Goal: Task Accomplishment & Management: Use online tool/utility

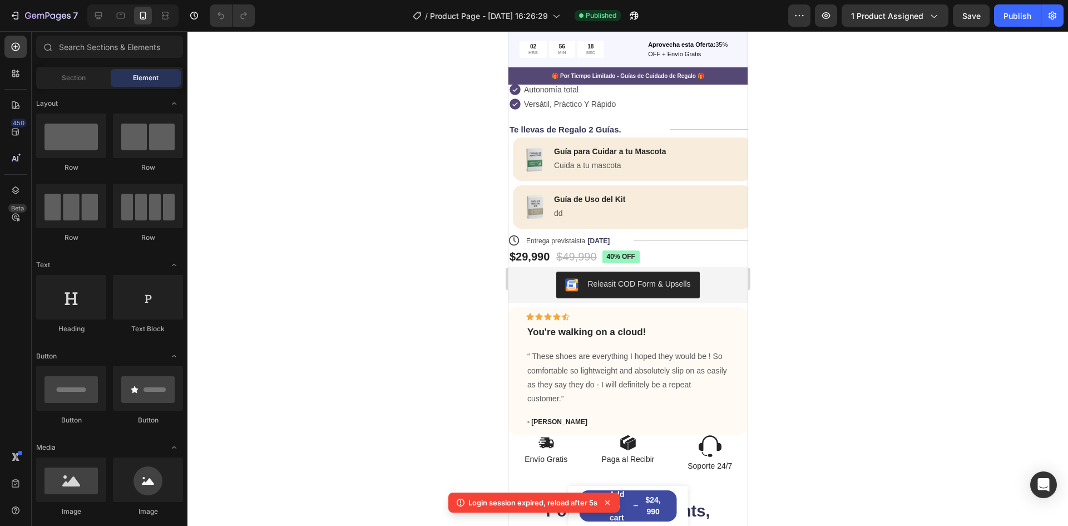
scroll to position [334, 0]
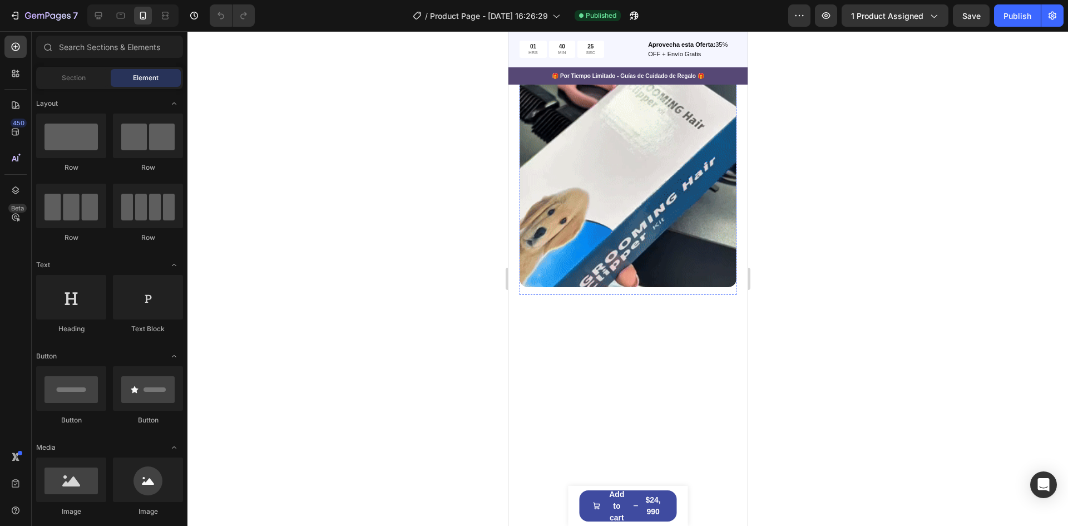
scroll to position [1224, 0]
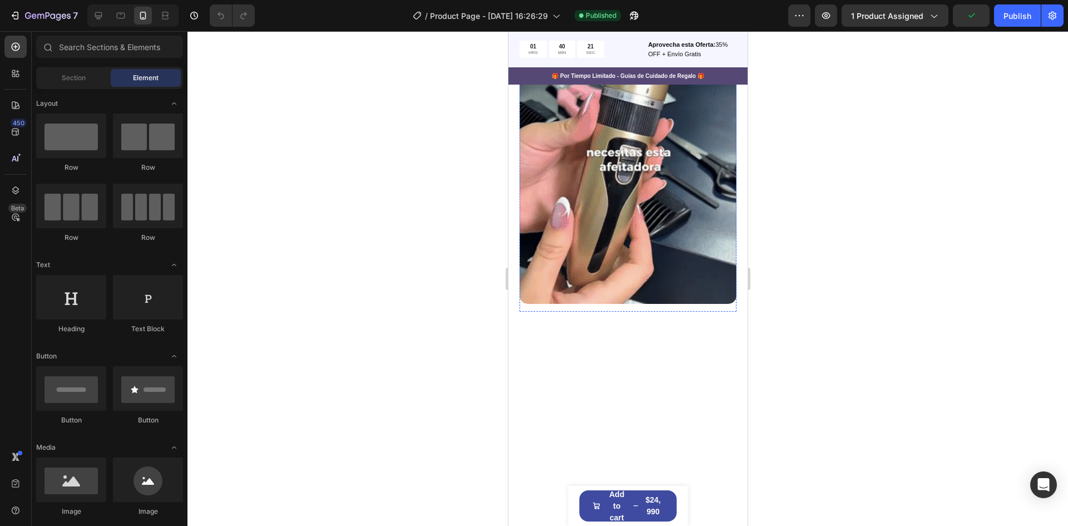
drag, startPoint x: 602, startPoint y: 242, endPoint x: 551, endPoint y: 217, distance: 56.3
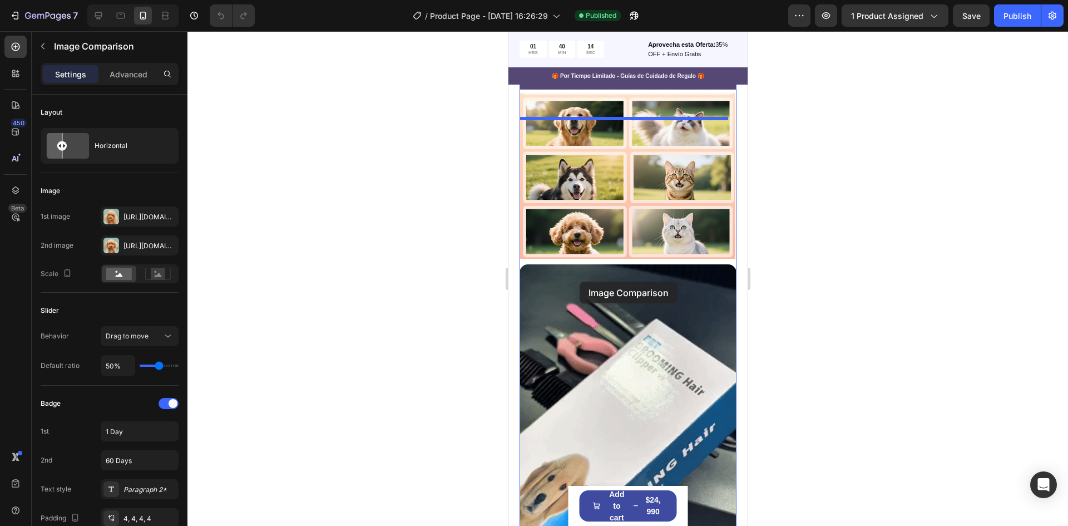
scroll to position [2393, 0]
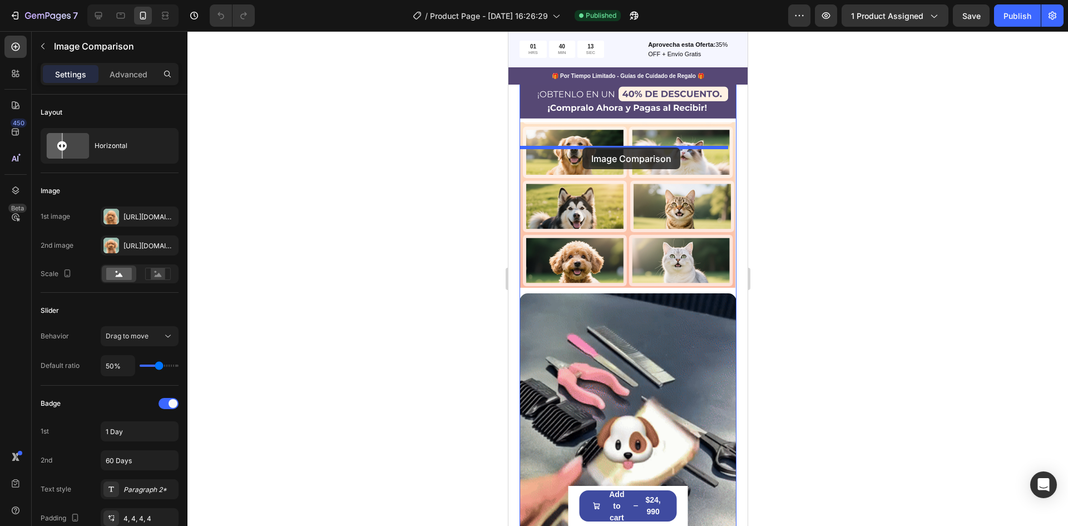
drag, startPoint x: 565, startPoint y: 160, endPoint x: 582, endPoint y: 147, distance: 21.2
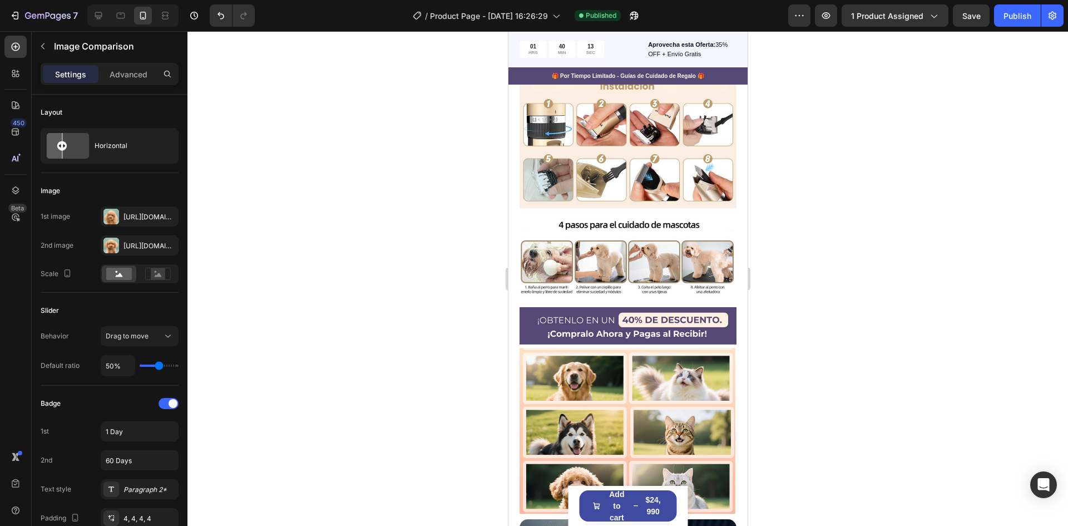
drag, startPoint x: 826, startPoint y: 203, endPoint x: 793, endPoint y: 250, distance: 57.4
click at [827, 203] on div at bounding box center [628, 278] width 881 height 495
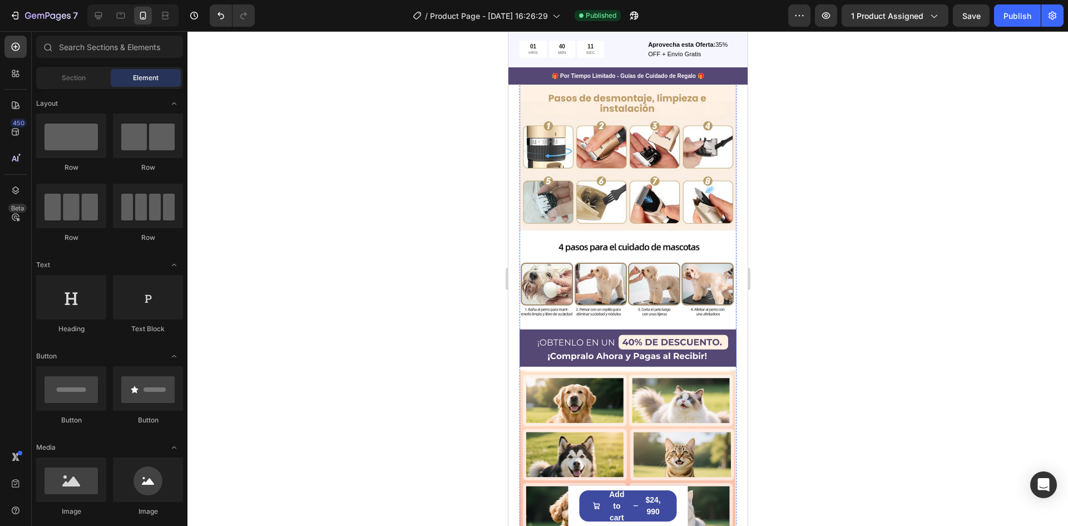
scroll to position [2175, 0]
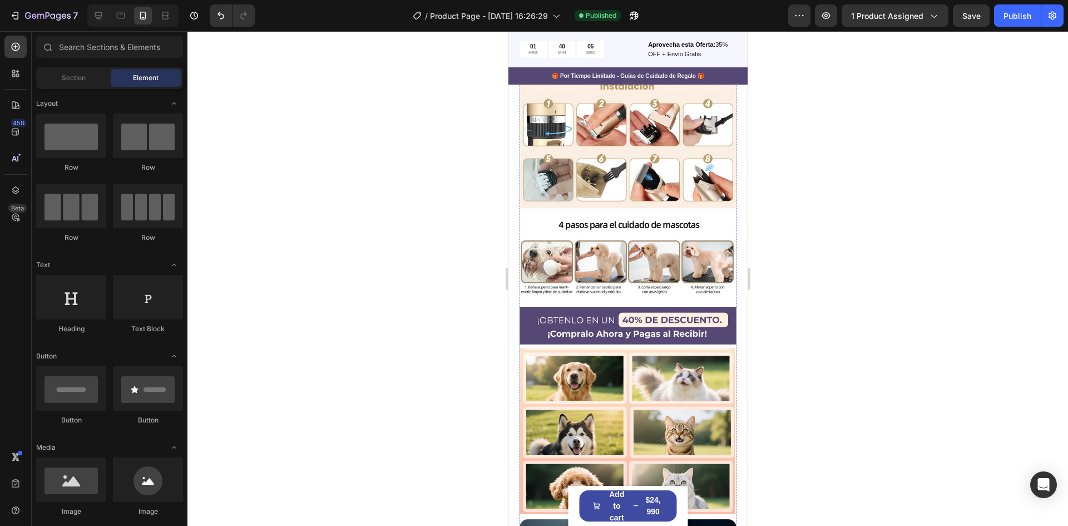
drag, startPoint x: 621, startPoint y: 258, endPoint x: 569, endPoint y: 239, distance: 55.6
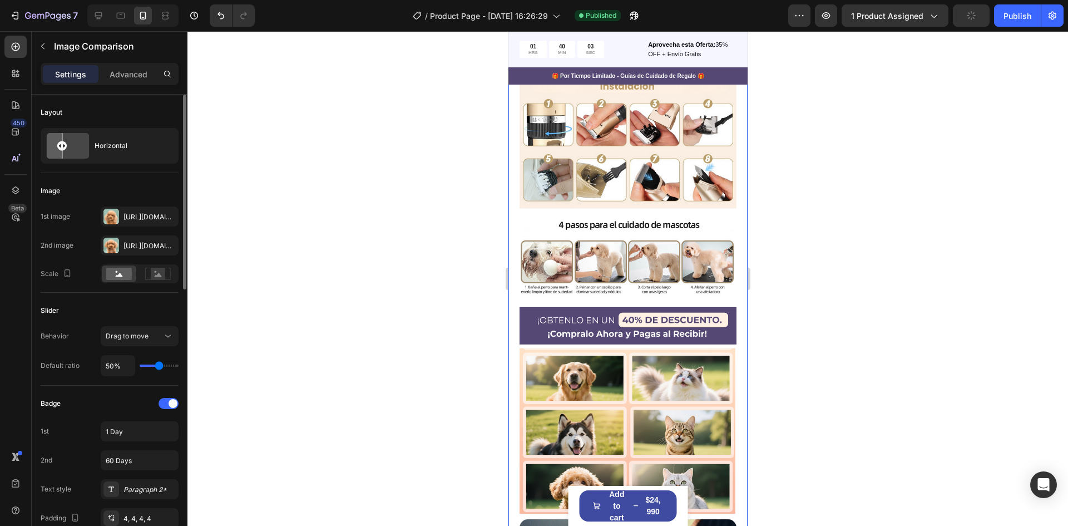
scroll to position [56, 0]
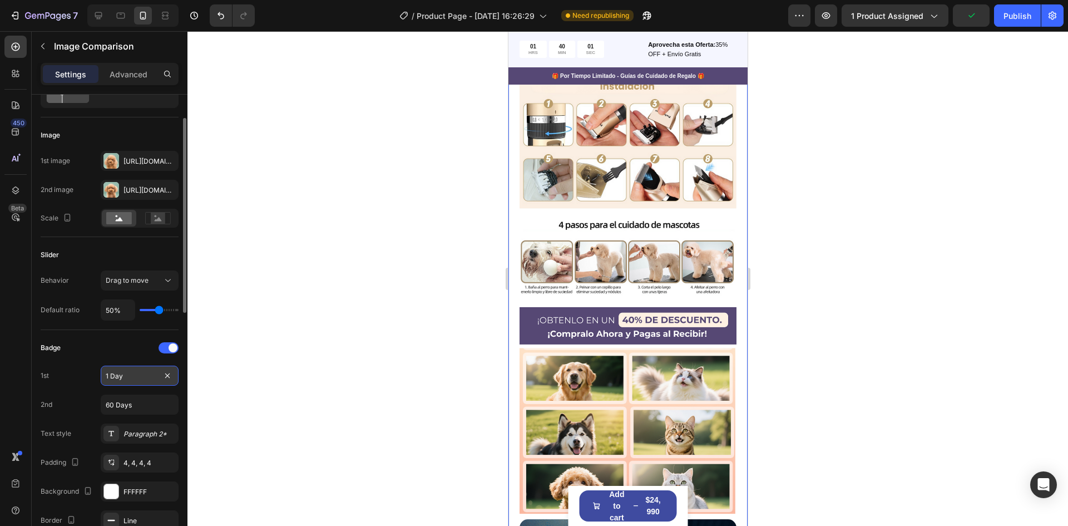
click at [135, 379] on input "1 Day" at bounding box center [140, 376] width 78 height 20
type input "ANTES"
click at [152, 407] on input "60 Days" at bounding box center [140, 405] width 78 height 20
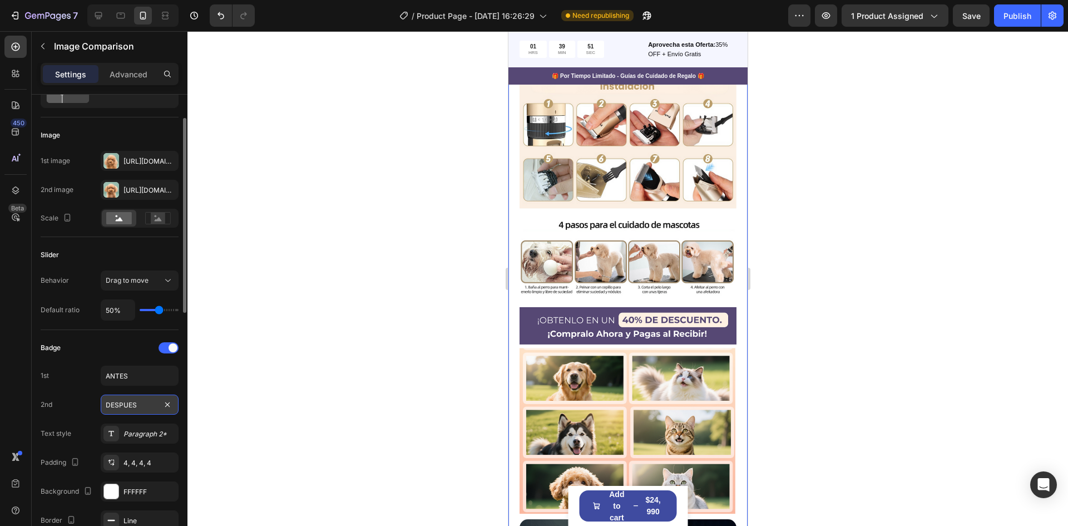
click at [134, 405] on input "DESPUES" at bounding box center [140, 405] width 78 height 20
click at [116, 404] on input "DESPUES" at bounding box center [140, 405] width 78 height 20
click at [130, 407] on input "DESPUES" at bounding box center [140, 405] width 78 height 20
click at [138, 406] on input "DESPUES" at bounding box center [140, 405] width 78 height 20
drag, startPoint x: 138, startPoint y: 406, endPoint x: 66, endPoint y: 406, distance: 71.8
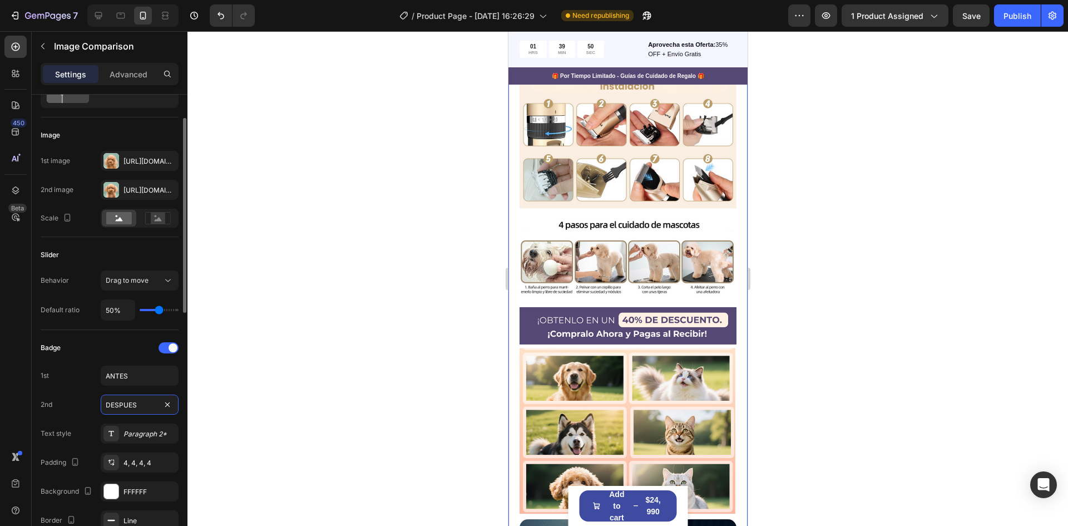
click at [66, 406] on div "2nd DESPUES" at bounding box center [110, 405] width 138 height 20
click at [142, 402] on input "DESPUES" at bounding box center [140, 405] width 78 height 20
click at [132, 402] on input "DESPUES" at bounding box center [140, 405] width 78 height 20
type input "DESPUÉS"
drag, startPoint x: 138, startPoint y: 380, endPoint x: 154, endPoint y: 376, distance: 15.9
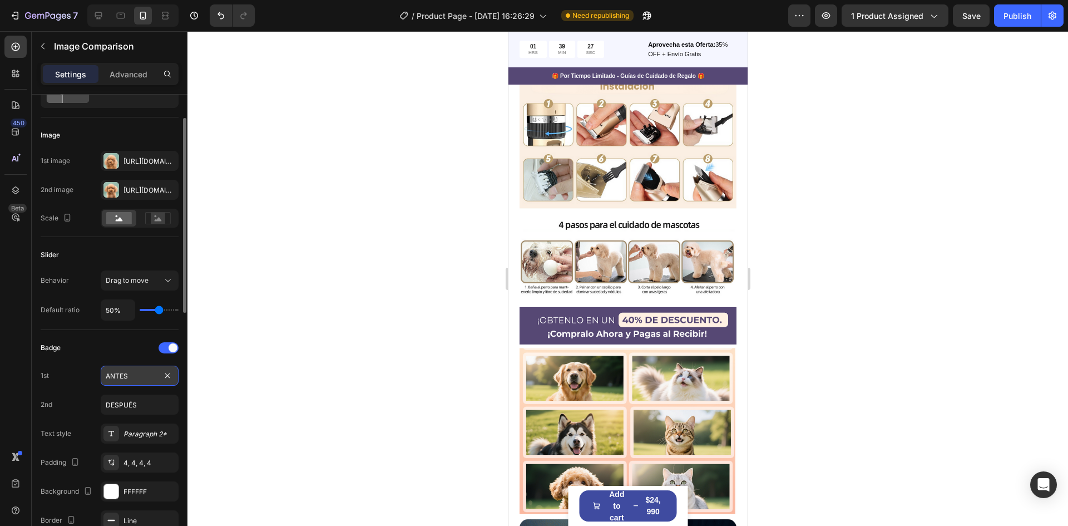
click at [139, 380] on input "ANTES" at bounding box center [140, 376] width 78 height 20
click at [156, 412] on input "DESPUÉS" at bounding box center [140, 405] width 78 height 20
click at [844, 365] on div at bounding box center [628, 278] width 881 height 495
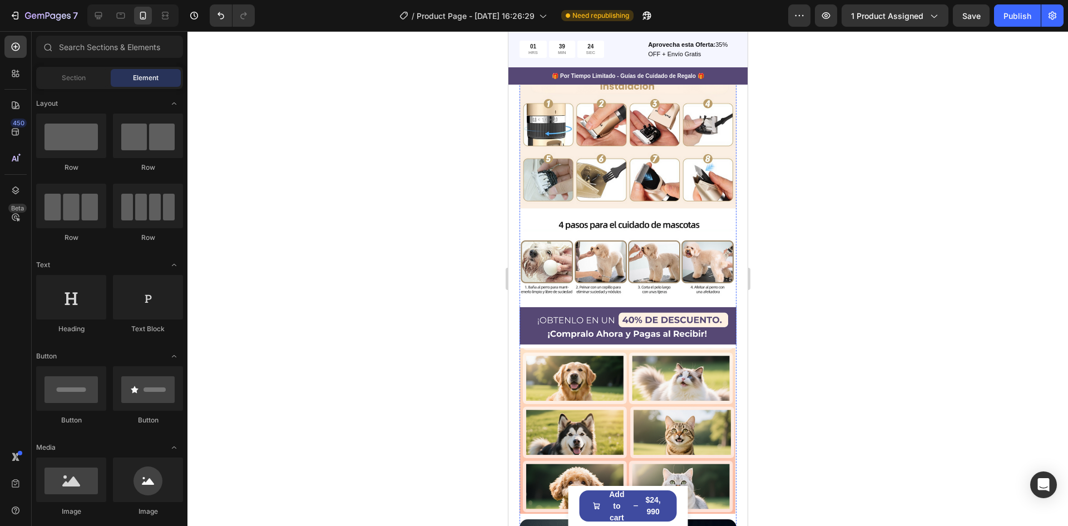
drag, startPoint x: 534, startPoint y: 250, endPoint x: 607, endPoint y: 244, distance: 73.2
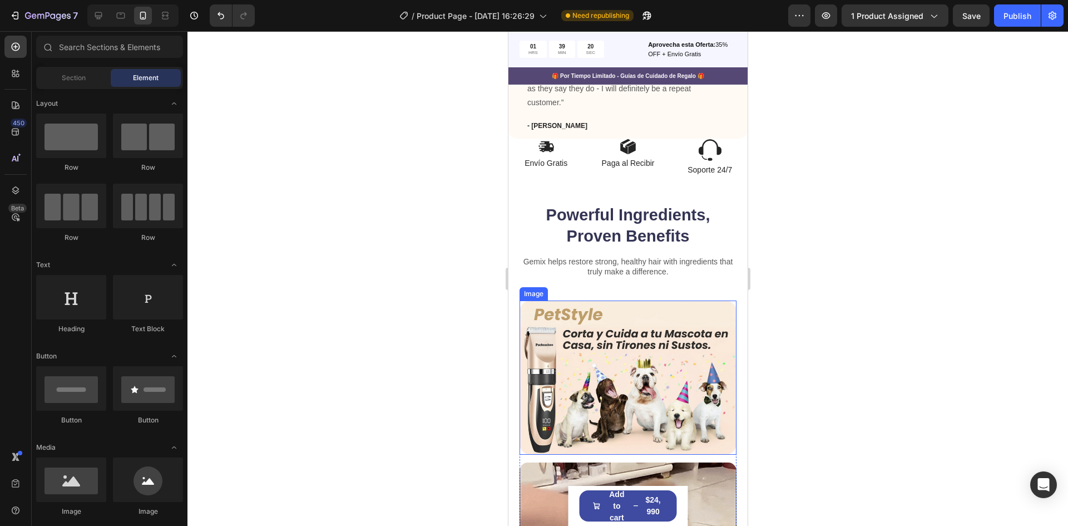
scroll to position [644, 0]
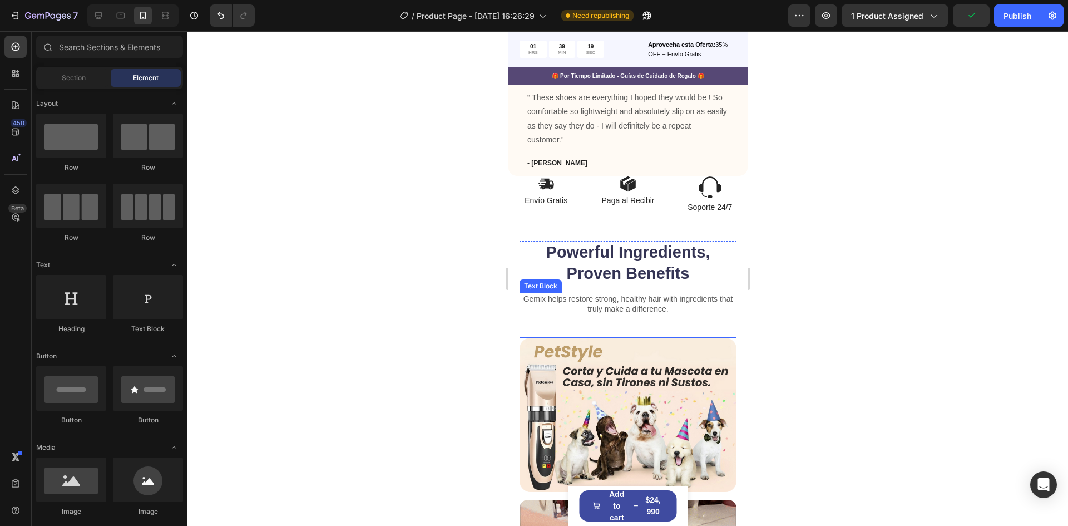
click at [607, 314] on p "Gemix helps restore strong, healthy hair with ingredients that truly make a dif…" at bounding box center [627, 304] width 215 height 20
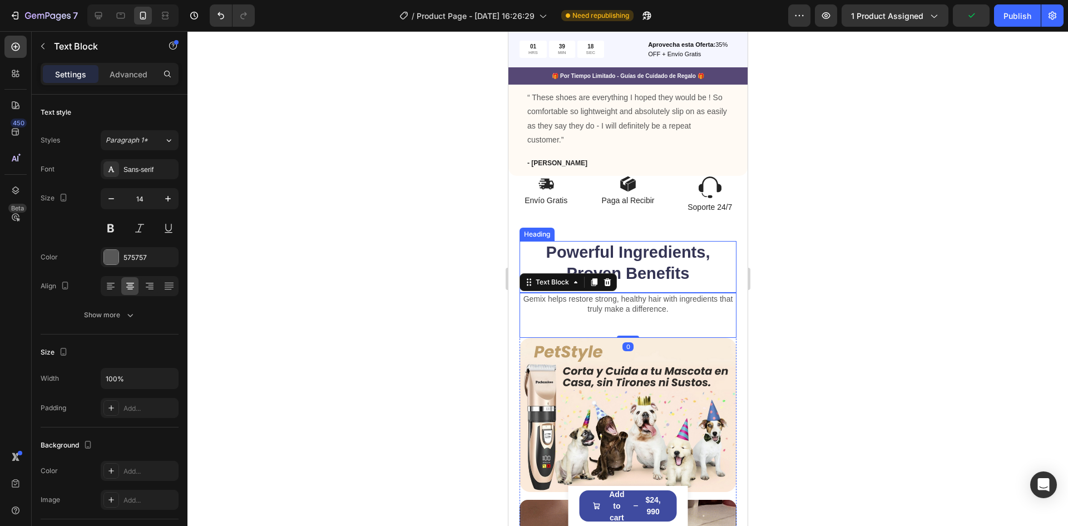
click at [665, 261] on h2 "Powerful Ingredients, Proven Benefits" at bounding box center [627, 263] width 217 height 44
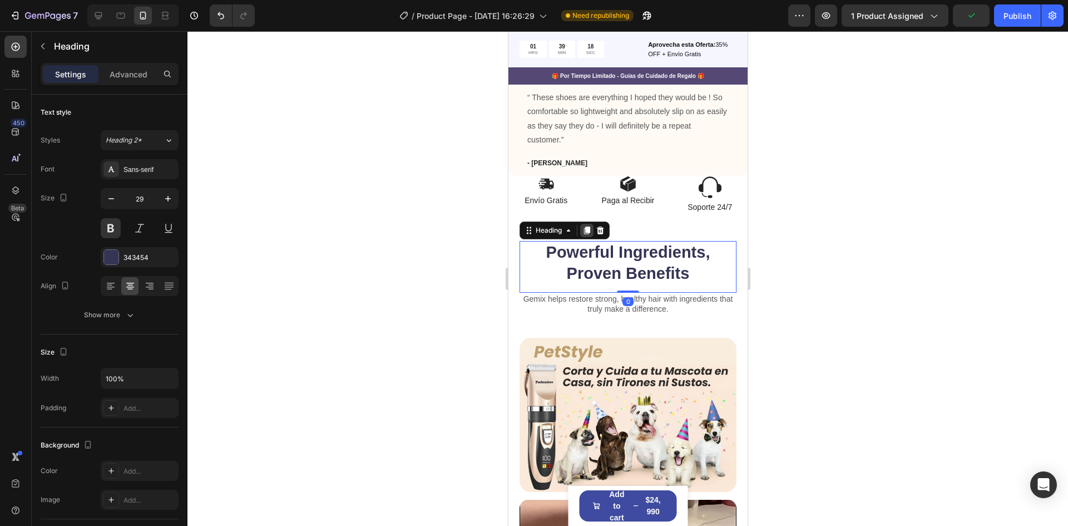
click at [589, 233] on icon at bounding box center [587, 230] width 6 height 8
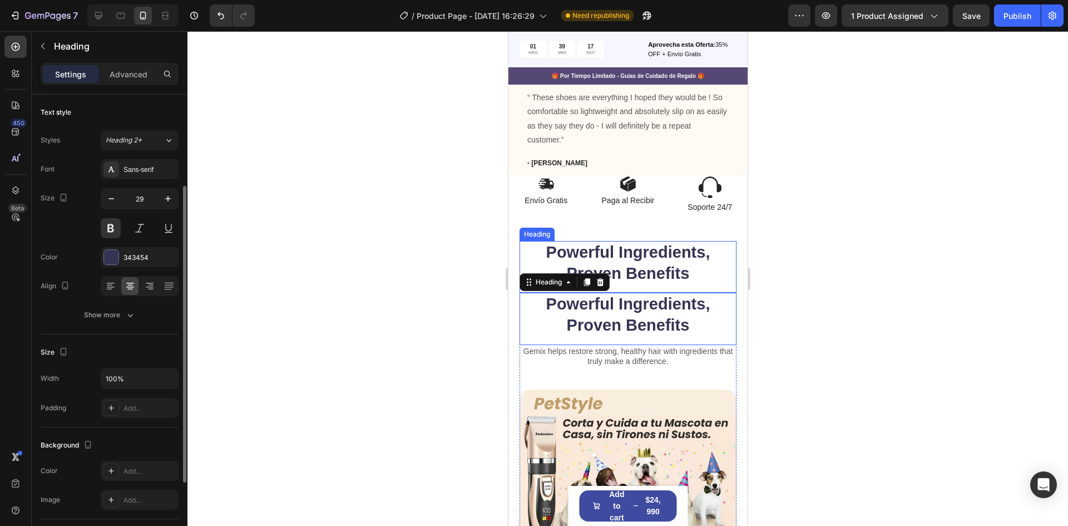
scroll to position [56, 0]
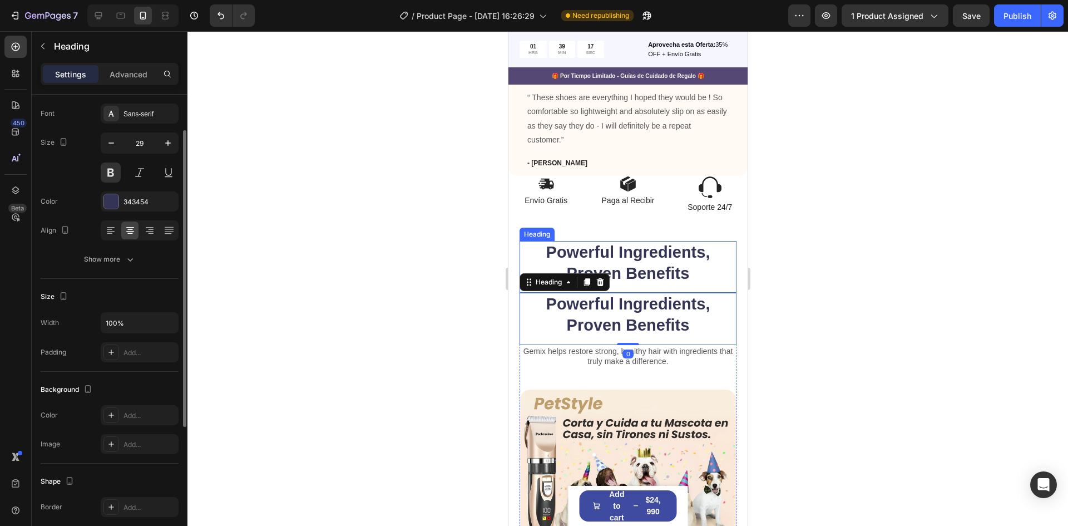
click at [554, 293] on div "Powerful Ingredients, Proven Benefits Heading" at bounding box center [627, 267] width 217 height 52
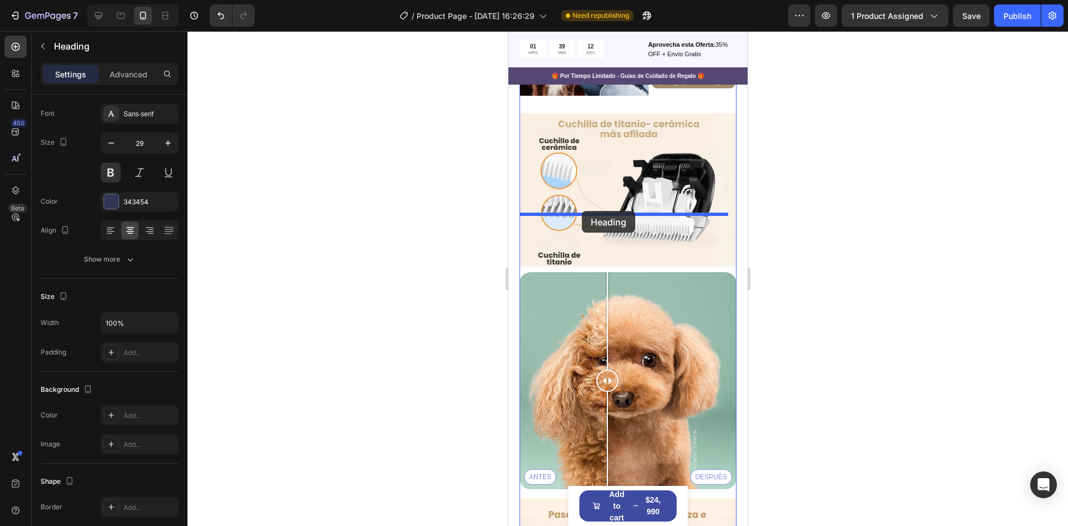
drag, startPoint x: 560, startPoint y: 245, endPoint x: 582, endPoint y: 211, distance: 40.0
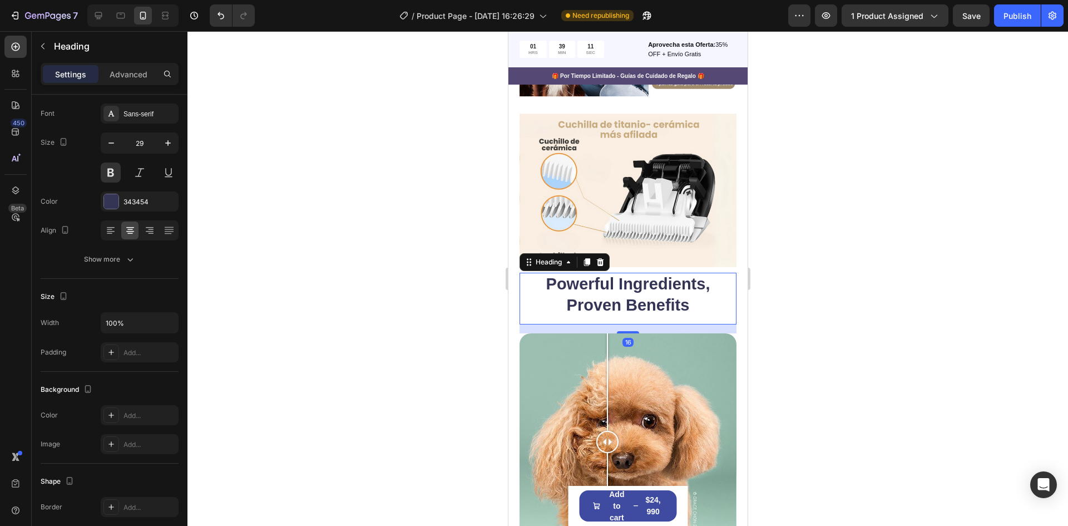
click at [834, 229] on div at bounding box center [628, 278] width 881 height 495
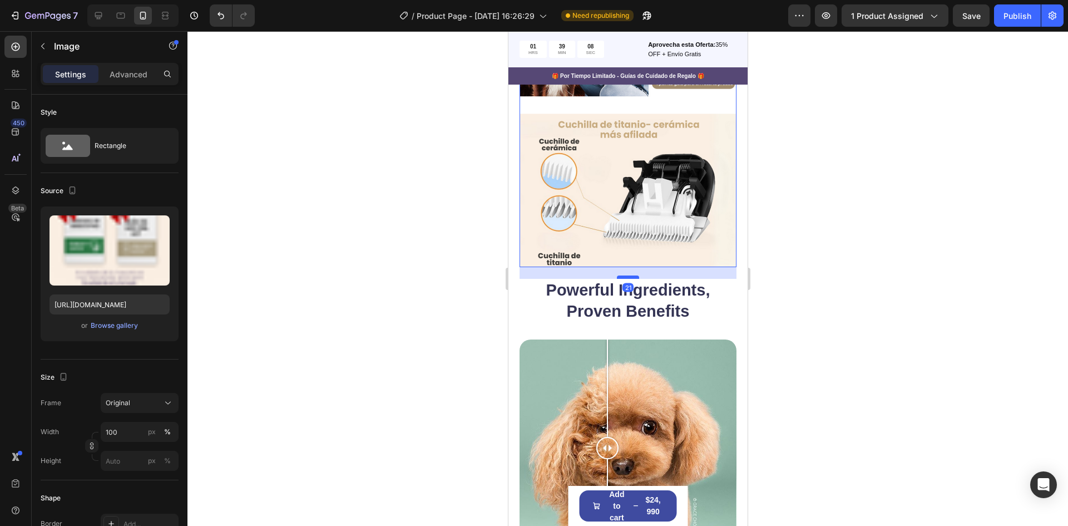
drag, startPoint x: 623, startPoint y: 213, endPoint x: 624, endPoint y: 219, distance: 6.1
click at [624, 275] on div at bounding box center [628, 276] width 22 height 3
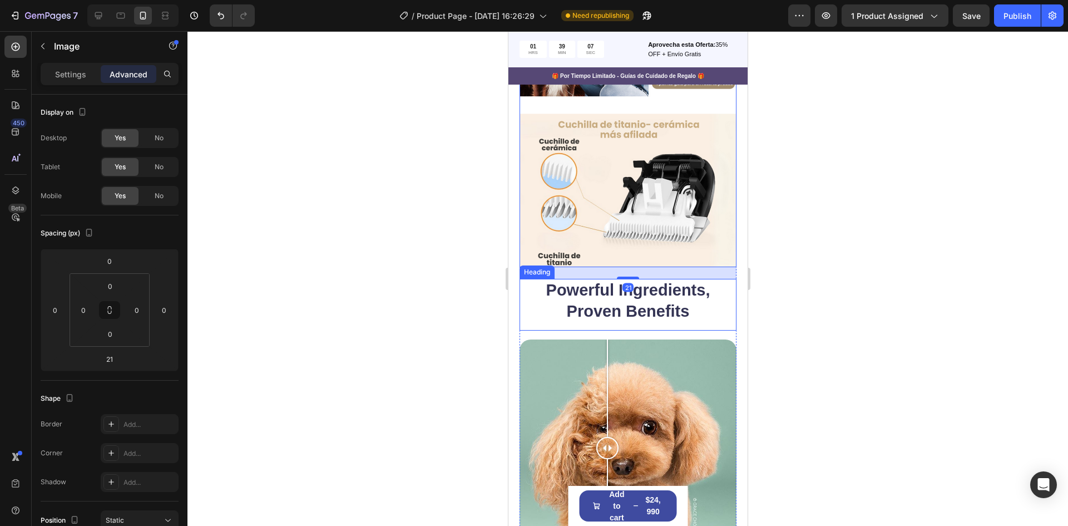
click at [706, 279] on h2 "Powerful Ingredients, Proven Benefits" at bounding box center [627, 301] width 217 height 44
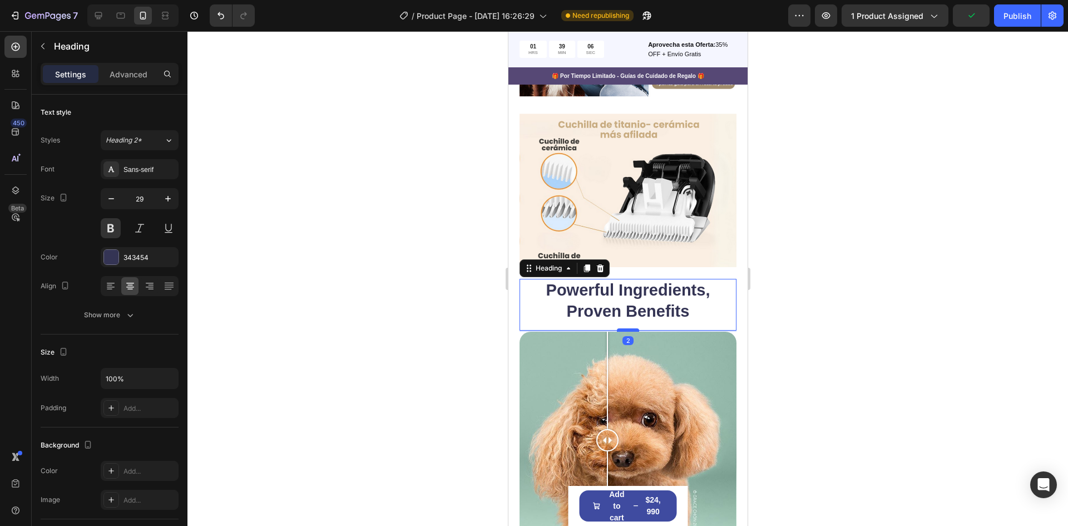
click at [624, 328] on div at bounding box center [628, 329] width 22 height 3
click at [860, 251] on div at bounding box center [628, 278] width 881 height 495
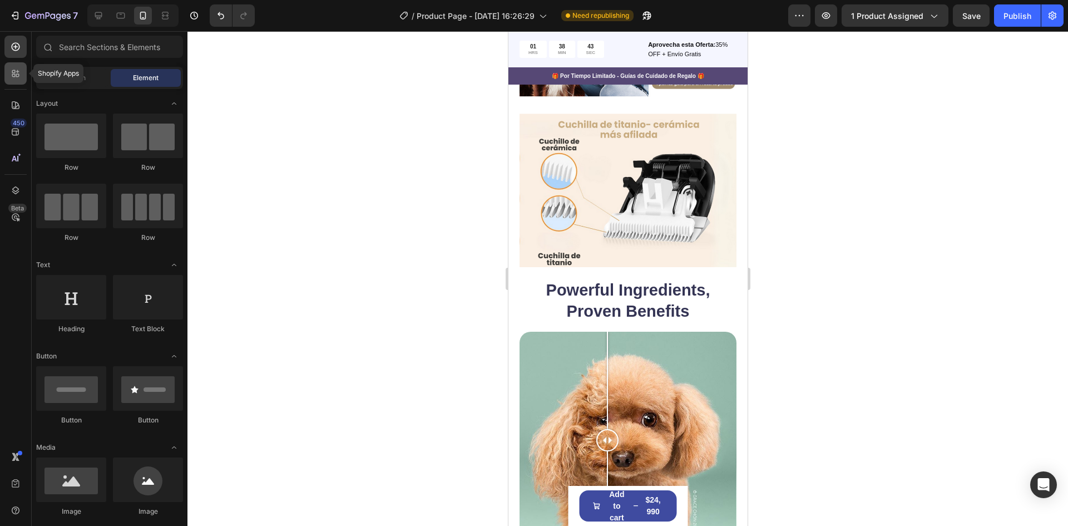
click at [16, 73] on icon at bounding box center [15, 73] width 11 height 11
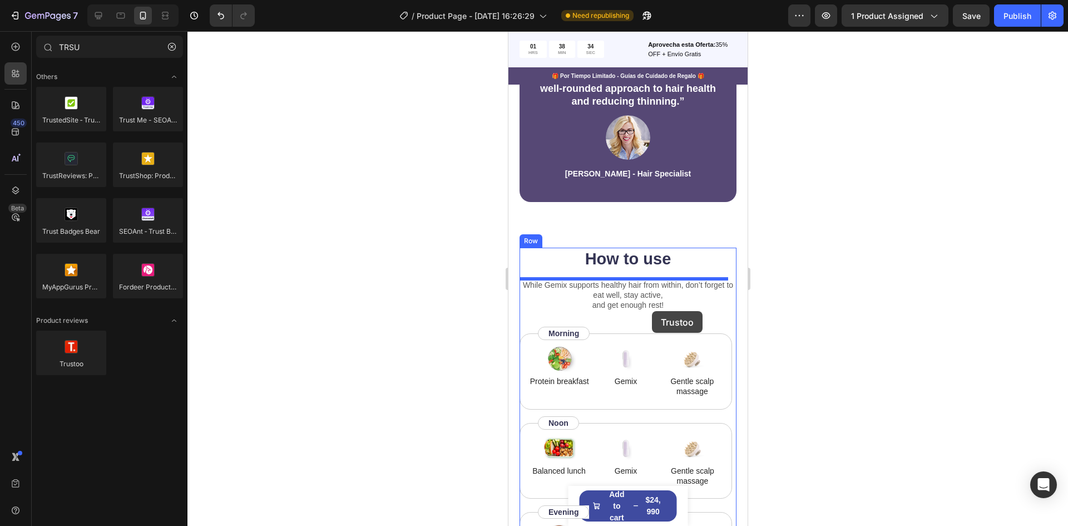
scroll to position [3243, 0]
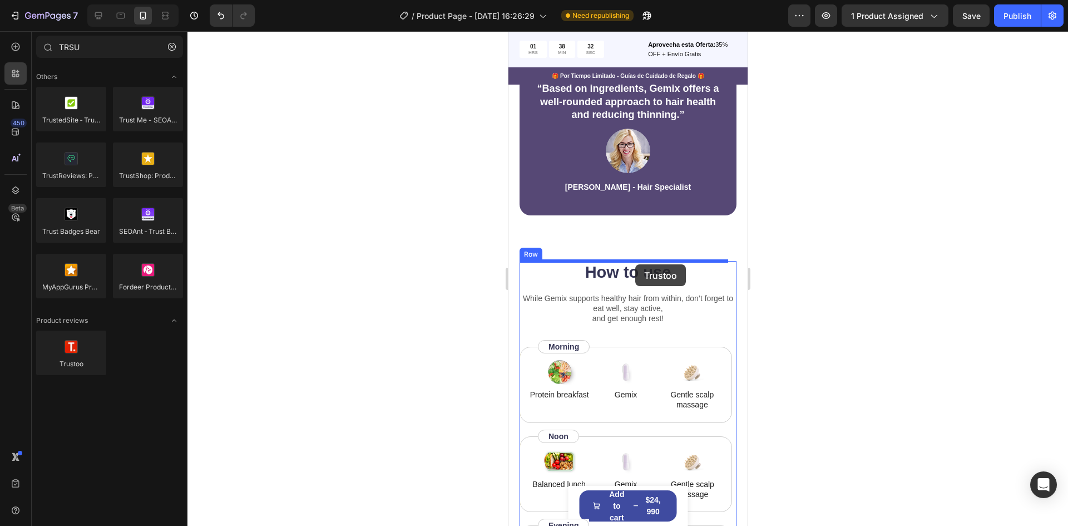
drag, startPoint x: 587, startPoint y: 385, endPoint x: 635, endPoint y: 264, distance: 129.9
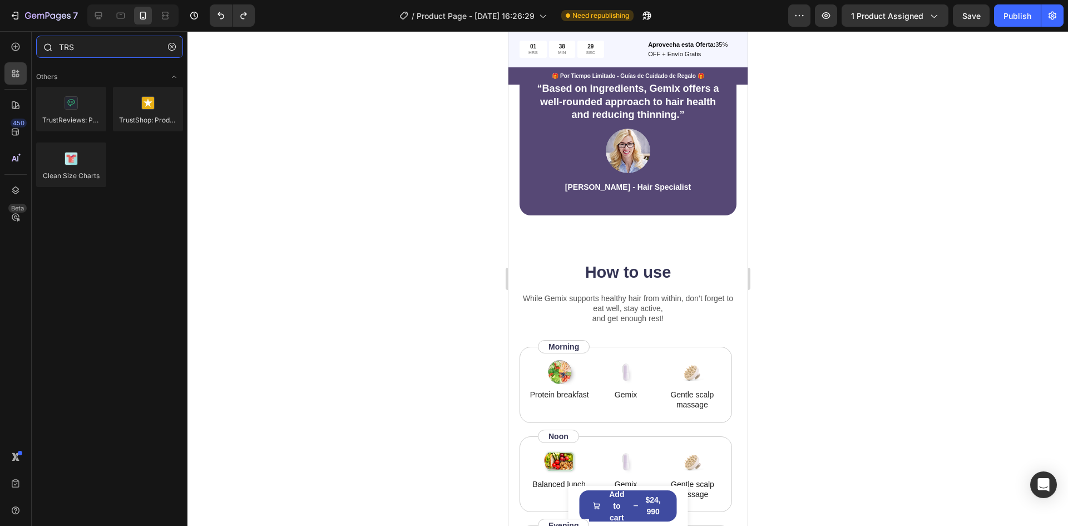
click at [106, 52] on input "TRS" at bounding box center [109, 47] width 147 height 22
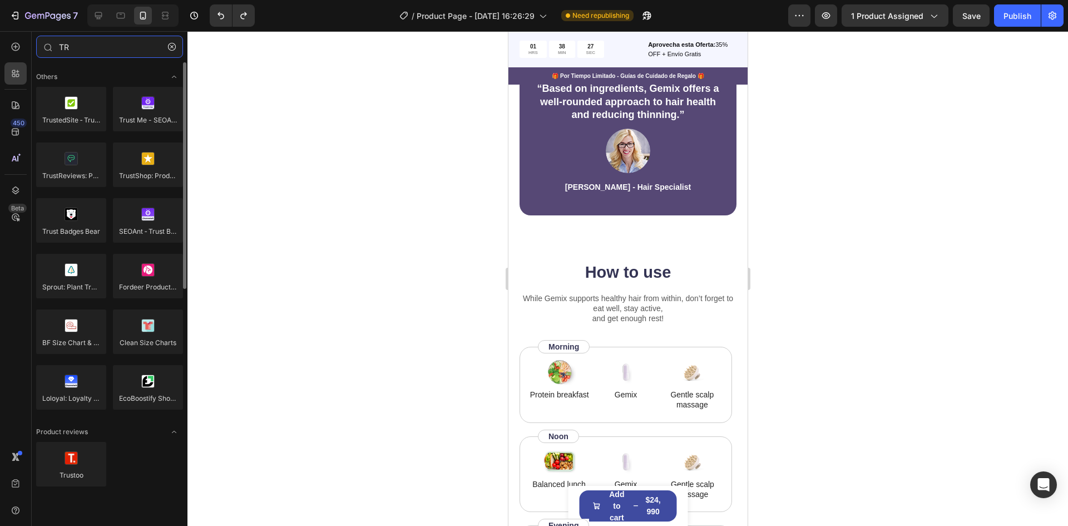
type input "TR"
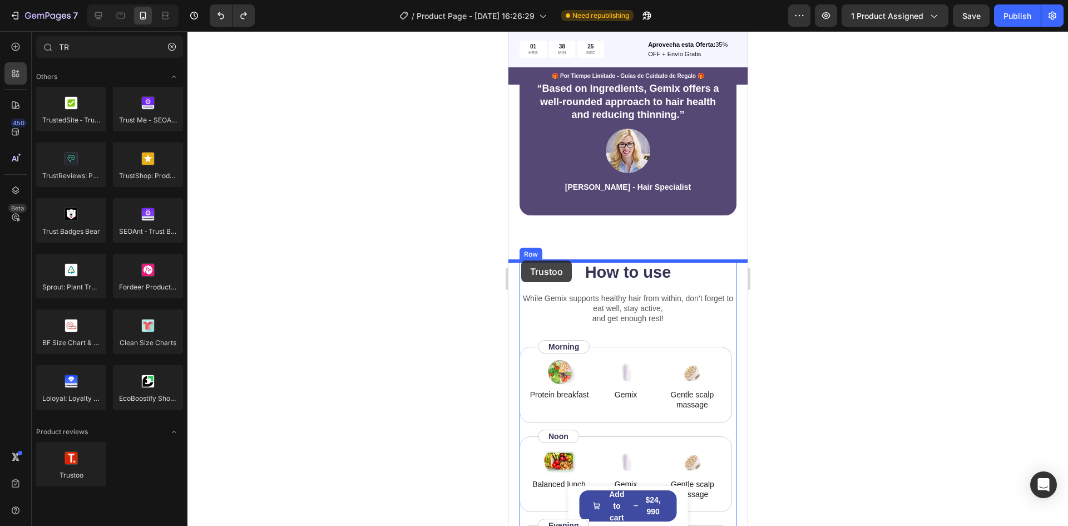
drag, startPoint x: 649, startPoint y: 483, endPoint x: 521, endPoint y: 260, distance: 256.8
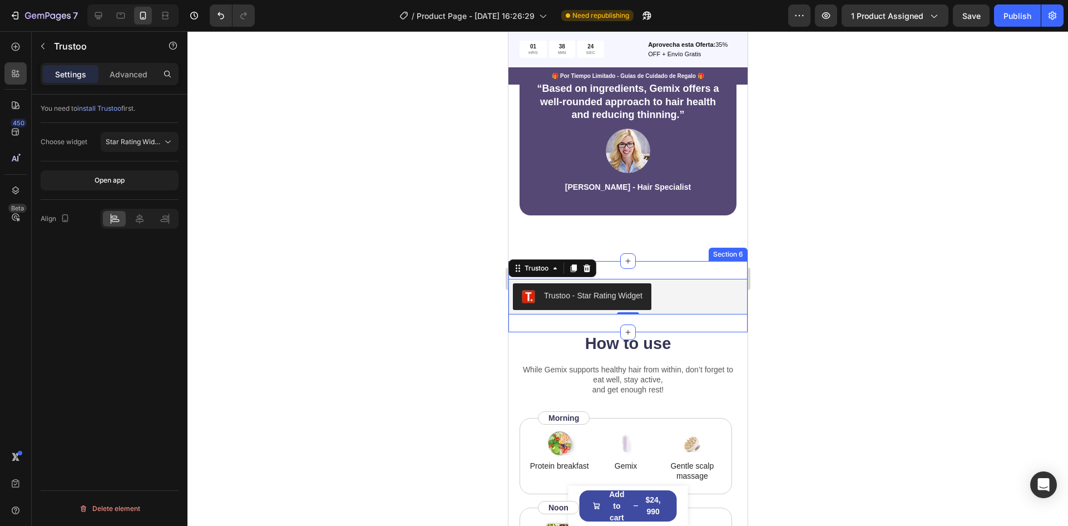
click at [690, 328] on div "Trustoo - Star Rating Widget Trustoo 0 Section 6" at bounding box center [627, 296] width 239 height 71
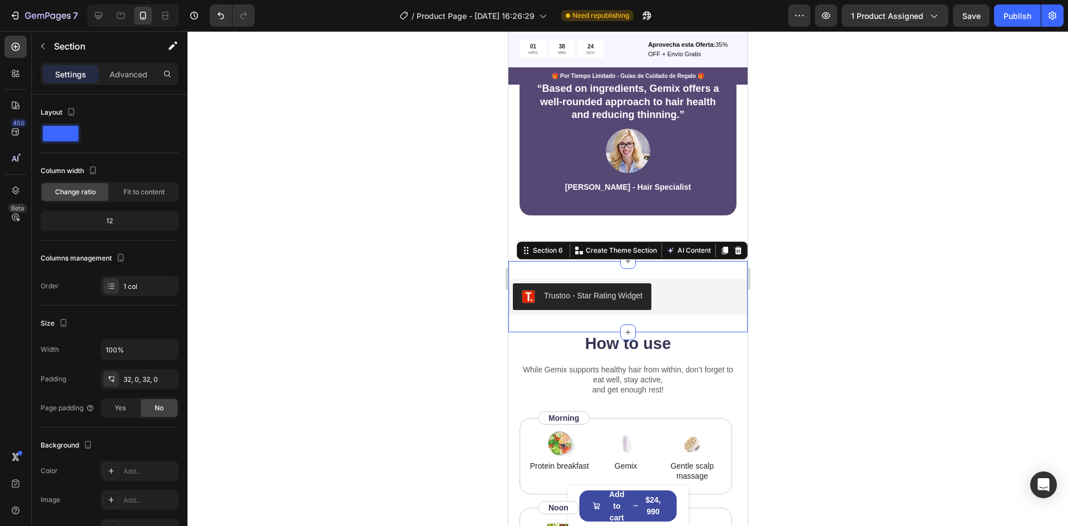
click at [702, 340] on h2 "How to use" at bounding box center [627, 343] width 217 height 23
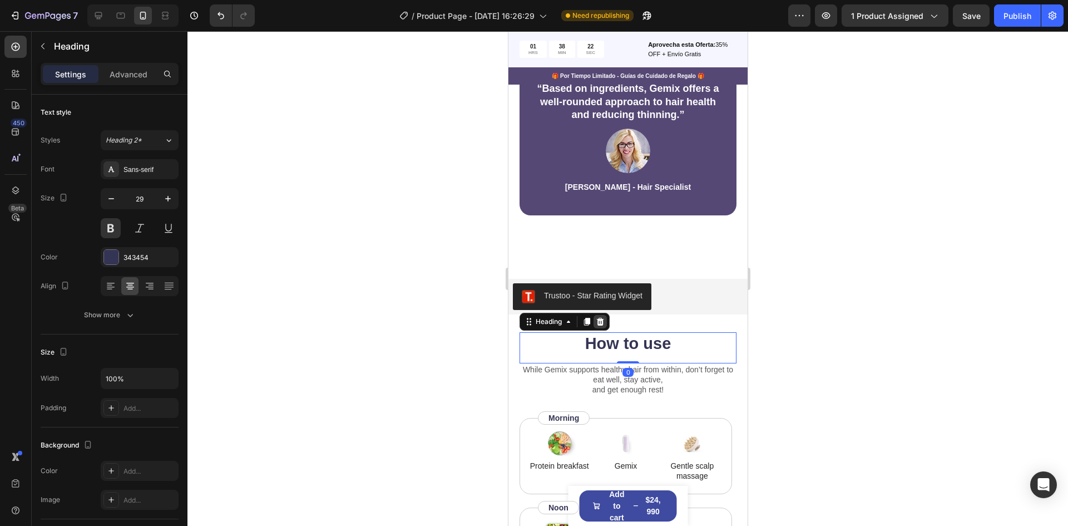
click at [600, 320] on icon at bounding box center [600, 322] width 7 height 8
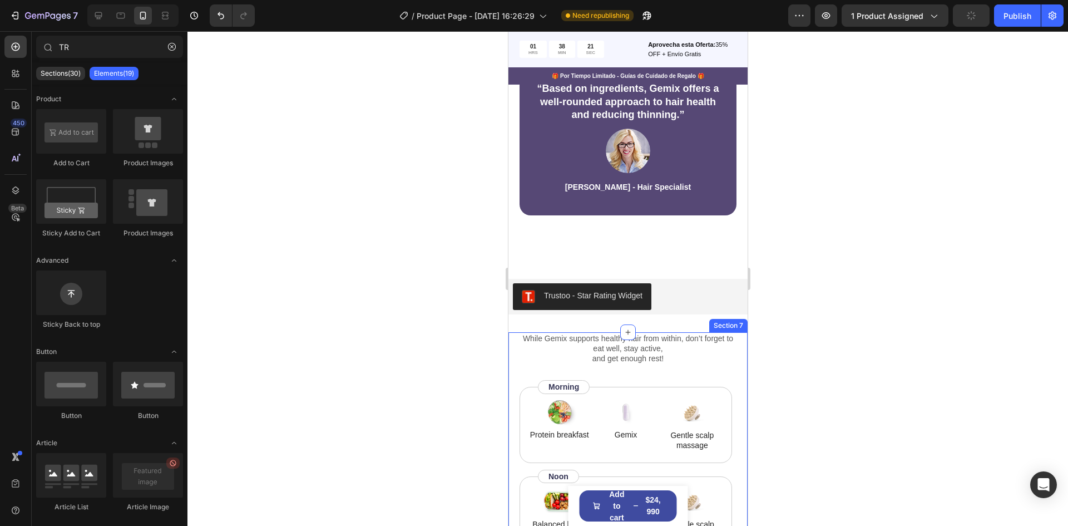
click at [515, 358] on div "While [PERSON_NAME] supports healthy hair from within, don’t forget to eat well…" at bounding box center [627, 518] width 239 height 372
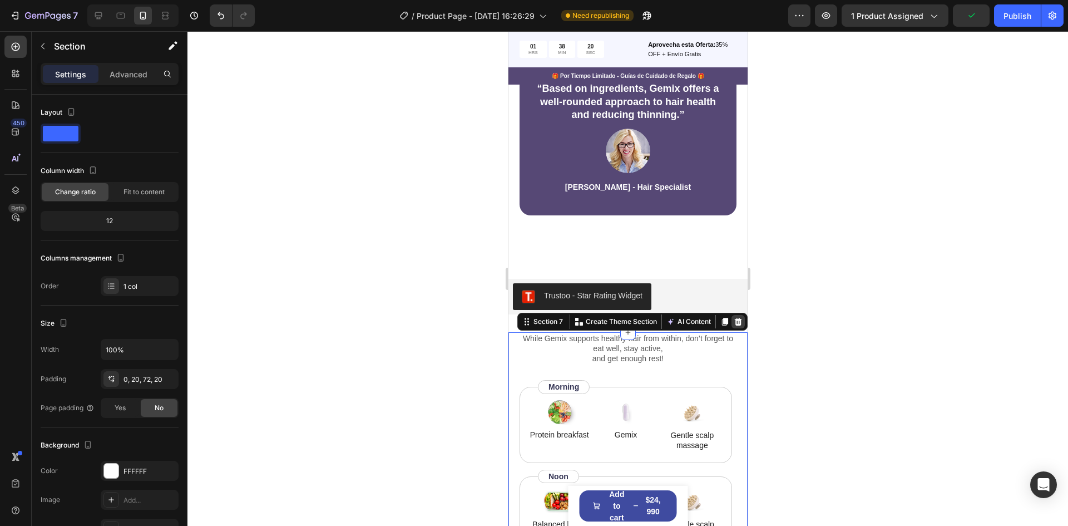
click at [733, 318] on icon at bounding box center [737, 321] width 9 height 9
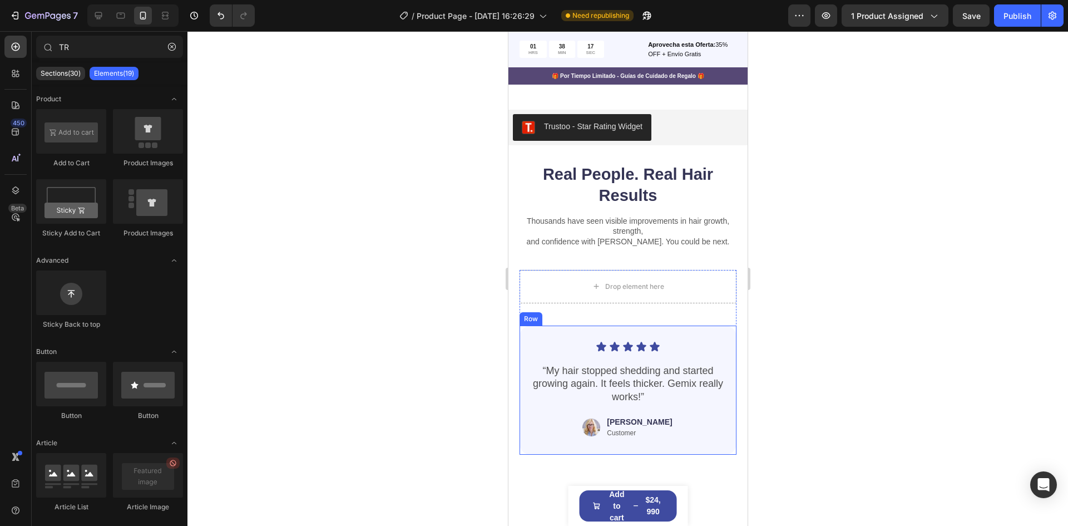
scroll to position [3410, 0]
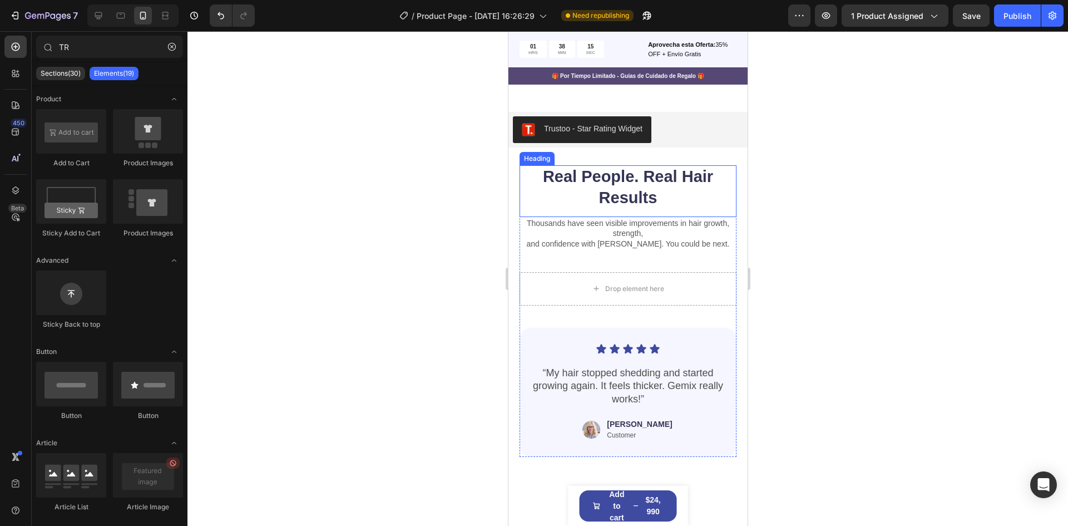
click at [720, 167] on h2 "Real People. Real Hair Results" at bounding box center [627, 187] width 217 height 44
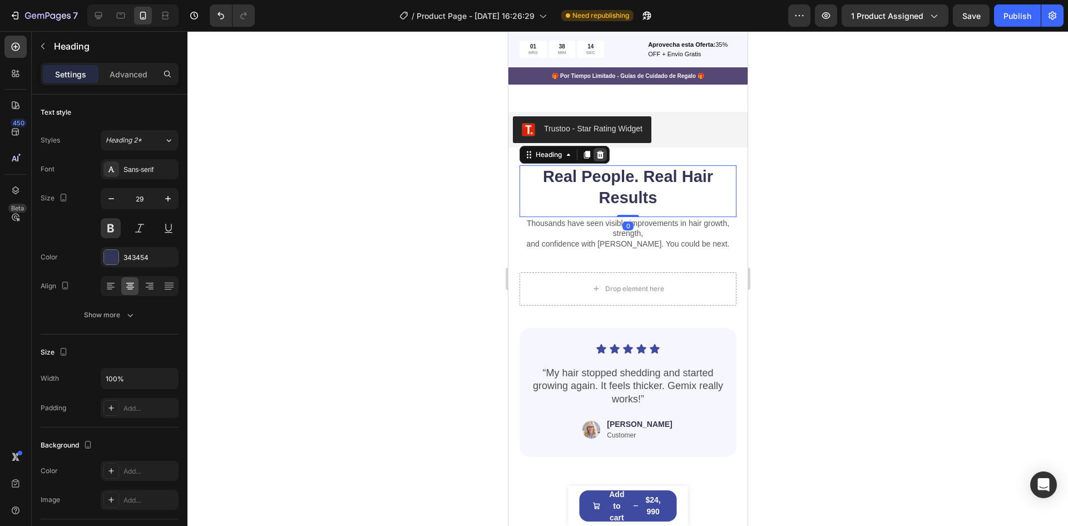
click at [602, 153] on icon at bounding box center [600, 155] width 7 height 8
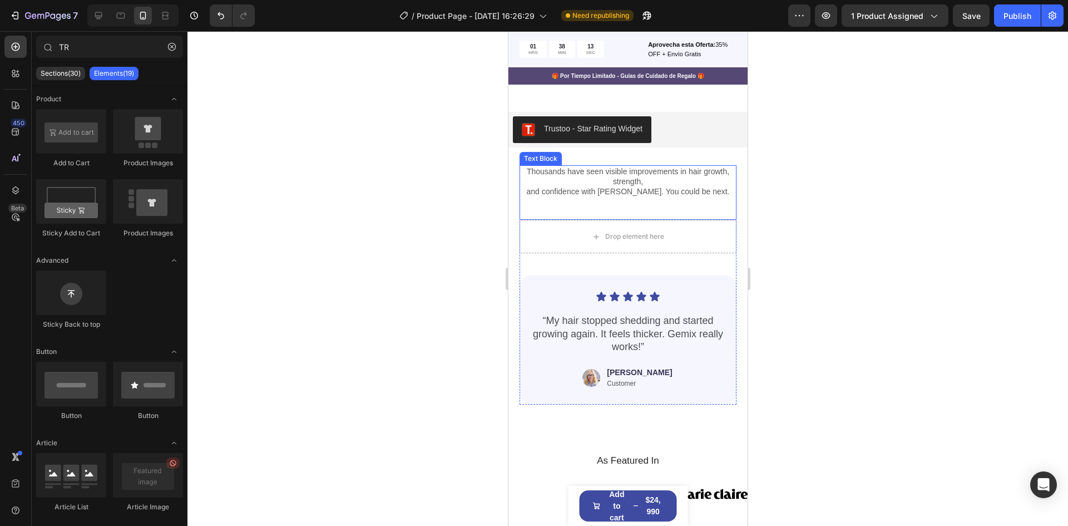
click at [686, 173] on p "Thousands have seen visible improvements in hair growth, strength," at bounding box center [627, 176] width 215 height 20
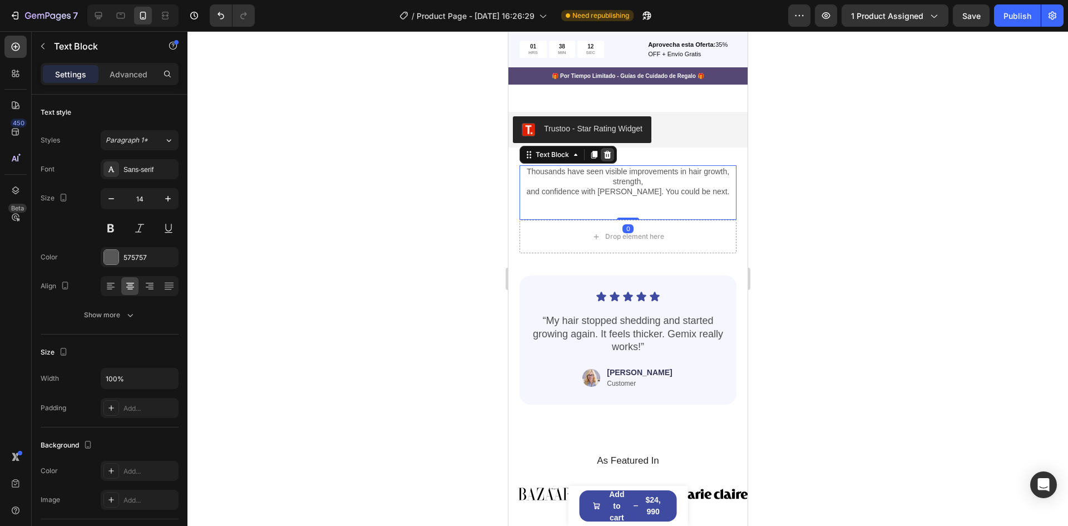
click at [607, 153] on icon at bounding box center [607, 155] width 7 height 8
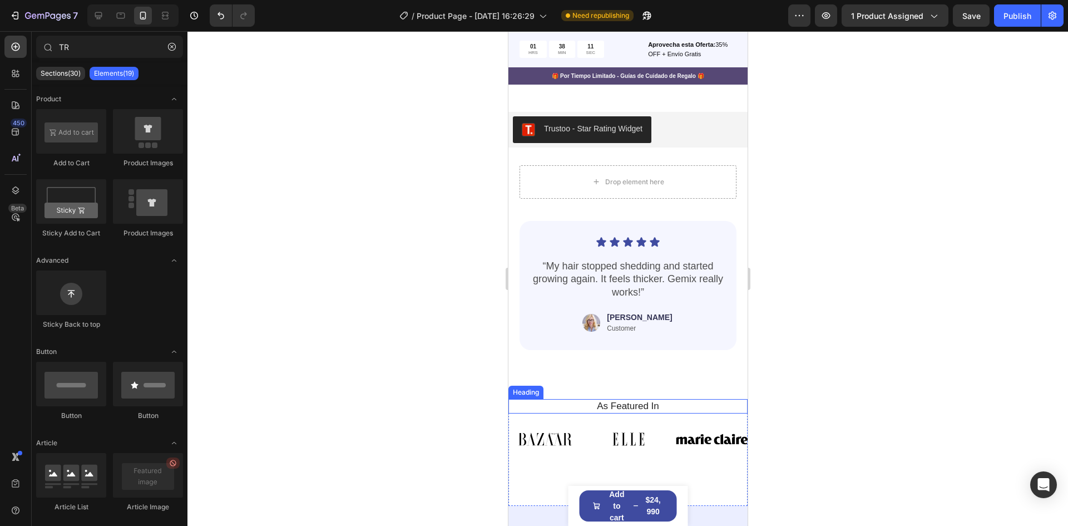
click at [679, 406] on h2 "As Featured In" at bounding box center [627, 406] width 223 height 14
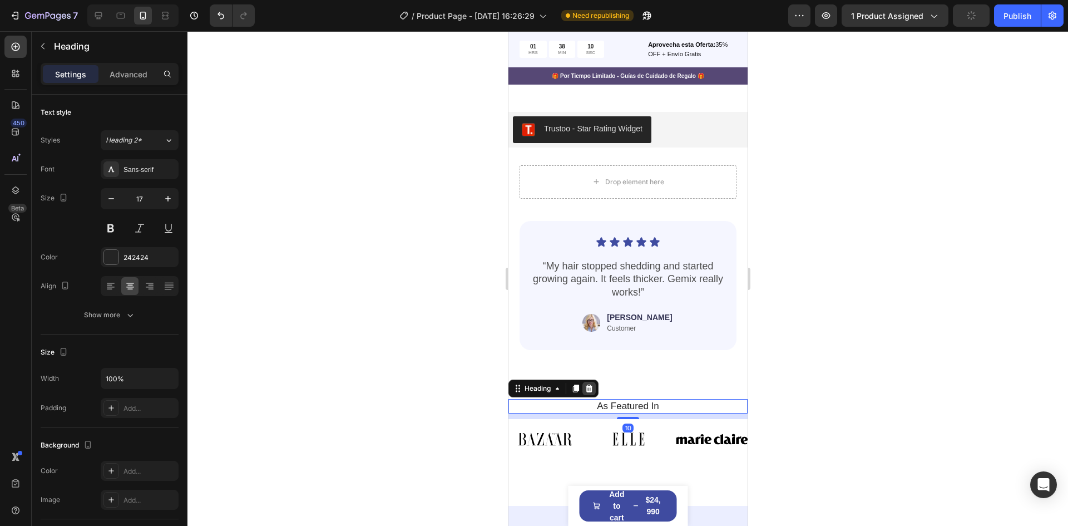
click at [587, 388] on icon at bounding box center [588, 389] width 7 height 8
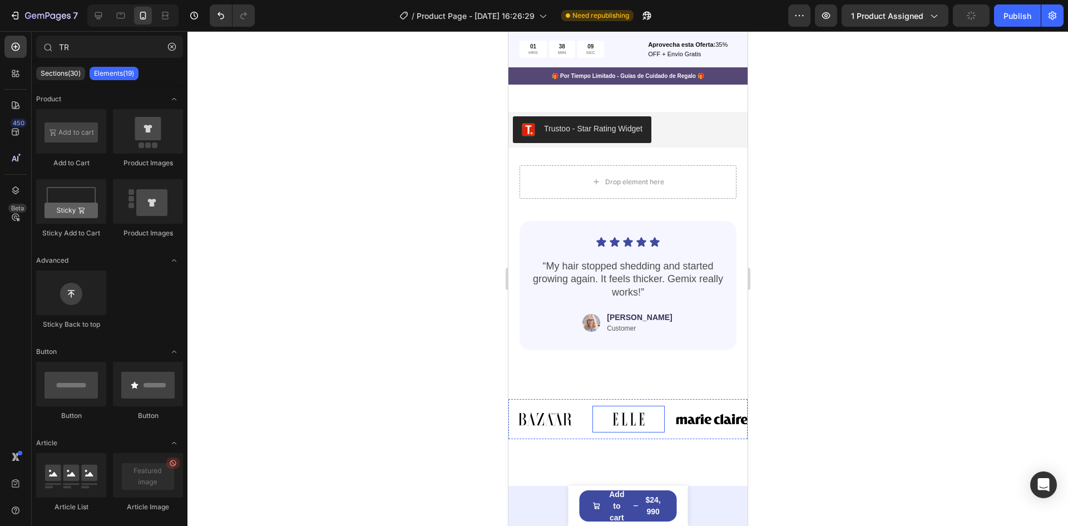
click at [632, 407] on img at bounding box center [628, 419] width 72 height 27
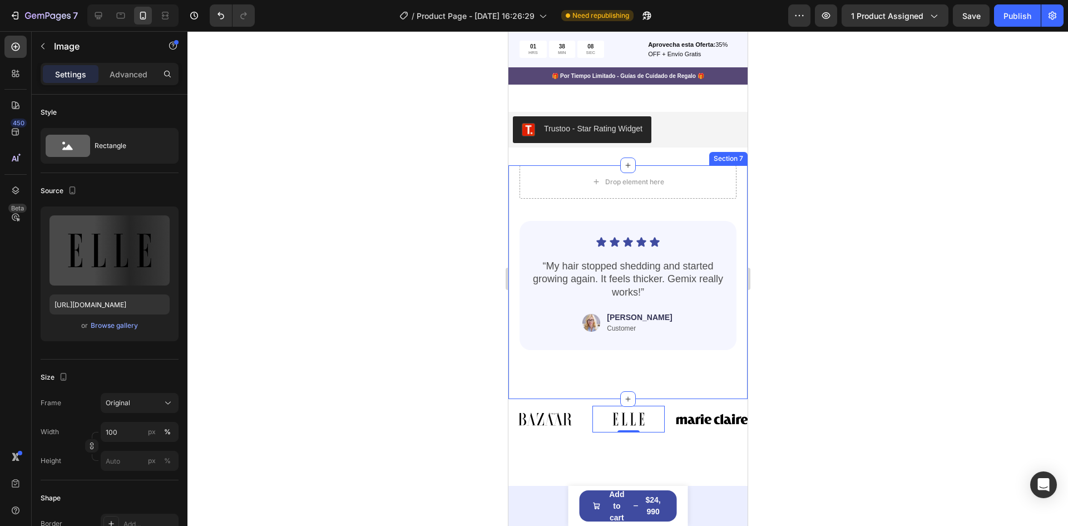
click at [560, 406] on img at bounding box center [545, 419] width 72 height 27
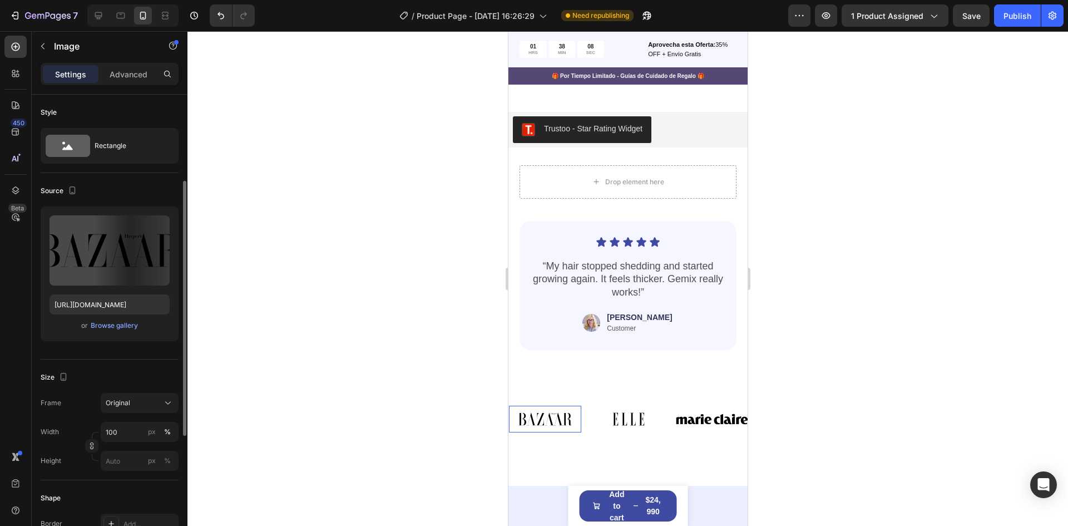
scroll to position [56, 0]
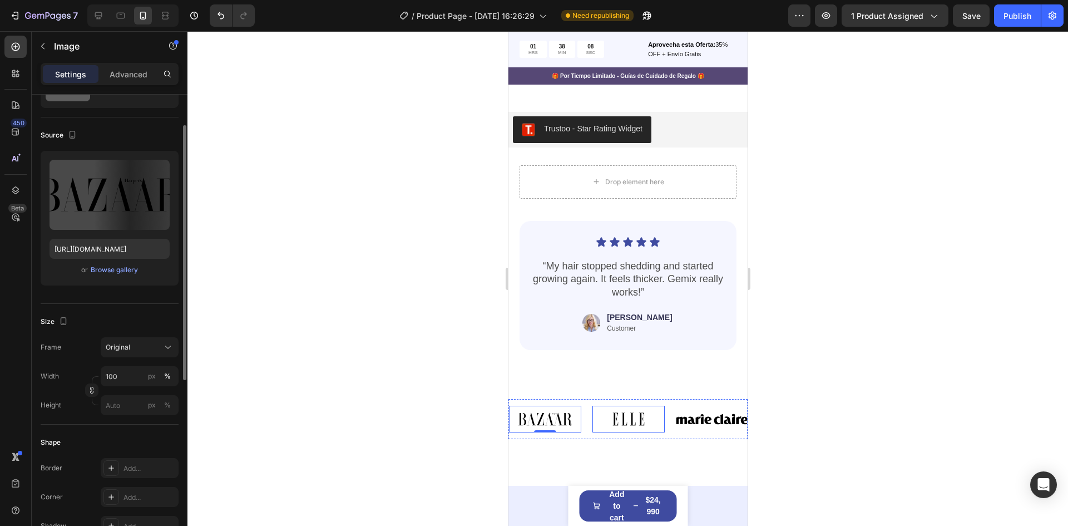
click at [584, 402] on div "Image 0 Image Image Image Image Image Image 0 Image Image Image Image Image Mar…" at bounding box center [627, 419] width 239 height 40
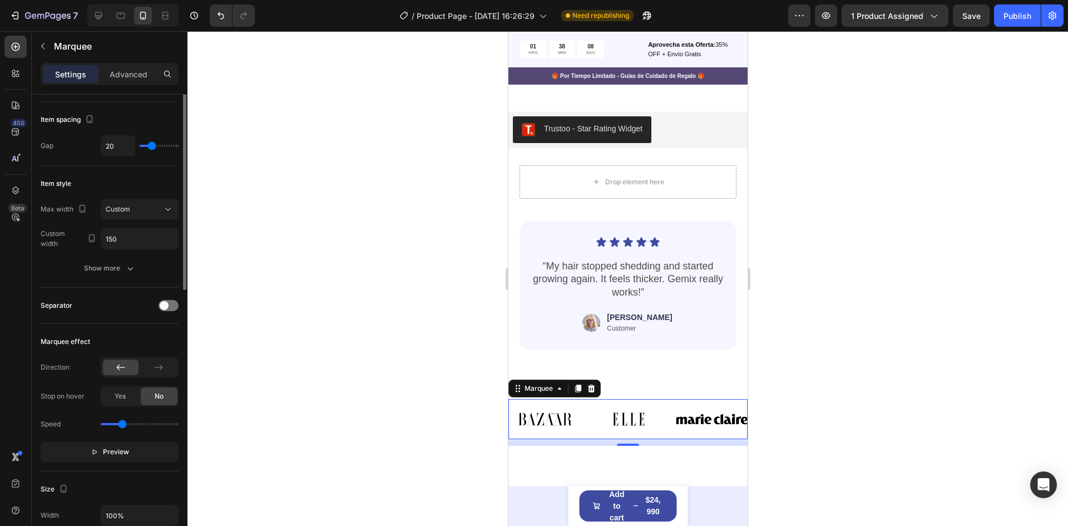
scroll to position [0, 0]
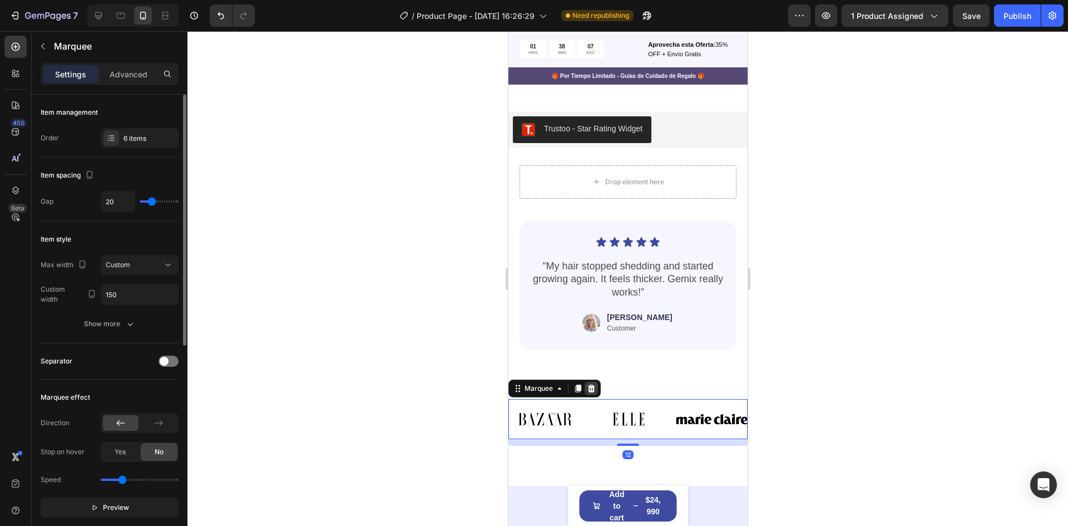
click at [597, 391] on div at bounding box center [590, 388] width 13 height 13
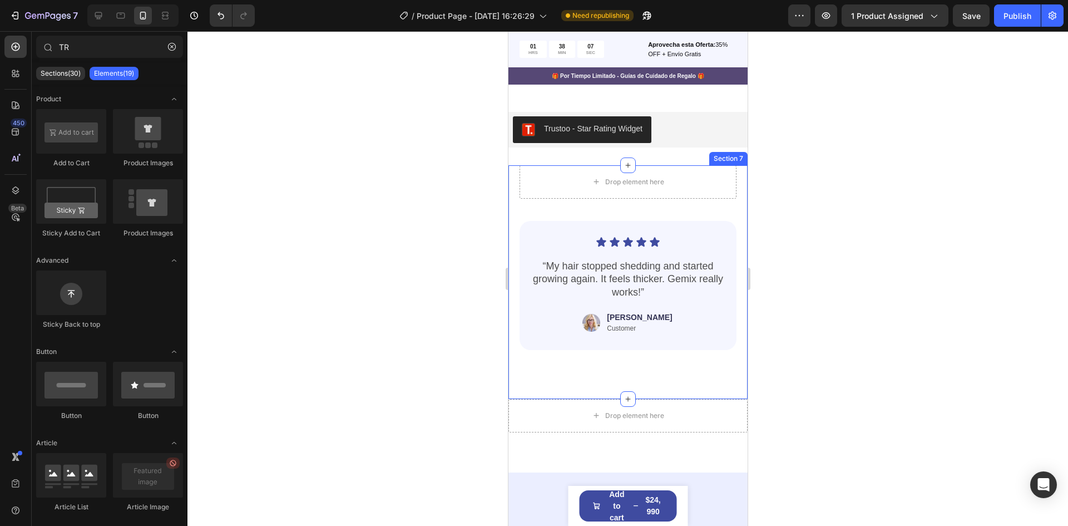
scroll to position [3521, 0]
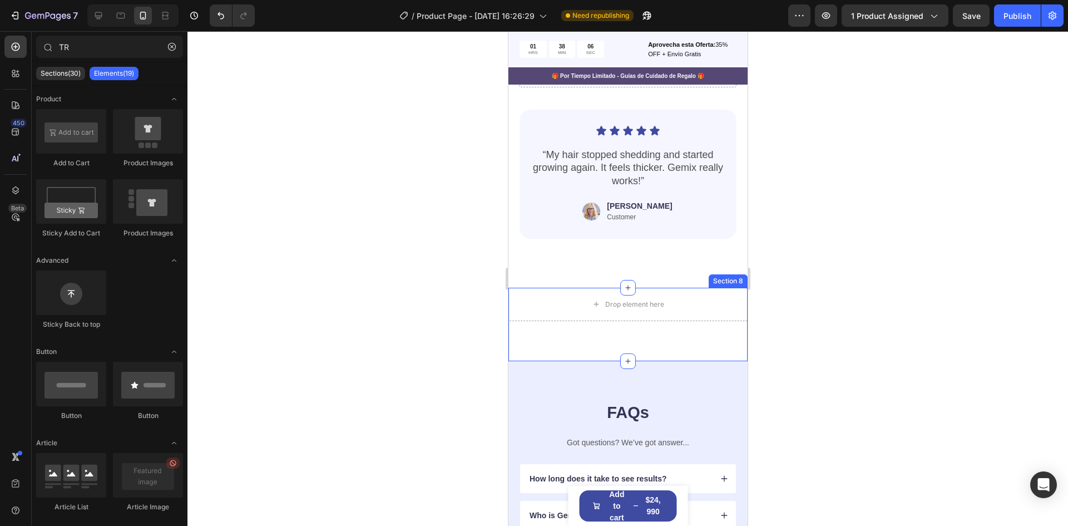
click at [689, 339] on div "Drop element here Section 8" at bounding box center [627, 324] width 239 height 73
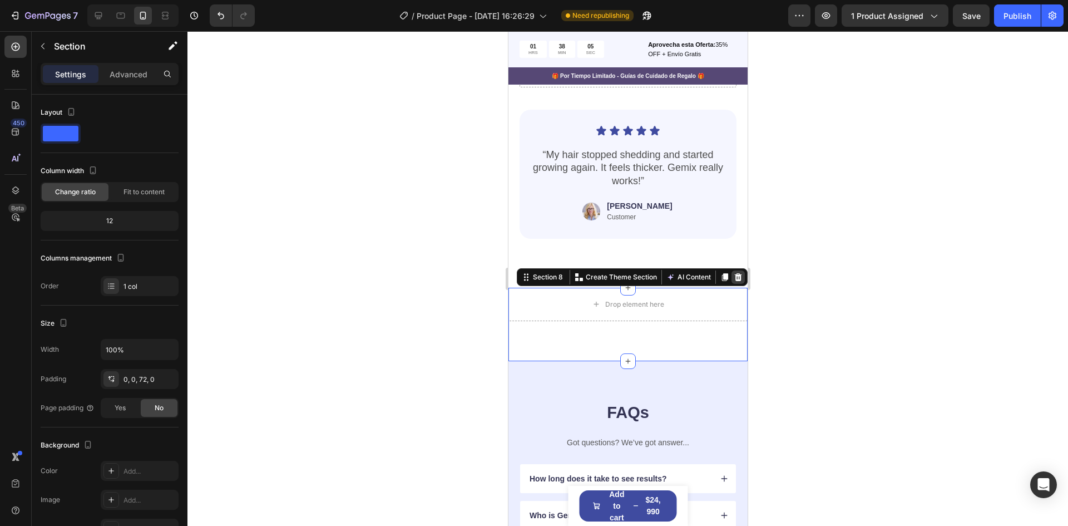
click at [733, 279] on icon at bounding box center [737, 277] width 9 height 9
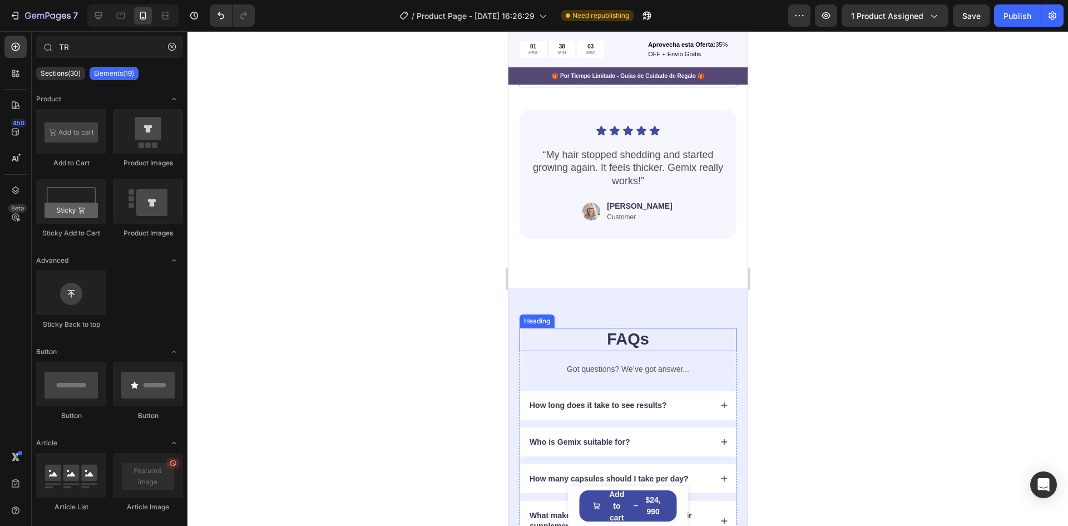
click at [649, 337] on h2 "FAQs" at bounding box center [627, 339] width 217 height 23
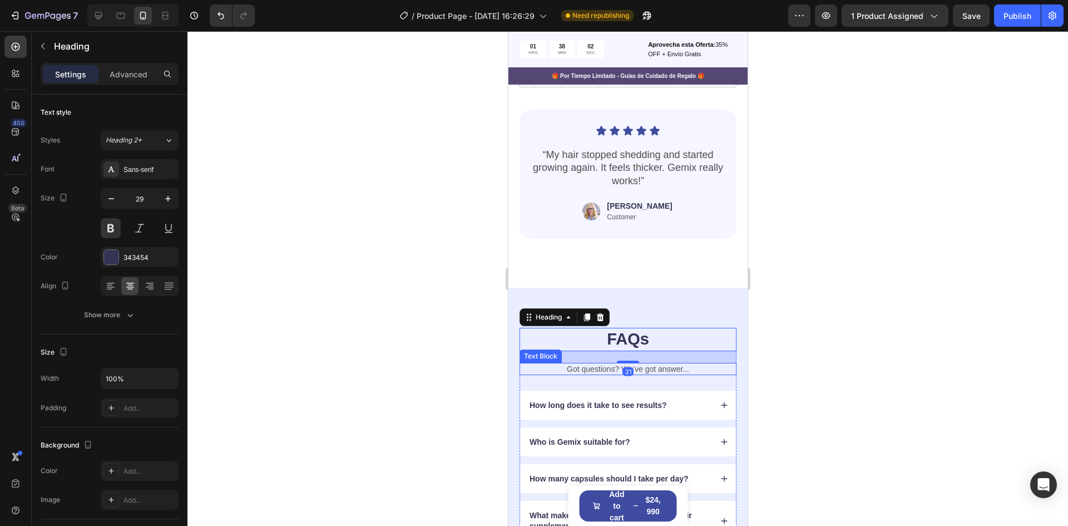
click at [661, 372] on p "Got questions? We’ve got answer..." at bounding box center [627, 369] width 215 height 10
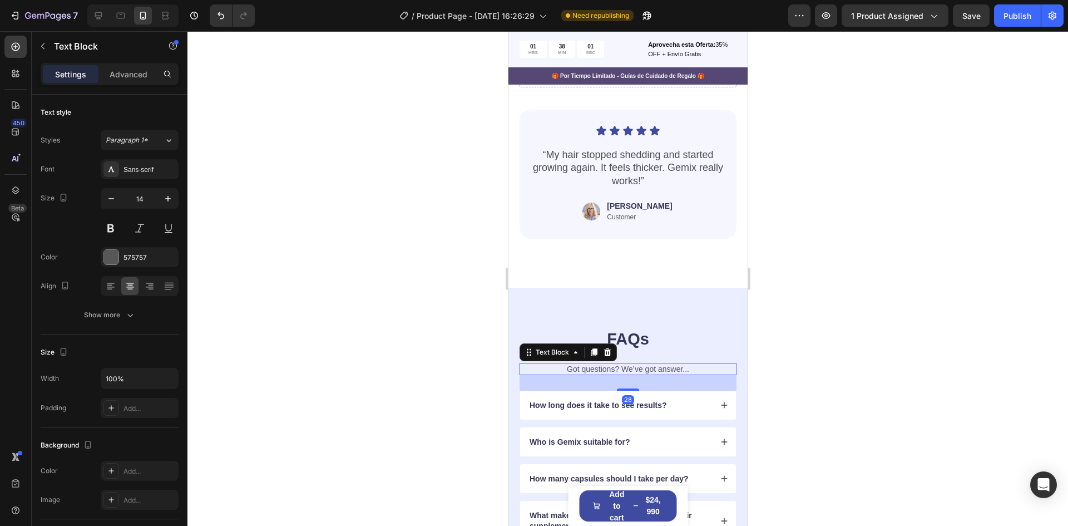
click at [691, 370] on p "Got questions? We’ve got answer..." at bounding box center [627, 369] width 215 height 10
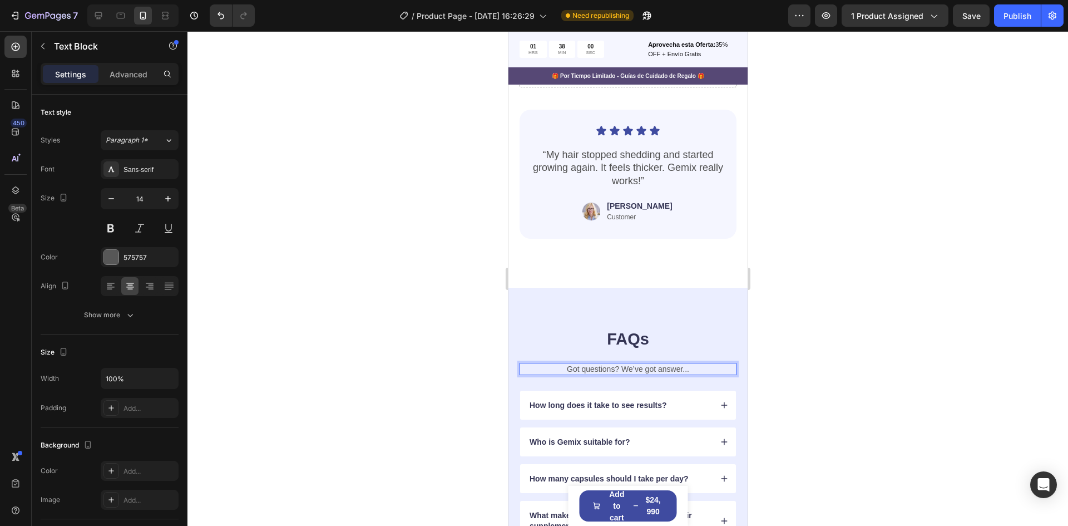
click at [781, 342] on div at bounding box center [628, 278] width 881 height 495
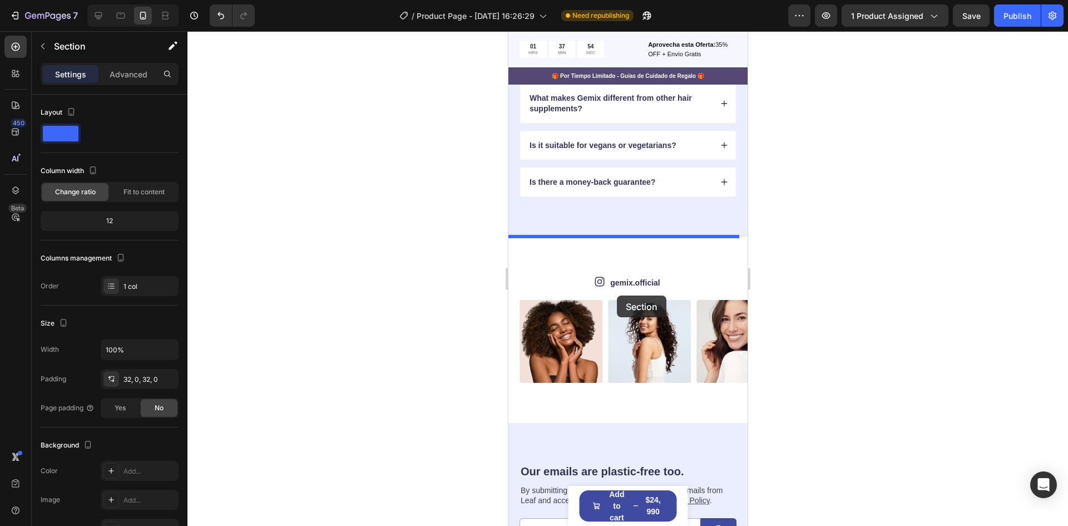
scroll to position [3929, 0]
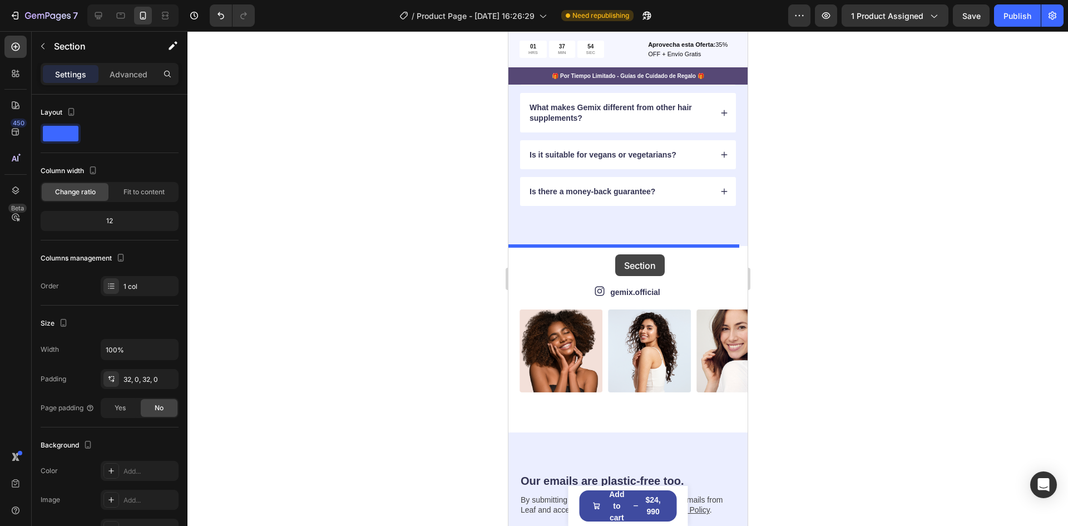
drag, startPoint x: 610, startPoint y: 192, endPoint x: 615, endPoint y: 254, distance: 62.5
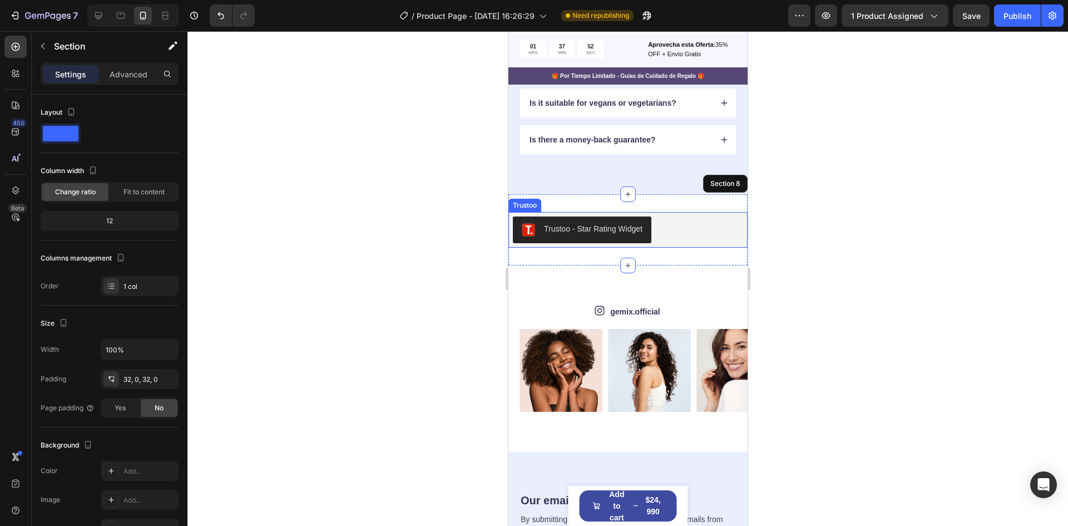
scroll to position [3909, 0]
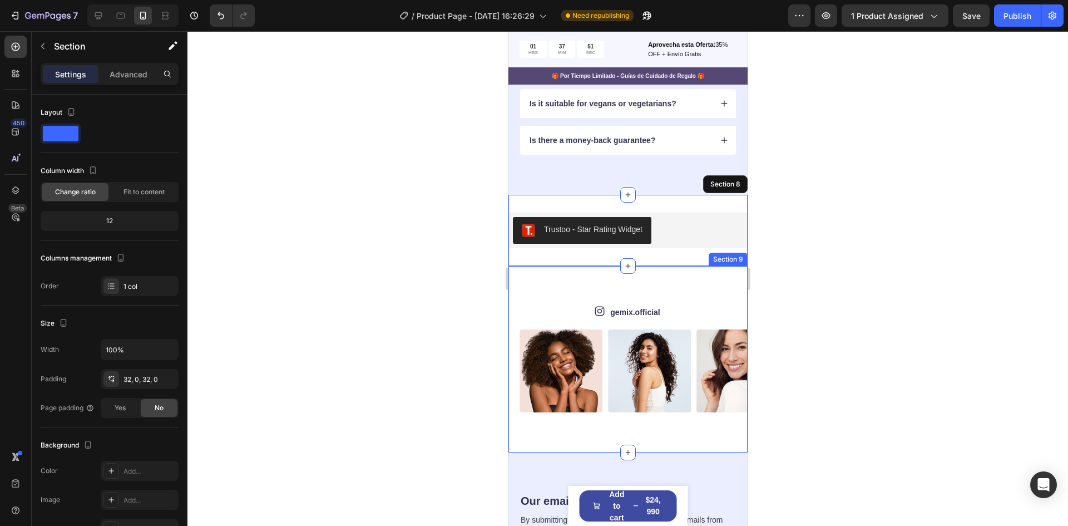
click at [673, 284] on div "Icon gemix.official Text Block Row Image Image Image Image Image Image Image Im…" at bounding box center [627, 359] width 239 height 186
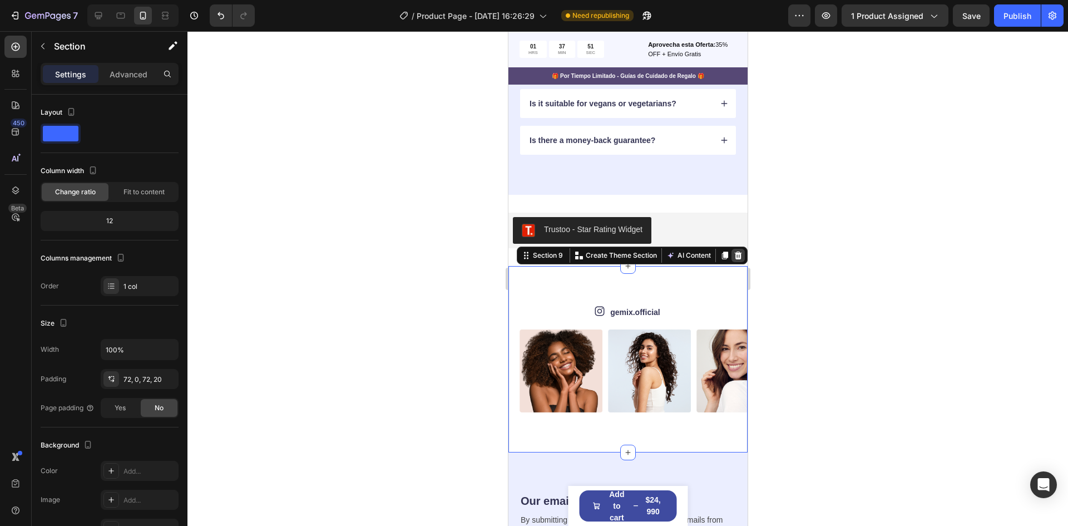
click at [735, 255] on icon at bounding box center [738, 256] width 7 height 8
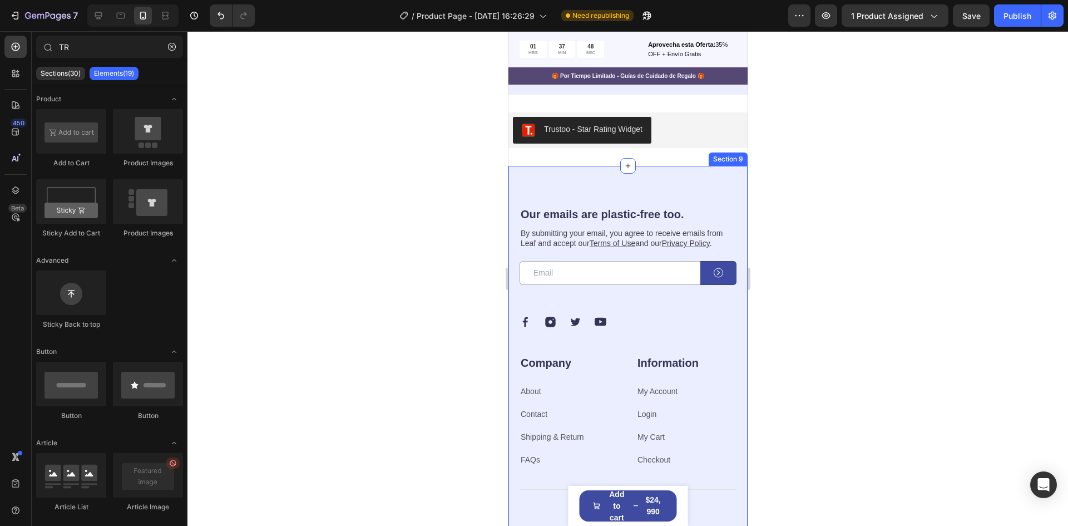
scroll to position [4006, 0]
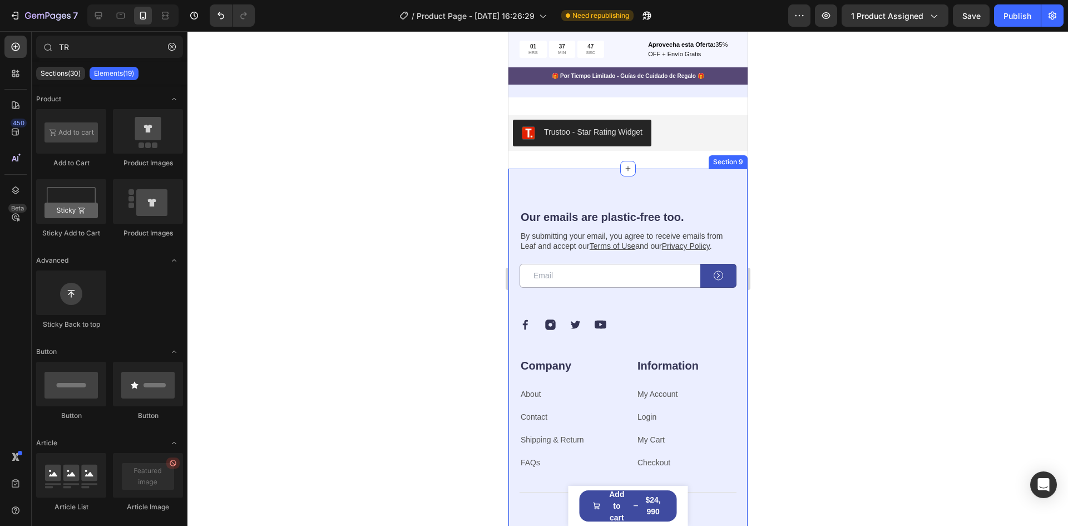
click at [686, 186] on div "Our emails are plastic-free too. Heading By submitting your email, you agree to…" at bounding box center [627, 377] width 239 height 417
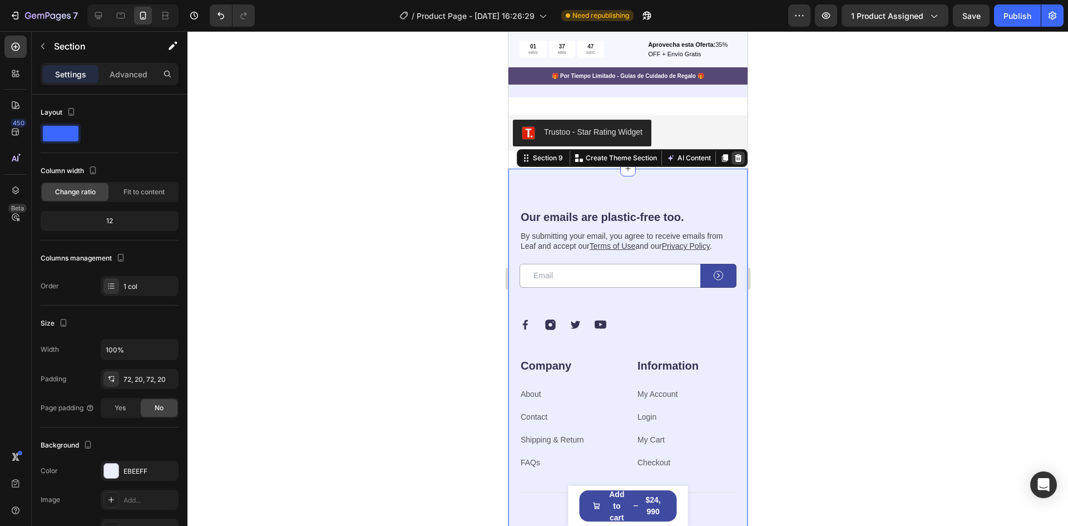
click at [735, 159] on icon at bounding box center [738, 158] width 7 height 8
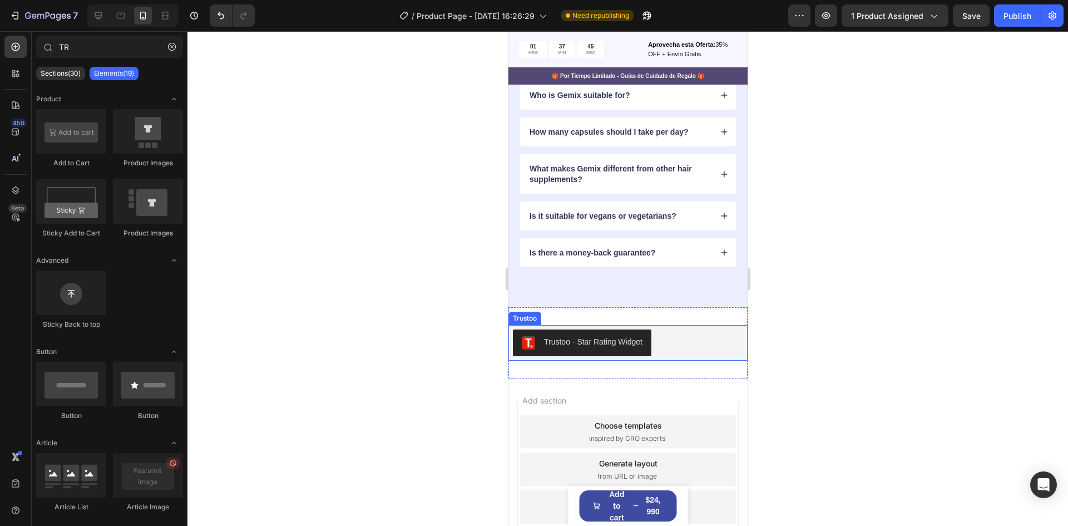
scroll to position [3795, 0]
click at [664, 332] on div "Trustoo - Star Rating Widget" at bounding box center [628, 344] width 230 height 27
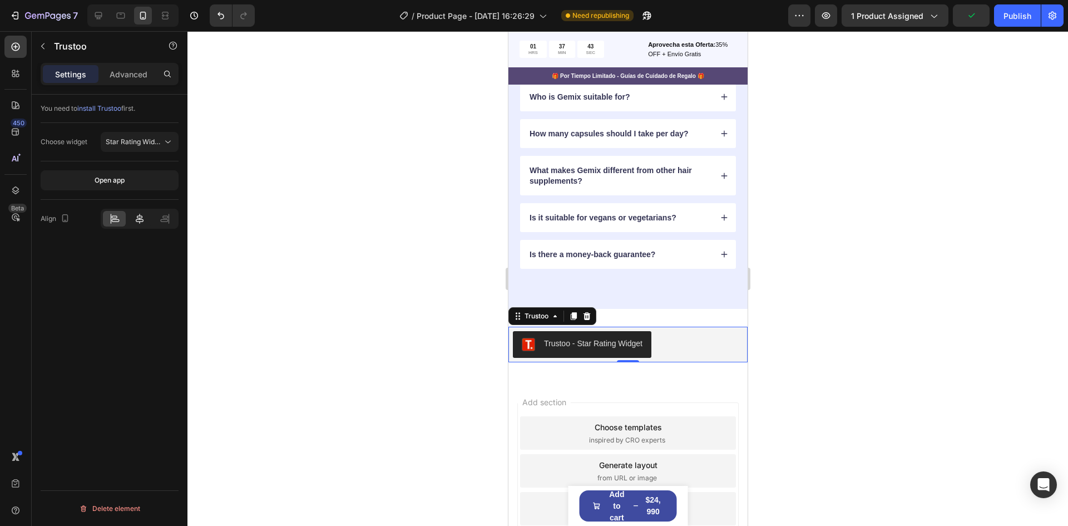
click at [134, 223] on icon at bounding box center [139, 218] width 11 height 11
click at [471, 392] on div at bounding box center [628, 278] width 881 height 495
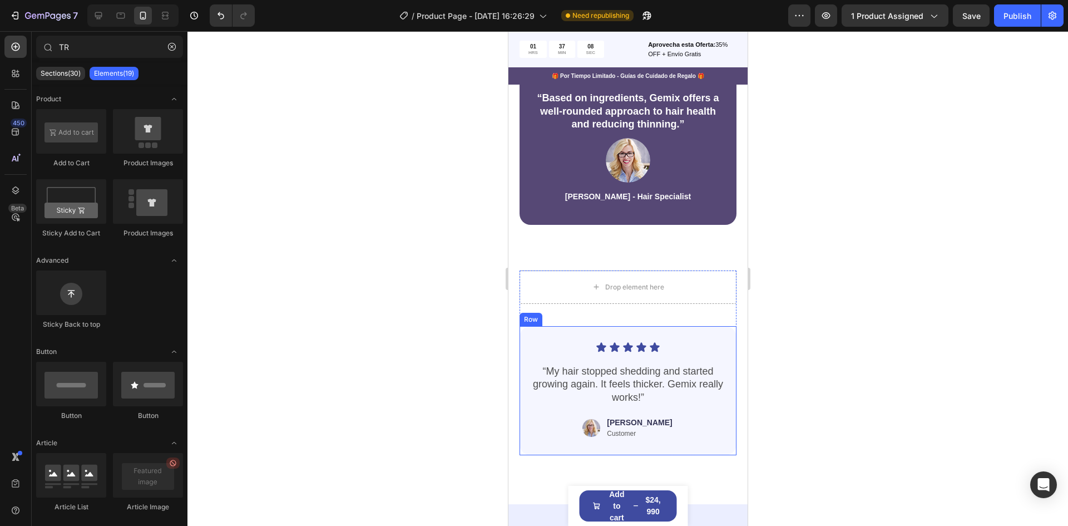
scroll to position [3195, 0]
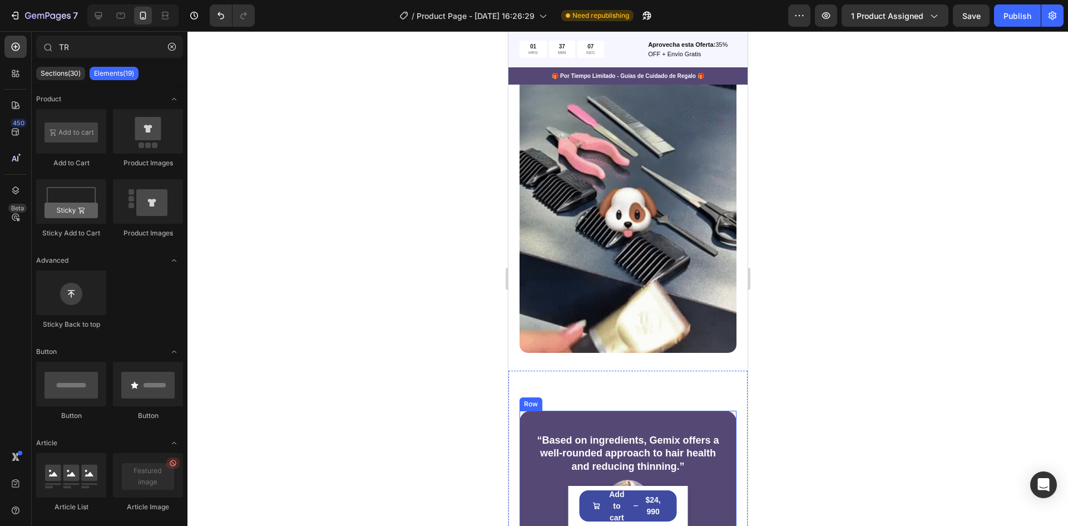
click at [679, 411] on div "“Based on ingredients, Gemix offers a well-rounded approach to hair health and …" at bounding box center [627, 489] width 217 height 156
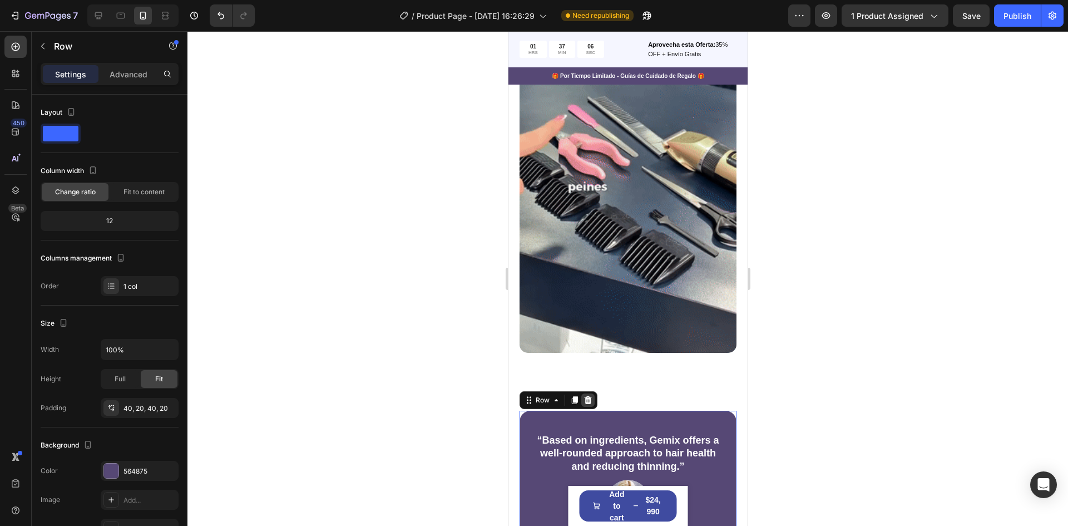
click at [589, 396] on icon at bounding box center [587, 400] width 7 height 8
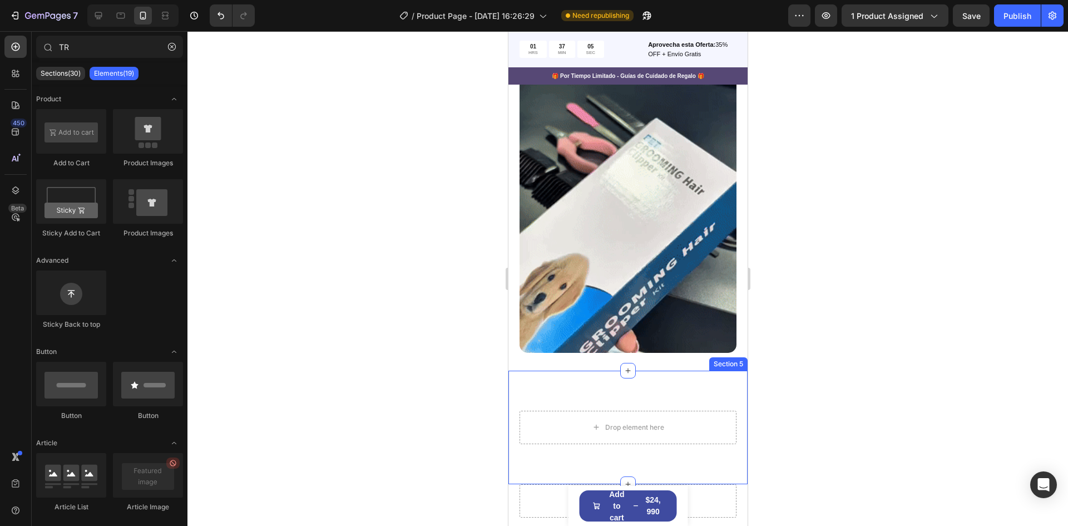
click at [638, 371] on div "Drop element here Section 5" at bounding box center [627, 428] width 239 height 114
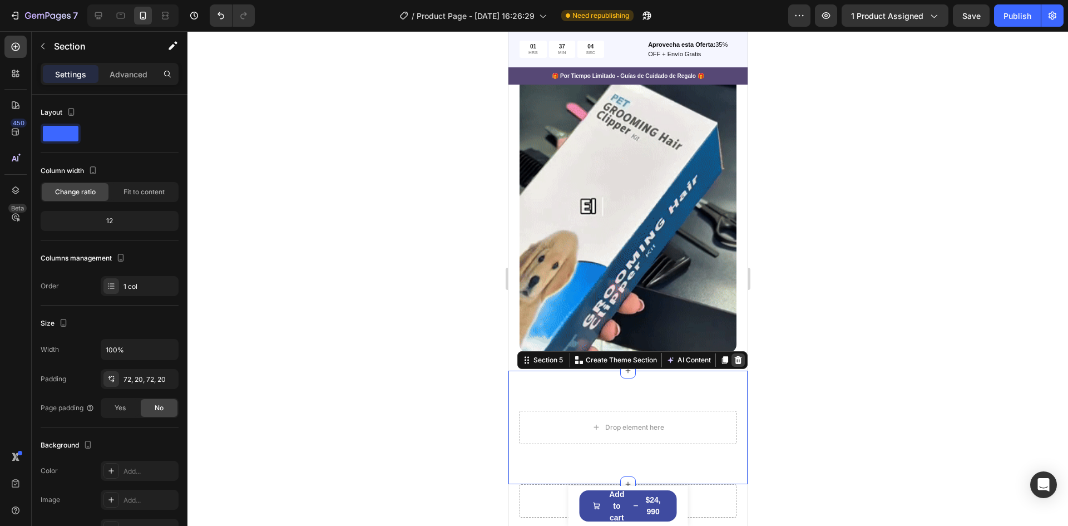
click at [735, 356] on icon at bounding box center [738, 360] width 7 height 8
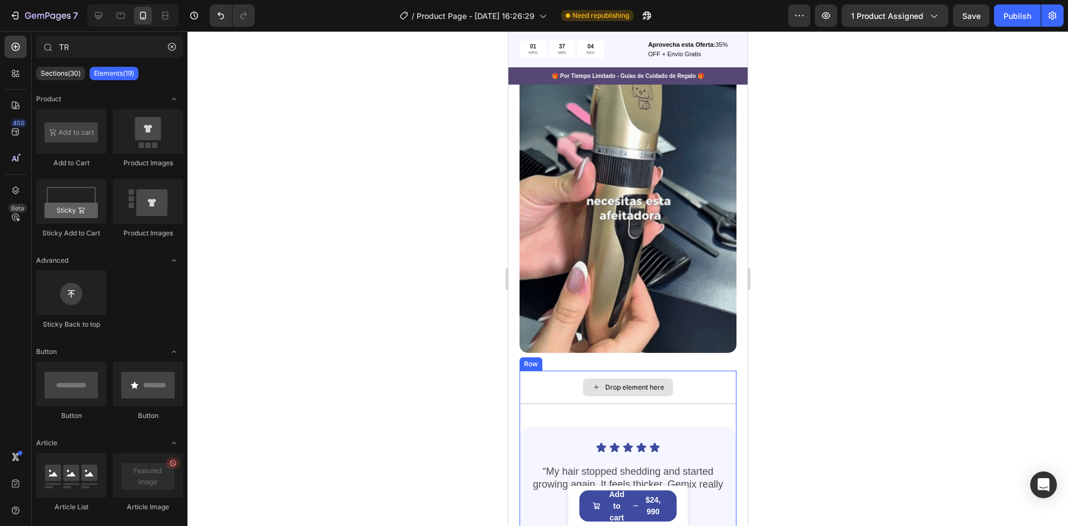
click at [697, 371] on div "Drop element here" at bounding box center [627, 387] width 217 height 33
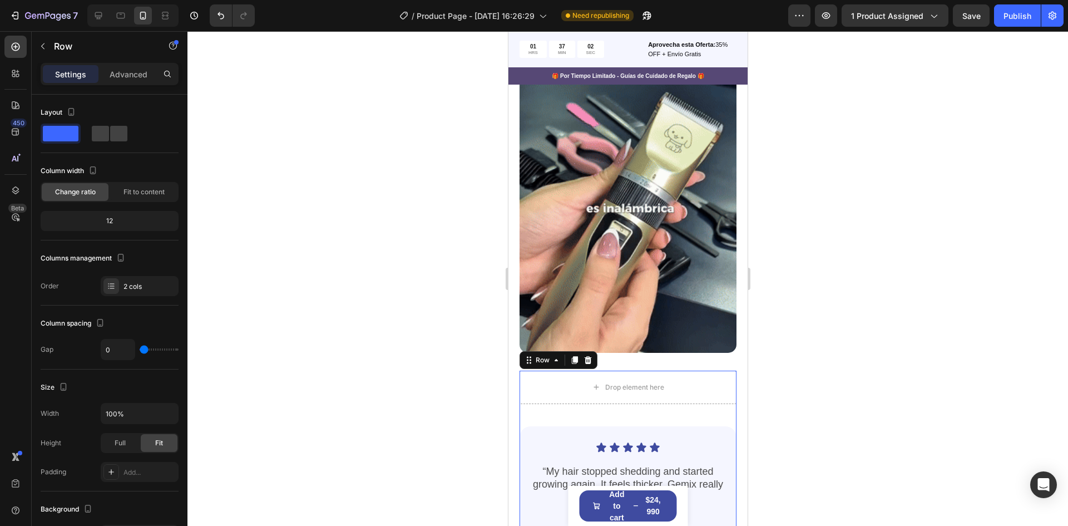
click at [813, 317] on div at bounding box center [628, 278] width 881 height 495
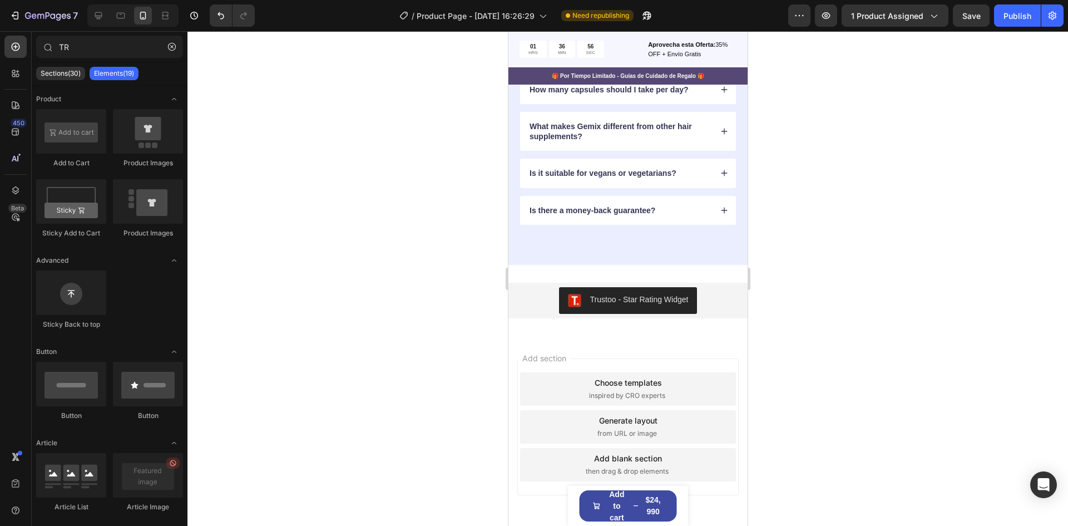
scroll to position [3852, 0]
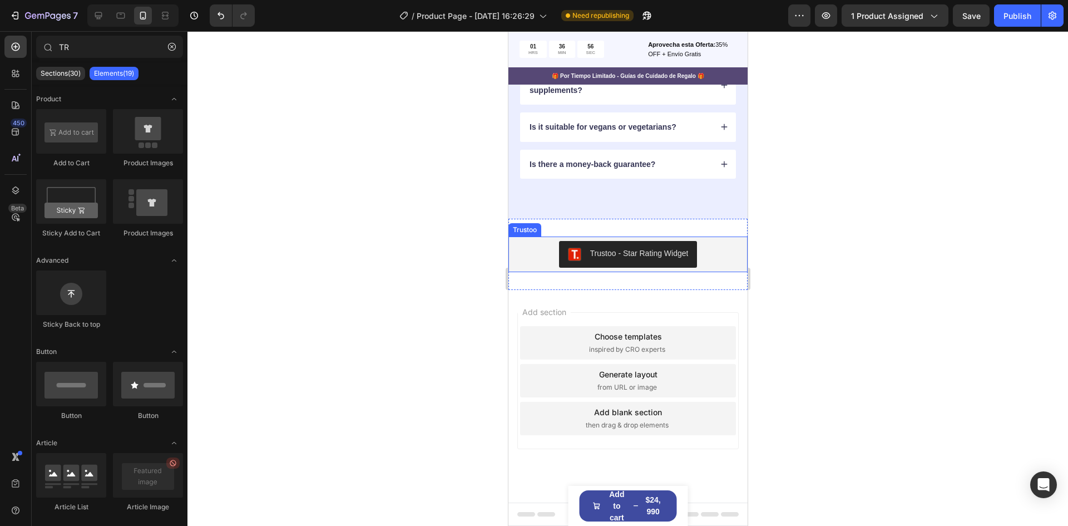
click at [656, 257] on div "Trustoo - Star Rating Widget" at bounding box center [639, 254] width 99 height 12
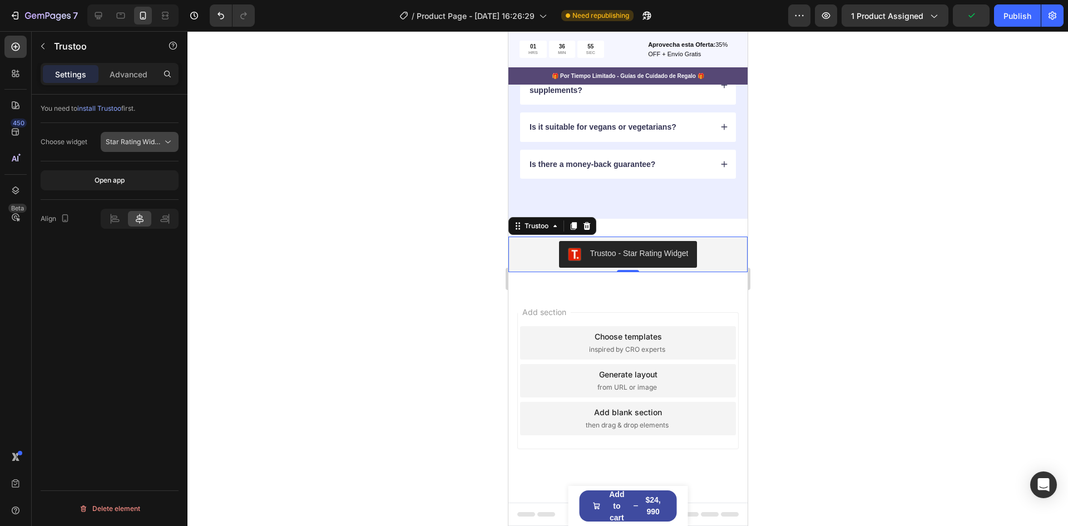
click at [131, 144] on span "Star Rating Widget" at bounding box center [135, 141] width 59 height 8
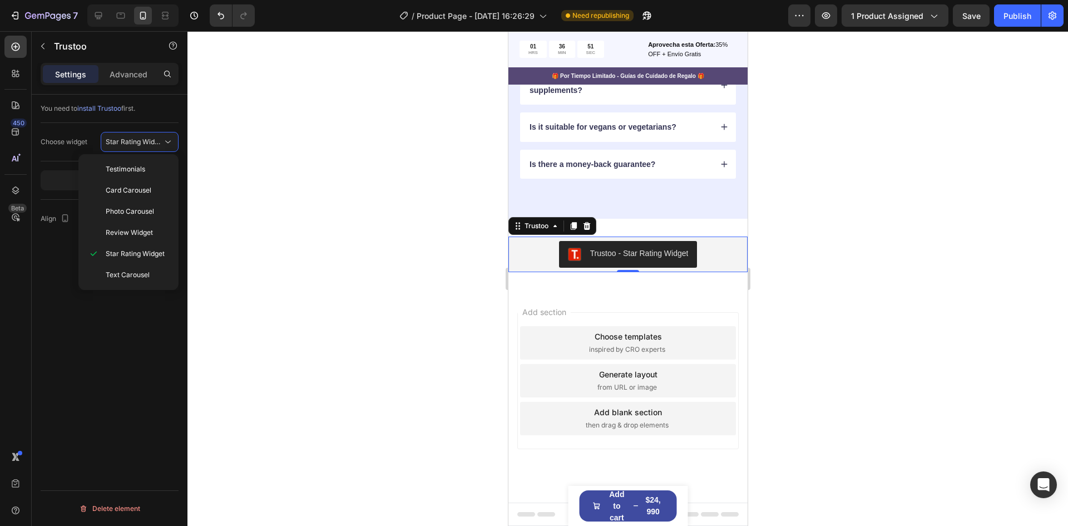
click at [129, 371] on div "You need to install Trustoo first. Choose widget Star Rating Widget Open app Al…" at bounding box center [110, 326] width 156 height 463
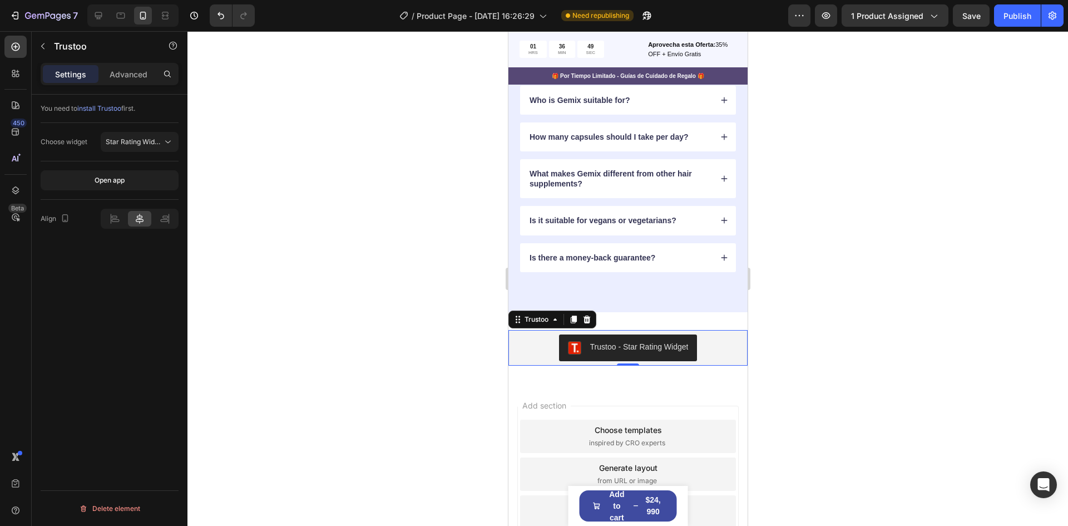
scroll to position [3741, 0]
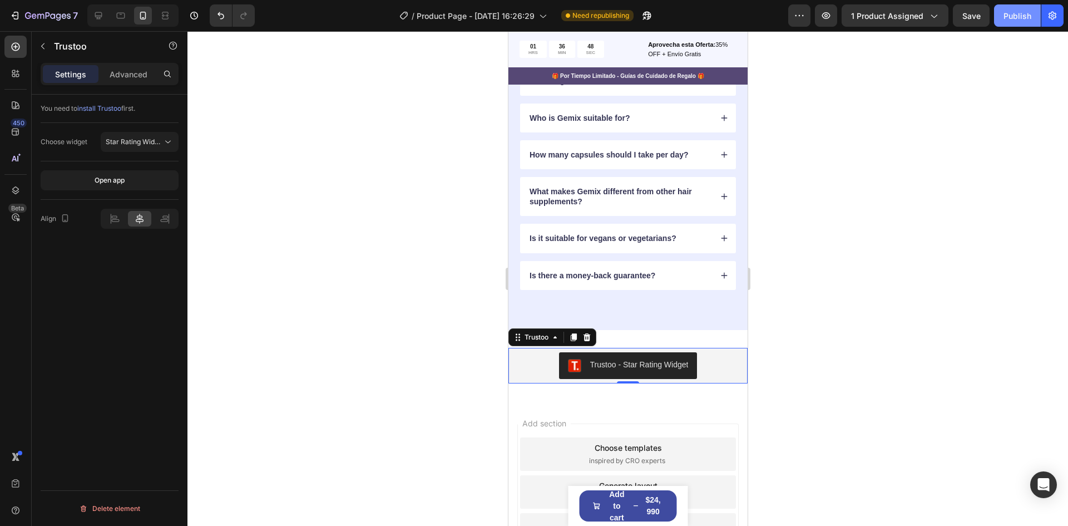
click at [1013, 14] on div "Publish" at bounding box center [1018, 16] width 28 height 12
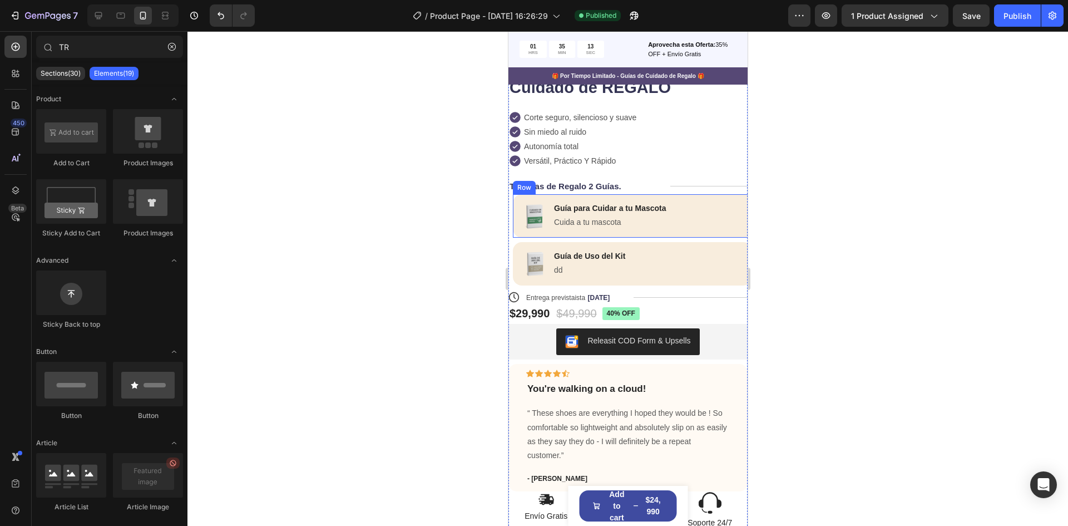
scroll to position [326, 0]
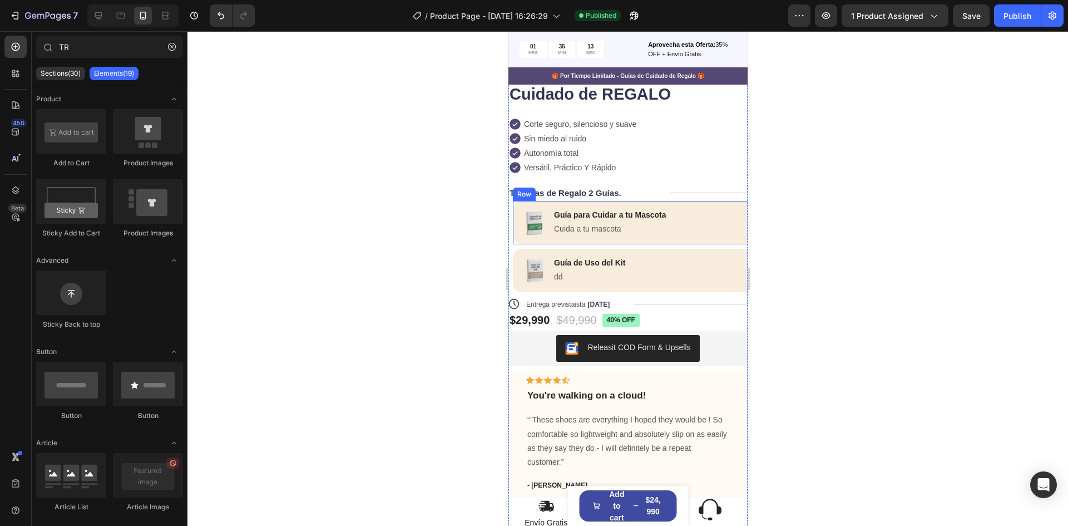
click at [683, 232] on div "Image Guía para Cuidar a tu Mascota Text Block Cuida a tu mascota Text Block Row" at bounding box center [632, 222] width 239 height 43
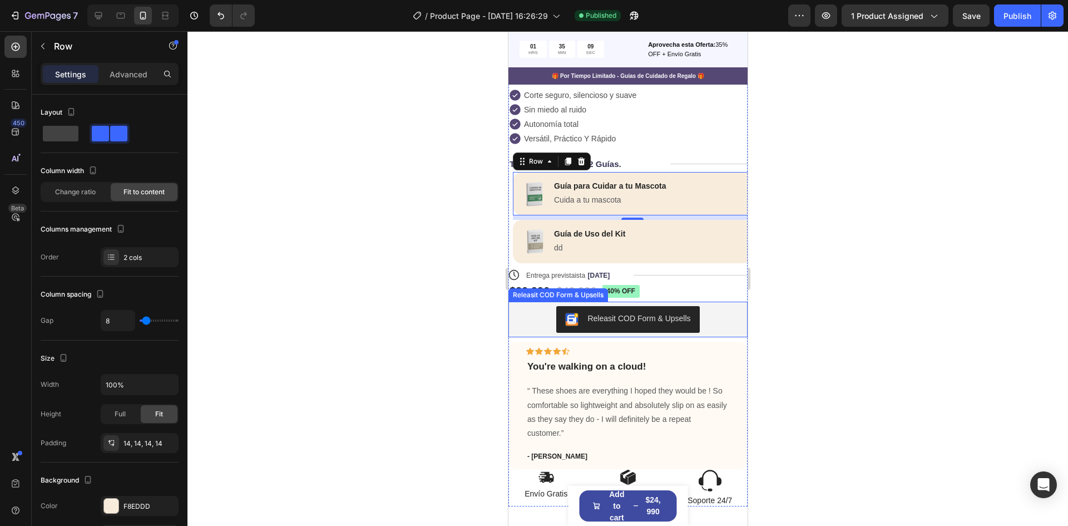
scroll to position [437, 0]
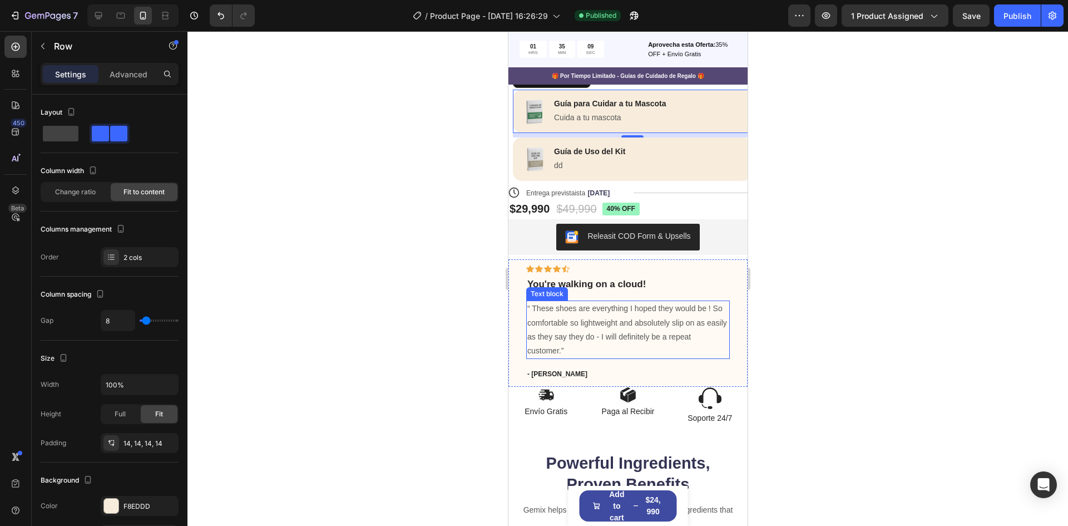
click at [605, 315] on p "“ These shoes are everything I hoped they would be ! So comfortable so lightwei…" at bounding box center [627, 330] width 201 height 56
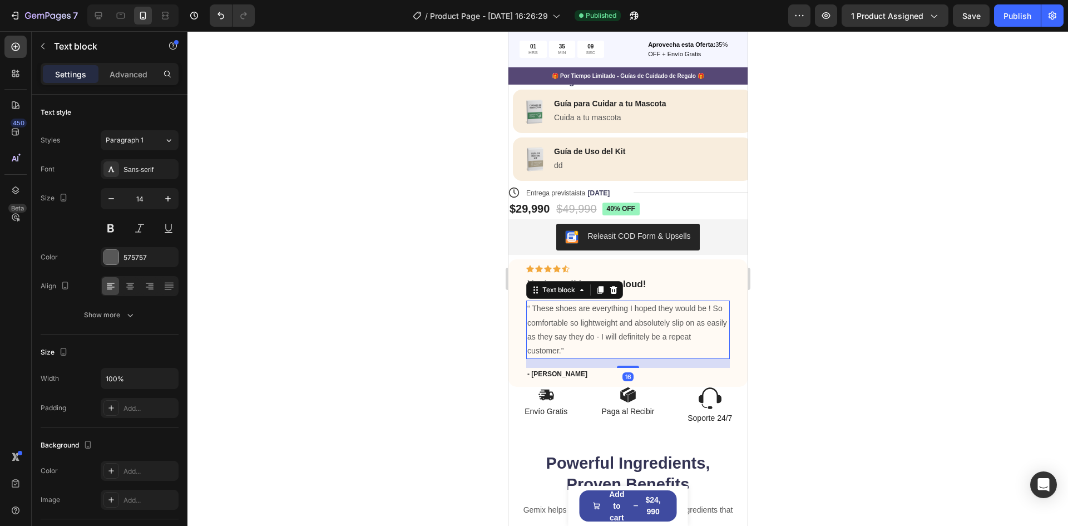
click at [562, 343] on p "“ These shoes are everything I hoped they would be ! So comfortable so lightwei…" at bounding box center [627, 330] width 201 height 56
click at [562, 351] on p "“ These shoes are everything I hoped they would be ! So comfortable so lightwei…" at bounding box center [627, 330] width 201 height 56
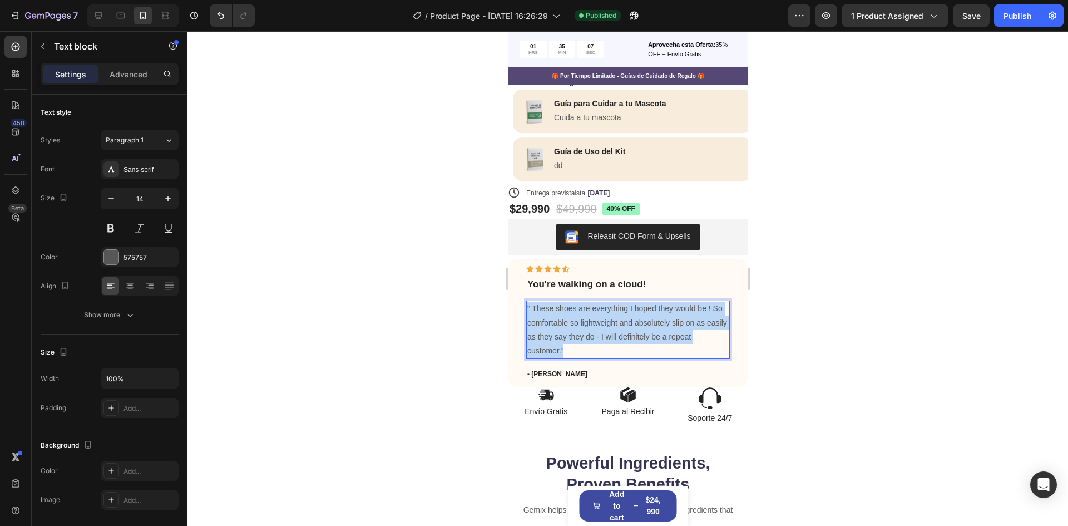
drag, startPoint x: 573, startPoint y: 351, endPoint x: 526, endPoint y: 308, distance: 63.8
click at [526, 308] on div "“ These shoes are everything I hoped they would be ! So comfortable so lightwei…" at bounding box center [628, 330] width 204 height 58
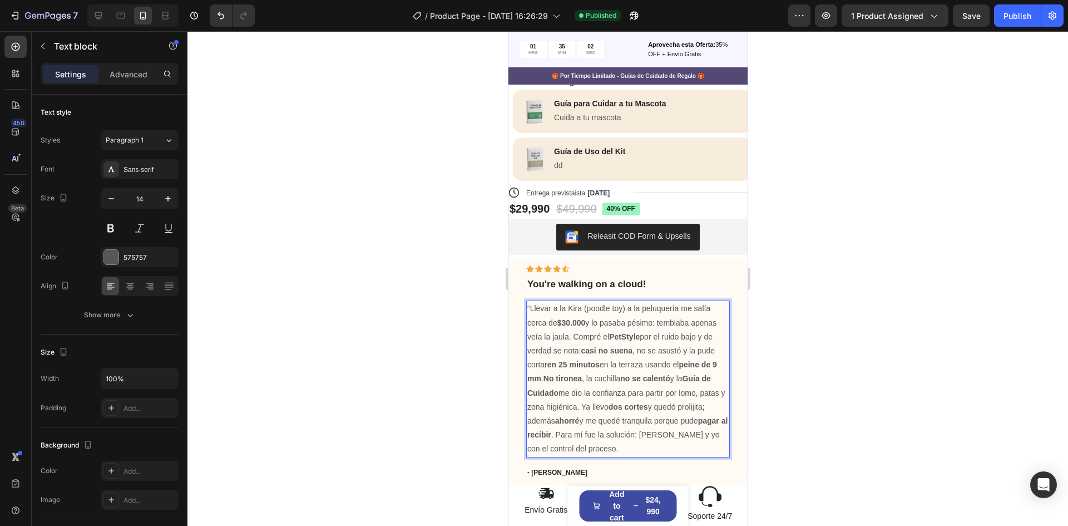
click at [625, 308] on p "“Llevar a la Kira (poodle toy) a la peluquería me salía cerca de $30.000 y lo p…" at bounding box center [627, 379] width 201 height 154
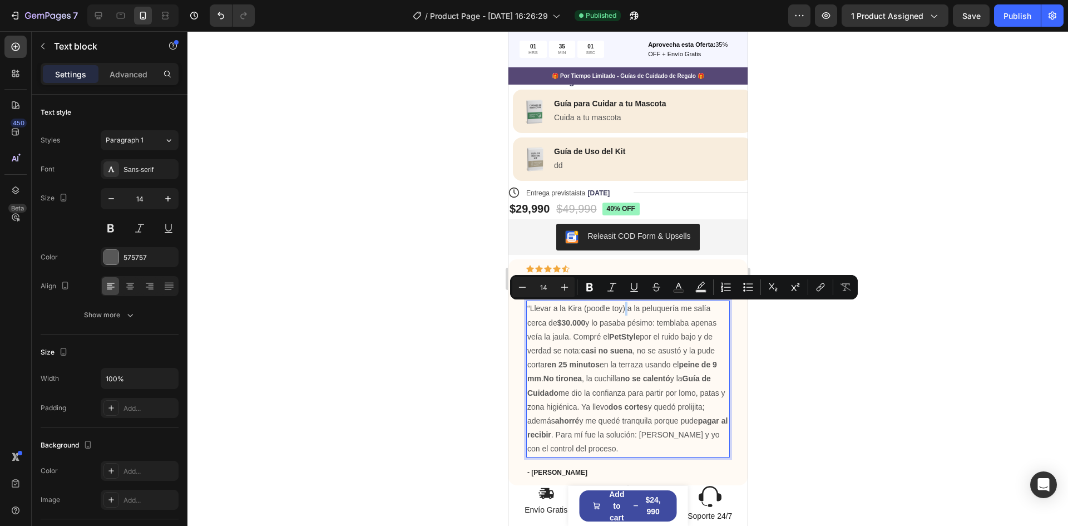
click at [624, 309] on p "“Llevar a la Kira (poodle toy) a la peluquería me salía cerca de $30.000 y lo p…" at bounding box center [627, 379] width 201 height 154
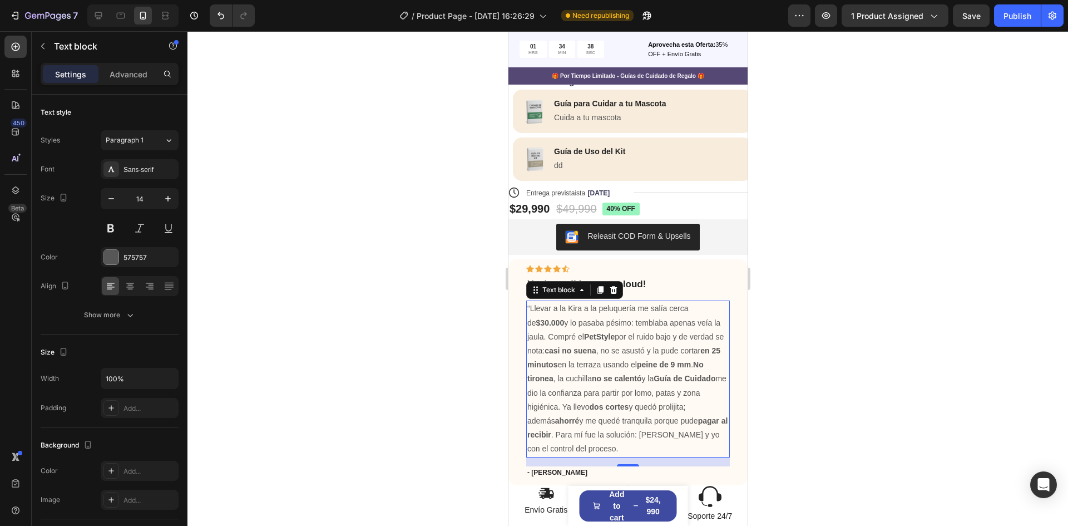
drag, startPoint x: 780, startPoint y: 273, endPoint x: 220, endPoint y: 243, distance: 561.2
click at [780, 273] on div at bounding box center [628, 278] width 881 height 495
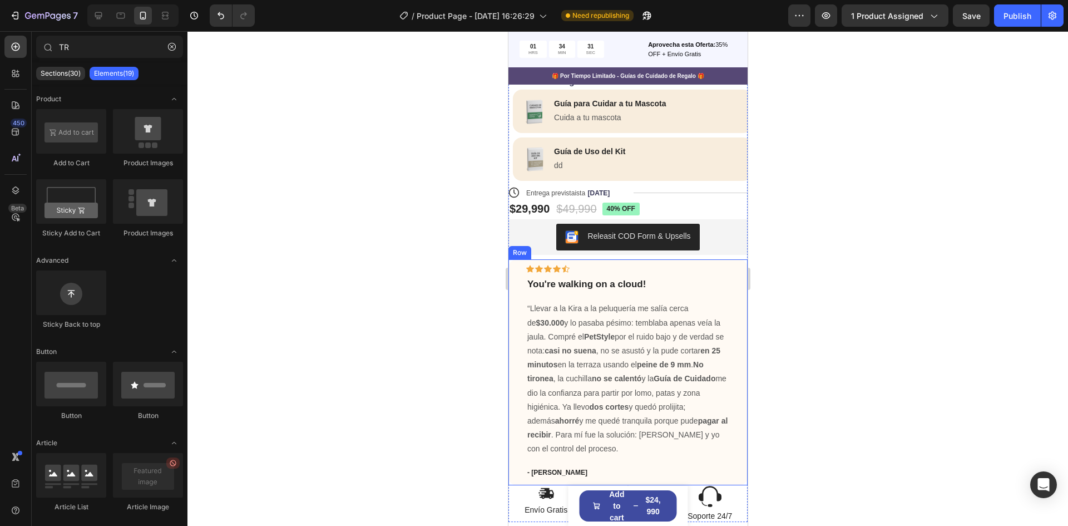
click at [541, 467] on p "- [PERSON_NAME]" at bounding box center [627, 472] width 201 height 10
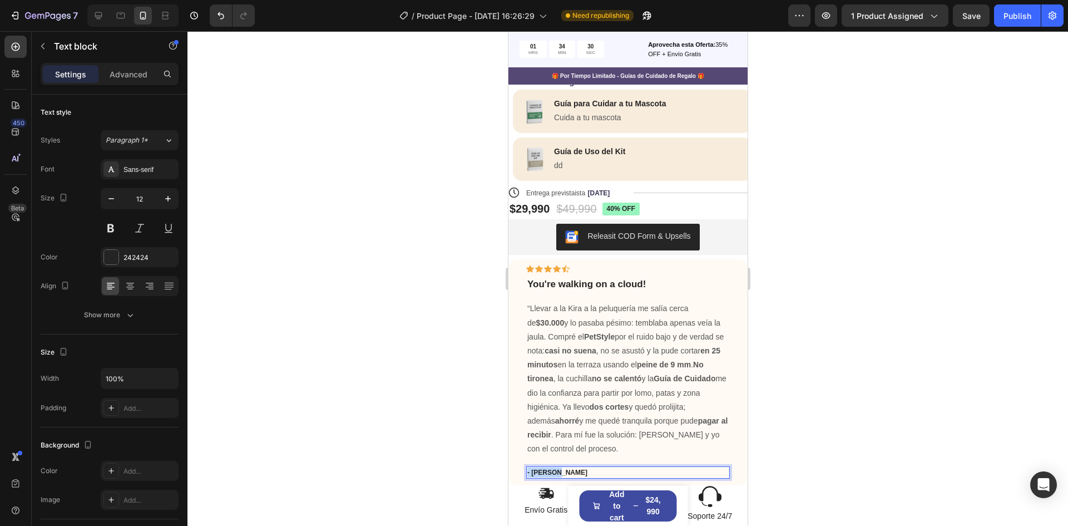
click at [546, 468] on p "- [PERSON_NAME]" at bounding box center [627, 472] width 201 height 10
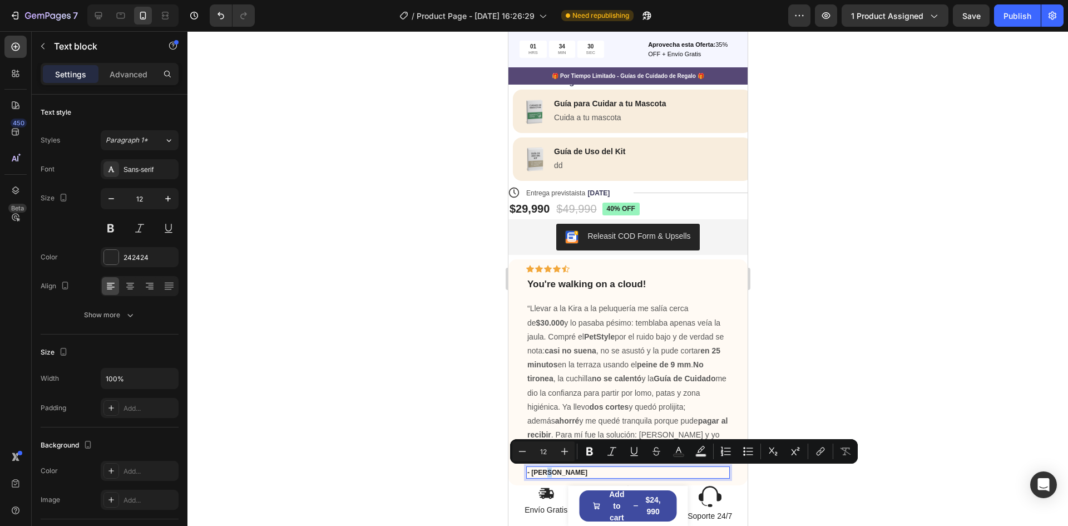
click at [546, 468] on p "- [PERSON_NAME]" at bounding box center [627, 472] width 201 height 10
click at [559, 470] on p "- [PERSON_NAME]" at bounding box center [627, 472] width 201 height 10
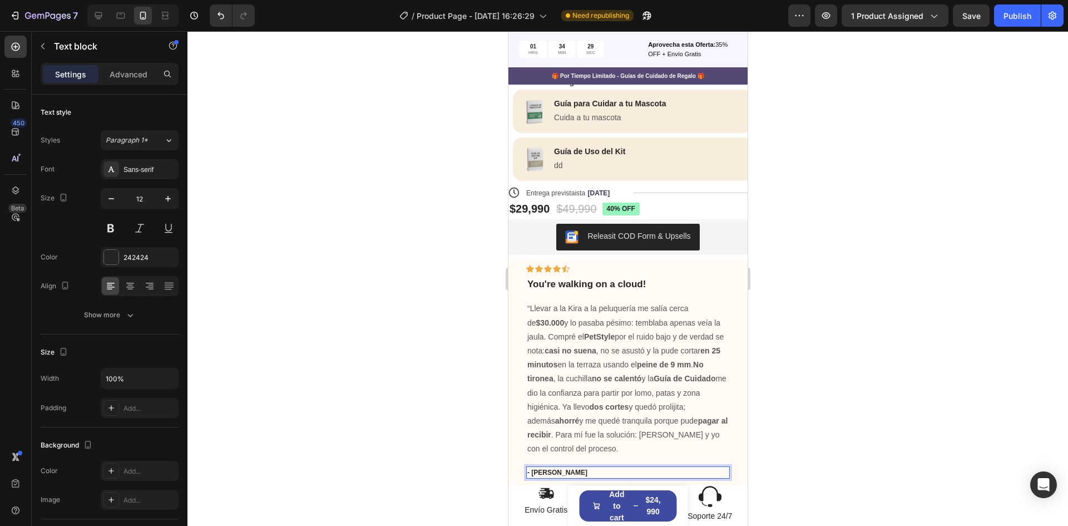
click at [559, 470] on p "- [PERSON_NAME]" at bounding box center [627, 472] width 201 height 10
click at [594, 471] on p "[PERSON_NAME]" at bounding box center [627, 472] width 201 height 10
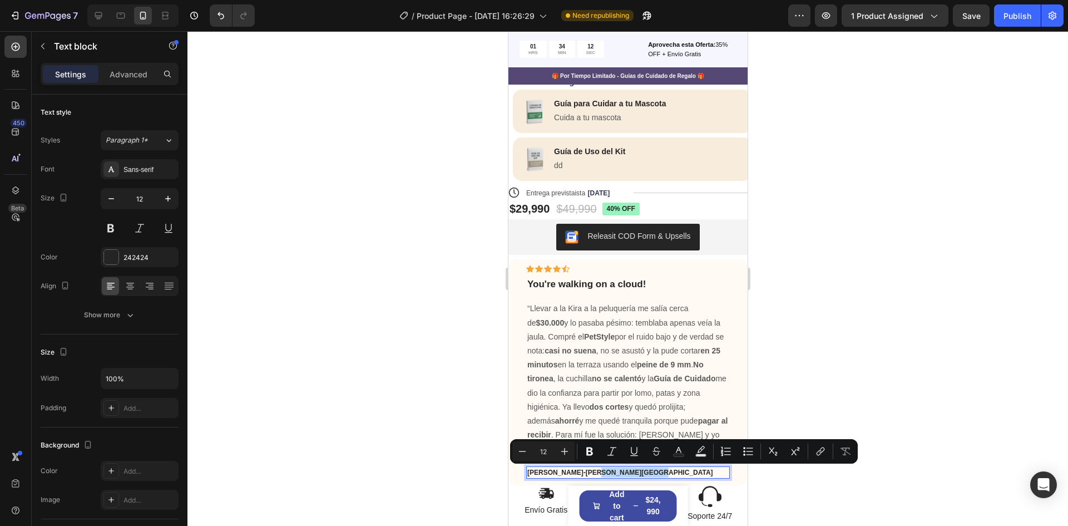
drag, startPoint x: 640, startPoint y: 470, endPoint x: 587, endPoint y: 474, distance: 53.6
click at [587, 474] on p "[PERSON_NAME]-[PERSON_NAME][GEOGRAPHIC_DATA]" at bounding box center [627, 472] width 201 height 10
click at [589, 454] on icon "Editor contextual toolbar" at bounding box center [589, 451] width 11 height 11
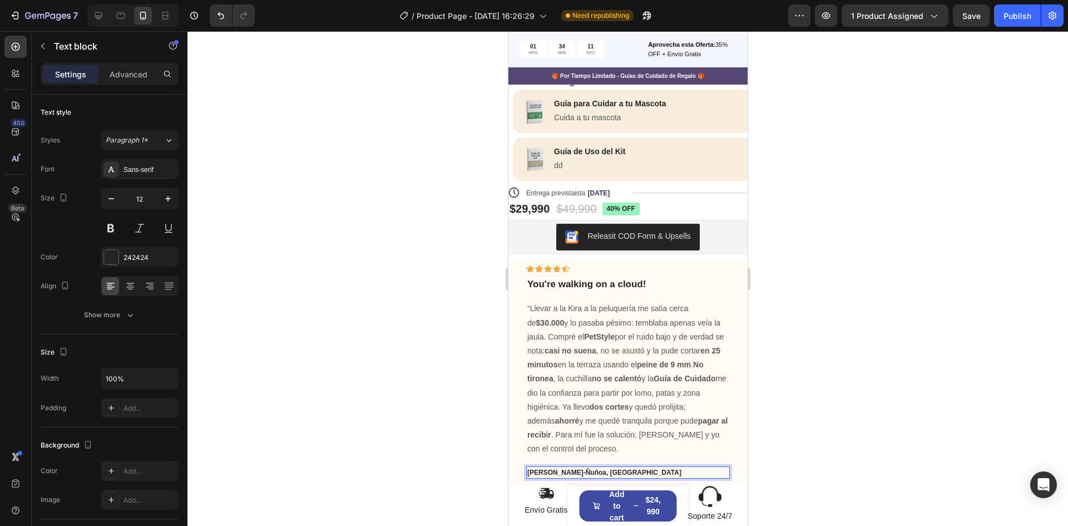
click at [588, 454] on p "“Llevar a la Kira a la peluquería me salía cerca de $30.000 y lo pasaba pésimo:…" at bounding box center [627, 379] width 201 height 154
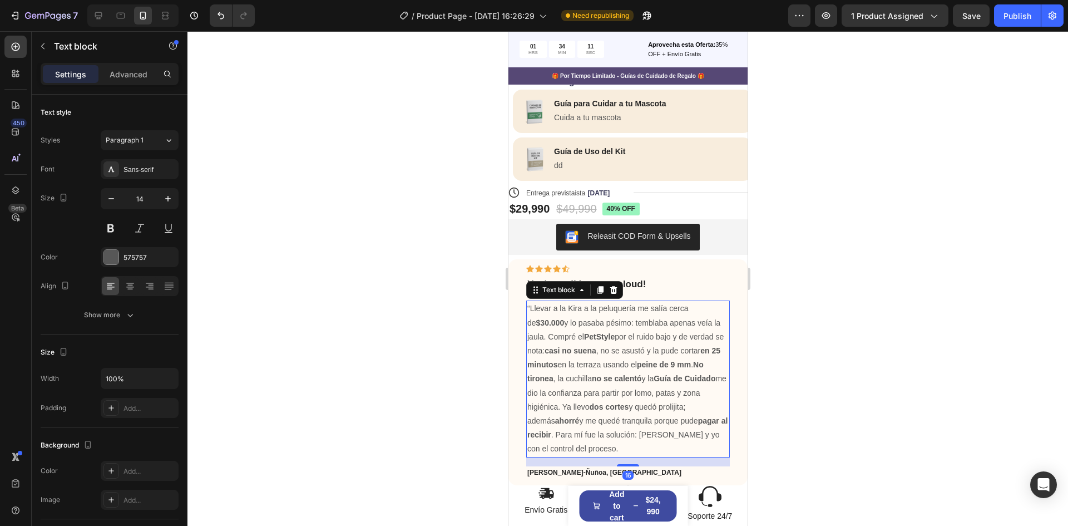
click at [649, 470] on p "[PERSON_NAME]- [PERSON_NAME][GEOGRAPHIC_DATA]" at bounding box center [627, 472] width 201 height 10
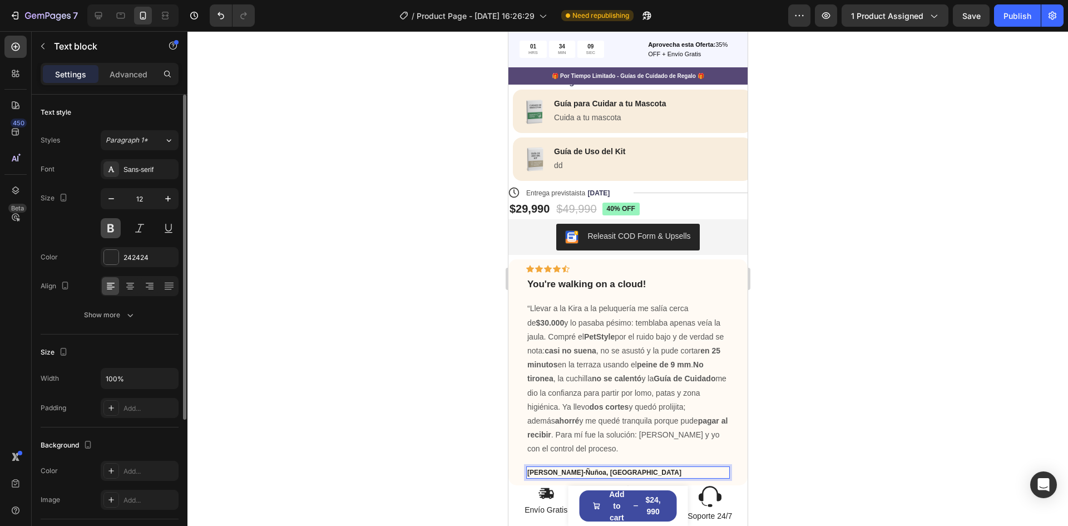
click at [116, 224] on button at bounding box center [111, 228] width 20 height 20
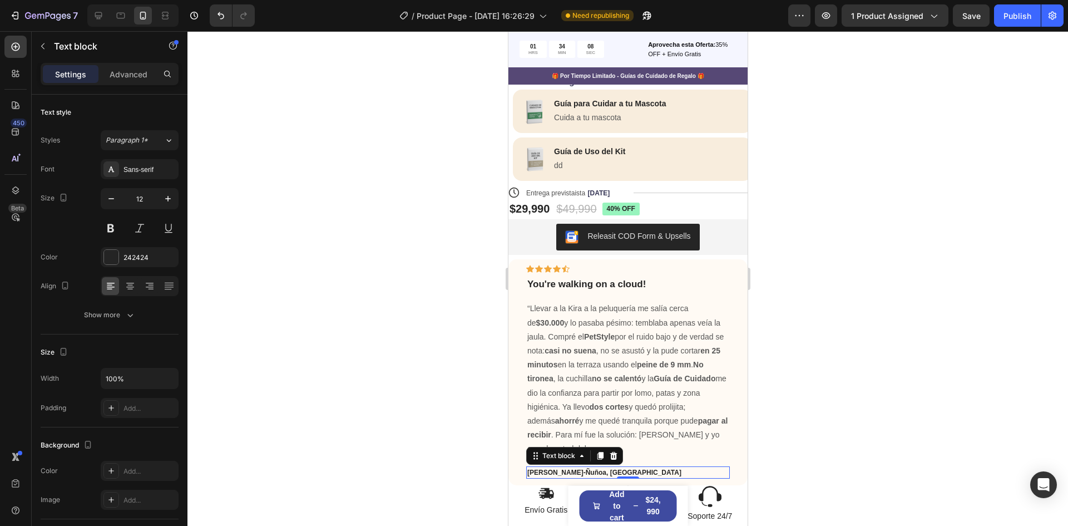
click at [304, 406] on div at bounding box center [628, 278] width 881 height 495
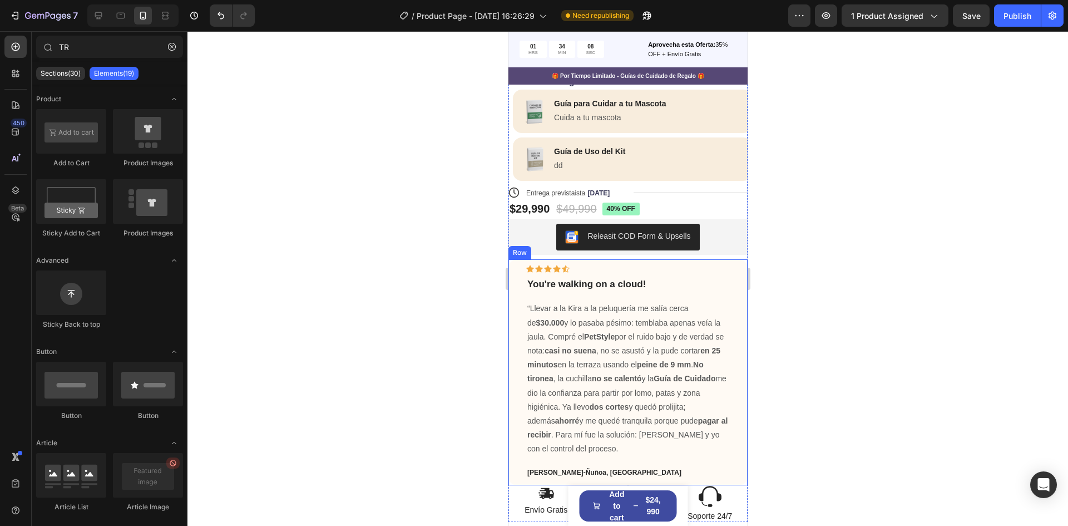
click at [644, 467] on p "[PERSON_NAME]- [PERSON_NAME][GEOGRAPHIC_DATA]" at bounding box center [627, 472] width 201 height 10
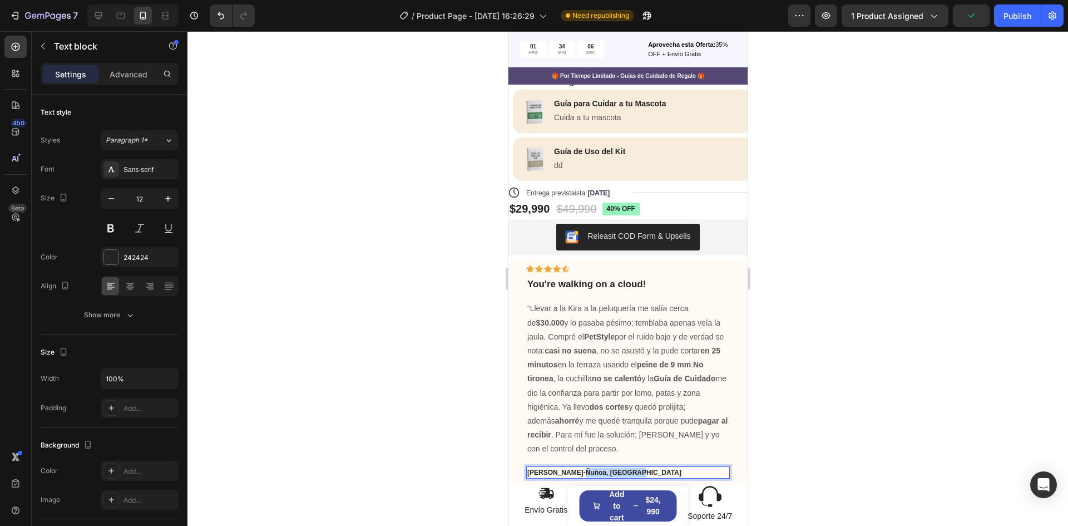
drag, startPoint x: 639, startPoint y: 471, endPoint x: 587, endPoint y: 471, distance: 52.3
click at [587, 471] on p "[PERSON_NAME]- [PERSON_NAME][GEOGRAPHIC_DATA]" at bounding box center [627, 472] width 201 height 10
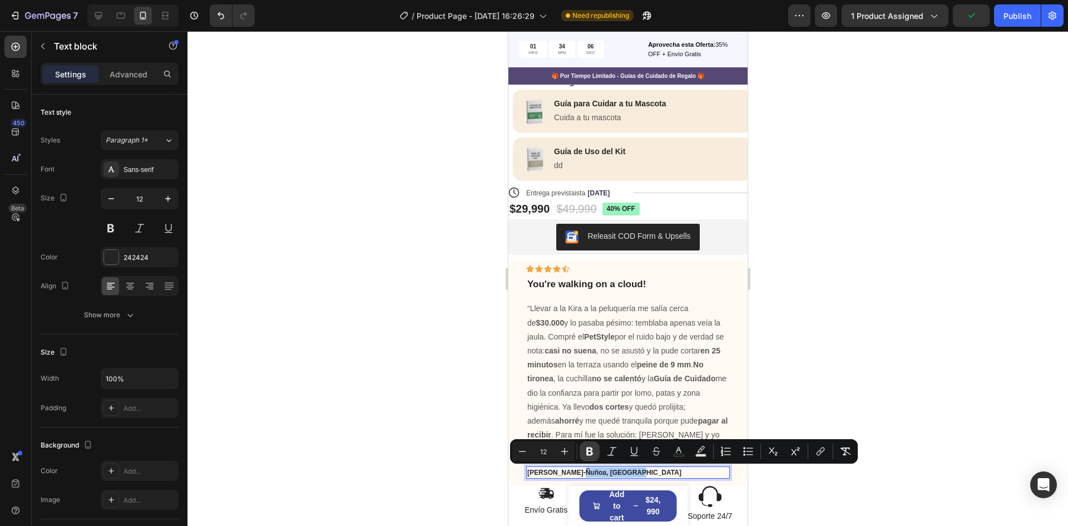
click at [588, 455] on icon "Editor contextual toolbar" at bounding box center [590, 451] width 7 height 8
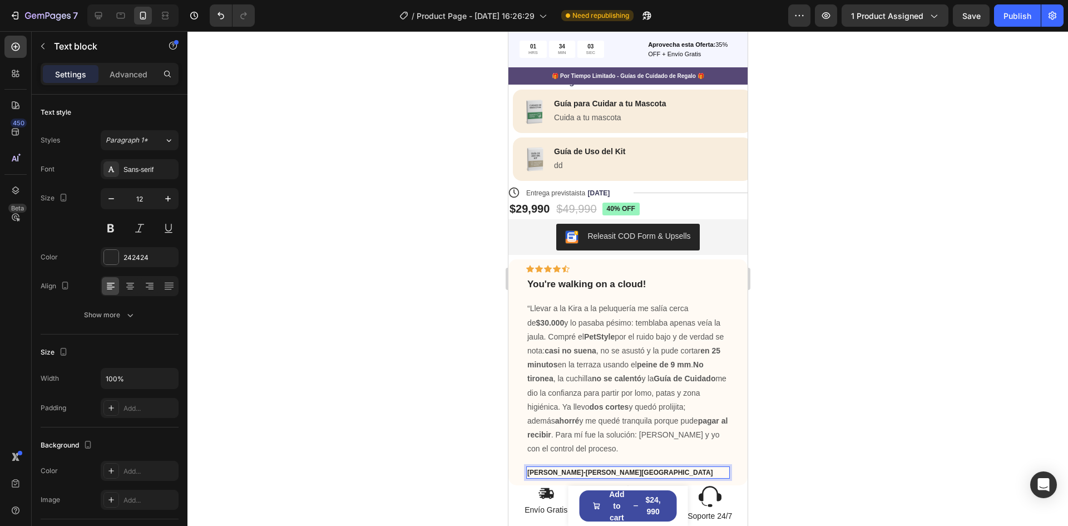
click at [588, 471] on p "[PERSON_NAME]-[PERSON_NAME][GEOGRAPHIC_DATA]" at bounding box center [627, 472] width 201 height 10
click at [805, 469] on div at bounding box center [628, 278] width 881 height 495
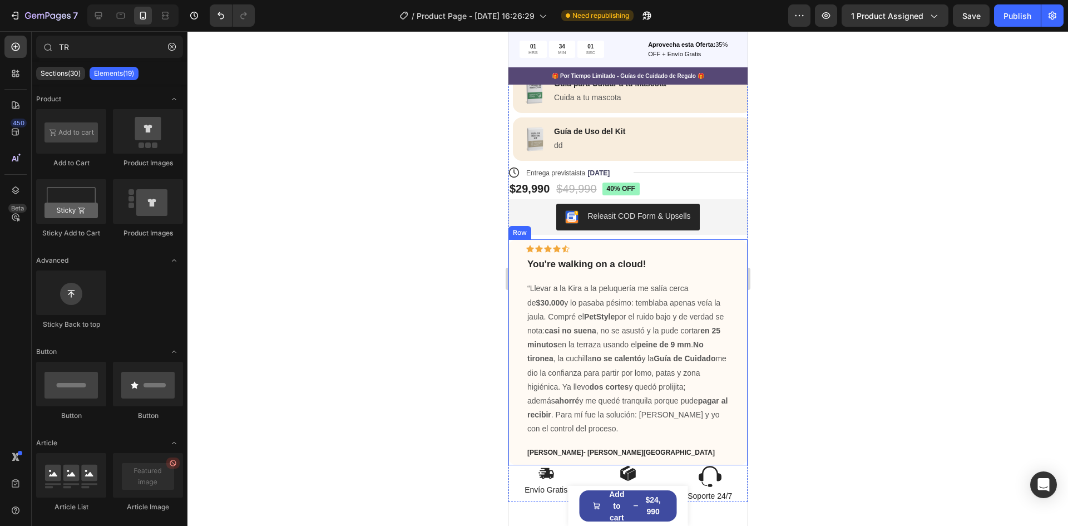
scroll to position [493, 0]
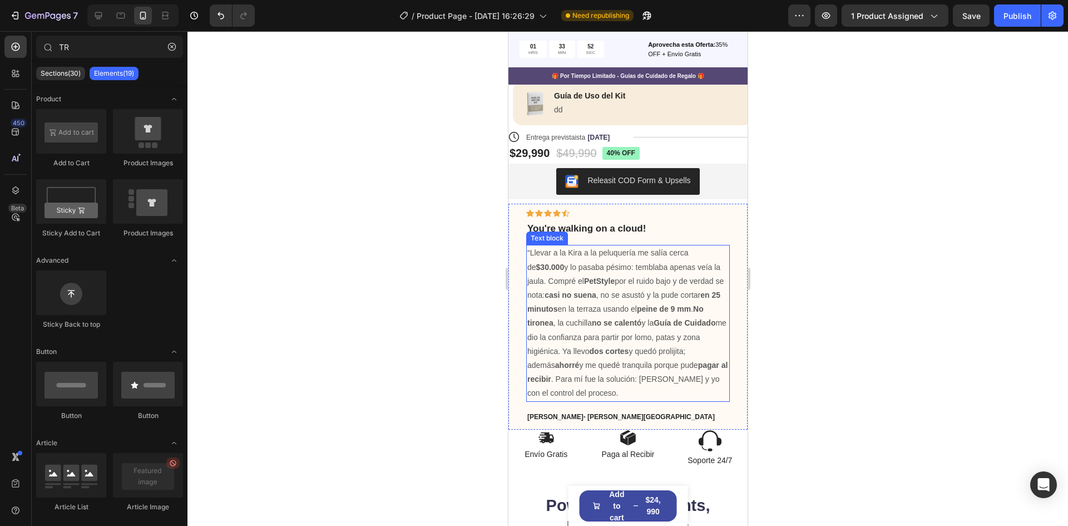
click at [621, 351] on p "“Llevar a la Kira a la peluquería me salía cerca de $30.000 y lo pasaba pésimo:…" at bounding box center [627, 323] width 201 height 154
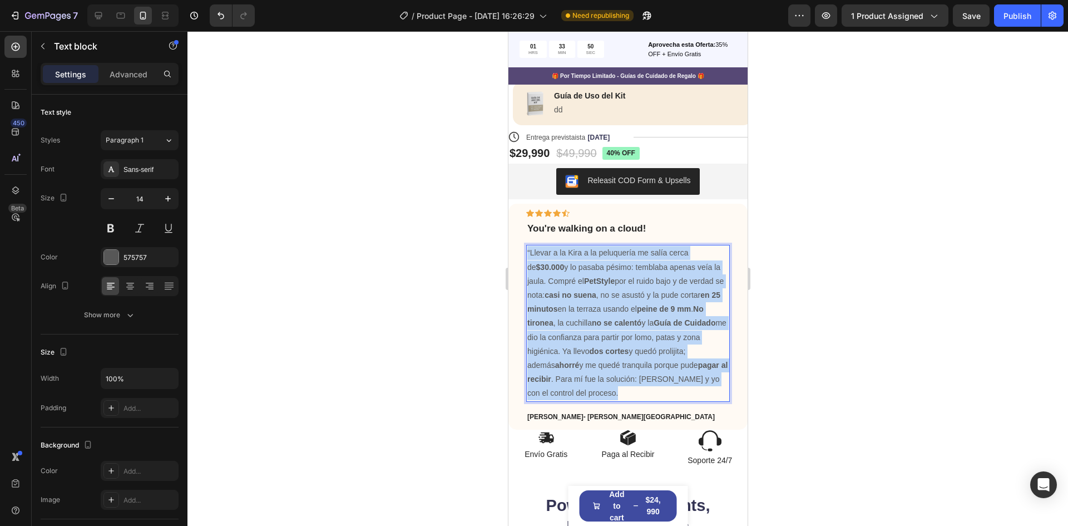
drag, startPoint x: 680, startPoint y: 393, endPoint x: 526, endPoint y: 258, distance: 204.6
click at [527, 258] on p "“Llevar a la Kira a la peluquería me salía cerca de $30.000 y lo pasaba pésimo:…" at bounding box center [627, 323] width 201 height 154
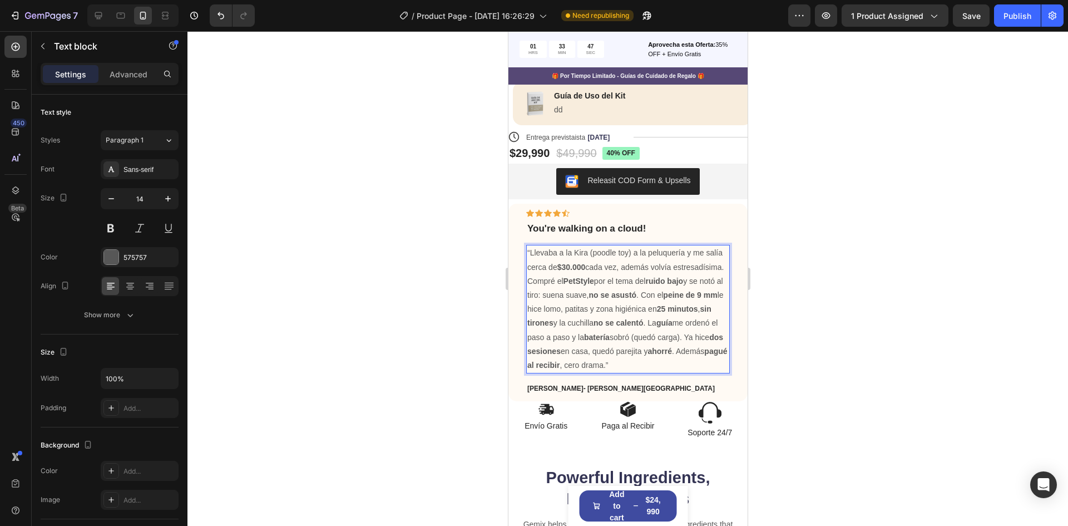
click at [631, 255] on p "“Llevaba a la Kira (poodle toy) a la peluquería y me salía cerca de $30.000 cad…" at bounding box center [627, 309] width 201 height 126
drag, startPoint x: 631, startPoint y: 255, endPoint x: 589, endPoint y: 254, distance: 41.7
click at [589, 254] on p "“Llevaba a la Kira (poodle toy) a la peluquería y me salía cerca de $30.000 cad…" at bounding box center [627, 309] width 201 height 126
drag, startPoint x: 572, startPoint y: 295, endPoint x: 528, endPoint y: 296, distance: 44.0
click at [528, 296] on p "“Llevaba a la [PERSON_NAME] a la peluquería me salía cerca de $30.000 , además …" at bounding box center [627, 309] width 201 height 126
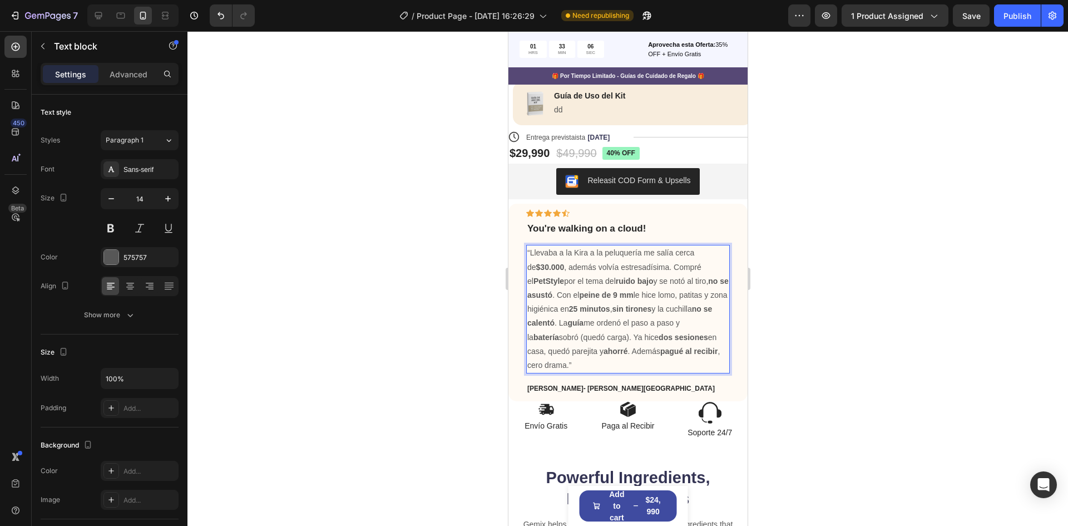
drag, startPoint x: 642, startPoint y: 362, endPoint x: 633, endPoint y: 357, distance: 9.7
click at [643, 365] on p "“Llevaba a la [PERSON_NAME] a la peluquería me salía cerca de $30.000 , además …" at bounding box center [627, 309] width 201 height 126
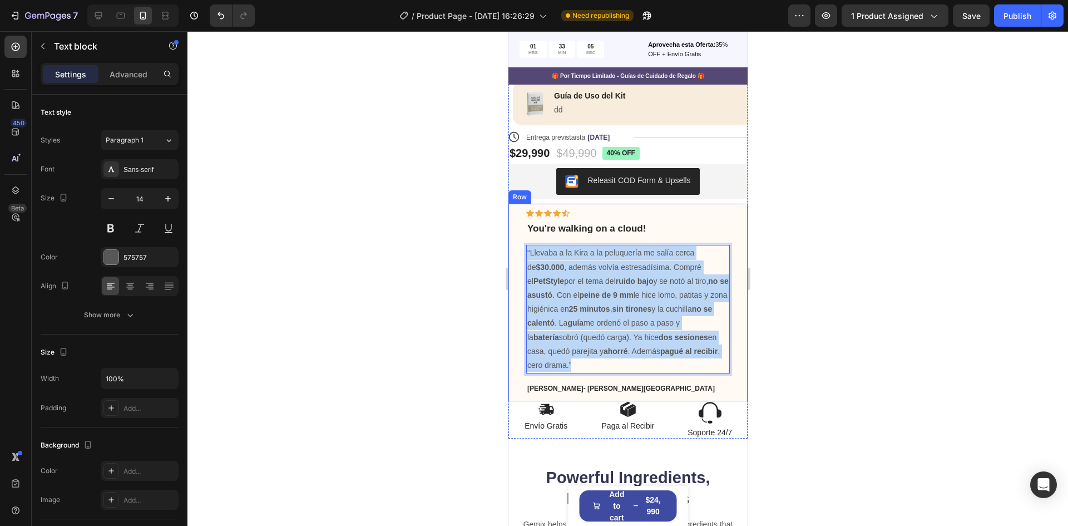
drag, startPoint x: 633, startPoint y: 357, endPoint x: 520, endPoint y: 250, distance: 155.5
click at [520, 250] on div "Icon Icon Icon Icon Icon Row You're walking on a cloud! Text block “Llevaba a l…" at bounding box center [627, 303] width 239 height 198
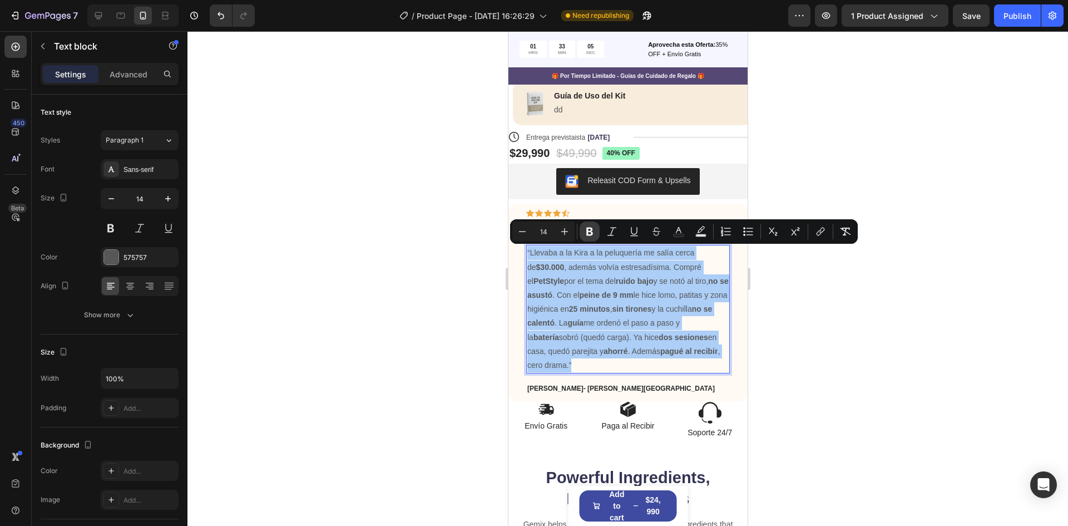
click at [586, 231] on icon "Editor contextual toolbar" at bounding box center [589, 231] width 11 height 11
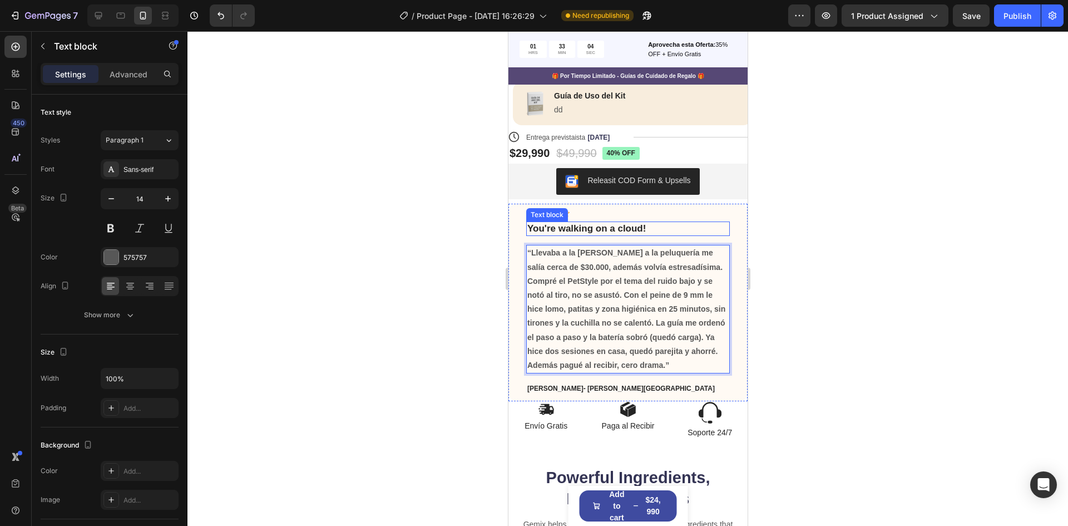
click at [585, 232] on p "You're walking on a cloud!" at bounding box center [627, 229] width 201 height 12
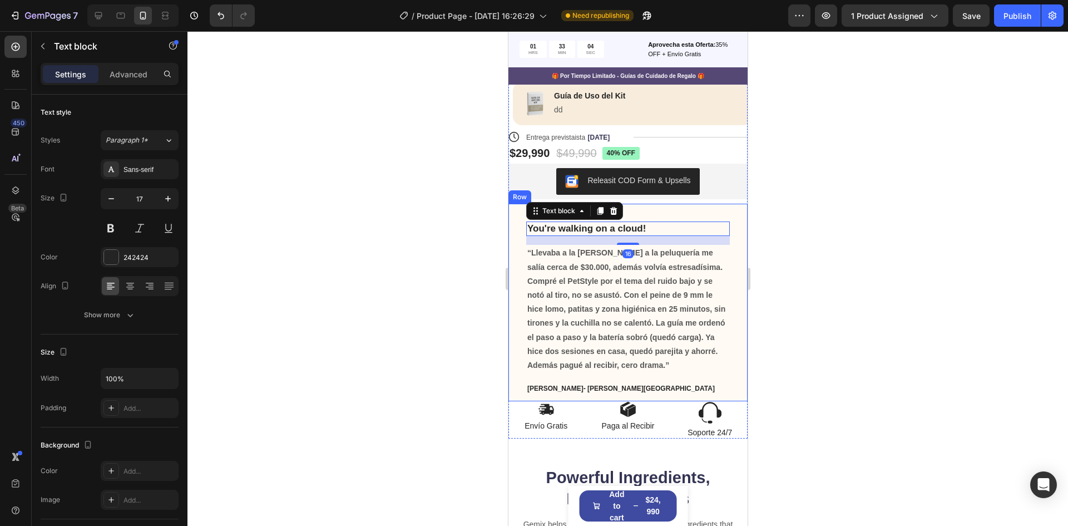
click at [702, 378] on div "Icon Icon Icon Icon Icon Row You're walking on a cloud! Text block 16 “Llevaba …" at bounding box center [628, 301] width 204 height 185
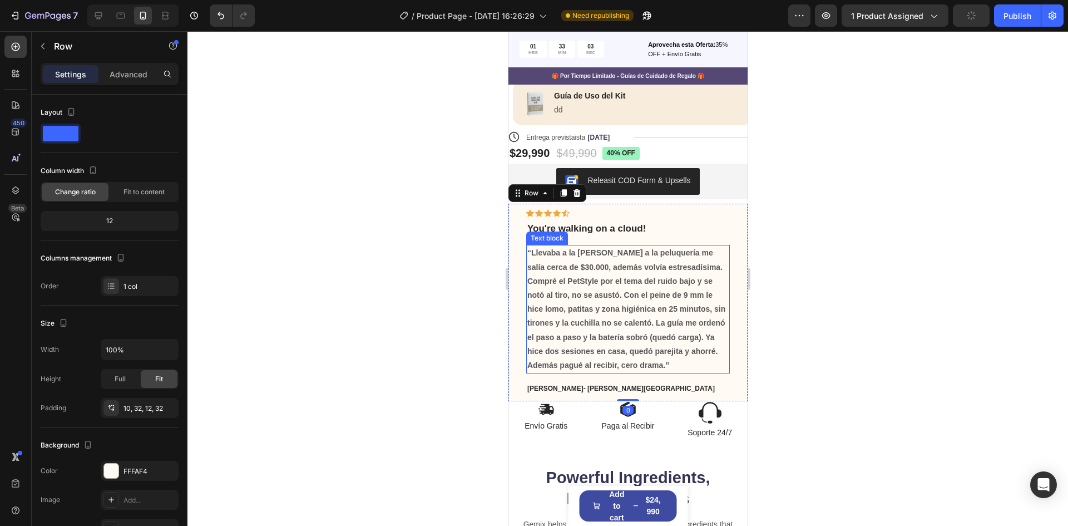
click at [651, 367] on p "“Llevaba a la [PERSON_NAME] a la peluquería me salía cerca de $30.000, además v…" at bounding box center [627, 309] width 201 height 126
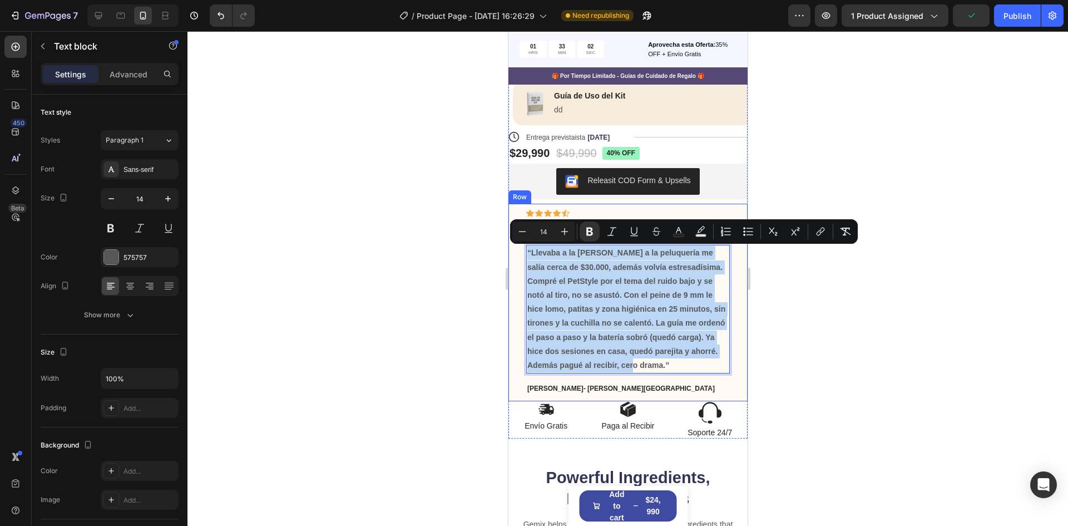
drag, startPoint x: 651, startPoint y: 368, endPoint x: 515, endPoint y: 255, distance: 176.6
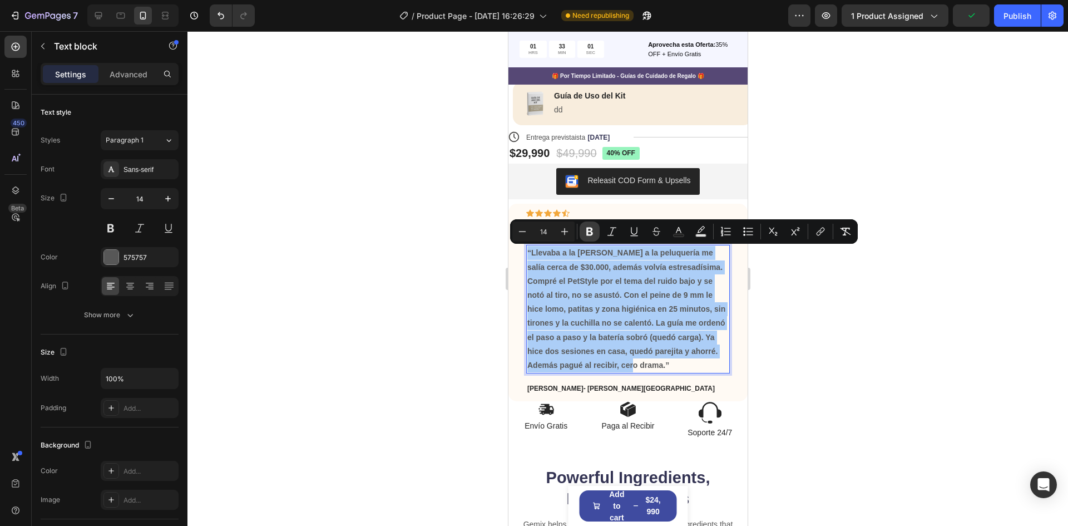
click at [589, 232] on icon "Editor contextual toolbar" at bounding box center [589, 231] width 11 height 11
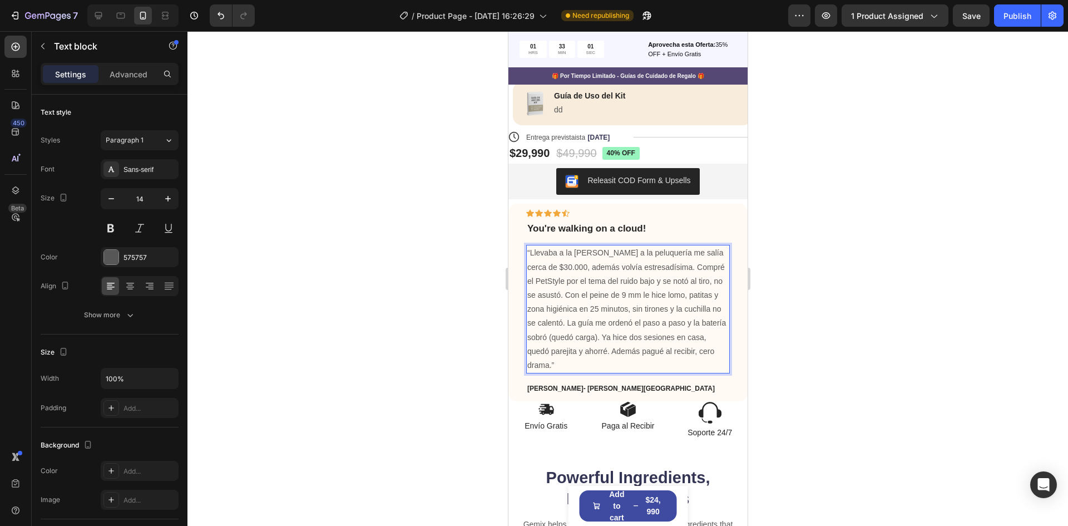
click at [808, 347] on div at bounding box center [628, 278] width 881 height 495
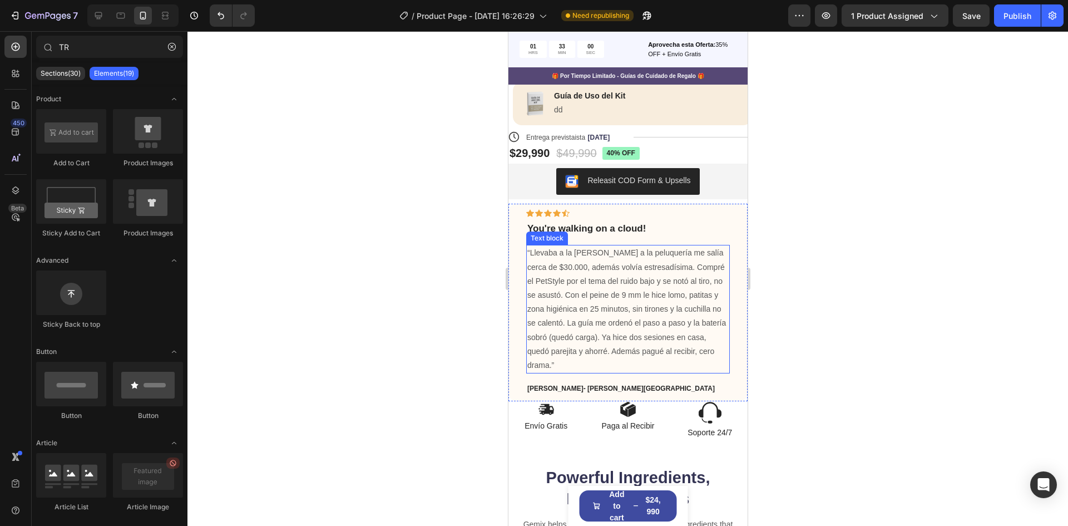
click at [618, 302] on p "“Llevaba a la [PERSON_NAME] a la peluquería me salía cerca de $30.000, además v…" at bounding box center [627, 309] width 201 height 126
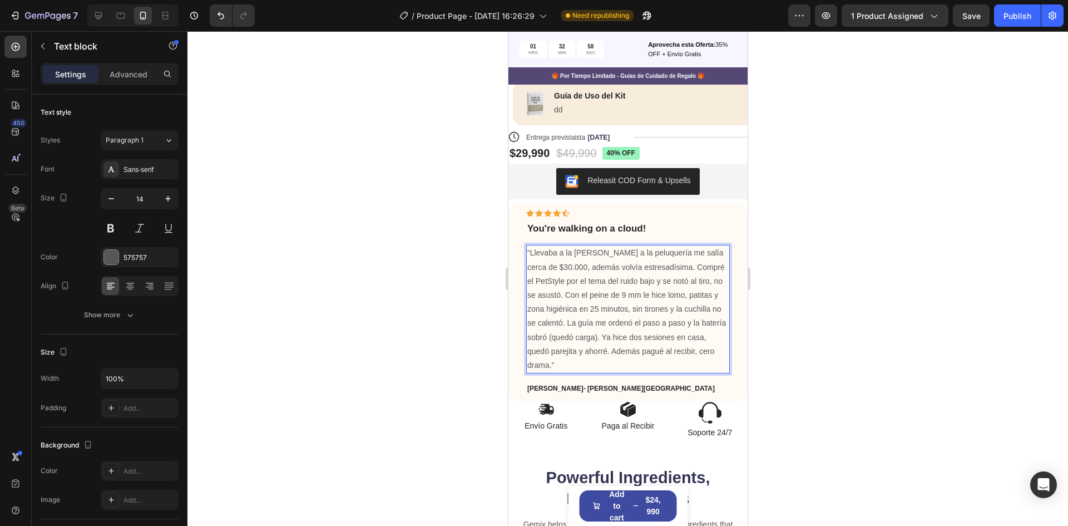
click at [571, 297] on p "“Llevaba a la [PERSON_NAME] a la peluquería me salía cerca de $30.000, además v…" at bounding box center [627, 309] width 201 height 126
click at [564, 296] on p "“Llevaba a la [PERSON_NAME] a la peluquería me salía cerca de $30.000, además v…" at bounding box center [627, 309] width 201 height 126
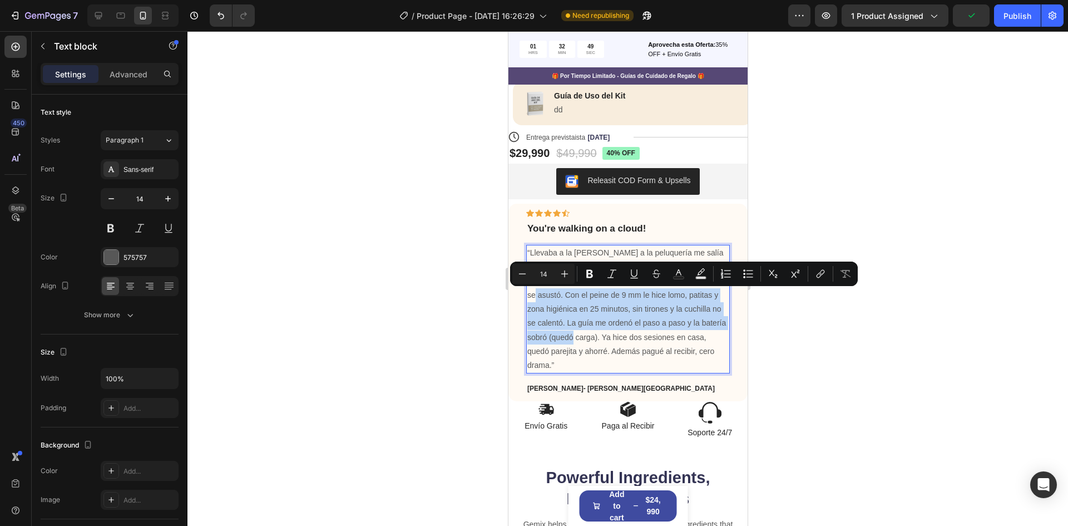
drag, startPoint x: 579, startPoint y: 296, endPoint x: 627, endPoint y: 341, distance: 66.1
click at [627, 341] on p "“Llevaba a la [PERSON_NAME] a la peluquería me salía cerca de $30.000, además v…" at bounding box center [627, 309] width 201 height 126
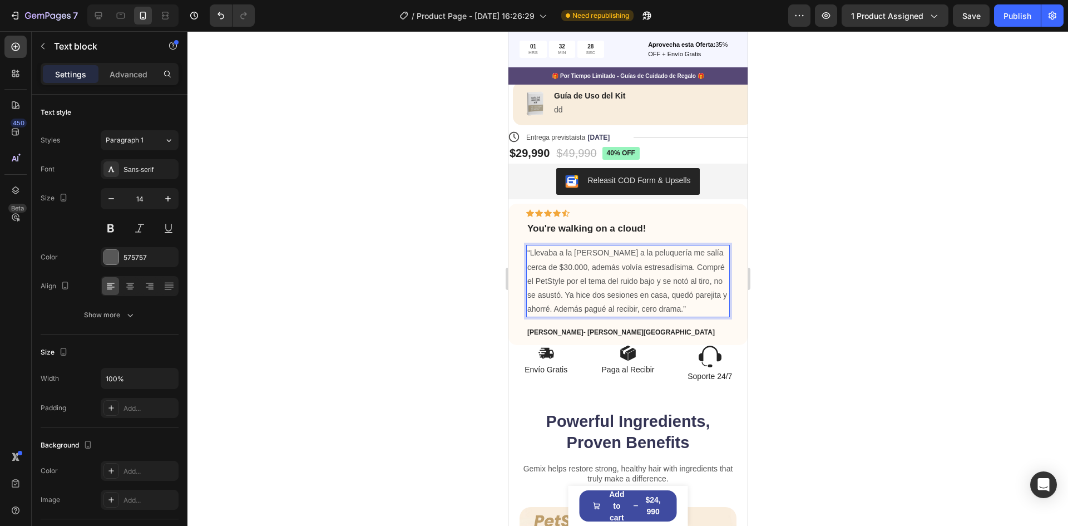
click at [584, 308] on p "“Llevaba a la [PERSON_NAME] a la peluquería me salía cerca de $30.000, además v…" at bounding box center [627, 281] width 201 height 70
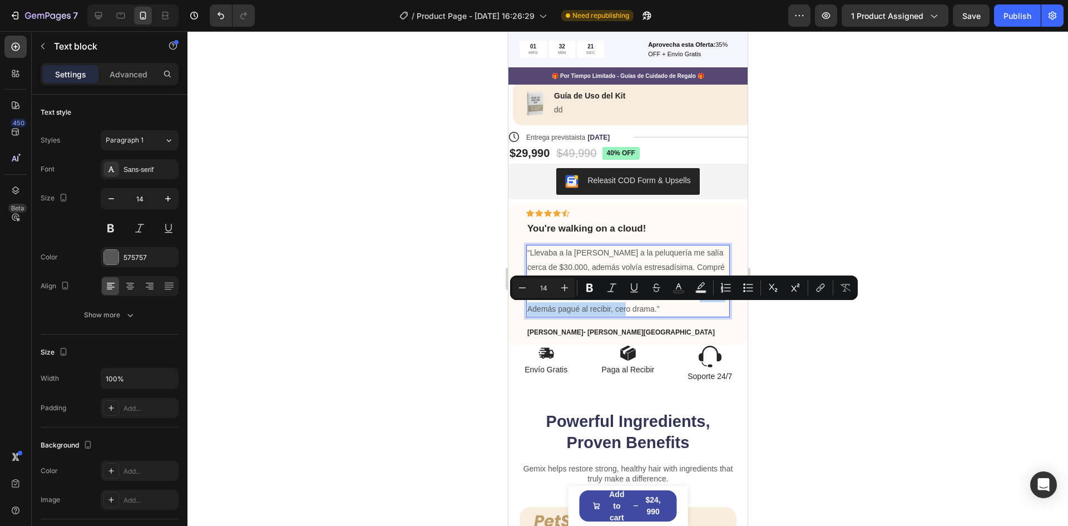
drag, startPoint x: 693, startPoint y: 310, endPoint x: 557, endPoint y: 316, distance: 135.9
click at [557, 316] on p "“Llevaba a la [PERSON_NAME] a la peluquería me salía cerca de $30.000, además v…" at bounding box center [627, 281] width 201 height 70
click at [687, 311] on p "“Llevaba a la [PERSON_NAME] a la peluquería me salía cerca de $30.000, además v…" at bounding box center [627, 281] width 201 height 70
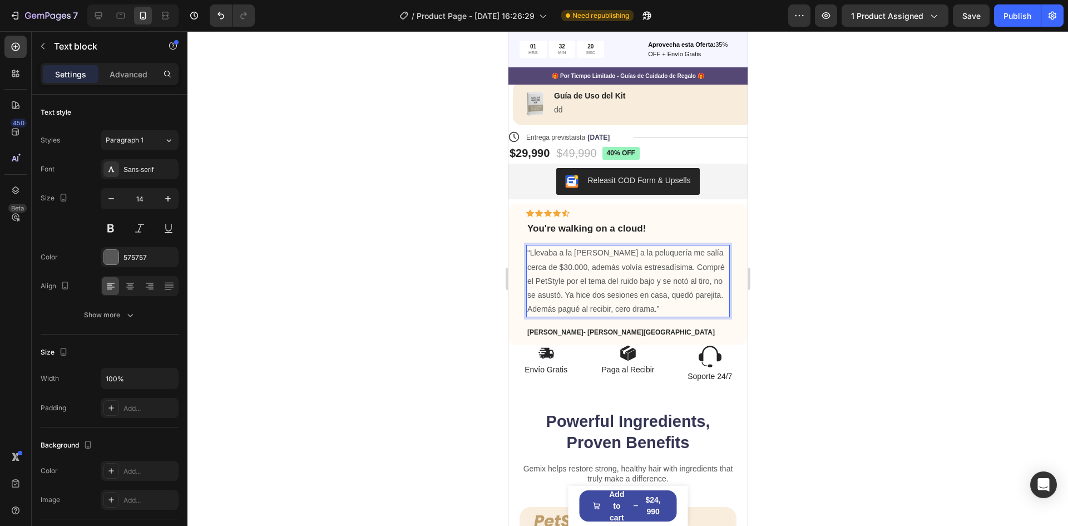
click at [686, 310] on p "“Llevaba a la [PERSON_NAME] a la peluquería me salía cerca de $30.000, además v…" at bounding box center [627, 281] width 201 height 70
click at [683, 309] on p "“Llevaba a la [PERSON_NAME] a la peluquería me salía cerca de $30.000, además v…" at bounding box center [627, 281] width 201 height 70
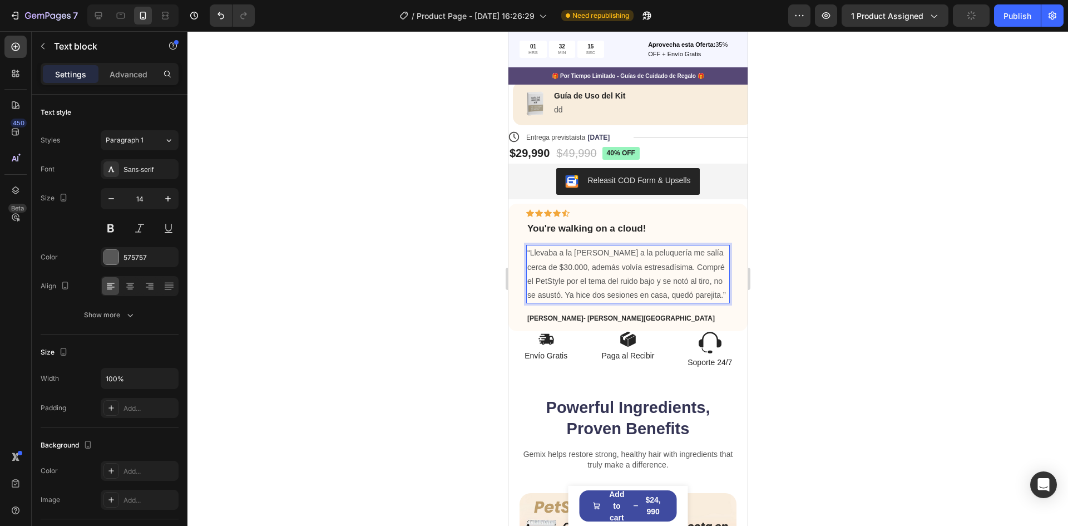
click at [850, 285] on div at bounding box center [628, 278] width 881 height 495
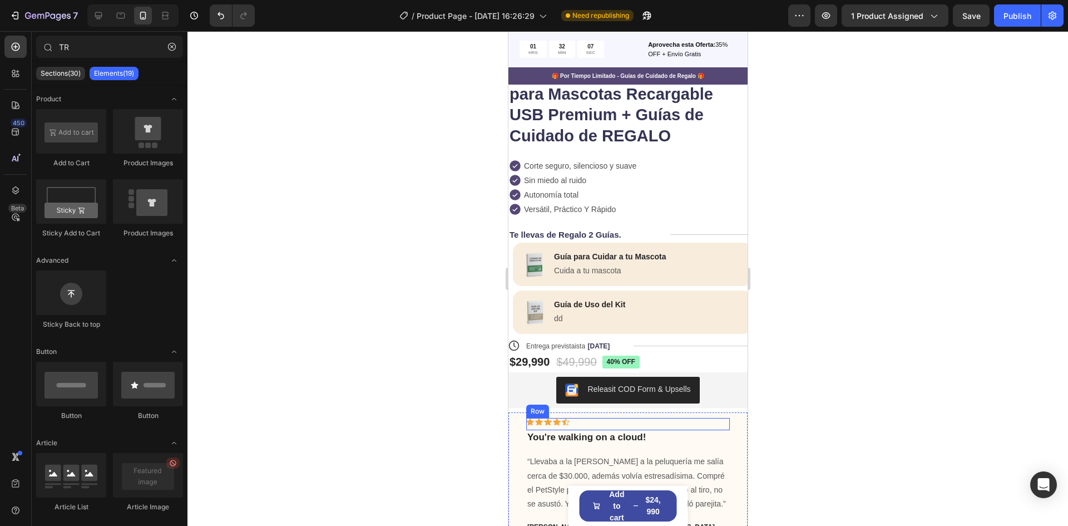
scroll to position [278, 0]
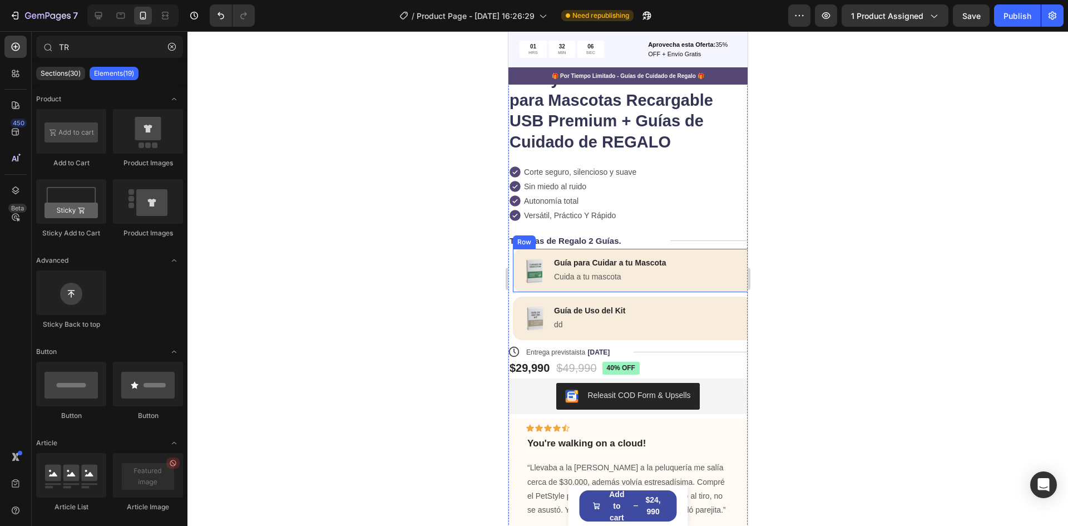
click at [698, 282] on div "Image Guía para Cuidar a tu Mascota Text Block Cuida a tu mascota Text Block Row" at bounding box center [632, 270] width 239 height 43
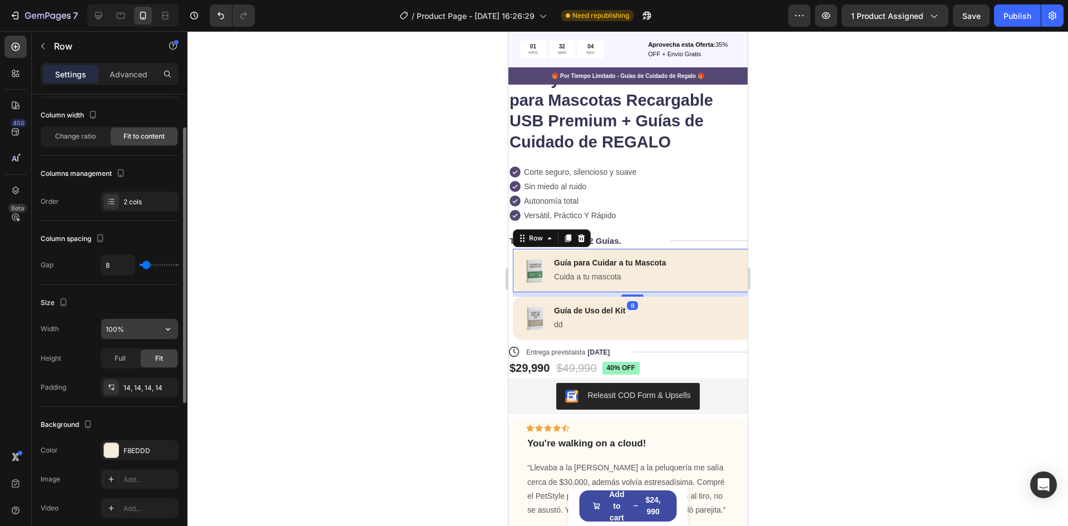
scroll to position [0, 0]
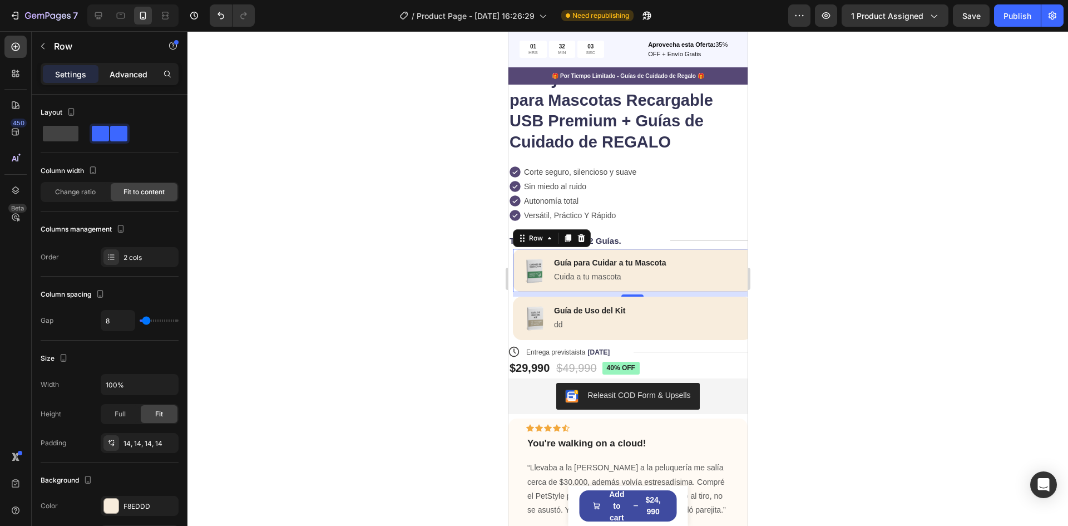
click at [132, 81] on div "Advanced" at bounding box center [129, 74] width 56 height 18
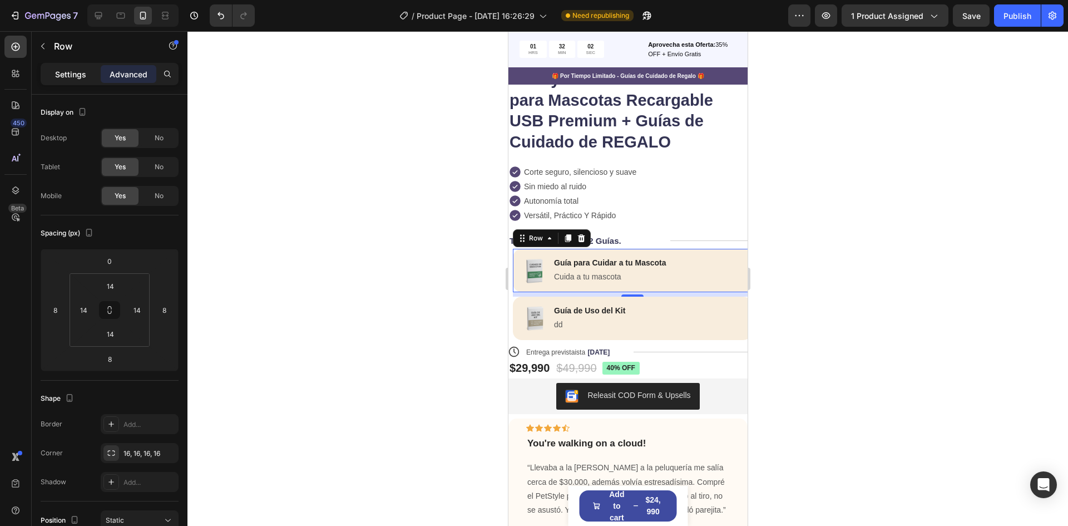
click at [72, 68] on p "Settings" at bounding box center [70, 74] width 31 height 12
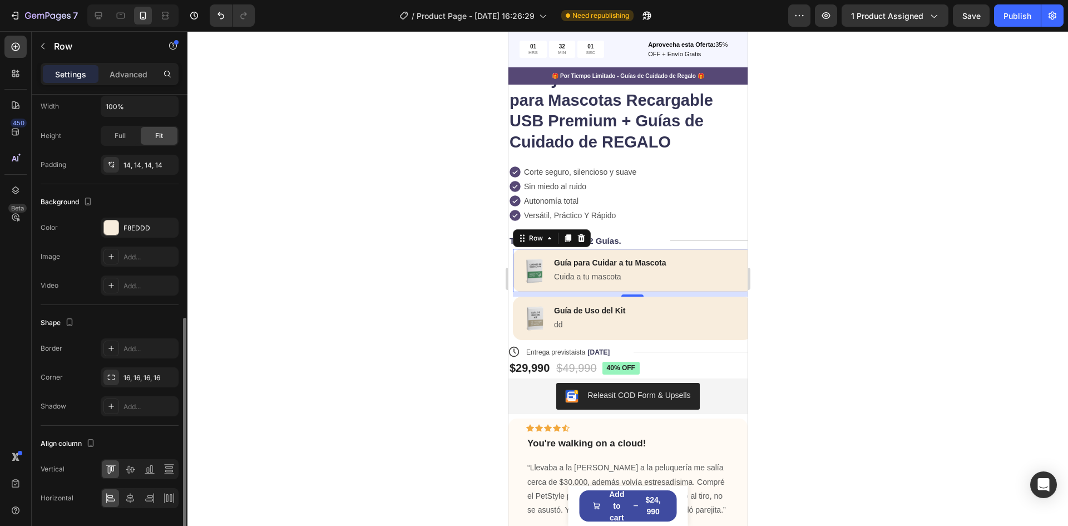
scroll to position [314, 0]
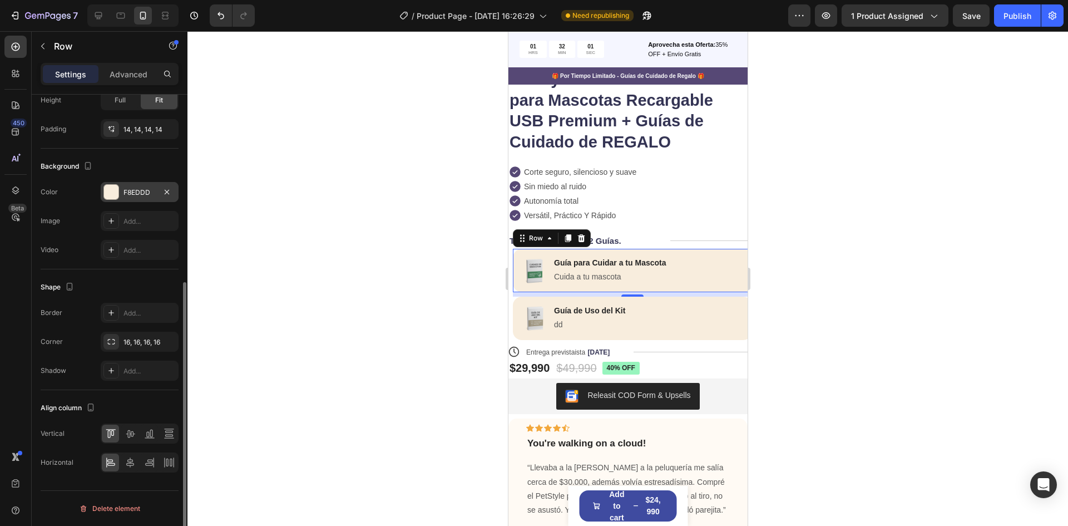
click at [155, 195] on div "F8EDDD" at bounding box center [140, 193] width 32 height 10
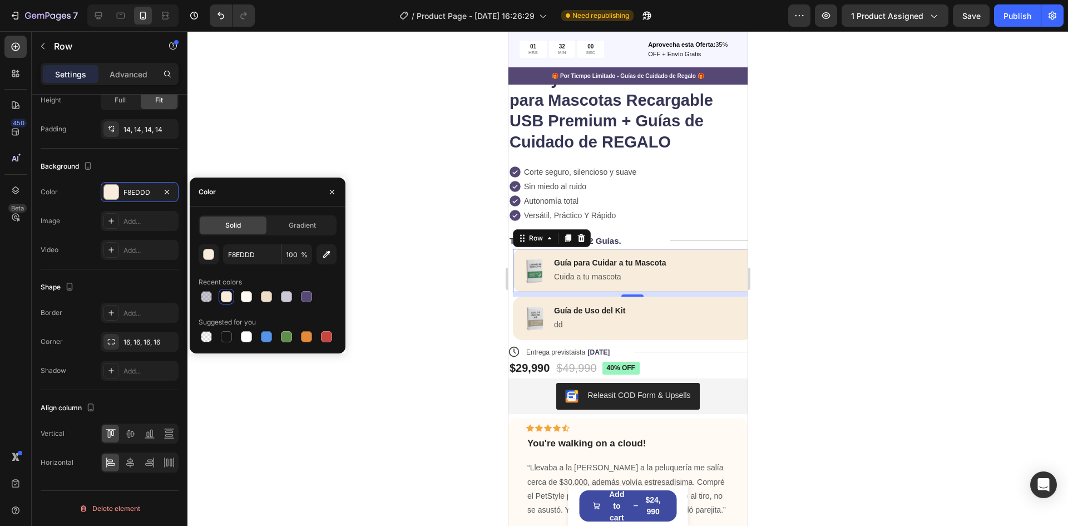
click at [340, 261] on div "Solid Gradient F8EDDD 100 % Recent colors Suggested for you" at bounding box center [268, 279] width 156 height 129
click at [324, 249] on icon "button" at bounding box center [326, 254] width 11 height 11
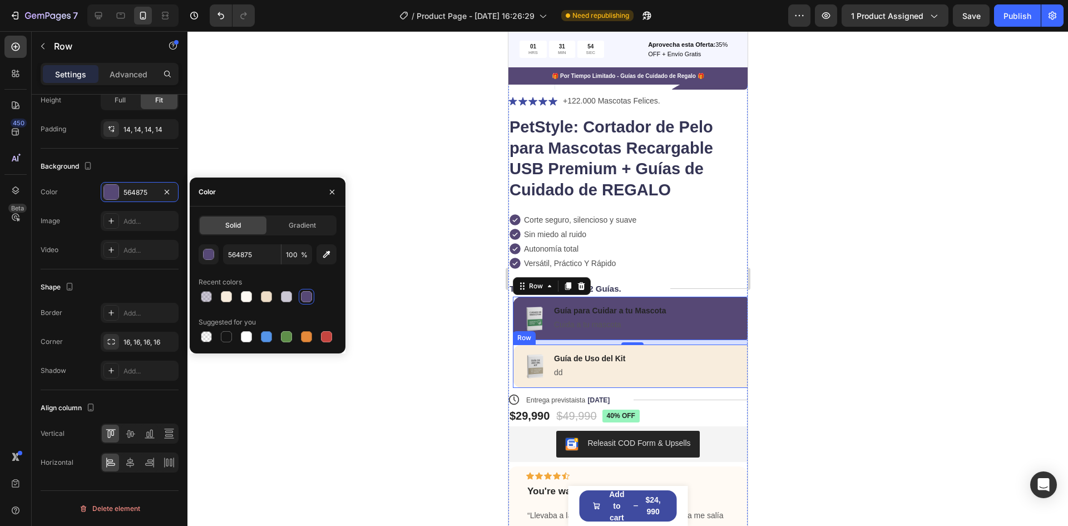
scroll to position [223, 0]
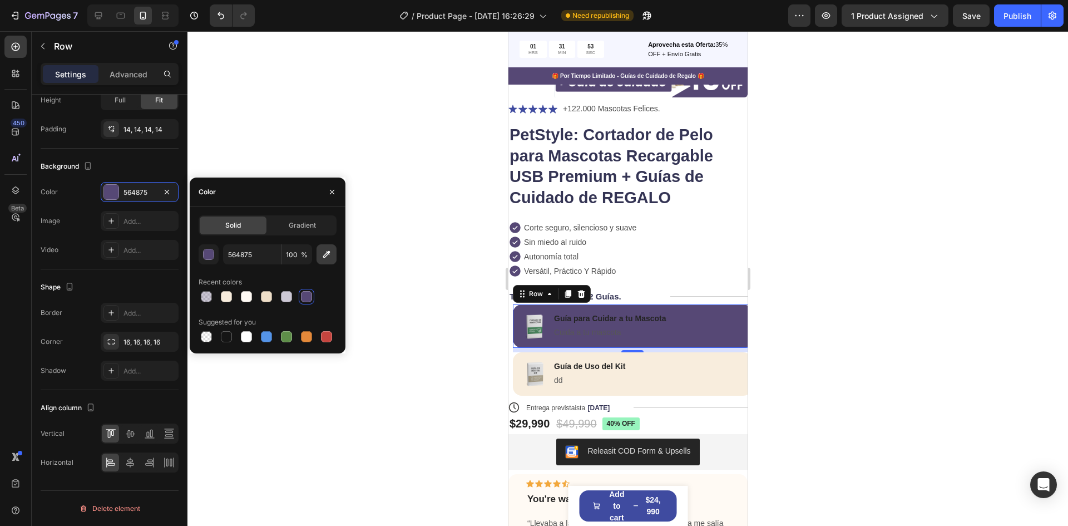
click at [322, 253] on icon "button" at bounding box center [326, 254] width 11 height 11
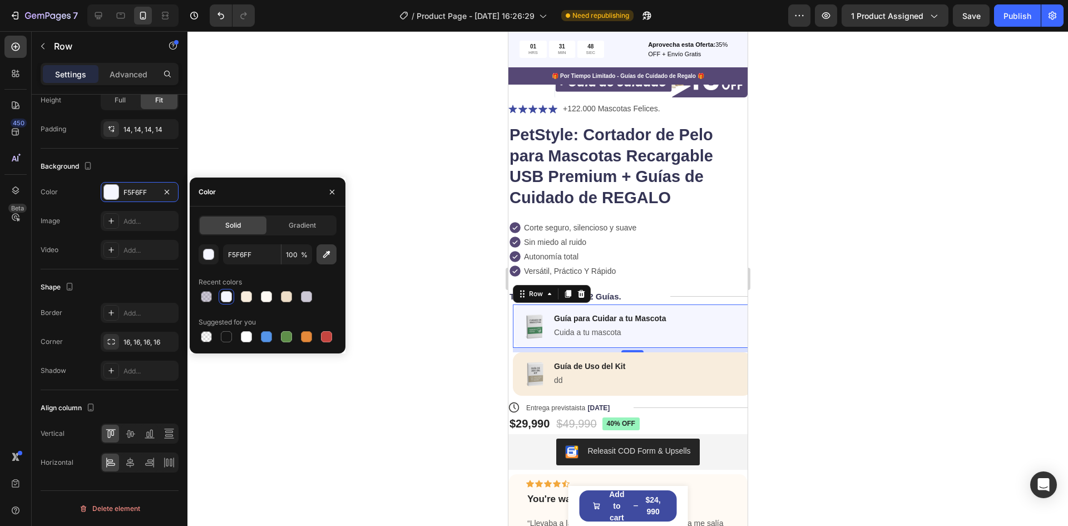
click at [329, 252] on icon "button" at bounding box center [326, 254] width 7 height 7
type input "564875"
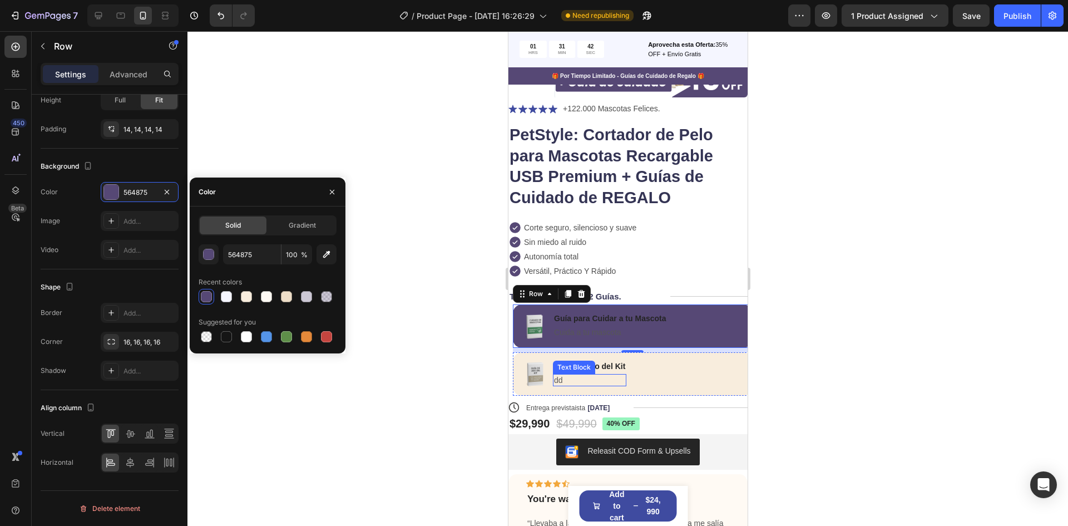
click at [649, 374] on div "Image Guía de Uso del Kit Text Block dd Text Block Row" at bounding box center [632, 373] width 239 height 43
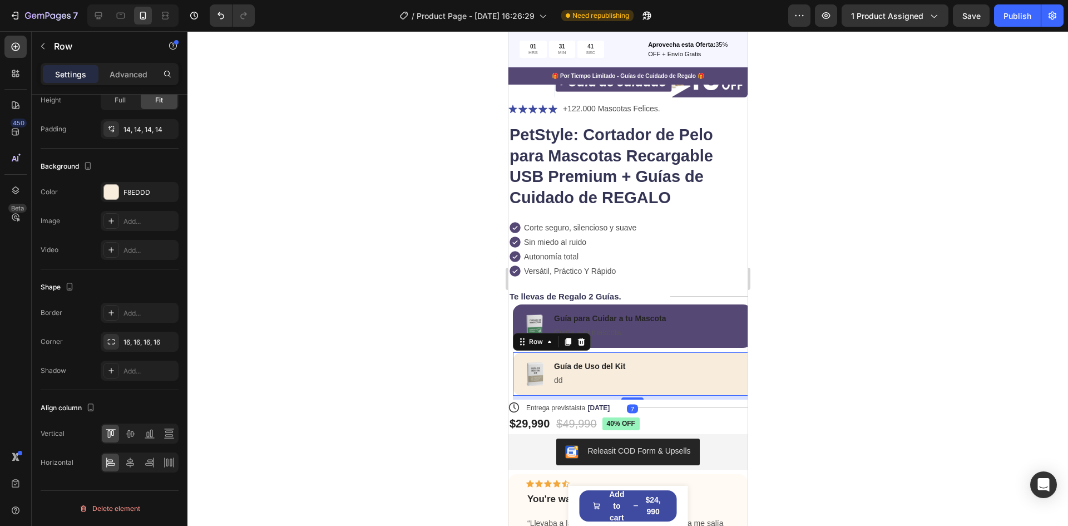
drag, startPoint x: 169, startPoint y: 188, endPoint x: 228, endPoint y: 221, distance: 67.3
click at [0, 0] on button "button" at bounding box center [0, 0] width 0 height 0
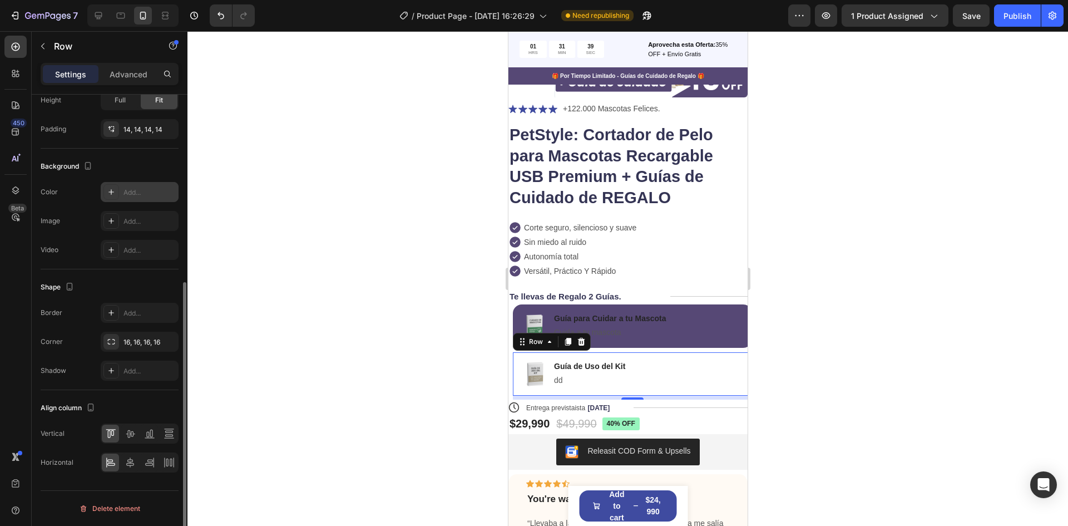
click at [167, 193] on div "Add..." at bounding box center [150, 193] width 52 height 10
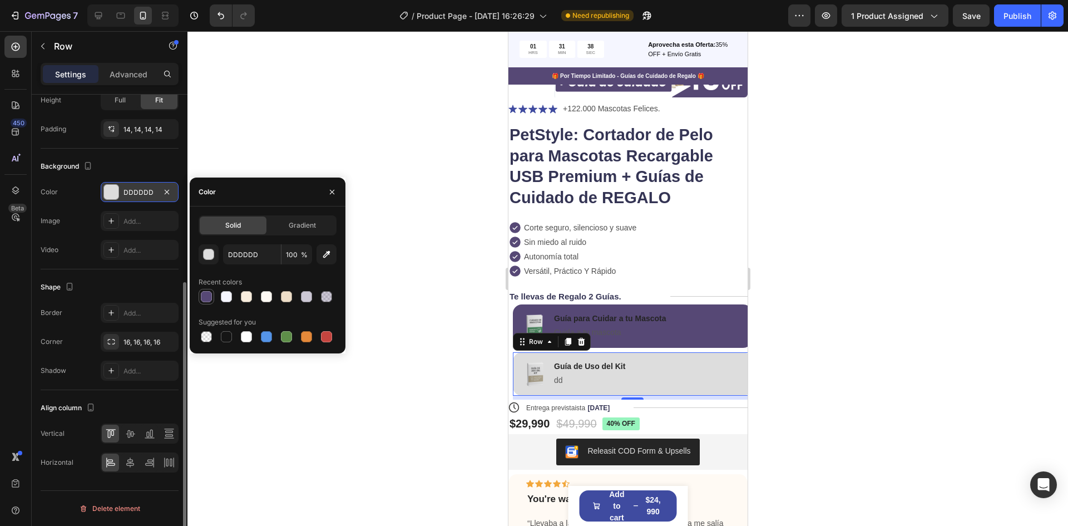
click at [202, 292] on div at bounding box center [206, 296] width 11 height 11
type input "564875"
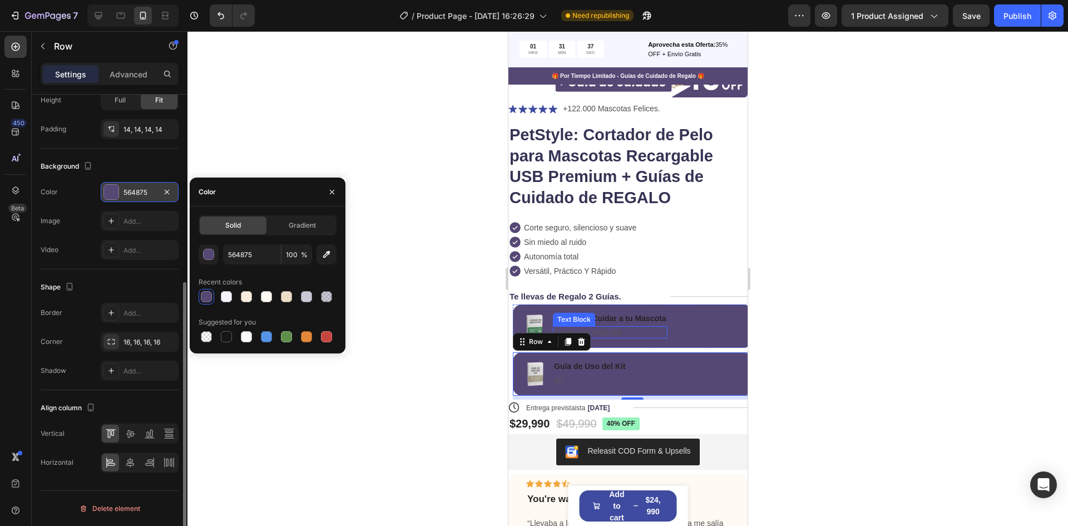
click at [631, 319] on p "Guía para Cuidar a tu Mascota" at bounding box center [610, 318] width 112 height 10
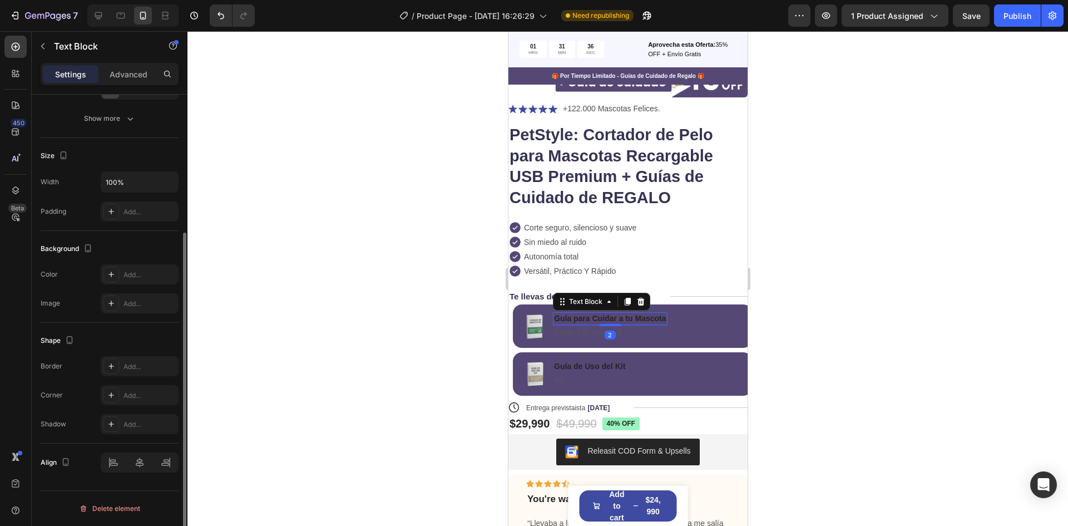
scroll to position [0, 0]
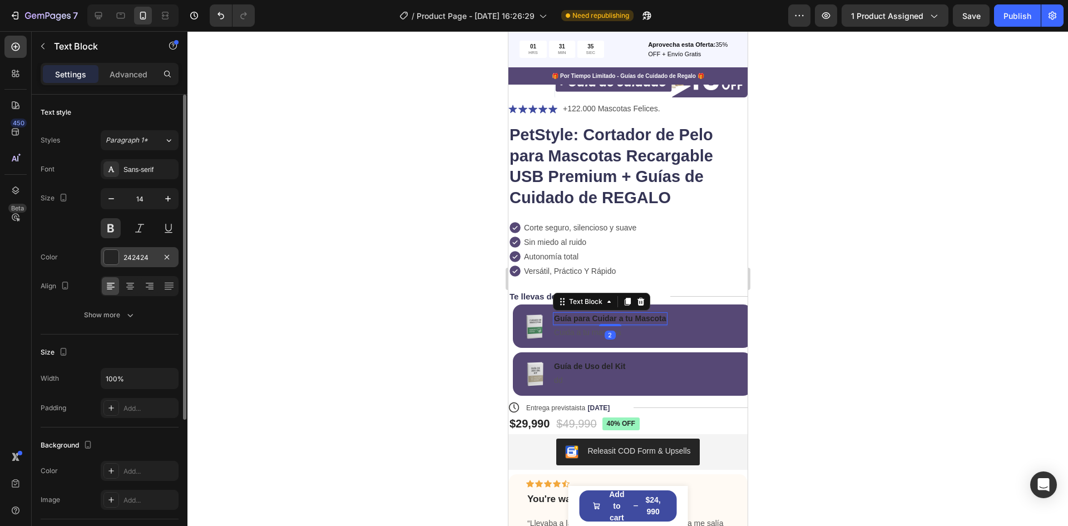
click at [149, 260] on div "242424" at bounding box center [140, 258] width 32 height 10
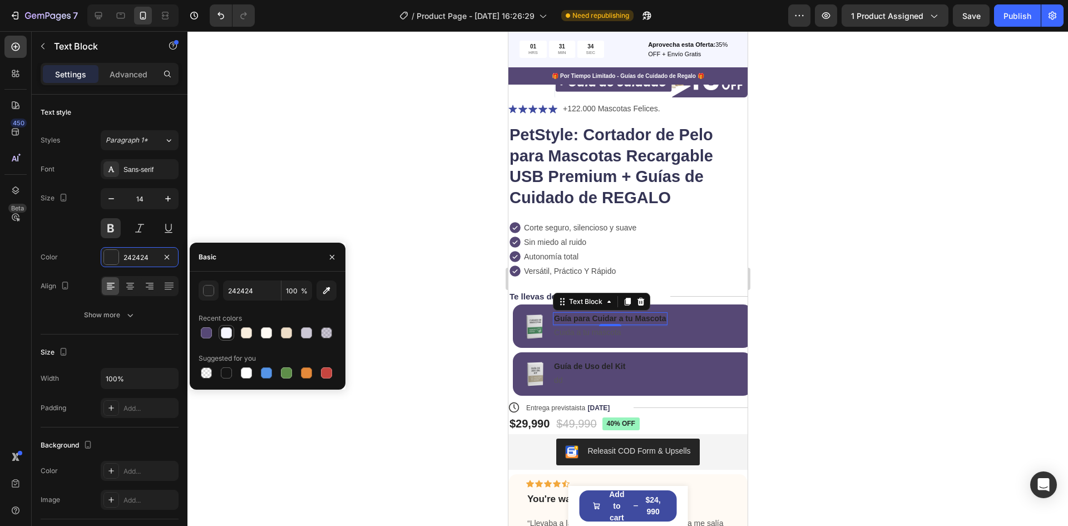
click at [222, 334] on div at bounding box center [226, 332] width 11 height 11
type input "F5F6FF"
click at [580, 366] on p "Guía de Uso del Kit" at bounding box center [589, 366] width 71 height 10
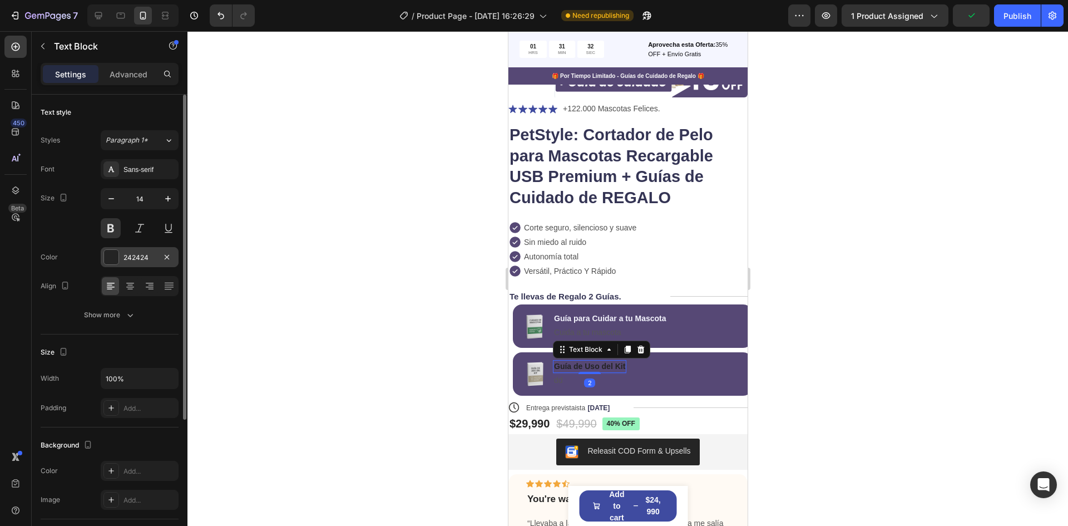
click at [148, 259] on div "242424" at bounding box center [140, 258] width 32 height 10
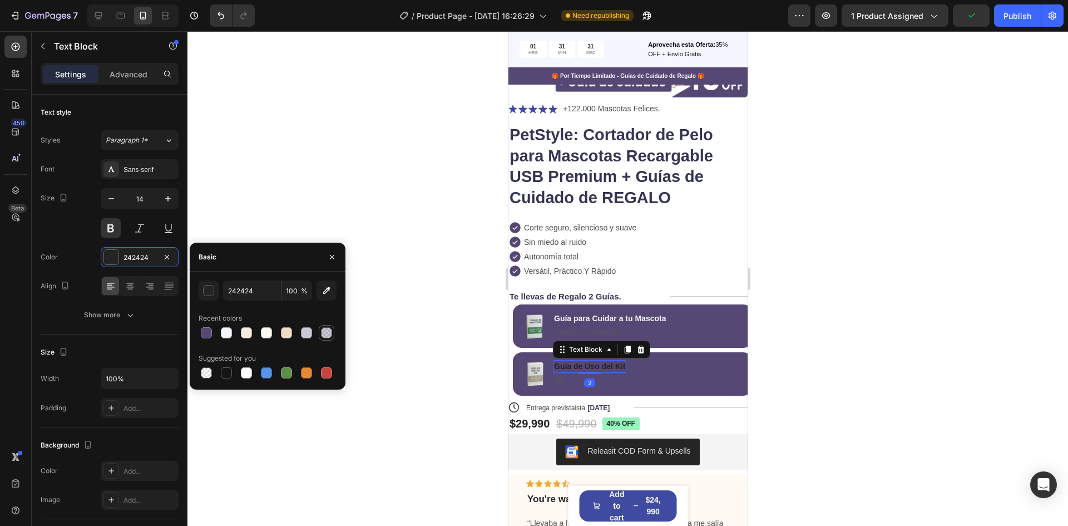
click at [226, 334] on div at bounding box center [226, 332] width 11 height 11
type input "F5F6FF"
click at [683, 195] on h1 "PetStyle: Cortador de Pelo para Mascotas Recargable USB Premium + Guías de Cuid…" at bounding box center [627, 167] width 239 height 86
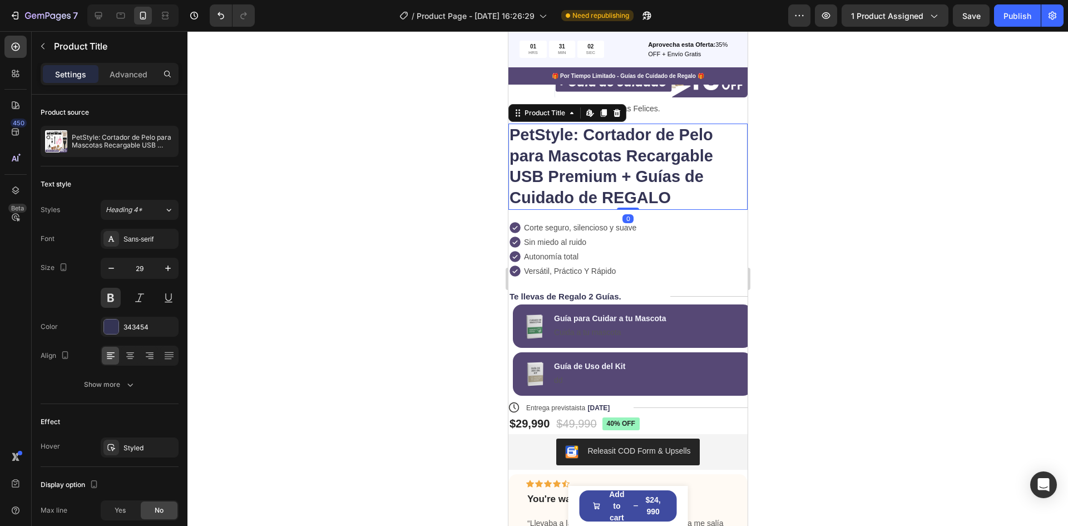
click at [676, 199] on h1 "PetStyle: Cortador de Pelo para Mascotas Recargable USB Premium + Guías de Cuid…" at bounding box center [627, 167] width 239 height 86
click at [677, 198] on h1 "PetStyle: Cortador de Pelo para Mascotas Recargable USB Premium + Guías de Cuid…" at bounding box center [627, 167] width 239 height 86
click at [672, 197] on h1 "PetStyle: Cortador de Pelo para Mascotas Recargable USB Premium + Guías de Cuid…" at bounding box center [627, 167] width 239 height 86
click at [664, 197] on h1 "PetStyle: Cortador de Pelo para Mascotas Recargable USB Premium + Guías de Cuid…" at bounding box center [627, 167] width 239 height 86
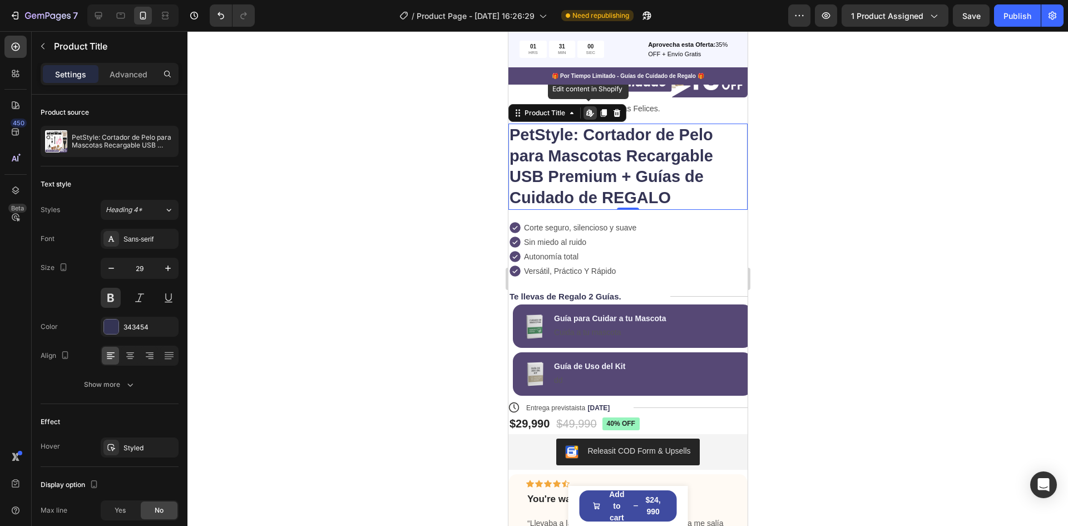
click at [664, 196] on h1 "PetStyle: Cortador de Pelo para Mascotas Recargable USB Premium + Guías de Cuid…" at bounding box center [627, 167] width 239 height 86
click at [673, 200] on h1 "PetStyle: Cortador de Pelo para Mascotas Recargable USB Premium + Guías de Cuid…" at bounding box center [627, 167] width 239 height 86
click at [674, 195] on h1 "PetStyle: Cortador de Pelo para Mascotas Recargable USB Premium + Guías de Cuid…" at bounding box center [627, 167] width 239 height 86
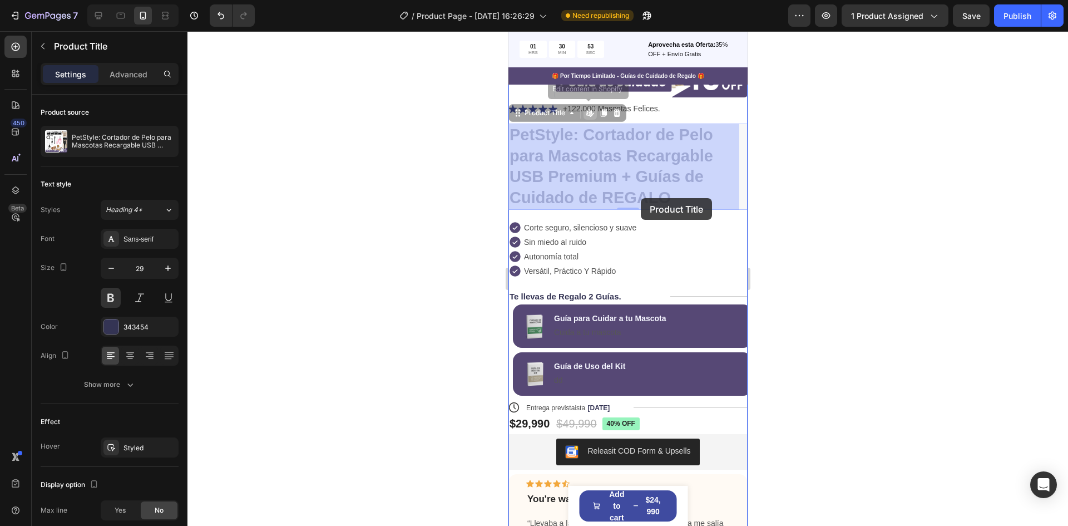
drag, startPoint x: 664, startPoint y: 196, endPoint x: 641, endPoint y: 198, distance: 23.5
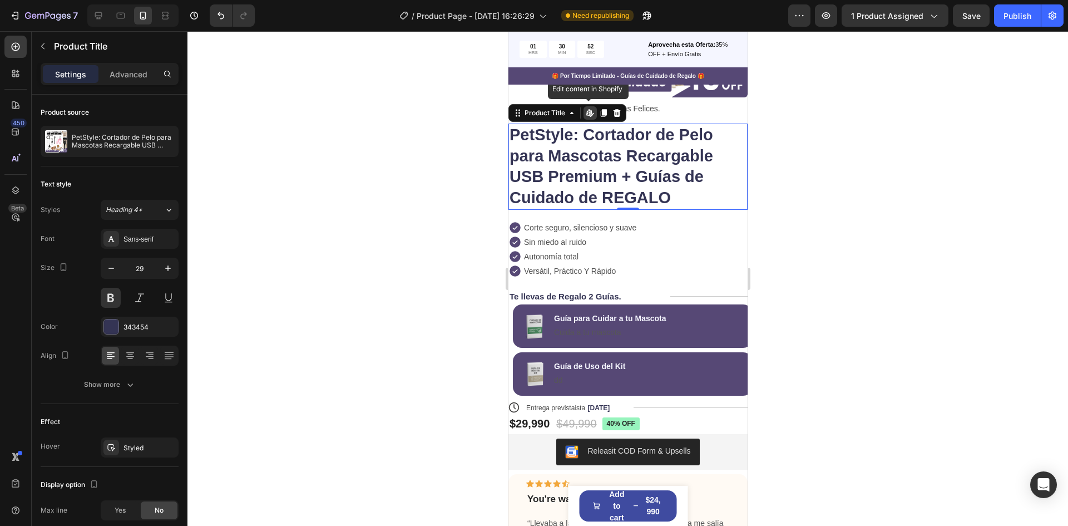
click at [845, 194] on div at bounding box center [628, 278] width 881 height 495
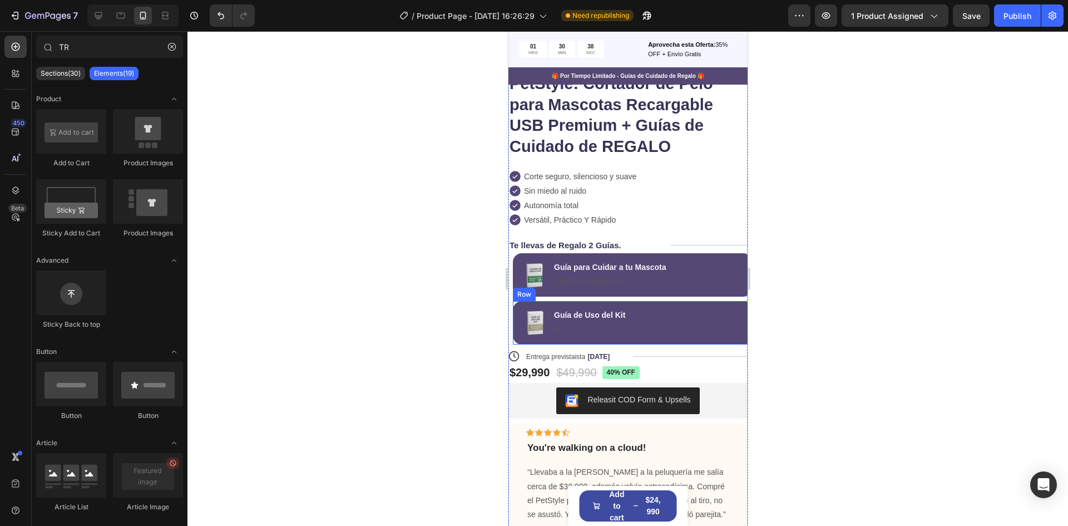
scroll to position [278, 0]
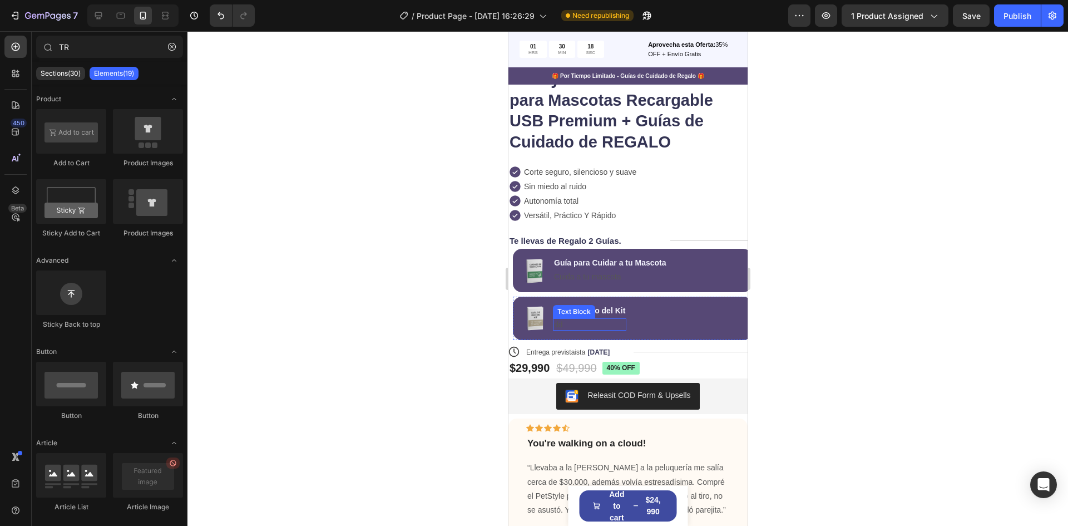
drag, startPoint x: 587, startPoint y: 321, endPoint x: 579, endPoint y: 324, distance: 8.3
click at [587, 321] on p "dd" at bounding box center [589, 324] width 71 height 10
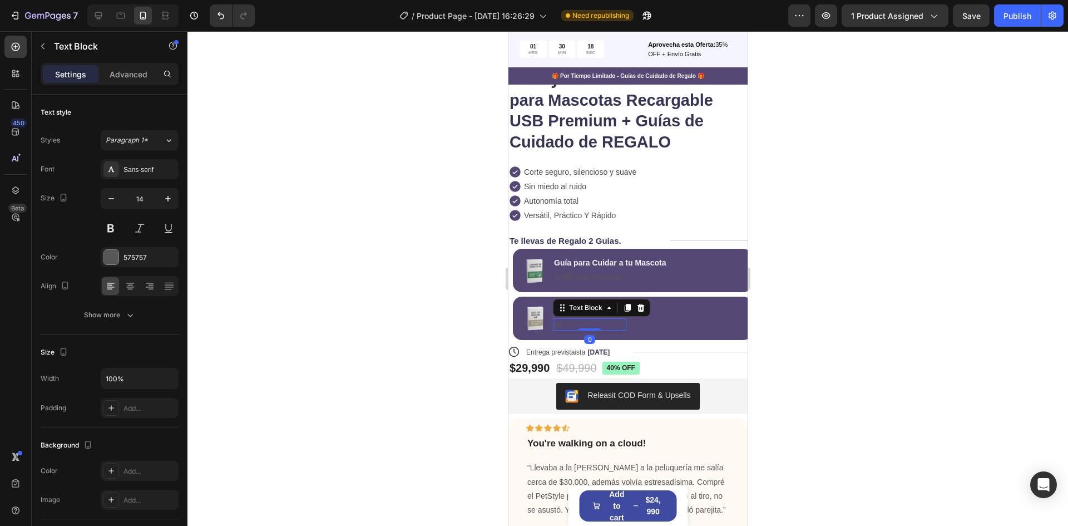
click at [574, 323] on p "dd" at bounding box center [589, 324] width 71 height 10
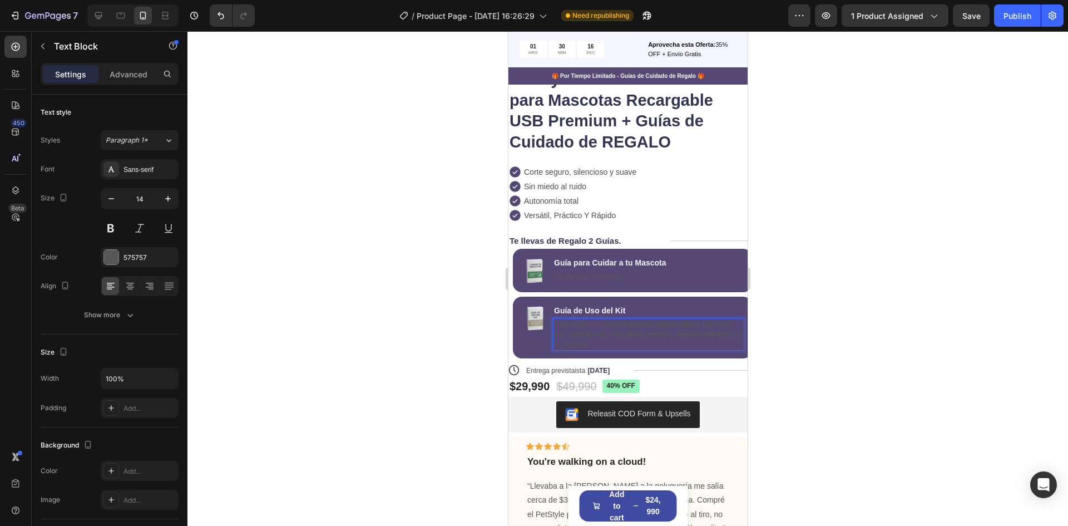
click at [626, 339] on p "Instrucciones cortitas, pasos numerados y consejos por raza/tipo de pelo. Más c…" at bounding box center [648, 334] width 189 height 31
click at [529, 326] on img at bounding box center [534, 318] width 28 height 28
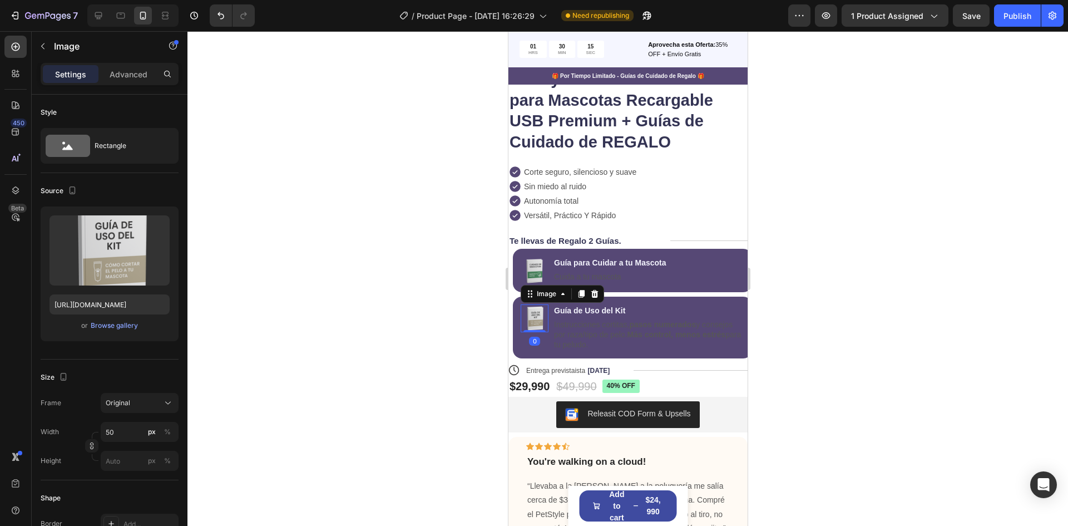
click at [582, 333] on p "Instrucciones cortitas, pasos numerados y consejos por raza/tipo de pelo. Más c…" at bounding box center [648, 334] width 189 height 31
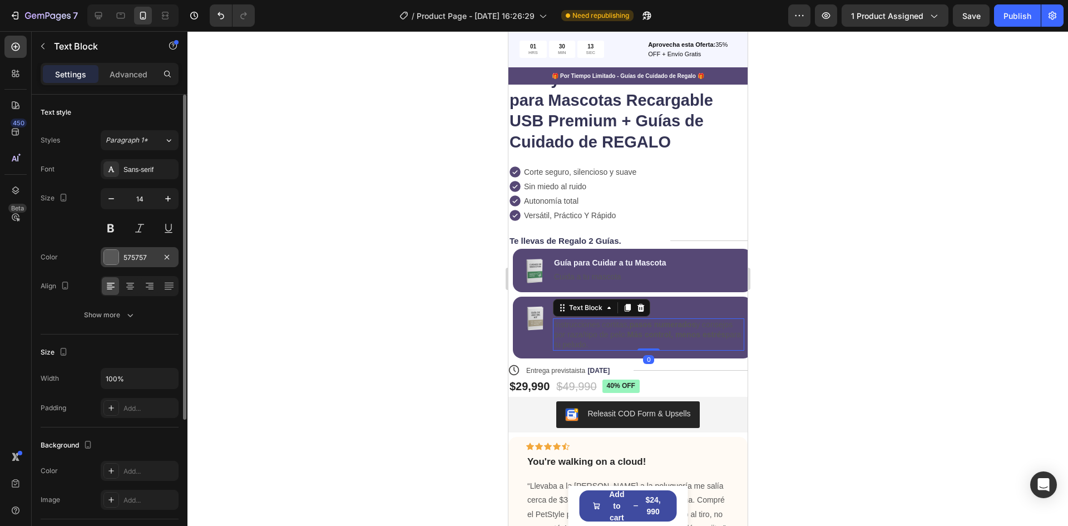
click at [142, 253] on div "575757" at bounding box center [140, 258] width 32 height 10
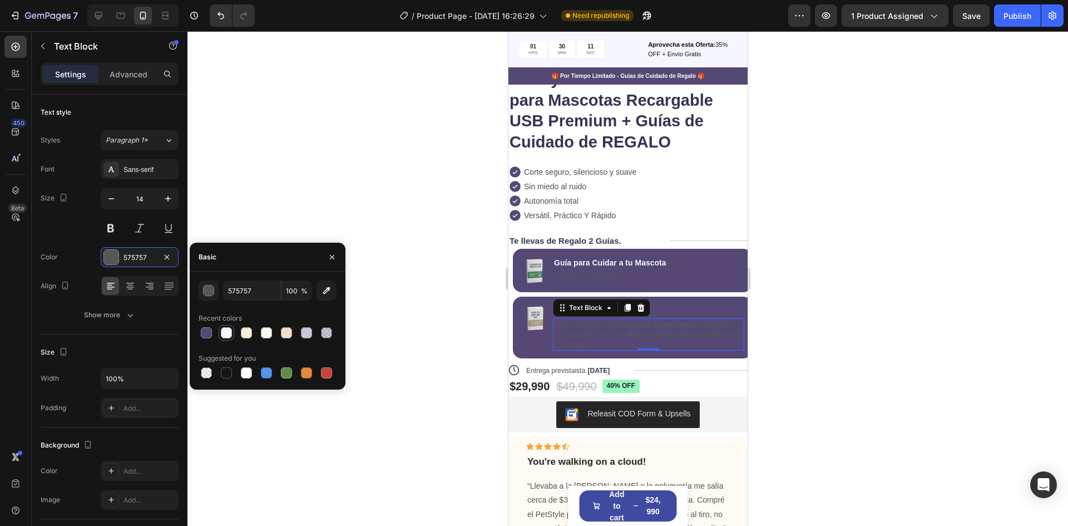
click at [230, 334] on div at bounding box center [226, 332] width 11 height 11
type input "F5F6FF"
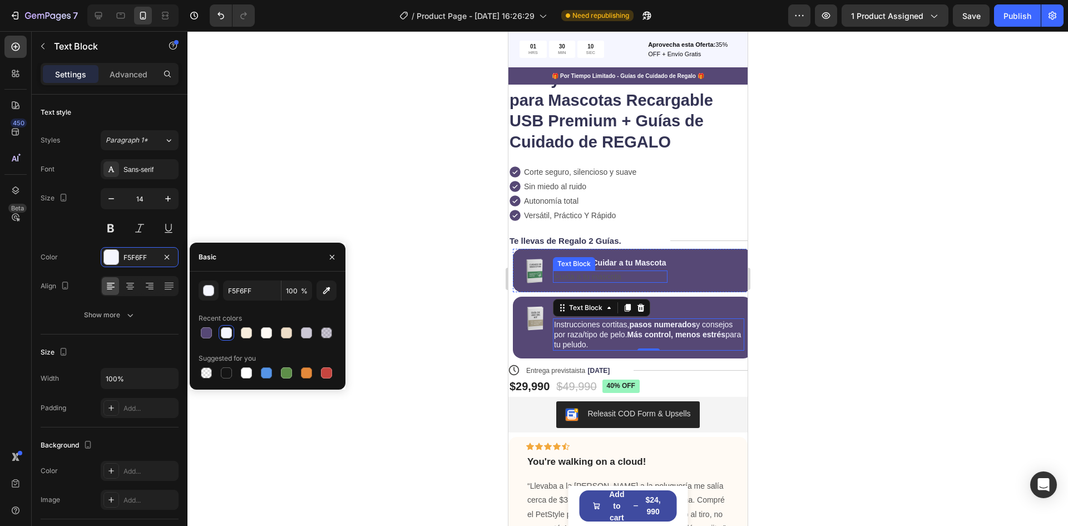
click at [642, 277] on p "Cuida a tu mascota" at bounding box center [610, 277] width 112 height 10
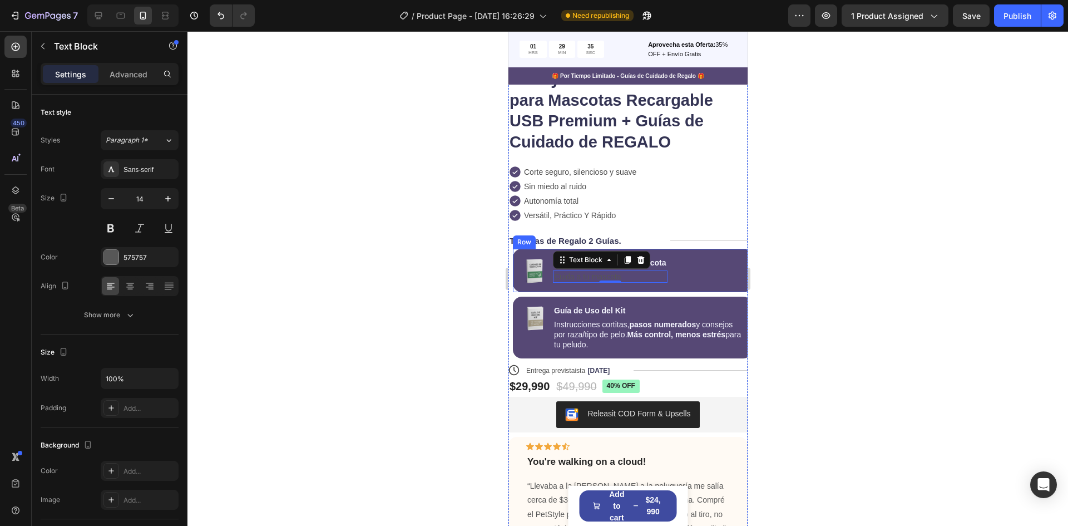
click at [513, 277] on div "Image Guía para Cuidar a tu Mascota Text Block Cuida a tu mascota Text Block 0 …" at bounding box center [632, 270] width 239 height 43
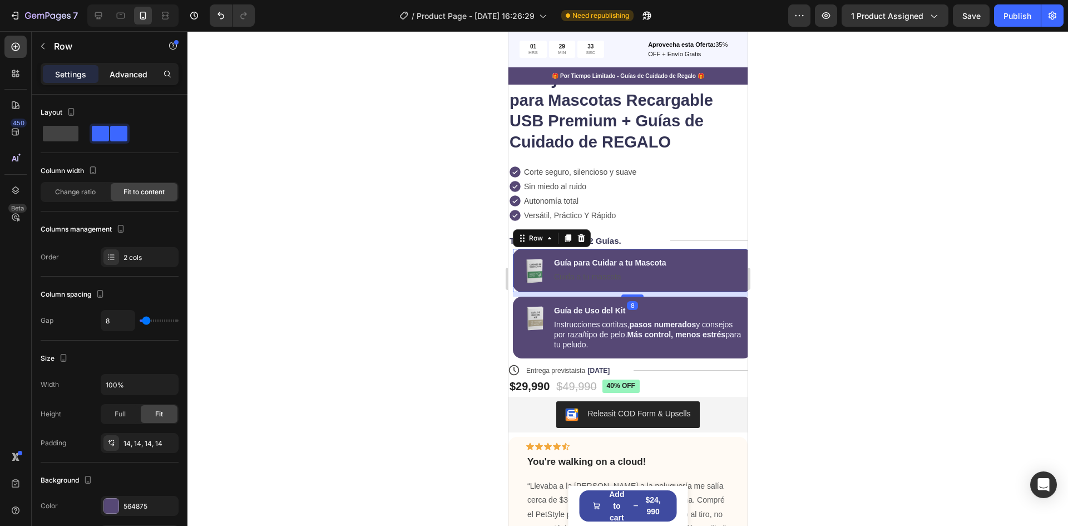
click at [126, 76] on p "Advanced" at bounding box center [129, 74] width 38 height 12
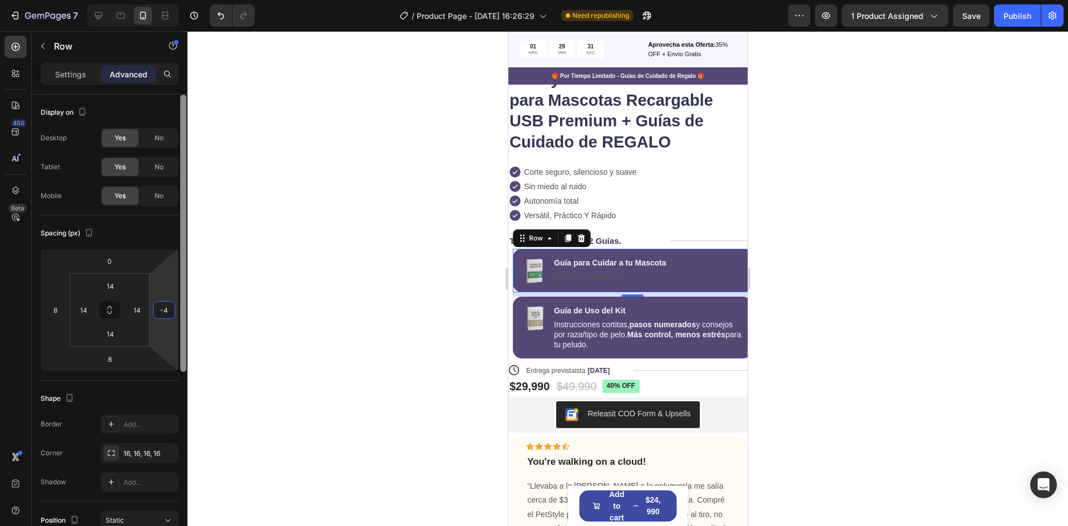
drag, startPoint x: 159, startPoint y: 291, endPoint x: 180, endPoint y: 313, distance: 30.7
click at [208, 0] on div "7 / Product Page - [DATE] 16:26:29 Need republishing Preview 1 product assigned…" at bounding box center [534, 0] width 1068 height 0
click at [164, 316] on input "-4" at bounding box center [164, 310] width 17 height 17
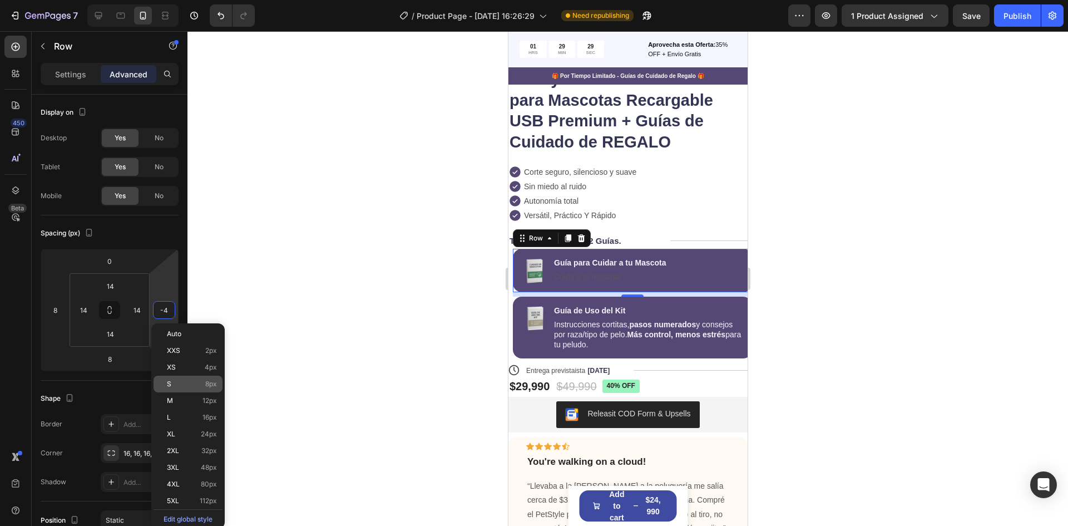
click at [190, 386] on p "S 8px" at bounding box center [192, 384] width 50 height 8
type input "8"
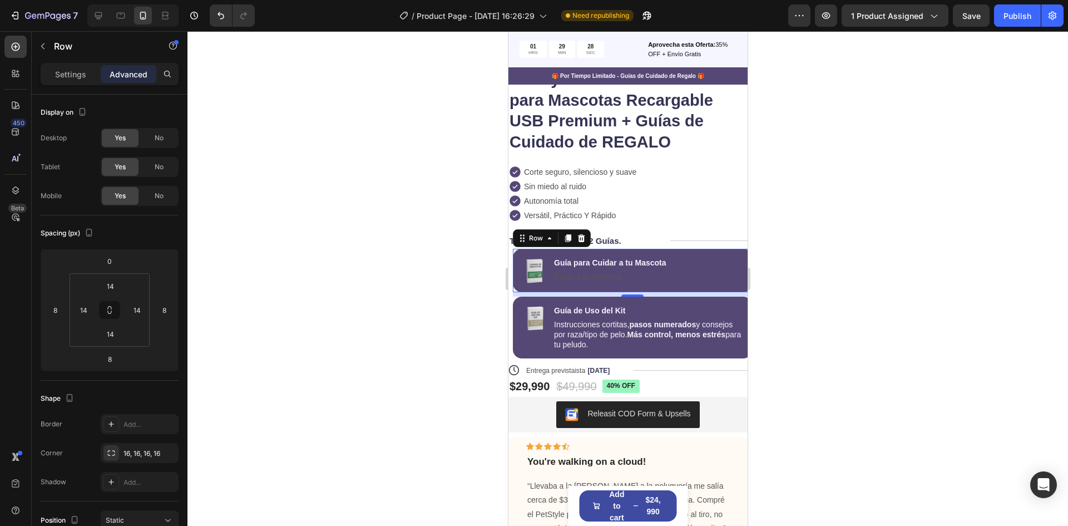
click at [669, 263] on div "Image Guía para Cuidar a tu Mascota Text Block Cuida a tu mascota Text Block Ro…" at bounding box center [632, 270] width 239 height 43
click at [653, 264] on p "Guía para Cuidar a tu Mascota" at bounding box center [610, 263] width 112 height 10
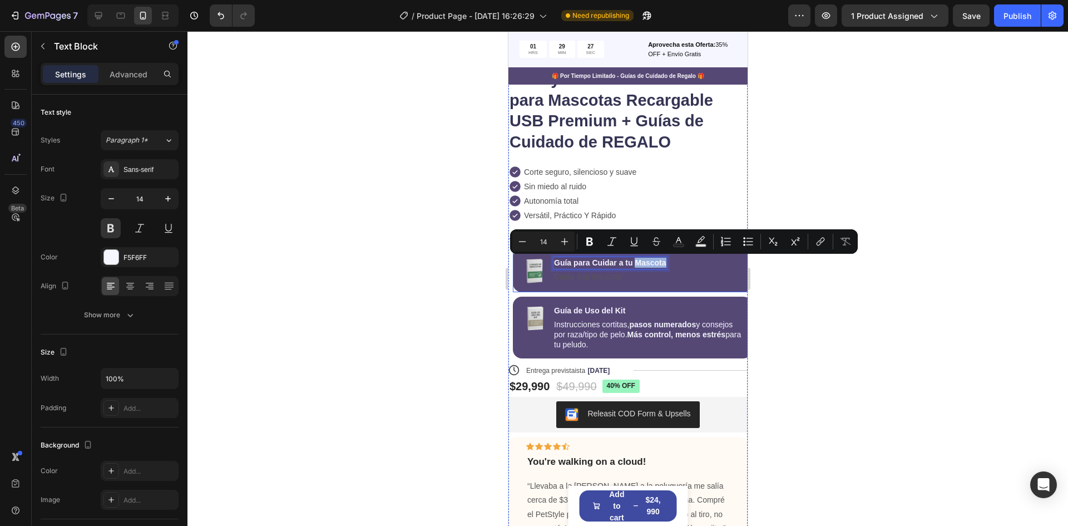
click at [685, 268] on div "Image Guía para Cuidar a tu Mascota Text Block 2 Cuida a tu mascota Text Block …" at bounding box center [632, 270] width 239 height 43
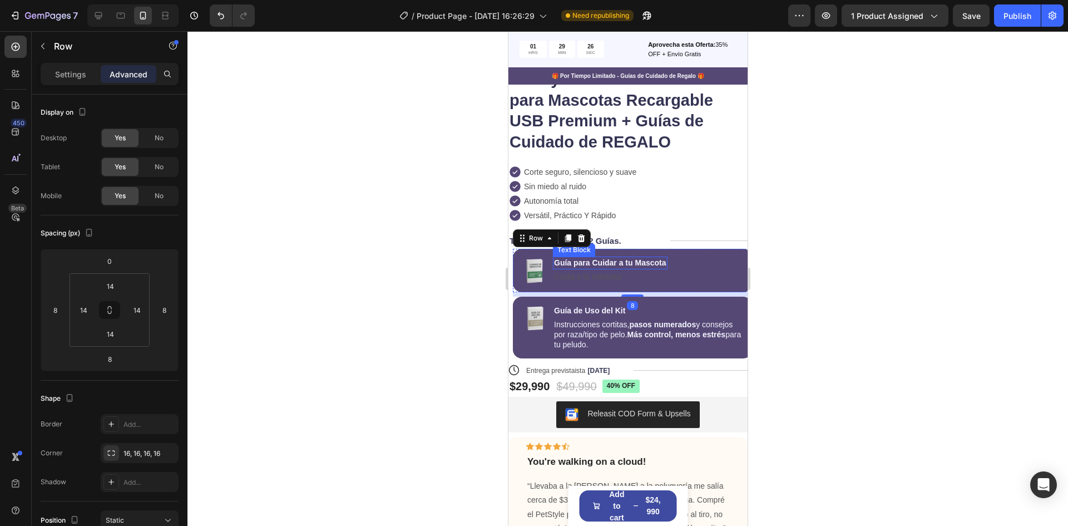
click at [652, 264] on p "Guía para Cuidar a tu Mascota" at bounding box center [610, 263] width 112 height 10
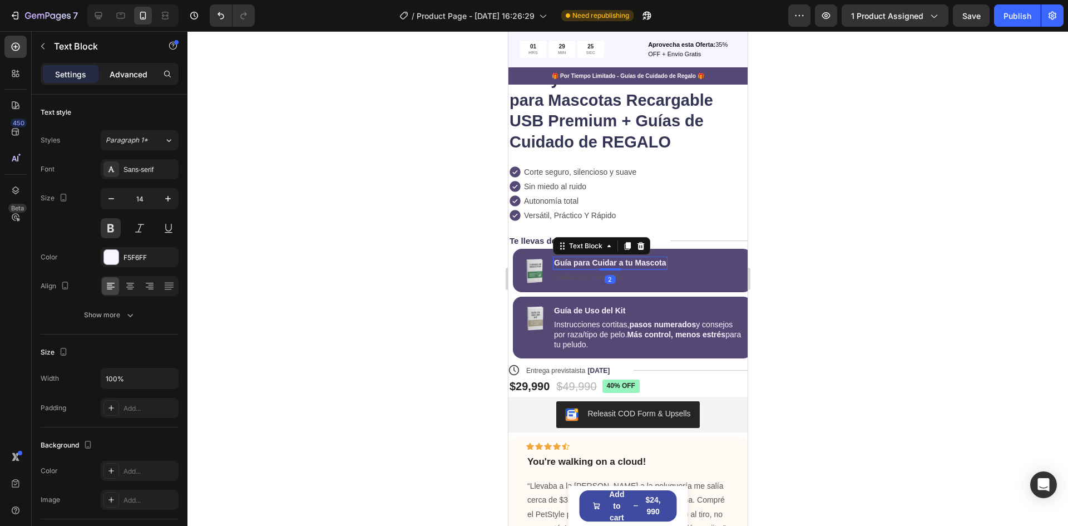
click at [147, 67] on div "Advanced" at bounding box center [129, 74] width 56 height 18
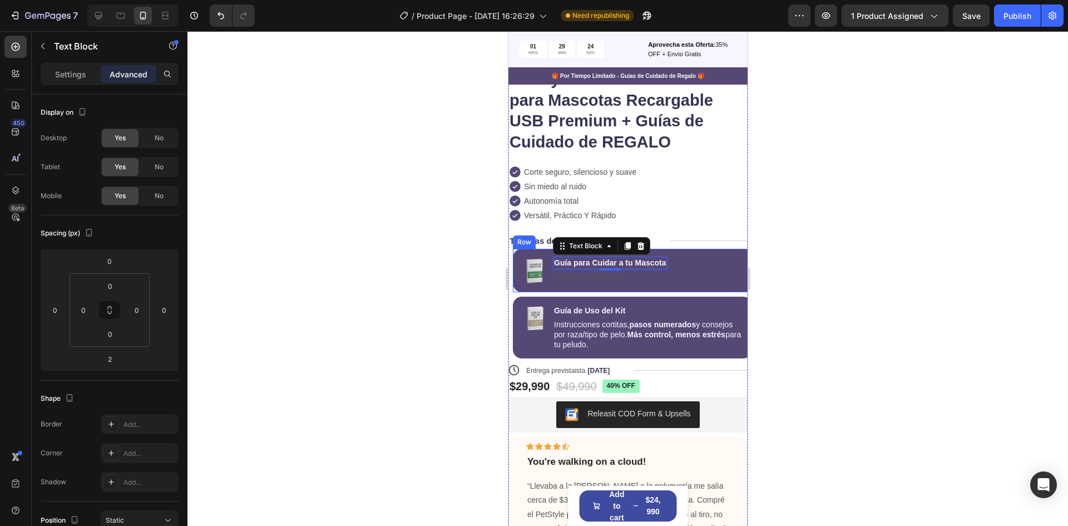
click at [709, 260] on div "Image Guía para Cuidar a tu Mascota Text Block 2 Cuida a tu mascota Text Block …" at bounding box center [632, 270] width 239 height 43
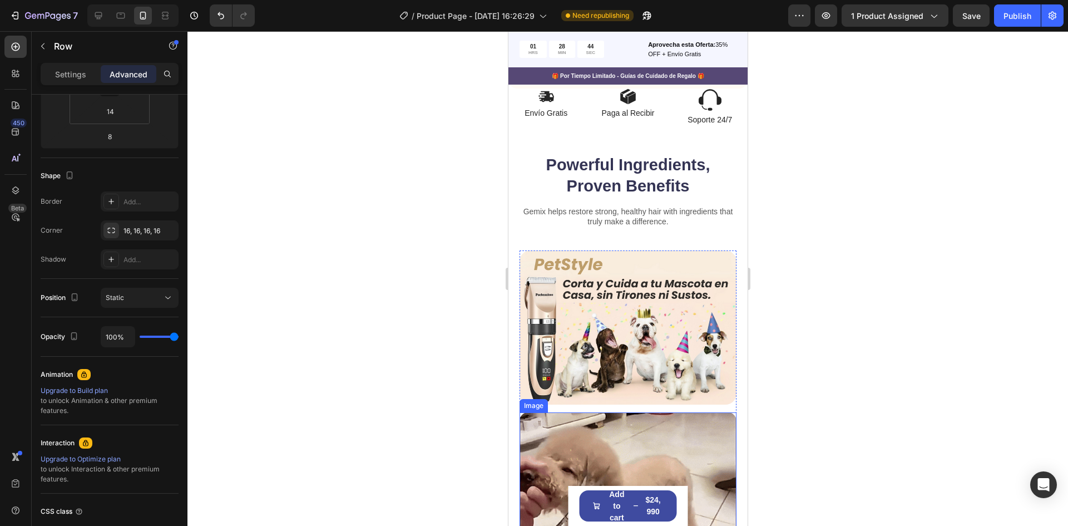
scroll to position [668, 0]
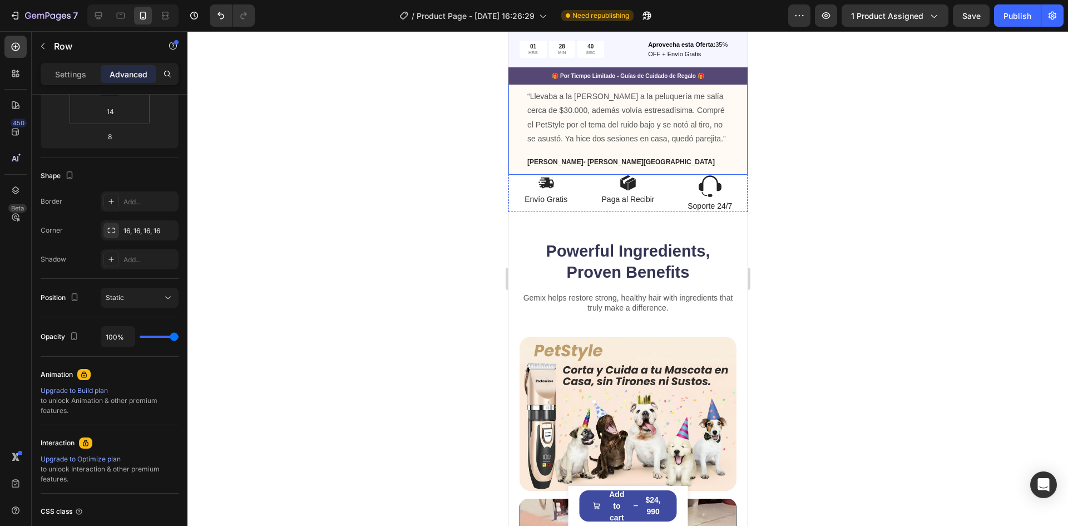
drag, startPoint x: 677, startPoint y: 183, endPoint x: 646, endPoint y: 190, distance: 32.1
click at [677, 175] on div "Icon Icon Icon Icon Icon Row You're walking on a cloud! Text block “Llevaba a l…" at bounding box center [627, 110] width 239 height 127
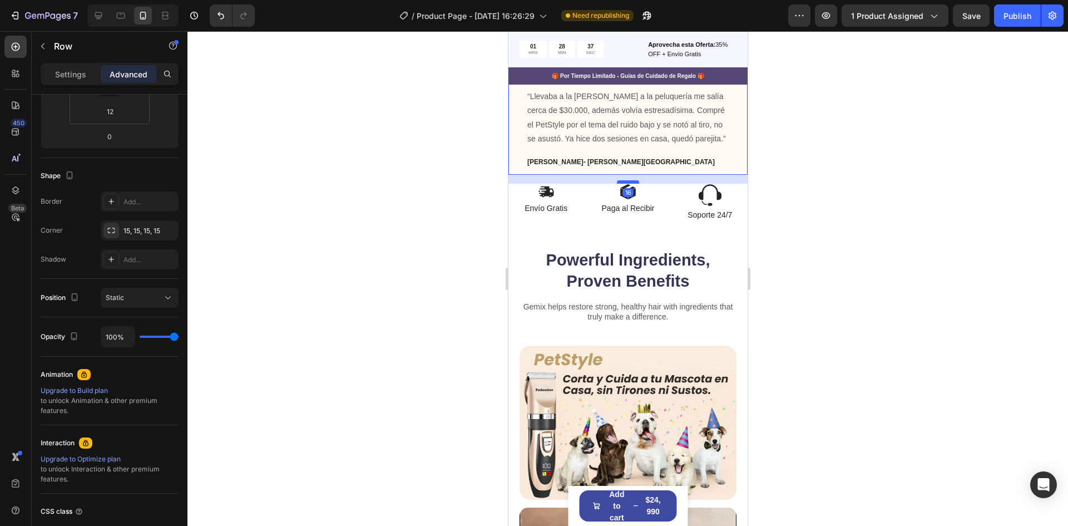
drag, startPoint x: 627, startPoint y: 188, endPoint x: 629, endPoint y: 196, distance: 9.1
click at [629, 184] on div at bounding box center [628, 181] width 22 height 3
type input "16"
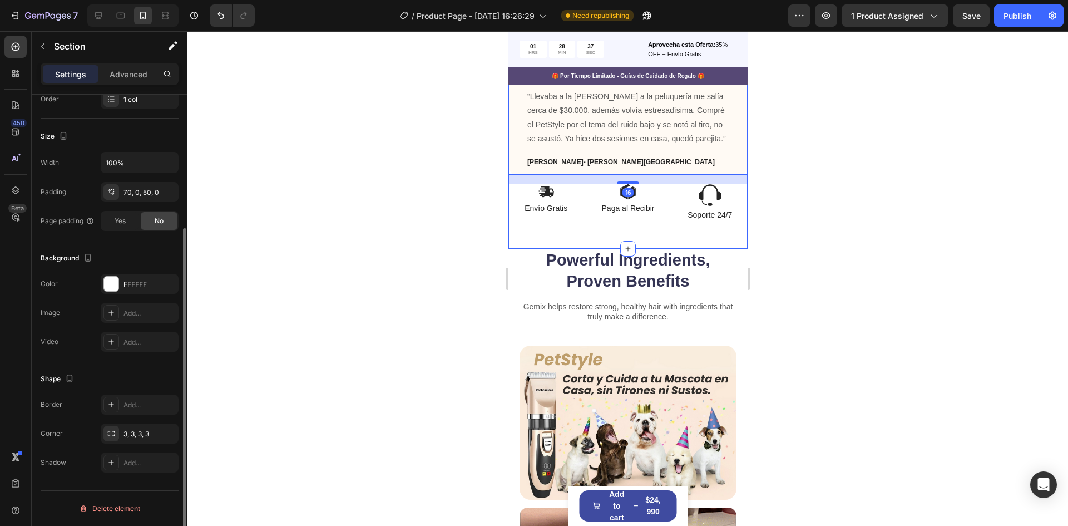
scroll to position [0, 0]
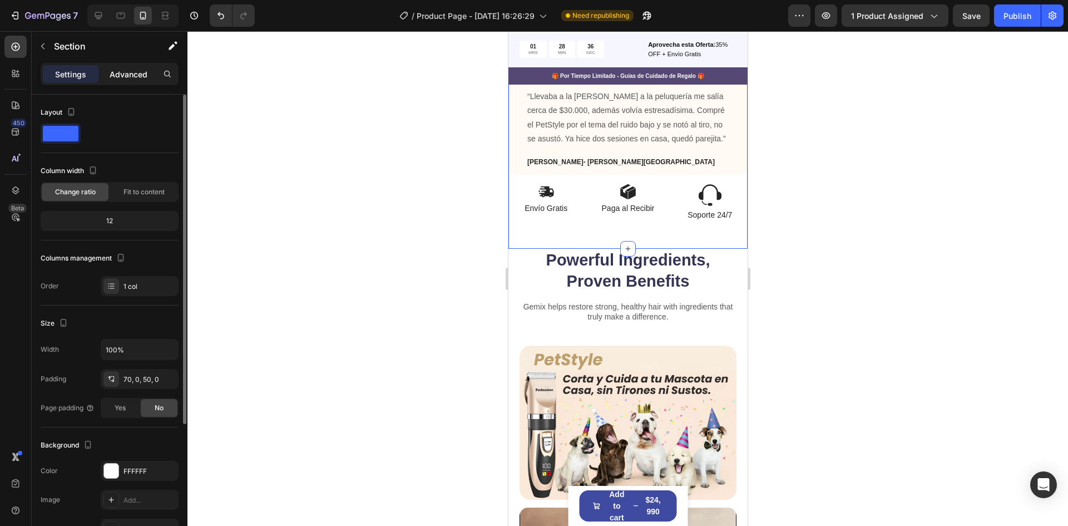
click at [130, 77] on p "Advanced" at bounding box center [129, 74] width 38 height 12
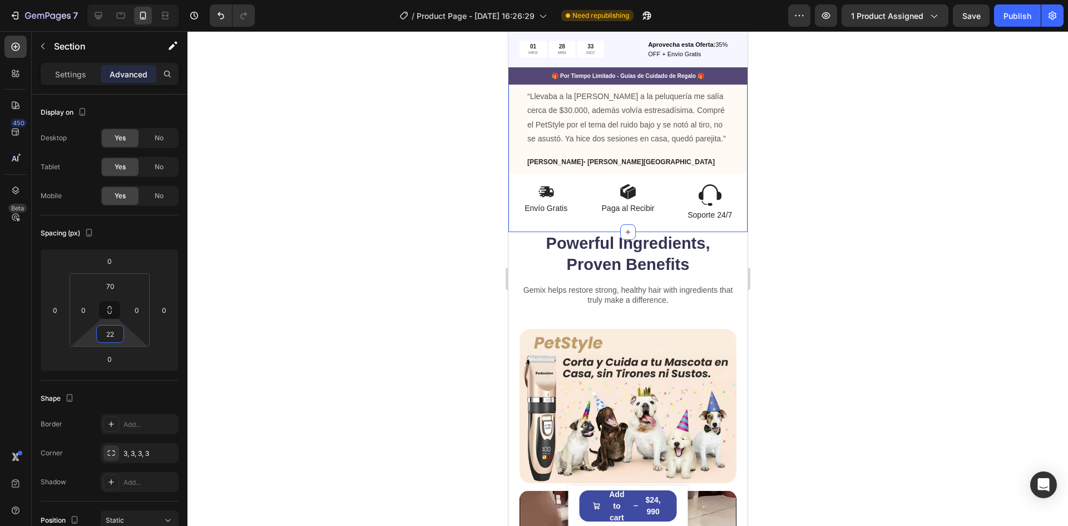
type input "24"
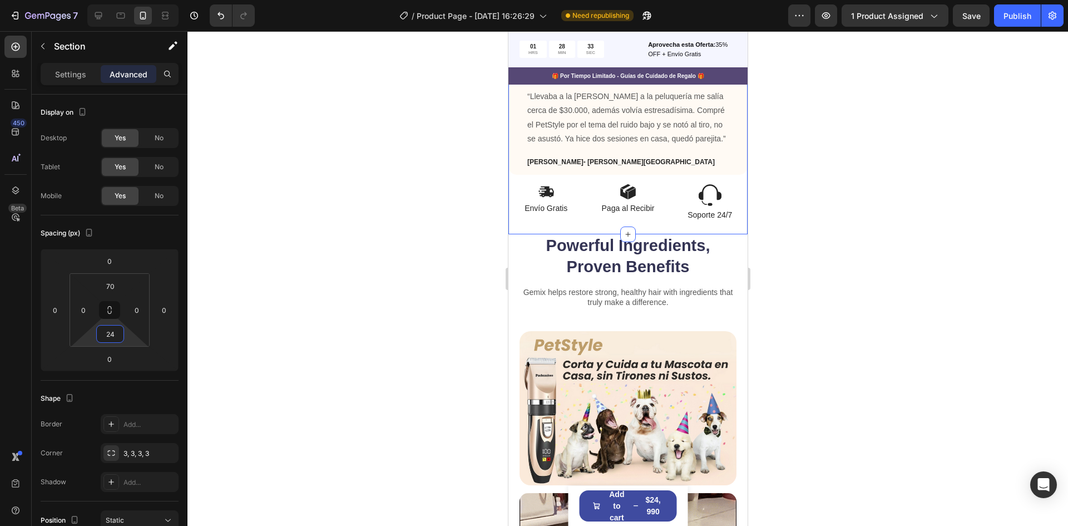
drag, startPoint x: 127, startPoint y: 333, endPoint x: 132, endPoint y: 340, distance: 8.8
click at [132, 0] on html "7 / Product Page - [DATE] 16:26:29 Need republishing Preview 1 product assigned…" at bounding box center [534, 0] width 1068 height 0
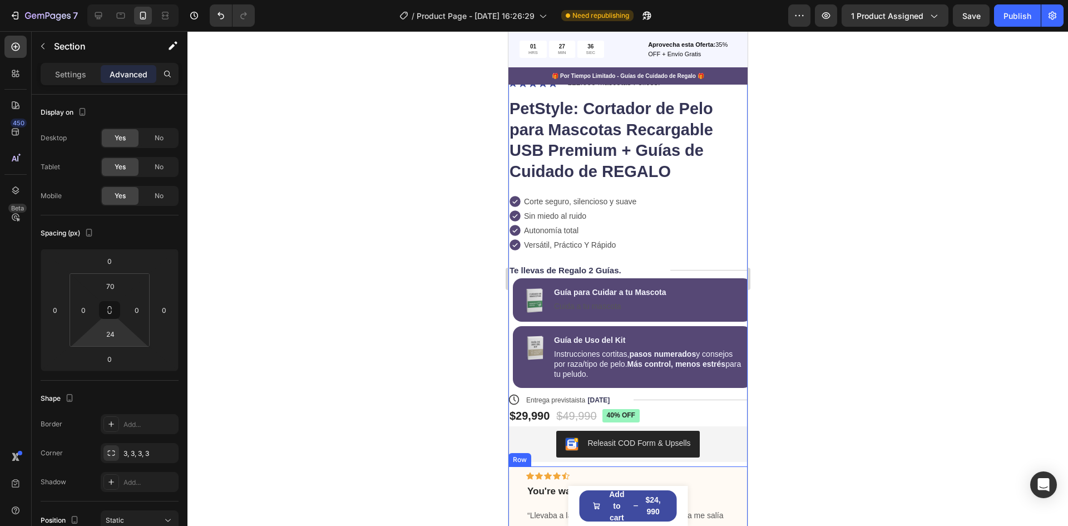
scroll to position [253, 0]
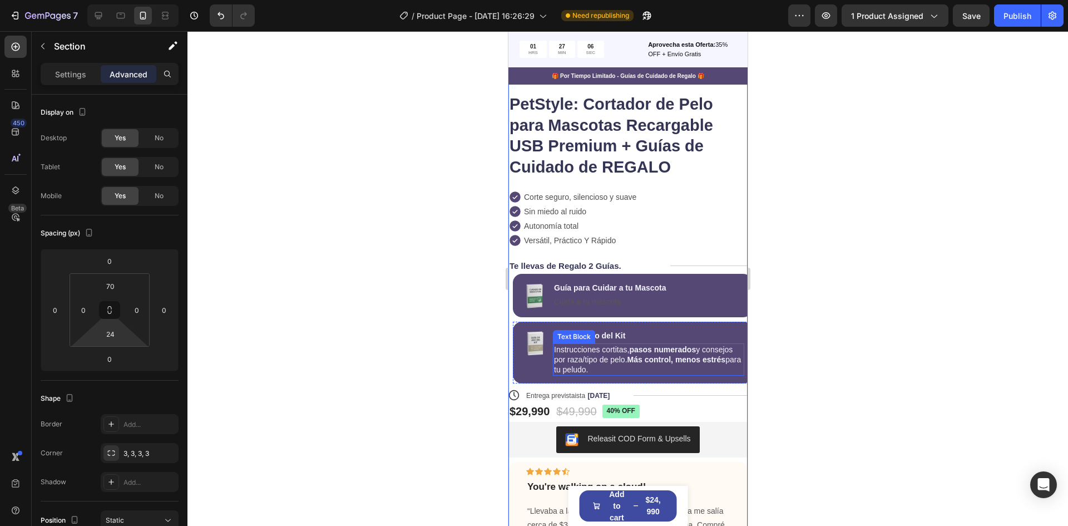
click at [611, 367] on p "Instrucciones cortitas, pasos numerados y consejos por raza/tipo de pelo. Más c…" at bounding box center [648, 359] width 189 height 31
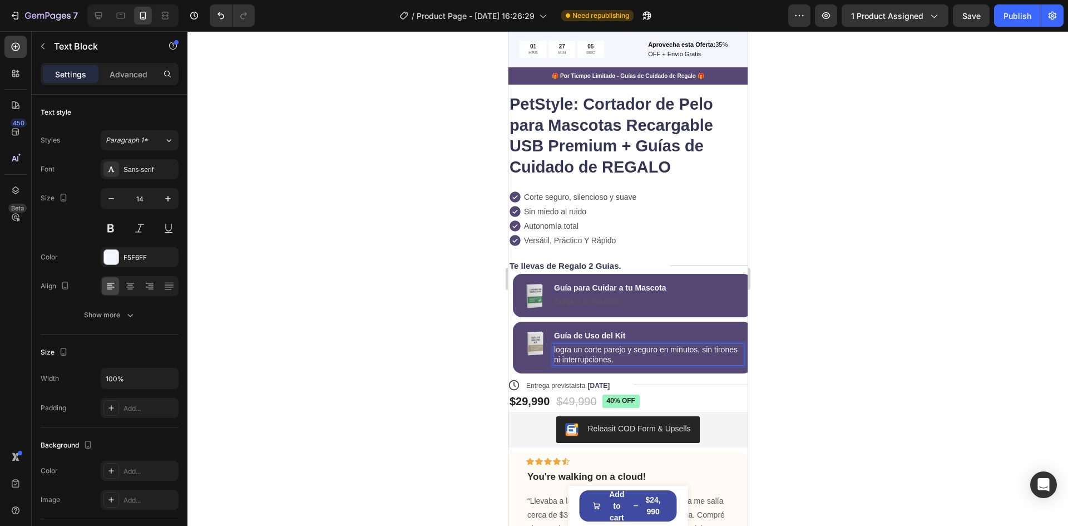
click at [856, 349] on div at bounding box center [628, 278] width 881 height 495
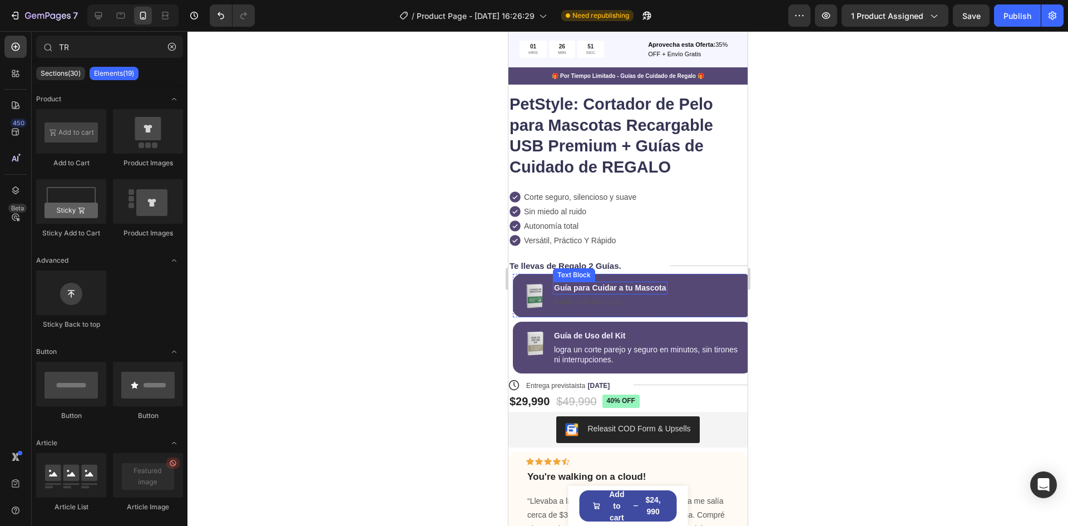
click at [593, 298] on p "Cuida a tu mascota" at bounding box center [610, 302] width 112 height 10
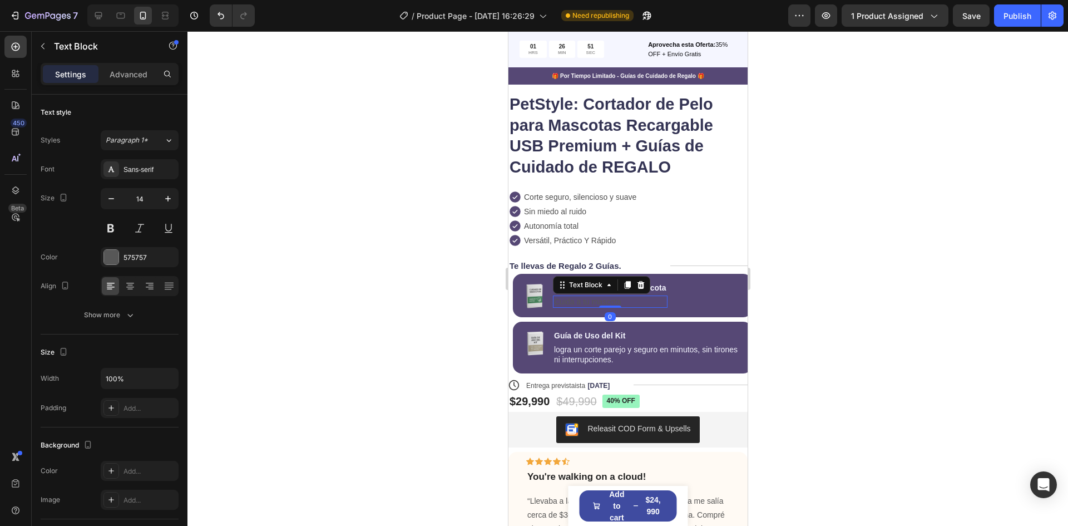
click at [593, 301] on p "Cuida a tu mascota" at bounding box center [610, 302] width 112 height 10
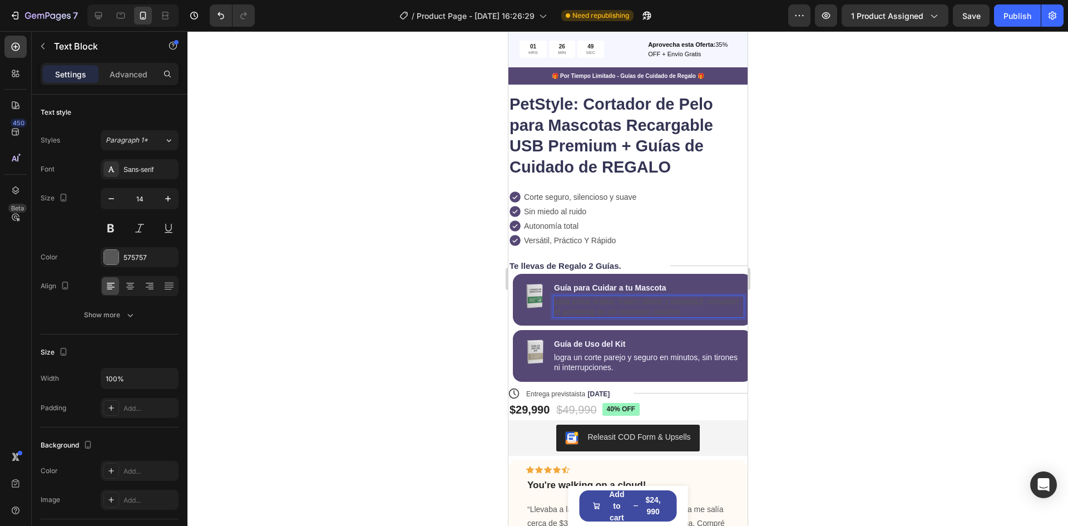
click at [612, 304] on p "para evitar nudos, malos olores y ansiedad; convierte el grooming en un momento…" at bounding box center [648, 307] width 189 height 20
click at [142, 256] on div "575757" at bounding box center [140, 258] width 32 height 10
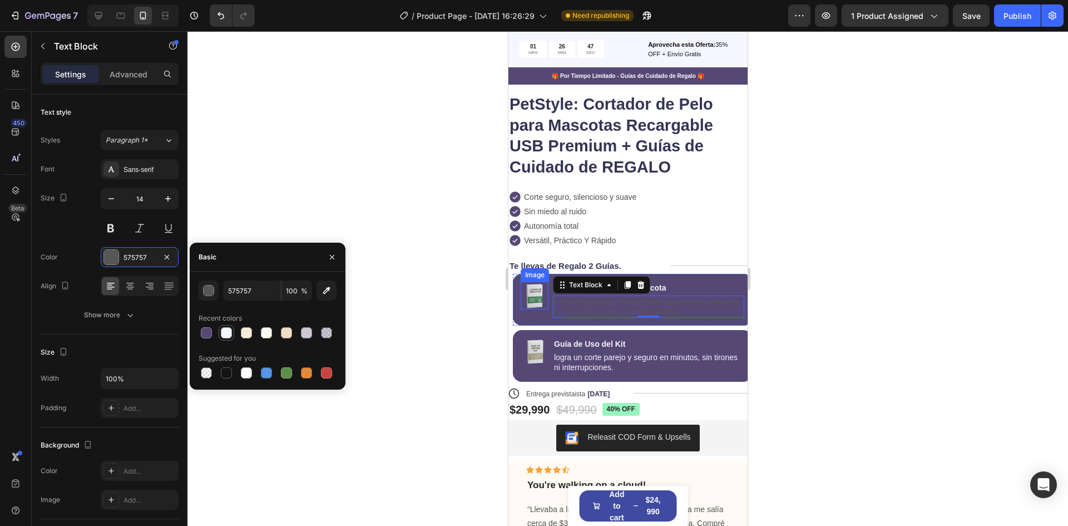
click at [224, 333] on div at bounding box center [226, 332] width 11 height 11
type input "F5F6FF"
click at [911, 339] on div at bounding box center [628, 278] width 881 height 495
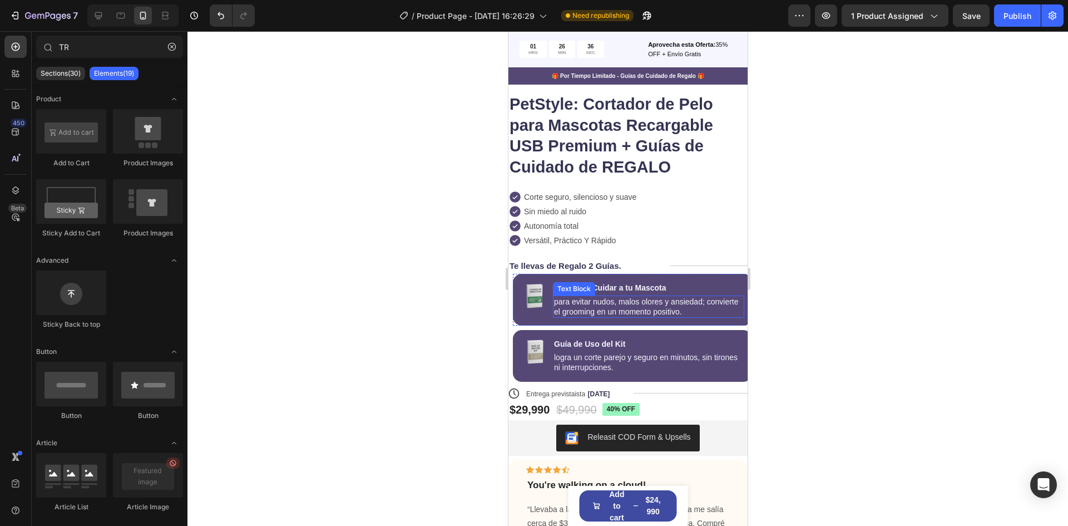
click at [555, 302] on p "para evitar nudos, malos olores y ansiedad; convierte el grooming en un momento…" at bounding box center [648, 307] width 189 height 20
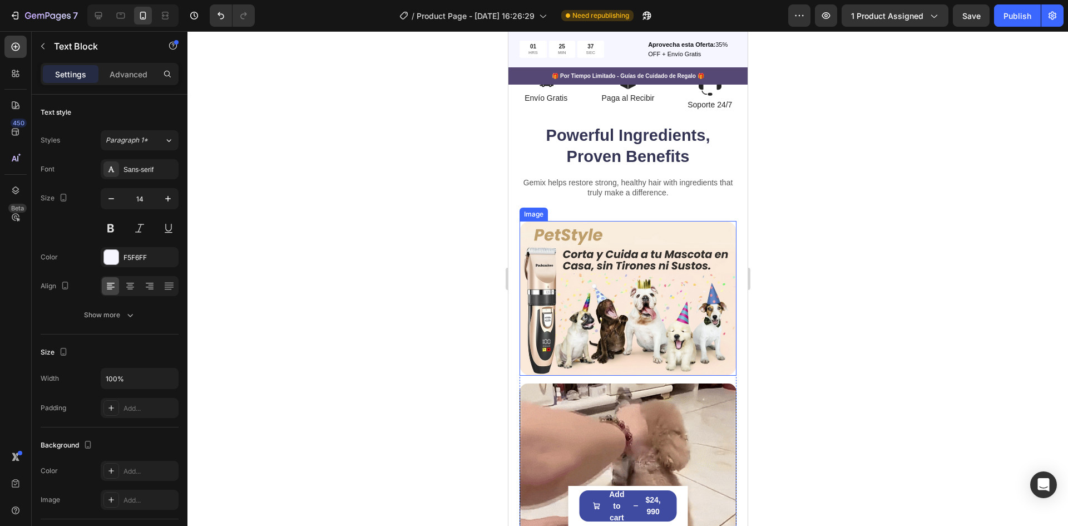
scroll to position [698, 0]
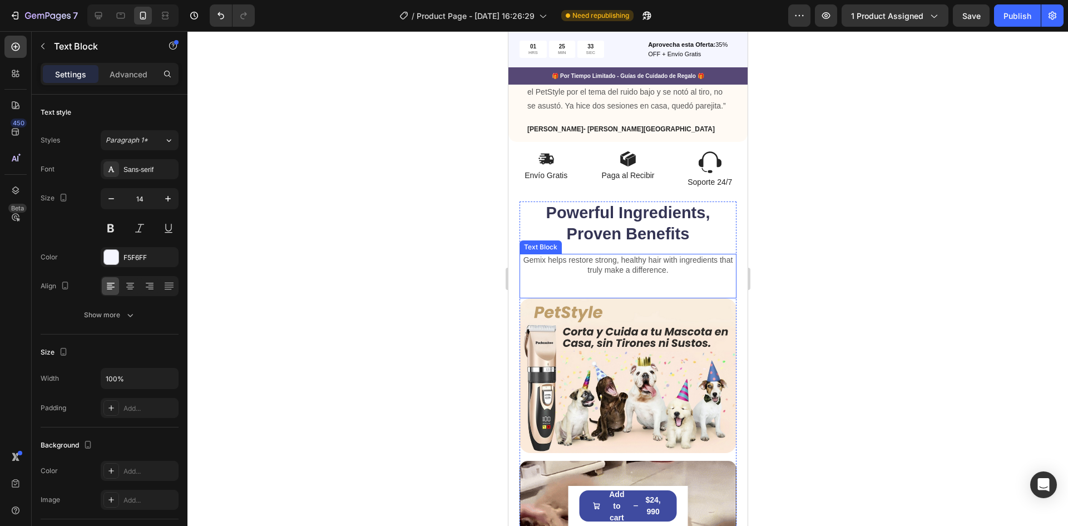
click at [668, 298] on div "Gemix helps restore strong, healthy hair with ingredients that truly make a dif…" at bounding box center [627, 276] width 217 height 45
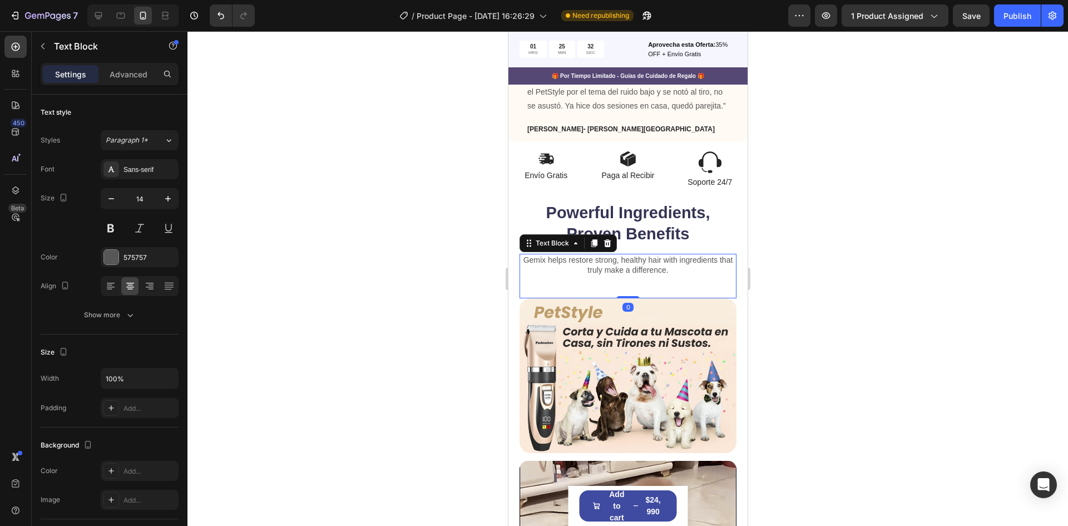
drag, startPoint x: 624, startPoint y: 311, endPoint x: 629, endPoint y: 293, distance: 18.0
click at [629, 293] on div "Gemix helps restore strong, healthy hair with ingredients that truly make a dif…" at bounding box center [627, 276] width 217 height 45
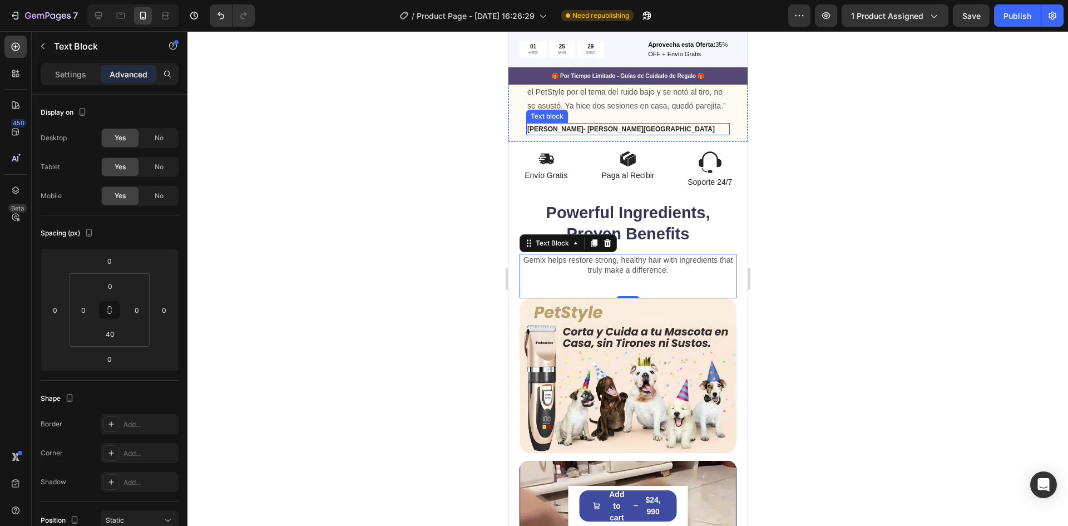
click at [647, 135] on div "[PERSON_NAME]- [PERSON_NAME][GEOGRAPHIC_DATA]" at bounding box center [628, 129] width 204 height 12
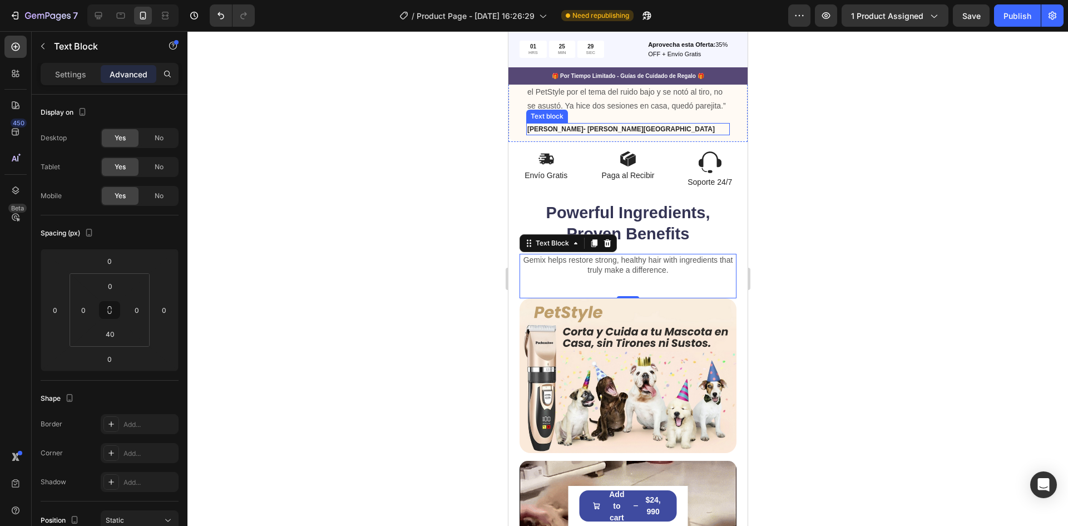
click at [647, 135] on div "[PERSON_NAME]- [PERSON_NAME][GEOGRAPHIC_DATA]" at bounding box center [628, 129] width 204 height 12
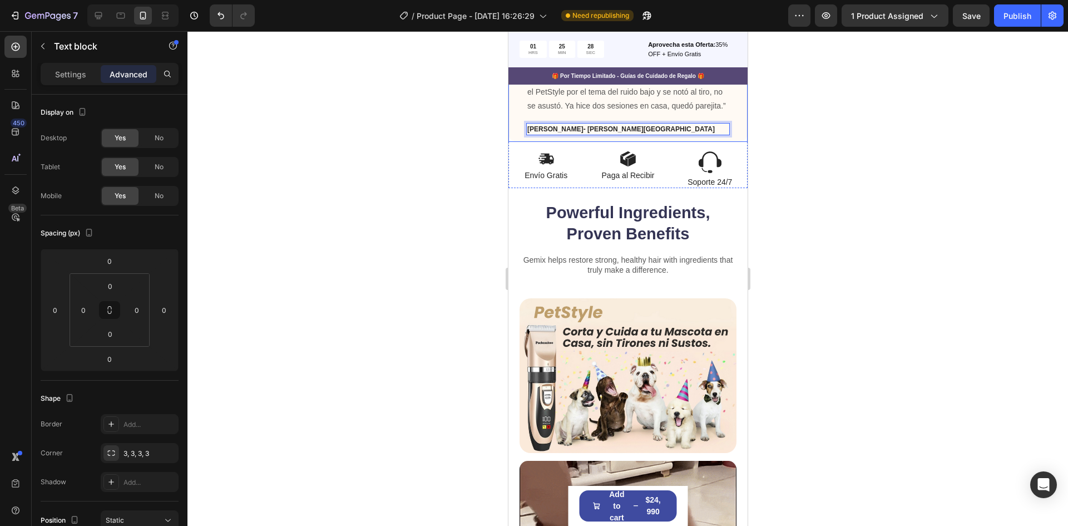
click at [633, 142] on div "Icon Icon Icon Icon Icon Row You're walking on a cloud! Text block “Llevaba a l…" at bounding box center [627, 78] width 239 height 127
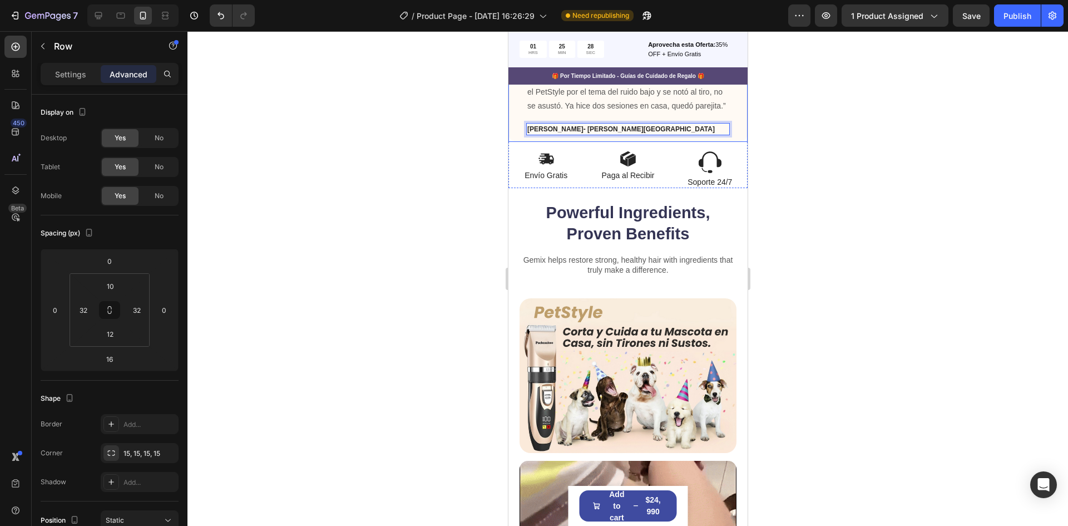
click at [633, 142] on div "Icon Icon Icon Icon Icon Row You're walking on a cloud! Text block “Llevaba a l…" at bounding box center [627, 78] width 239 height 127
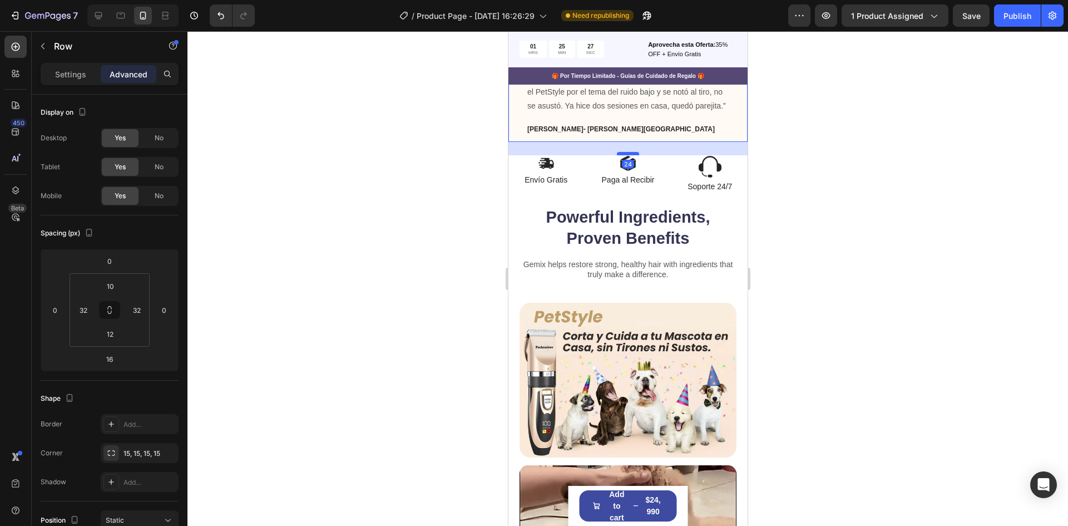
click at [627, 155] on div at bounding box center [628, 153] width 22 height 3
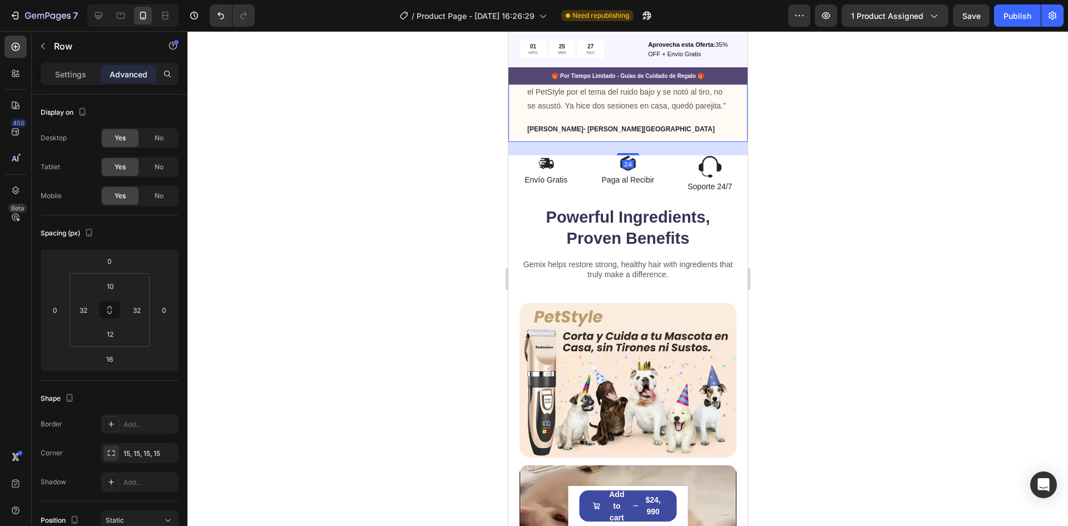
type input "24"
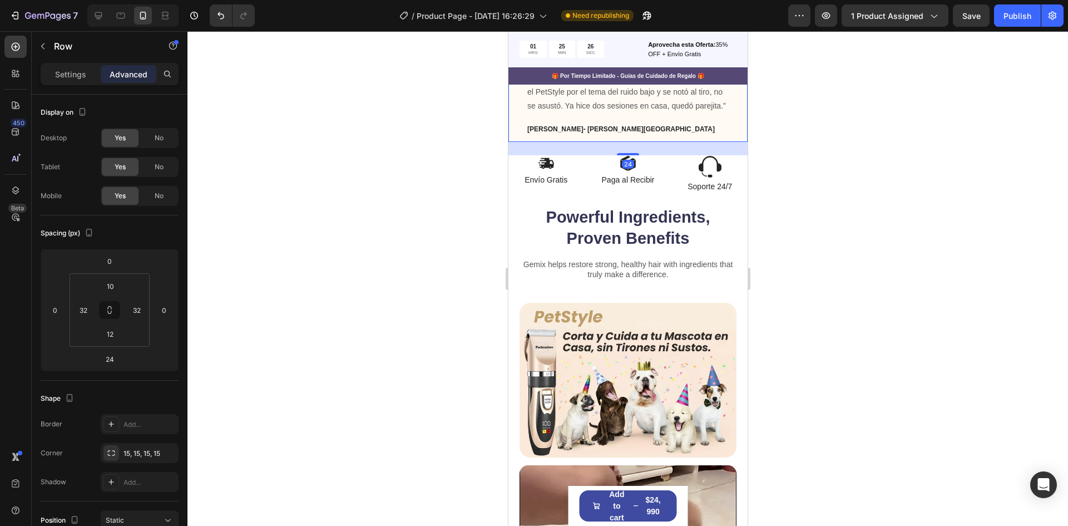
click at [801, 181] on div at bounding box center [628, 278] width 881 height 495
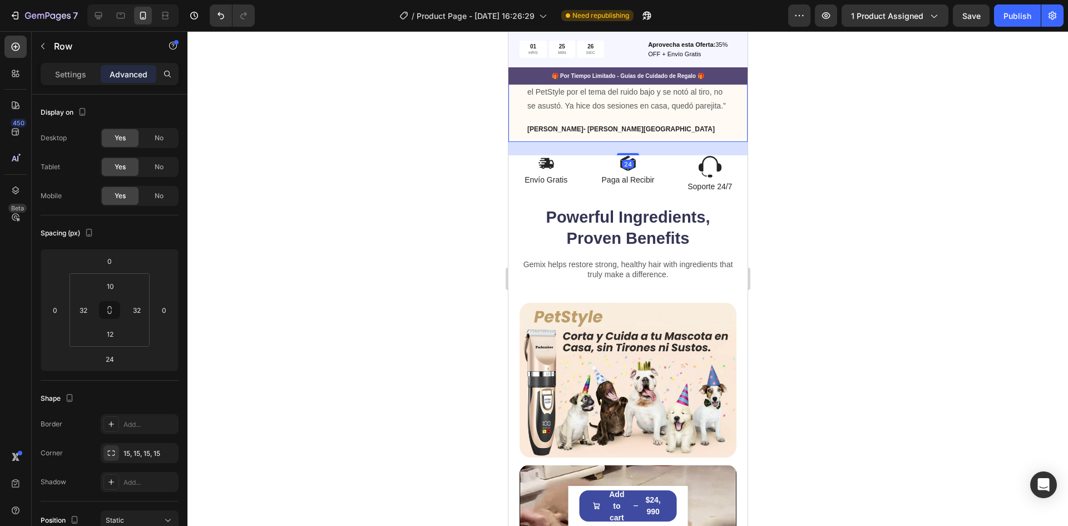
click at [801, 182] on div at bounding box center [628, 278] width 881 height 495
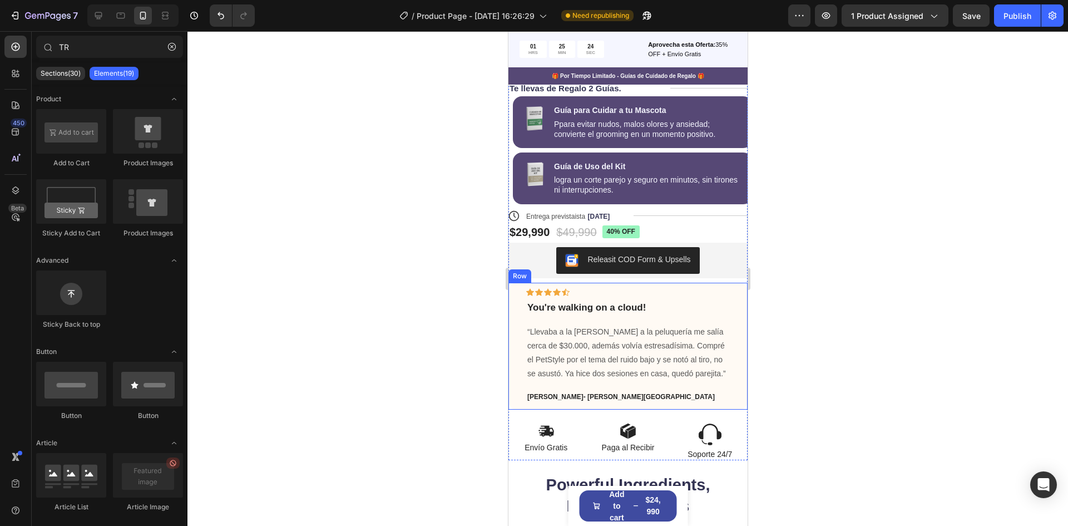
scroll to position [476, 0]
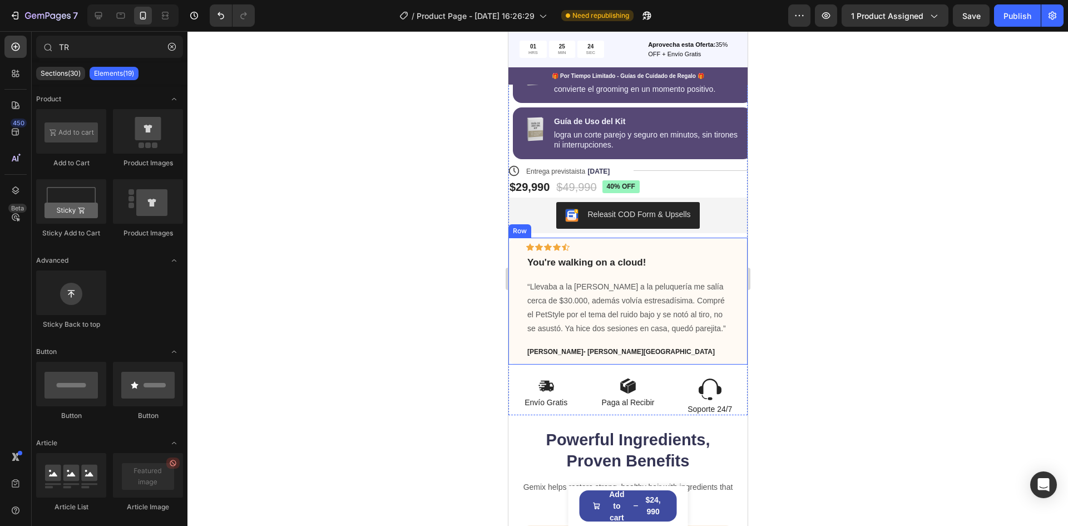
click at [513, 291] on div "Icon Icon Icon Icon Icon Row You're walking on a cloud! Text block “Llevaba a l…" at bounding box center [627, 301] width 239 height 127
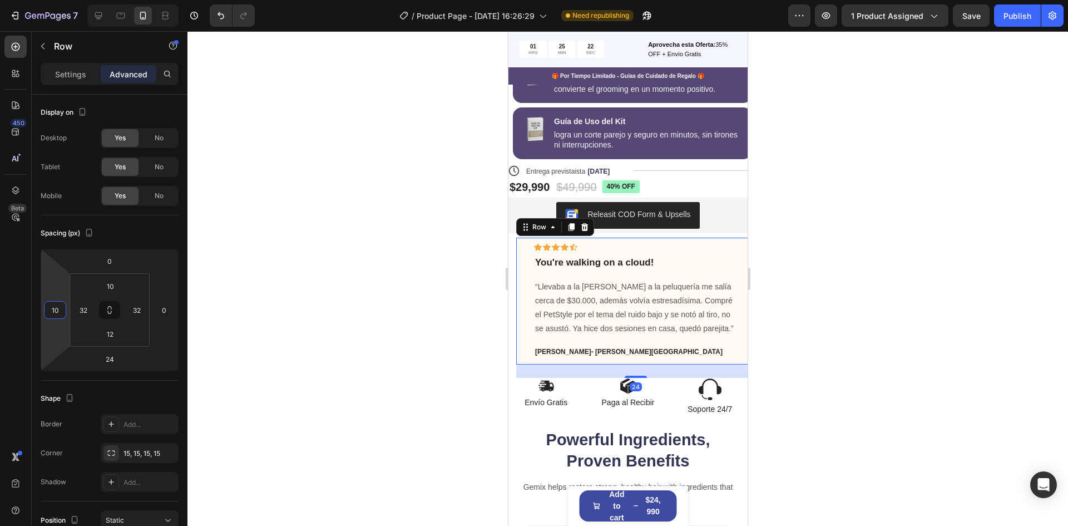
type input "8"
click at [56, 0] on html "7 / Product Page - [DATE] 16:26:29 Need republishing Preview 1 product assigned…" at bounding box center [534, 0] width 1068 height 0
click at [56, 312] on input "8" at bounding box center [55, 310] width 17 height 17
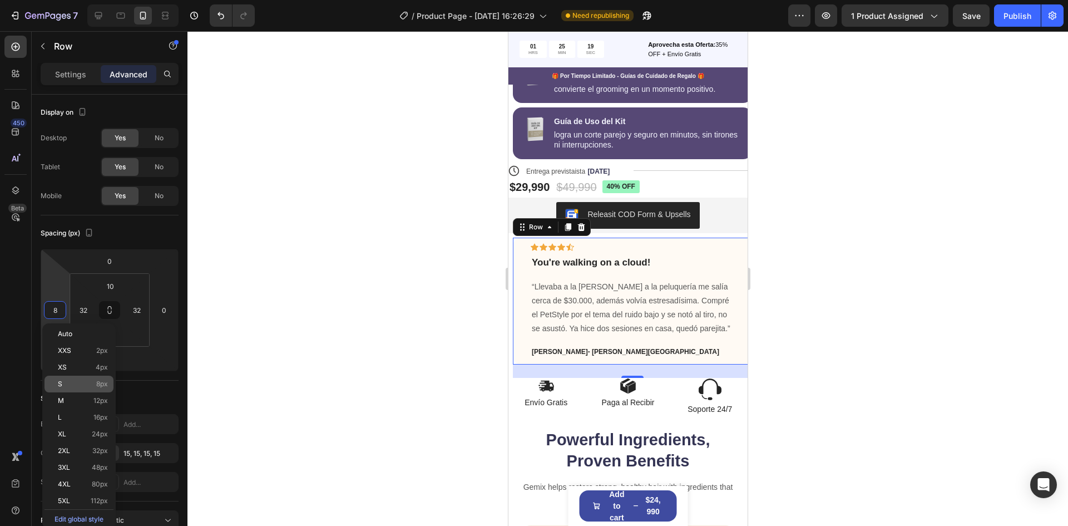
click at [72, 381] on p "S 8px" at bounding box center [83, 384] width 50 height 8
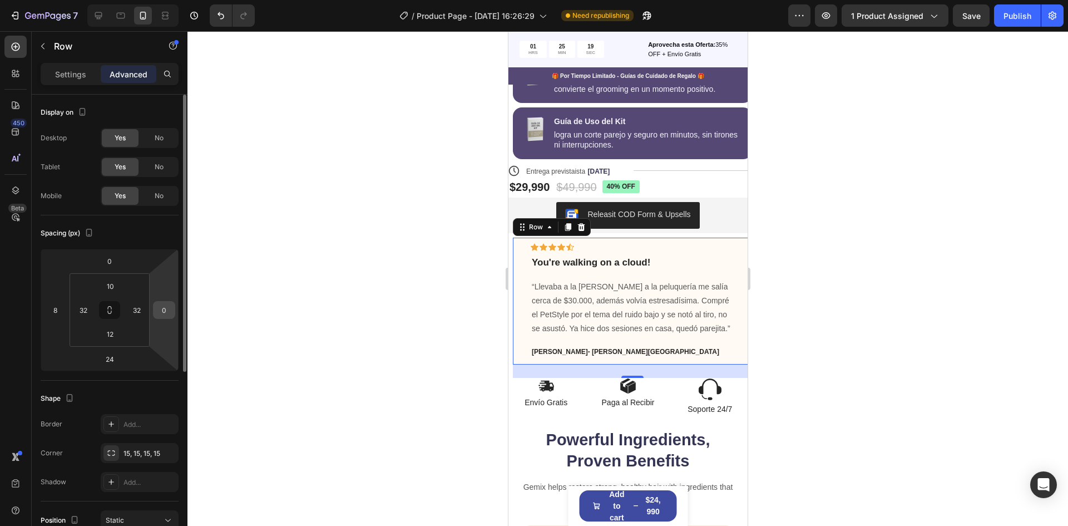
click at [162, 312] on input "0" at bounding box center [164, 310] width 17 height 17
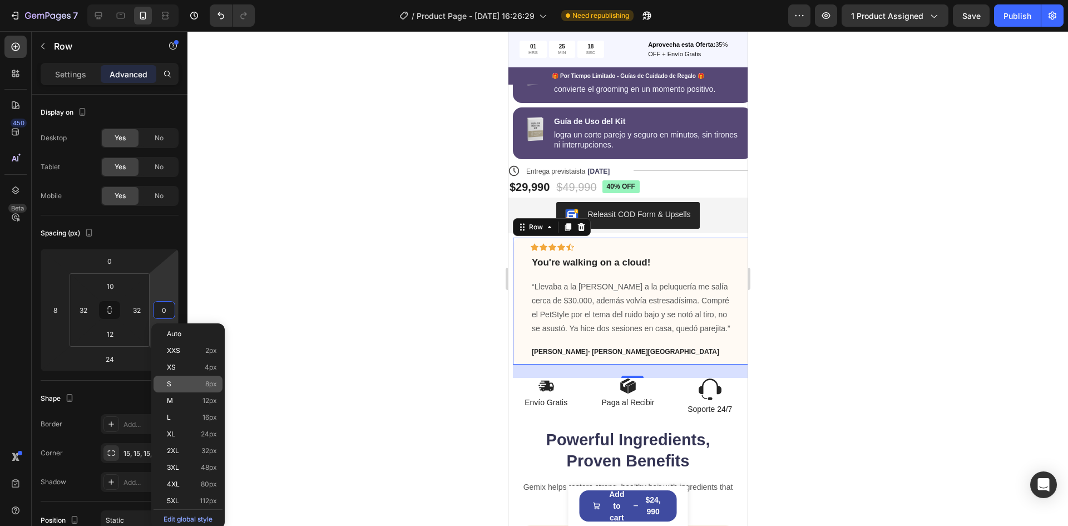
click at [208, 381] on span "8px" at bounding box center [211, 384] width 12 height 8
type input "8"
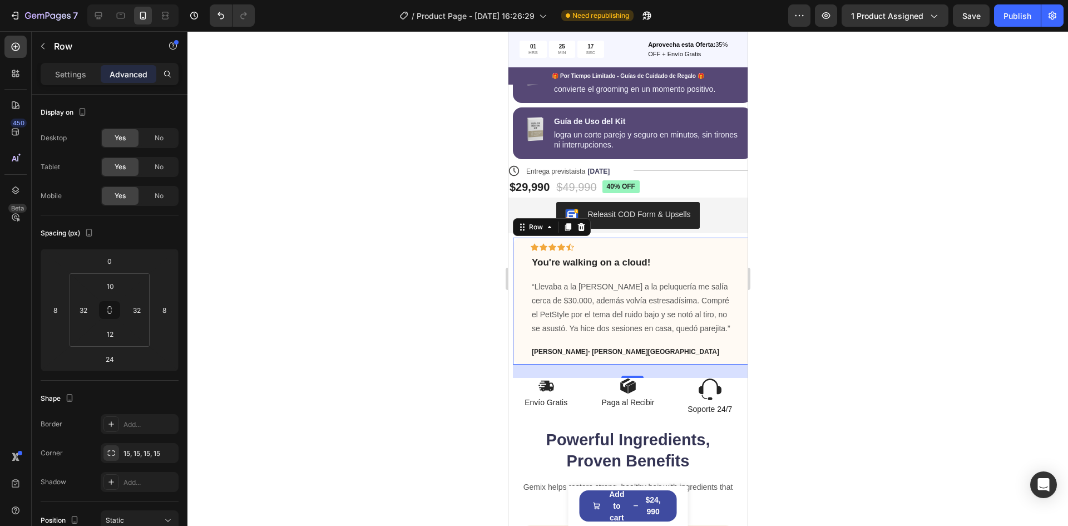
click at [452, 298] on div at bounding box center [628, 278] width 881 height 495
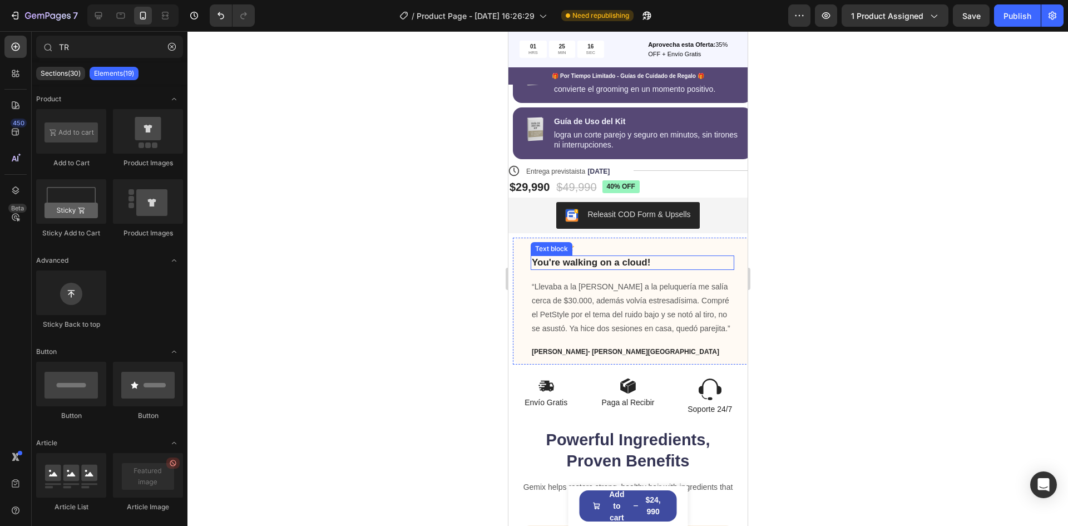
click at [695, 259] on p "You're walking on a cloud!" at bounding box center [631, 263] width 201 height 12
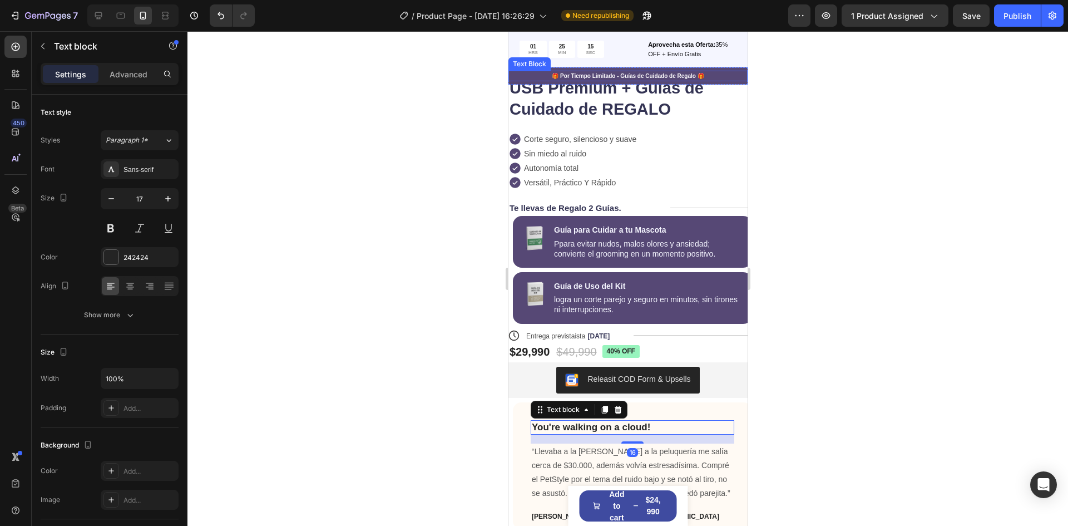
scroll to position [309, 0]
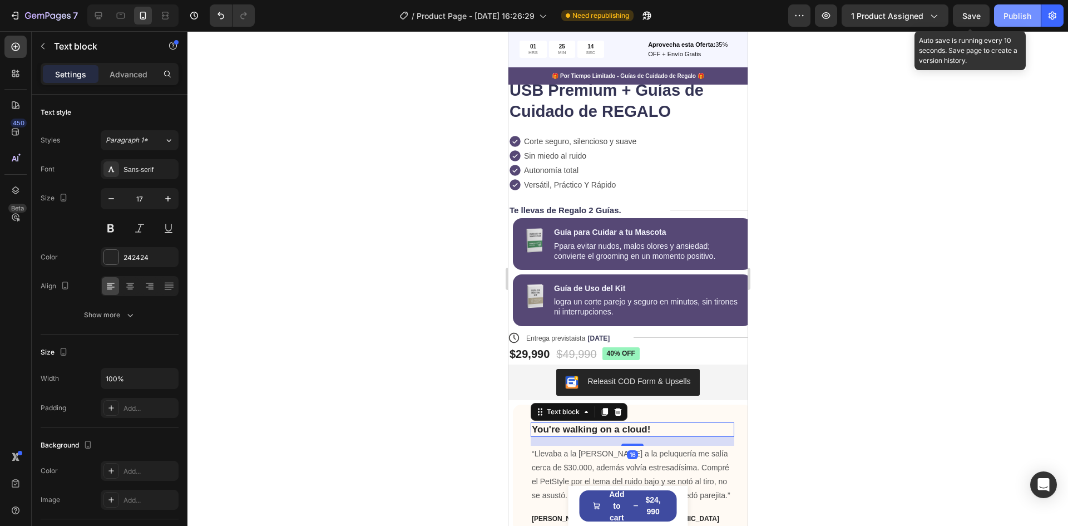
click at [1018, 14] on div "Publish" at bounding box center [1018, 16] width 28 height 12
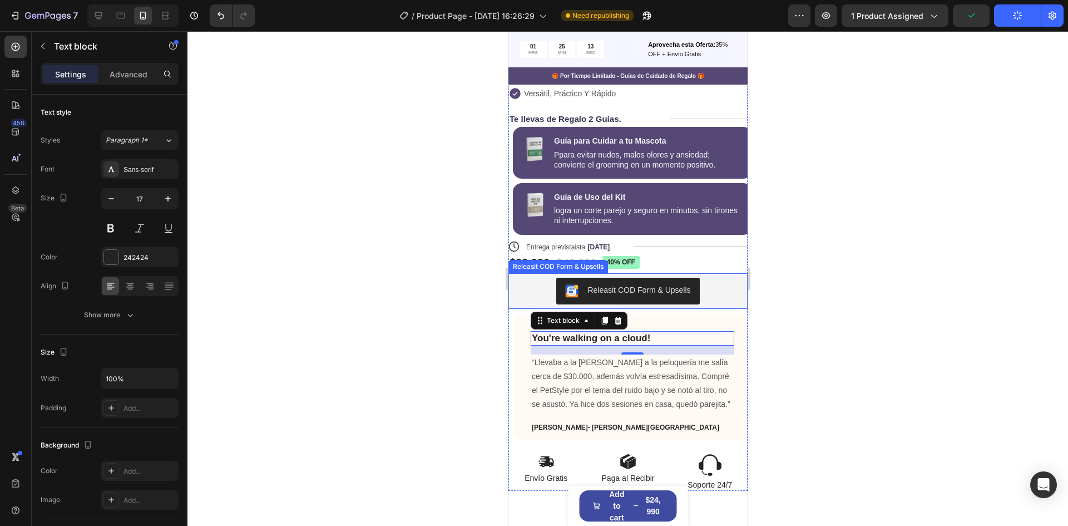
scroll to position [420, 0]
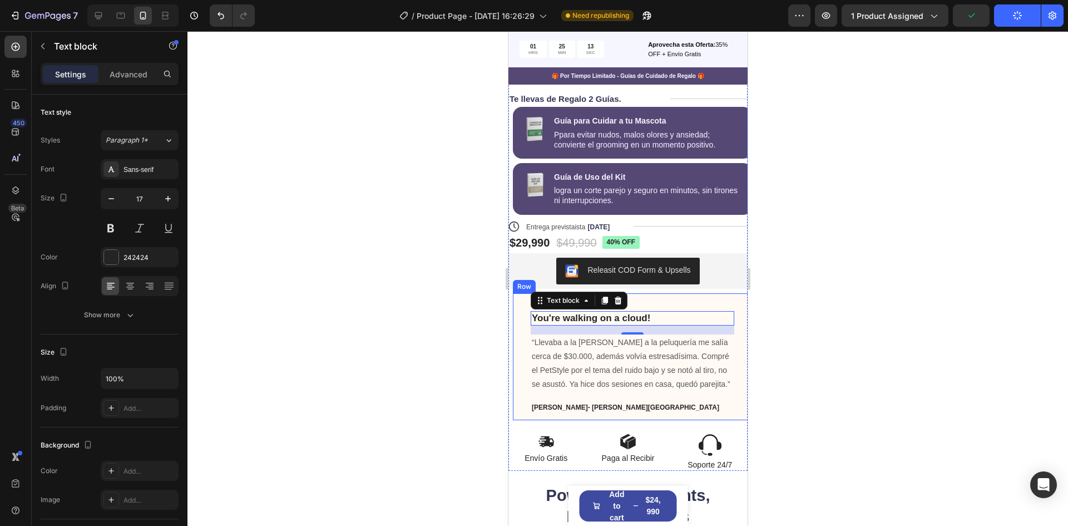
click at [517, 371] on div "Icon Icon Icon Icon Icon Row You're walking on a cloud! Text block 16 “Llevaba …" at bounding box center [632, 356] width 239 height 127
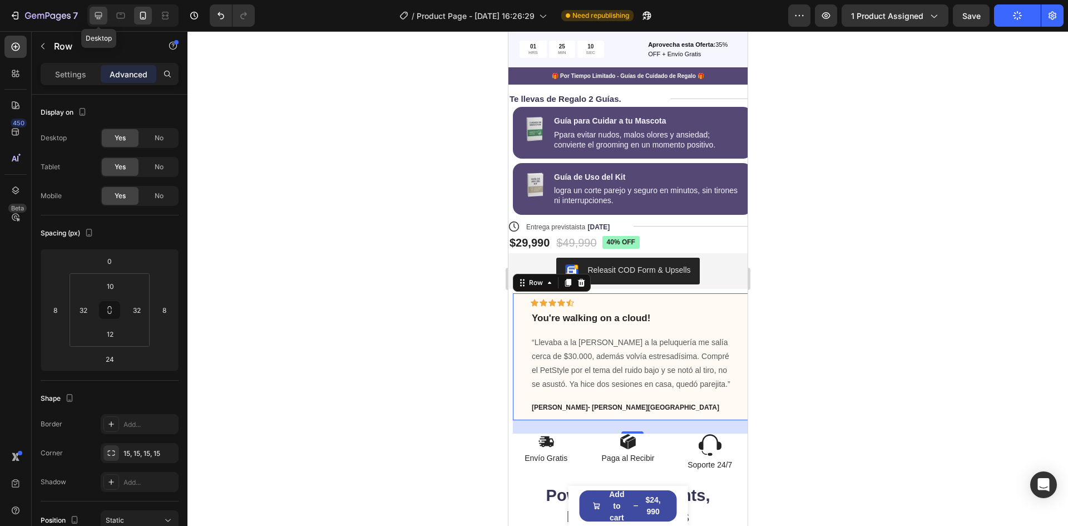
click at [102, 18] on icon at bounding box center [98, 15] width 11 height 11
type input "0"
type input "32"
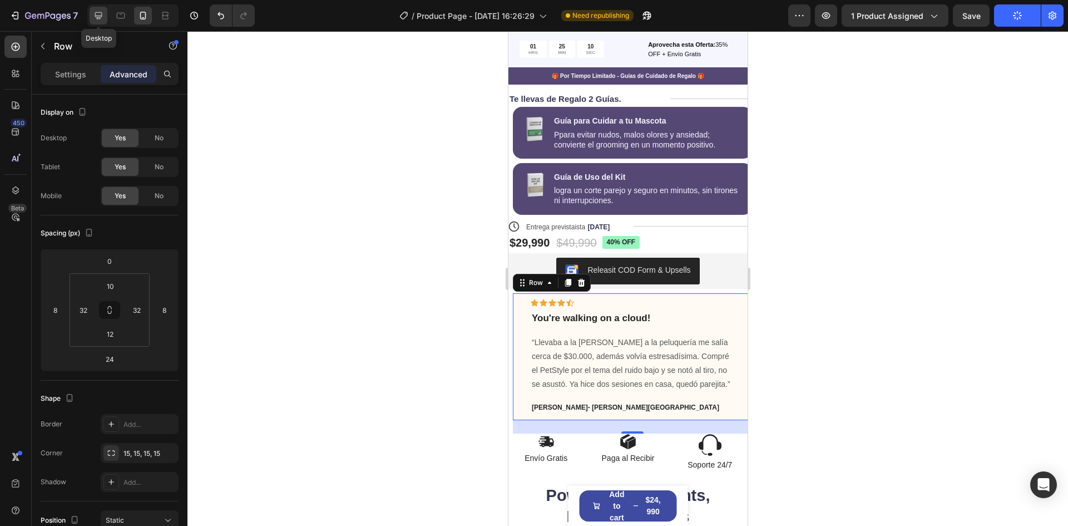
type input "32"
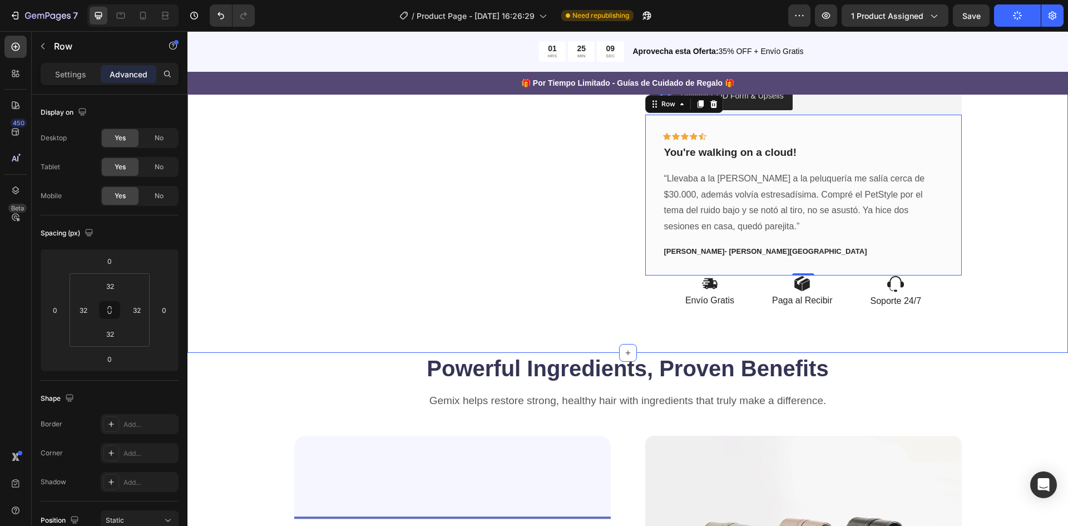
scroll to position [357, 0]
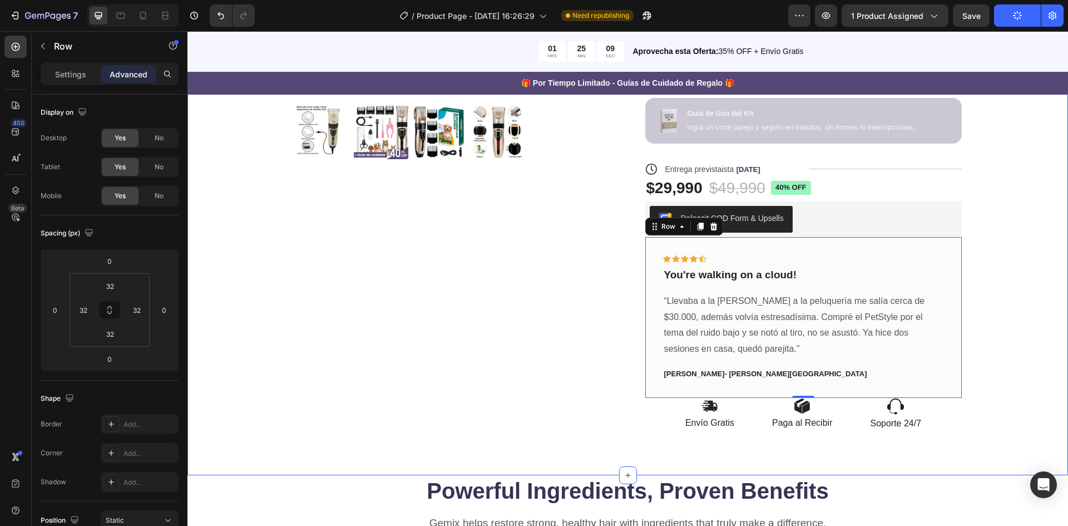
click at [1021, 270] on div "Product Images Icon Icon Icon Icon Icon Icon List +122.000 Mascotas Felices. Te…" at bounding box center [628, 118] width 864 height 627
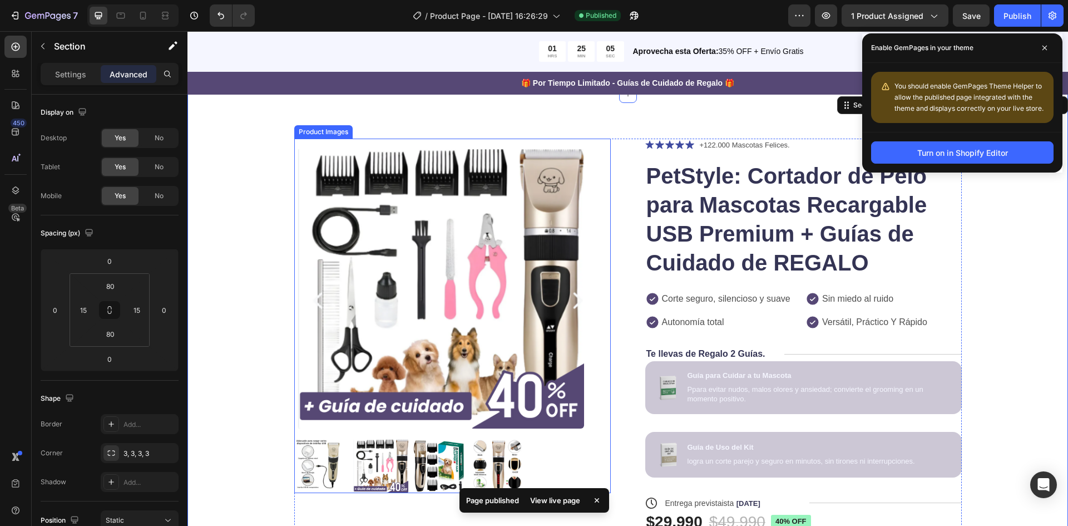
scroll to position [0, 0]
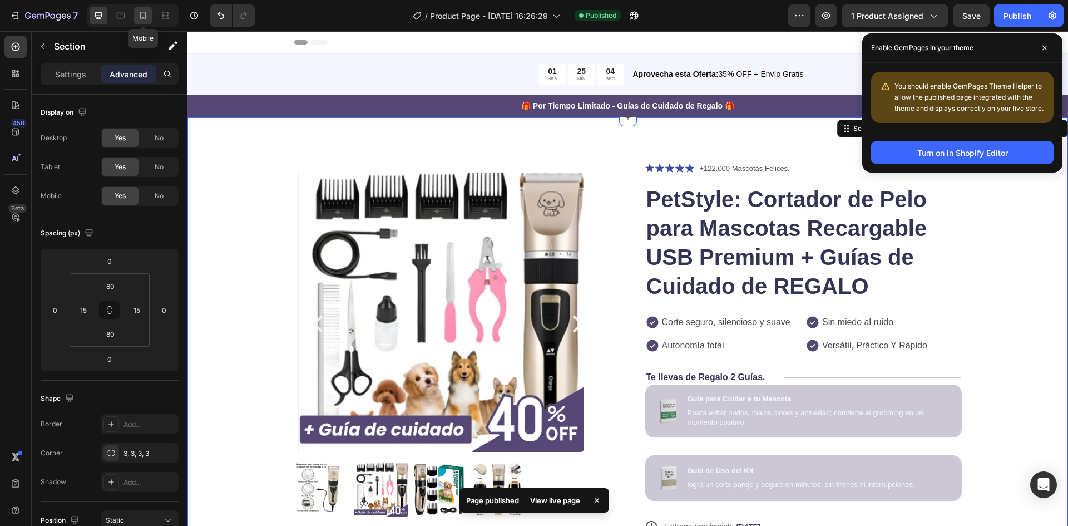
click at [137, 13] on icon at bounding box center [142, 15] width 11 height 11
type input "70"
type input "0"
type input "24"
type input "0"
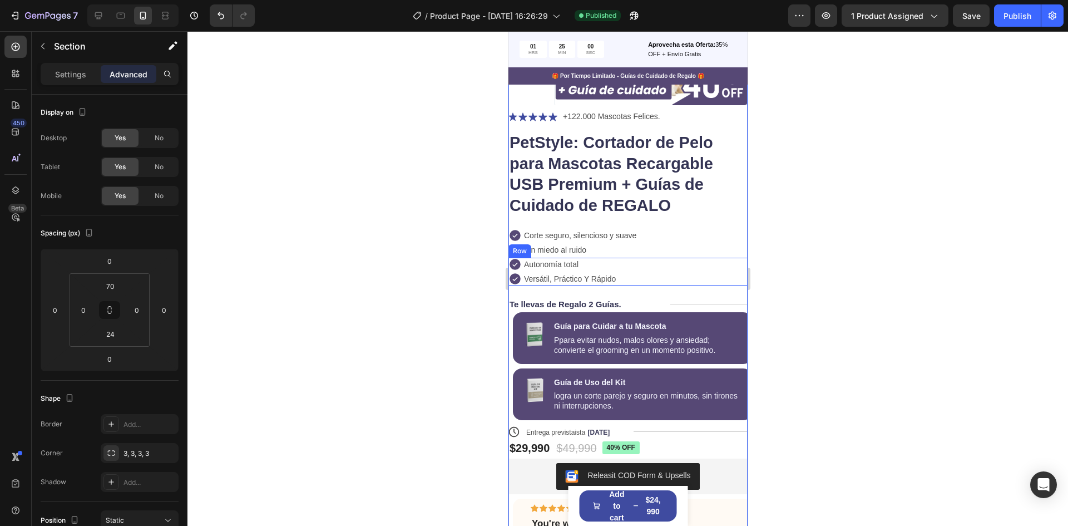
scroll to position [204, 0]
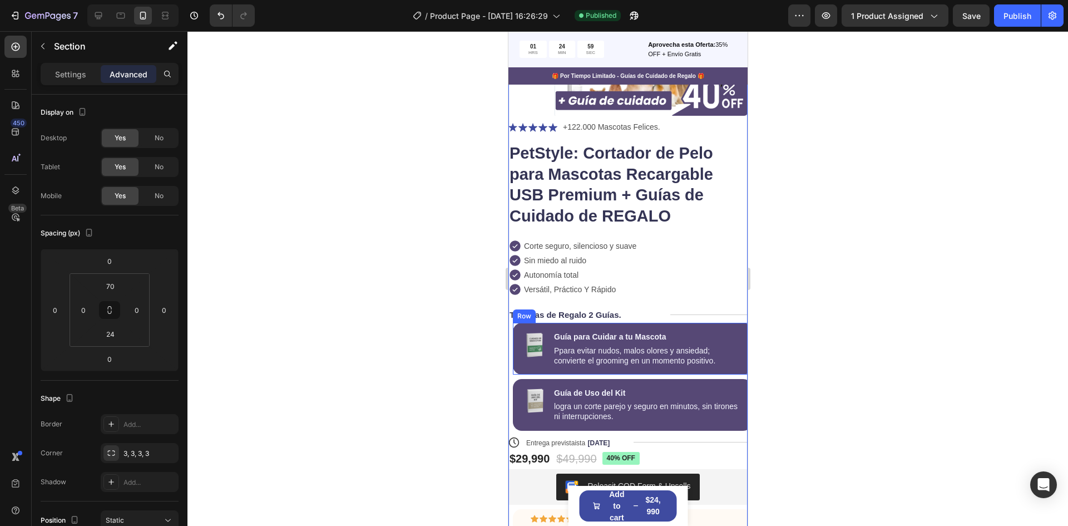
click at [687, 326] on div "Image Guía para Cuidar a tu Mascota Text Block Ppara evitar nudos, malos olores…" at bounding box center [632, 349] width 239 height 52
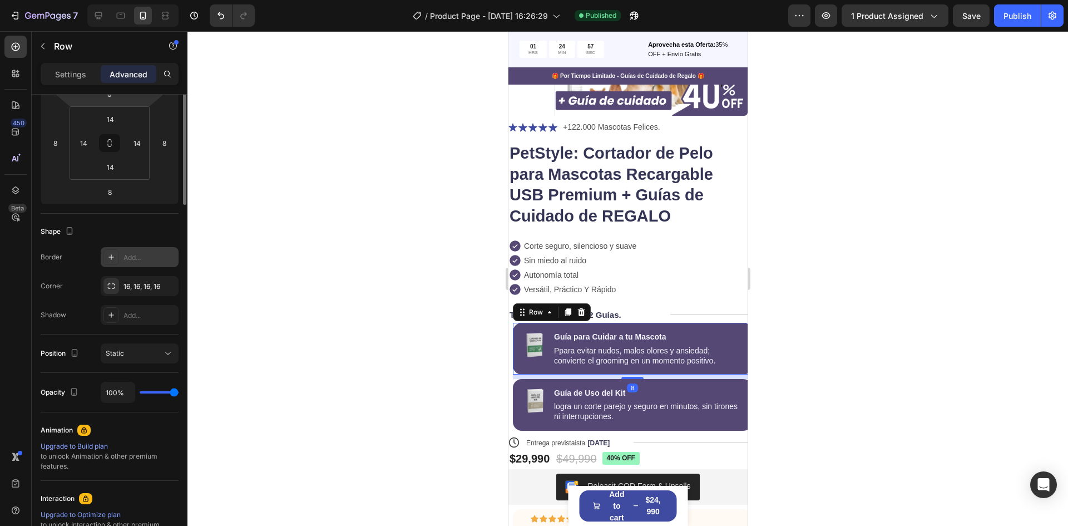
scroll to position [0, 0]
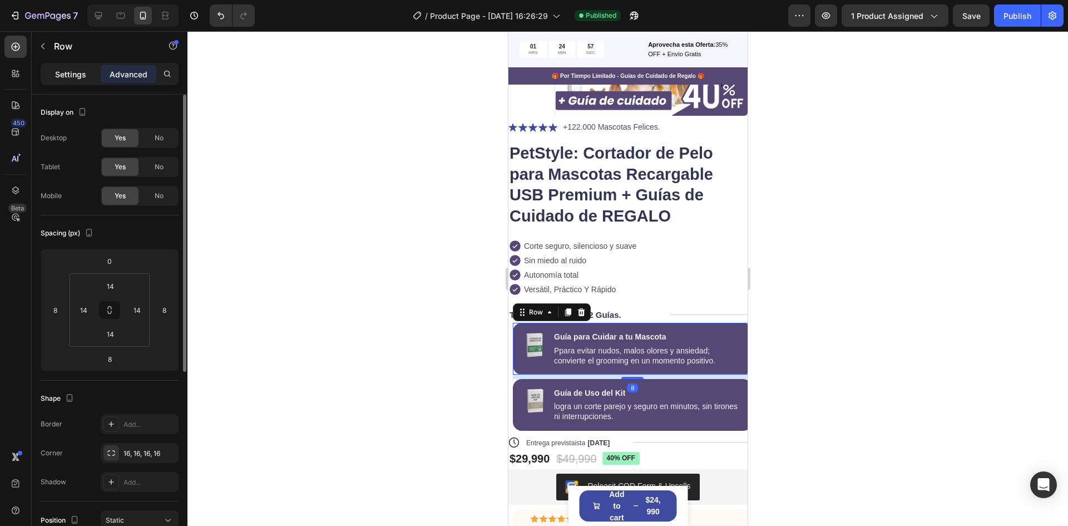
click at [64, 73] on p "Settings" at bounding box center [70, 74] width 31 height 12
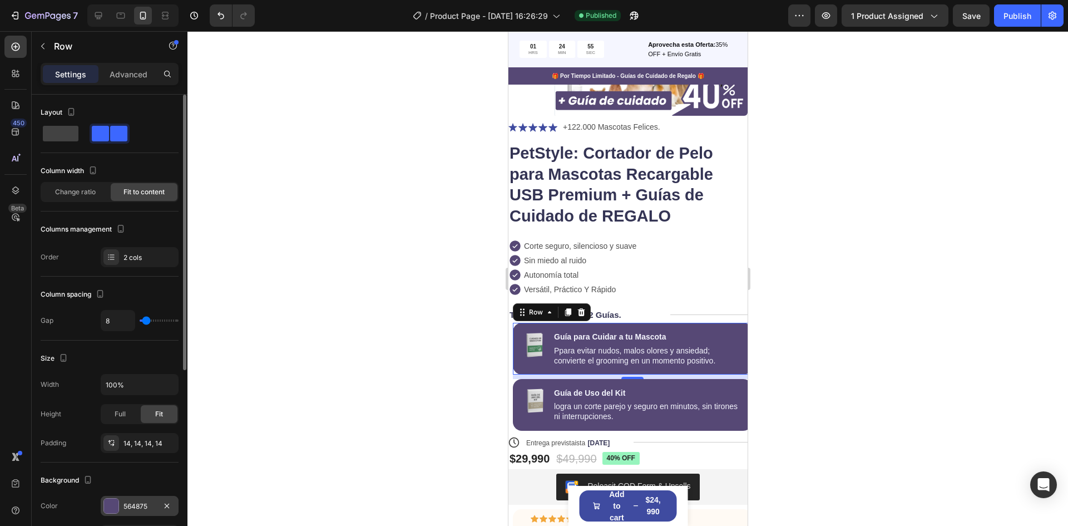
click at [130, 504] on div "564875" at bounding box center [140, 506] width 32 height 10
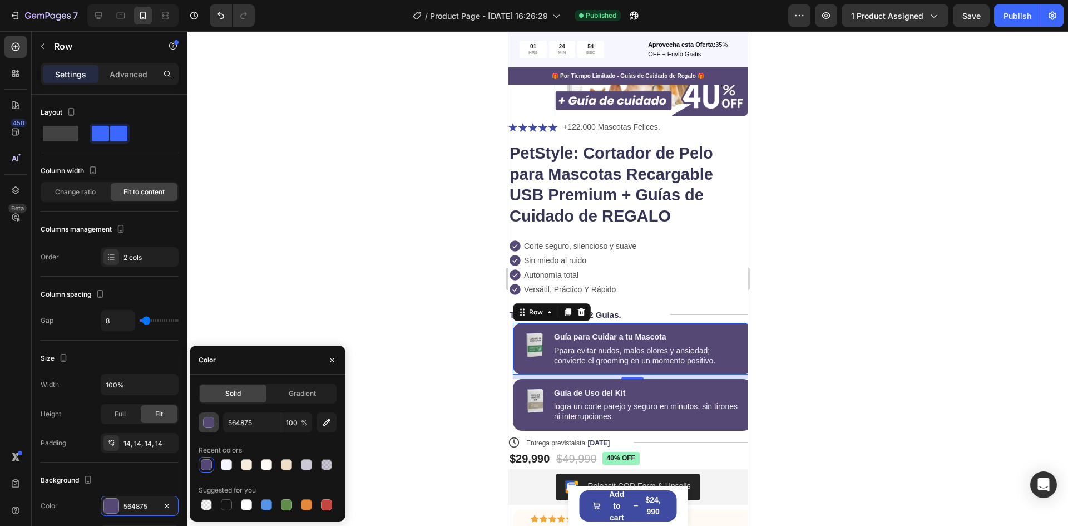
click at [208, 423] on div "button" at bounding box center [209, 422] width 11 height 11
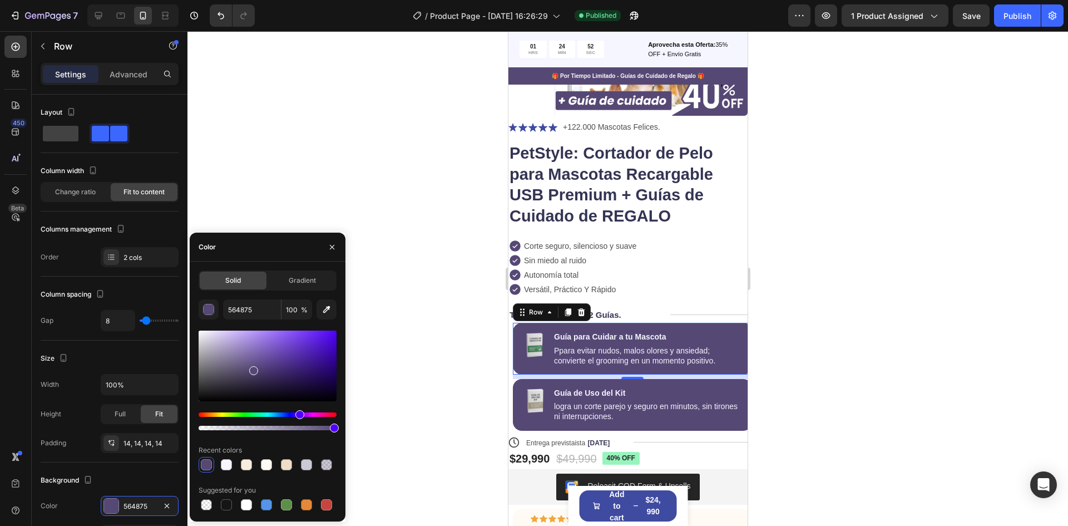
click at [252, 372] on div at bounding box center [253, 370] width 9 height 9
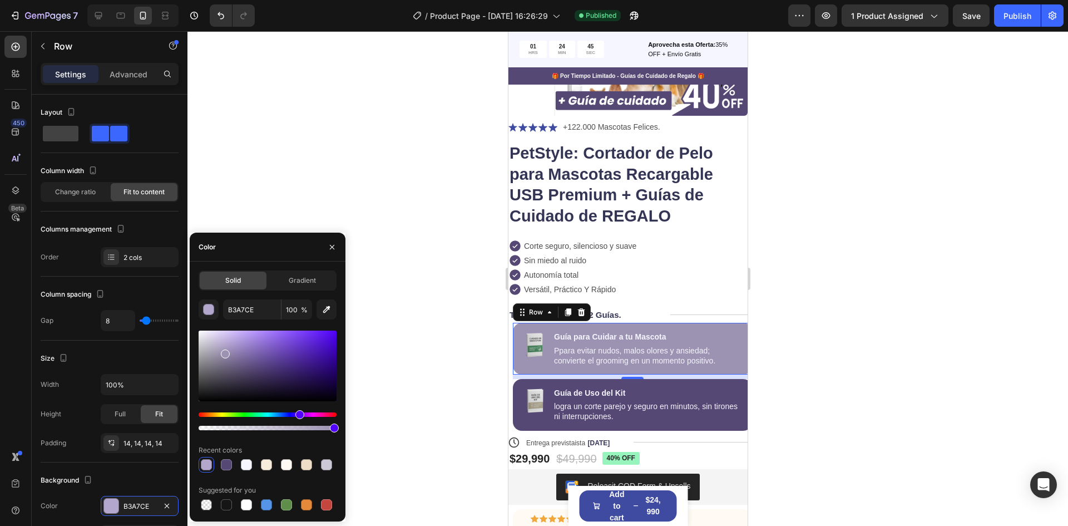
type input "9C92B2"
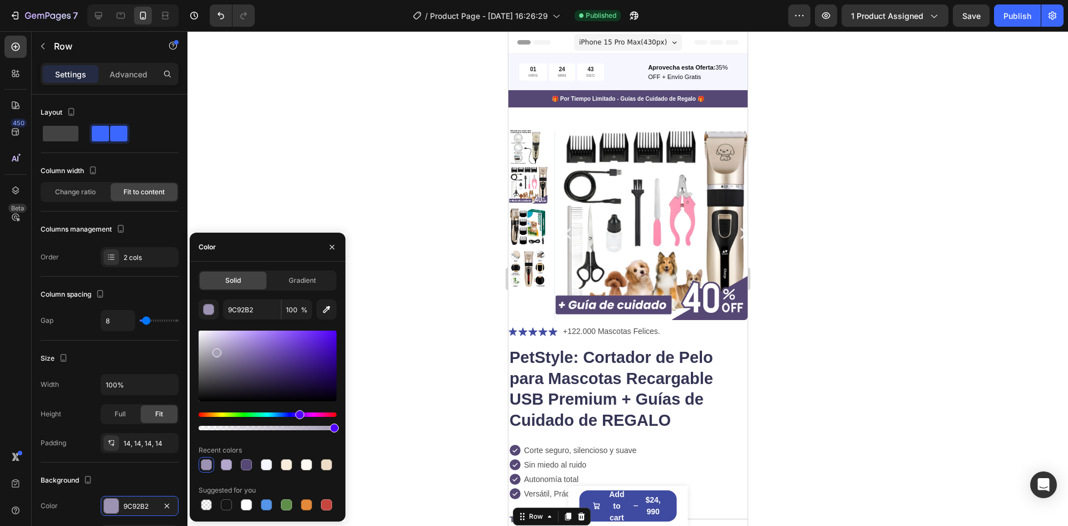
scroll to position [204, 0]
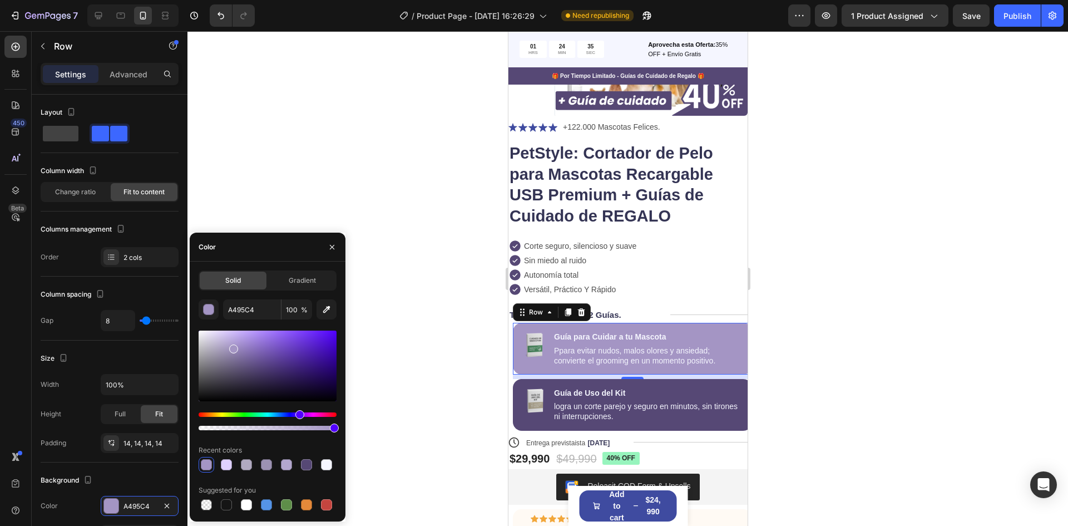
click at [233, 347] on div at bounding box center [233, 348] width 9 height 9
click at [266, 466] on div at bounding box center [266, 464] width 11 height 11
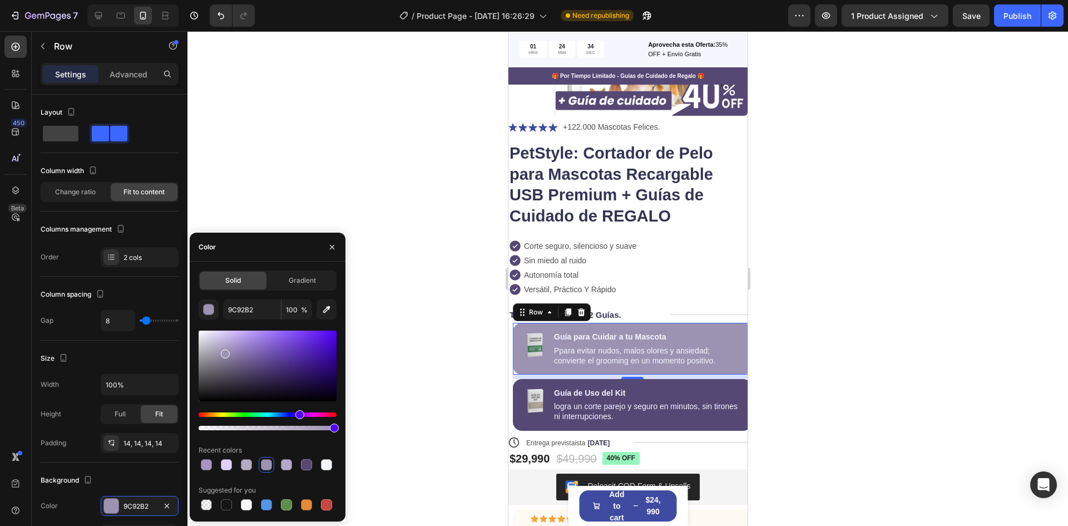
click at [255, 465] on div at bounding box center [268, 465] width 138 height 16
click at [251, 465] on div at bounding box center [246, 464] width 11 height 11
type input "B1AAC1"
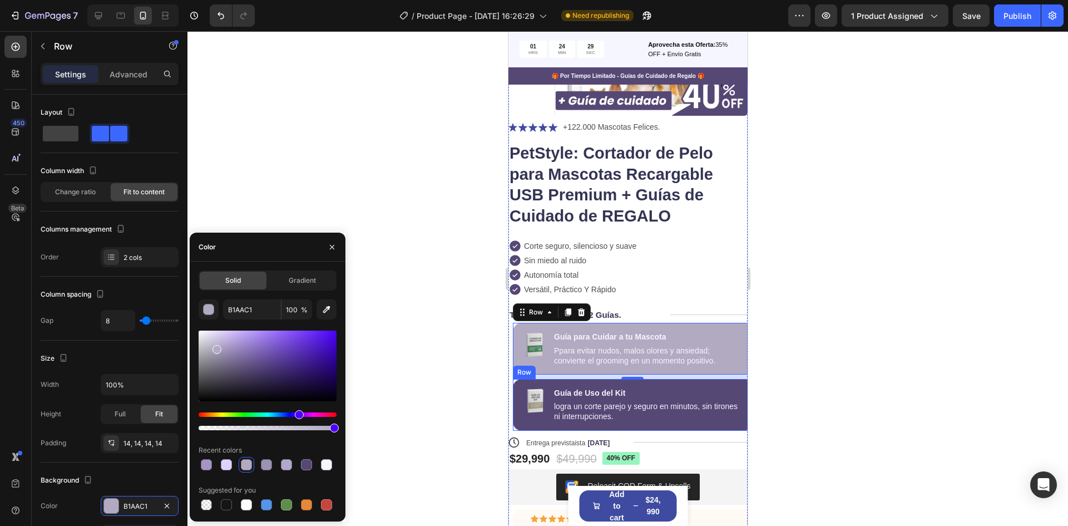
click at [519, 392] on div "Image Guía de Uso del Kit Text Block logra un corte parejo y seguro en minutos,…" at bounding box center [632, 405] width 239 height 52
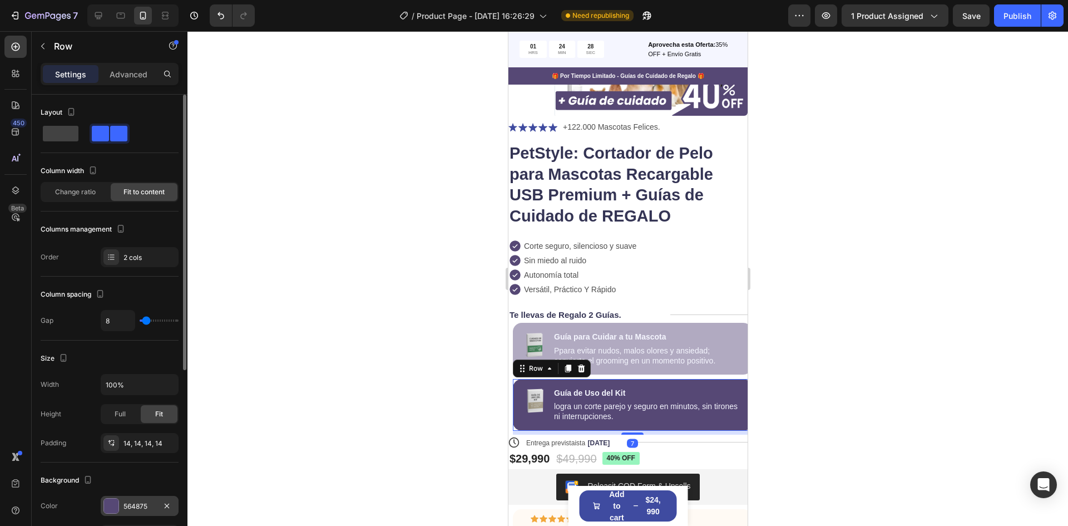
click at [136, 509] on div "564875" at bounding box center [140, 506] width 32 height 10
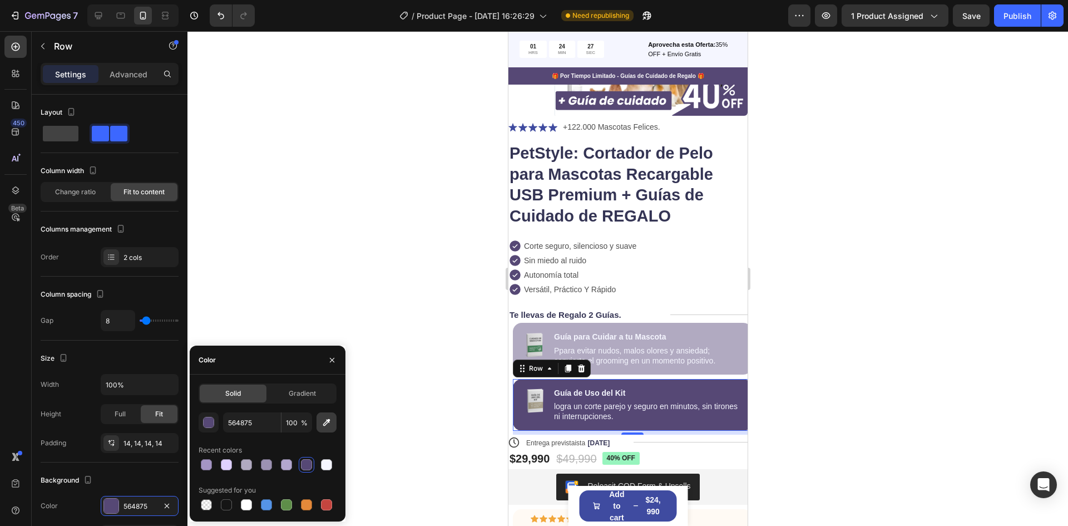
click at [329, 421] on icon "button" at bounding box center [326, 422] width 7 height 7
type input "B1AAC1"
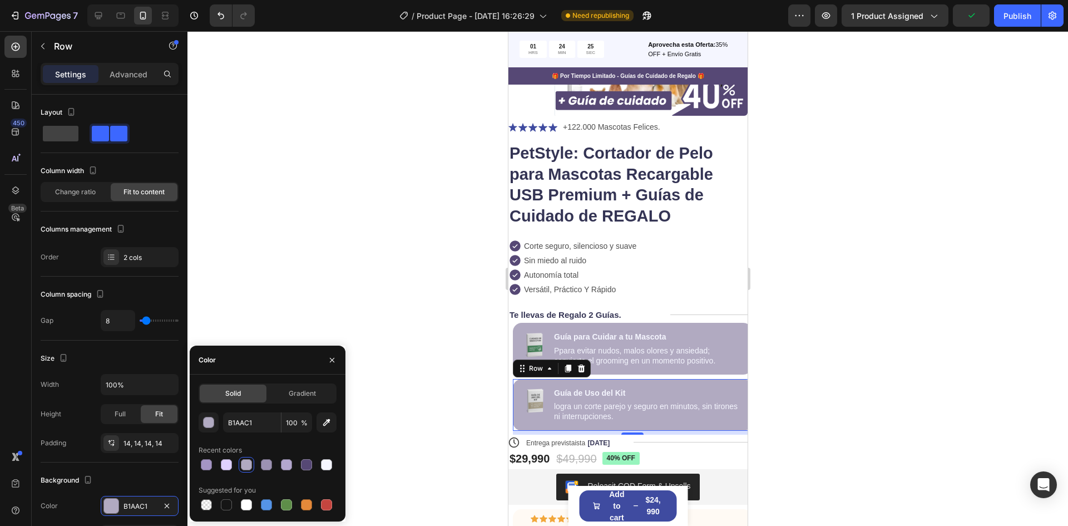
click at [779, 349] on div at bounding box center [628, 278] width 881 height 495
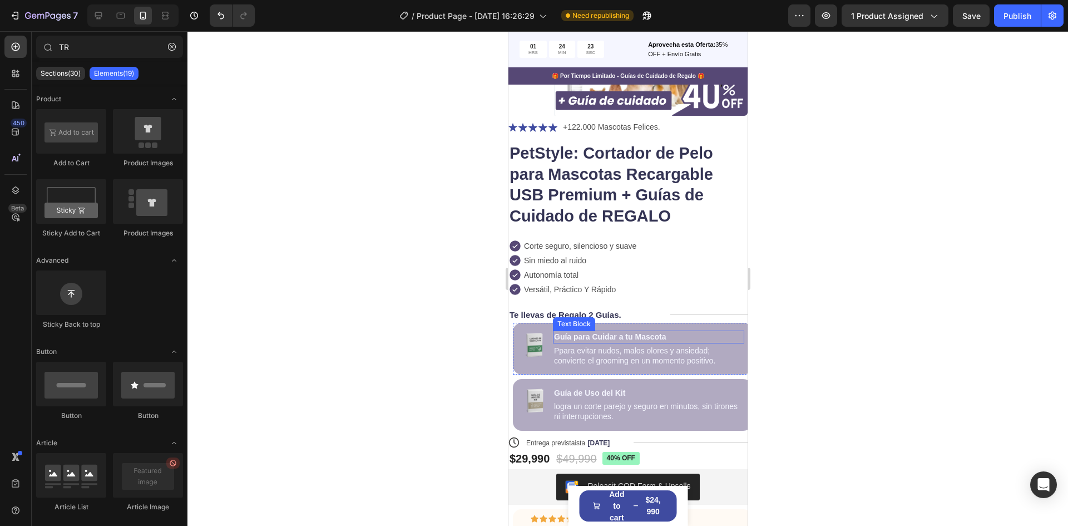
click at [618, 337] on p "Guía para Cuidar a tu Mascota" at bounding box center [648, 337] width 189 height 10
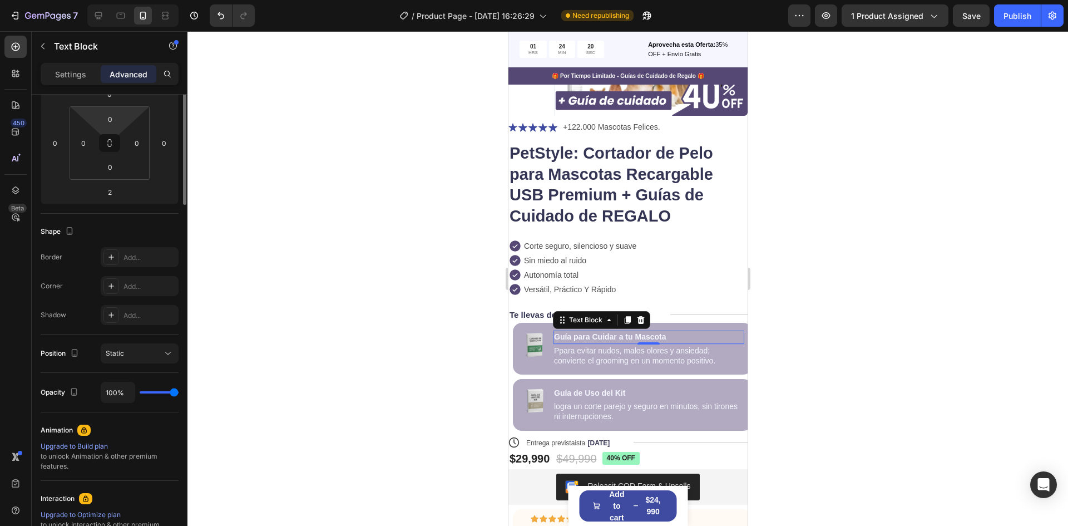
scroll to position [0, 0]
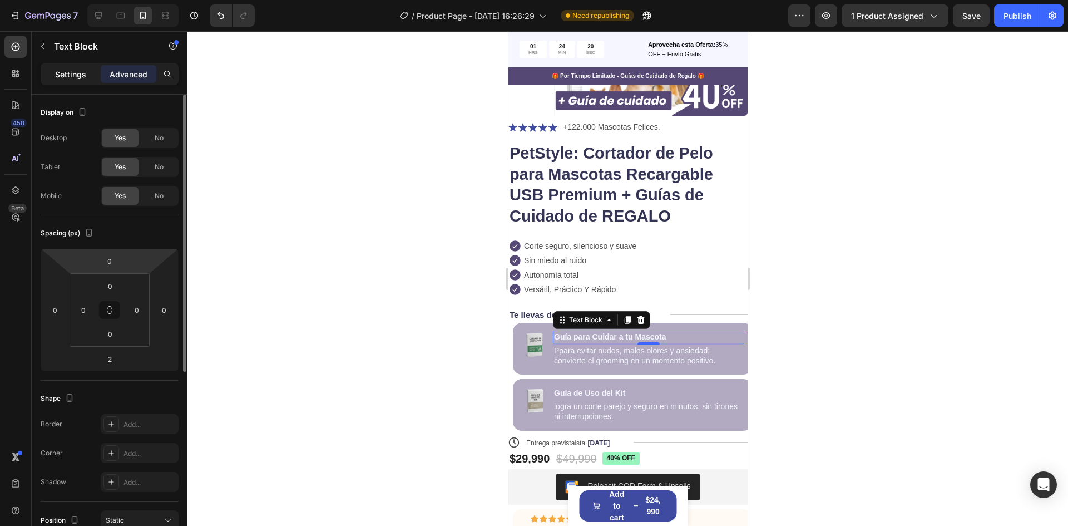
click at [68, 74] on p "Settings" at bounding box center [70, 74] width 31 height 12
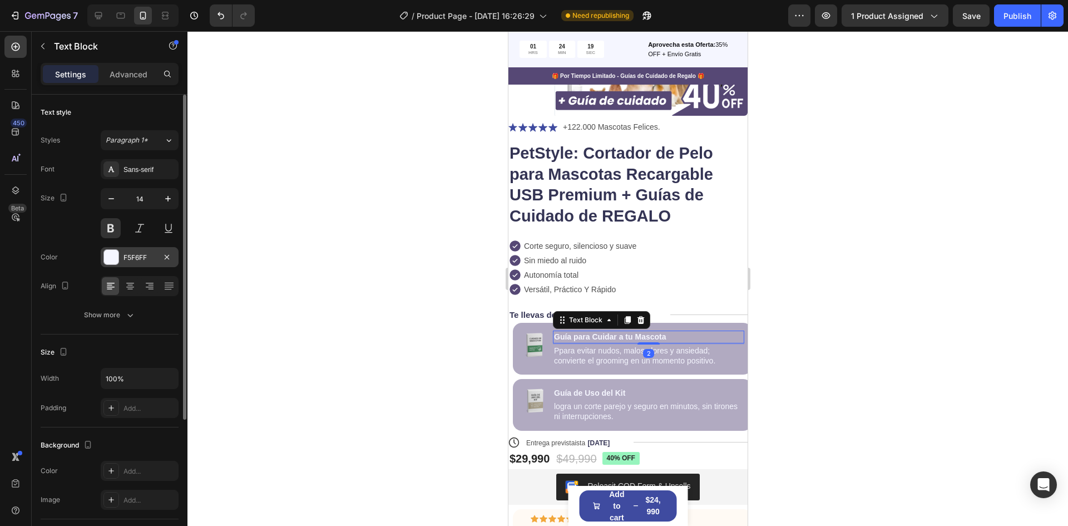
click at [121, 256] on div "F5F6FF" at bounding box center [140, 257] width 78 height 20
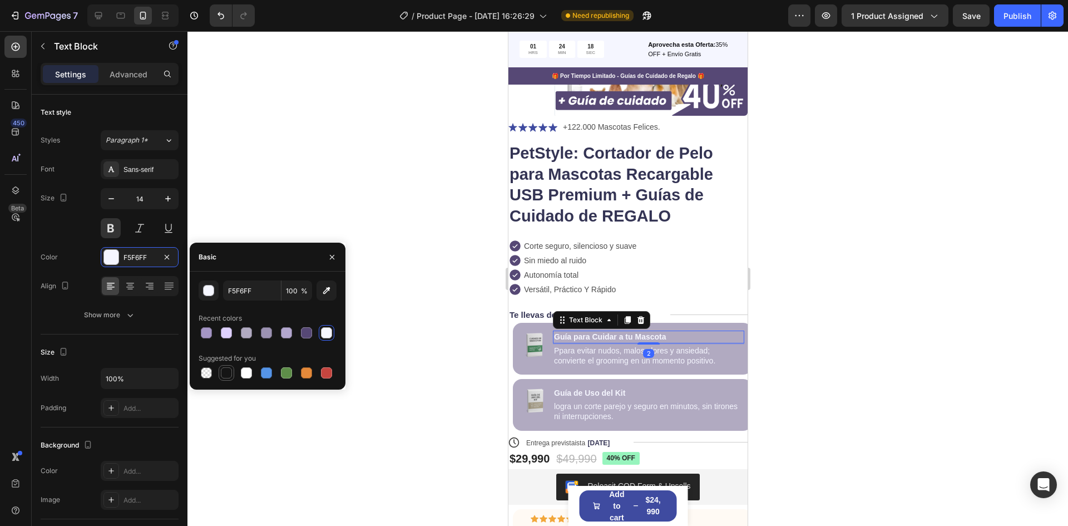
click at [232, 370] on div at bounding box center [226, 372] width 11 height 11
type input "151515"
click at [576, 355] on p "Ppara evitar nudos, malos olores y ansiedad; convierte el grooming en un moment…" at bounding box center [648, 356] width 189 height 20
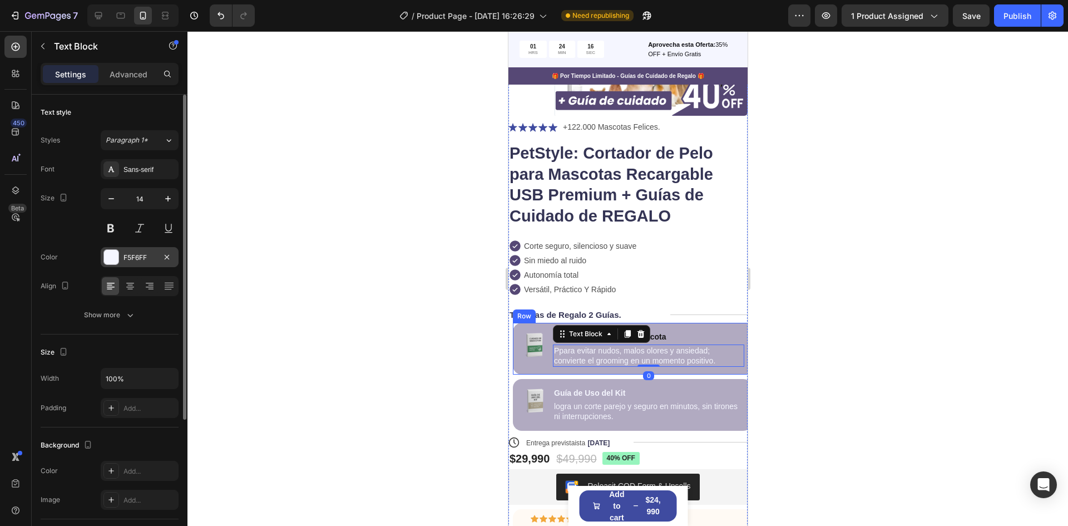
click at [118, 262] on div at bounding box center [111, 257] width 14 height 14
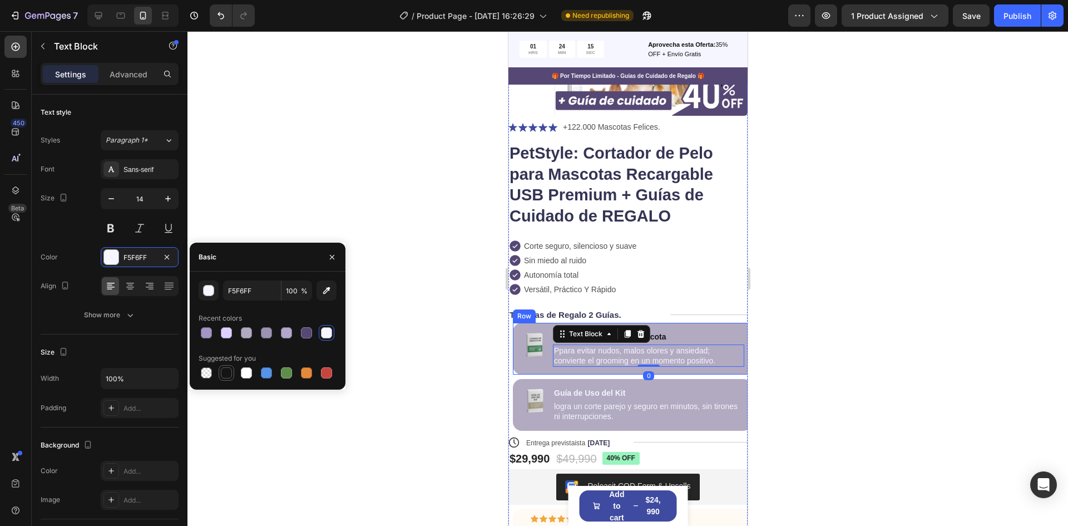
click at [228, 372] on div at bounding box center [226, 372] width 11 height 11
type input "151515"
click at [583, 388] on p "Guía de Uso del Kit" at bounding box center [648, 393] width 189 height 10
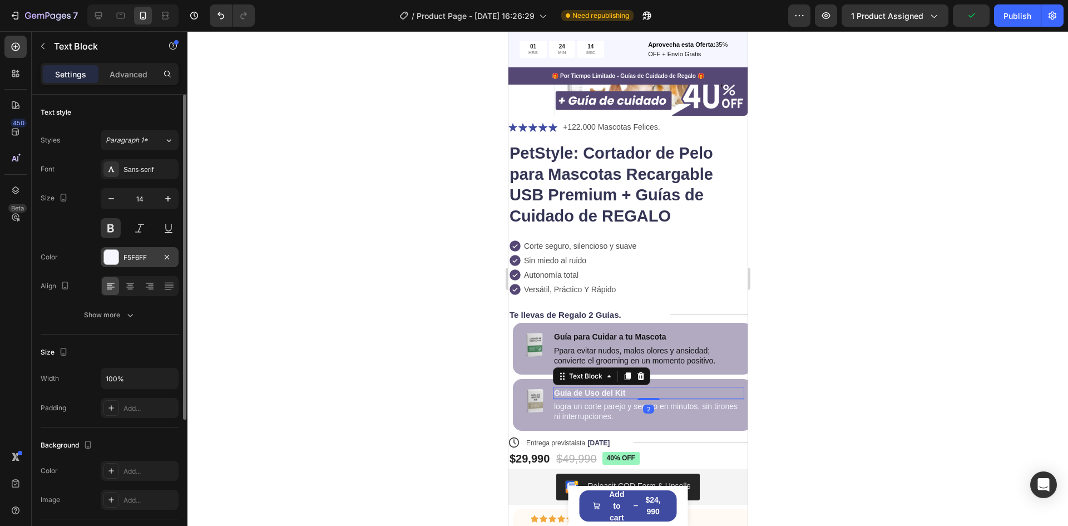
click at [125, 262] on div "F5F6FF" at bounding box center [140, 258] width 32 height 10
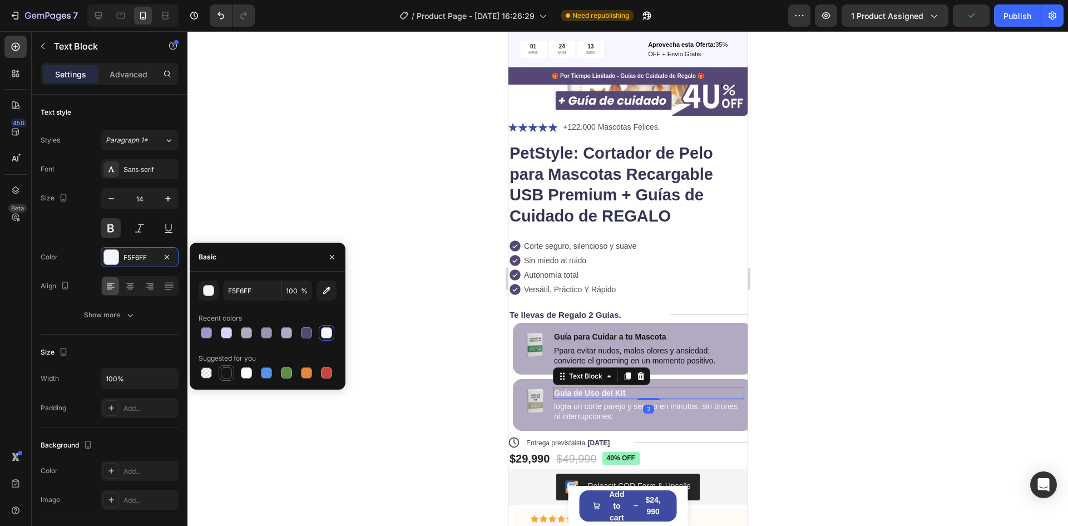
click at [230, 376] on div at bounding box center [226, 372] width 11 height 11
type input "151515"
click at [597, 420] on p "logra un corte parejo y seguro en minutos, sin tirones ni interrupciones." at bounding box center [648, 411] width 189 height 20
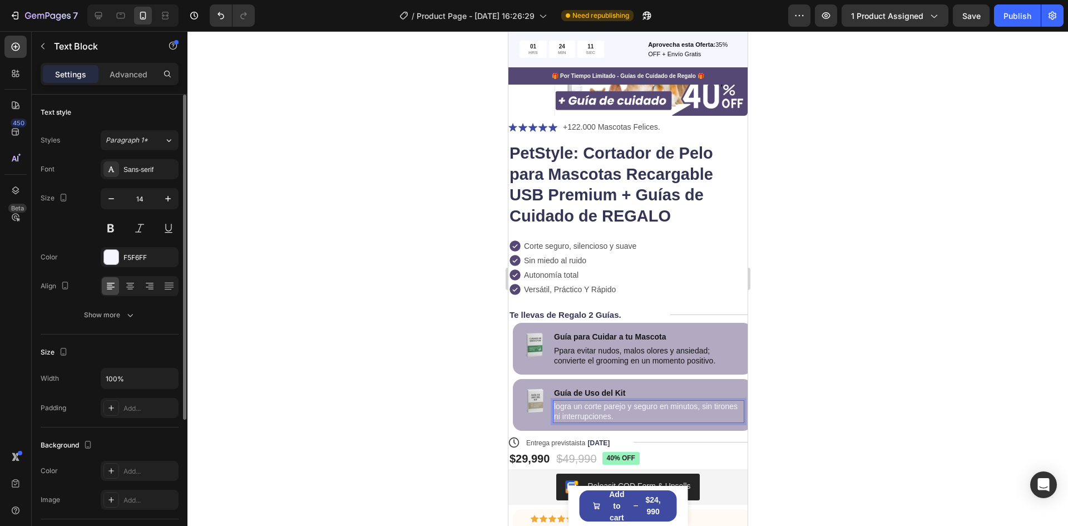
drag, startPoint x: 114, startPoint y: 263, endPoint x: 140, endPoint y: 298, distance: 43.4
click at [115, 263] on div at bounding box center [111, 257] width 14 height 14
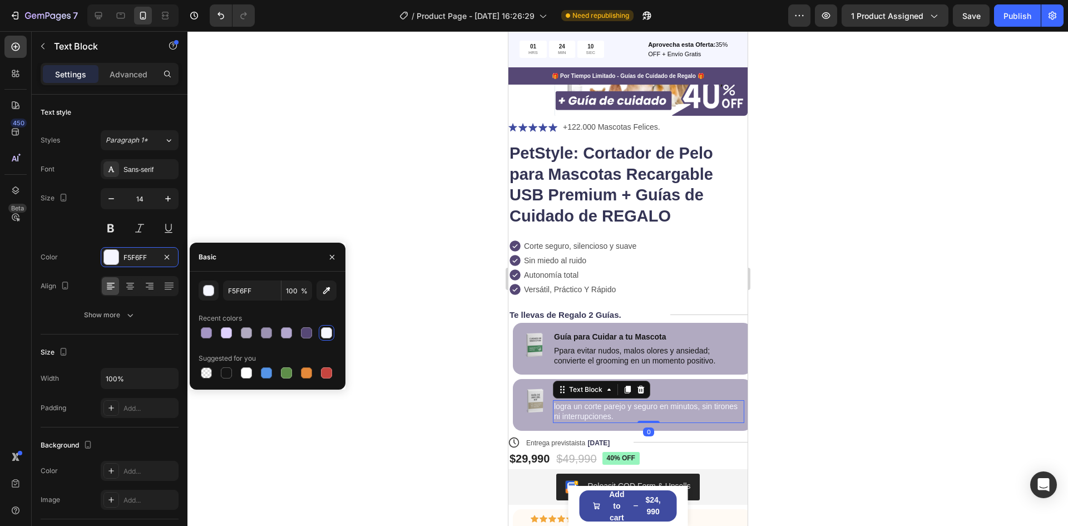
click at [246, 377] on div at bounding box center [246, 372] width 11 height 11
type input "FFFFFF"
click at [795, 352] on div at bounding box center [628, 278] width 881 height 495
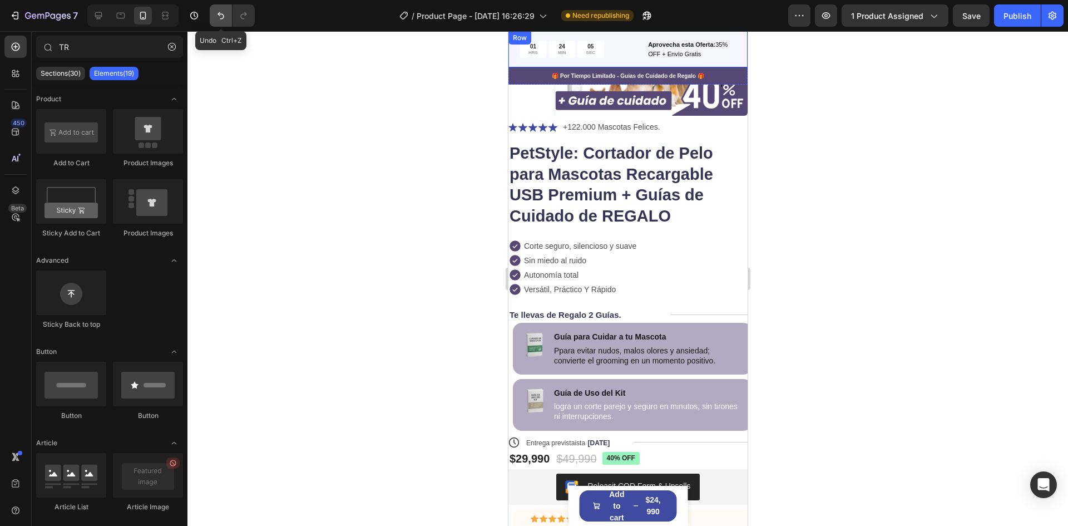
click at [219, 13] on icon "Undo/Redo" at bounding box center [221, 15] width 7 height 7
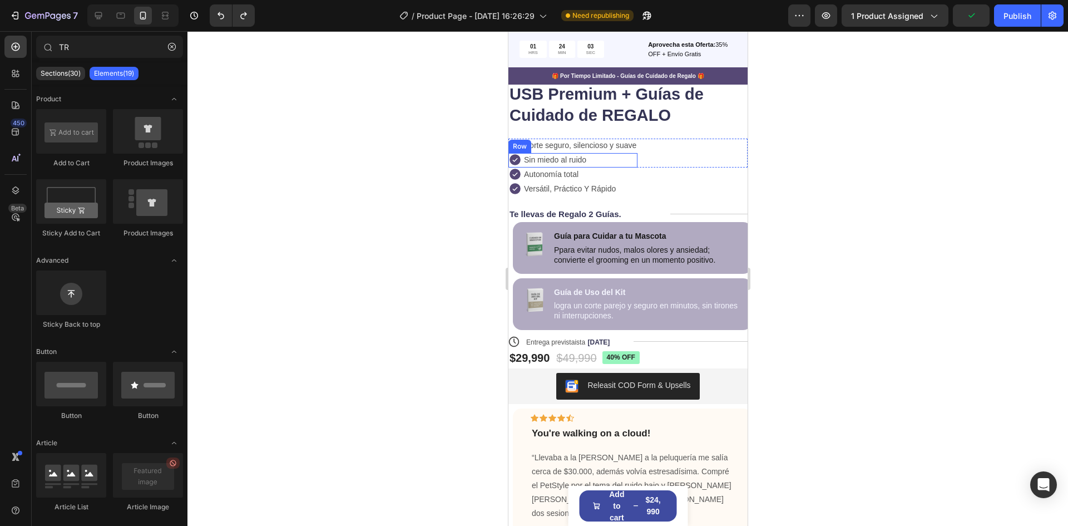
scroll to position [316, 0]
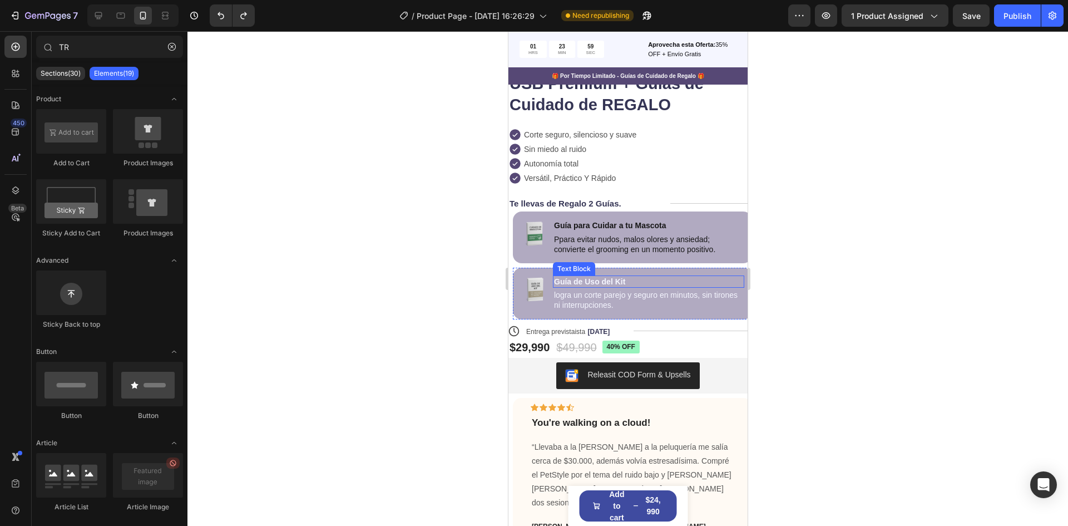
click at [628, 277] on p "Guía de Uso del Kit" at bounding box center [648, 282] width 189 height 10
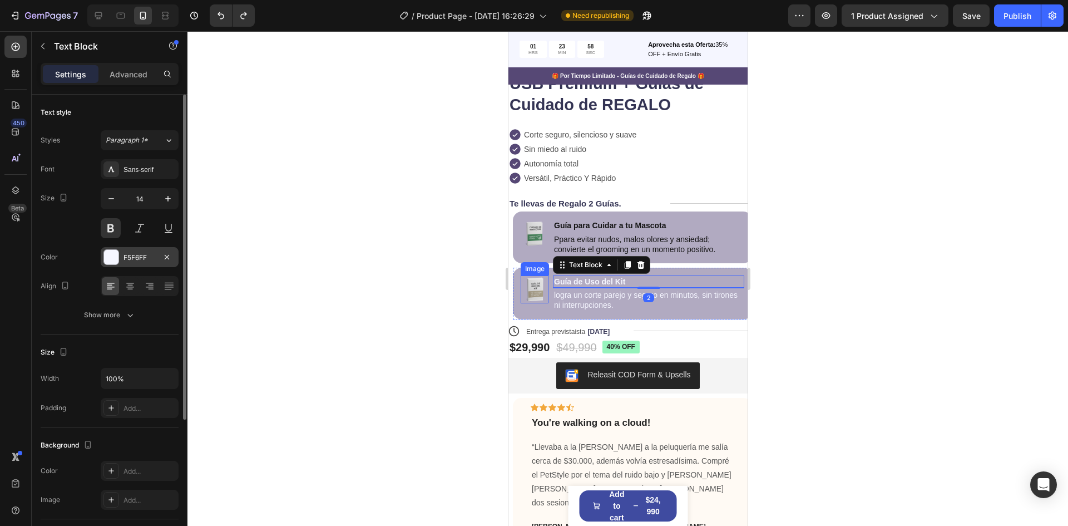
click at [130, 263] on div "F5F6FF" at bounding box center [140, 257] width 78 height 20
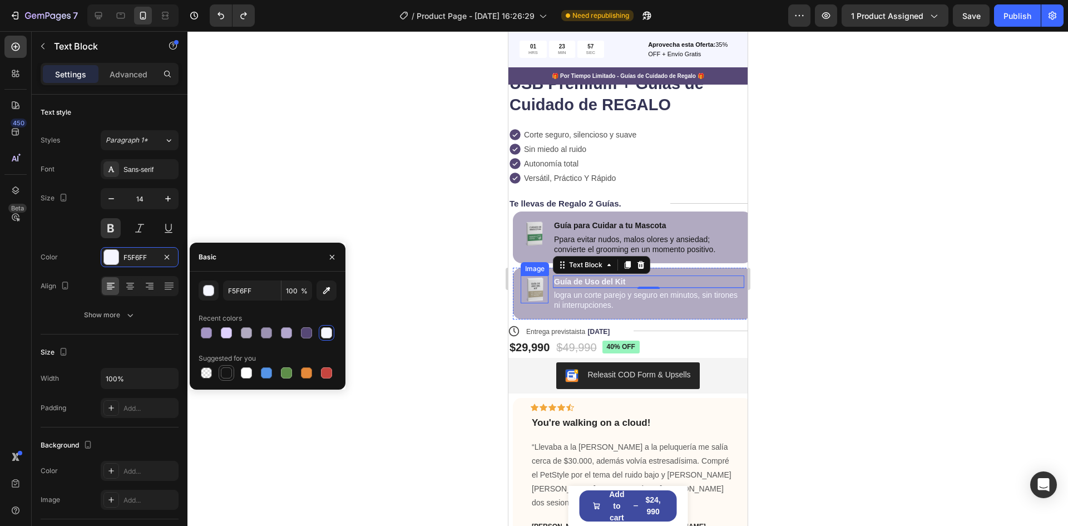
click at [223, 372] on div at bounding box center [226, 372] width 11 height 11
type input "151515"
click at [666, 221] on p "Guía para Cuidar a tu Mascota" at bounding box center [648, 225] width 189 height 10
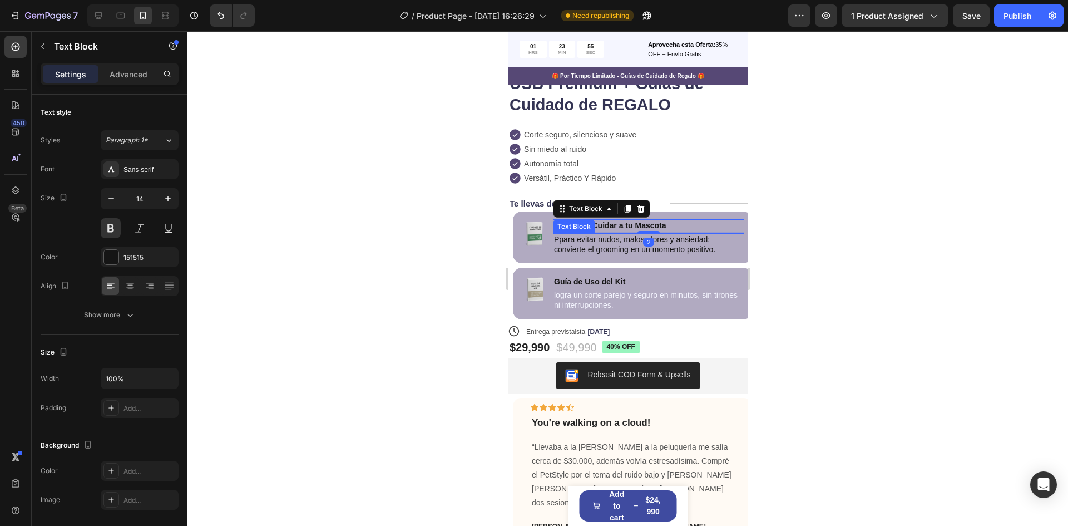
click at [615, 241] on p "Ppara evitar nudos, malos olores y ansiedad; convierte el grooming en un moment…" at bounding box center [648, 244] width 189 height 20
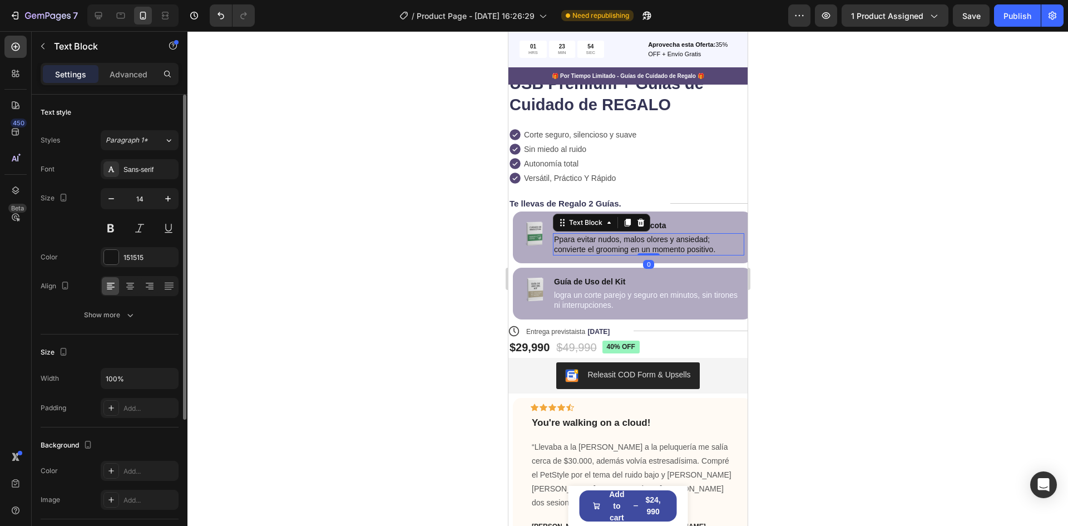
drag, startPoint x: 122, startPoint y: 259, endPoint x: 151, endPoint y: 298, distance: 49.3
click at [122, 259] on div "151515" at bounding box center [140, 257] width 78 height 20
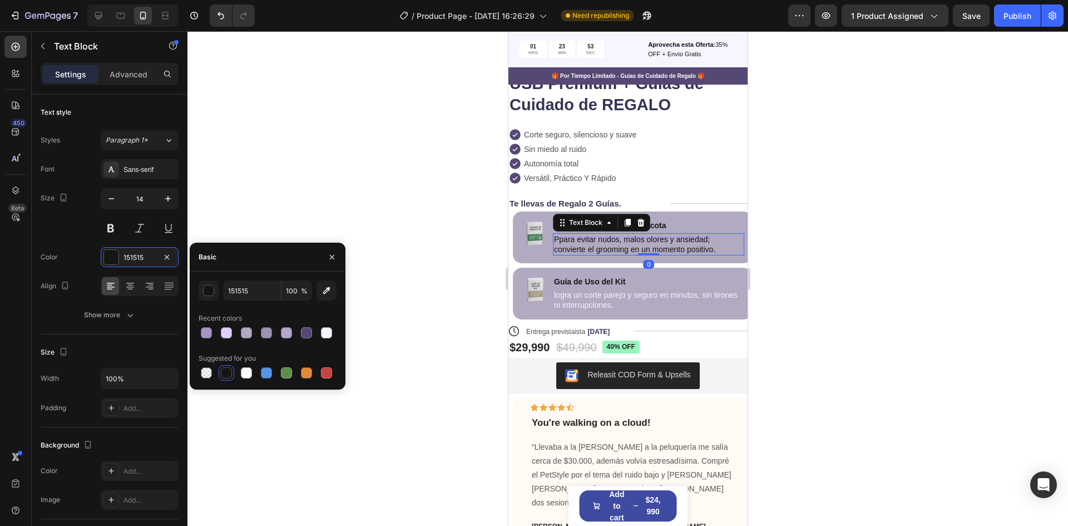
drag, startPoint x: 240, startPoint y: 371, endPoint x: 271, endPoint y: 363, distance: 32.1
click at [240, 371] on div at bounding box center [246, 372] width 13 height 13
type input "FFFFFF"
click at [397, 327] on div at bounding box center [628, 278] width 881 height 495
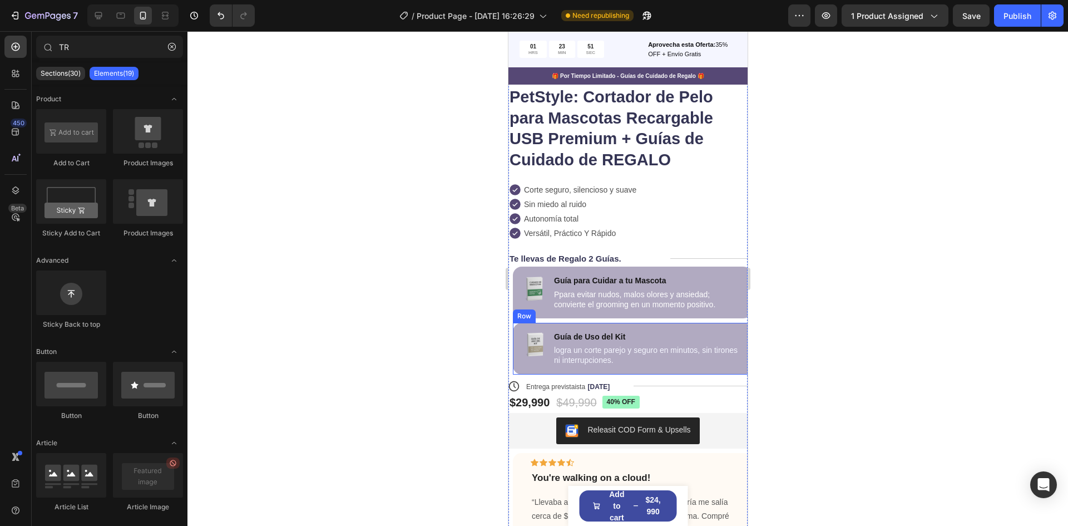
scroll to position [260, 0]
click at [219, 13] on icon "Undo/Redo" at bounding box center [221, 15] width 7 height 7
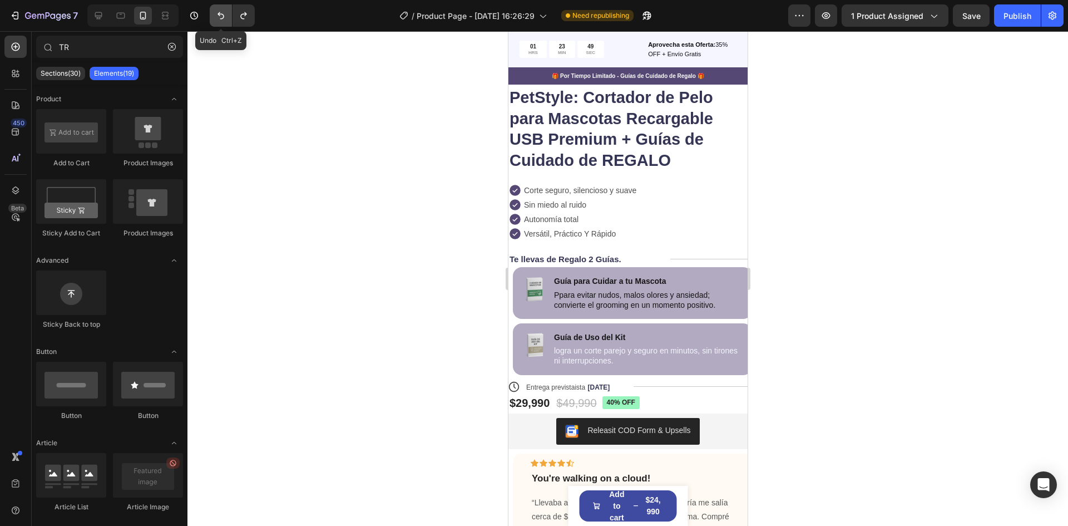
click at [219, 13] on icon "Undo/Redo" at bounding box center [221, 15] width 7 height 7
click at [574, 296] on p "Ppara evitar nudos, malos olores y ansiedad; convierte el grooming en un moment…" at bounding box center [648, 300] width 189 height 20
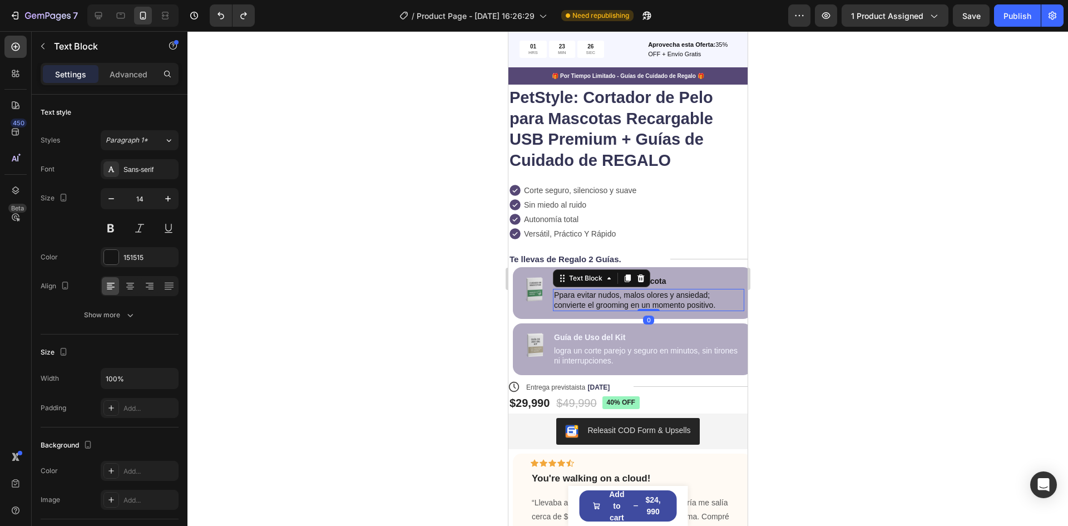
click at [574, 296] on p "Ppara evitar nudos, malos olores y ansiedad; convierte el grooming en un moment…" at bounding box center [648, 300] width 189 height 20
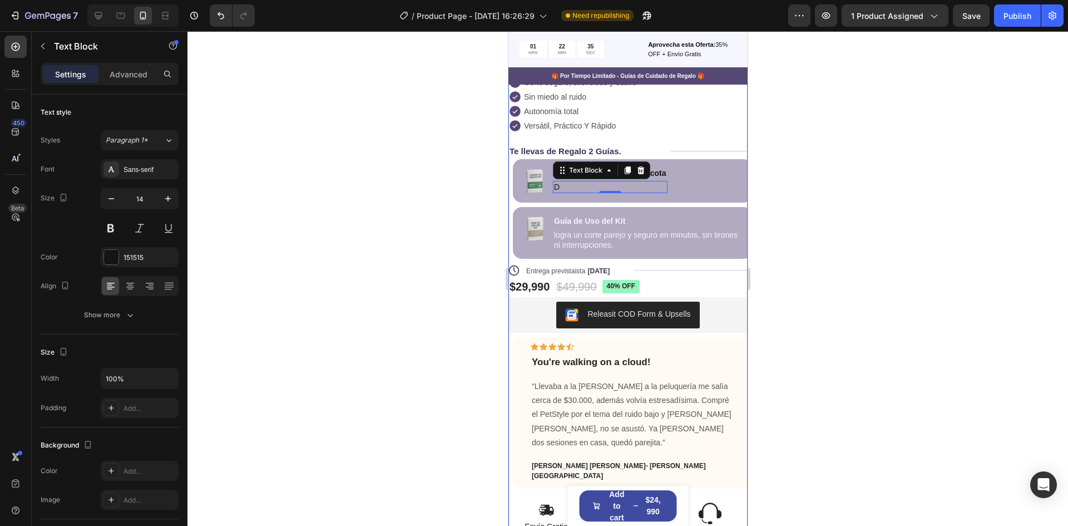
scroll to position [371, 0]
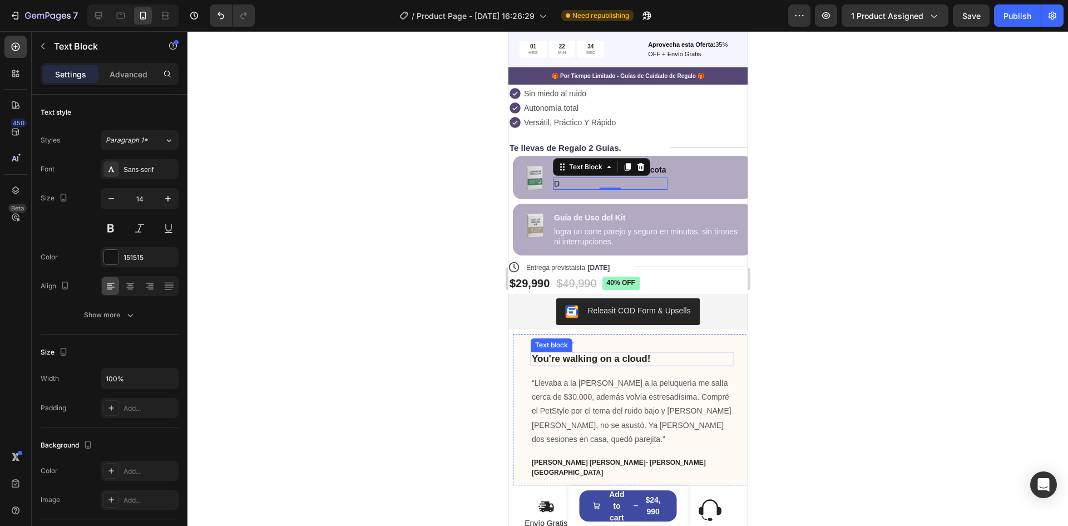
click at [663, 360] on p "You're walking on a cloud!" at bounding box center [631, 359] width 201 height 12
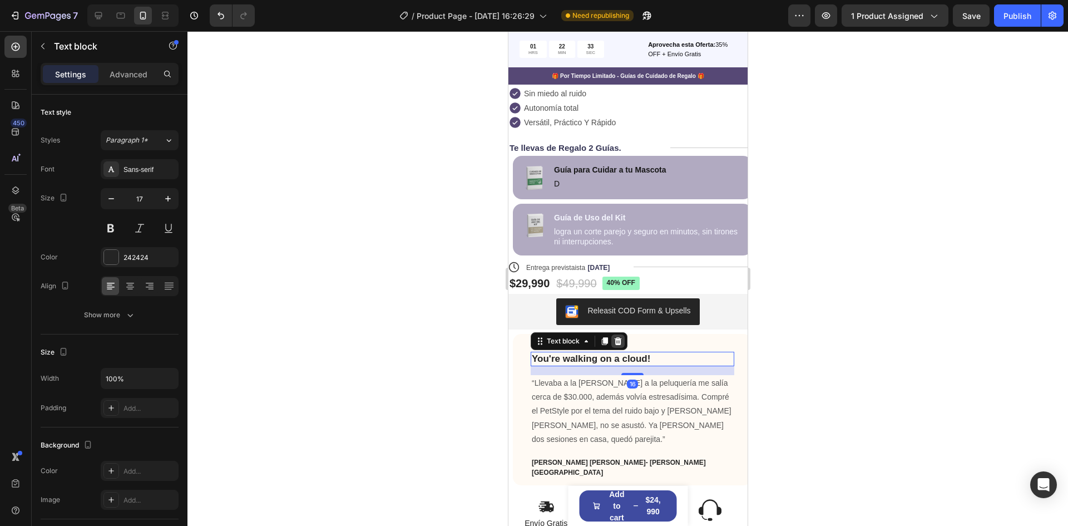
click at [621, 341] on icon at bounding box center [617, 341] width 9 height 9
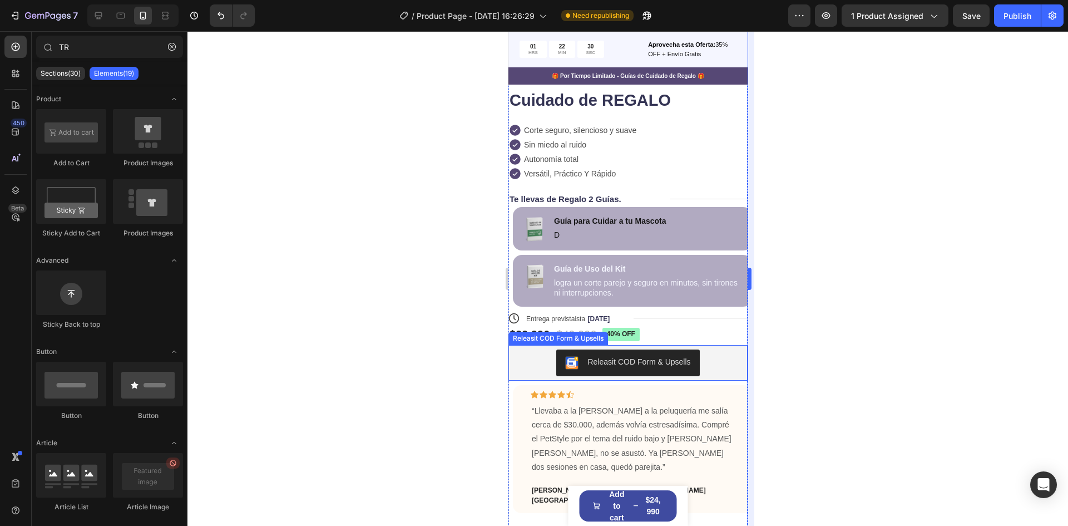
scroll to position [316, 0]
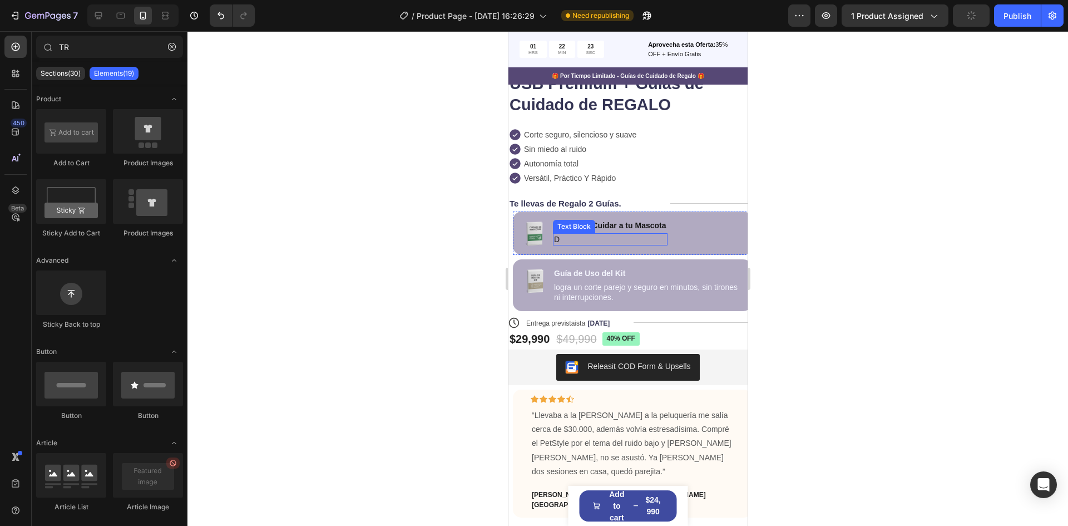
click at [582, 237] on p "D" at bounding box center [610, 239] width 112 height 10
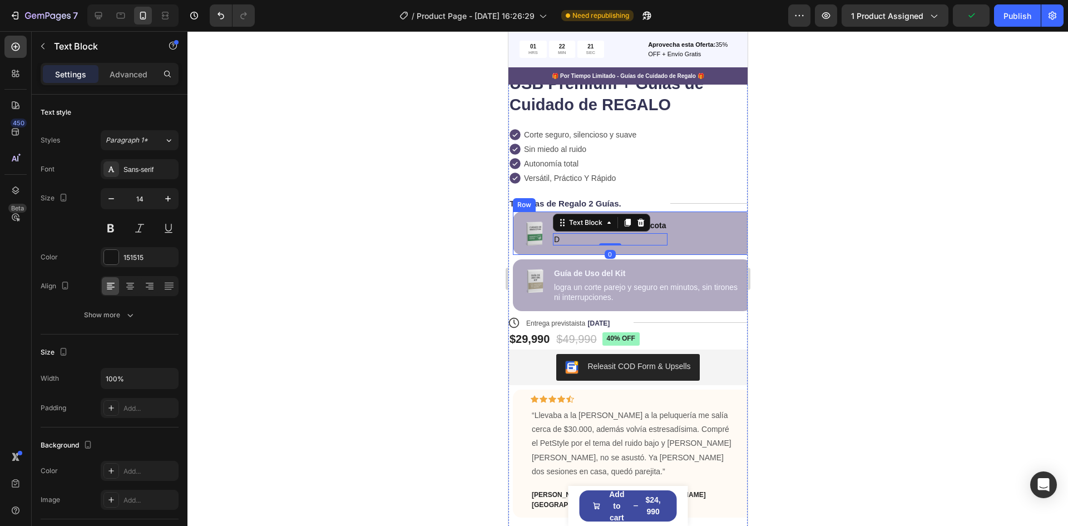
click at [703, 218] on div "Image Guía para Cuidar a tu Mascota Text Block D Text Block 0 Row" at bounding box center [632, 232] width 239 height 43
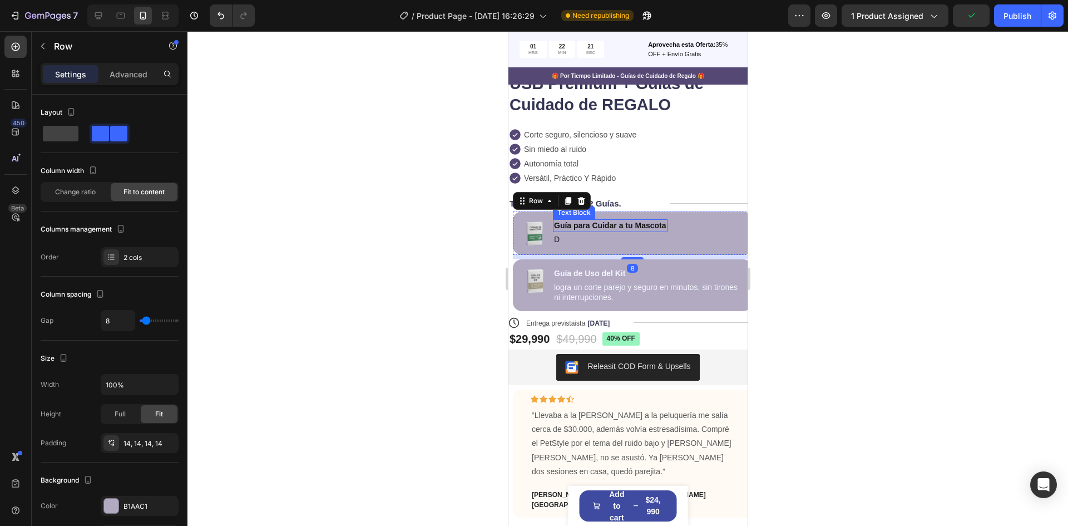
click at [639, 226] on p "Guía para Cuidar a tu Mascota" at bounding box center [610, 225] width 112 height 10
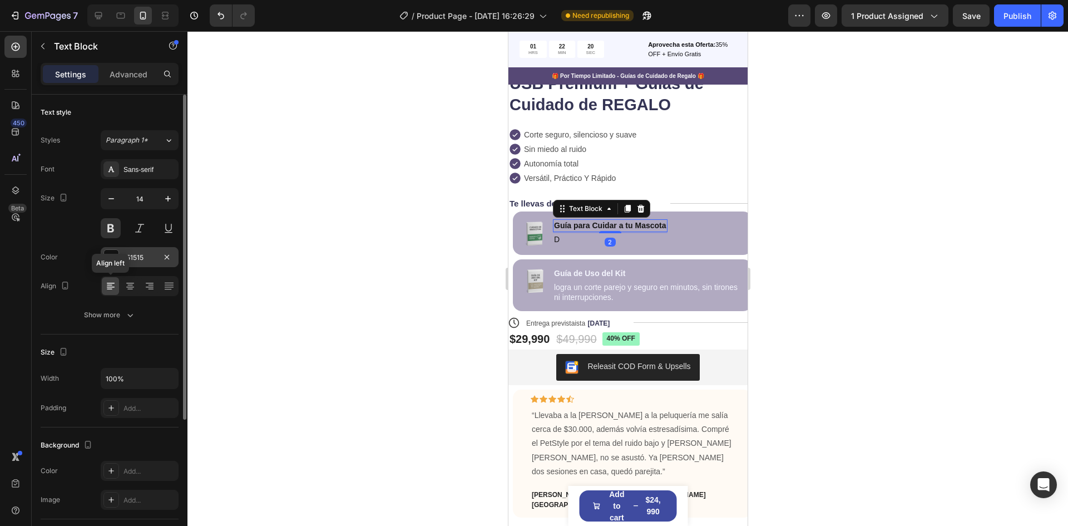
click at [119, 258] on div at bounding box center [112, 257] width 16 height 16
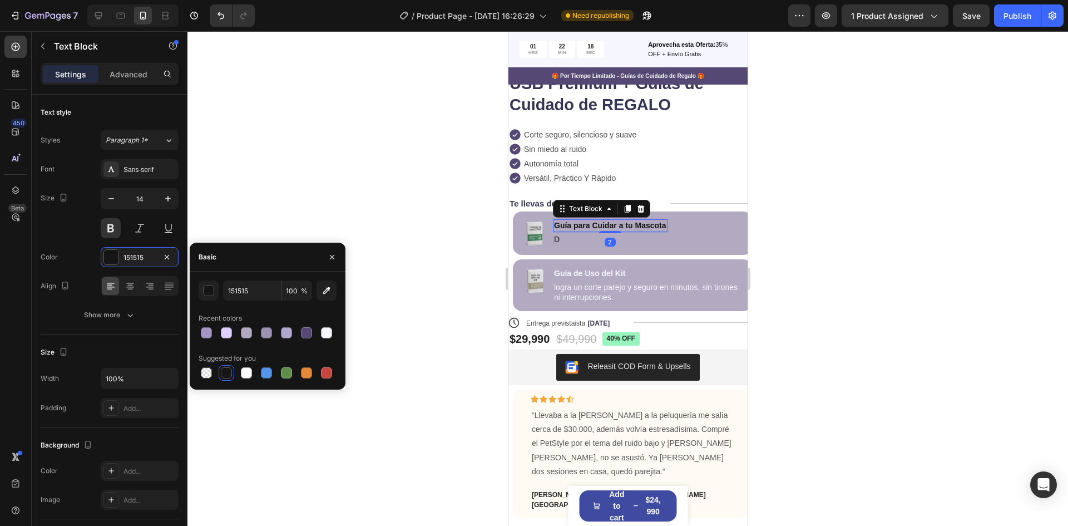
drag, startPoint x: 247, startPoint y: 374, endPoint x: 382, endPoint y: 319, distance: 145.8
click at [247, 374] on div at bounding box center [246, 372] width 11 height 11
type input "FFFFFF"
click at [582, 245] on div "Guía para Cuidar a tu Mascota Text Block 2 D Text Block" at bounding box center [610, 233] width 115 height 28
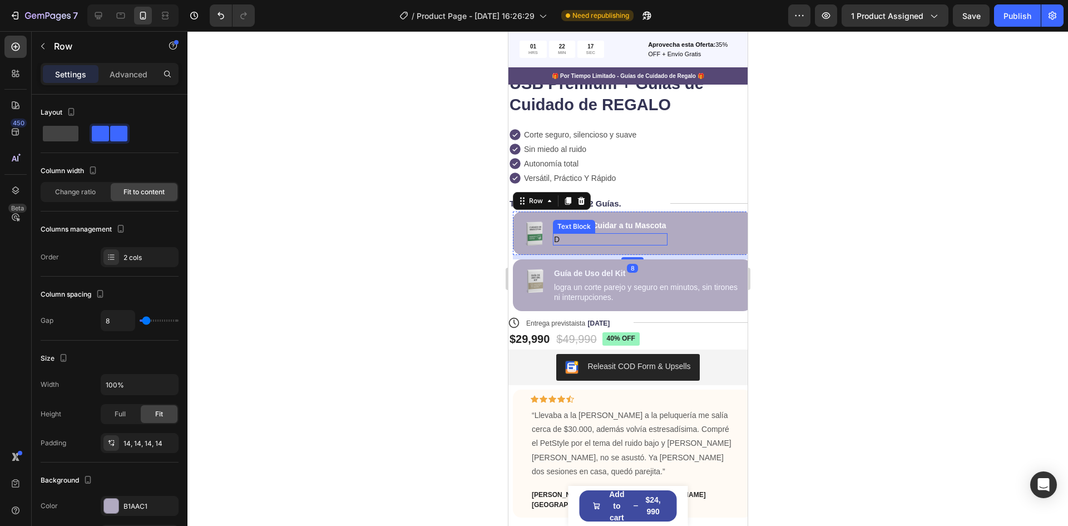
click at [578, 242] on p "D" at bounding box center [610, 239] width 112 height 10
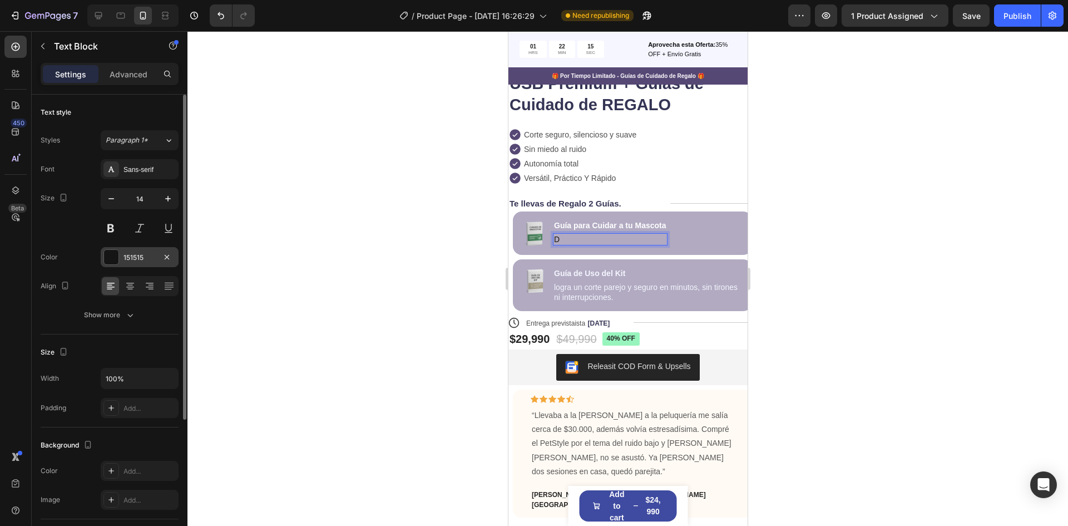
click at [116, 261] on div at bounding box center [111, 257] width 14 height 14
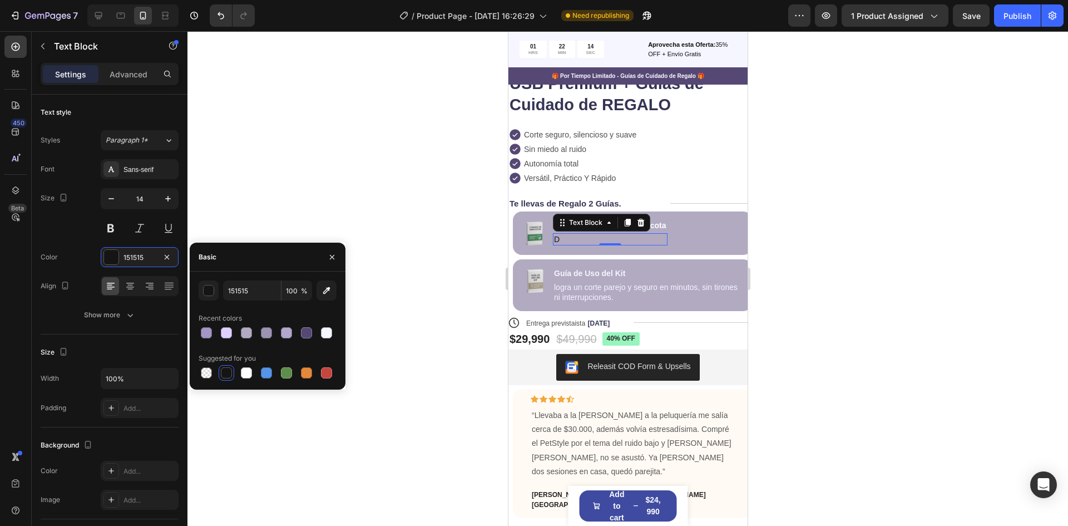
drag, startPoint x: 250, startPoint y: 371, endPoint x: 461, endPoint y: 313, distance: 218.7
click at [250, 371] on div at bounding box center [246, 372] width 11 height 11
type input "FFFFFF"
click at [853, 221] on div at bounding box center [628, 278] width 881 height 495
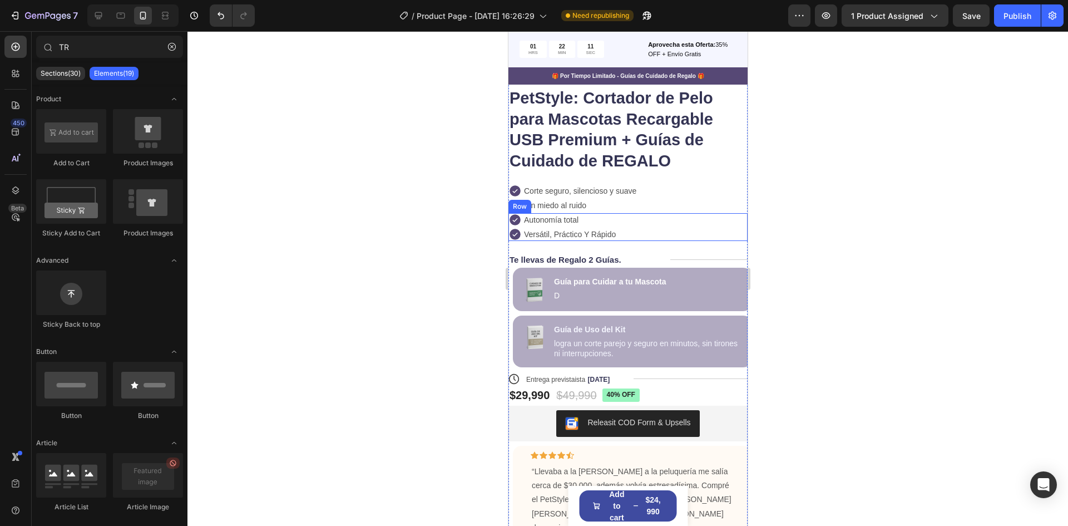
scroll to position [260, 0]
click at [573, 292] on p "D" at bounding box center [610, 295] width 112 height 10
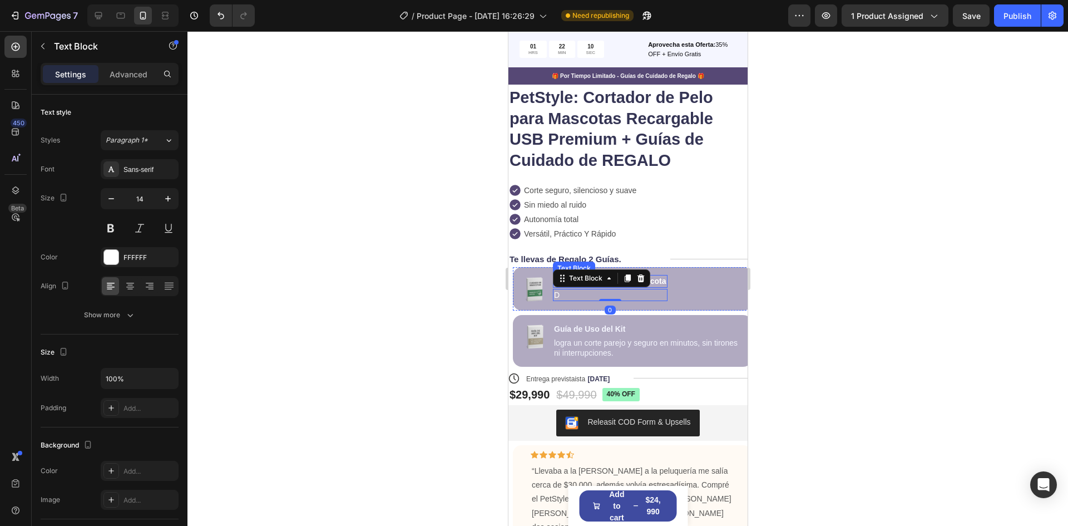
click at [662, 280] on p "Guía para Cuidar a tu Mascota" at bounding box center [610, 281] width 112 height 10
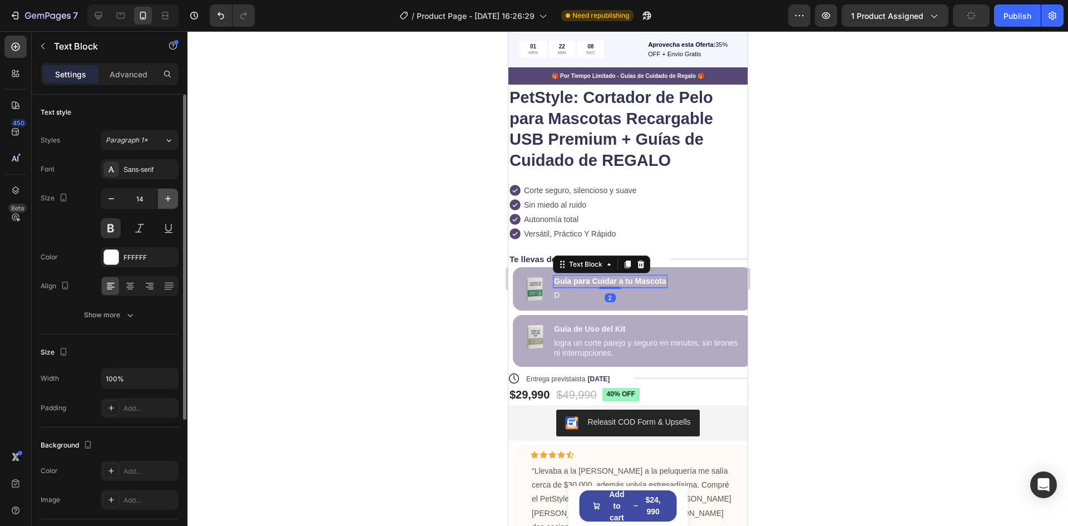
click at [159, 198] on button "button" at bounding box center [168, 199] width 20 height 20
type input "15"
click at [582, 329] on p "Guía de Uso del Kit" at bounding box center [648, 329] width 189 height 10
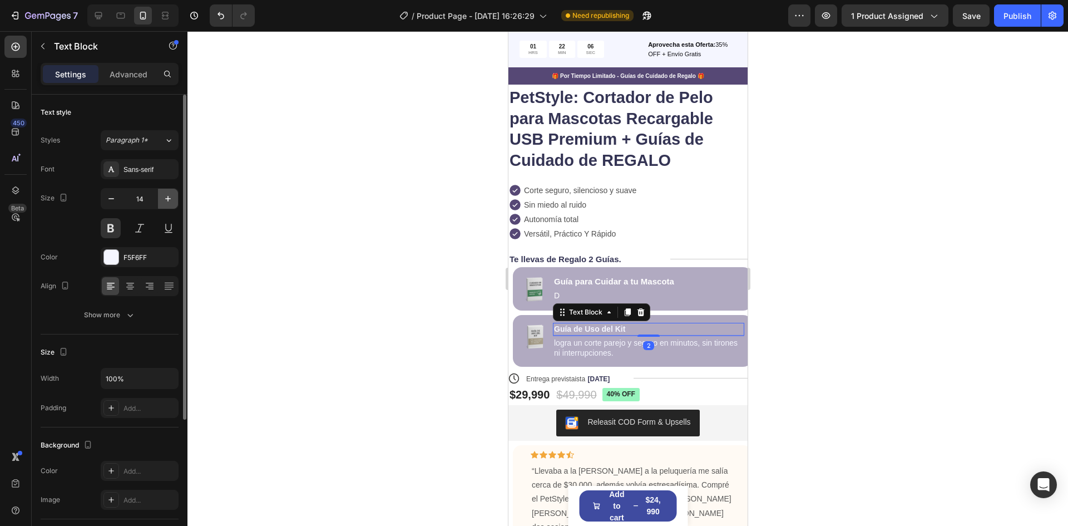
click at [170, 201] on icon "button" at bounding box center [168, 198] width 11 height 11
type input "15"
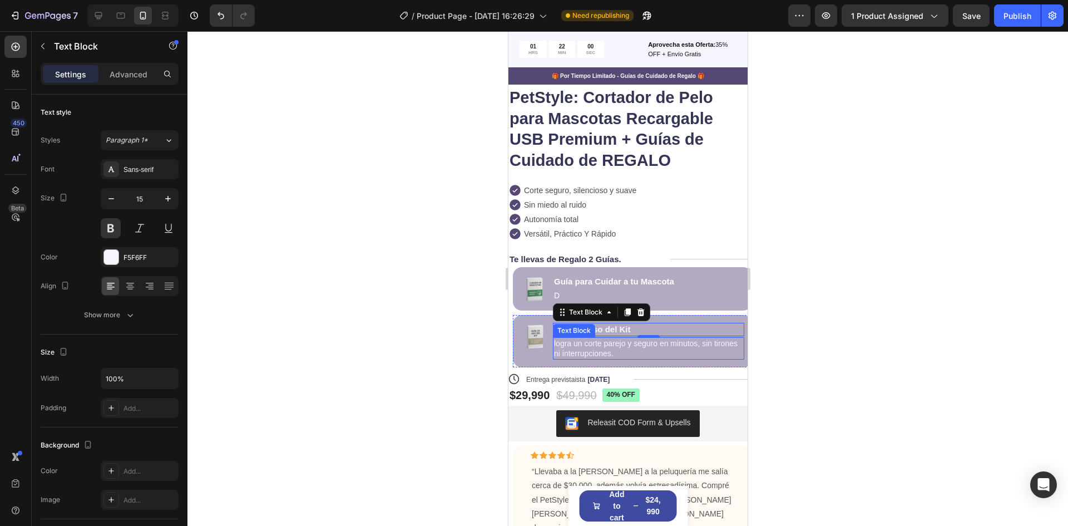
click at [639, 354] on p "logra un corte parejo y seguro en minutos, sin tirones ni interrupciones." at bounding box center [648, 348] width 189 height 20
drag, startPoint x: 647, startPoint y: 354, endPoint x: 639, endPoint y: 351, distance: 8.7
click at [639, 351] on p "logra un corte parejo y seguro en minutos, sin tirones ni interrupciones." at bounding box center [648, 348] width 189 height 20
click at [650, 356] on p "logra un corte parejo y seguro en minutos, sin tirones ni interrupciones." at bounding box center [648, 348] width 189 height 20
click at [577, 291] on p "D" at bounding box center [614, 295] width 120 height 10
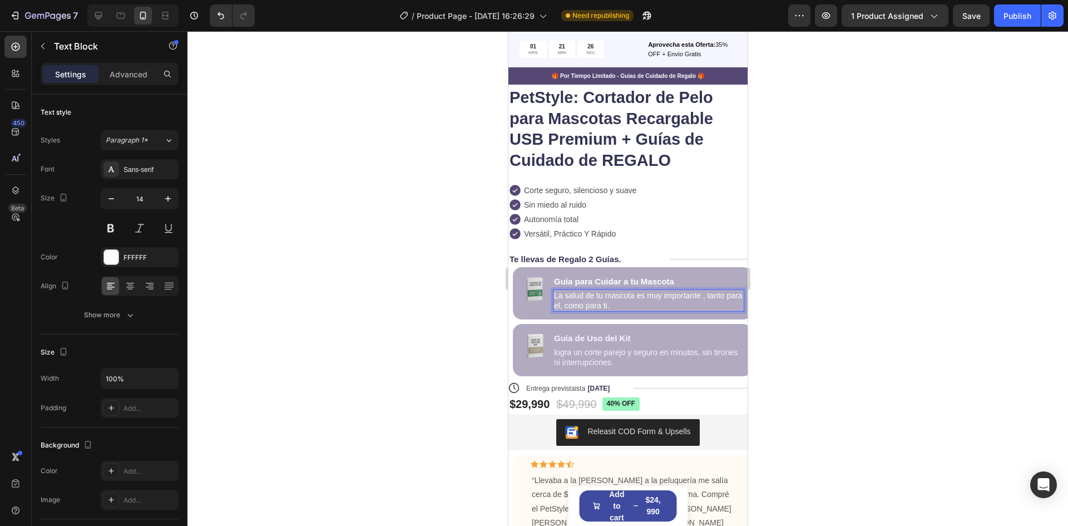
click at [766, 306] on div at bounding box center [628, 278] width 881 height 495
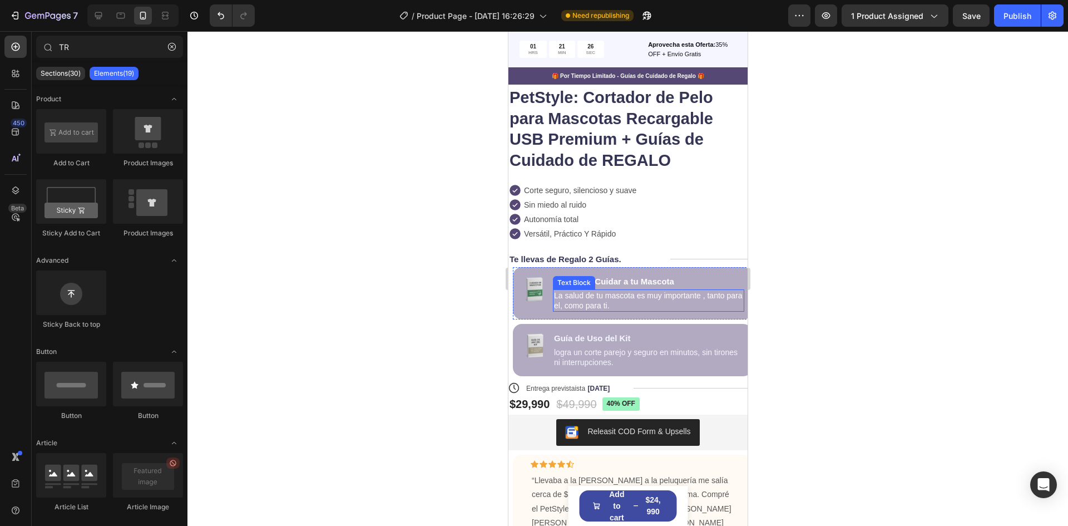
click at [653, 301] on p "La salud de tu mascota es muy importante , tanto para el, como para ti." at bounding box center [648, 300] width 189 height 20
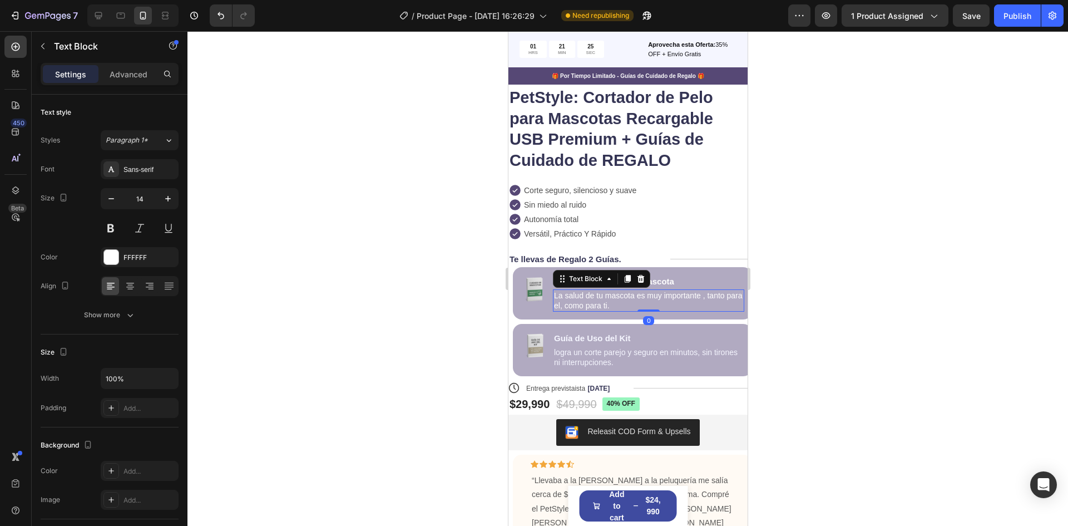
click at [577, 309] on p "La salud de tu mascota es muy importante , tanto para el, como para ti." at bounding box center [648, 300] width 189 height 20
click at [600, 302] on p "La salud de tu mascota es muy importante , tanto para el, como para ti." at bounding box center [648, 300] width 189 height 20
click at [630, 304] on p "La salud de tu mascota es muy importante , tanto para el, como para ti." at bounding box center [648, 300] width 189 height 20
click at [821, 301] on div at bounding box center [628, 278] width 881 height 495
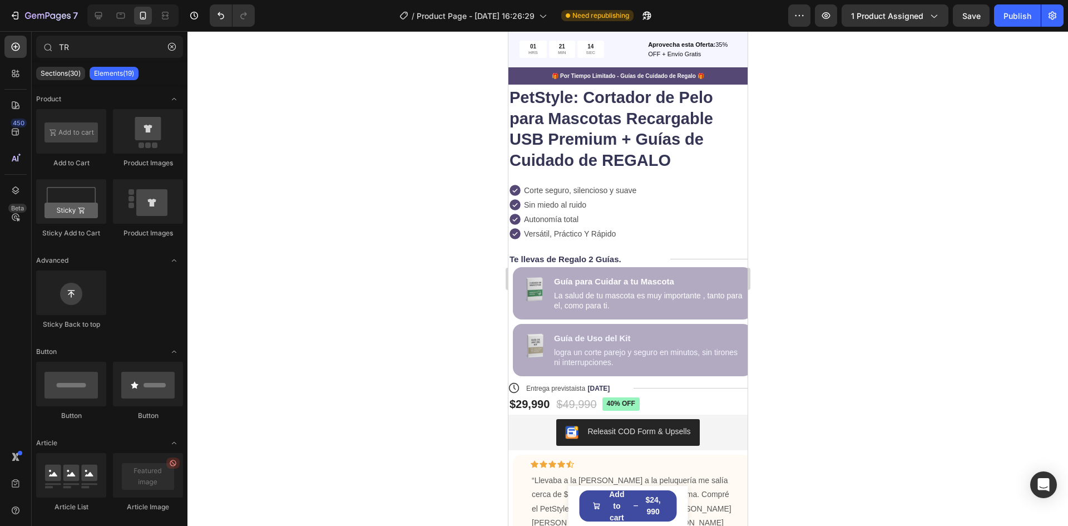
click at [767, 321] on div at bounding box center [628, 278] width 881 height 495
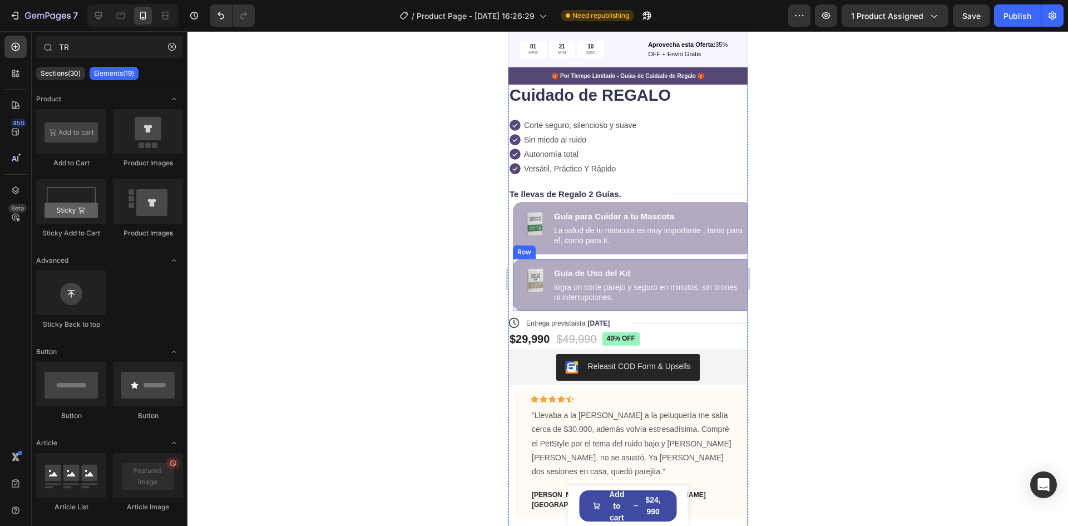
scroll to position [316, 0]
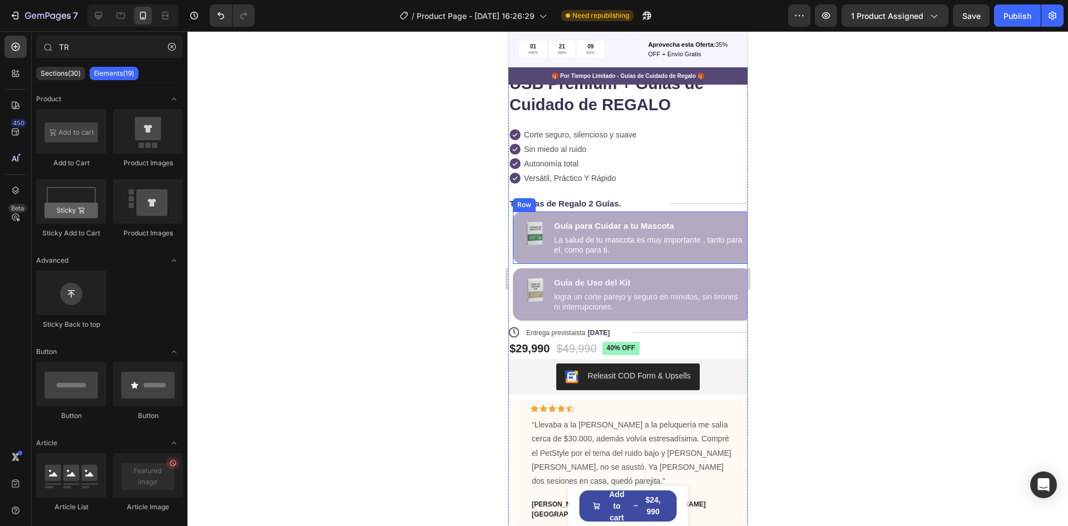
click at [723, 213] on div "Image Guía para Cuidar a tu Mascota Text Block La salud de tu mascota es muy im…" at bounding box center [632, 237] width 239 height 52
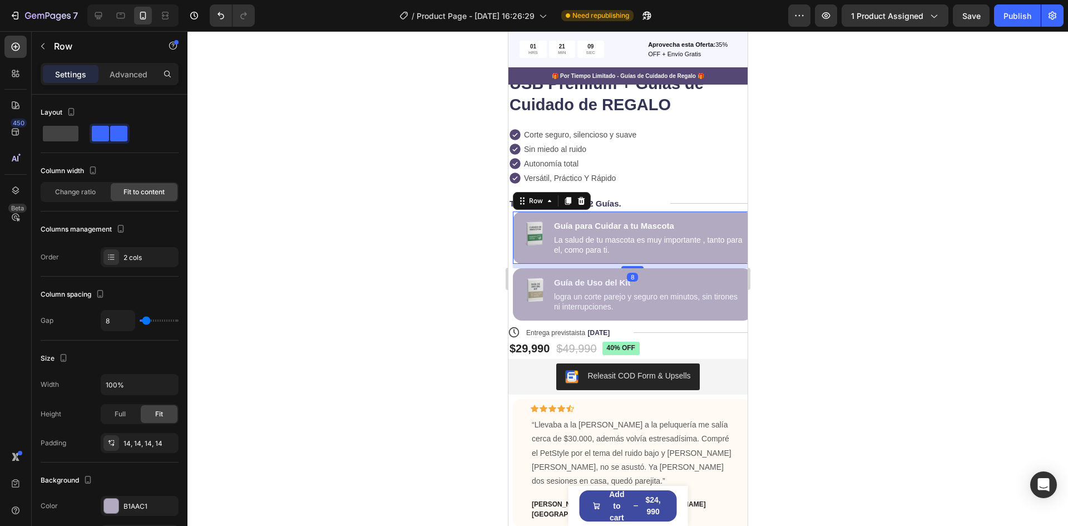
click at [731, 219] on div "Guía para Cuidar a tu Mascota" at bounding box center [648, 225] width 191 height 13
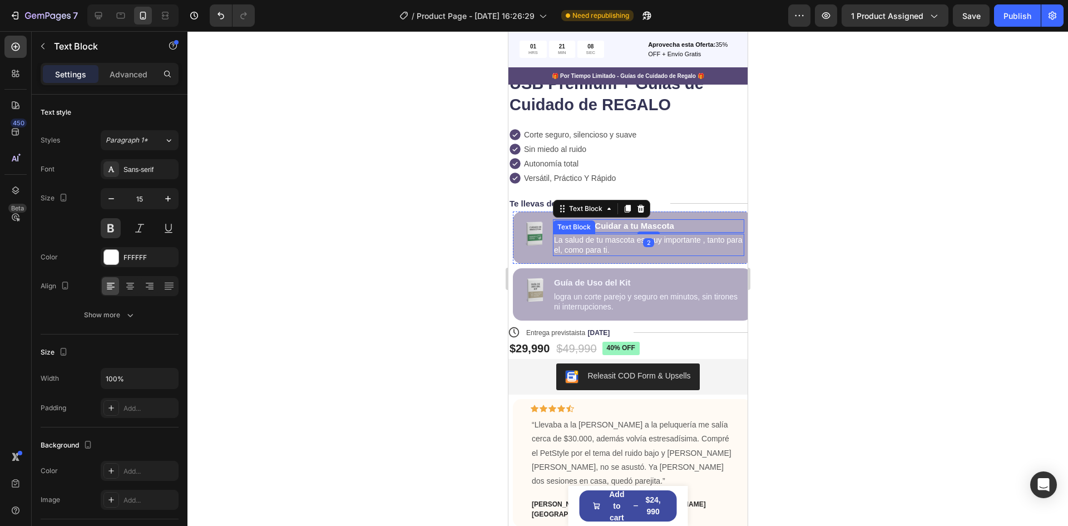
click at [738, 241] on div "Image Guía para Cuidar a tu Mascota Text Block 2 La salud de tu mascota es muy …" at bounding box center [632, 237] width 239 height 52
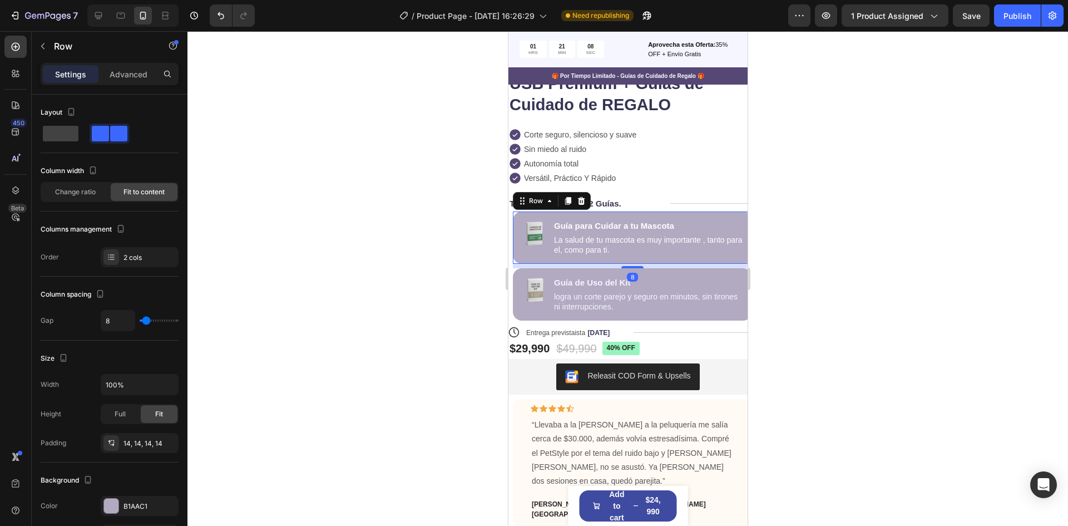
click at [732, 242] on p "La salud de tu mascota es muy importante , tanto para el, como para ti." at bounding box center [648, 245] width 189 height 20
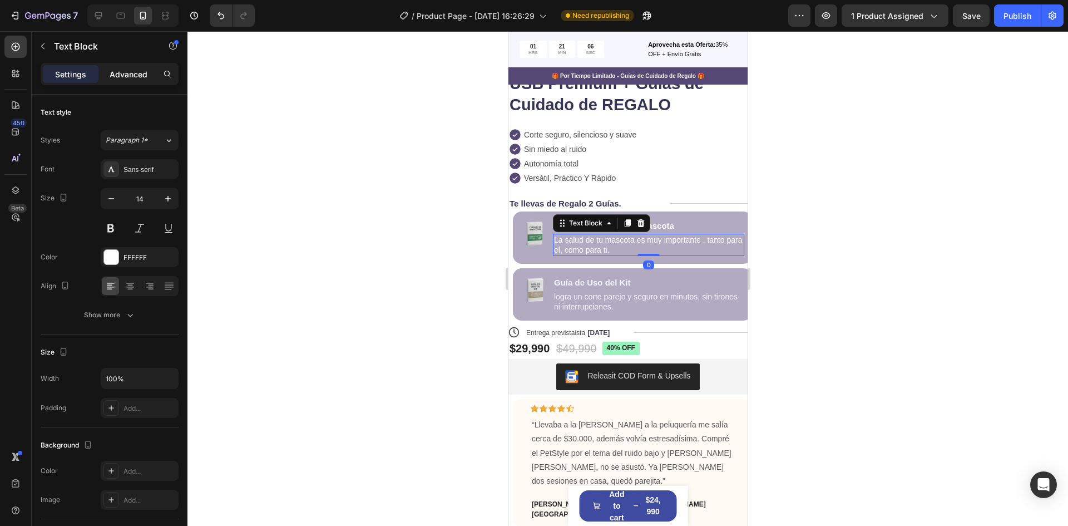
click at [139, 75] on p "Advanced" at bounding box center [129, 74] width 38 height 12
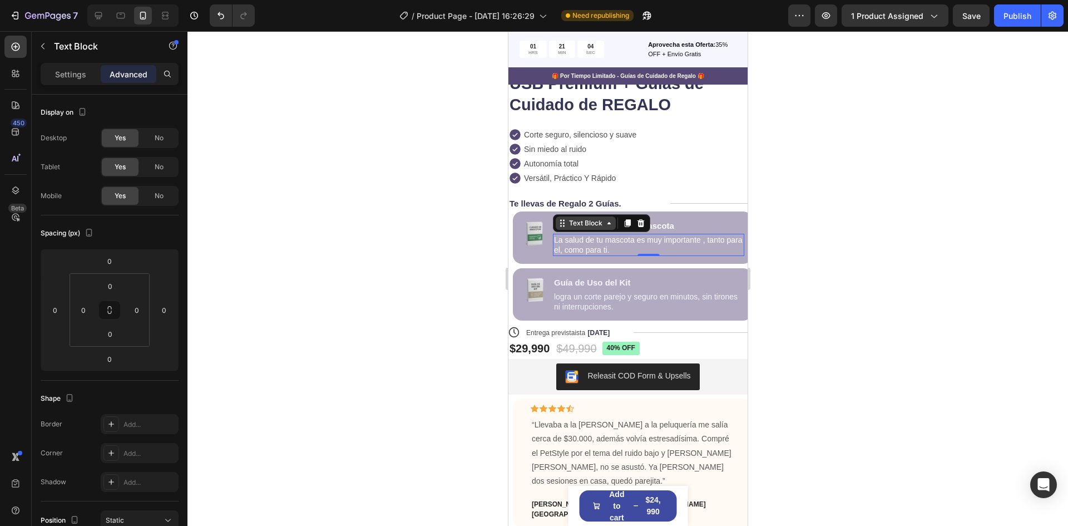
click at [590, 222] on div "Text Block" at bounding box center [586, 223] width 38 height 10
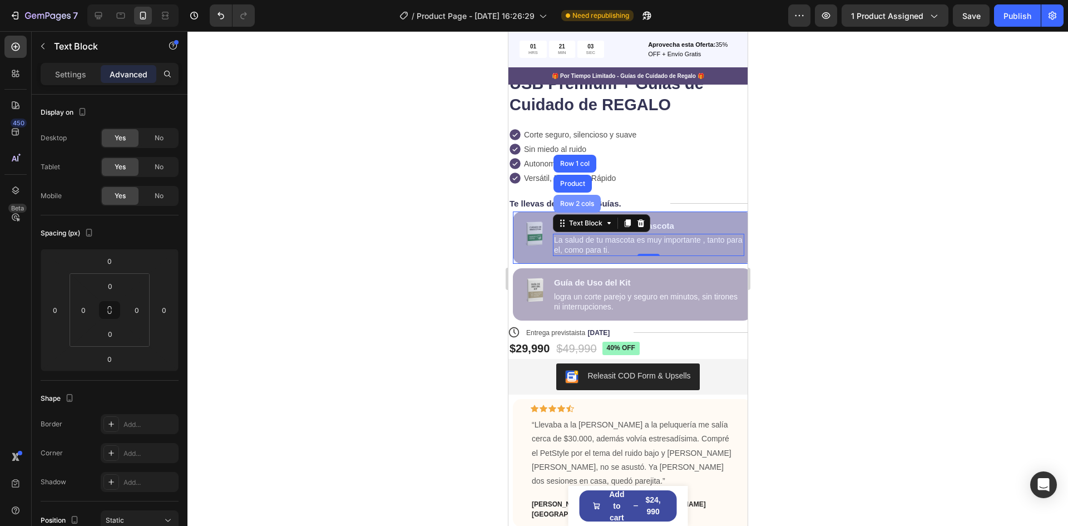
click at [581, 201] on div "Row 2 cols" at bounding box center [577, 203] width 38 height 7
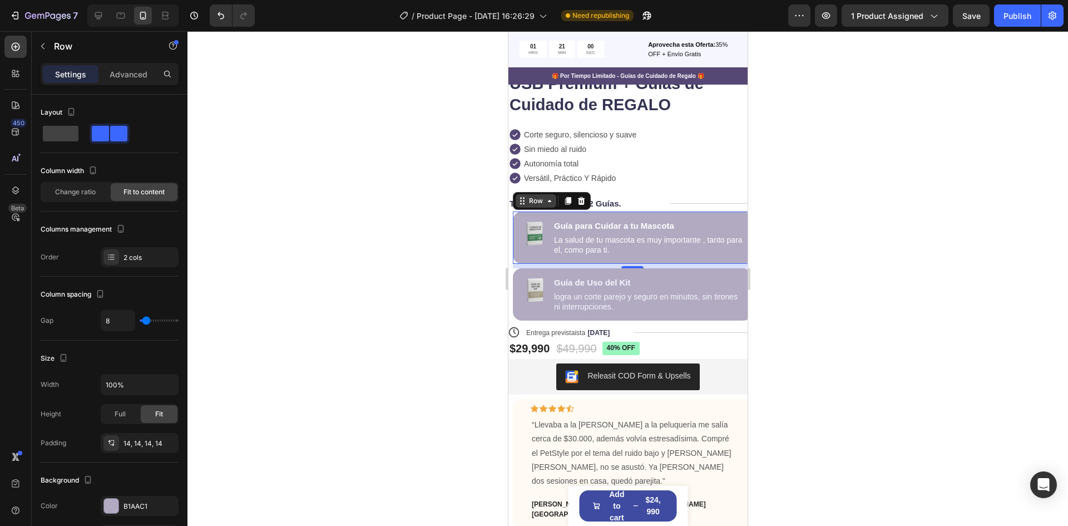
click at [528, 195] on div "Row" at bounding box center [535, 200] width 41 height 13
click at [146, 72] on p "Advanced" at bounding box center [129, 74] width 38 height 12
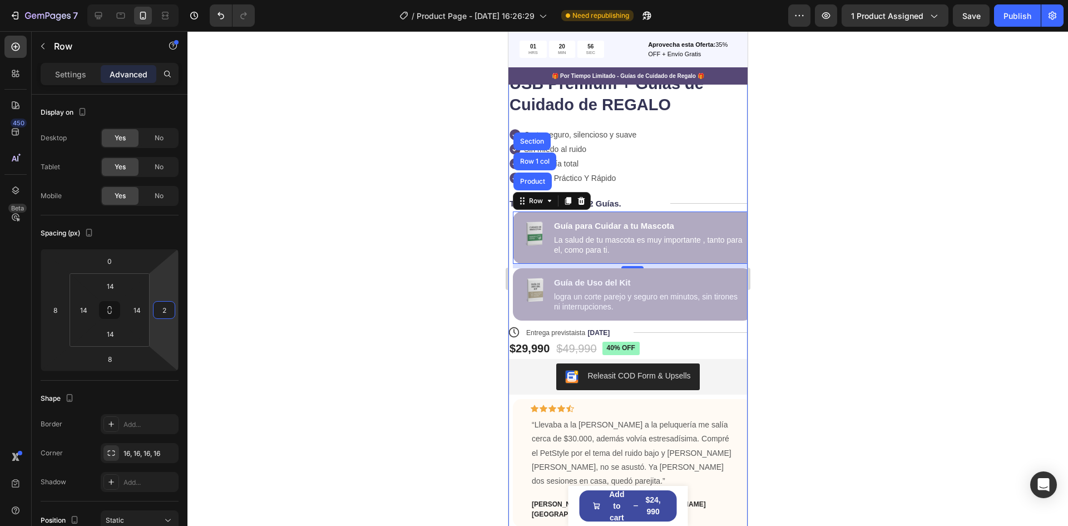
click at [167, 0] on html "7 / Product Page - [DATE] 16:26:29 Need republishing Preview 1 product assigned…" at bounding box center [534, 0] width 1068 height 0
click at [160, 315] on input "2" at bounding box center [164, 310] width 17 height 17
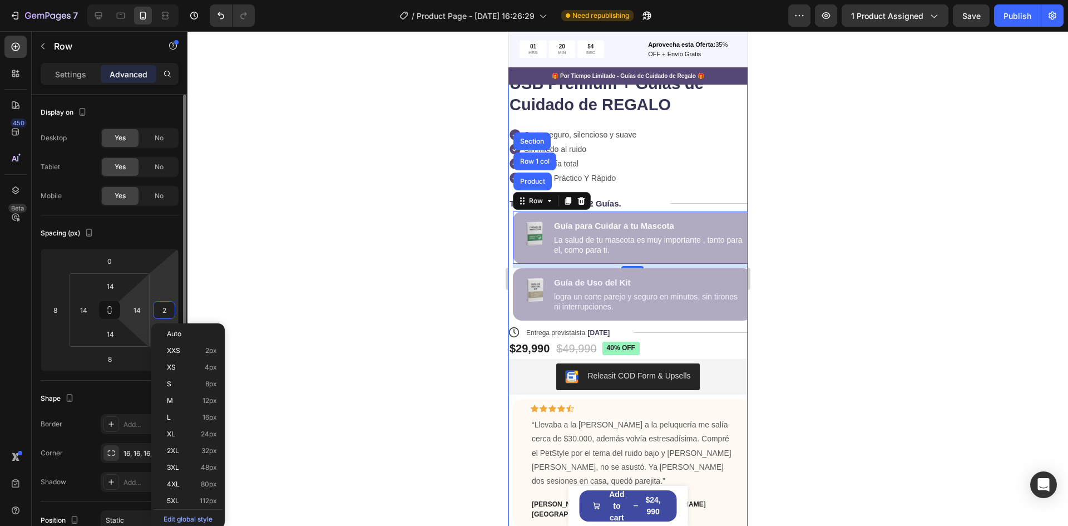
drag, startPoint x: 183, startPoint y: 380, endPoint x: 142, endPoint y: 340, distance: 57.5
click at [183, 381] on p "S 8px" at bounding box center [192, 384] width 50 height 8
type input "8"
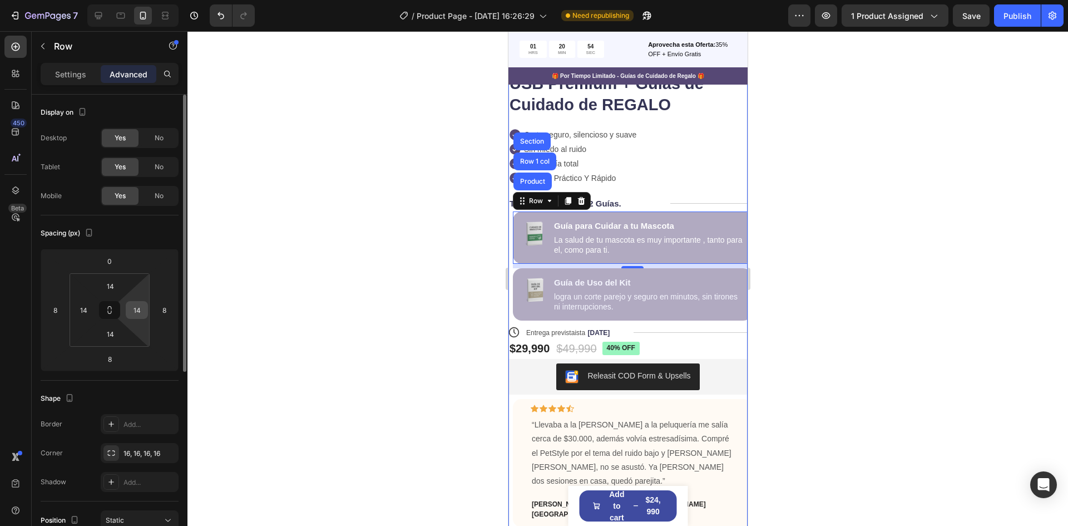
click at [138, 306] on input "14" at bounding box center [137, 310] width 17 height 17
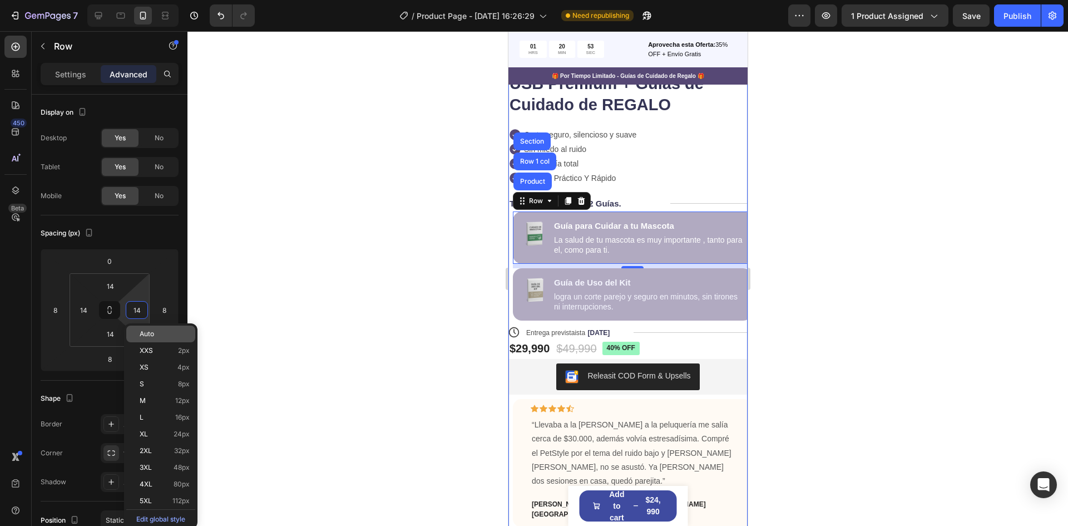
click at [165, 332] on p "Auto" at bounding box center [165, 334] width 50 height 8
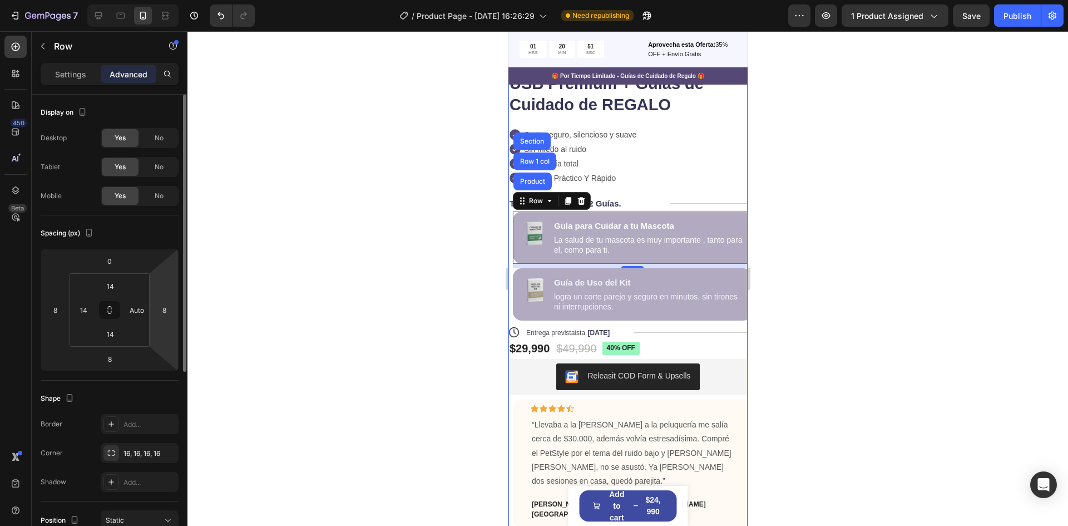
type input "14"
click at [536, 202] on div "Row" at bounding box center [535, 201] width 18 height 10
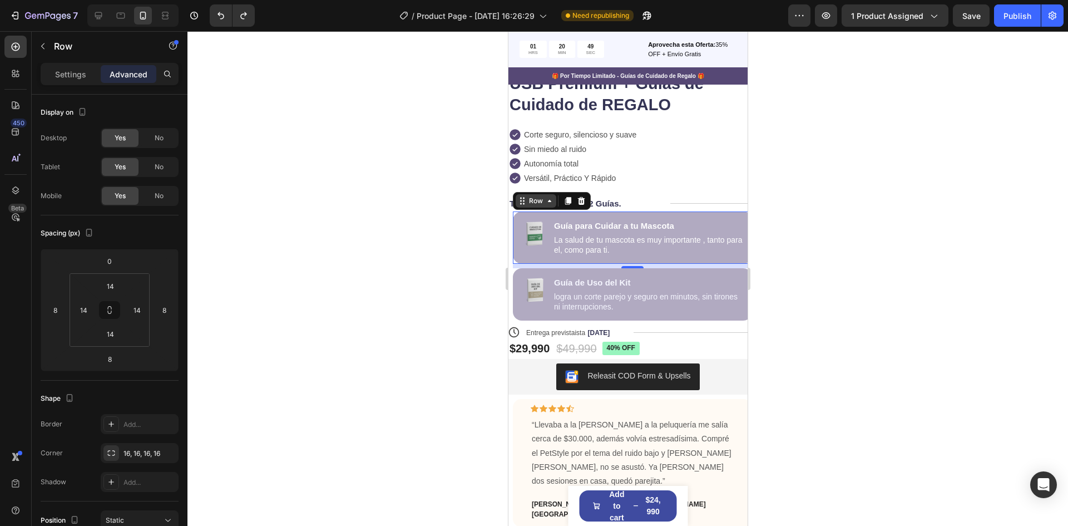
click at [534, 205] on div "Row" at bounding box center [535, 201] width 18 height 10
click at [486, 322] on div at bounding box center [628, 278] width 881 height 495
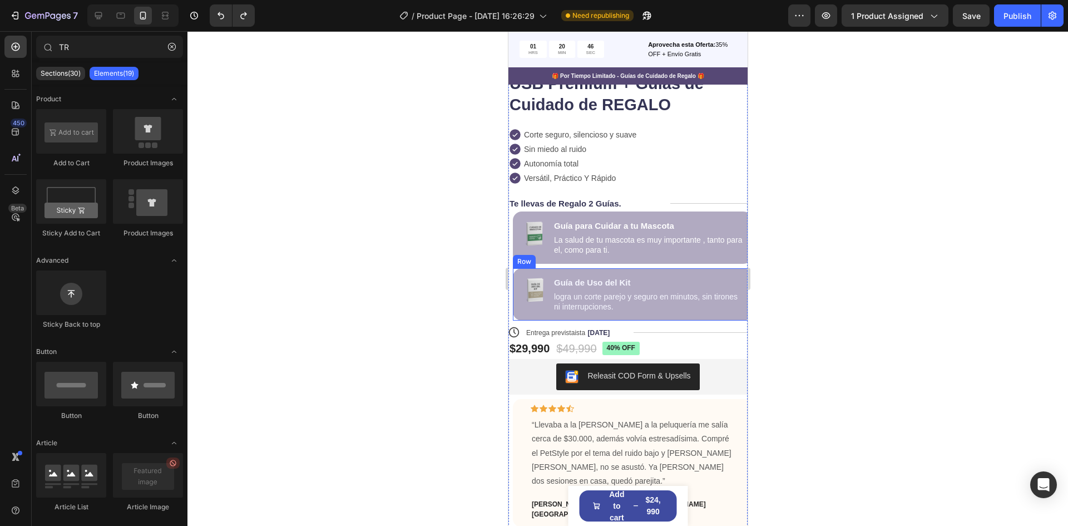
click at [516, 292] on div "Image Guía de Uso del Kit Text Block logra un corte parejo y seguro en minutos,…" at bounding box center [632, 294] width 239 height 52
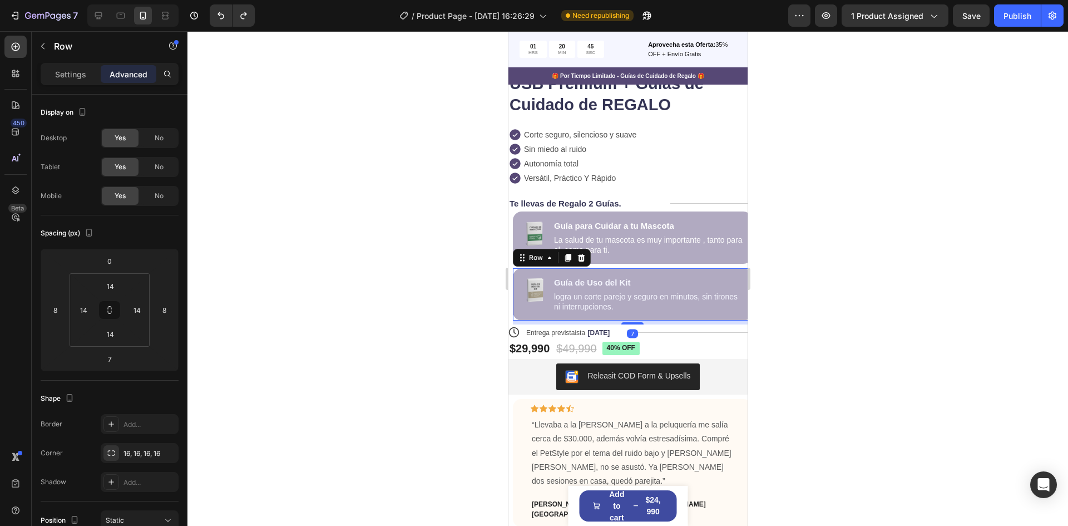
click at [515, 299] on div "Image Guía de Uso del Kit Text Block logra un corte parejo y seguro en minutos,…" at bounding box center [632, 294] width 239 height 52
click at [540, 283] on img at bounding box center [534, 290] width 28 height 28
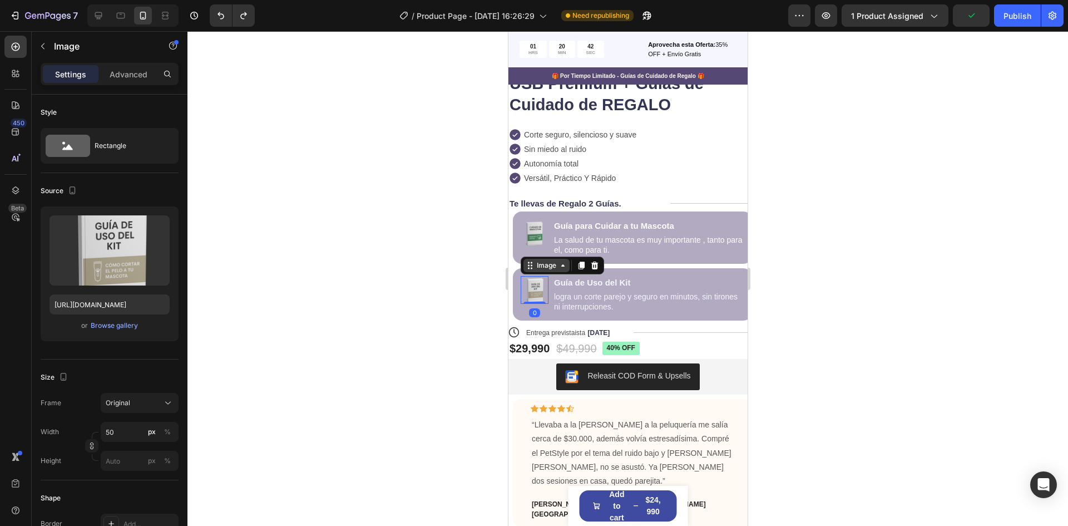
click at [535, 264] on div "Image" at bounding box center [546, 265] width 24 height 10
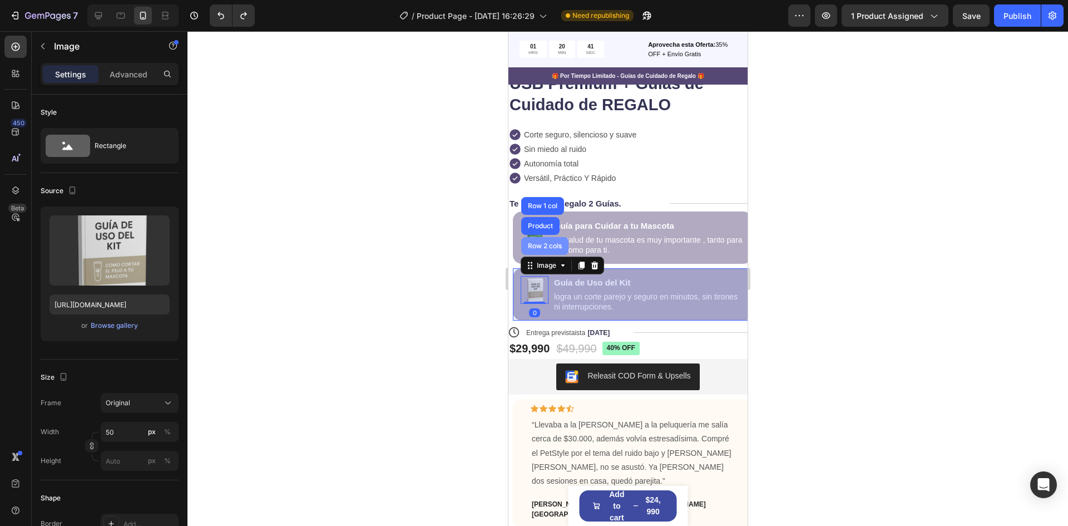
click at [539, 247] on div "Row 2 cols" at bounding box center [544, 246] width 38 height 7
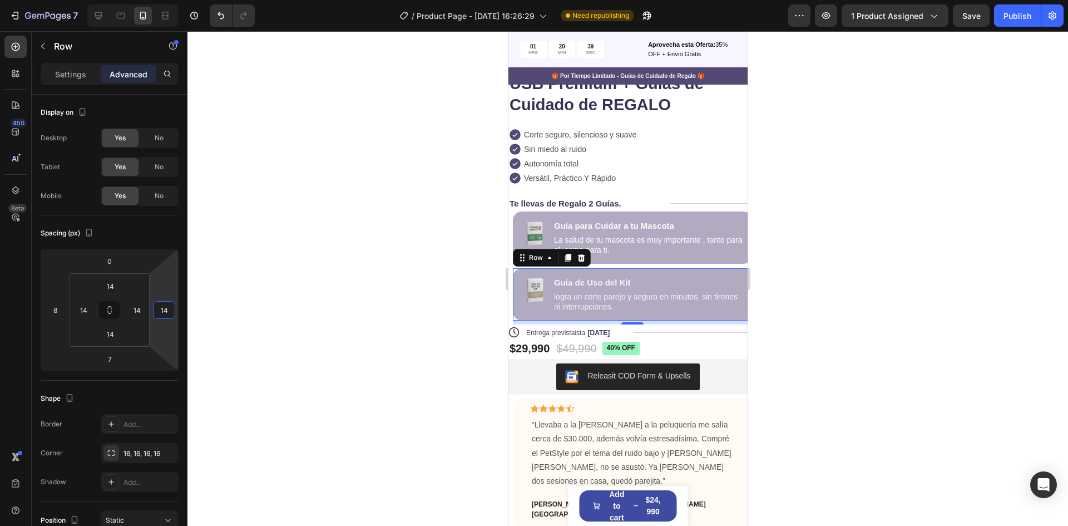
click at [161, 0] on html "7 / Product Page - [DATE] 16:26:29 Need republishing Preview 1 product assigned…" at bounding box center [534, 0] width 1068 height 0
type input "8"
drag, startPoint x: 141, startPoint y: 296, endPoint x: 150, endPoint y: 294, distance: 9.0
click at [150, 0] on html "7 / Product Page - [DATE] 16:26:29 Need republishing Preview 1 product assigned…" at bounding box center [534, 0] width 1068 height 0
click at [134, 312] on input "18" at bounding box center [137, 310] width 17 height 17
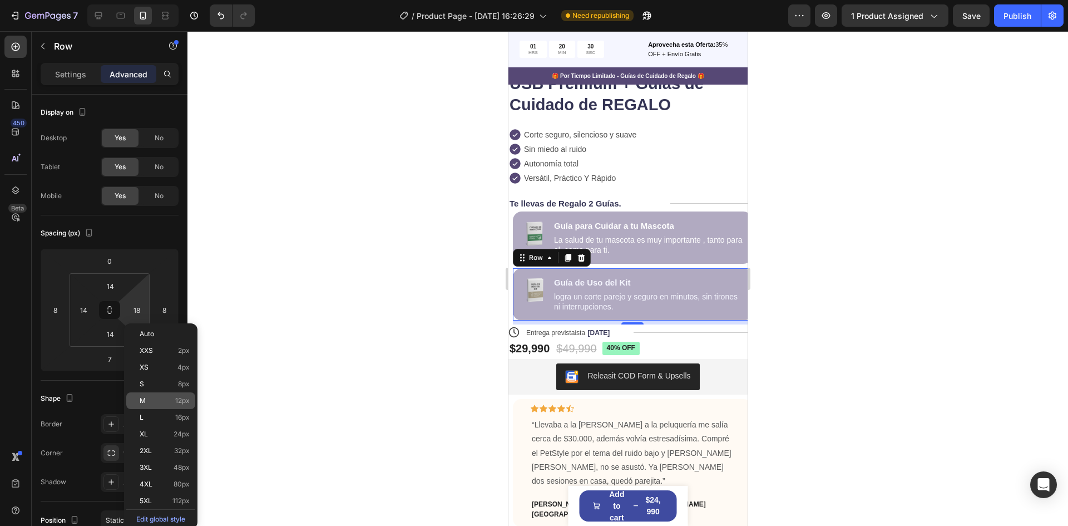
click at [164, 405] on div "M 12px" at bounding box center [160, 400] width 69 height 17
type input "12"
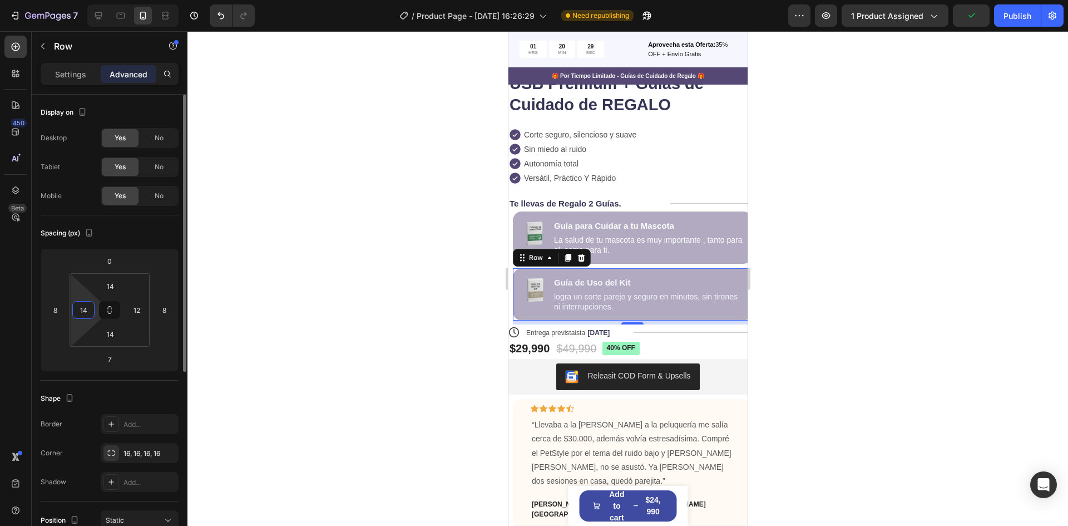
click at [86, 307] on input "14" at bounding box center [83, 310] width 17 height 17
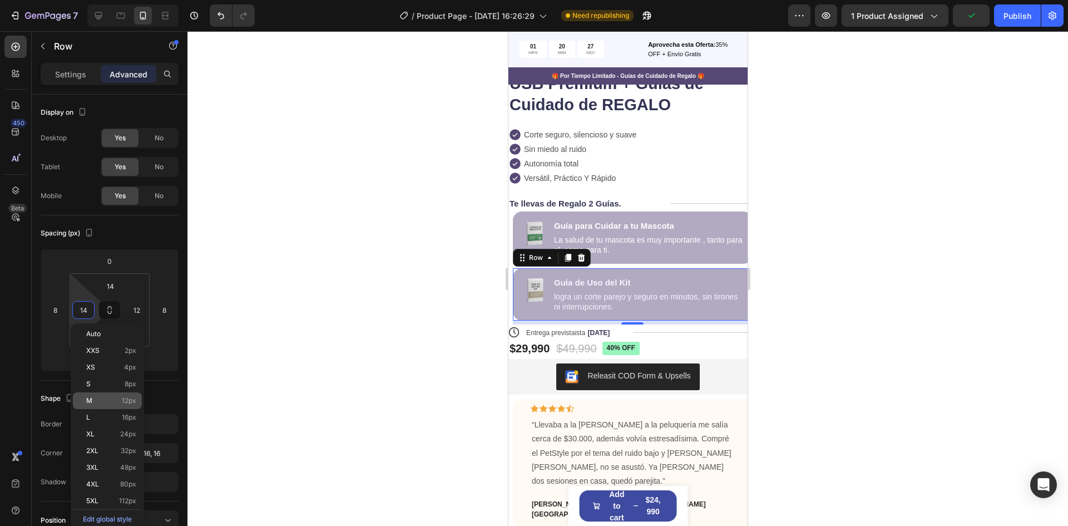
drag, startPoint x: 121, startPoint y: 407, endPoint x: 140, endPoint y: 396, distance: 22.2
click at [121, 407] on div "M 12px" at bounding box center [107, 400] width 69 height 17
type input "12"
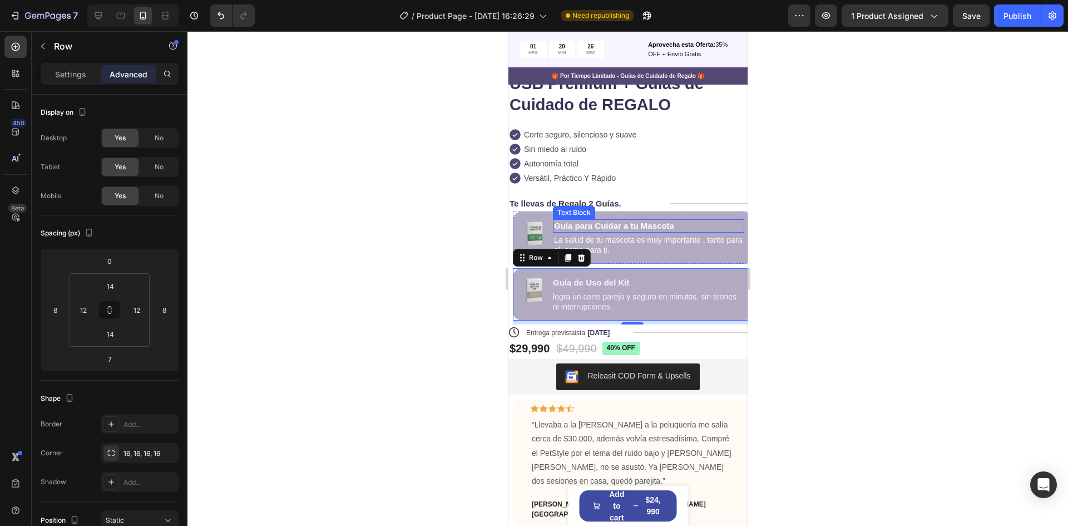
click at [657, 225] on p "Guía para Cuidar a tu Mascota" at bounding box center [648, 225] width 189 height 11
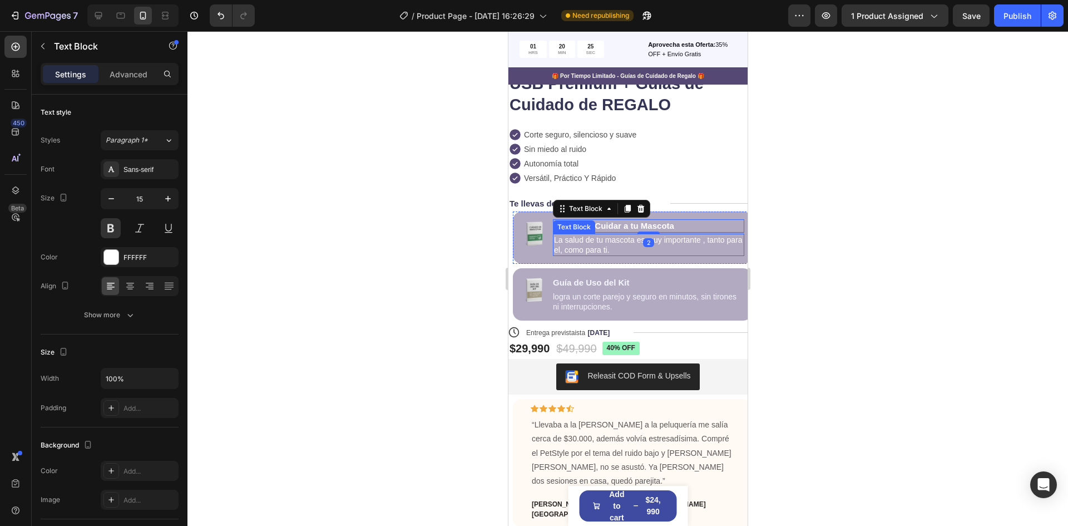
click at [670, 253] on p "La salud de tu mascota es muy importante , tanto para el, como para ti." at bounding box center [648, 245] width 189 height 20
click at [126, 81] on div "Advanced" at bounding box center [129, 74] width 56 height 18
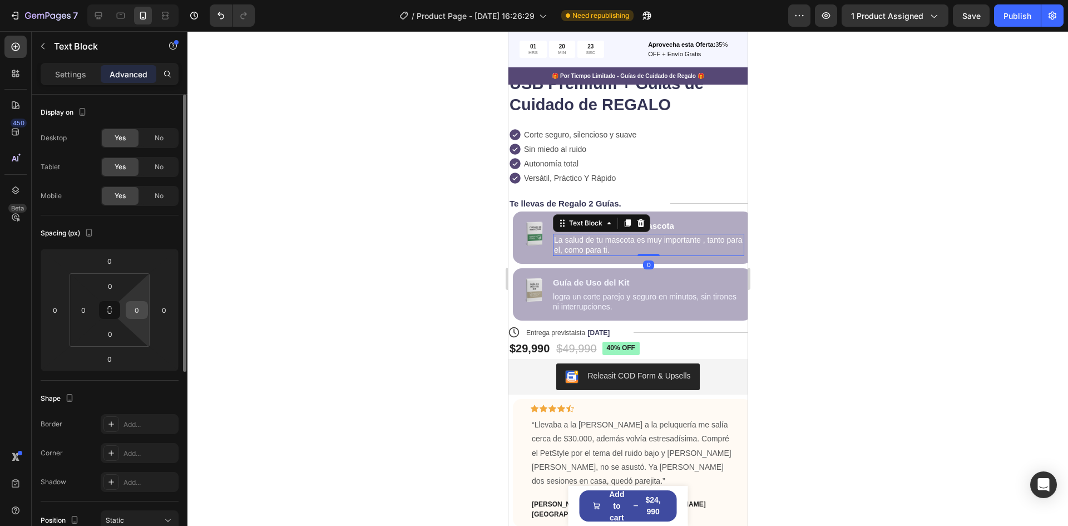
click at [139, 315] on input "0" at bounding box center [137, 310] width 17 height 17
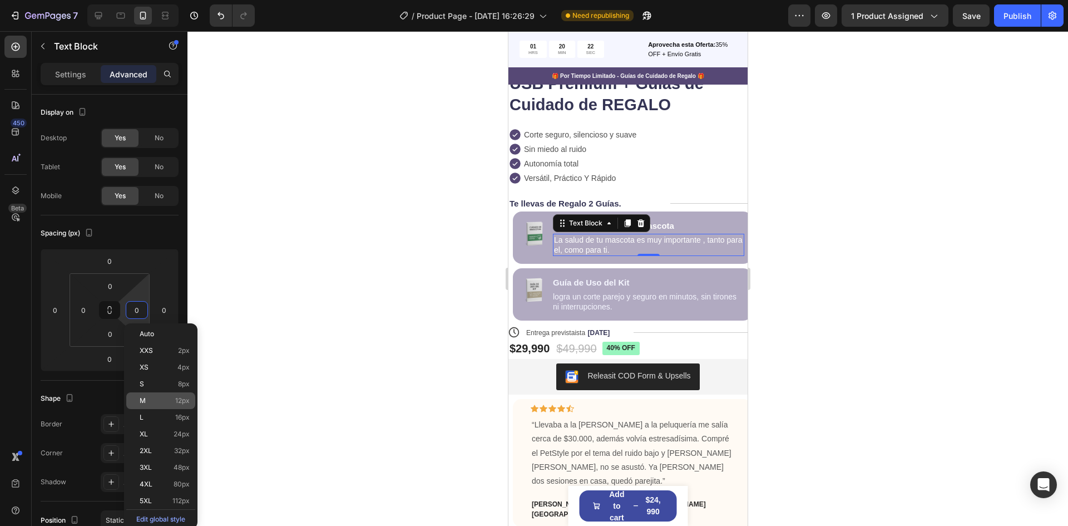
click at [164, 396] on div "M 12px" at bounding box center [160, 400] width 69 height 17
type input "12"
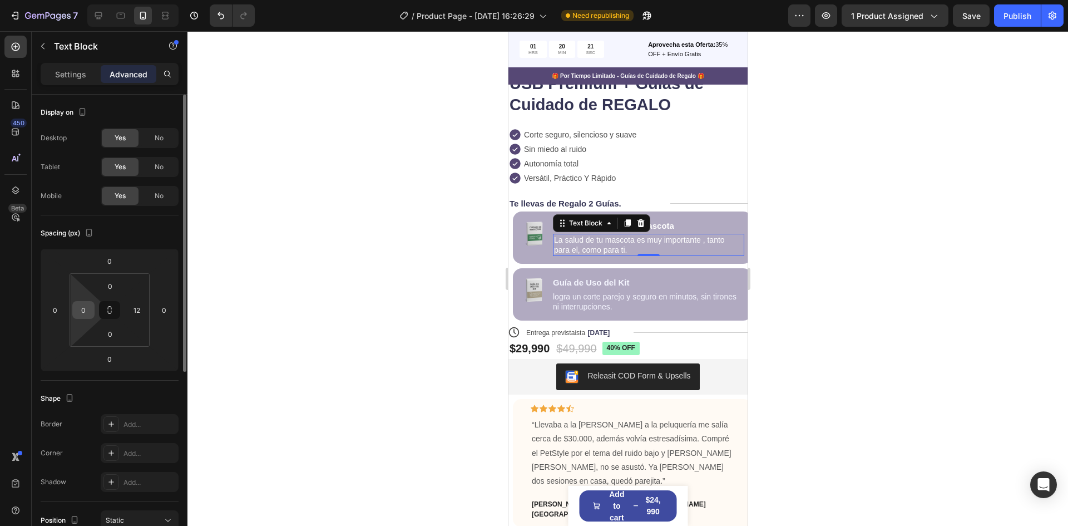
click at [90, 307] on input "0" at bounding box center [83, 310] width 17 height 17
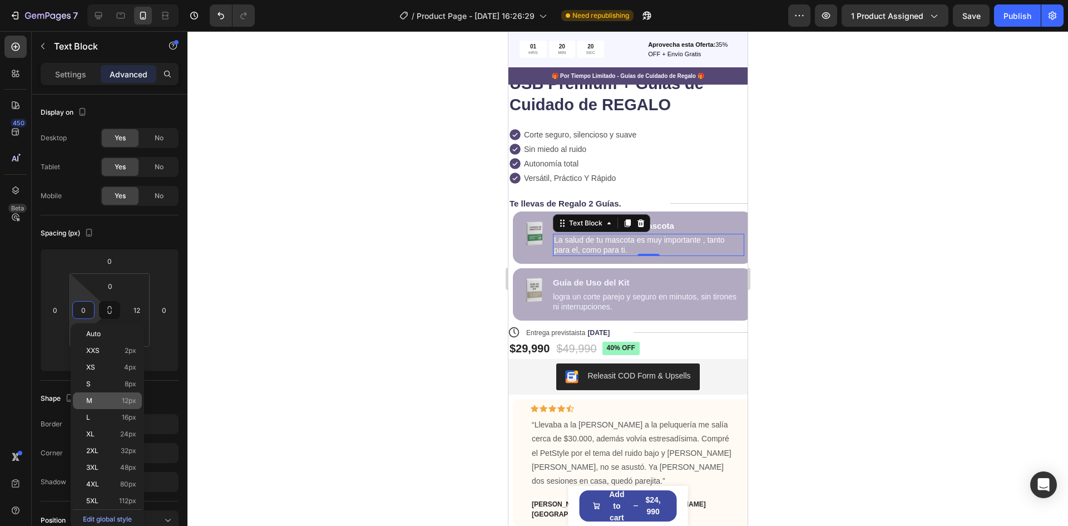
click at [125, 402] on span "12px" at bounding box center [129, 401] width 14 height 8
type input "12"
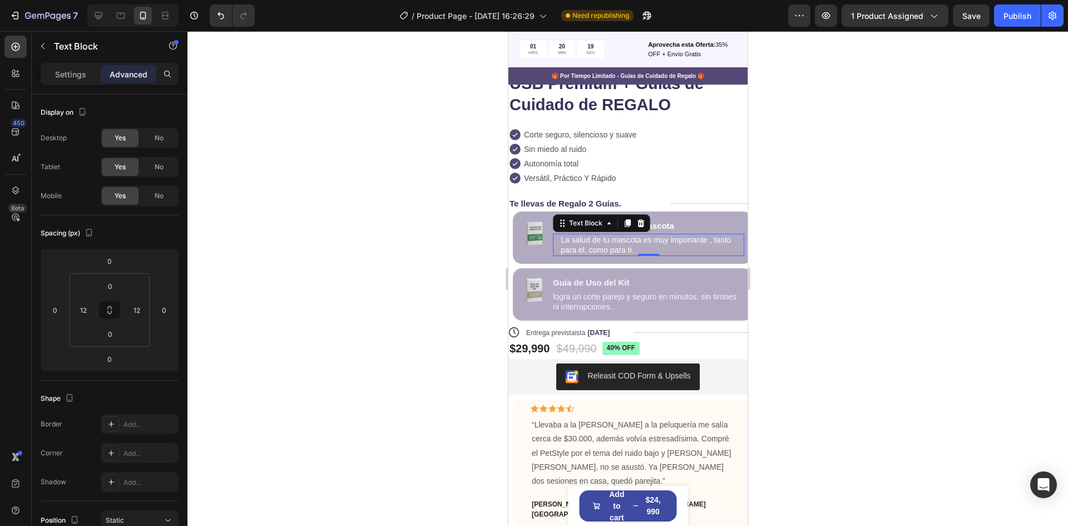
click at [389, 294] on div at bounding box center [628, 278] width 881 height 495
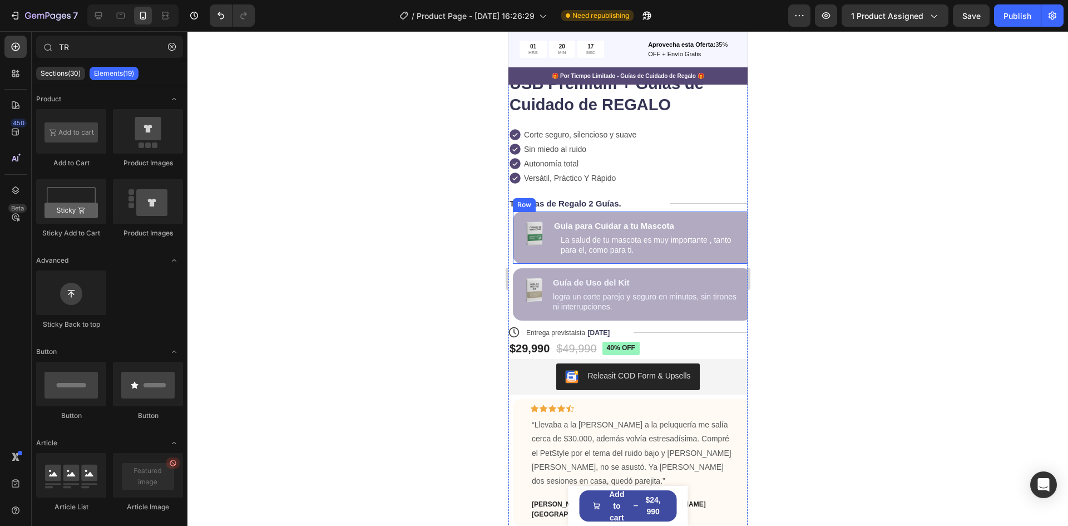
click at [725, 213] on div "Image Guía para Cuidar a tu Mascota Text Block La salud de tu mascota es muy im…" at bounding box center [632, 237] width 239 height 52
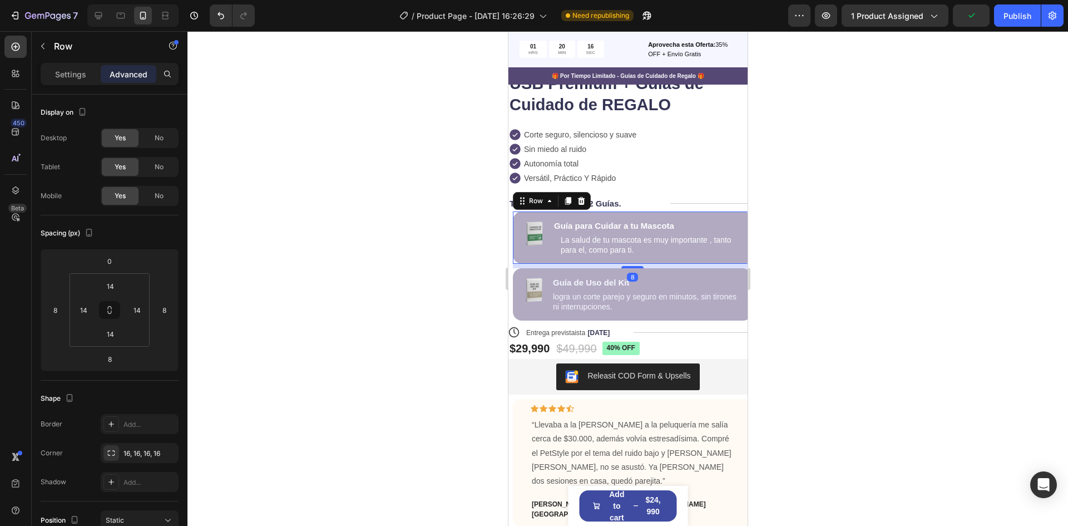
click at [724, 214] on div "Image Guía para Cuidar a tu Mascota Text Block La salud de tu mascota es muy im…" at bounding box center [632, 237] width 239 height 52
click at [164, 0] on html "7 / Product Page - [DATE] 16:26:29 Need republishing Preview 1 product assigned…" at bounding box center [534, 0] width 1068 height 0
click at [165, 0] on html "7 / Product Page - [DATE] 16:26:29 Need republishing Preview 1 product assigned…" at bounding box center [534, 0] width 1068 height 0
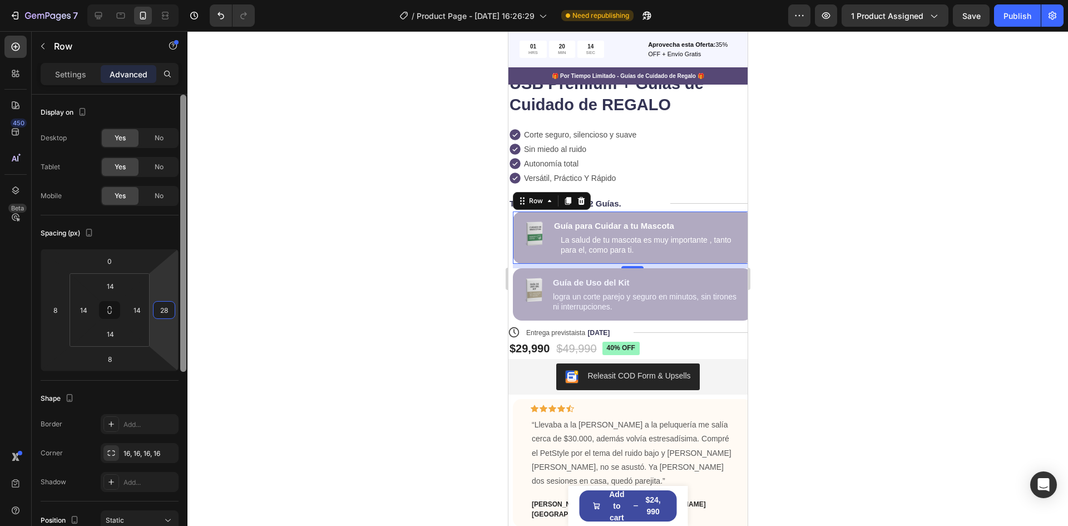
type input "14"
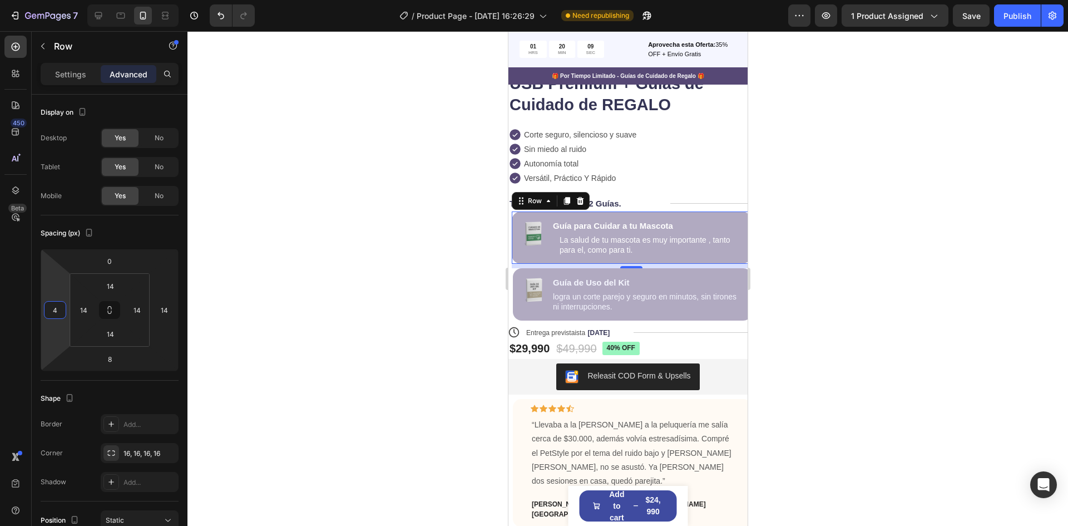
type input "2"
drag, startPoint x: 50, startPoint y: 282, endPoint x: 63, endPoint y: 291, distance: 16.8
click at [63, 0] on html "7 / Product Page - [DATE] 16:26:29 Need republishing Preview 1 product assigned…" at bounding box center [534, 0] width 1068 height 0
type input "14"
click at [87, 0] on html "7 / Product Page - [DATE] 16:26:29 Need republishing Preview 1 product assigned…" at bounding box center [534, 0] width 1068 height 0
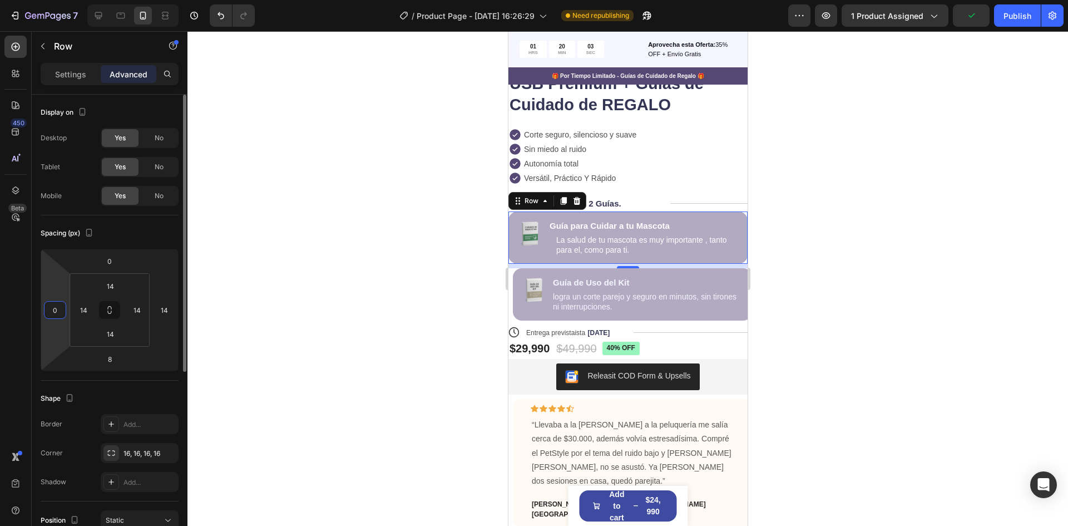
drag, startPoint x: 59, startPoint y: 296, endPoint x: 57, endPoint y: 308, distance: 12.9
click at [59, 0] on html "7 / Product Page - [DATE] 16:26:29 Need republishing Preview 1 product assigned…" at bounding box center [534, 0] width 1068 height 0
type input "-2"
drag, startPoint x: 57, startPoint y: 309, endPoint x: 54, endPoint y: 314, distance: 6.5
click at [54, 314] on input "-2" at bounding box center [55, 310] width 17 height 17
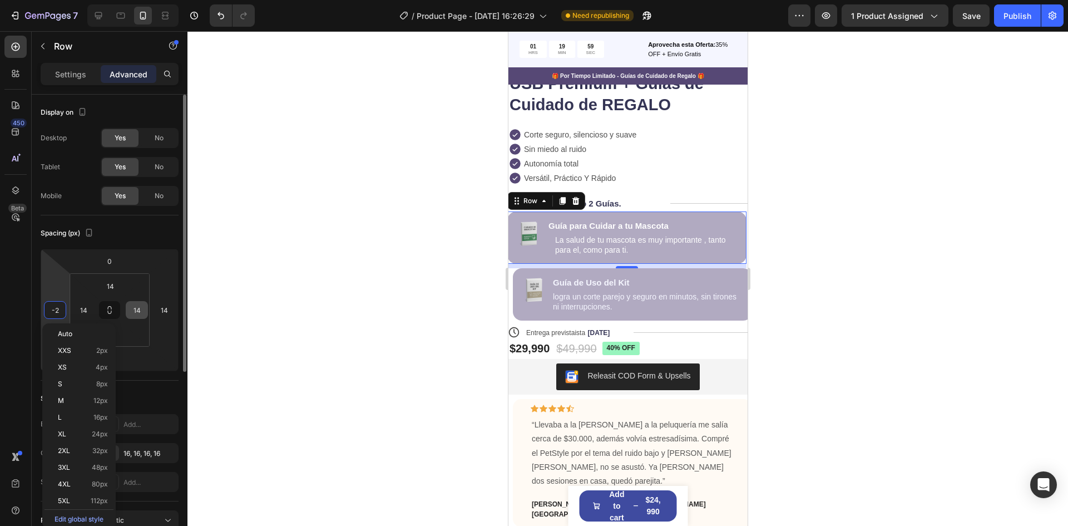
drag, startPoint x: 70, startPoint y: 332, endPoint x: 146, endPoint y: 307, distance: 80.6
click at [70, 331] on span "Auto" at bounding box center [65, 334] width 14 height 8
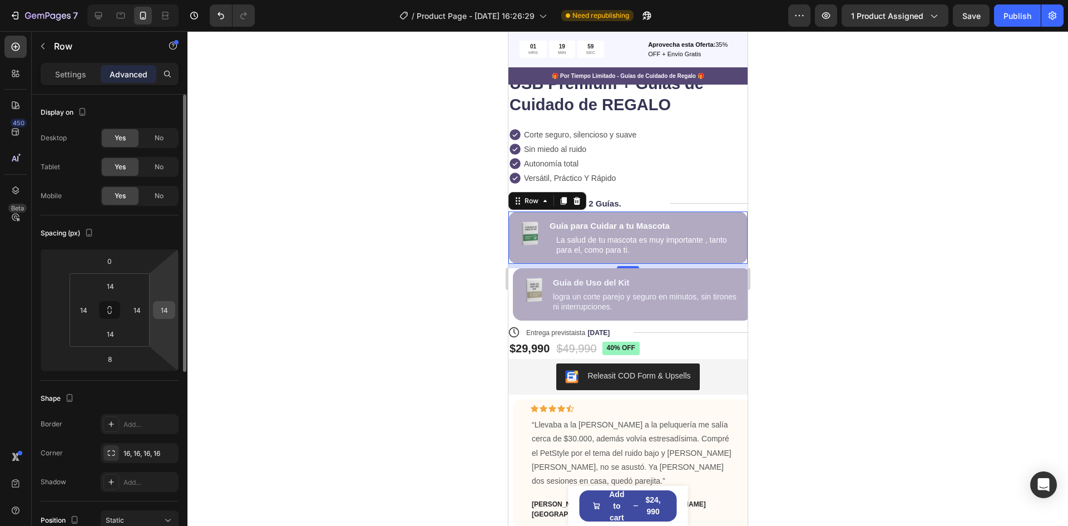
click at [165, 304] on input "14" at bounding box center [164, 310] width 17 height 17
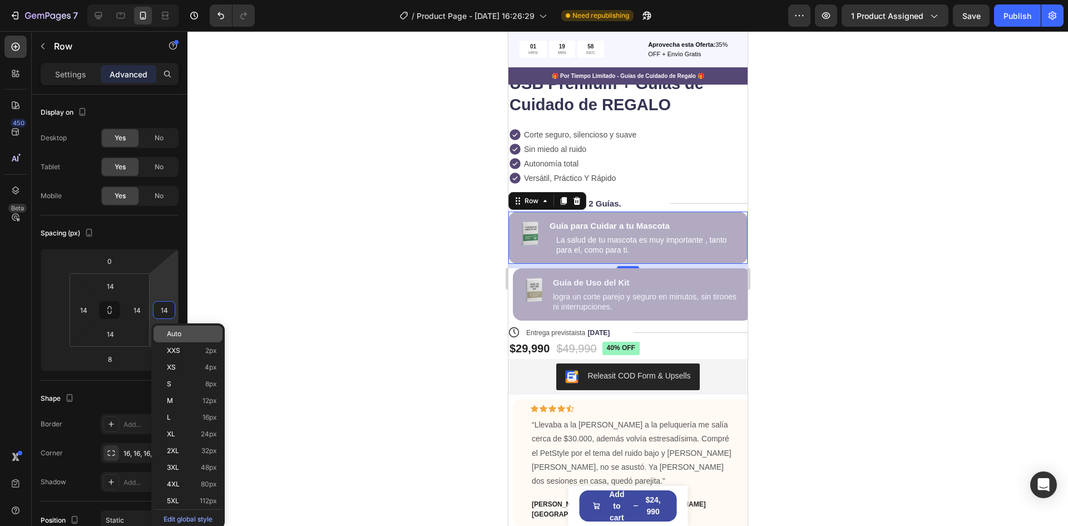
click at [176, 332] on span "Auto" at bounding box center [174, 334] width 14 height 8
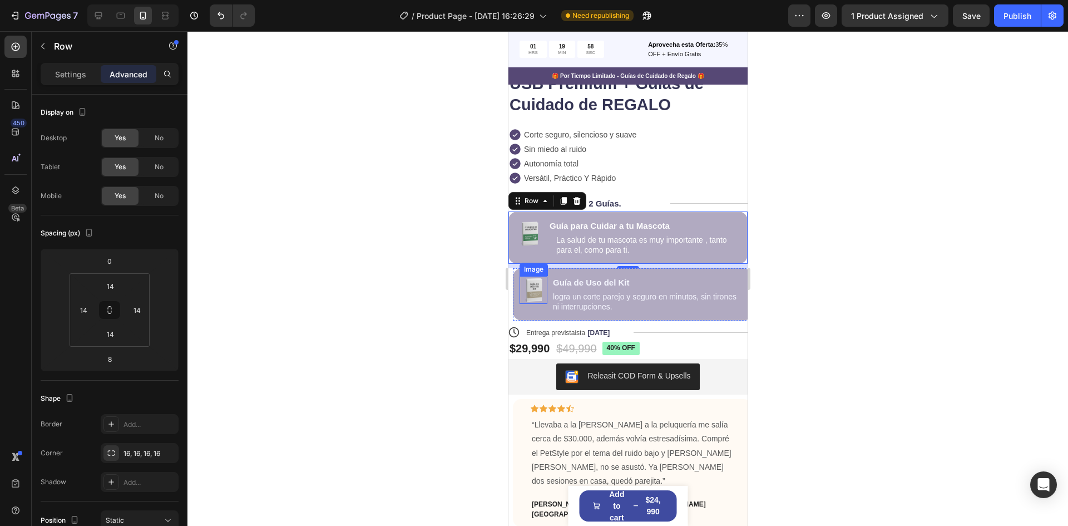
click at [541, 282] on img at bounding box center [533, 290] width 28 height 28
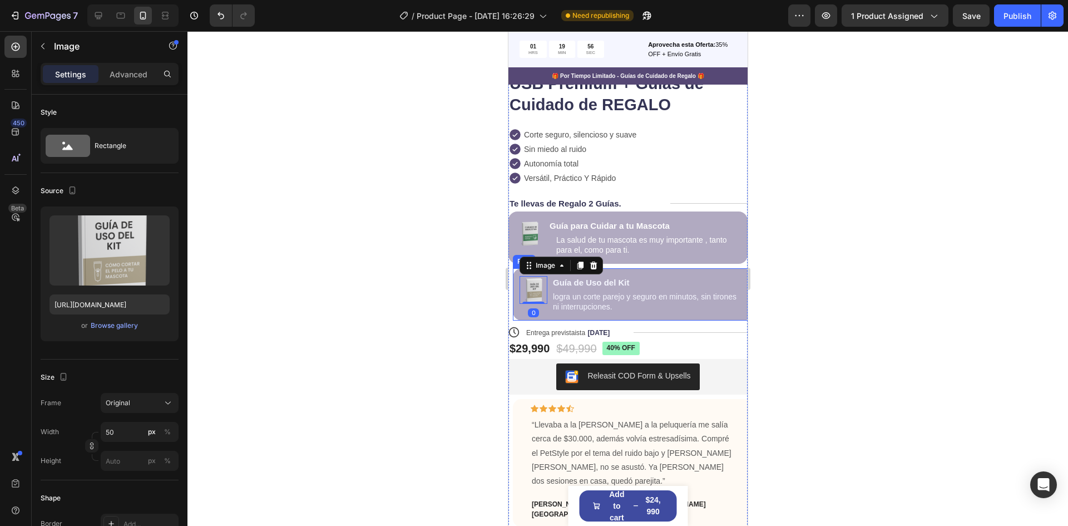
click at [656, 272] on div "Image 0 Guía de Uso del Kit Text Block logra un corte parejo y seguro en minuto…" at bounding box center [632, 294] width 239 height 52
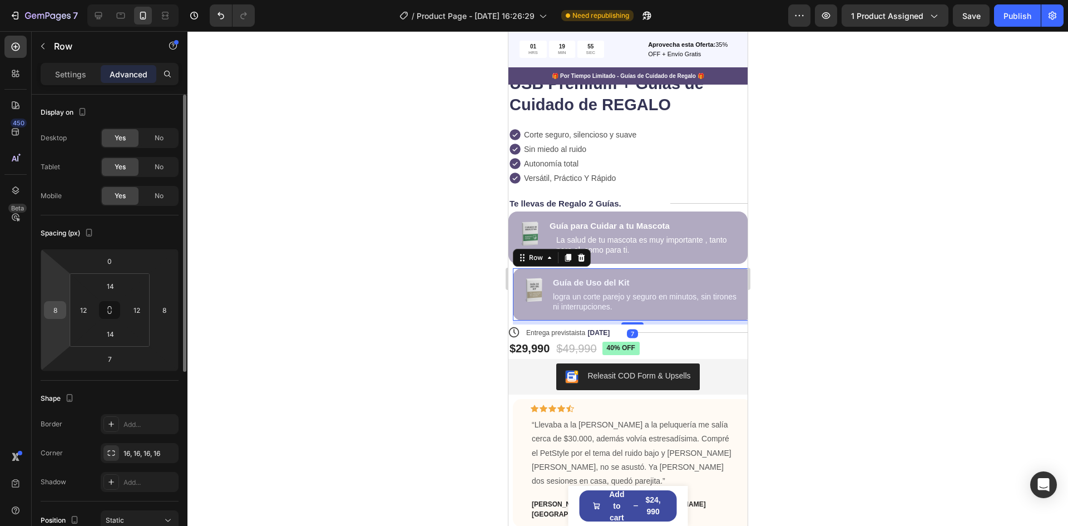
click at [58, 306] on input "8" at bounding box center [55, 310] width 17 height 17
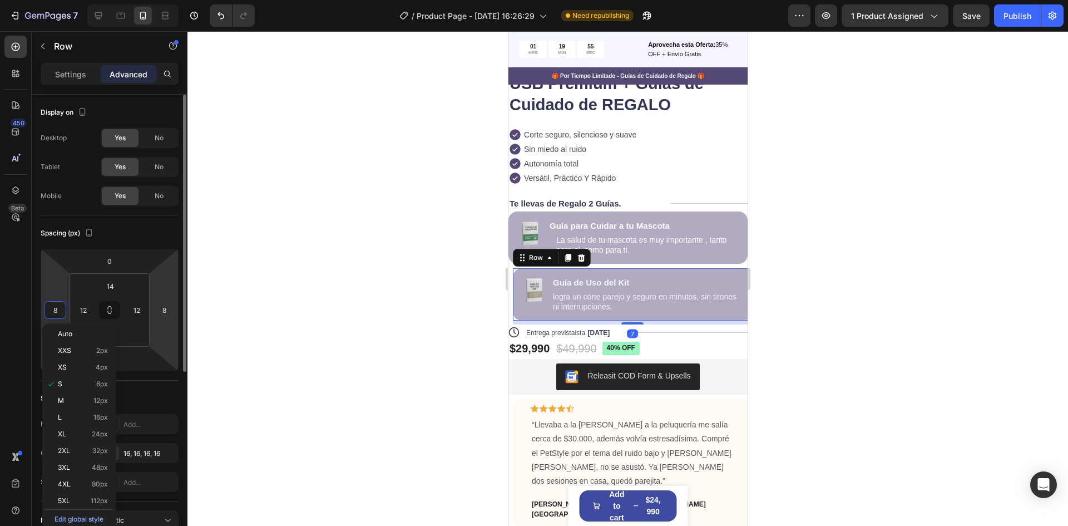
drag, startPoint x: 90, startPoint y: 335, endPoint x: 164, endPoint y: 319, distance: 75.8
click at [96, 334] on p "Auto" at bounding box center [83, 334] width 50 height 8
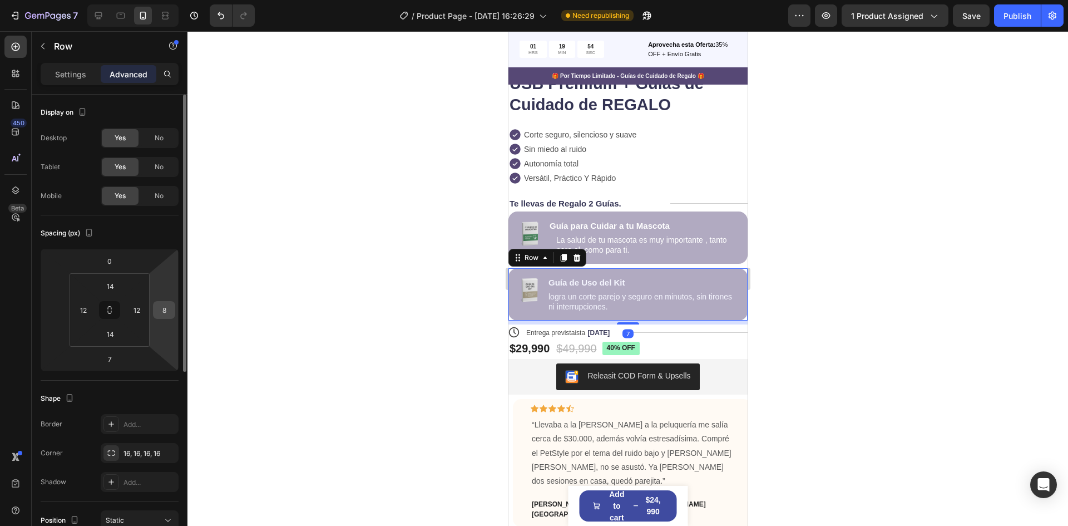
click at [165, 304] on input "8" at bounding box center [164, 310] width 17 height 17
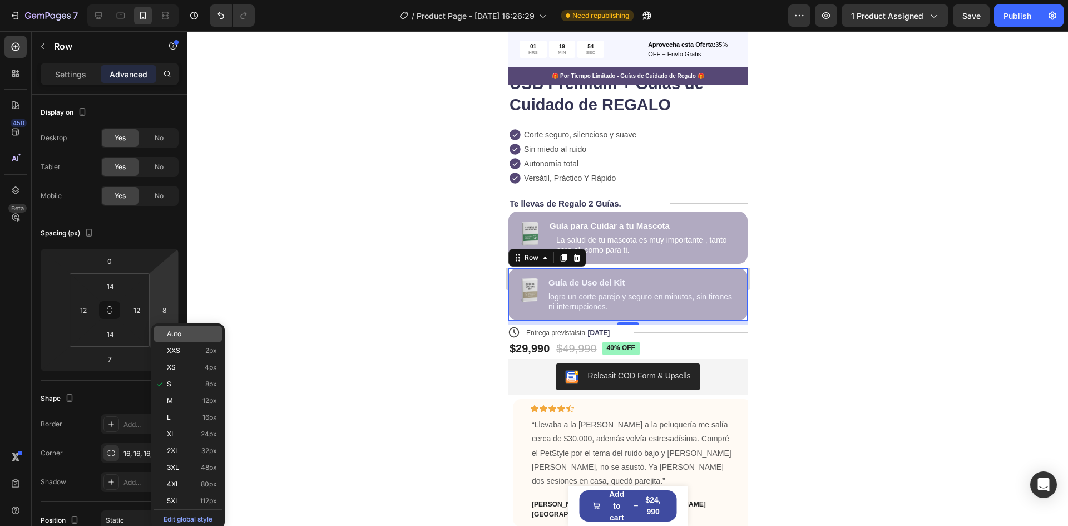
click at [176, 337] on span "Auto" at bounding box center [174, 334] width 14 height 8
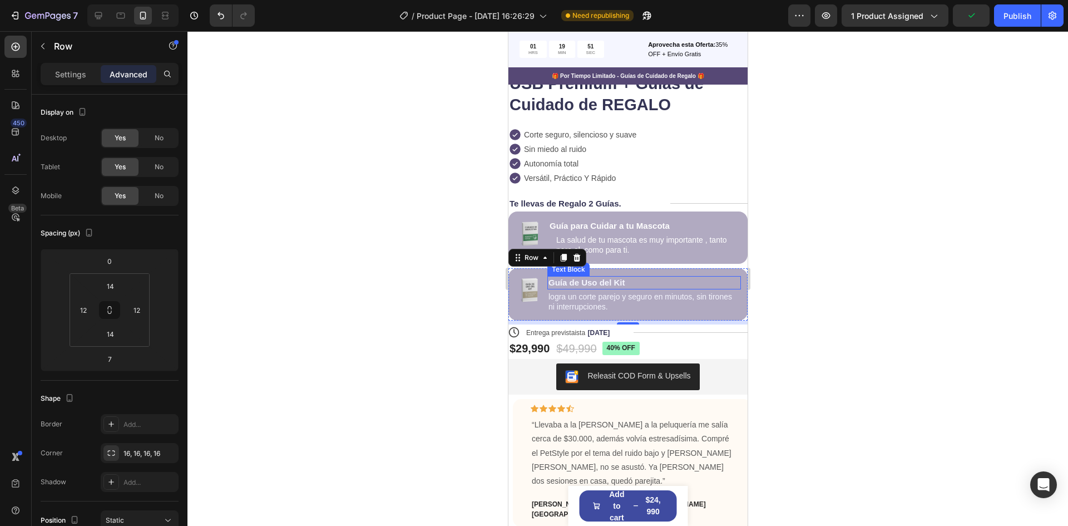
click at [819, 201] on div at bounding box center [628, 278] width 881 height 495
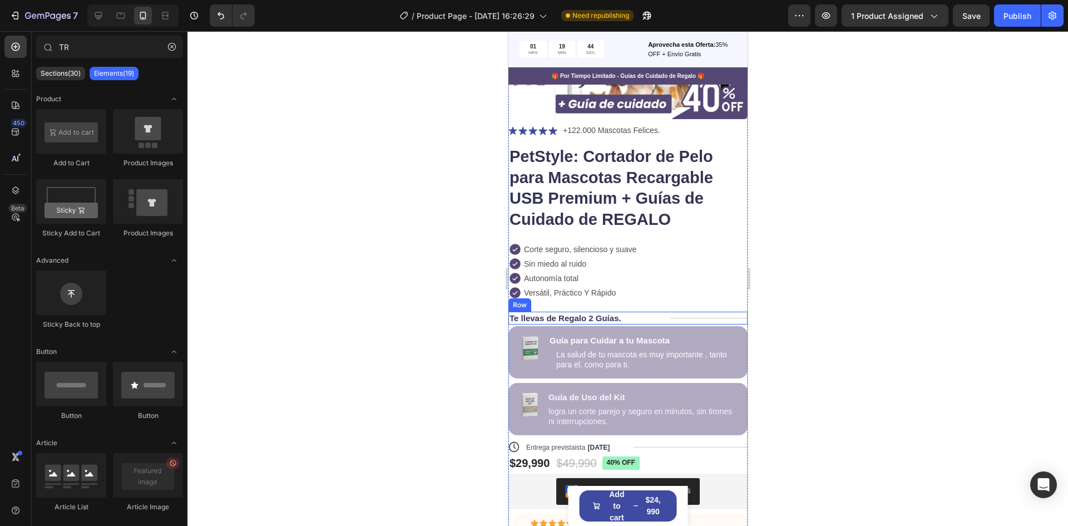
scroll to position [204, 0]
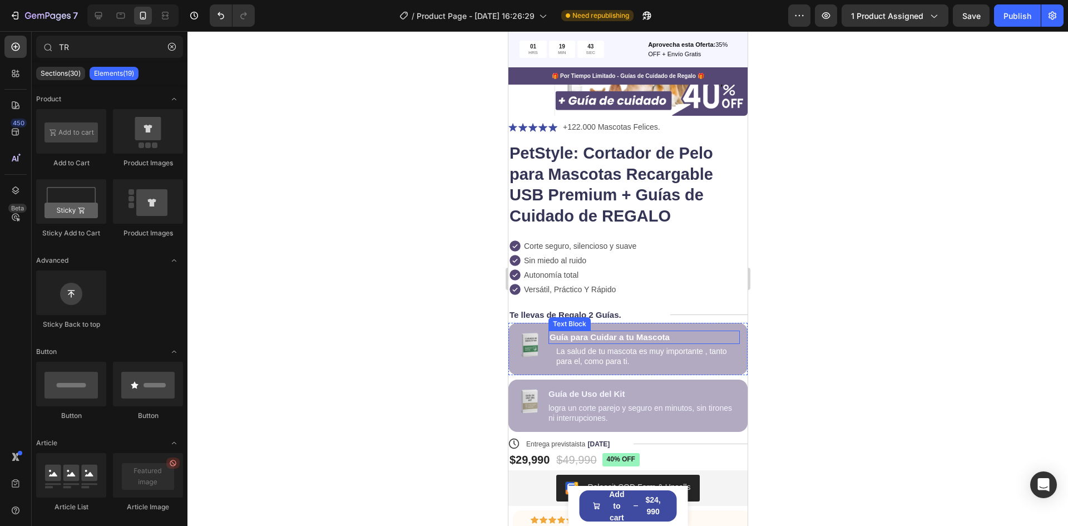
click at [652, 336] on p "Guía para Cuidar a tu Mascota" at bounding box center [643, 337] width 189 height 11
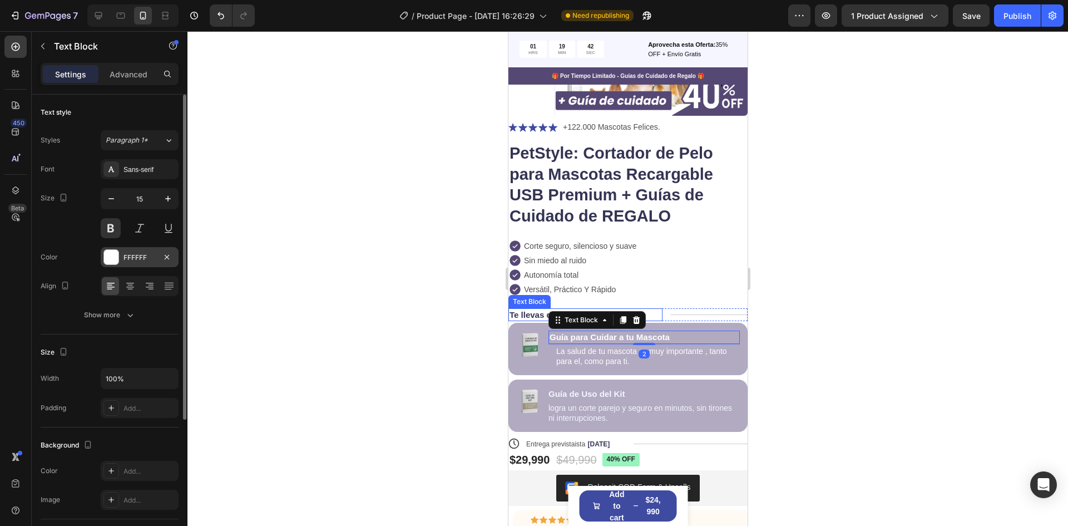
click at [134, 257] on div "FFFFFF" at bounding box center [140, 258] width 32 height 10
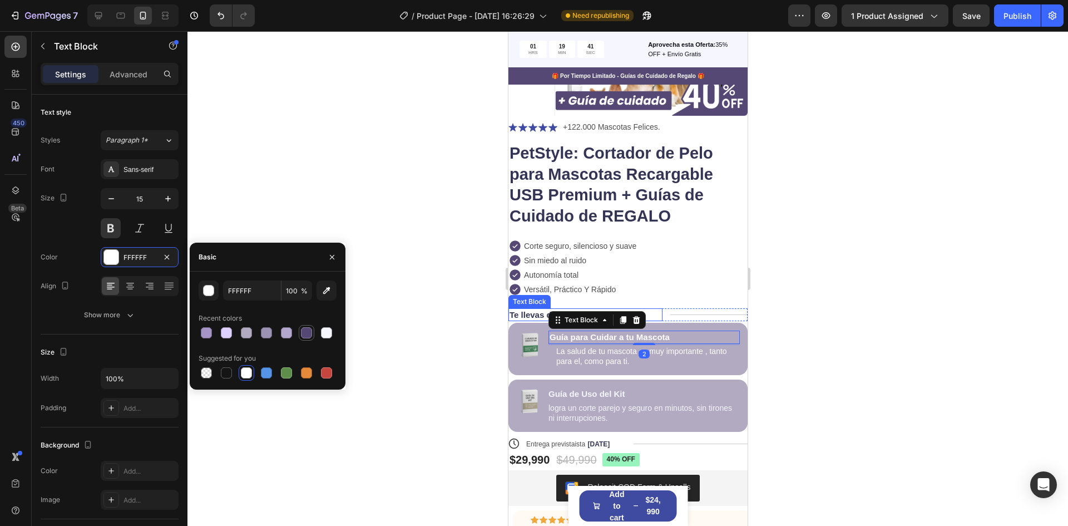
click at [309, 332] on div at bounding box center [306, 332] width 11 height 11
type input "564875"
click at [576, 356] on p "La salud de tu mascota es muy importante , tanto para el, como para ti." at bounding box center [644, 356] width 176 height 20
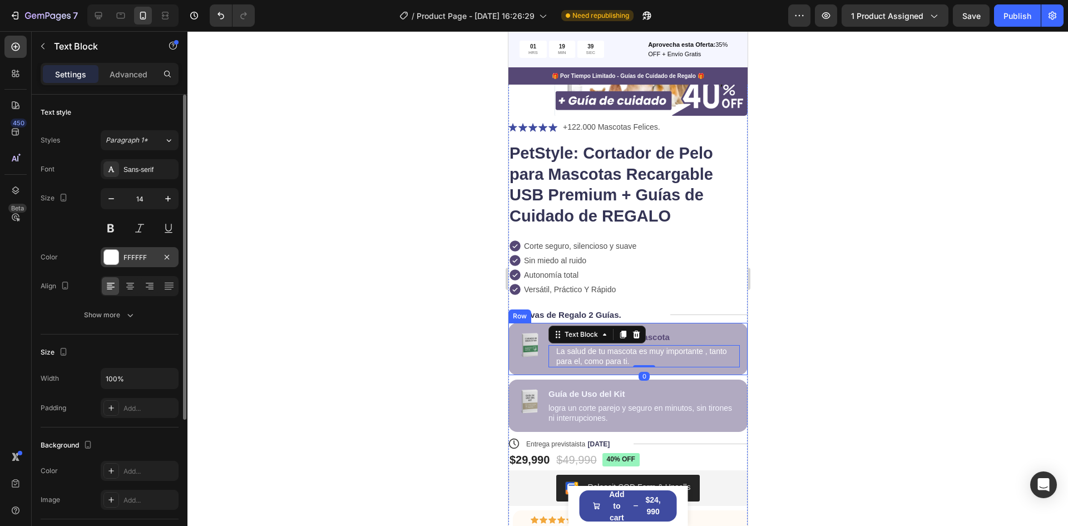
click at [135, 253] on div "FFFFFF" at bounding box center [140, 258] width 32 height 10
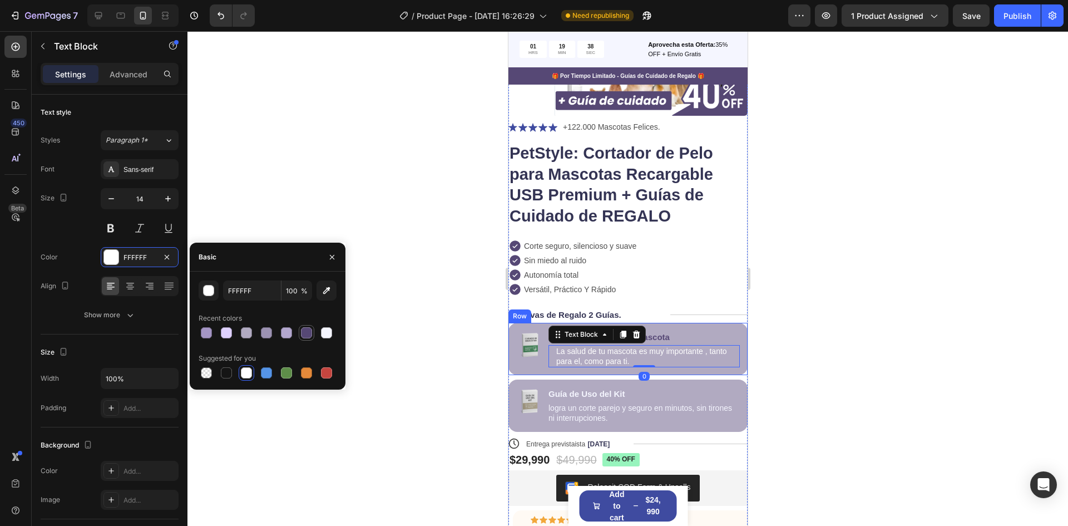
click at [307, 332] on div at bounding box center [306, 332] width 11 height 11
type input "564875"
click at [590, 392] on p "Guía de Uso del Kit" at bounding box center [643, 393] width 191 height 11
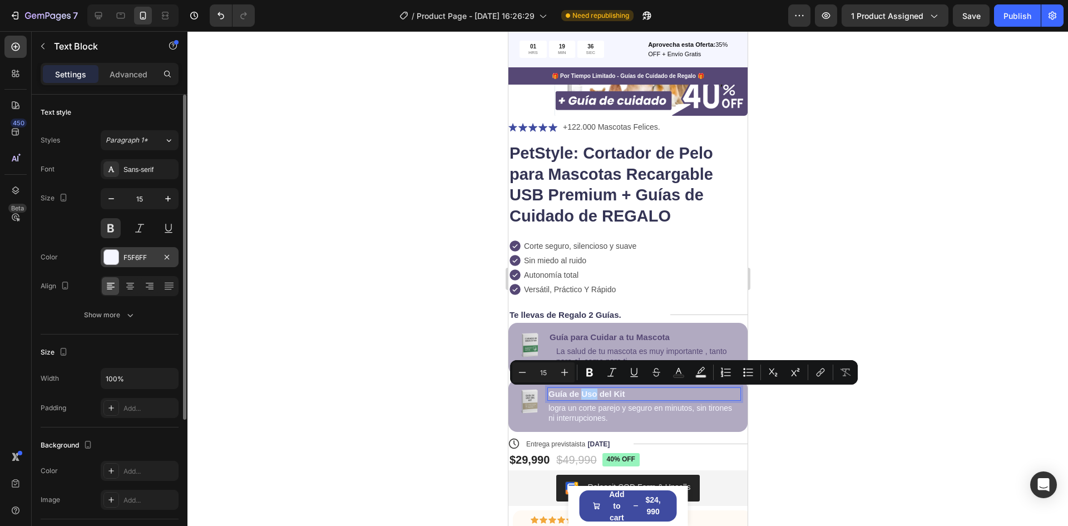
click at [155, 258] on div "F5F6FF" at bounding box center [140, 258] width 32 height 10
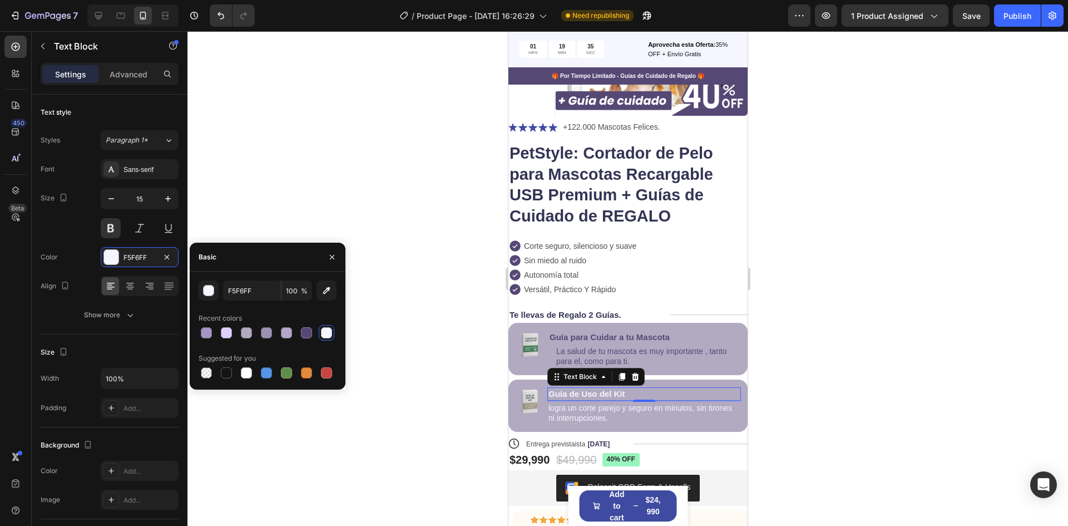
drag, startPoint x: 310, startPoint y: 333, endPoint x: 467, endPoint y: 354, distance: 158.8
click at [312, 333] on div at bounding box center [306, 332] width 11 height 11
type input "564875"
drag, startPoint x: 588, startPoint y: 417, endPoint x: 513, endPoint y: 400, distance: 77.0
click at [588, 417] on p "logra un corte parejo y seguro en minutos, sin tirones ni interrupciones." at bounding box center [643, 413] width 191 height 20
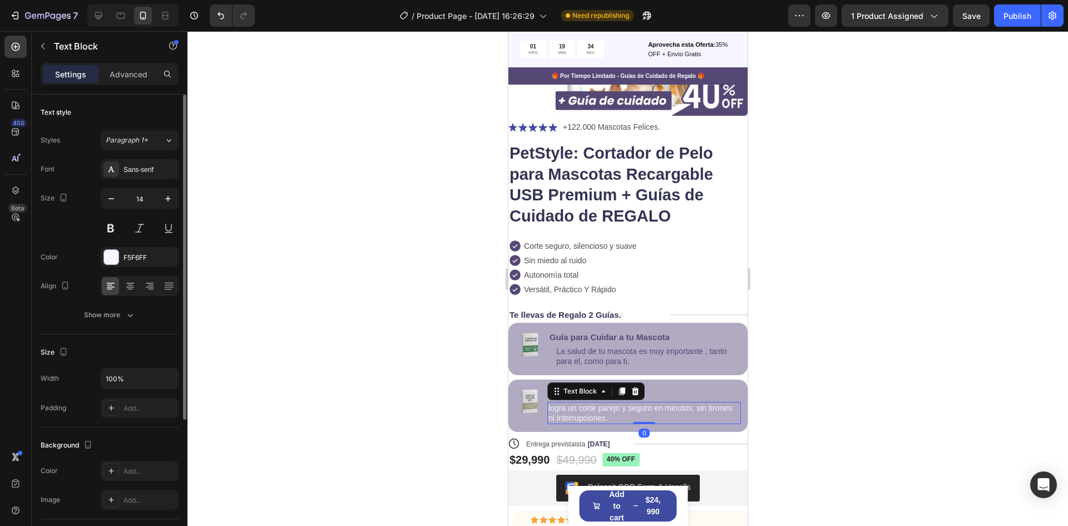
click at [0, 0] on button "button" at bounding box center [0, 0] width 0 height 0
click at [157, 257] on div "Add..." at bounding box center [150, 258] width 52 height 10
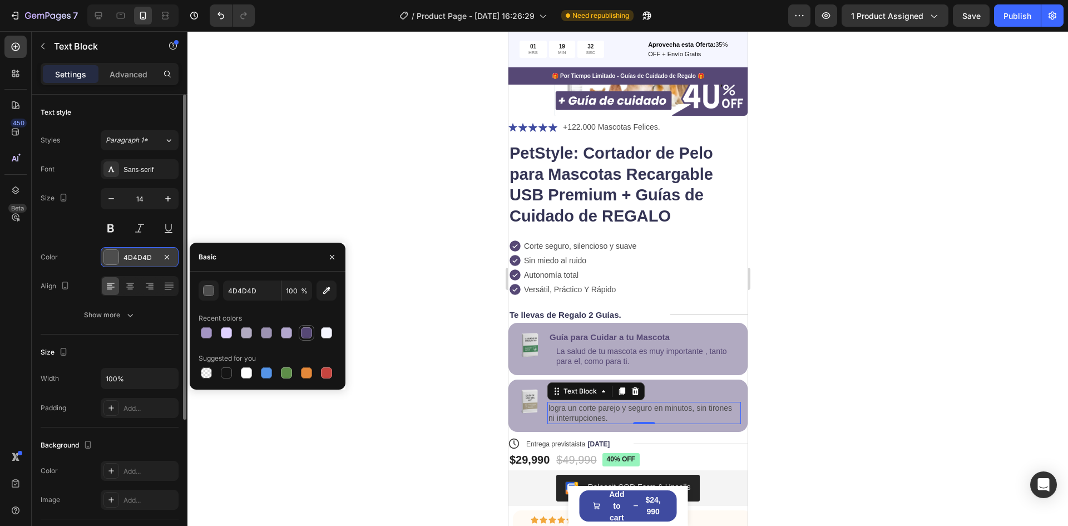
click at [307, 338] on div at bounding box center [306, 332] width 13 height 13
type input "564875"
click at [807, 249] on div at bounding box center [628, 278] width 881 height 495
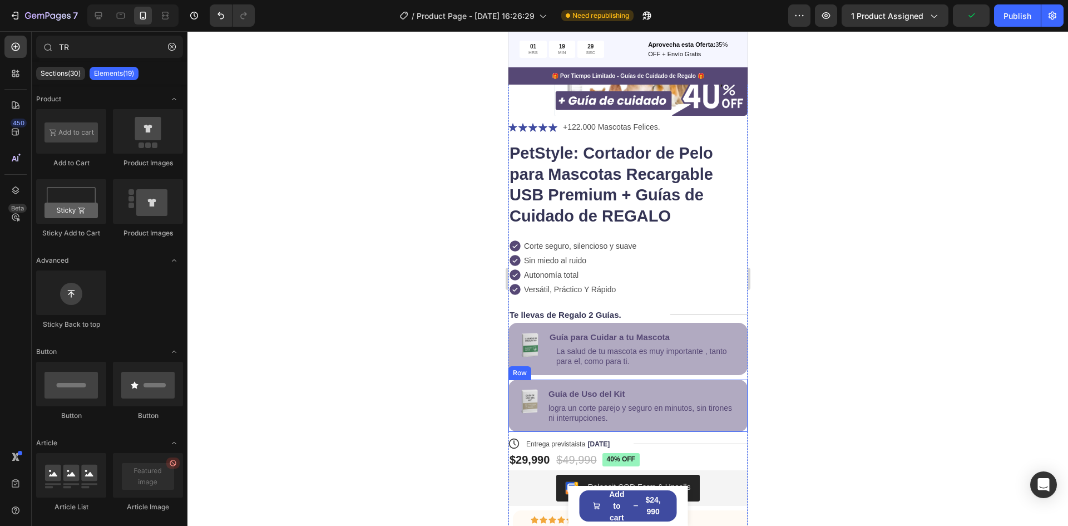
click at [849, 366] on div at bounding box center [628, 278] width 881 height 495
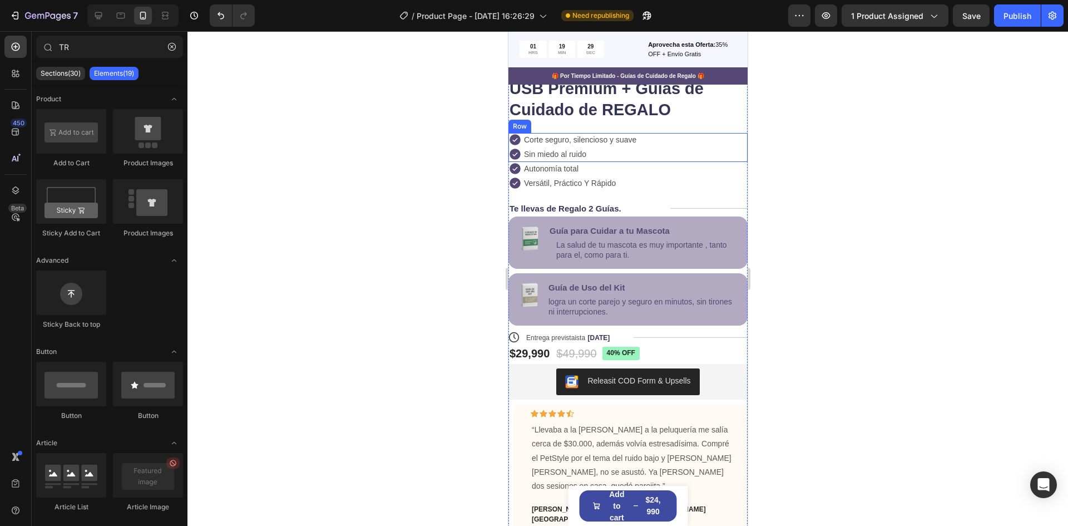
scroll to position [316, 0]
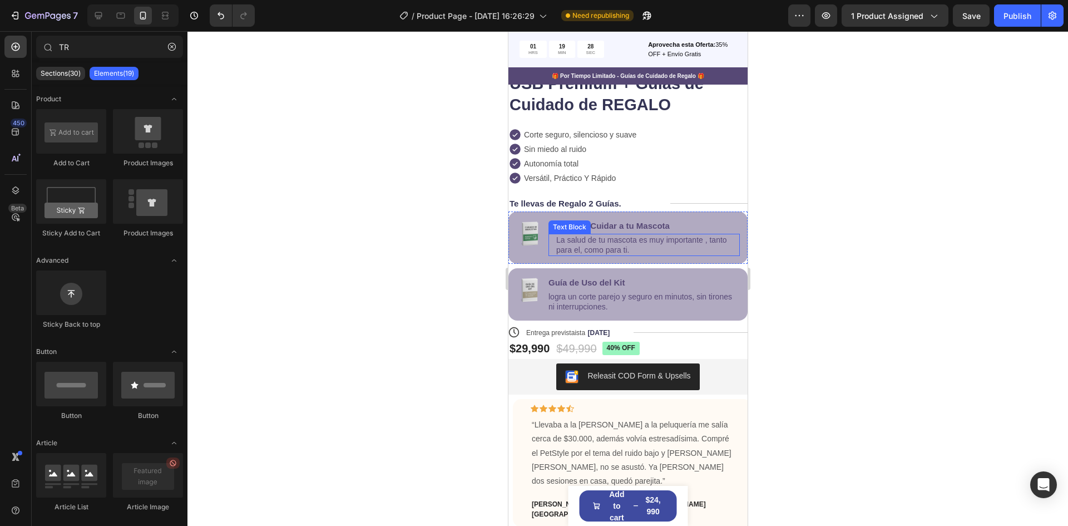
click at [557, 239] on p "La salud de tu mascota es muy importante , tanto para el, como para ti." at bounding box center [644, 245] width 176 height 20
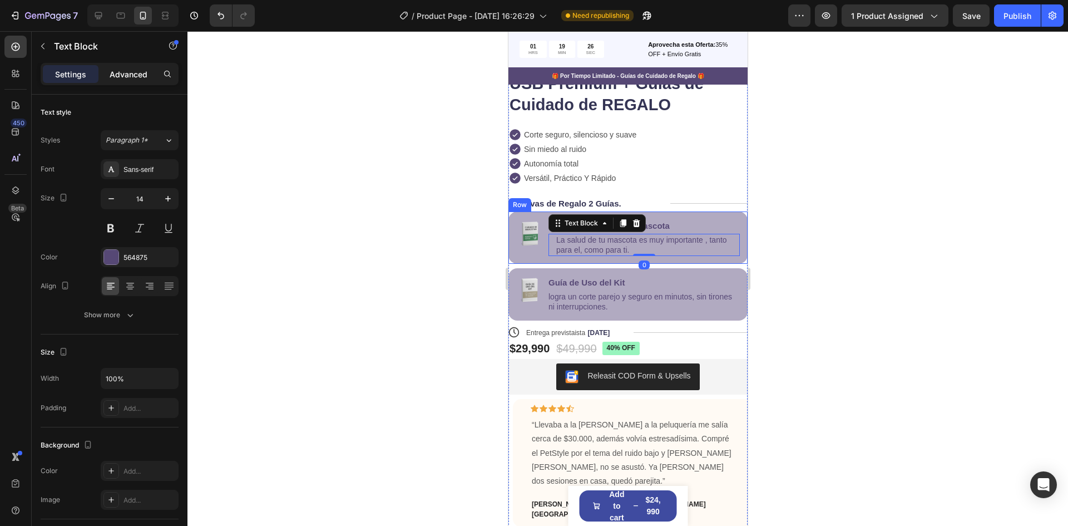
click at [136, 76] on p "Advanced" at bounding box center [129, 74] width 38 height 12
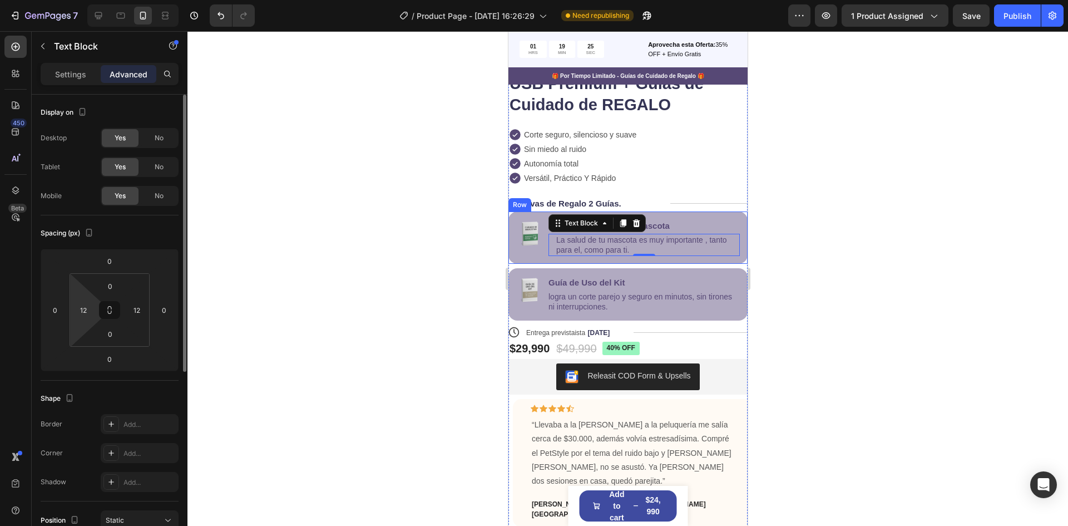
click at [73, 0] on html "7 / Product Page - [DATE] 16:26:29 Need republishing Preview 1 product assigned…" at bounding box center [534, 0] width 1068 height 0
type input "0"
click at [73, 0] on html "7 / Product Page - [DATE] 16:26:29 Need republishing Preview 1 product assigned…" at bounding box center [534, 0] width 1068 height 0
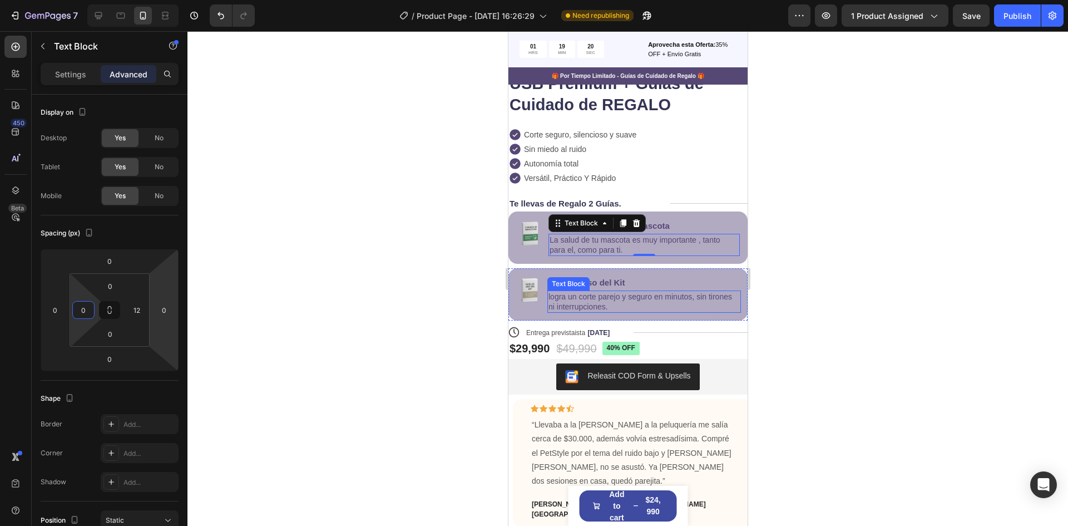
click at [715, 298] on p "logra un corte parejo y seguro en minutos, sin tirones ni interrupciones." at bounding box center [643, 302] width 191 height 20
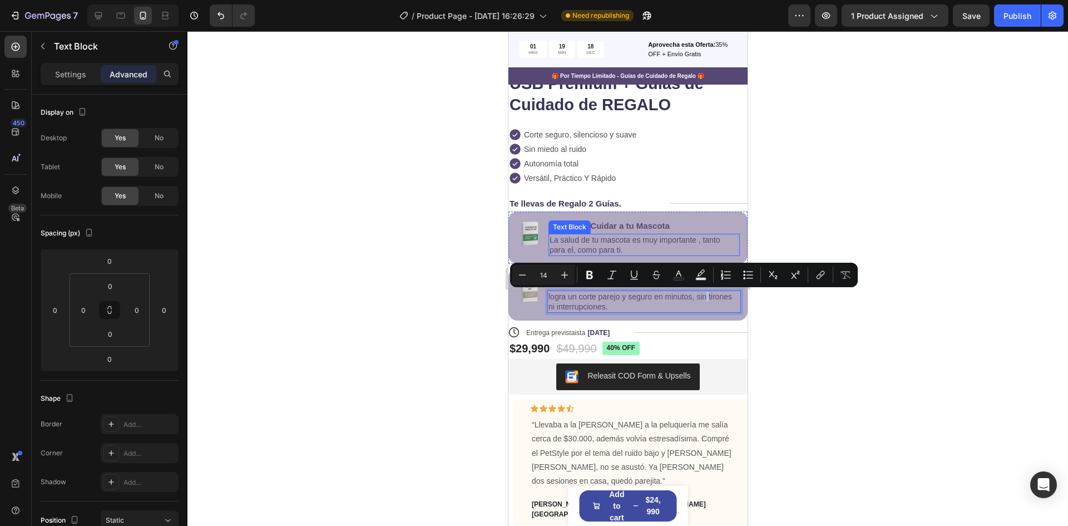
click at [703, 246] on p "La salud de tu mascota es muy importante , tanto para el, como para ti." at bounding box center [640, 245] width 183 height 20
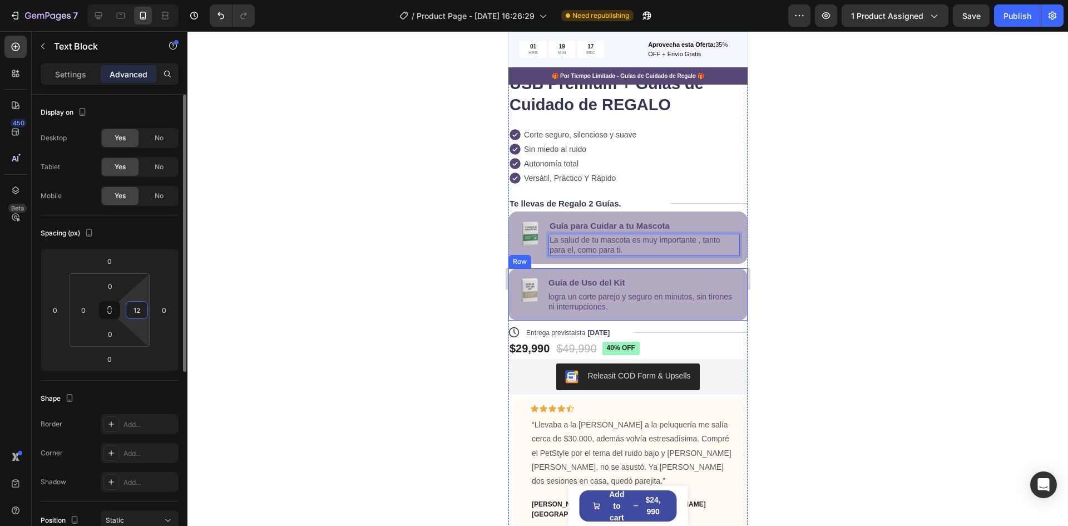
click at [137, 307] on input "12" at bounding box center [137, 310] width 17 height 17
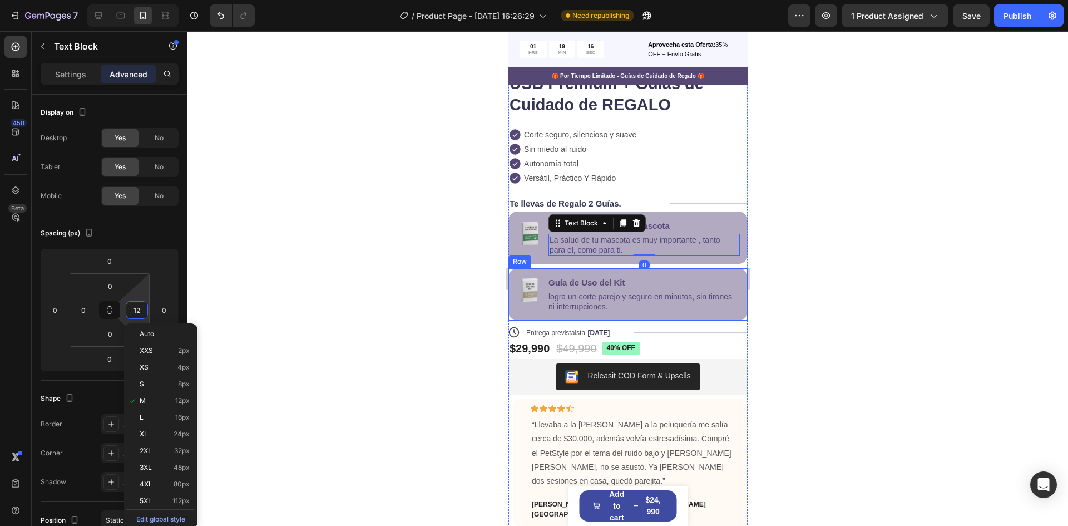
type input "0"
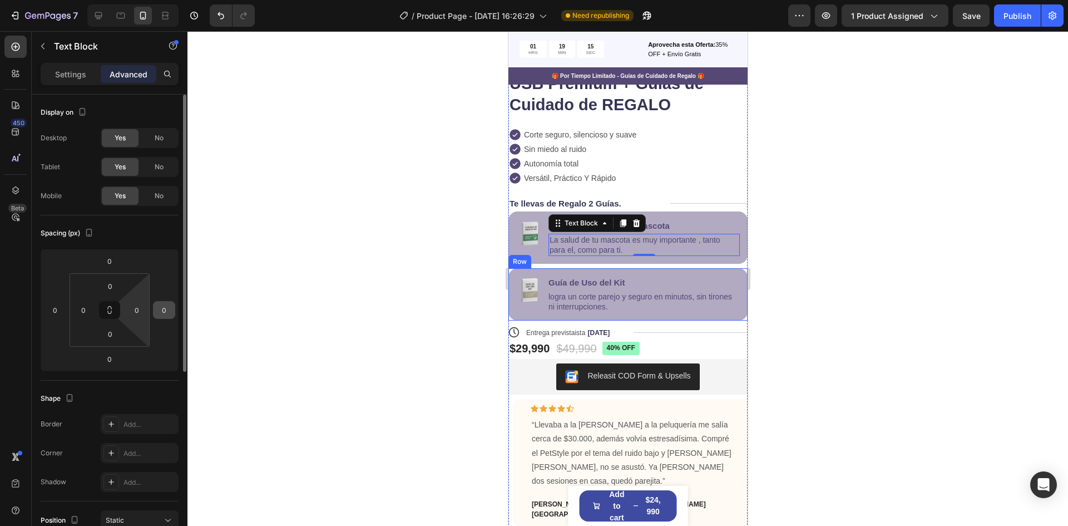
drag, startPoint x: 144, startPoint y: 303, endPoint x: 157, endPoint y: 316, distance: 18.5
click at [150, 0] on html "7 / Product Page - [DATE] 16:26:29 Need republishing Preview 1 product assigned…" at bounding box center [534, 0] width 1068 height 0
click at [815, 252] on div at bounding box center [628, 278] width 881 height 495
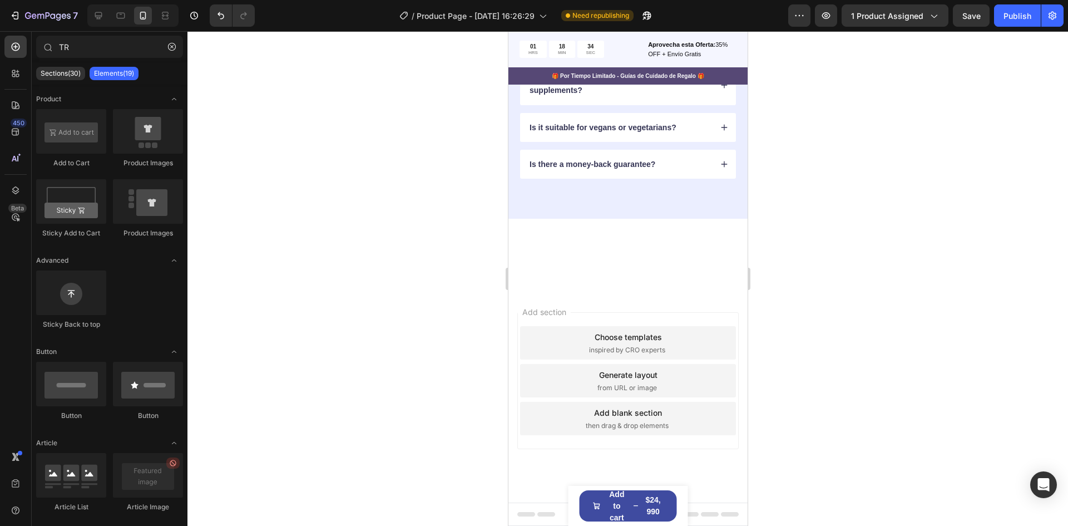
scroll to position [3331, 0]
click at [63, 77] on p "Sections(30)" at bounding box center [61, 73] width 40 height 9
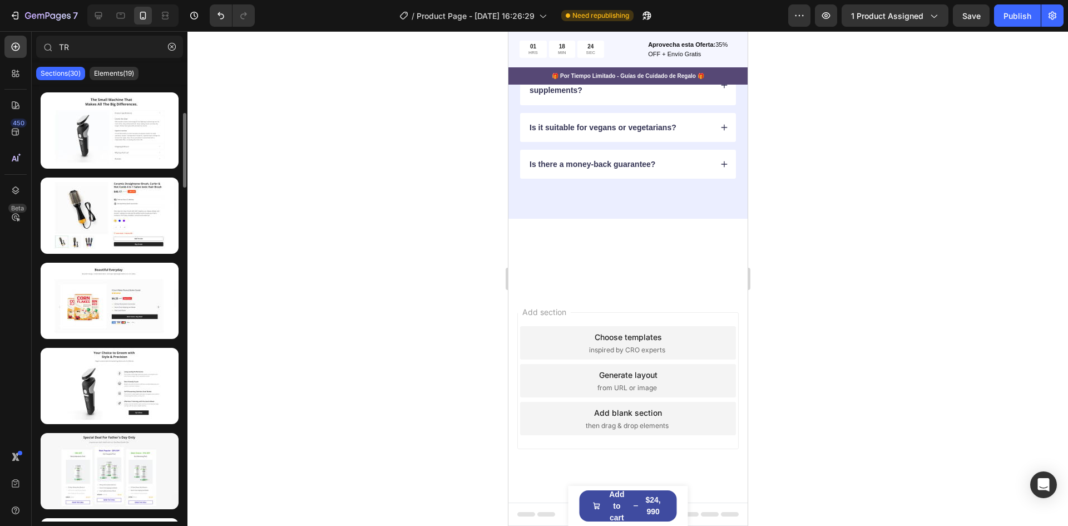
scroll to position [0, 0]
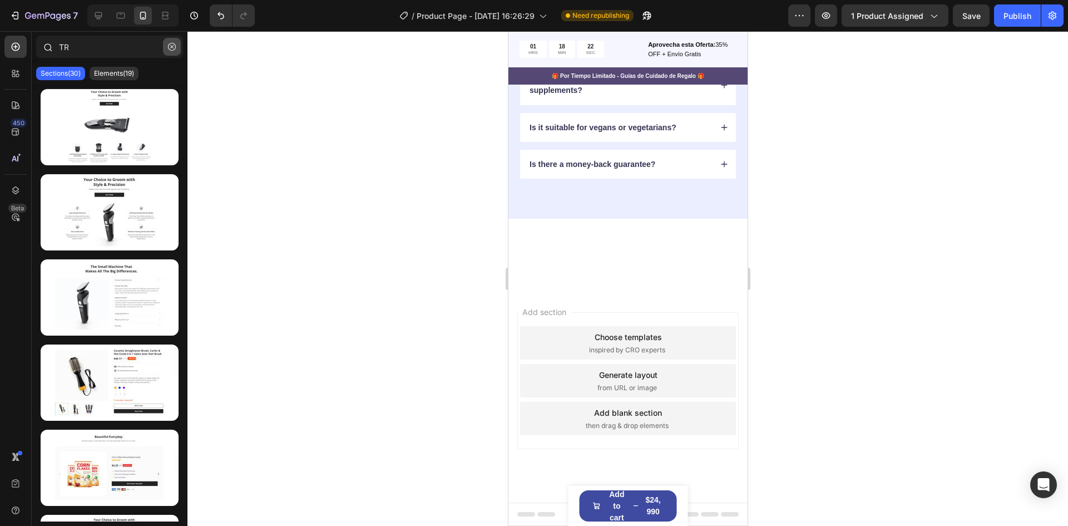
click at [166, 51] on button "button" at bounding box center [172, 47] width 18 height 18
click at [166, 51] on input "TR" at bounding box center [109, 47] width 147 height 22
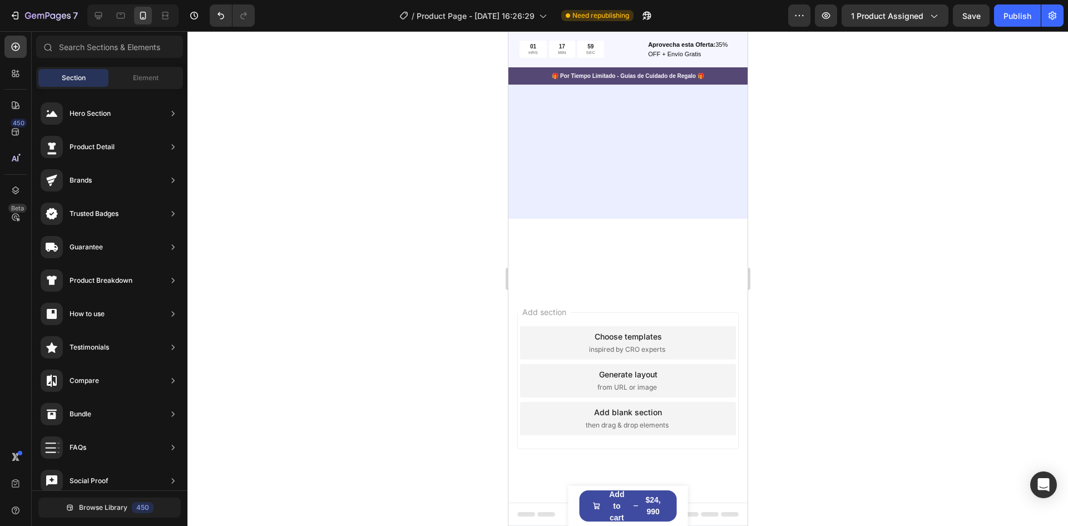
scroll to position [2106, 0]
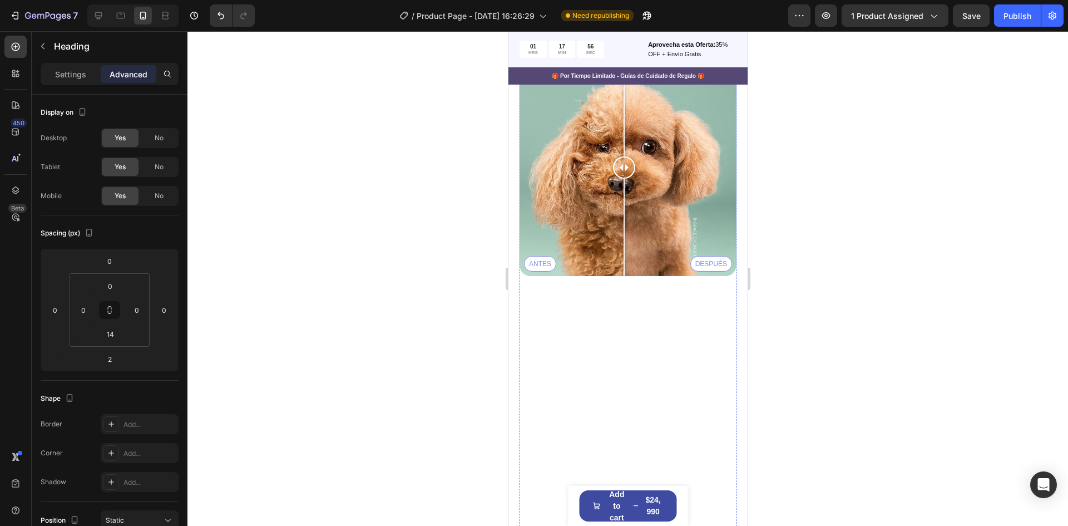
scroll to position [737, 0]
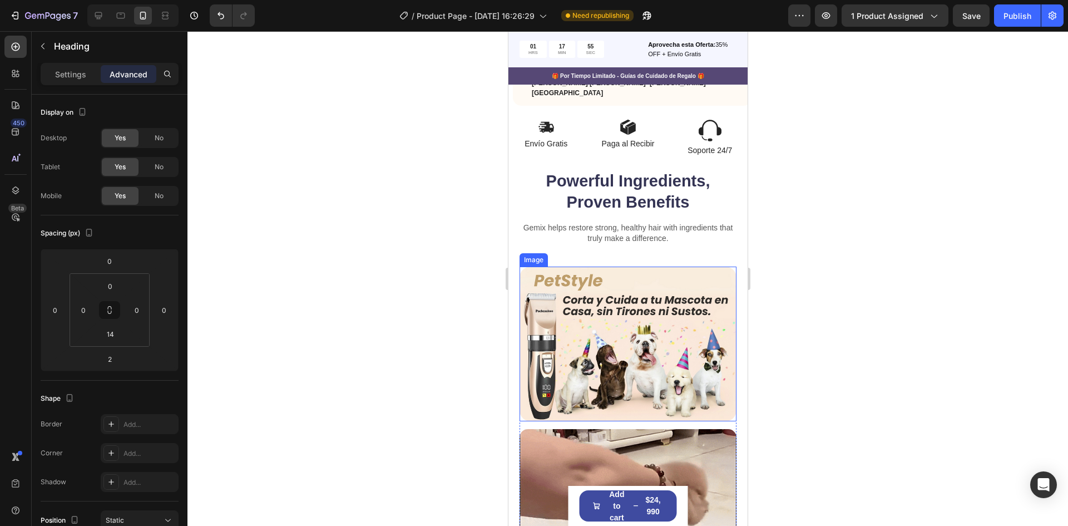
click at [631, 225] on p "Gemix helps restore strong, healthy hair with ingredients that truly make a dif…" at bounding box center [627, 233] width 215 height 20
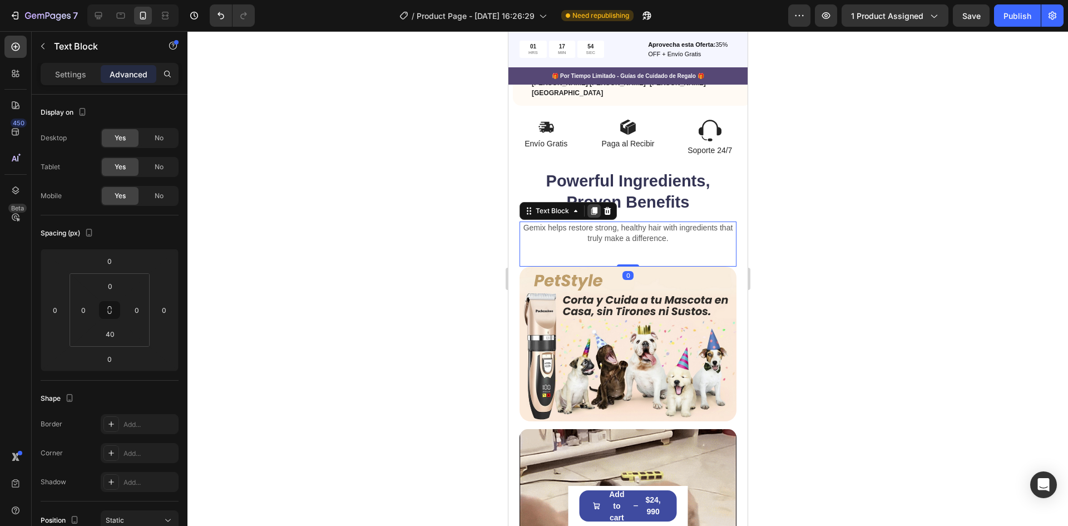
click at [593, 208] on icon at bounding box center [594, 212] width 6 height 8
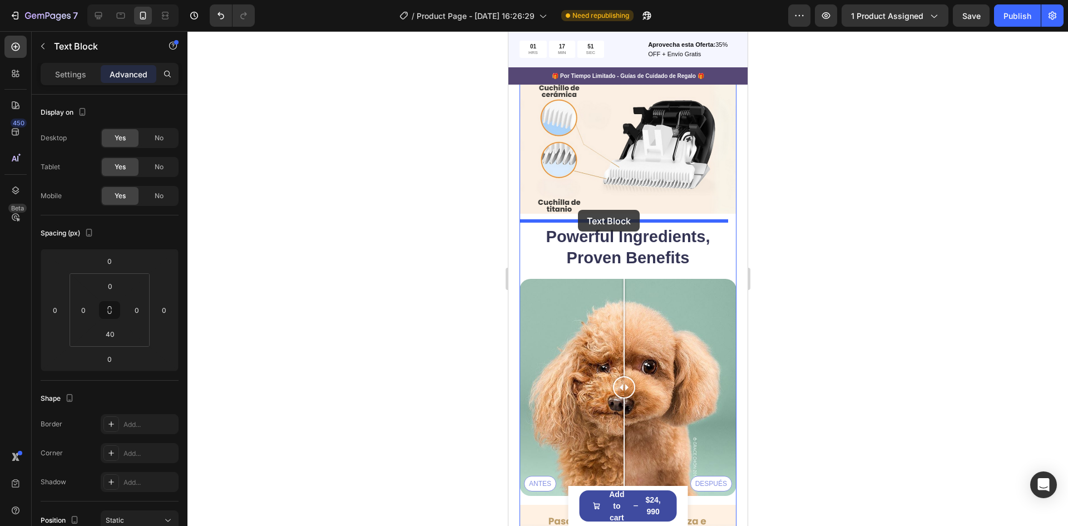
drag, startPoint x: 559, startPoint y: 248, endPoint x: 578, endPoint y: 210, distance: 42.6
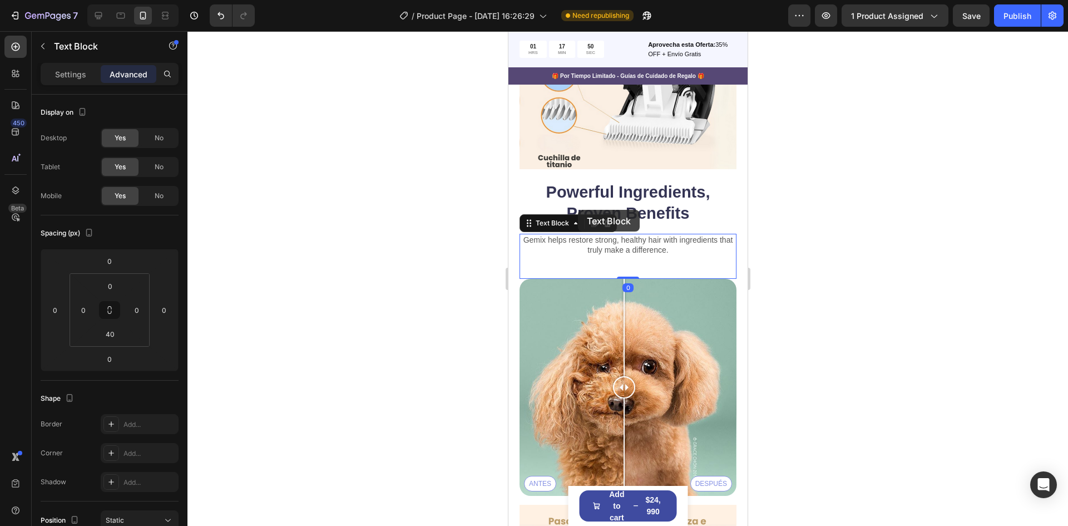
scroll to position [2301, 0]
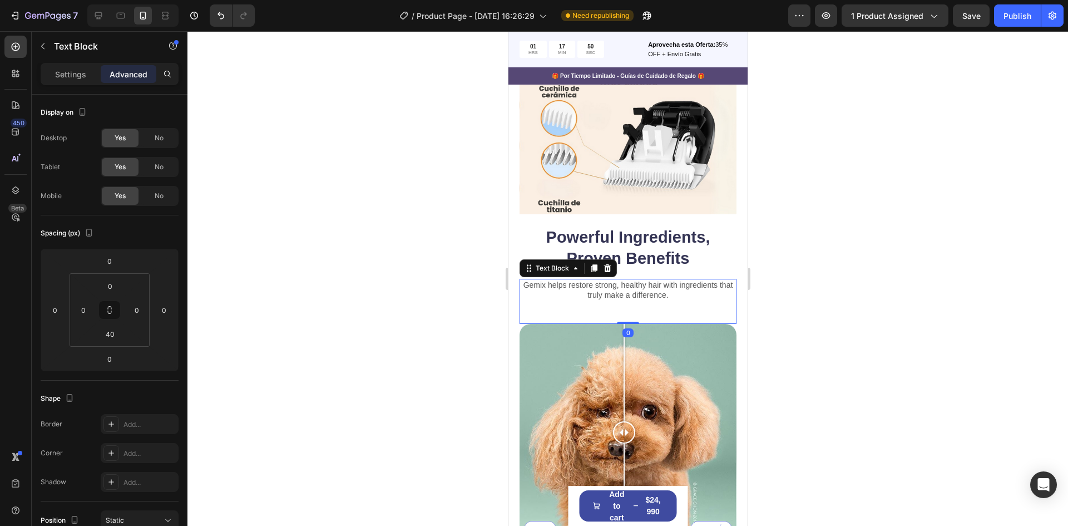
click at [648, 280] on p "Gemix helps restore strong, healthy hair with ingredients that truly make a dif…" at bounding box center [627, 290] width 215 height 20
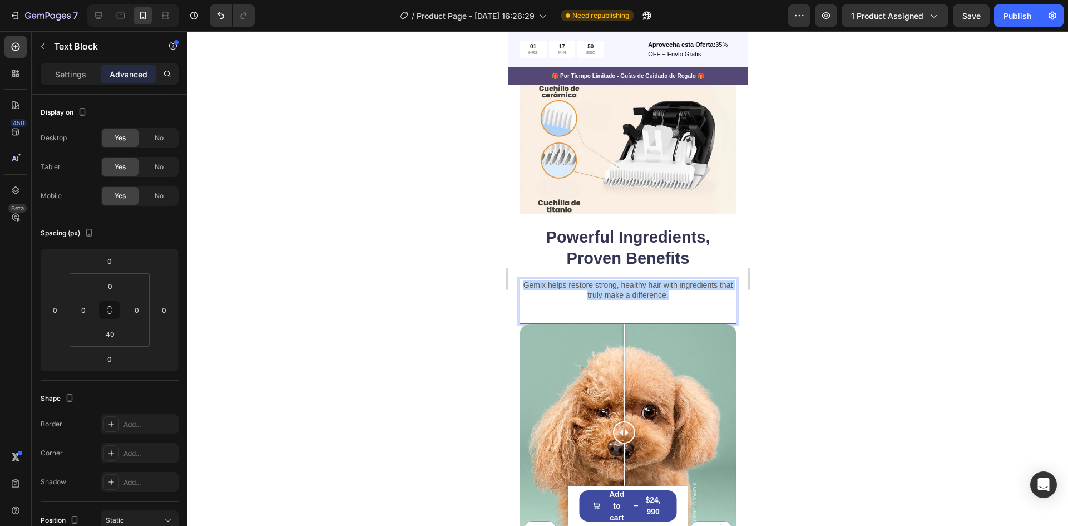
click at [648, 280] on p "Gemix helps restore strong, healthy hair with ingredients that truly make a dif…" at bounding box center [627, 290] width 215 height 20
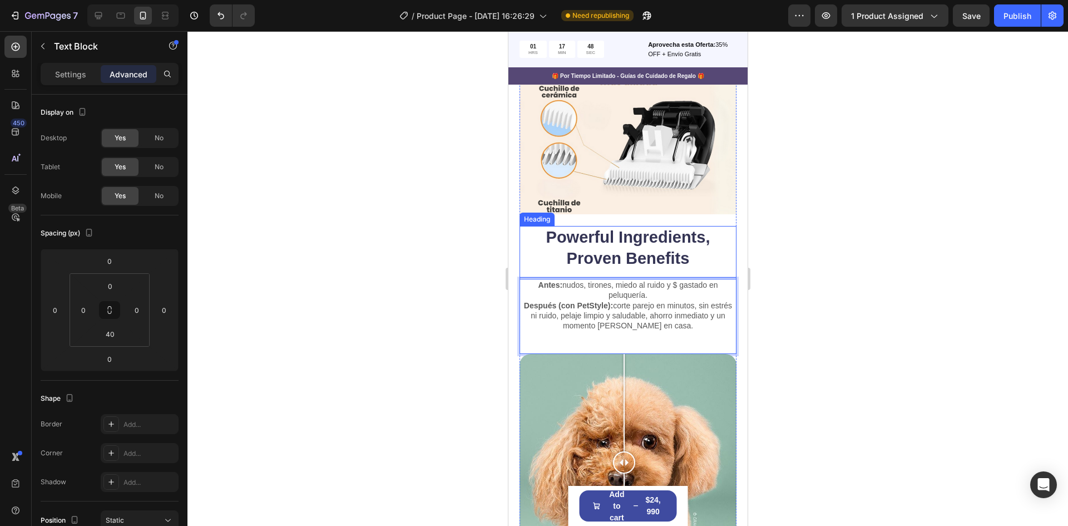
click at [673, 226] on h2 "Powerful Ingredients, Proven Benefits" at bounding box center [627, 248] width 217 height 44
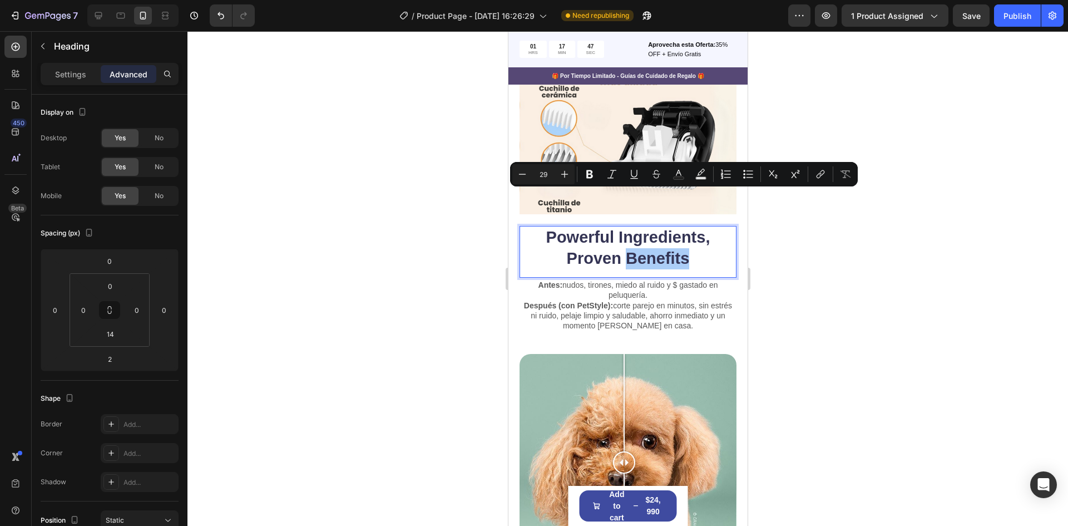
click at [936, 238] on div at bounding box center [628, 278] width 881 height 495
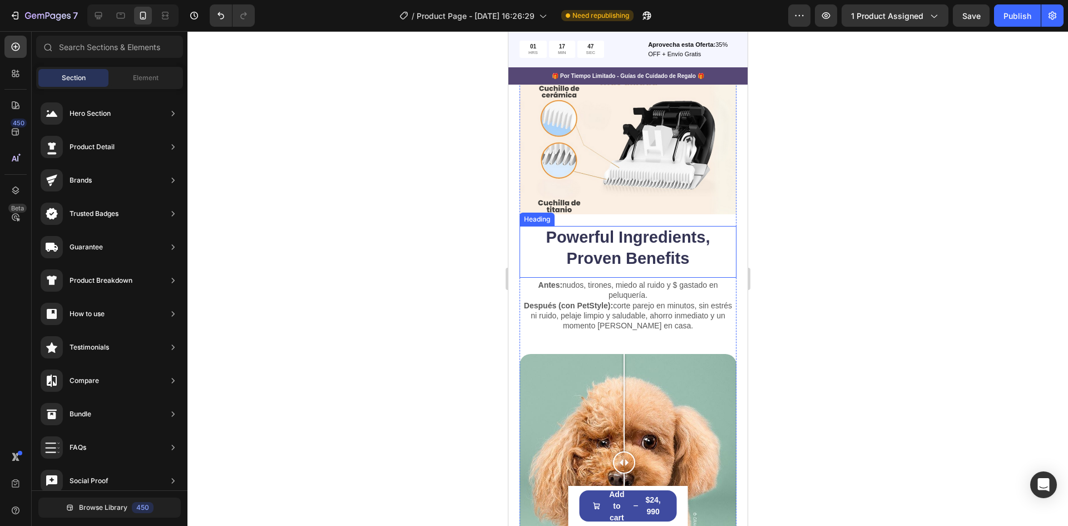
click at [711, 227] on p "Powerful Ingredients, Proven Benefits" at bounding box center [627, 248] width 215 height 42
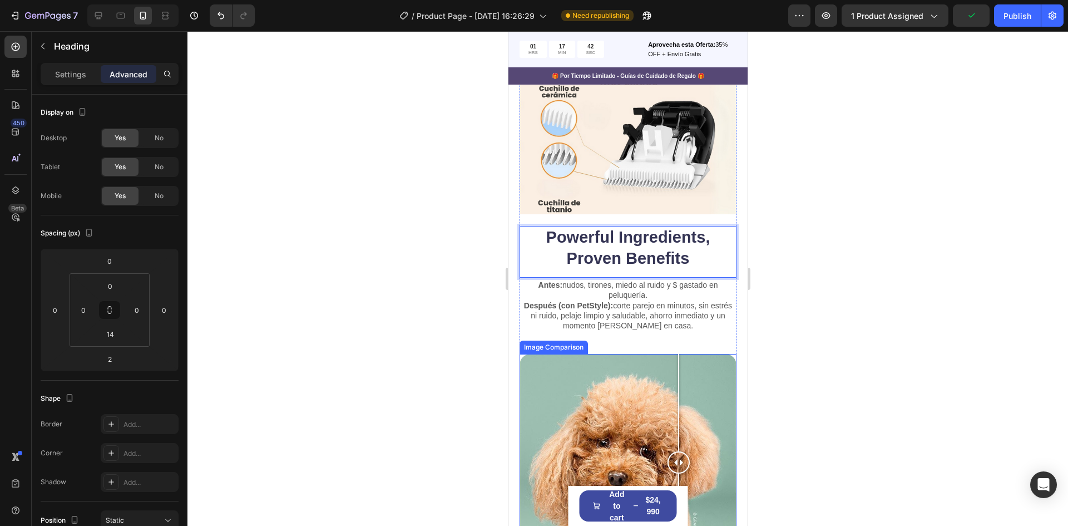
drag, startPoint x: 628, startPoint y: 400, endPoint x: 681, endPoint y: 289, distance: 123.2
click at [678, 415] on div at bounding box center [678, 462] width 22 height 217
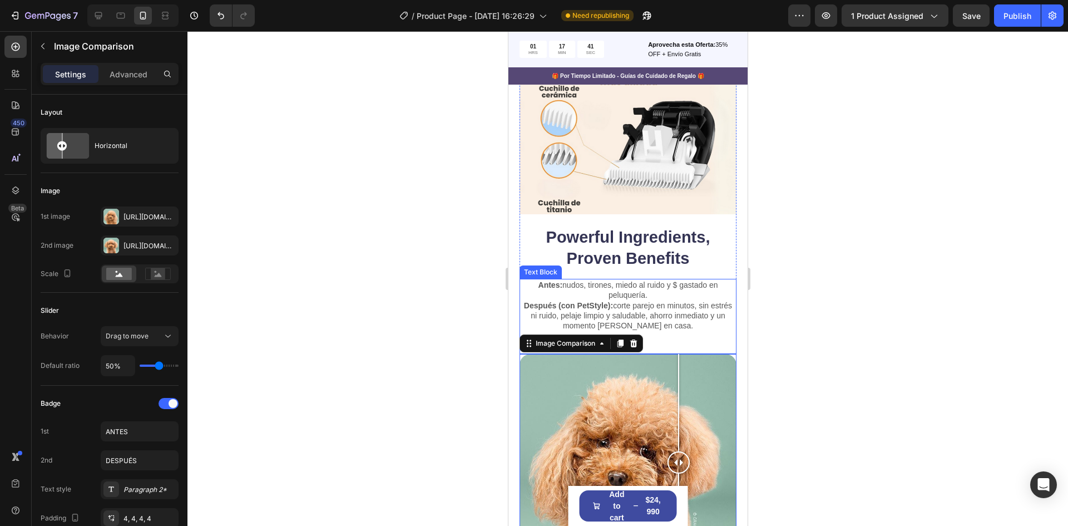
click at [688, 280] on p "Antes: nudos, tirones, miedo al ruido y $ gastado en peluquería. Después (con P…" at bounding box center [627, 305] width 215 height 51
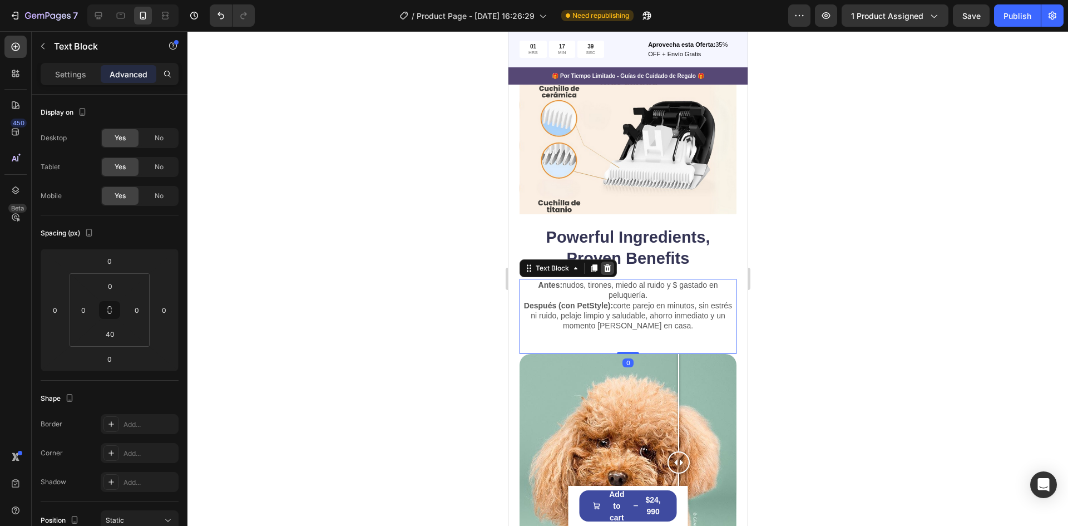
click at [608, 264] on icon at bounding box center [607, 268] width 7 height 8
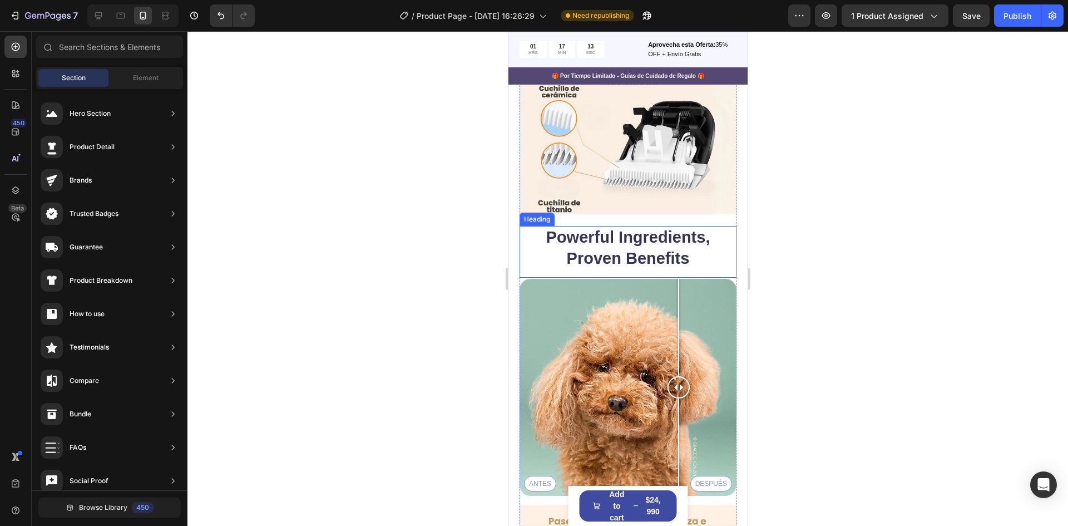
click at [593, 227] on p "Powerful Ingredients, Proven Benefits" at bounding box center [627, 248] width 215 height 42
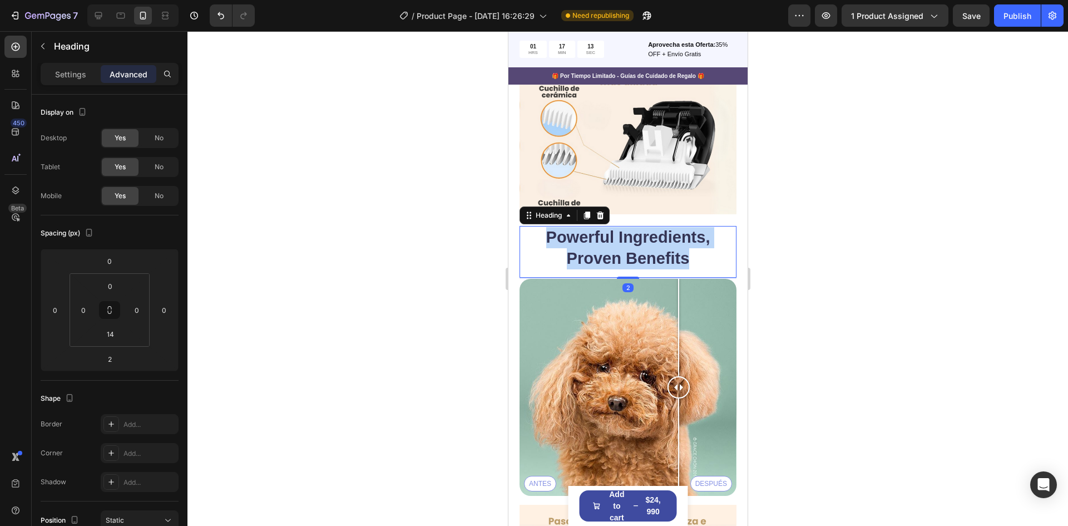
click at [593, 227] on p "Powerful Ingredients, Proven Benefits" at bounding box center [627, 248] width 215 height 42
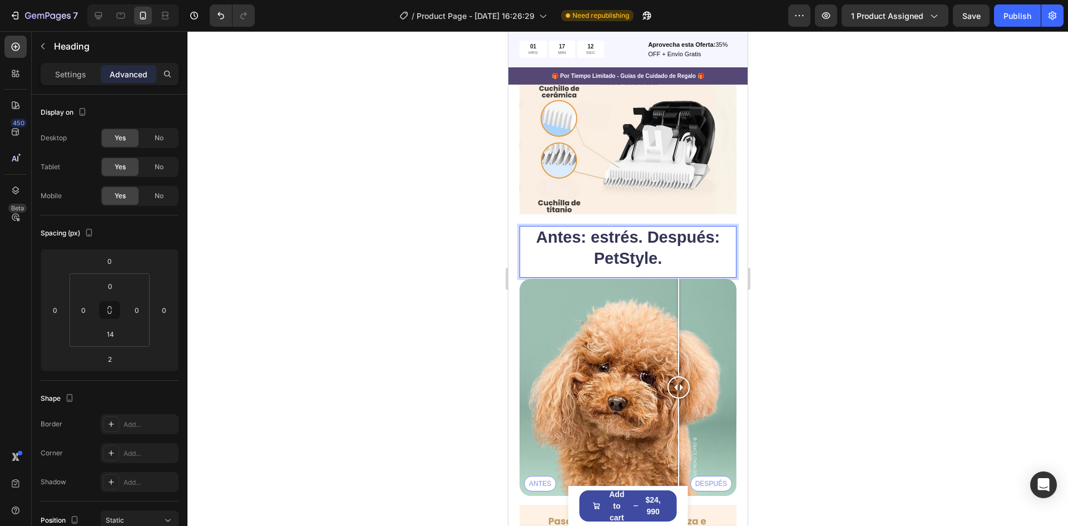
click at [795, 196] on div at bounding box center [628, 278] width 881 height 495
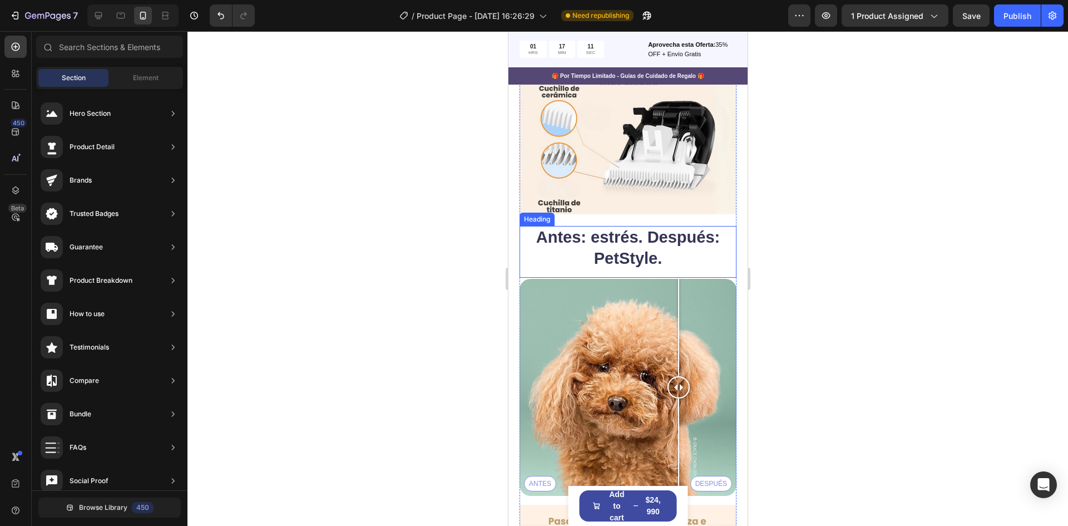
click at [641, 227] on p "Antes: estrés. Después: PetStyle." at bounding box center [627, 248] width 215 height 42
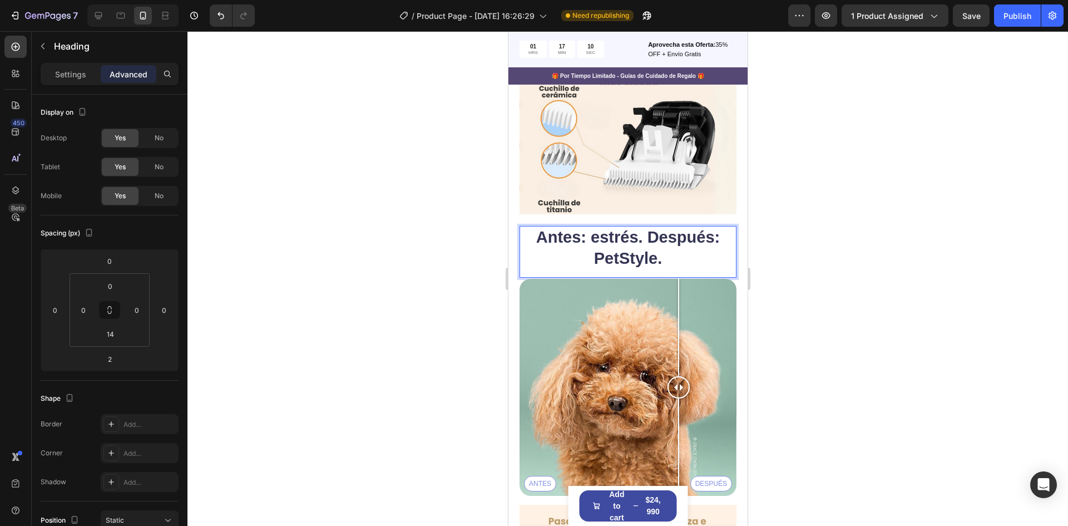
click at [642, 227] on p "Antes: estrés. Después: PetStyle." at bounding box center [627, 248] width 215 height 42
click at [858, 180] on div at bounding box center [628, 278] width 881 height 495
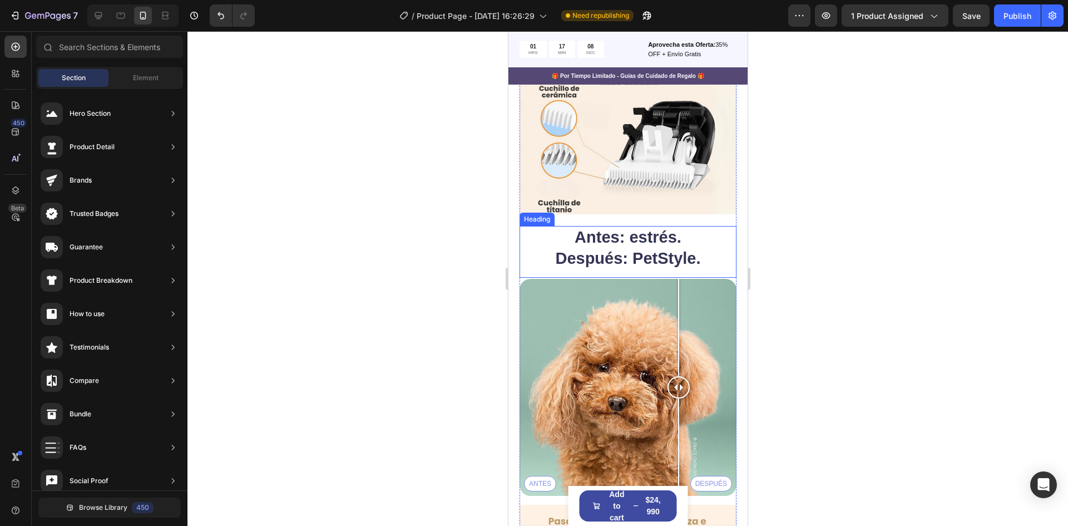
click at [661, 227] on p "Antes: estrés. Después: PetStyle." at bounding box center [627, 248] width 215 height 42
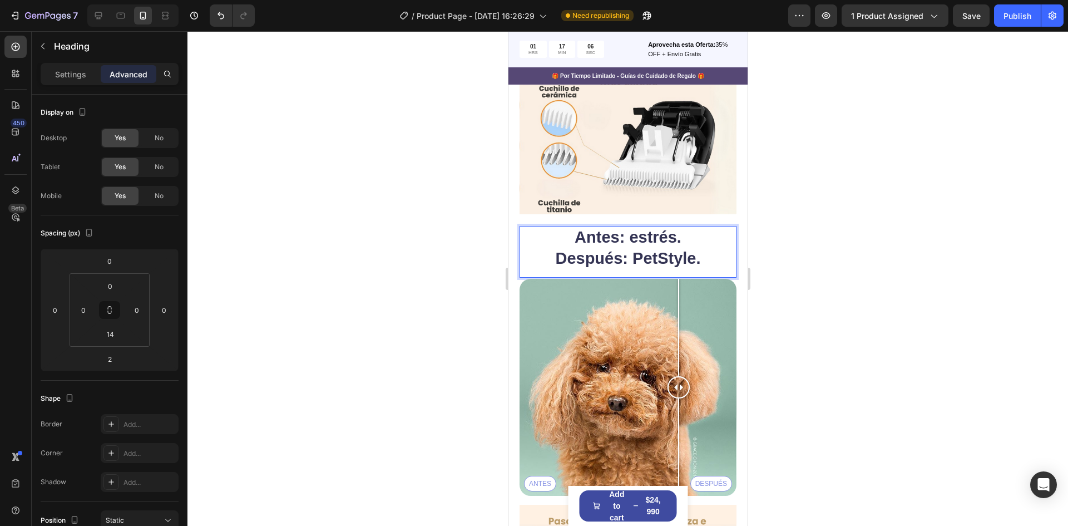
drag, startPoint x: 702, startPoint y: 204, endPoint x: 675, endPoint y: 203, distance: 26.7
click at [674, 227] on p "Antes: estrés. Después: PetStyle." at bounding box center [627, 248] width 215 height 42
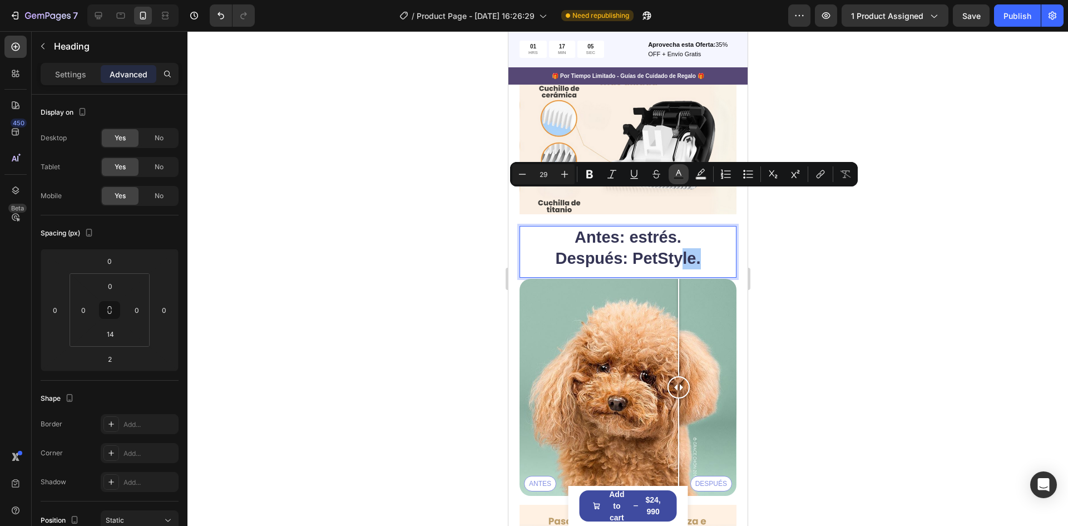
click at [680, 177] on button "Text Color" at bounding box center [679, 174] width 20 height 20
type input "343454"
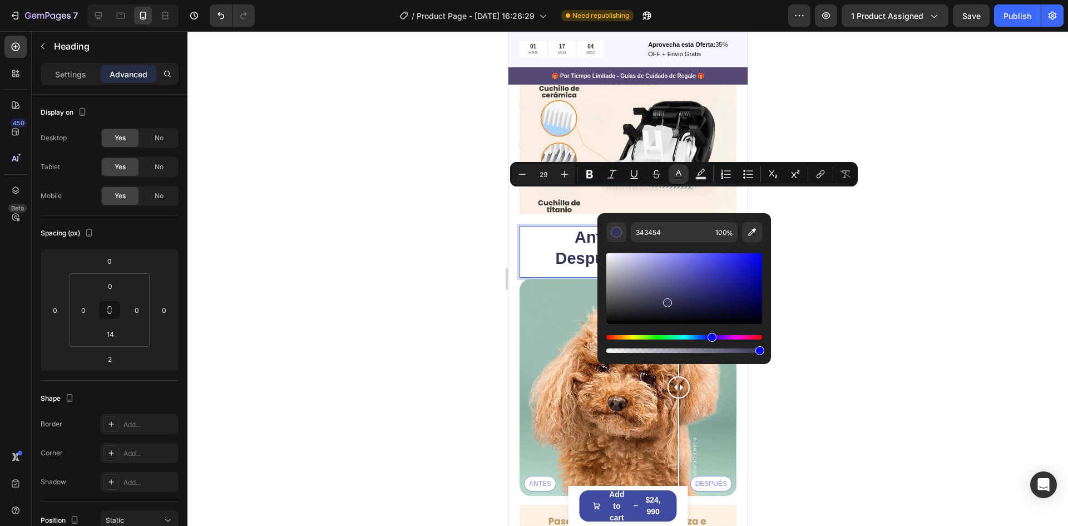
click at [777, 204] on div at bounding box center [628, 278] width 881 height 495
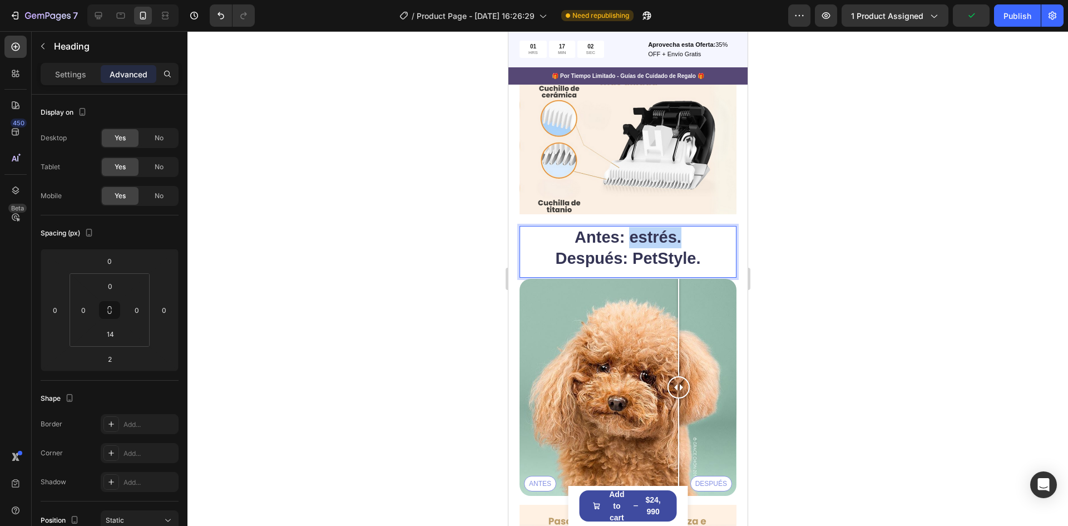
drag, startPoint x: 676, startPoint y: 179, endPoint x: 626, endPoint y: 179, distance: 50.1
click at [626, 227] on p "Antes: estrés. Después: PetStyle." at bounding box center [627, 248] width 215 height 42
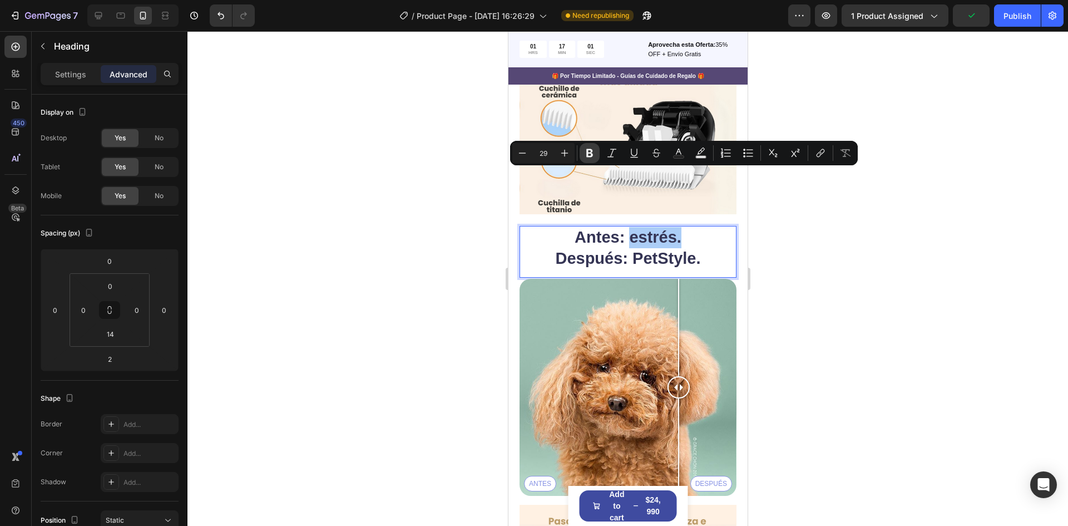
click at [590, 151] on icon "Editor contextual toolbar" at bounding box center [589, 152] width 11 height 11
click at [829, 205] on div at bounding box center [628, 278] width 881 height 495
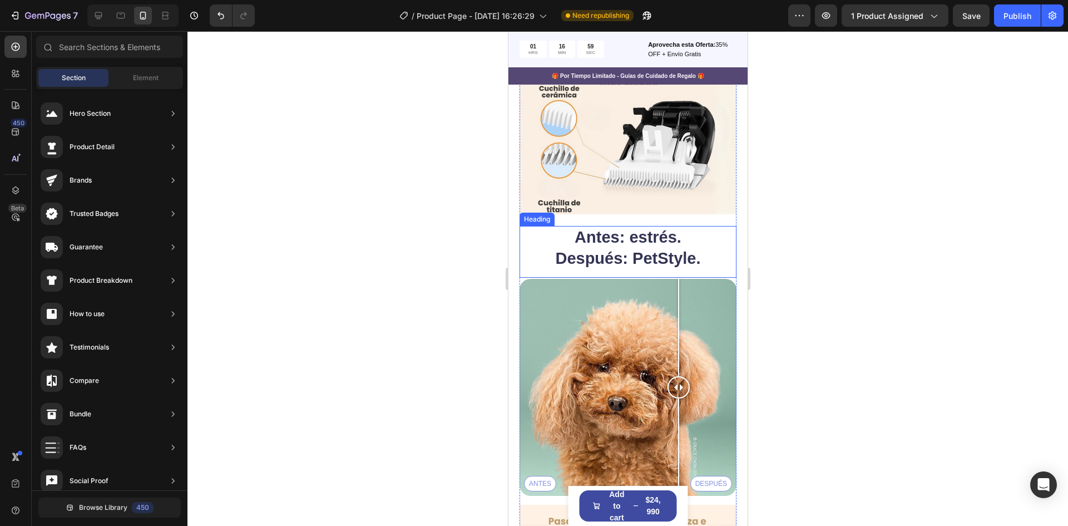
click at [702, 227] on p "Antes: estrés. Después: PetStyle." at bounding box center [627, 248] width 215 height 42
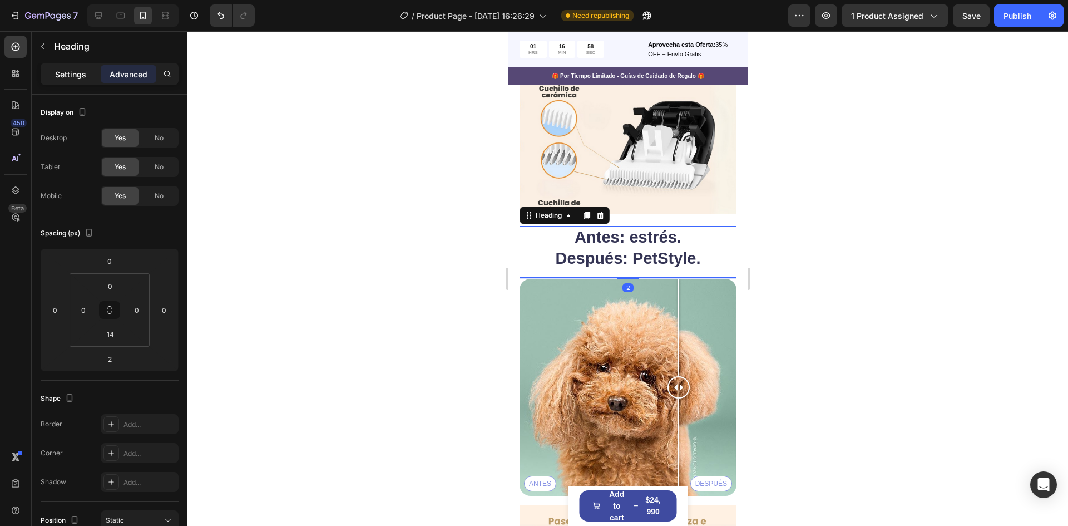
click at [73, 72] on p "Settings" at bounding box center [70, 74] width 31 height 12
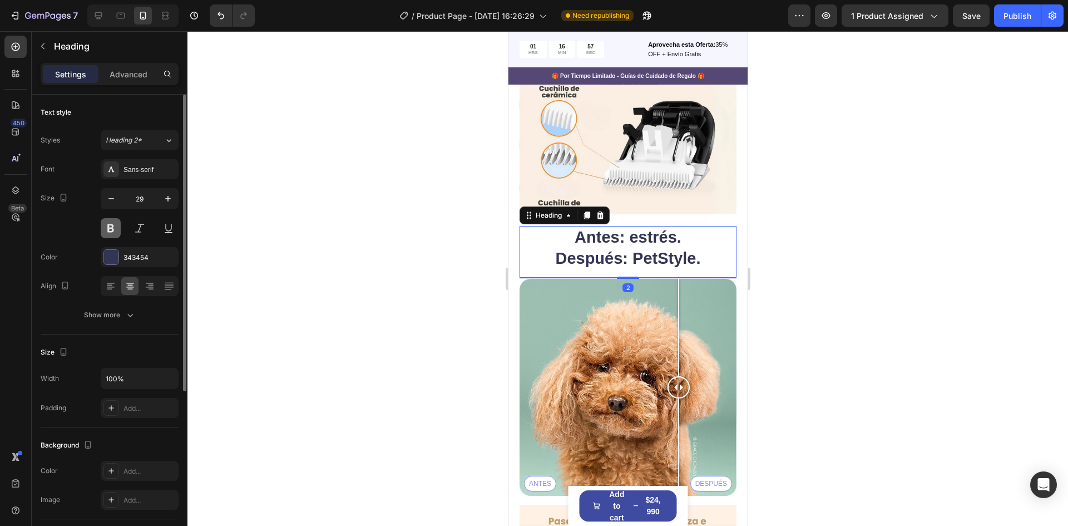
click at [110, 233] on button at bounding box center [111, 228] width 20 height 20
click at [412, 174] on div at bounding box center [628, 278] width 881 height 495
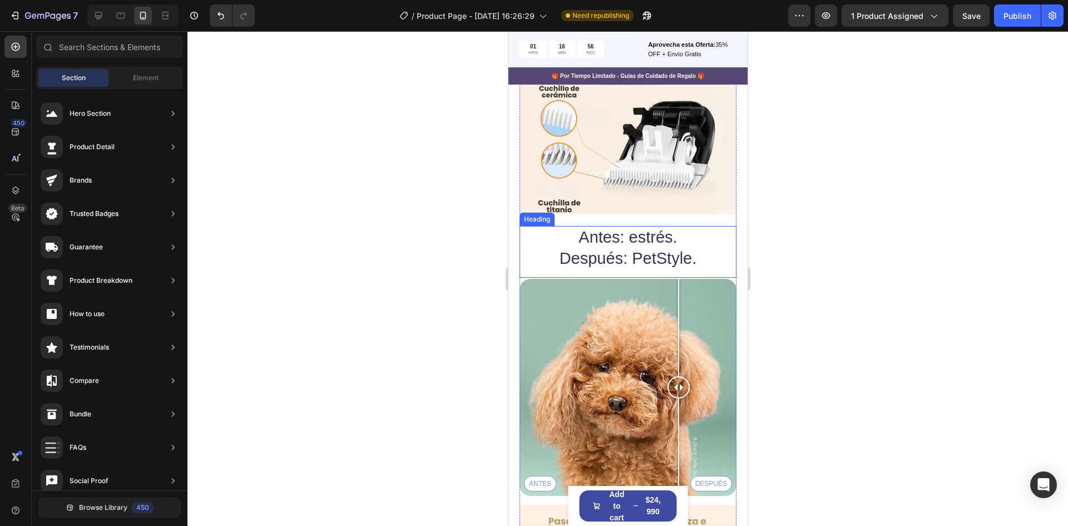
click at [575, 227] on p "Antes: estrés. Después: PetStyle." at bounding box center [627, 248] width 215 height 42
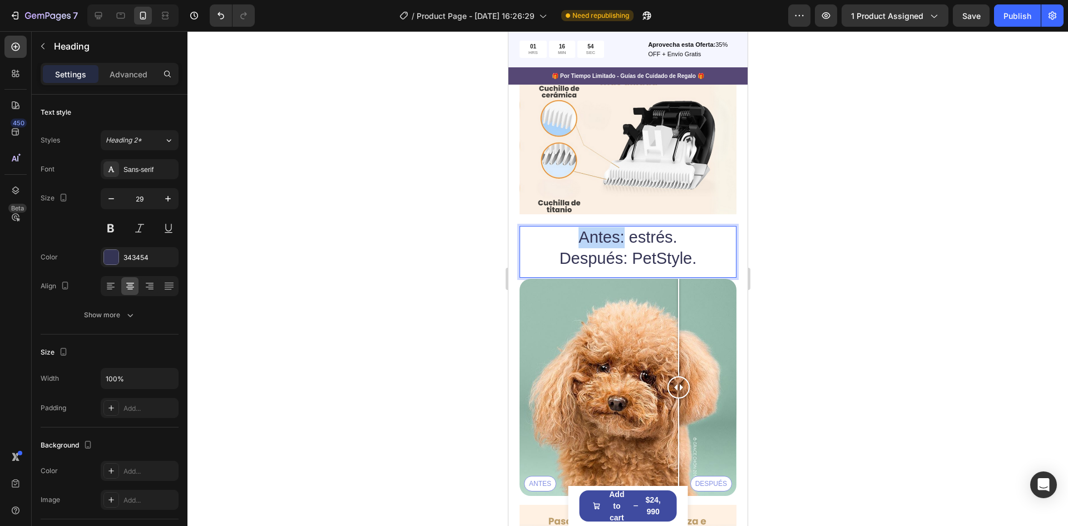
drag, startPoint x: 567, startPoint y: 183, endPoint x: 618, endPoint y: 182, distance: 50.7
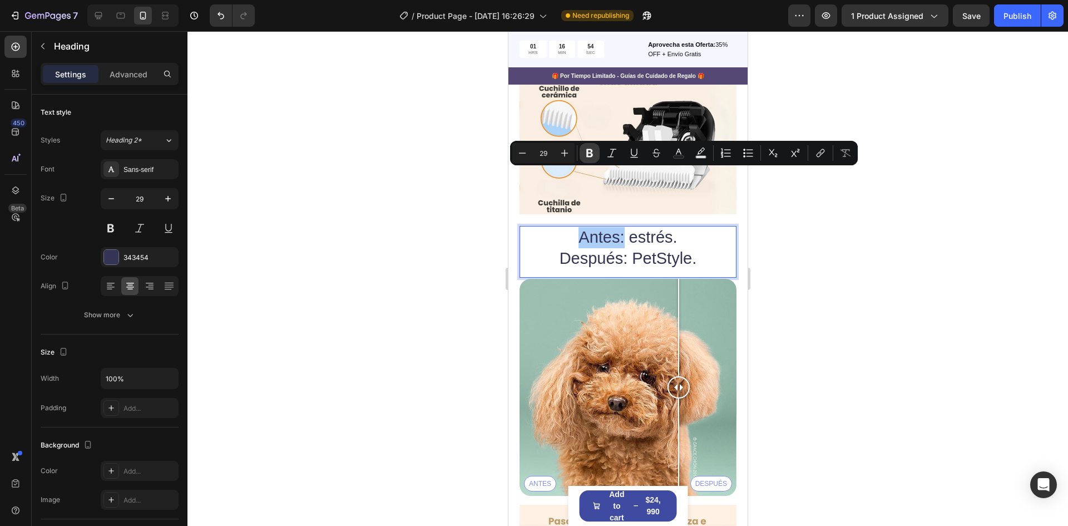
click at [590, 148] on icon "Editor contextual toolbar" at bounding box center [589, 152] width 11 height 11
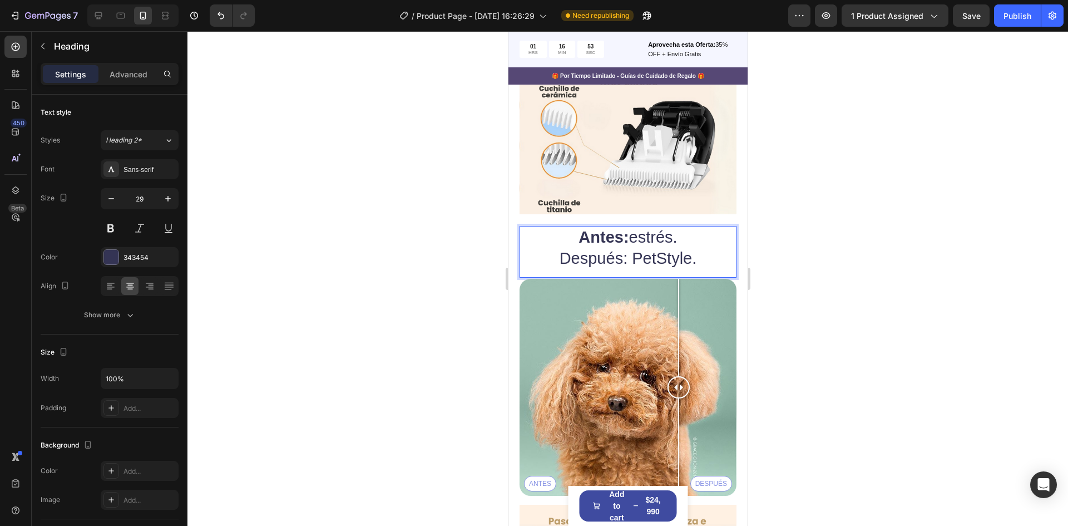
click at [555, 227] on p "Antes: estrés. Después: PetStyle." at bounding box center [627, 248] width 215 height 42
drag, startPoint x: 553, startPoint y: 199, endPoint x: 621, endPoint y: 201, distance: 68.5
click at [621, 227] on p "Antes: estrés. Después: PetStyle." at bounding box center [627, 248] width 215 height 42
click at [590, 227] on p "Antes: estrés. Después: PetStyle." at bounding box center [627, 248] width 215 height 42
drag, startPoint x: 558, startPoint y: 195, endPoint x: 623, endPoint y: 199, distance: 65.8
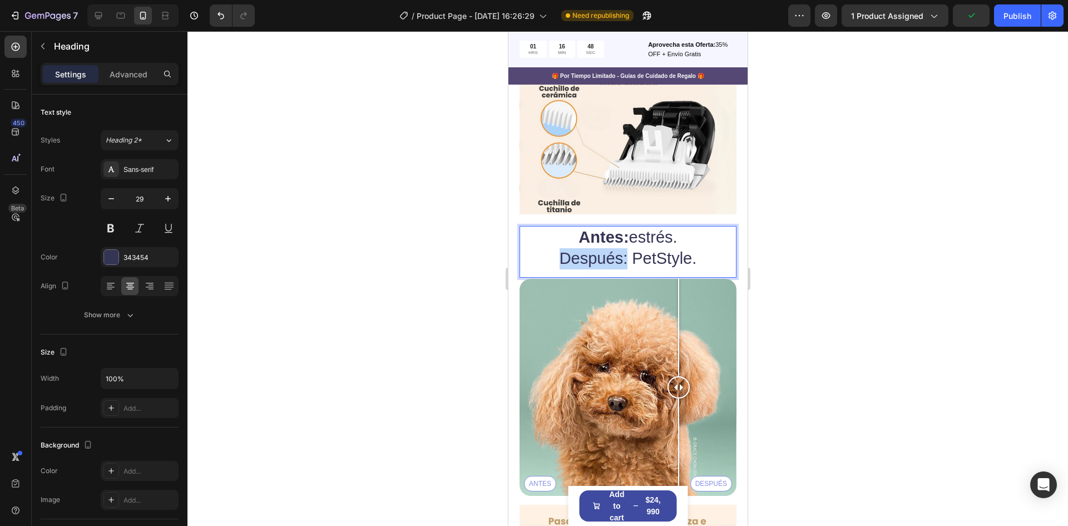
click at [623, 227] on p "Antes: estrés. Después: PetStyle." at bounding box center [627, 248] width 215 height 42
click at [849, 224] on div at bounding box center [628, 278] width 881 height 495
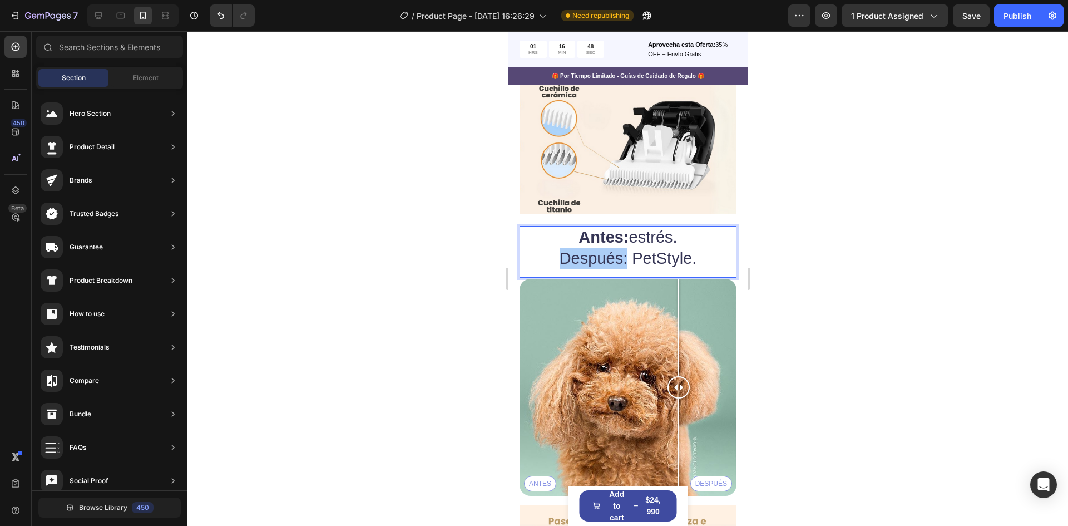
click at [849, 224] on div at bounding box center [628, 278] width 881 height 495
click at [616, 175] on div at bounding box center [616, 175] width 0 height 0
click at [621, 227] on p "⁠⁠⁠⁠⁠⁠⁠ Antes: estrés. Después: PetStyle." at bounding box center [627, 248] width 215 height 42
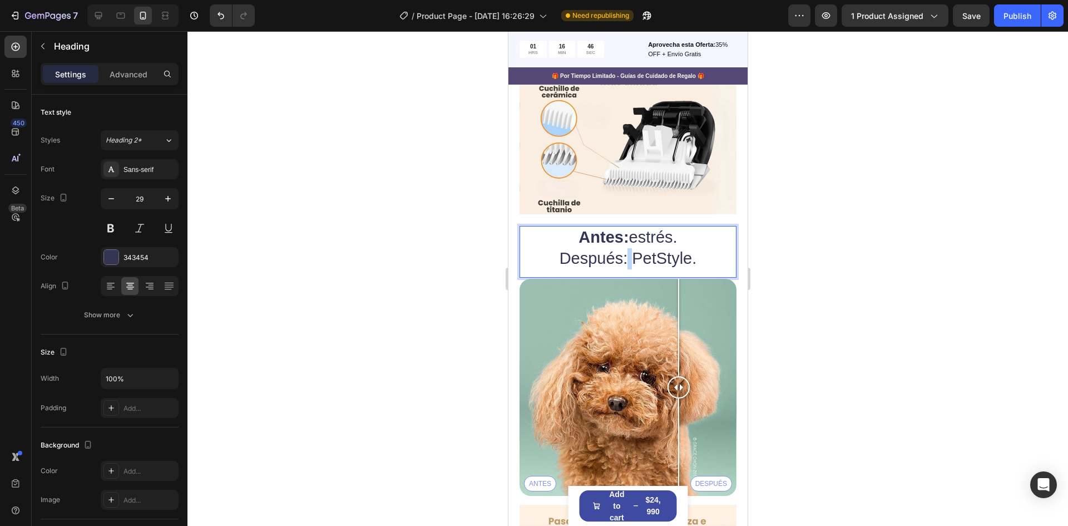
click at [623, 227] on p "Antes: estrés. Después: PetStyle." at bounding box center [627, 248] width 215 height 42
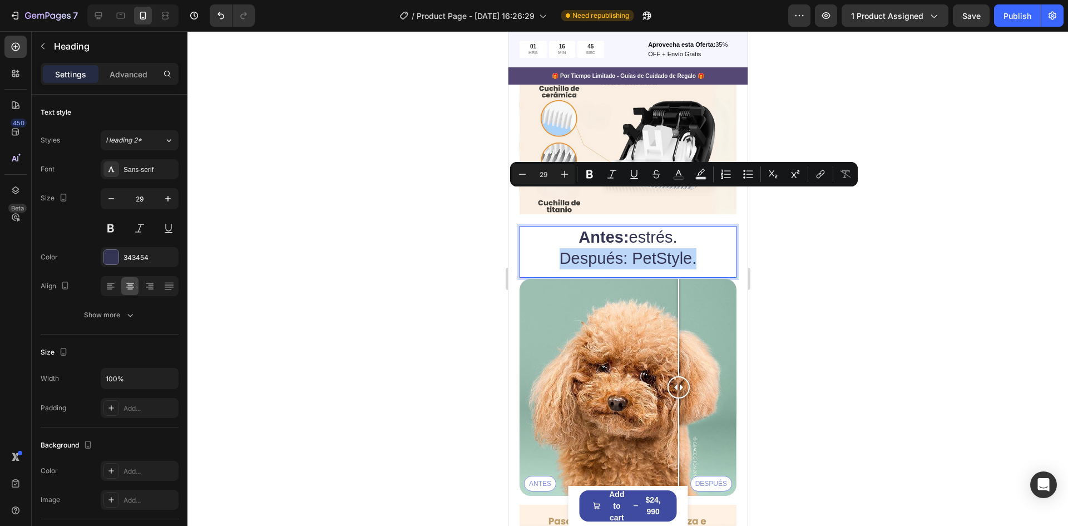
drag, startPoint x: 623, startPoint y: 200, endPoint x: 572, endPoint y: 196, distance: 51.9
click at [573, 227] on p "Antes: estrés. Después: PetStyle." at bounding box center [627, 248] width 215 height 42
click at [559, 227] on p "Antes: estrés. Después: PetStyle." at bounding box center [627, 248] width 215 height 42
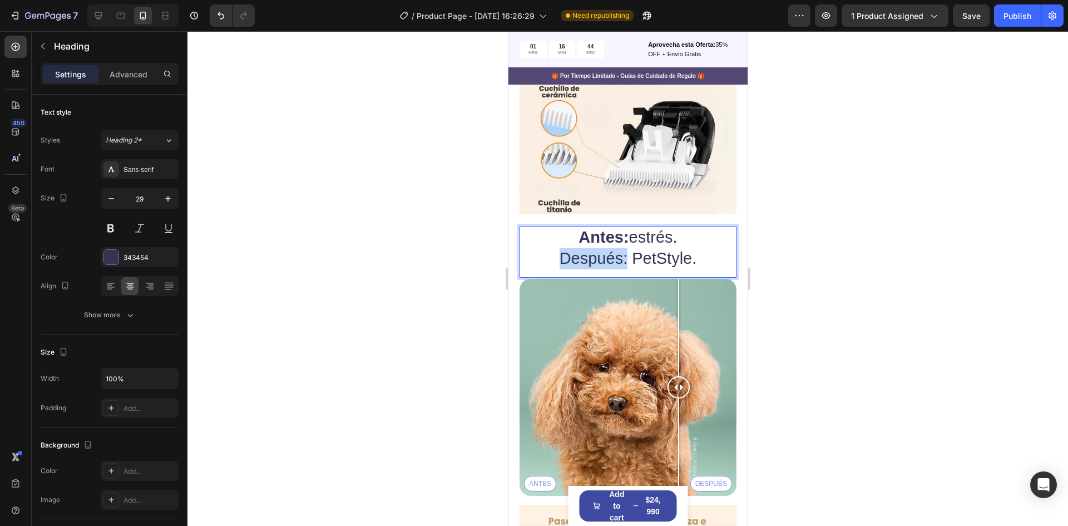
drag, startPoint x: 565, startPoint y: 201, endPoint x: 622, endPoint y: 205, distance: 56.9
click at [622, 227] on p "Antes: estrés. Después: PetStyle." at bounding box center [627, 248] width 215 height 42
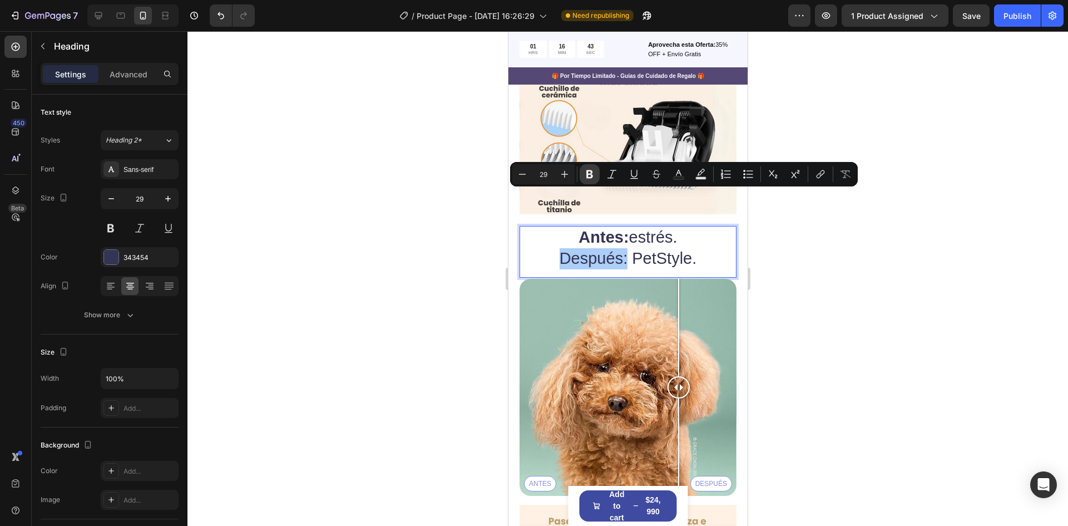
click at [590, 167] on button "Bold" at bounding box center [590, 174] width 20 height 20
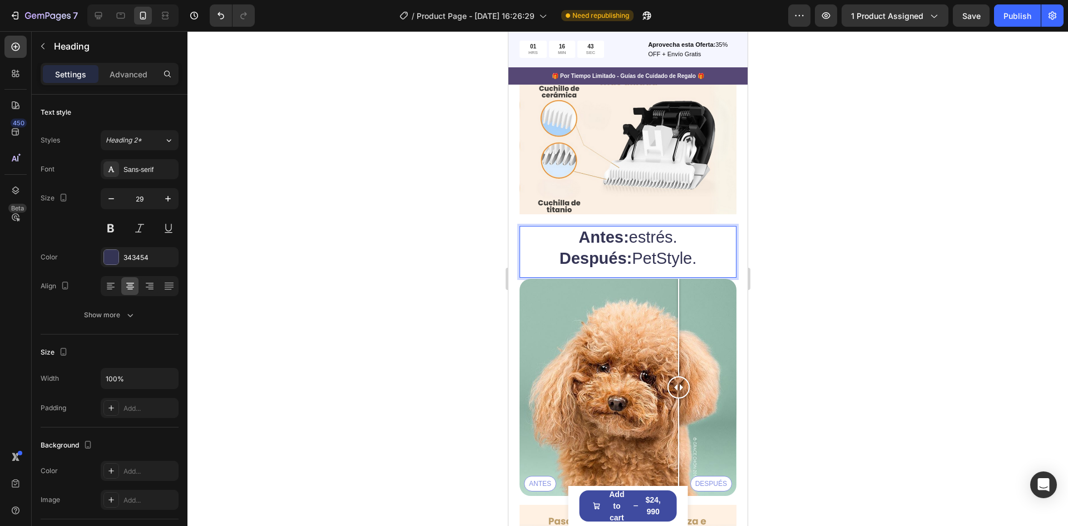
click at [692, 227] on p "Antes: estrés. Después: PetStyle." at bounding box center [627, 248] width 215 height 42
drag, startPoint x: 696, startPoint y: 198, endPoint x: 628, endPoint y: 191, distance: 68.8
click at [628, 227] on p "Antes: estrés. Después: PetStyle." at bounding box center [627, 248] width 215 height 42
click at [693, 227] on p "Antes: estrés. Después: PetStyle." at bounding box center [627, 248] width 215 height 42
drag, startPoint x: 687, startPoint y: 198, endPoint x: 631, endPoint y: 196, distance: 55.7
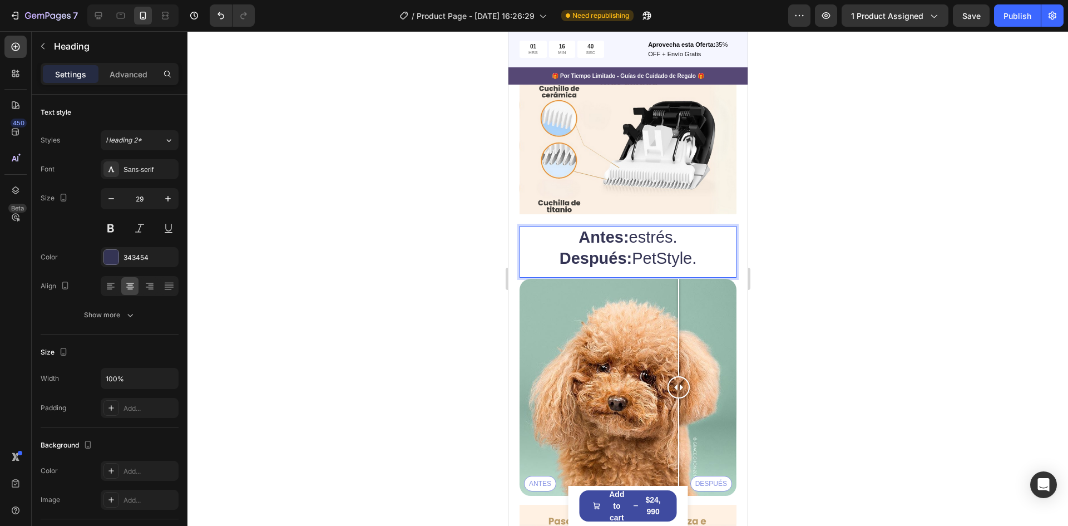
click at [631, 227] on p "Antes: estrés. Después: PetStyle." at bounding box center [627, 248] width 215 height 42
click at [682, 227] on p "Antes: estrés. Después: PetStyle." at bounding box center [627, 248] width 215 height 42
click at [702, 227] on p "Antes: estrés. Después: PetStyle." at bounding box center [627, 248] width 215 height 42
drag, startPoint x: 702, startPoint y: 192, endPoint x: 582, endPoint y: 197, distance: 119.8
click at [582, 227] on p "Antes: estrés. Después: PetStyle." at bounding box center [627, 248] width 215 height 42
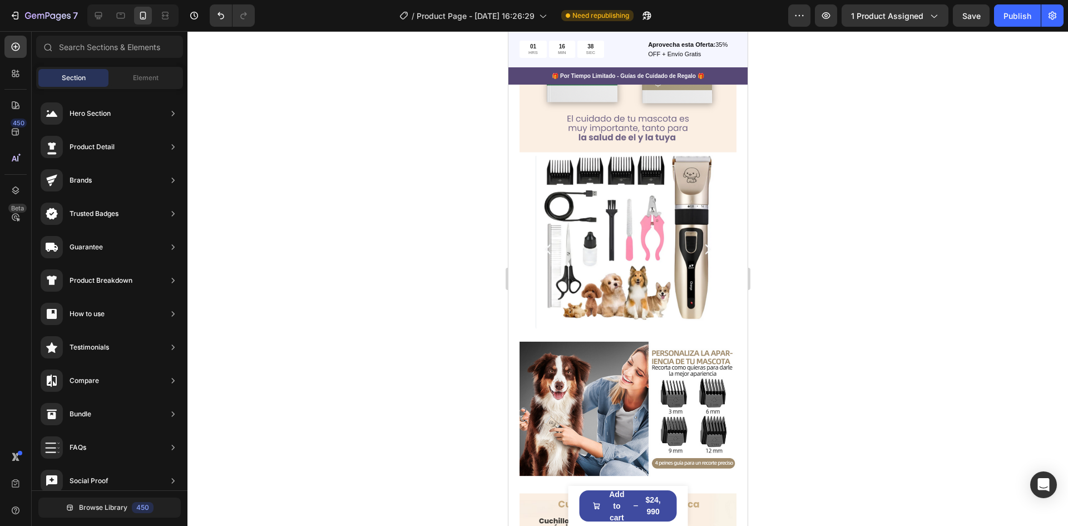
click at [987, 244] on div at bounding box center [628, 278] width 881 height 495
click at [986, 245] on div at bounding box center [628, 278] width 881 height 495
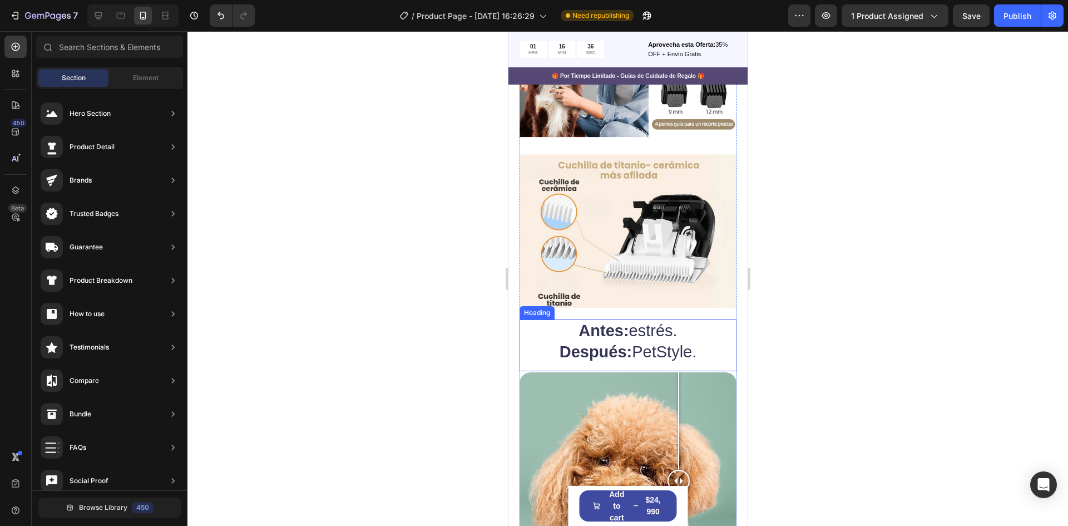
scroll to position [2203, 0]
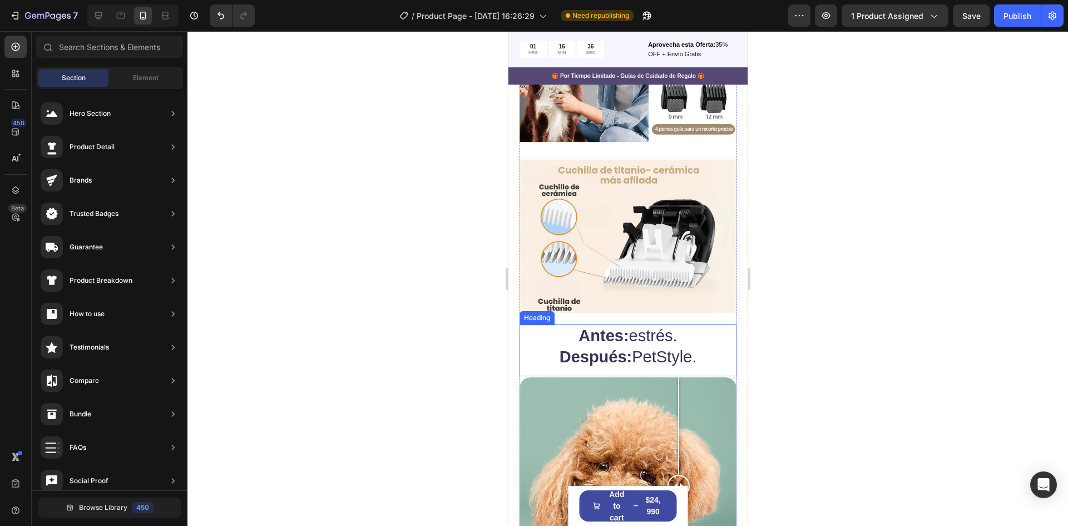
click at [709, 326] on p "⁠⁠⁠⁠⁠⁠⁠ Antes: estrés. Después: PetStyle." at bounding box center [627, 347] width 215 height 42
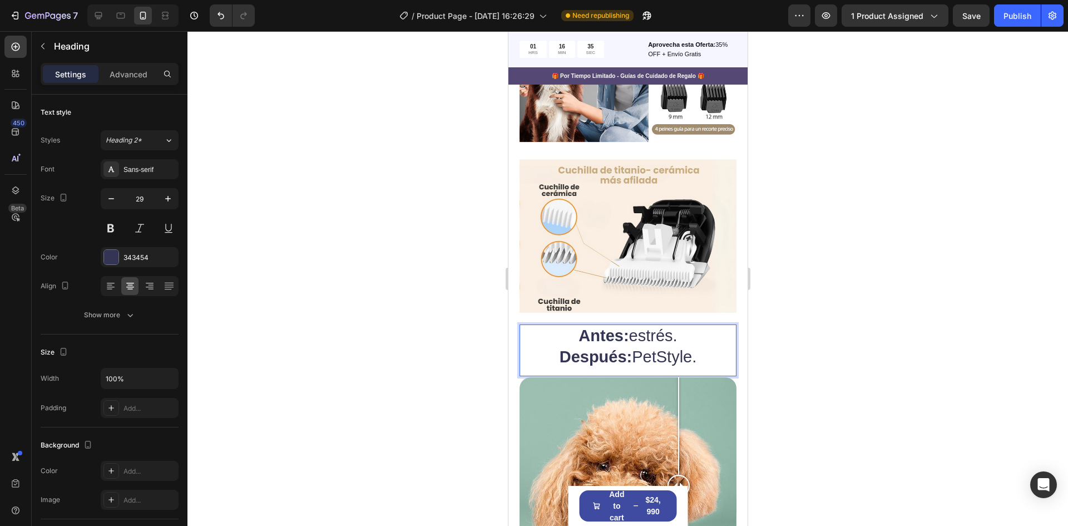
drag, startPoint x: 675, startPoint y: 296, endPoint x: 633, endPoint y: 296, distance: 41.7
click at [633, 326] on p "Antes: estrés. Después: PetStyle." at bounding box center [627, 347] width 215 height 42
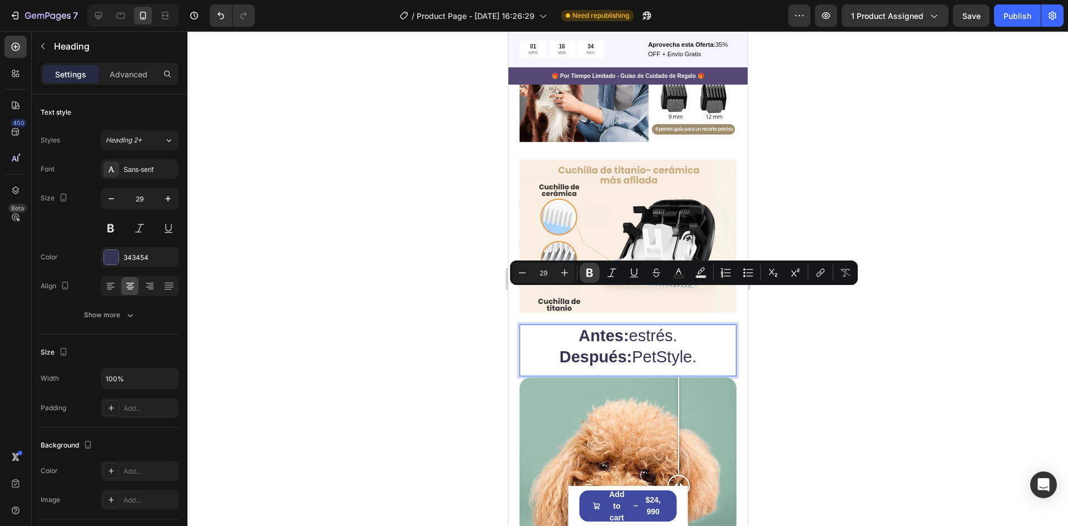
click at [593, 272] on icon "Editor contextual toolbar" at bounding box center [589, 272] width 11 height 11
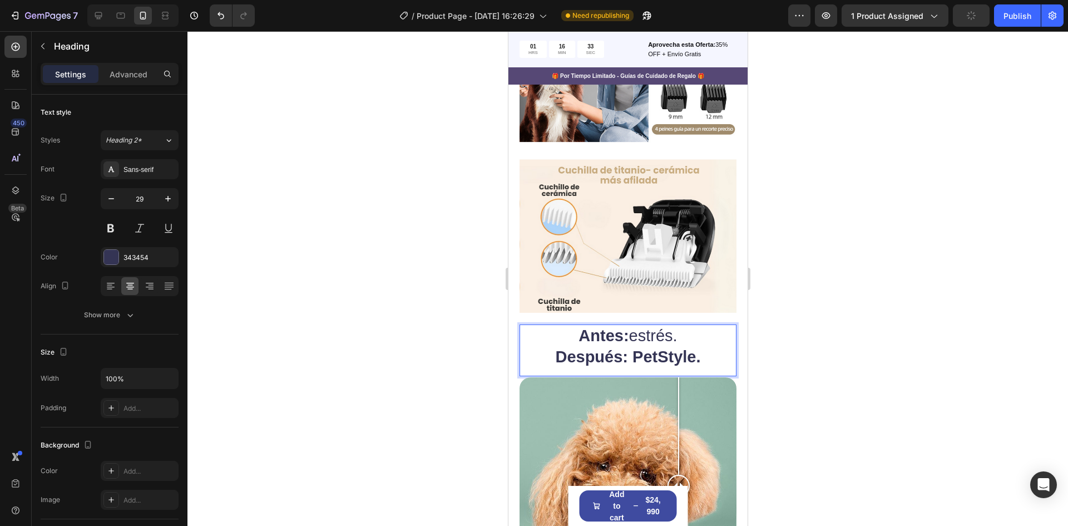
click at [623, 326] on p "Antes: estrés. Después: PetStyle." at bounding box center [627, 347] width 215 height 42
click at [710, 326] on p "Antes: estrés. Después: PetStyle." at bounding box center [627, 347] width 215 height 42
click at [124, 199] on input "29" at bounding box center [139, 199] width 37 height 20
drag, startPoint x: 341, startPoint y: 233, endPoint x: 348, endPoint y: 234, distance: 8.0
click at [341, 233] on div at bounding box center [628, 278] width 881 height 495
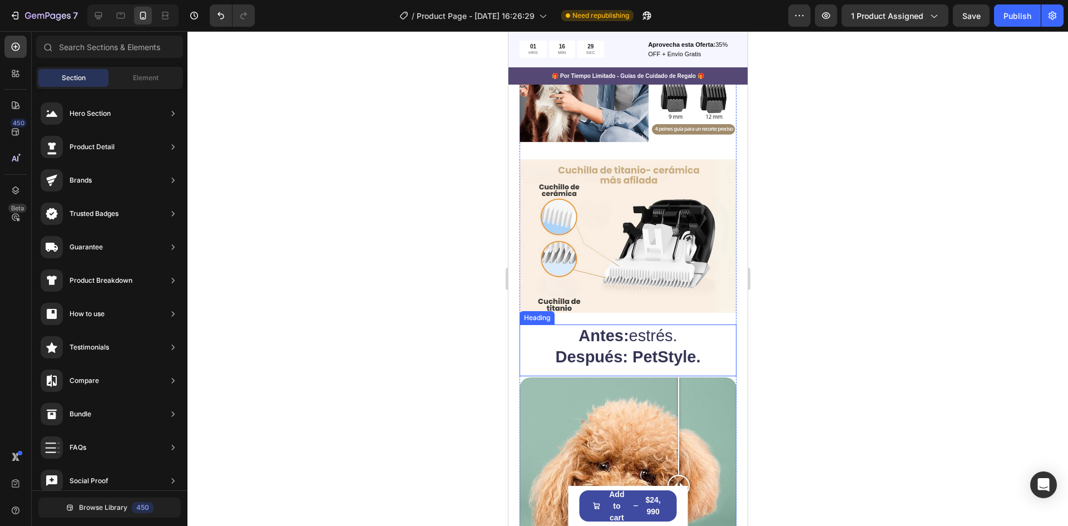
click at [537, 326] on p "⁠⁠⁠⁠⁠⁠⁠ Antes: estrés. Después: PetStyle." at bounding box center [627, 347] width 215 height 42
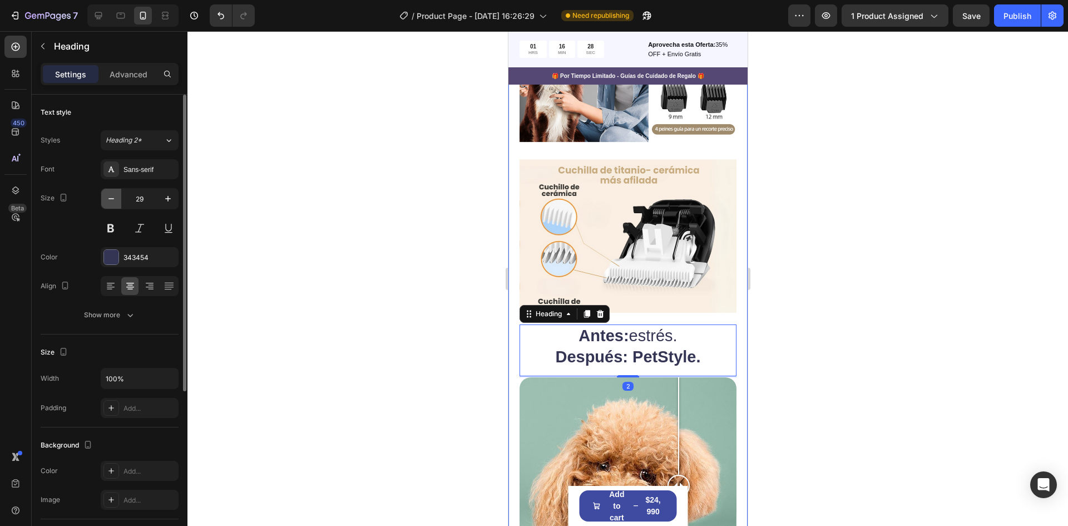
click at [111, 199] on icon "button" at bounding box center [111, 198] width 11 height 11
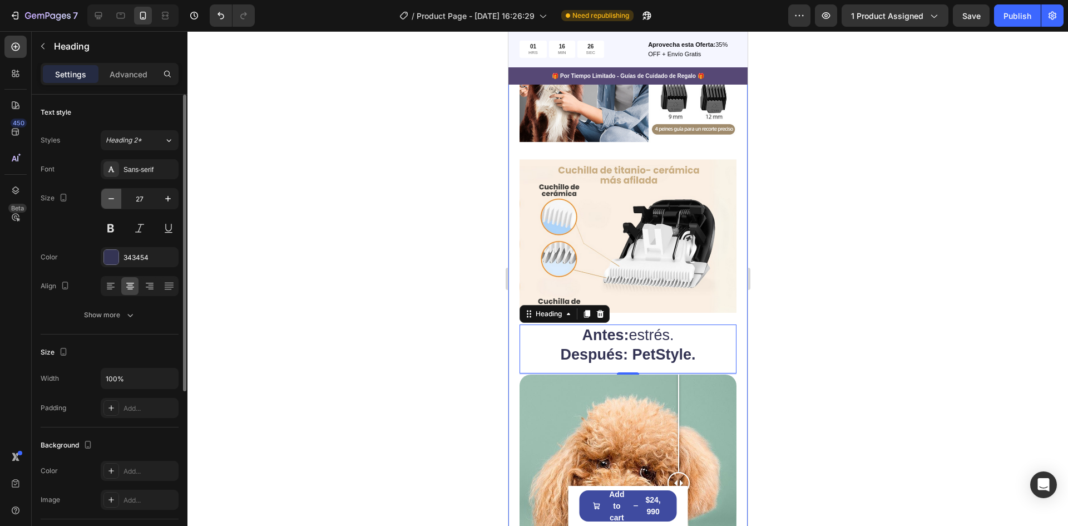
click at [111, 199] on icon "button" at bounding box center [111, 198] width 11 height 11
click at [109, 198] on icon "button" at bounding box center [111, 198] width 11 height 11
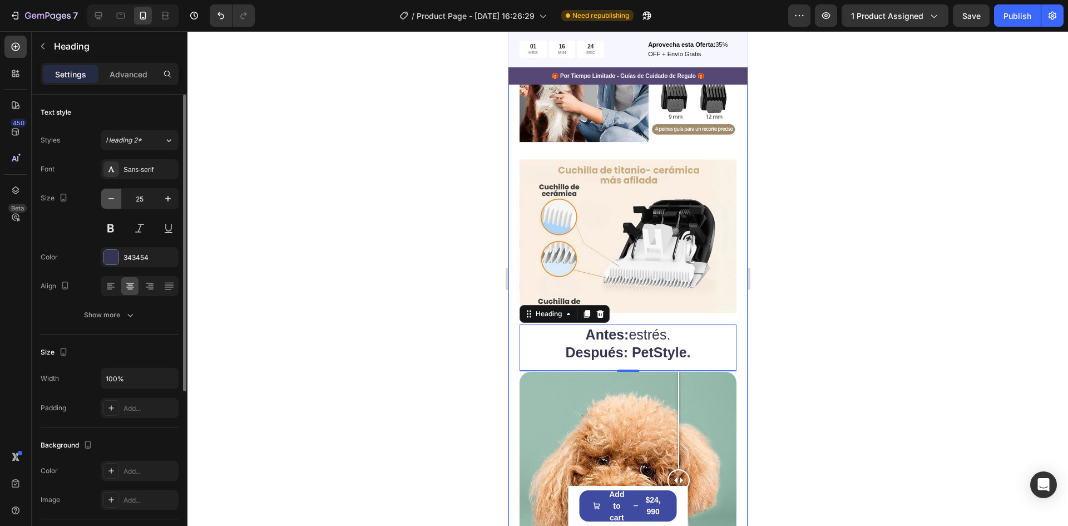
click at [109, 198] on icon "button" at bounding box center [111, 198] width 11 height 11
click at [112, 200] on icon "button" at bounding box center [111, 198] width 11 height 11
type input "23"
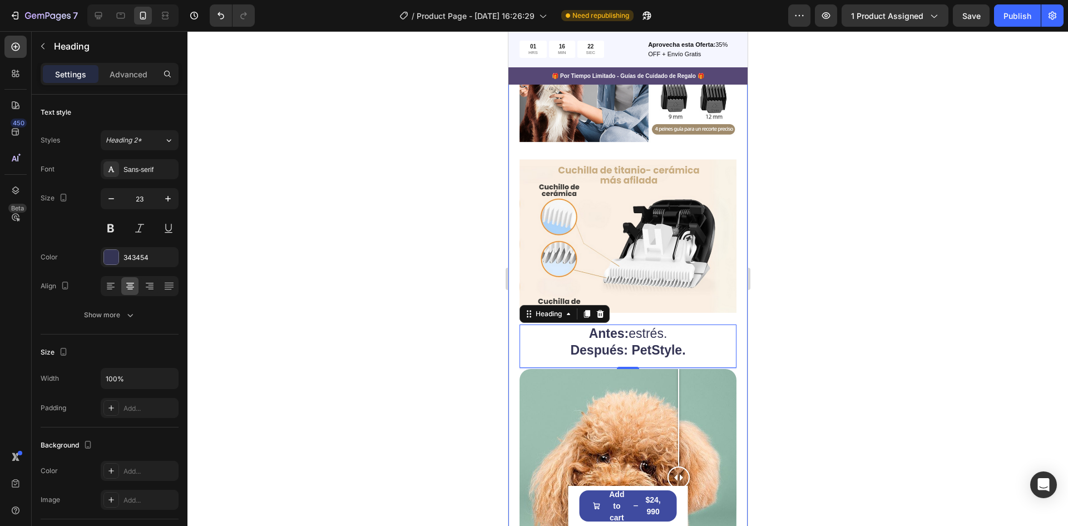
drag, startPoint x: 257, startPoint y: 232, endPoint x: 264, endPoint y: 233, distance: 7.3
click at [258, 232] on div at bounding box center [628, 278] width 881 height 495
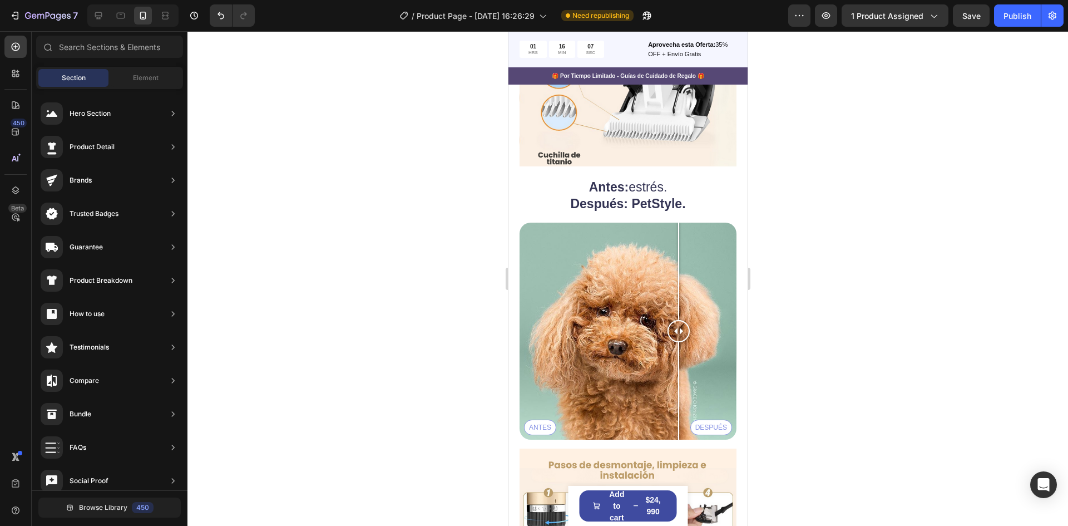
scroll to position [2370, 0]
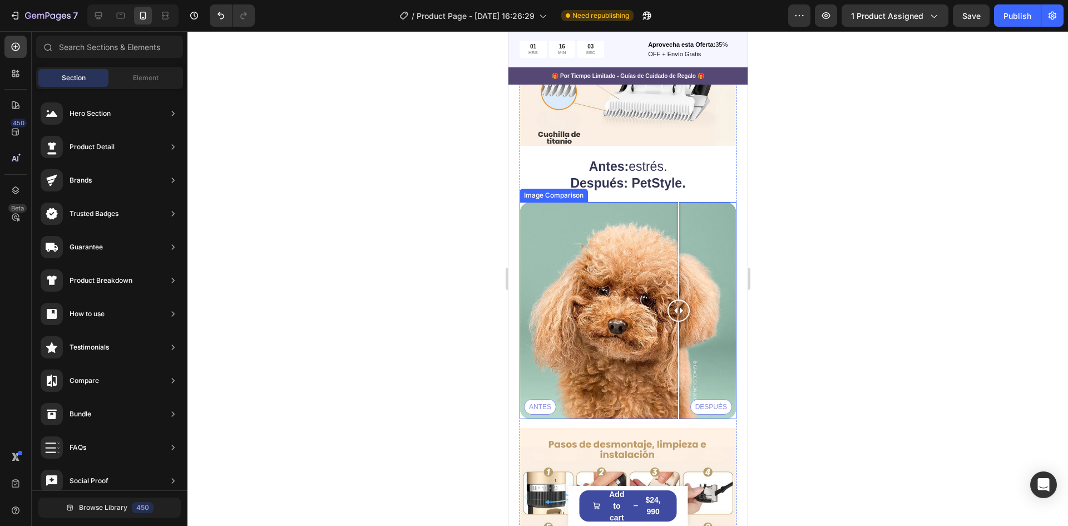
click at [680, 299] on div at bounding box center [678, 310] width 22 height 22
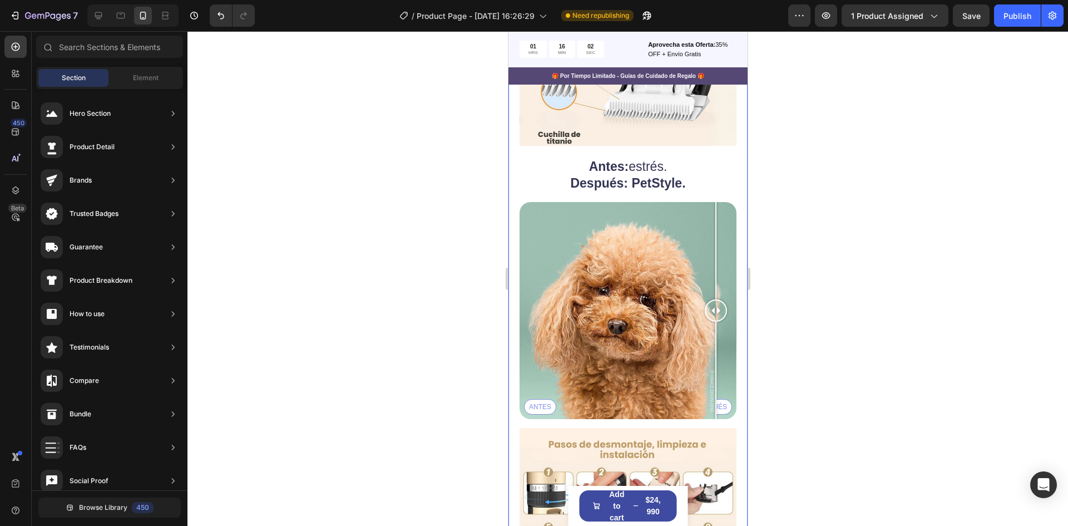
drag, startPoint x: 680, startPoint y: 246, endPoint x: 735, endPoint y: 259, distance: 56.1
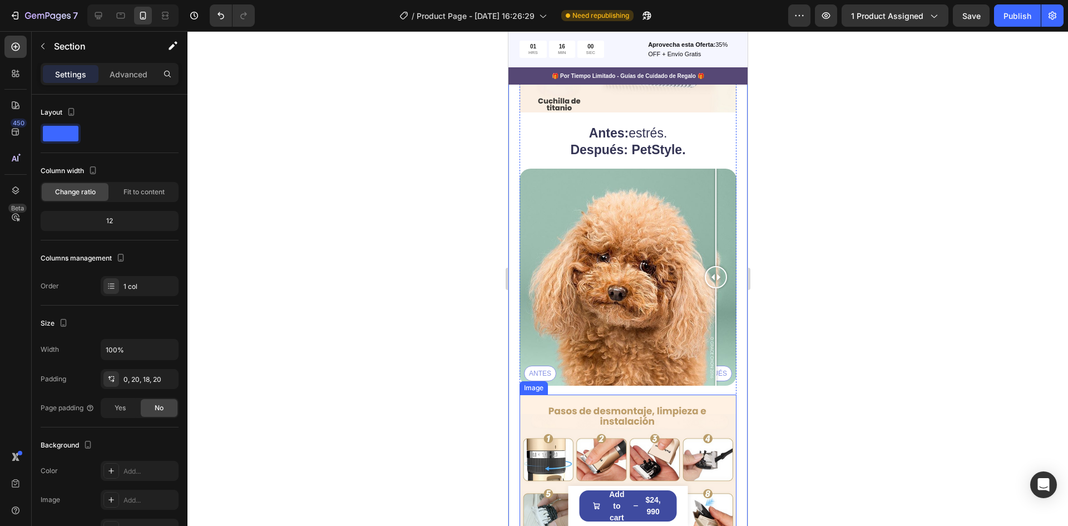
scroll to position [2258, 0]
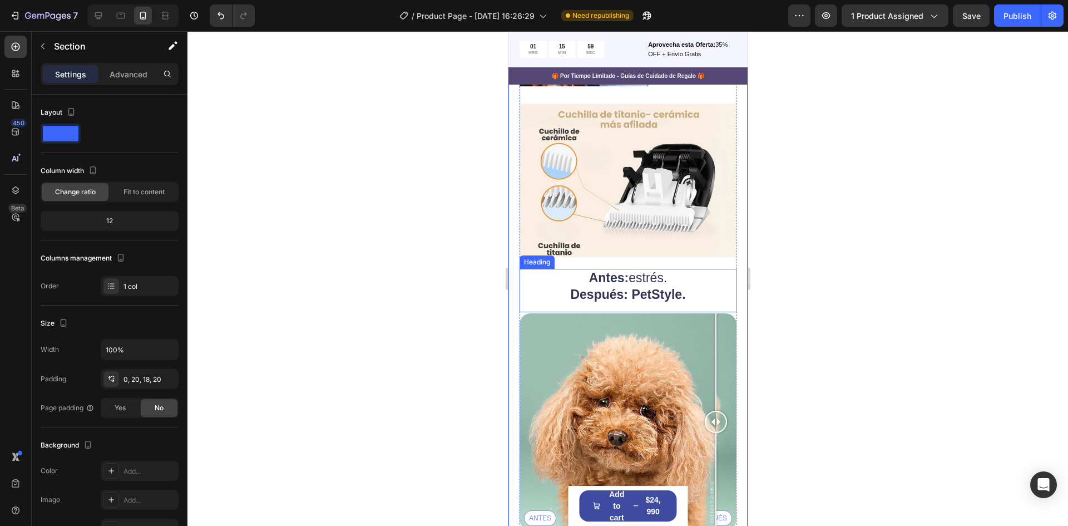
click at [664, 270] on p "⁠⁠⁠⁠⁠⁠⁠ Antes: estrés. Después: PetStyle." at bounding box center [627, 286] width 215 height 33
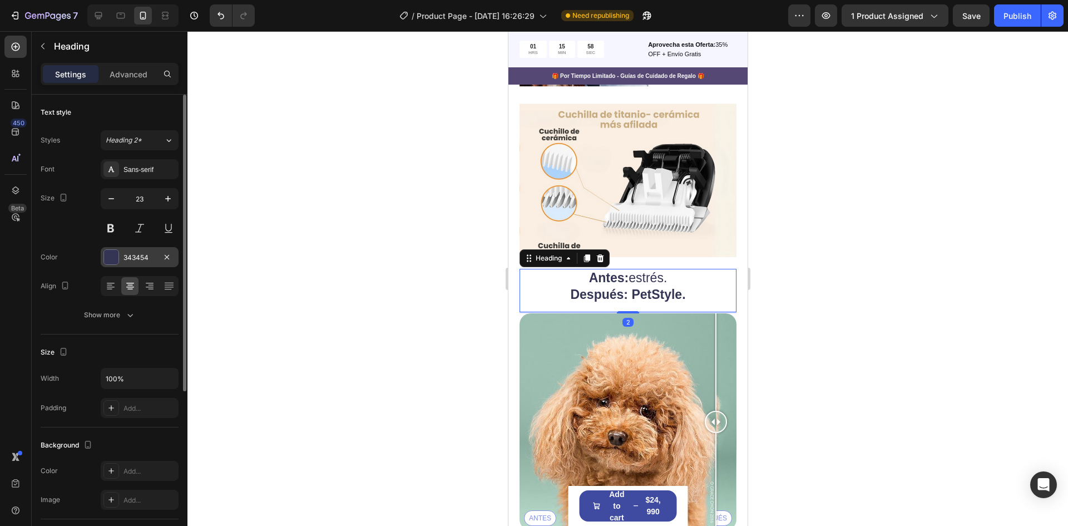
click at [130, 255] on div "343454" at bounding box center [140, 258] width 32 height 10
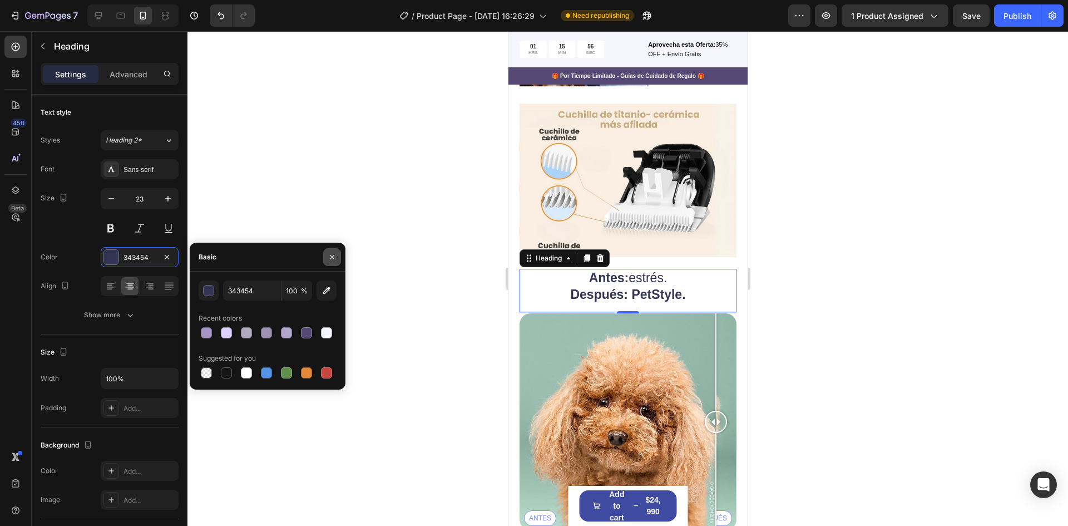
click at [329, 252] on button "button" at bounding box center [332, 257] width 18 height 18
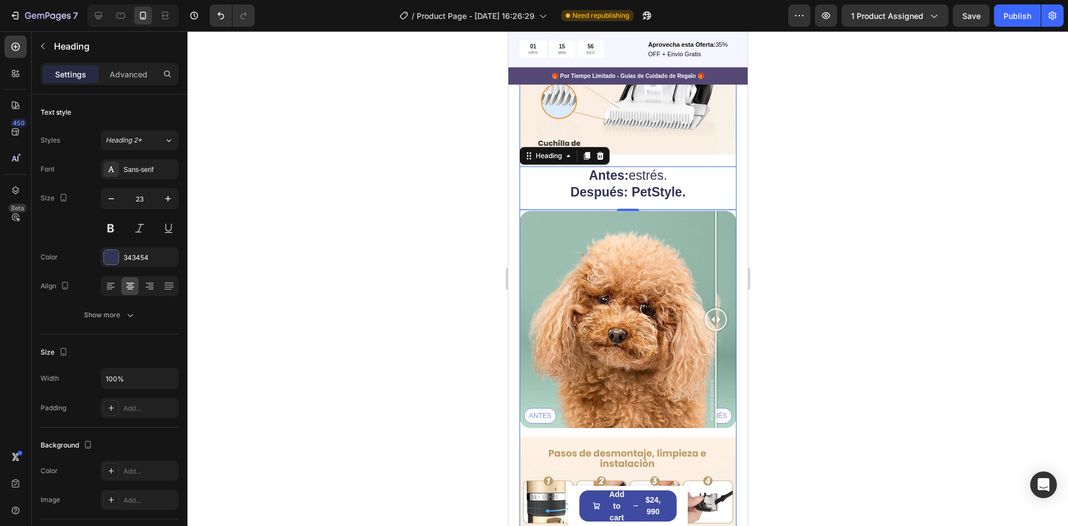
scroll to position [2370, 0]
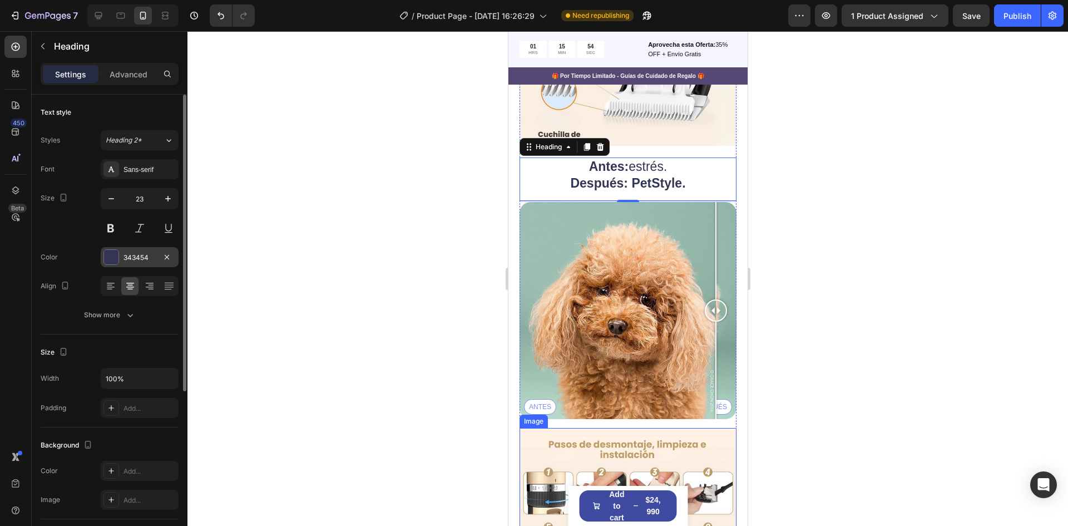
click at [146, 259] on div "343454" at bounding box center [140, 258] width 32 height 10
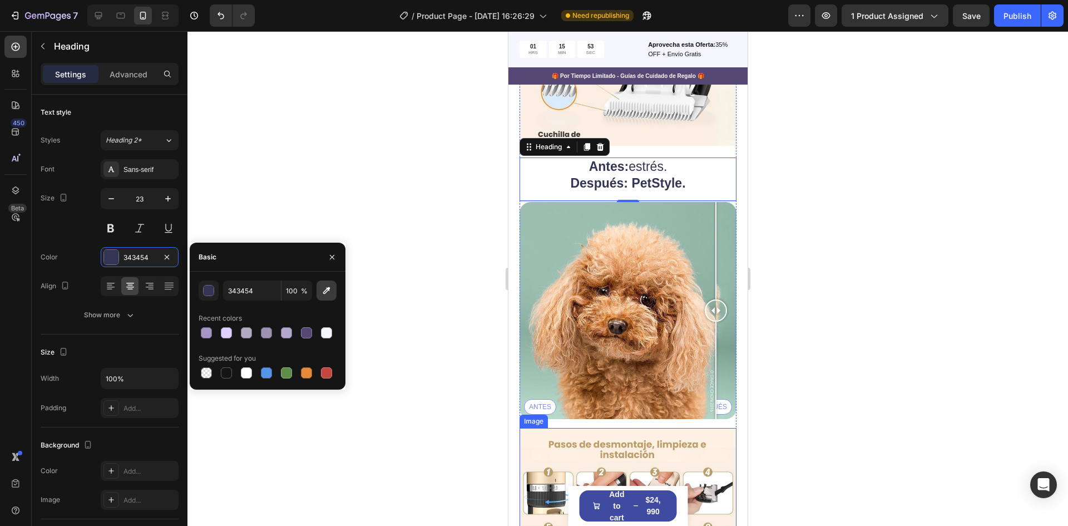
click at [328, 289] on icon "button" at bounding box center [326, 290] width 7 height 7
type input "CDB88E"
click at [829, 198] on div at bounding box center [628, 278] width 881 height 495
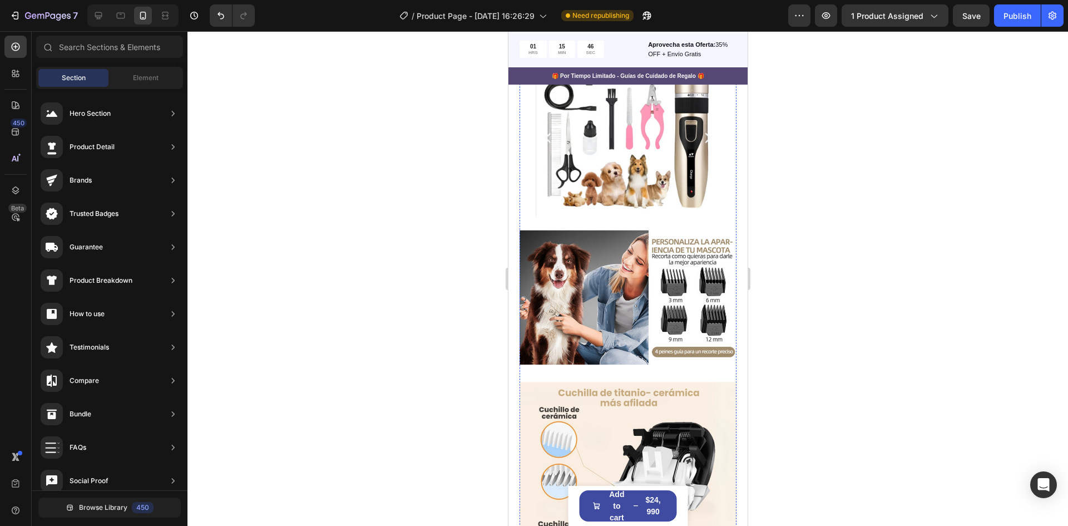
scroll to position [2203, 0]
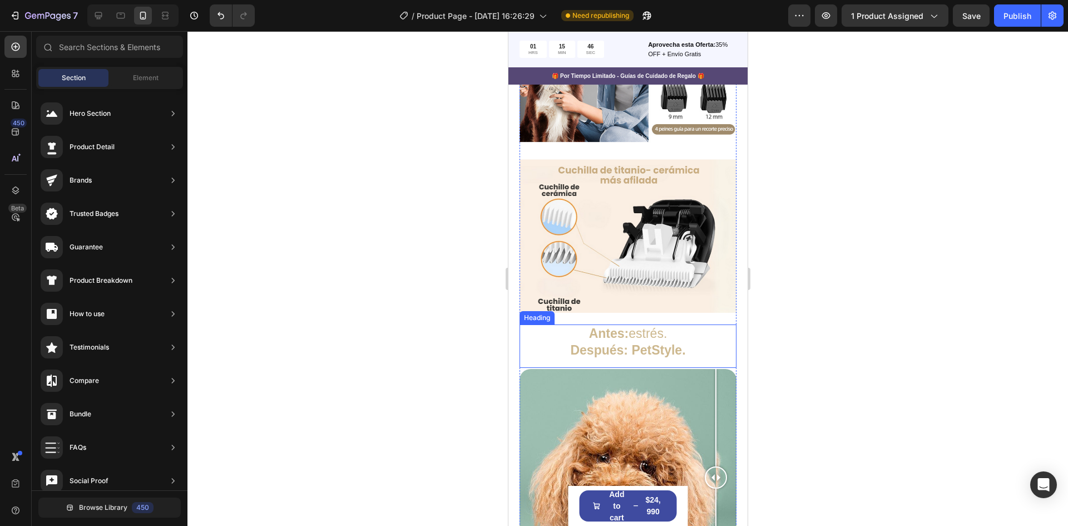
click at [663, 343] on strong "PetStyle." at bounding box center [658, 350] width 54 height 14
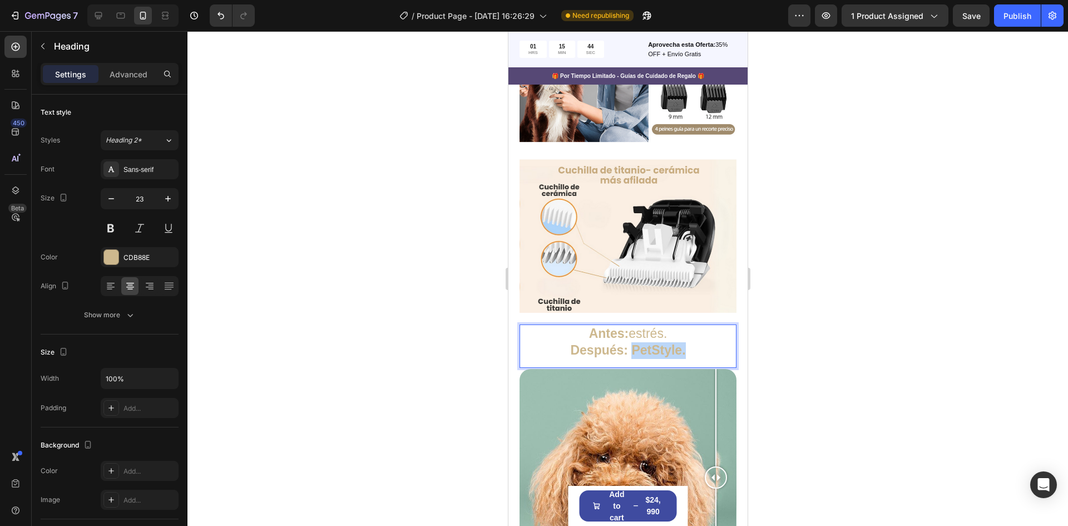
drag, startPoint x: 647, startPoint y: 297, endPoint x: 629, endPoint y: 293, distance: 17.6
click at [629, 326] on p "Antes: estrés. Después: PetStyle." at bounding box center [627, 342] width 215 height 33
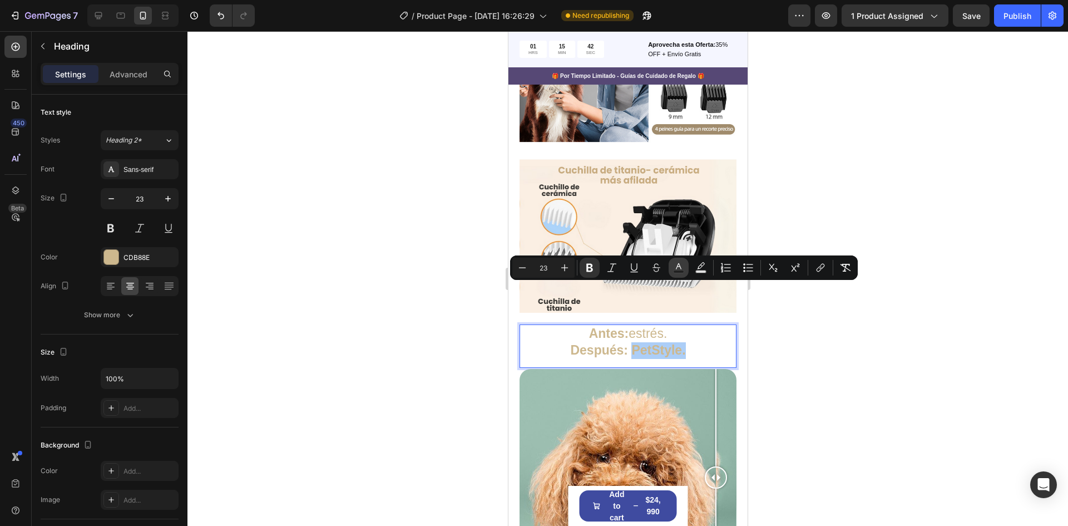
click at [674, 267] on icon "Editor contextual toolbar" at bounding box center [678, 267] width 11 height 11
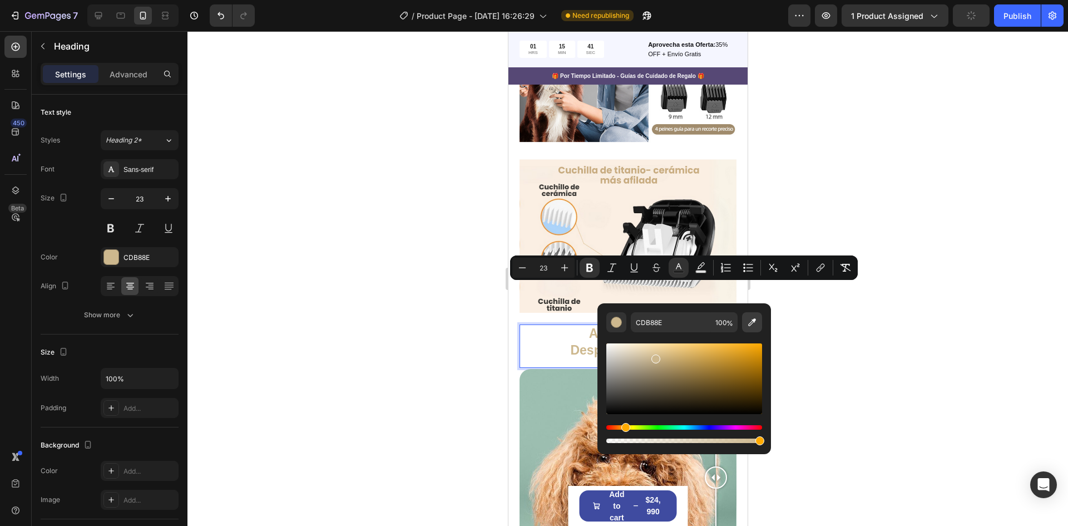
click at [750, 321] on icon "Editor contextual toolbar" at bounding box center [752, 322] width 11 height 11
type input "564875"
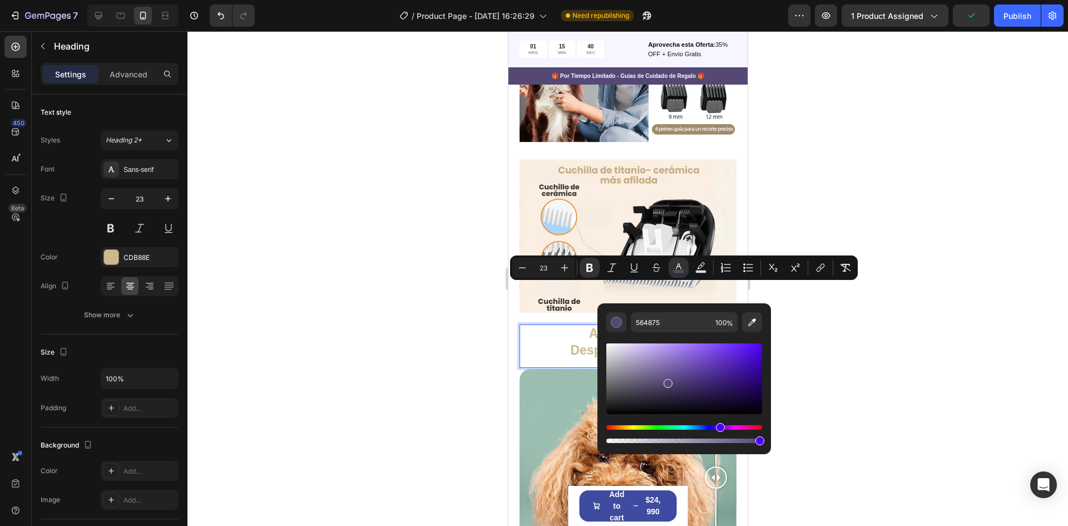
click at [876, 180] on div at bounding box center [628, 278] width 881 height 495
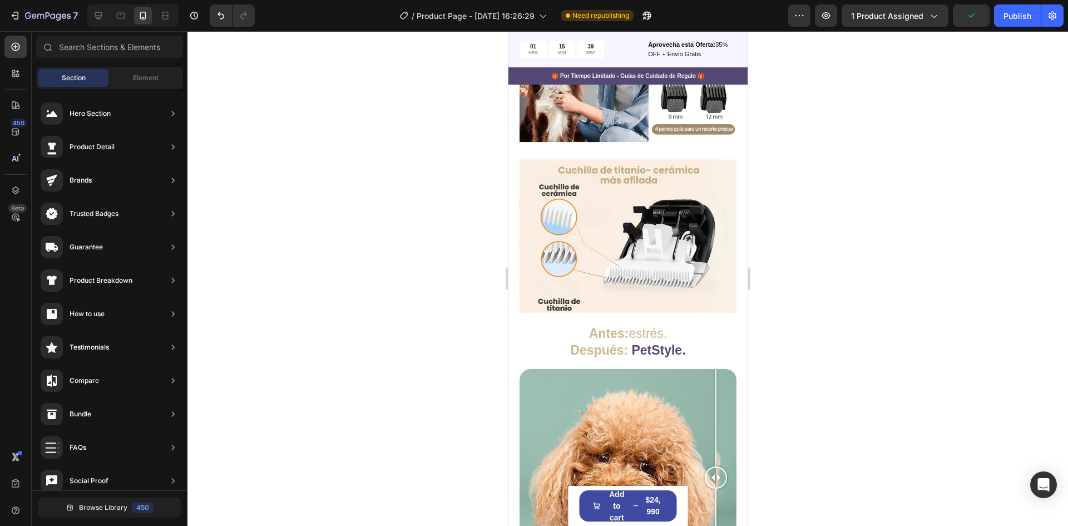
click at [819, 352] on div at bounding box center [628, 278] width 881 height 495
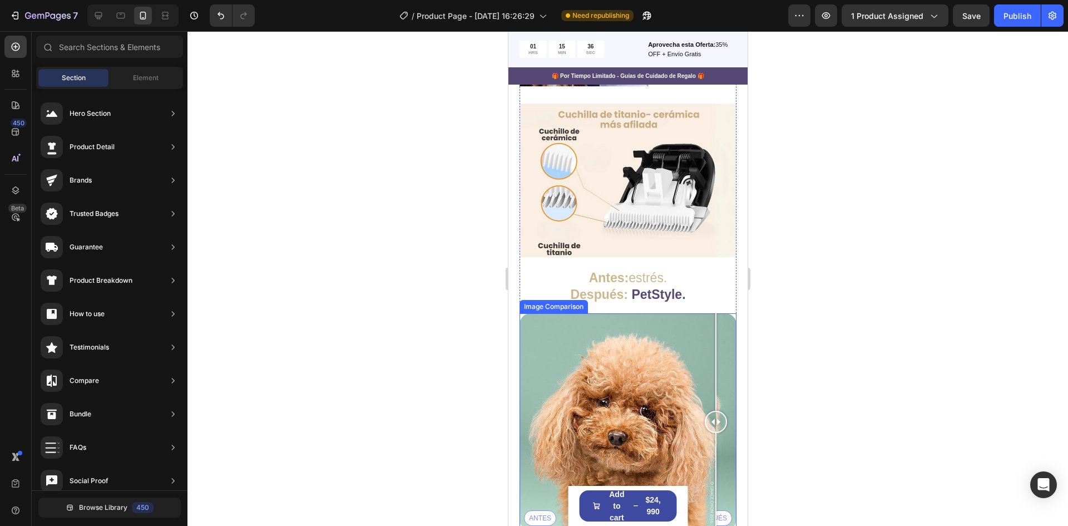
click at [715, 270] on p "⁠⁠⁠⁠⁠⁠⁠ Antes: estrés. Después: PetStyle." at bounding box center [627, 286] width 215 height 33
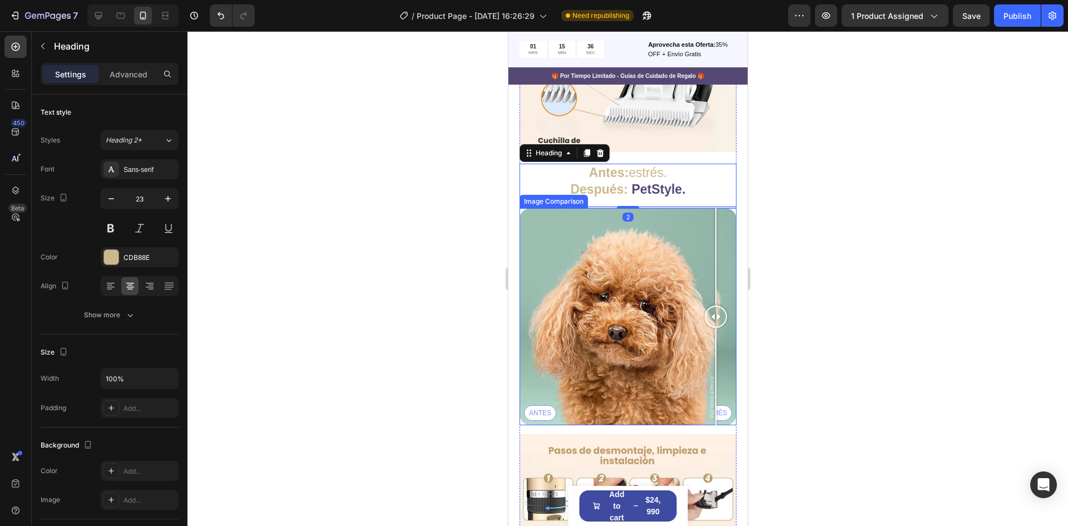
scroll to position [2370, 0]
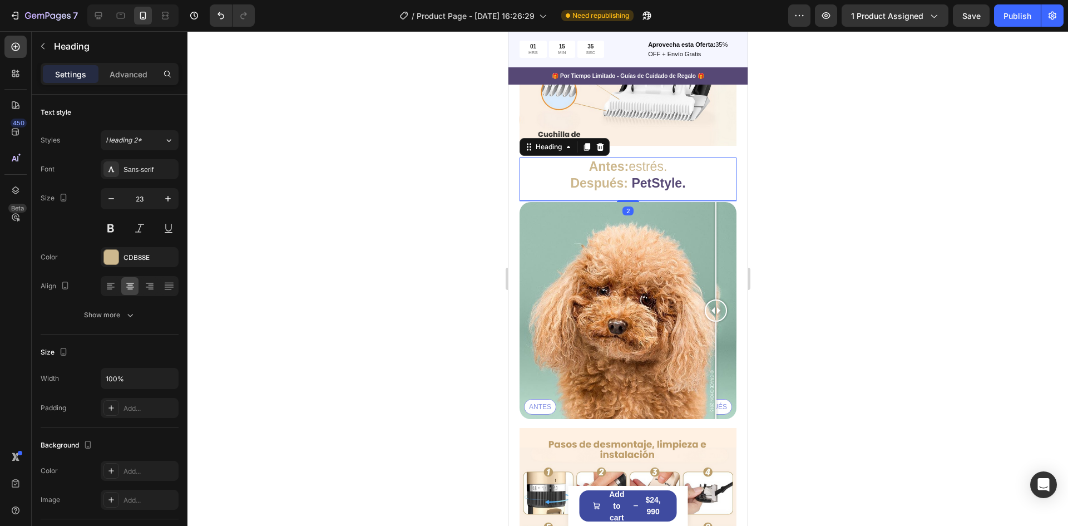
click at [818, 290] on div at bounding box center [628, 278] width 881 height 495
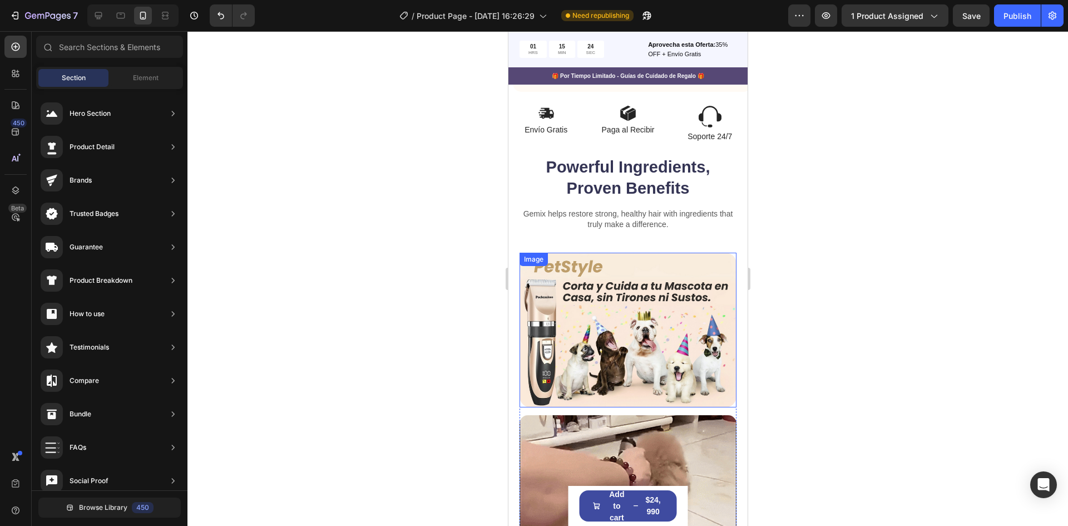
scroll to position [777, 0]
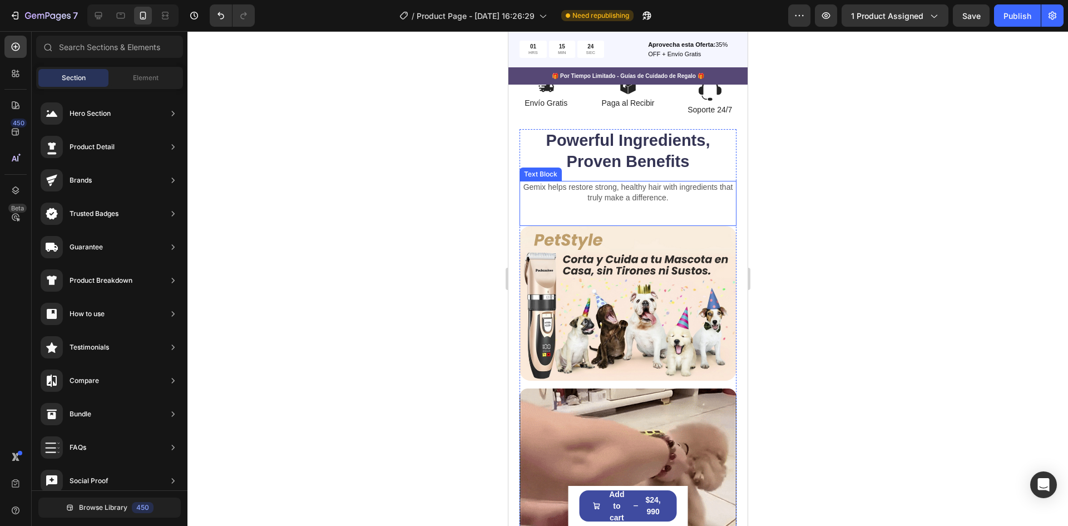
click at [612, 185] on p "Gemix helps restore strong, healthy hair with ingredients that truly make a dif…" at bounding box center [627, 192] width 215 height 20
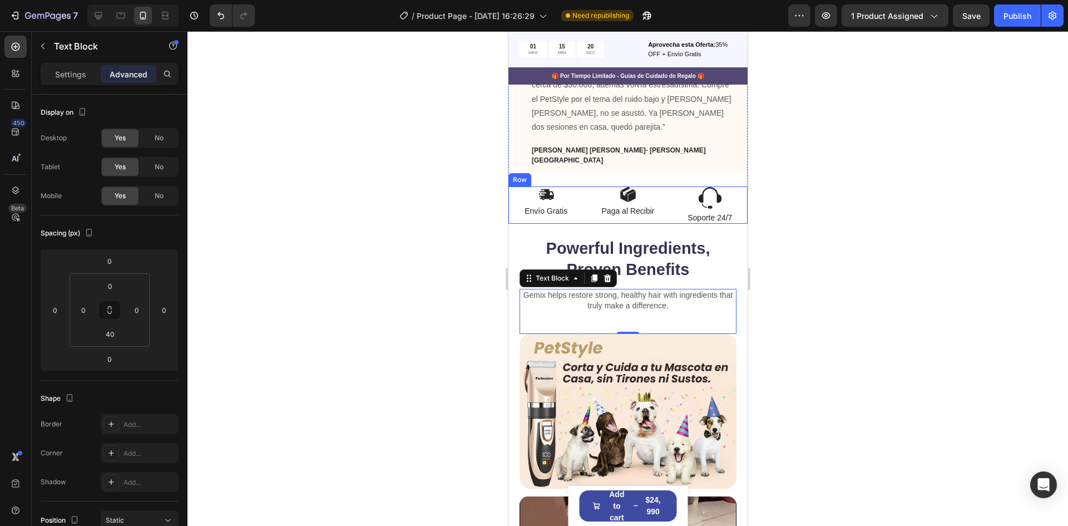
scroll to position [666, 0]
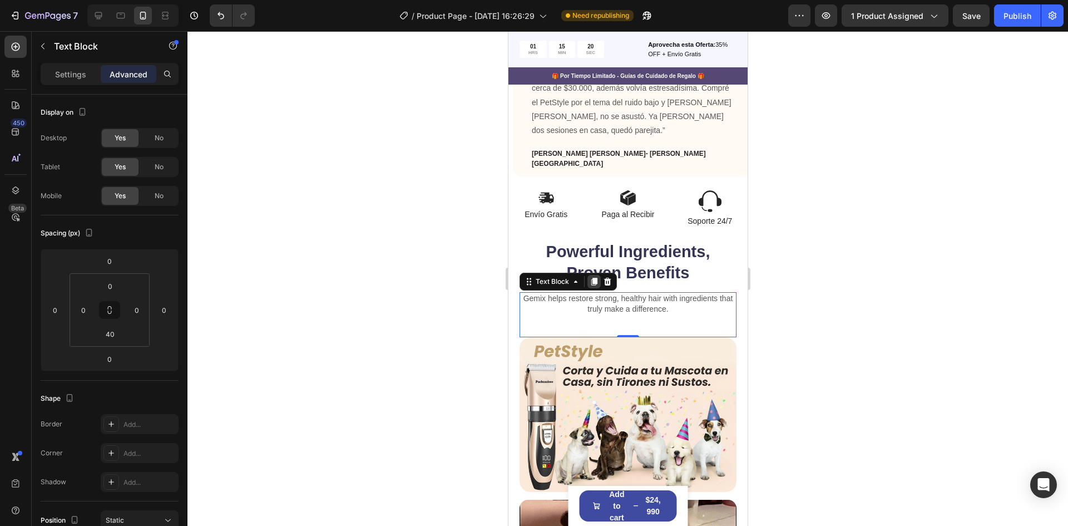
drag, startPoint x: 591, startPoint y: 161, endPoint x: 589, endPoint y: 272, distance: 111.3
click at [589, 277] on icon at bounding box center [593, 281] width 9 height 9
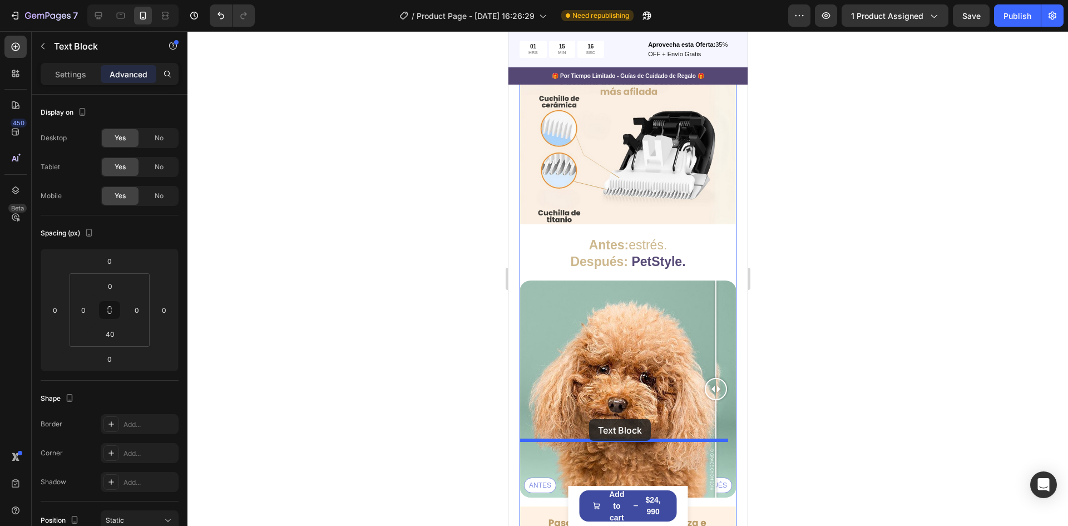
drag, startPoint x: 550, startPoint y: 321, endPoint x: 589, endPoint y: 419, distance: 105.7
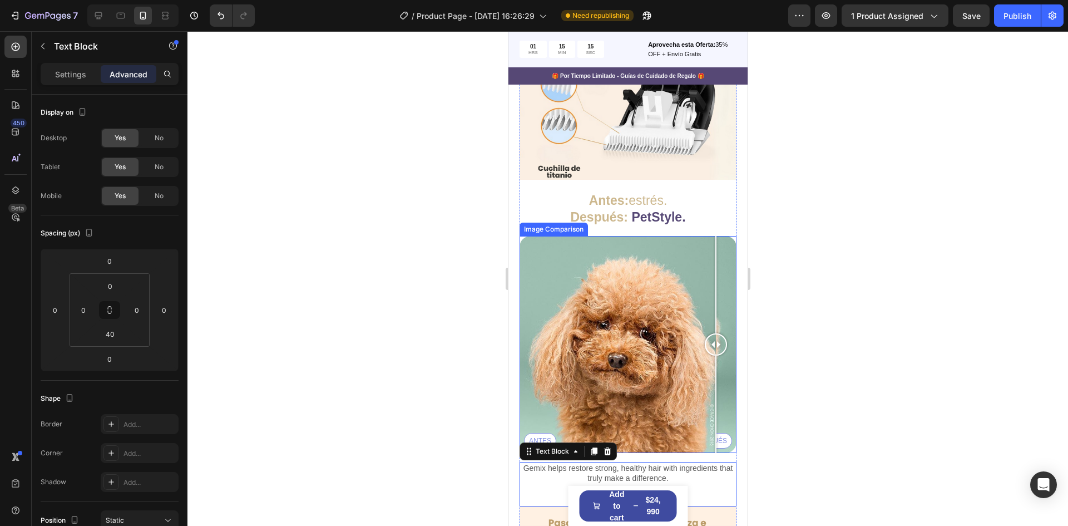
scroll to position [2291, 0]
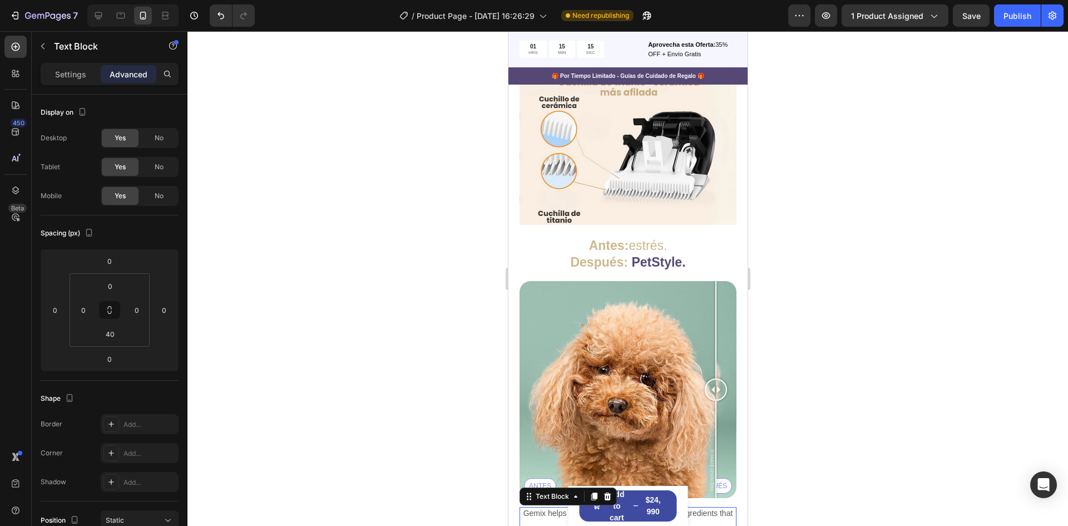
click at [652, 508] on p "Gemix helps restore strong, healthy hair with ingredients that truly make a dif…" at bounding box center [627, 518] width 215 height 20
click at [653, 508] on p "Gemix helps restore strong, healthy hair with ingredients that truly make a dif…" at bounding box center [627, 518] width 215 height 20
click at [630, 507] on div "Tu mascota no se sintira mal nunca más Text Block 0" at bounding box center [627, 524] width 217 height 35
click at [629, 507] on div "Tu mascota no se sintira mal nunca más Text Block 0" at bounding box center [627, 524] width 217 height 35
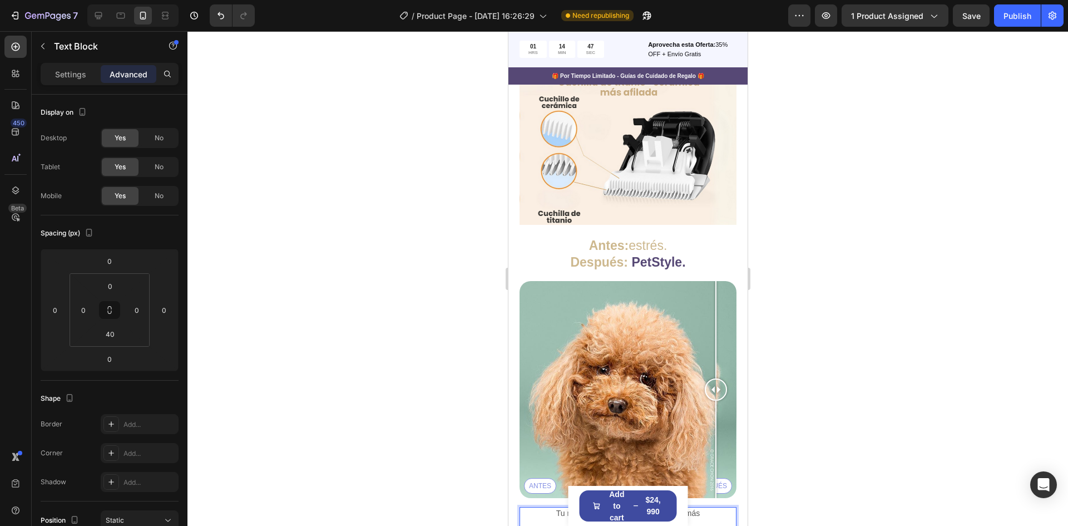
click at [600, 508] on p "Tu mascota no se sintiera mal nunca más" at bounding box center [627, 513] width 215 height 10
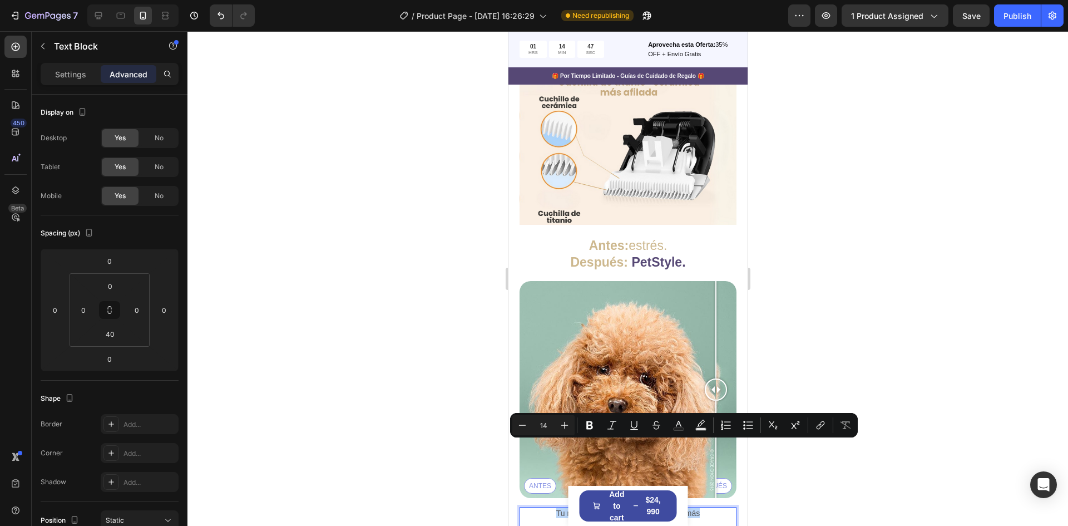
copy p "Tu mascota no se sintiera mal nunca más"
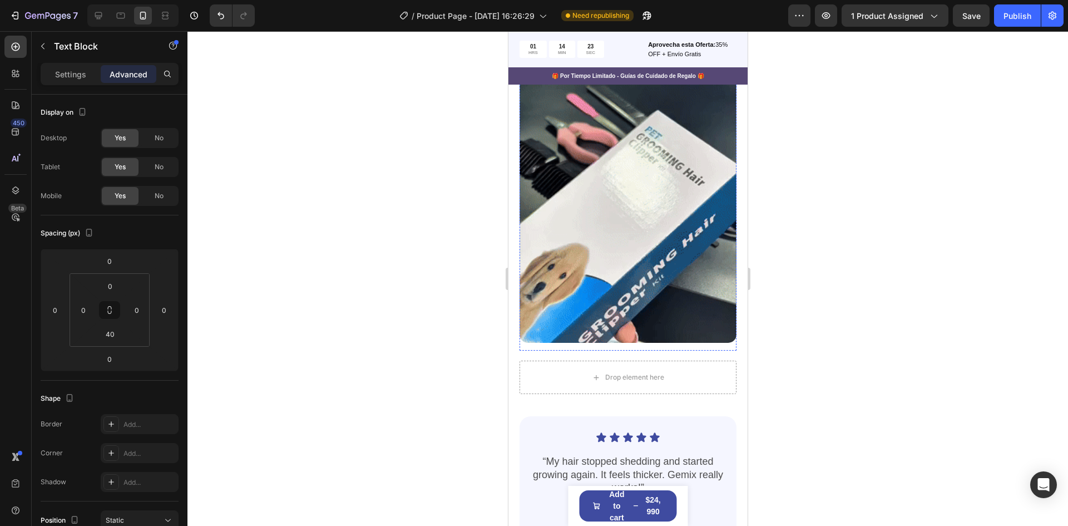
scroll to position [3348, 0]
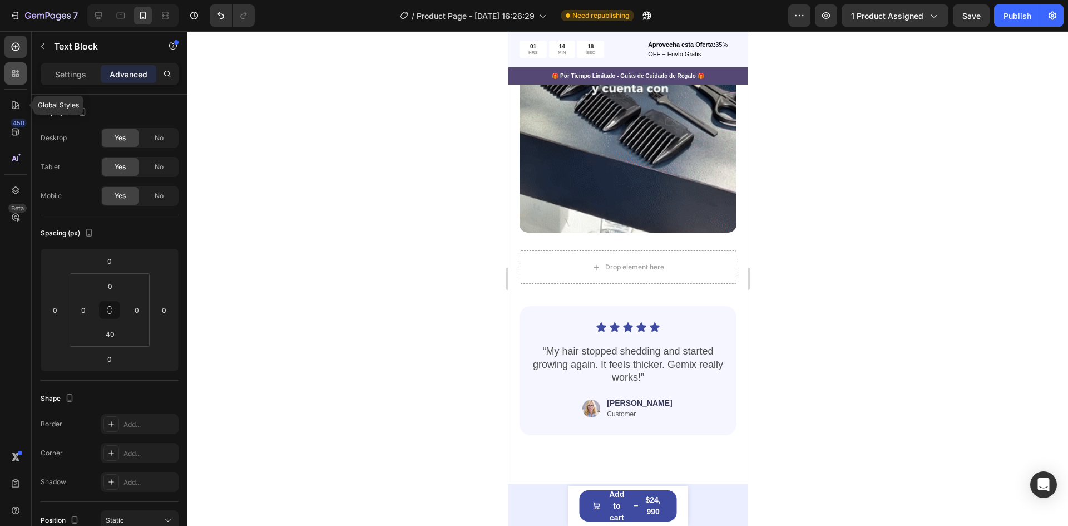
click at [14, 66] on div at bounding box center [15, 73] width 22 height 22
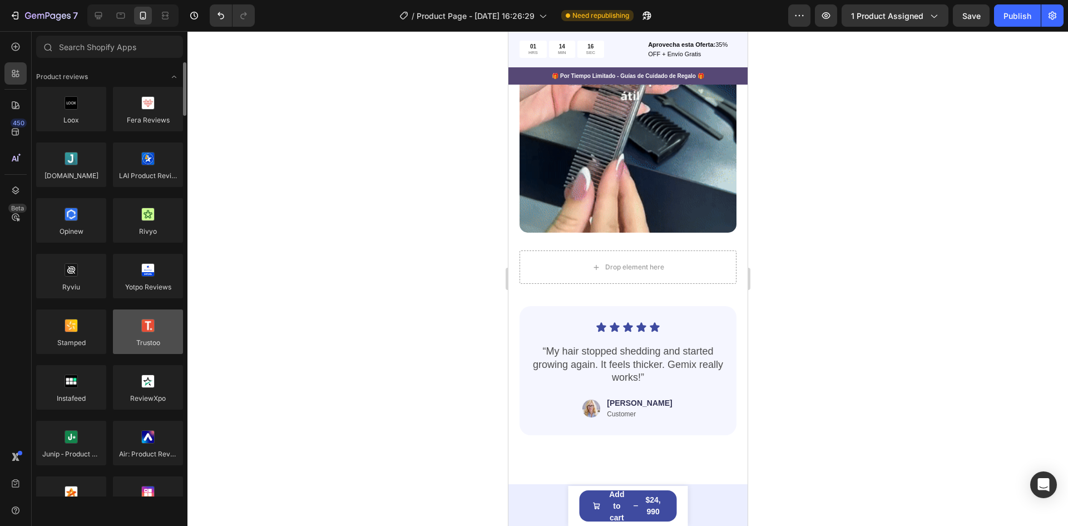
click at [135, 348] on div at bounding box center [148, 331] width 70 height 45
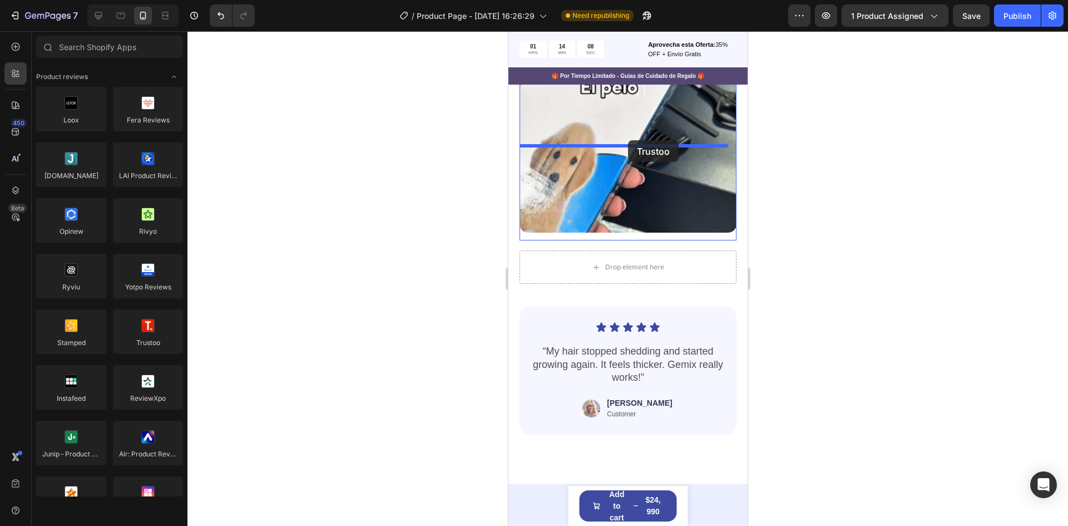
drag, startPoint x: 643, startPoint y: 370, endPoint x: 628, endPoint y: 140, distance: 230.3
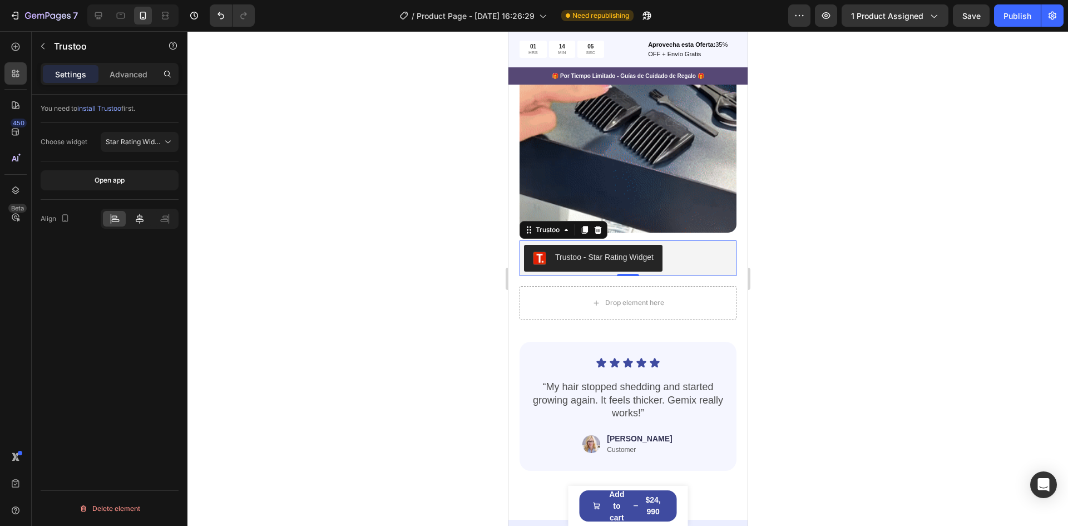
click at [137, 218] on icon at bounding box center [139, 218] width 11 height 11
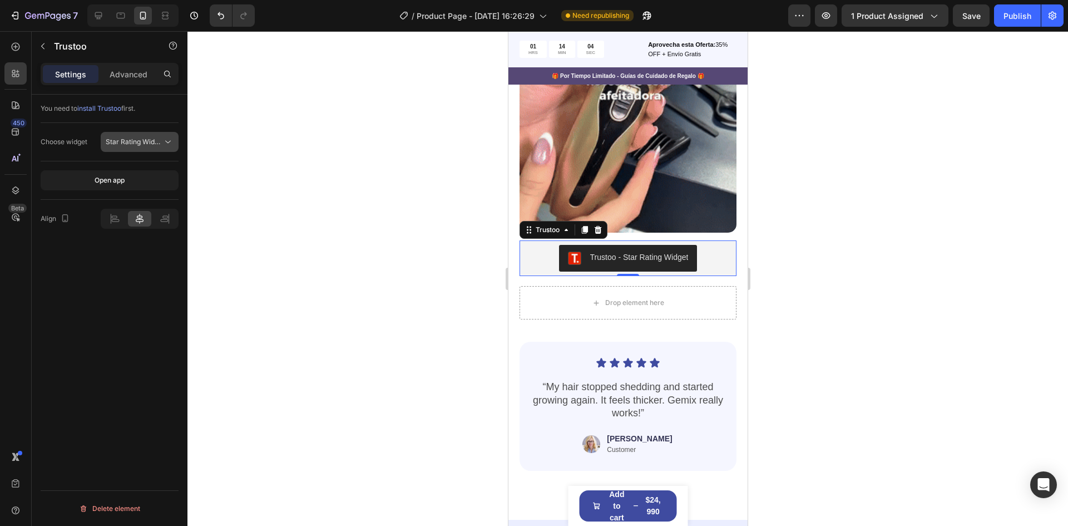
click at [146, 144] on span "Star Rating Widget" at bounding box center [135, 141] width 59 height 8
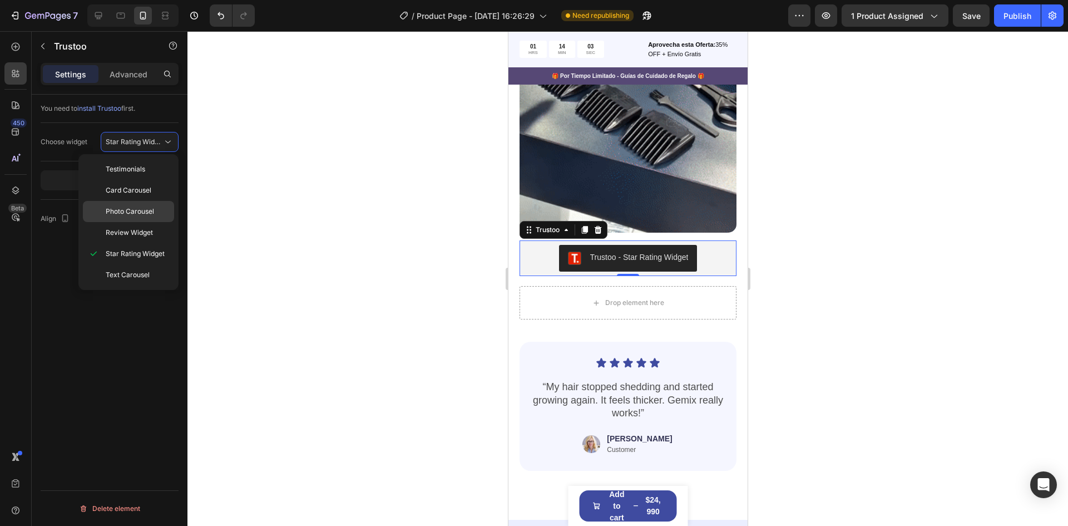
click at [154, 206] on span "Photo Carousel" at bounding box center [130, 211] width 48 height 10
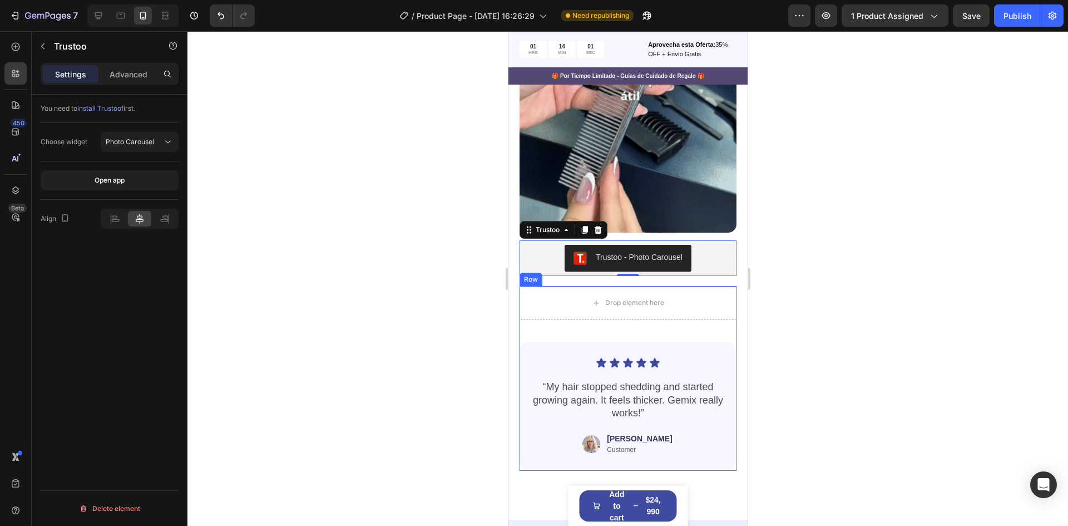
click at [714, 319] on div "Icon Icon Icon Icon Icon Icon List “My hair stopped shedding and started growin…" at bounding box center [627, 394] width 217 height 151
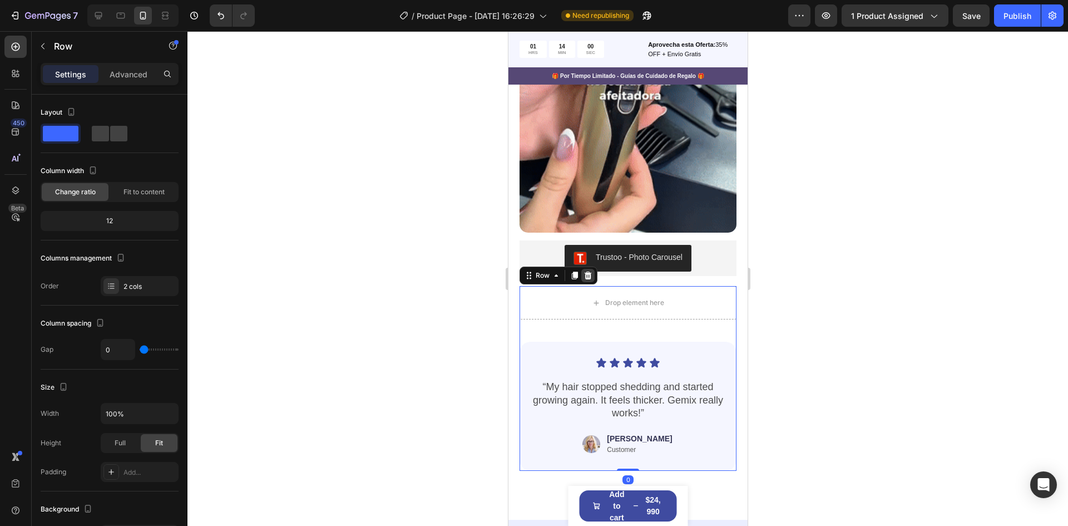
click at [588, 271] on icon at bounding box center [587, 275] width 9 height 9
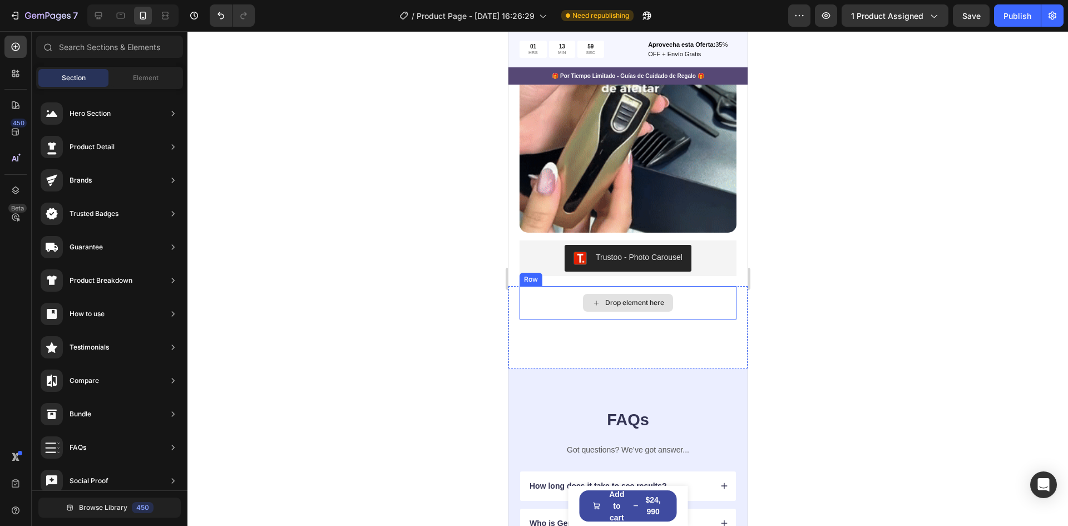
click at [705, 286] on div "Drop element here" at bounding box center [627, 302] width 217 height 33
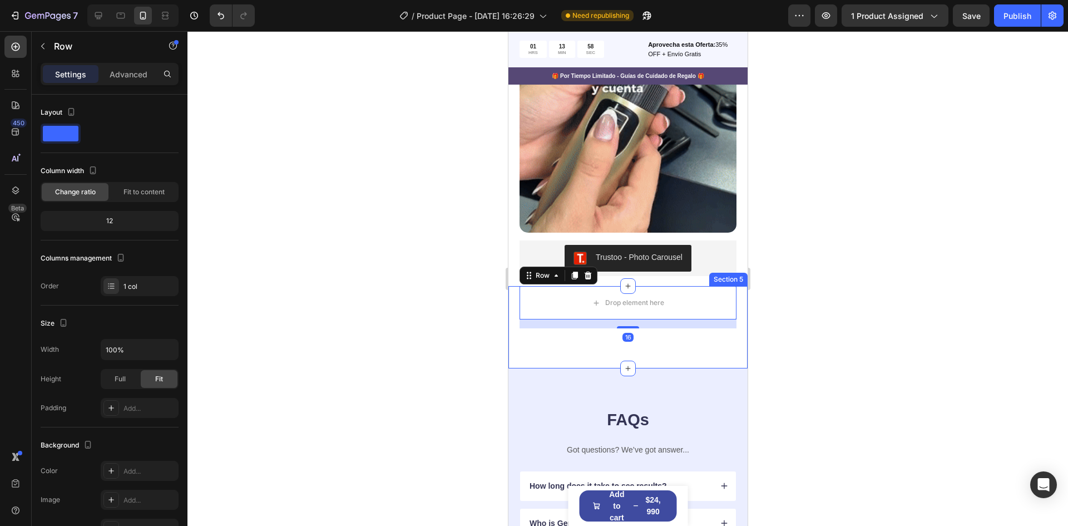
click at [653, 286] on div "Drop element here Row 16 Section 5" at bounding box center [627, 327] width 239 height 82
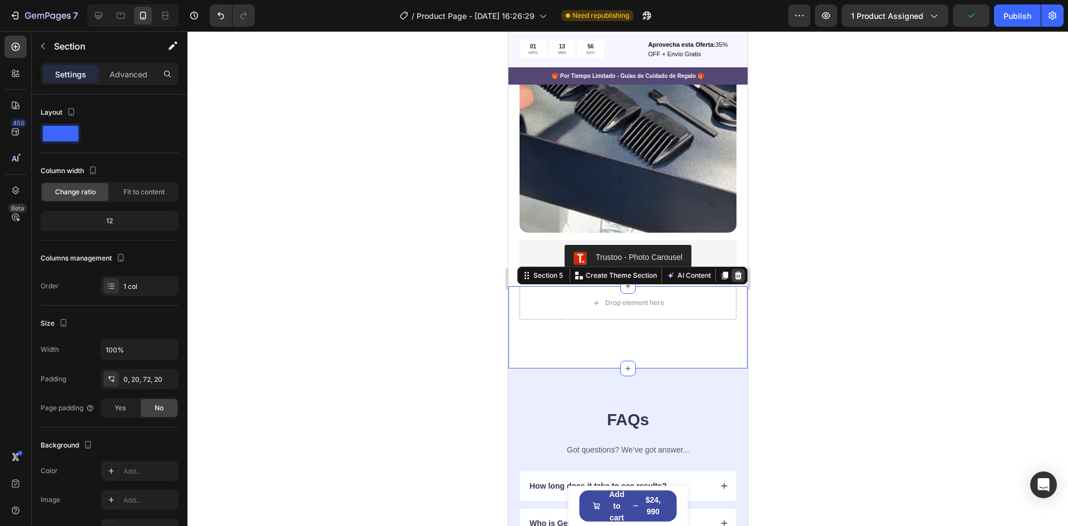
click at [731, 269] on div at bounding box center [737, 275] width 13 height 13
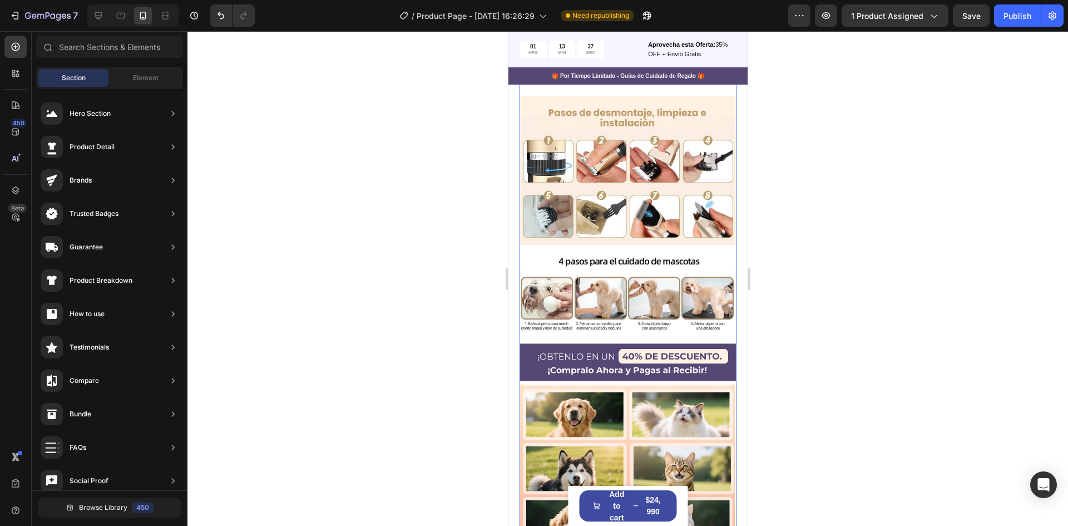
scroll to position [2513, 0]
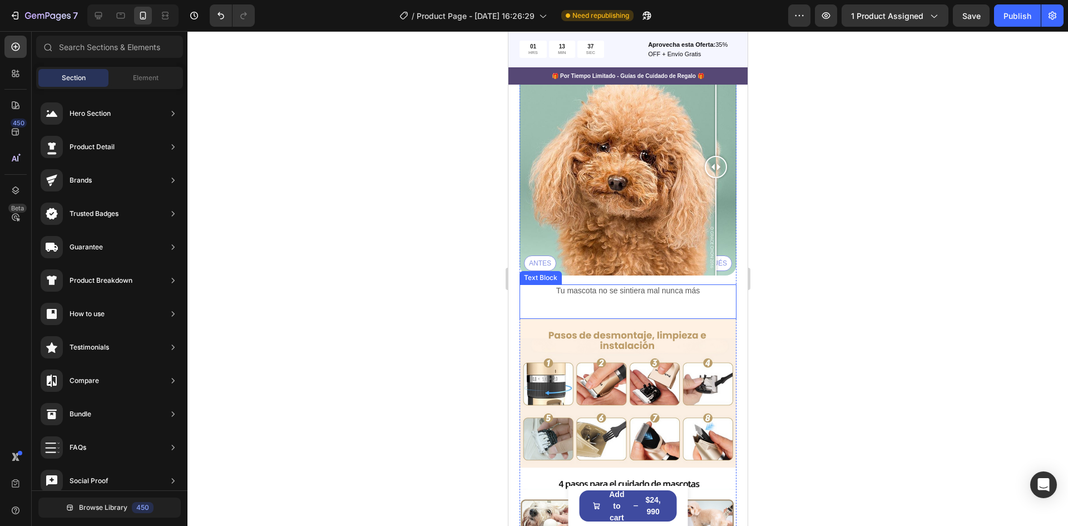
click at [604, 285] on p "Tu mascota no se sintiera mal nunca más" at bounding box center [627, 290] width 215 height 10
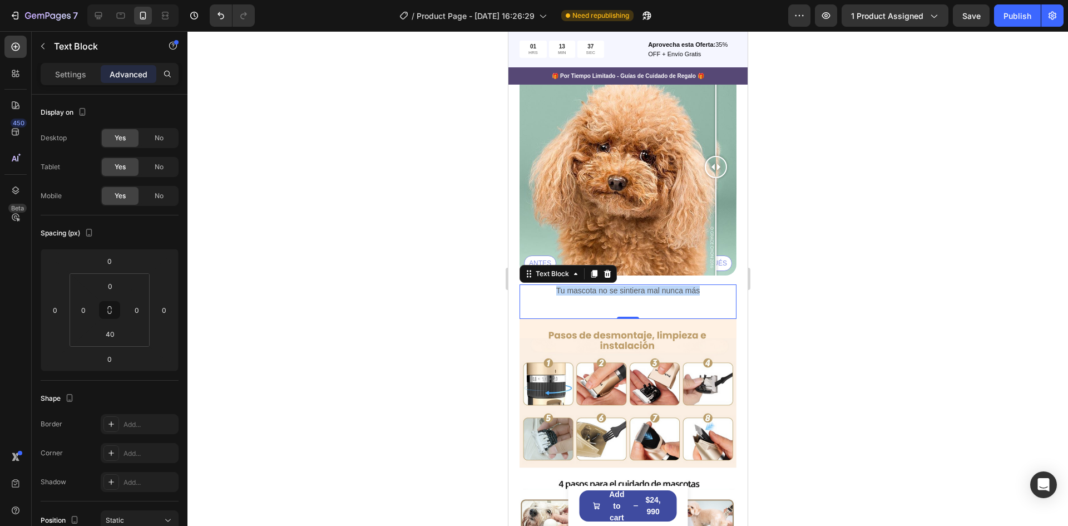
click at [604, 285] on p "Tu mascota no se sintiera mal nunca más" at bounding box center [627, 290] width 215 height 10
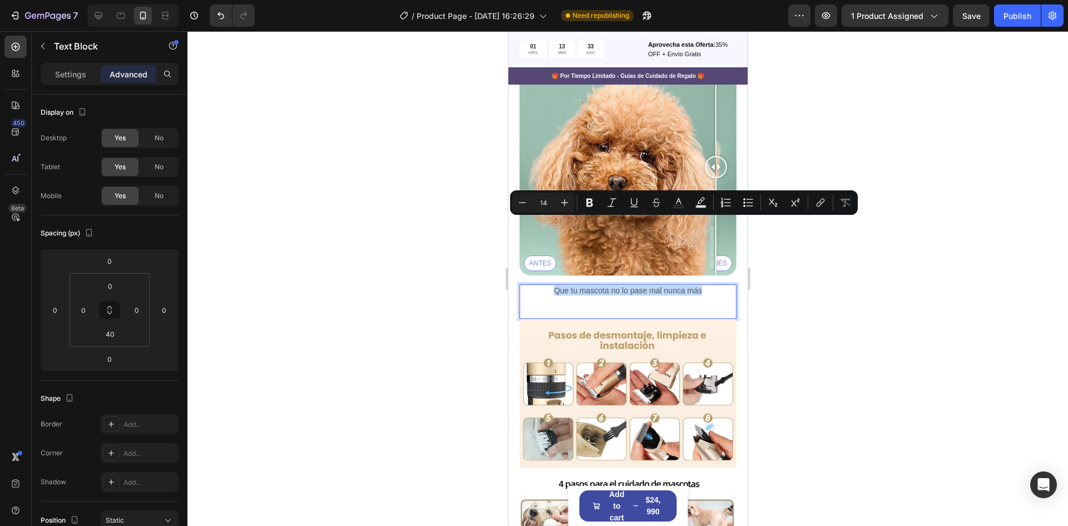
drag, startPoint x: 661, startPoint y: 229, endPoint x: 551, endPoint y: 222, distance: 110.4
click at [551, 285] on p "Que tu mascota no lo pase mal nunca más" at bounding box center [627, 290] width 215 height 10
click at [569, 200] on icon "Editor contextual toolbar" at bounding box center [564, 202] width 11 height 11
type input "15"
click at [540, 284] on div "Que tu mascota no lo pase mal nunca más Text Block 0" at bounding box center [627, 301] width 217 height 35
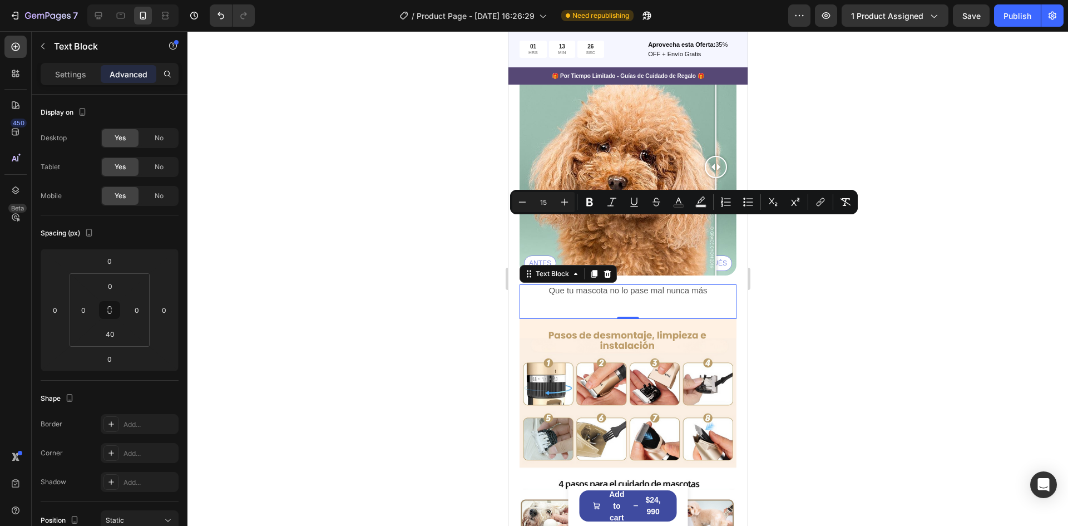
click at [539, 285] on p "Que tu mascota no lo pase mal nunca más" at bounding box center [627, 290] width 215 height 10
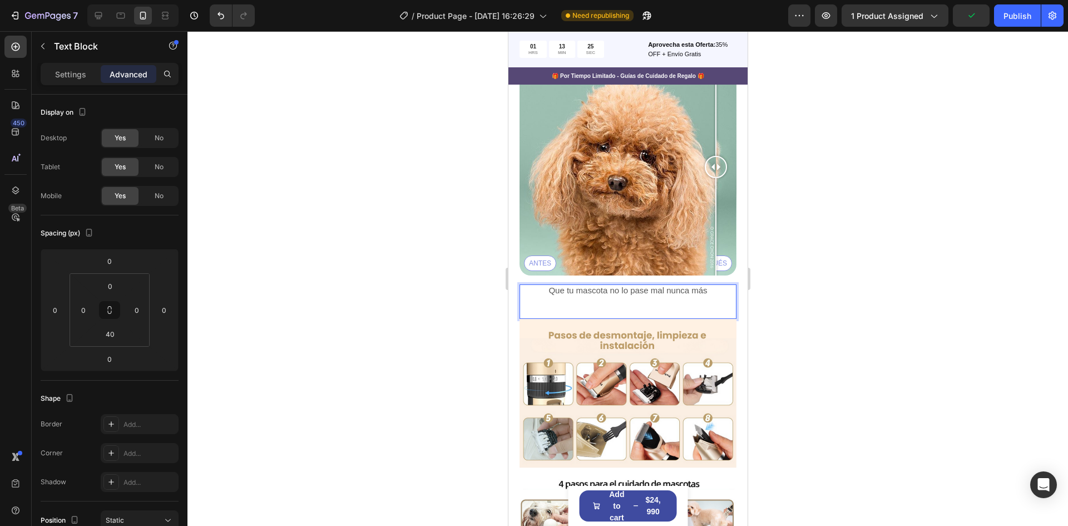
click at [712, 285] on p "Que tu mascota no lo pase mal nunca más" at bounding box center [627, 290] width 215 height 10
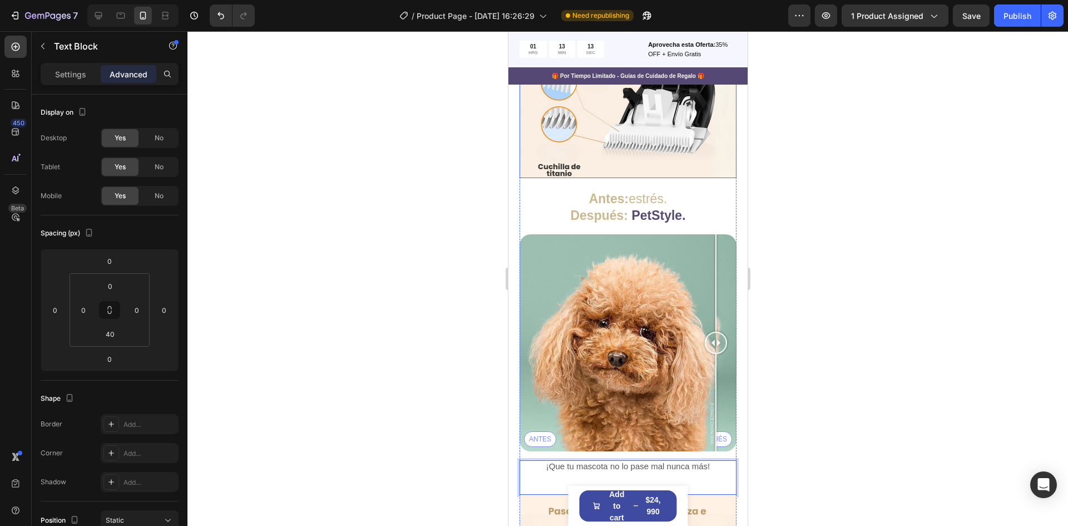
scroll to position [2346, 0]
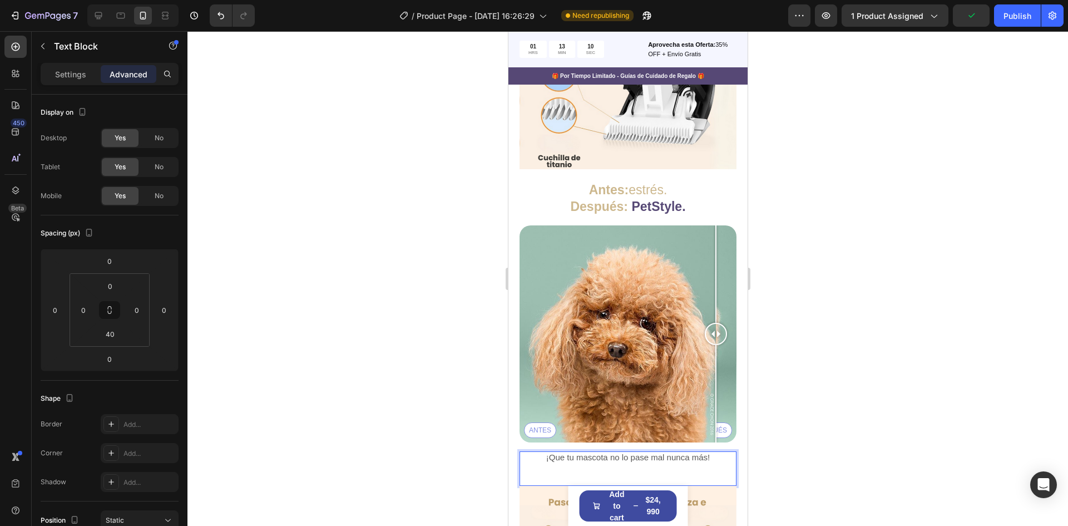
click at [614, 451] on div "¡Que tu mascota no lo pase mal nunca más! Text Block 0" at bounding box center [627, 468] width 217 height 35
click at [610, 452] on span "¡Que tu mascota no lo pase mal nunca más!" at bounding box center [628, 456] width 164 height 9
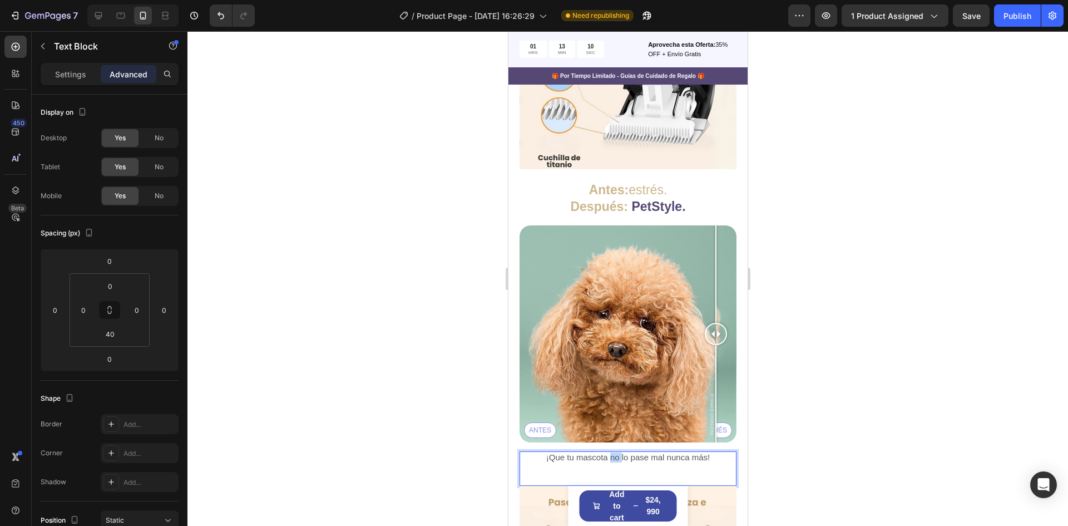
click at [610, 452] on span "¡Que tu mascota no lo pase mal nunca más!" at bounding box center [628, 456] width 164 height 9
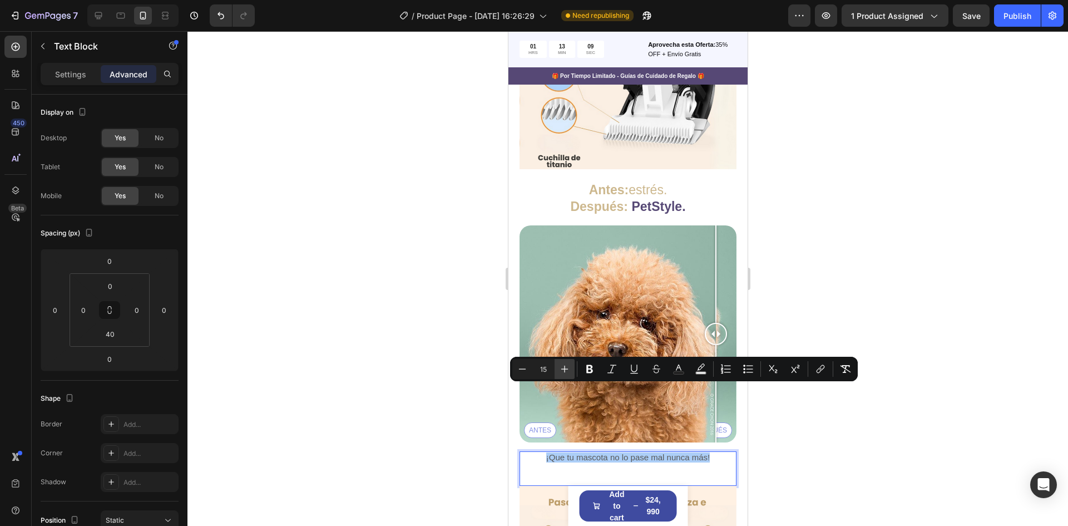
click at [565, 361] on button "Plus" at bounding box center [565, 369] width 20 height 20
click at [521, 368] on icon "Editor contextual toolbar" at bounding box center [522, 368] width 11 height 11
click at [575, 372] on div "Minus 17 Plus Bold Italic Underline Strikethrough Text Color Text Background Co…" at bounding box center [684, 369] width 343 height 20
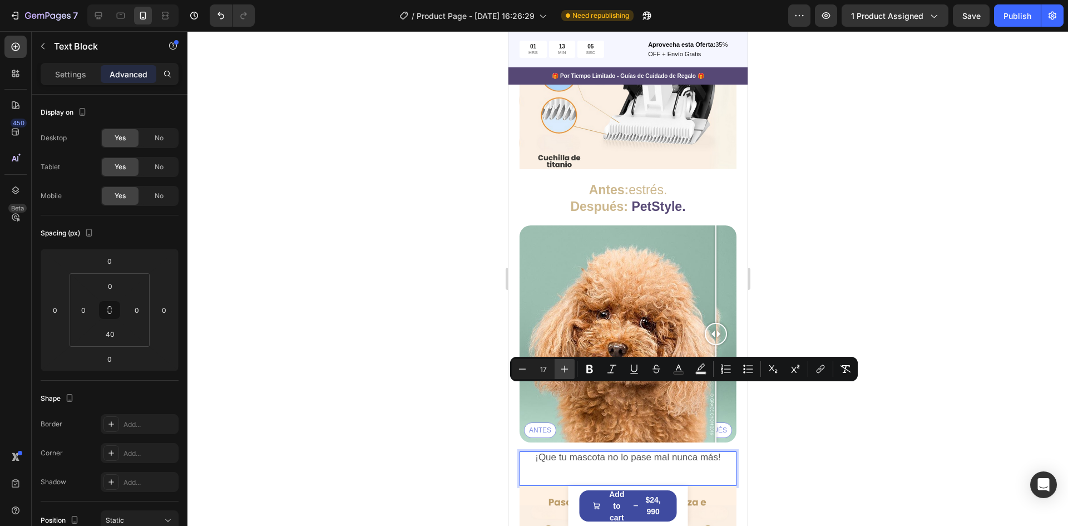
click at [563, 371] on icon "Editor contextual toolbar" at bounding box center [564, 368] width 11 height 11
type input "18"
click at [790, 400] on div at bounding box center [628, 278] width 881 height 495
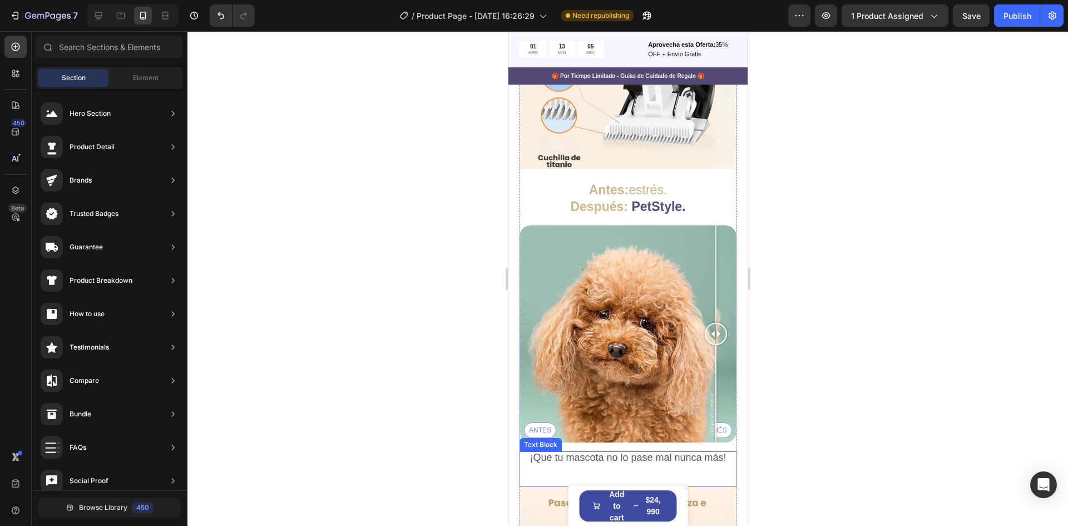
click at [603, 396] on div at bounding box center [603, 396] width 0 height 0
click at [571, 452] on span "¡Que tu mascota no lo pase mal nunca más!" at bounding box center [627, 457] width 196 height 11
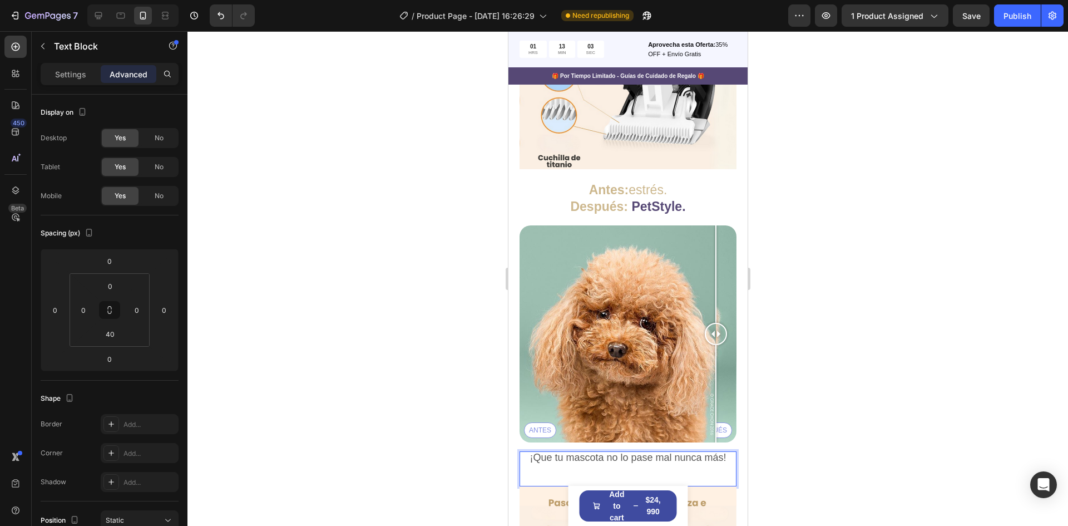
click at [604, 452] on span "¡Que tu mascota no lo pase mal nunca más!" at bounding box center [627, 457] width 196 height 11
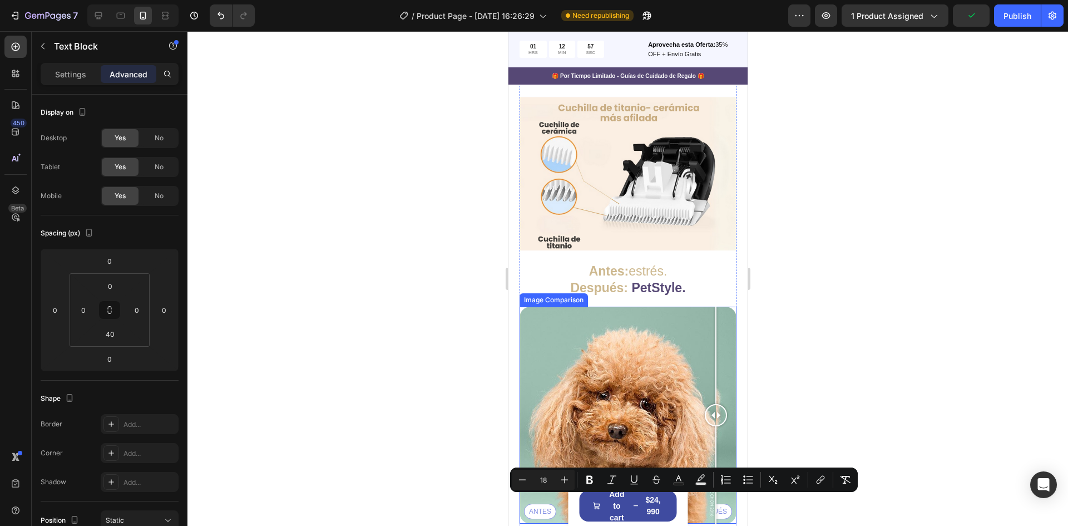
scroll to position [2291, 0]
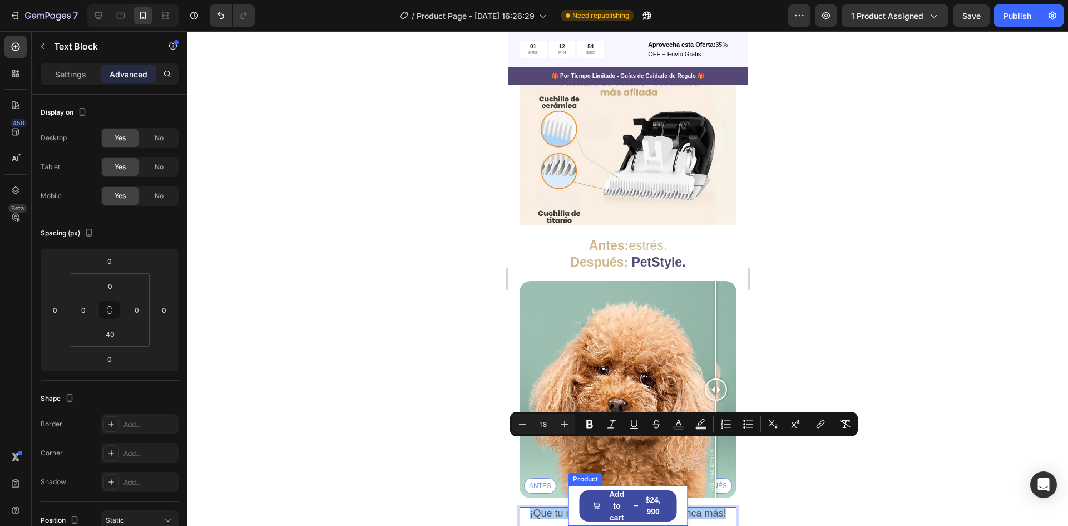
click at [569, 498] on div "Product Images 3x1 Anti Smoke Patch- Deja el Cigarro sin Sufrir (30 parches en …" at bounding box center [628, 506] width 120 height 40
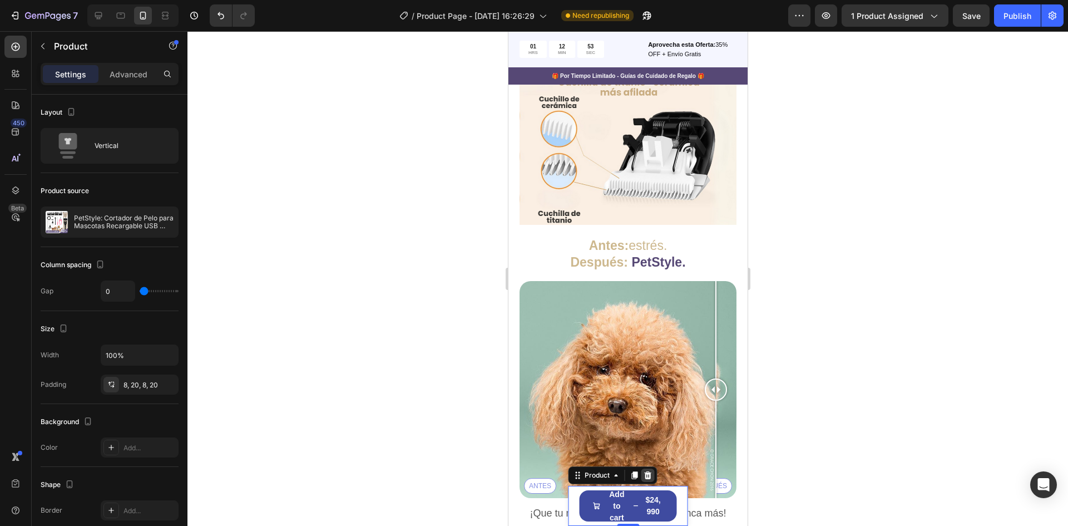
click at [651, 478] on div at bounding box center [647, 475] width 13 height 13
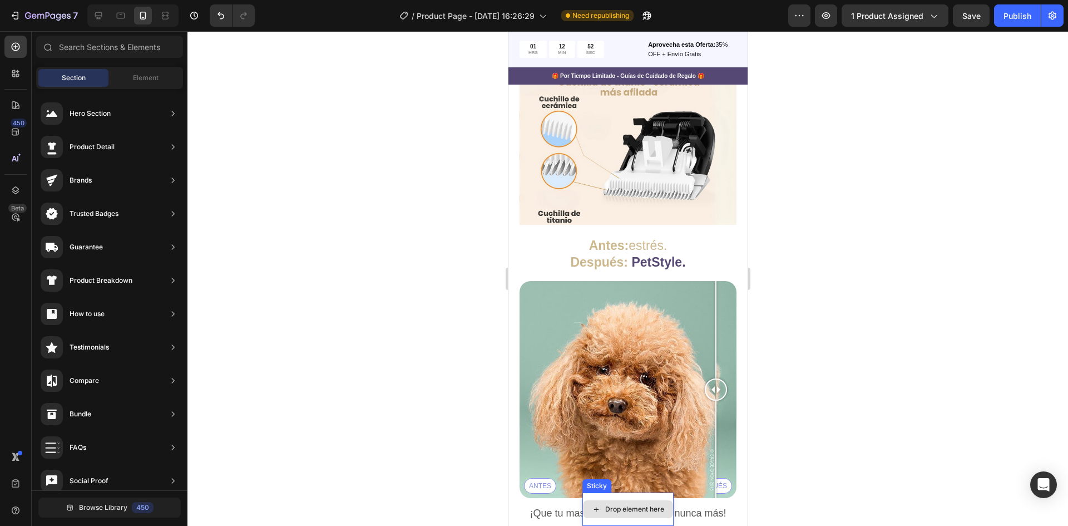
click at [622, 494] on div "Drop element here" at bounding box center [627, 509] width 91 height 33
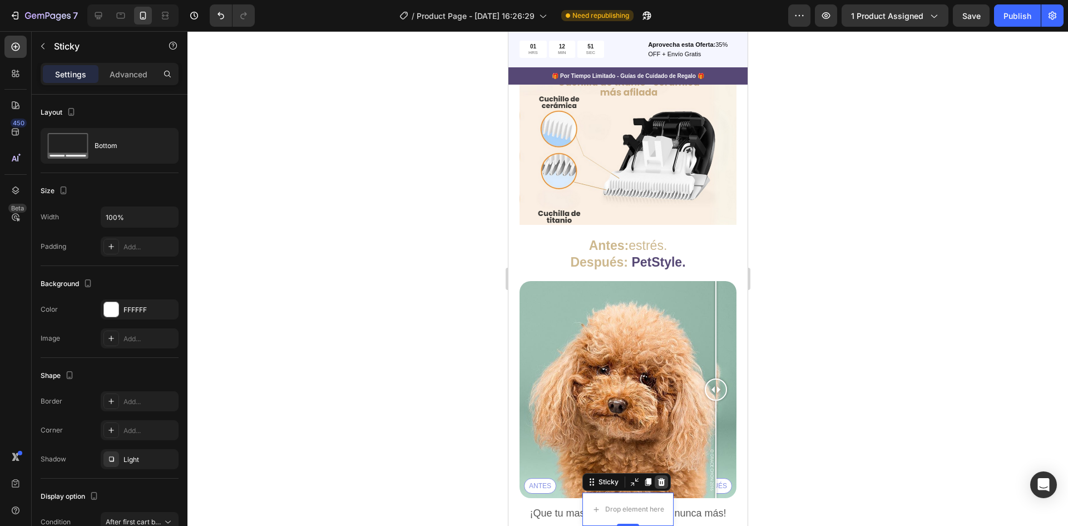
click at [661, 481] on div at bounding box center [660, 481] width 13 height 13
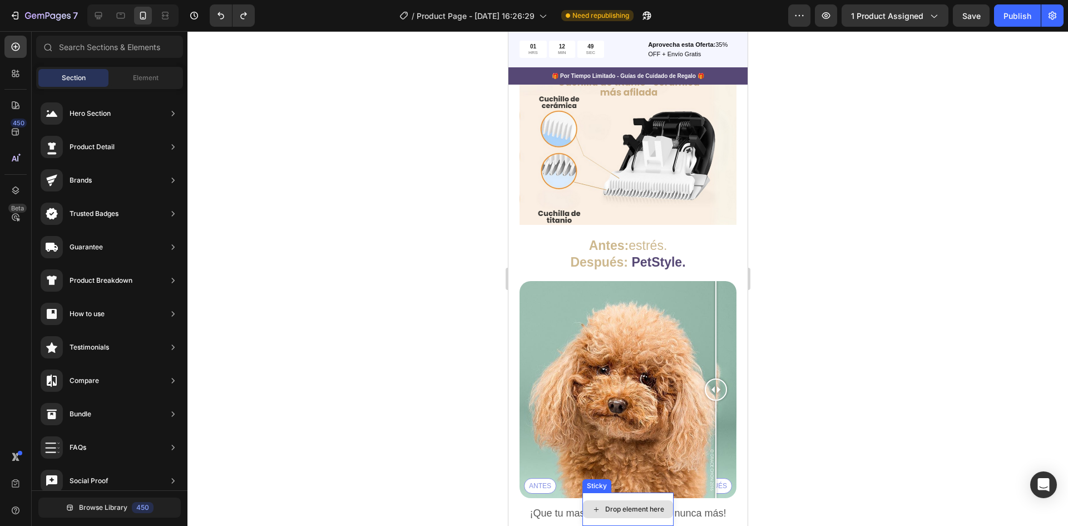
click at [600, 494] on div "Drop element here" at bounding box center [627, 509] width 91 height 33
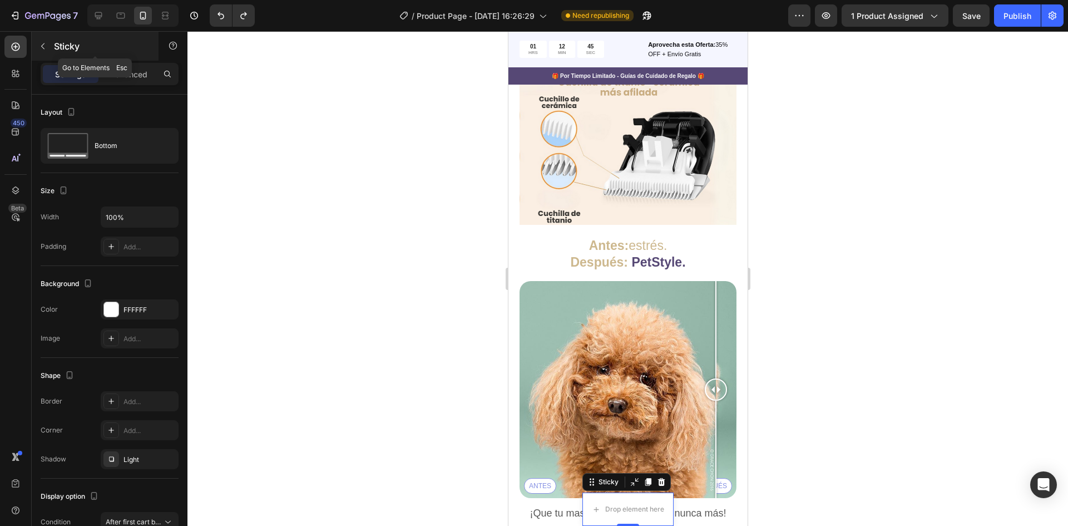
click at [46, 42] on icon "button" at bounding box center [42, 46] width 9 height 9
click at [0, 0] on div at bounding box center [0, 0] width 0 height 0
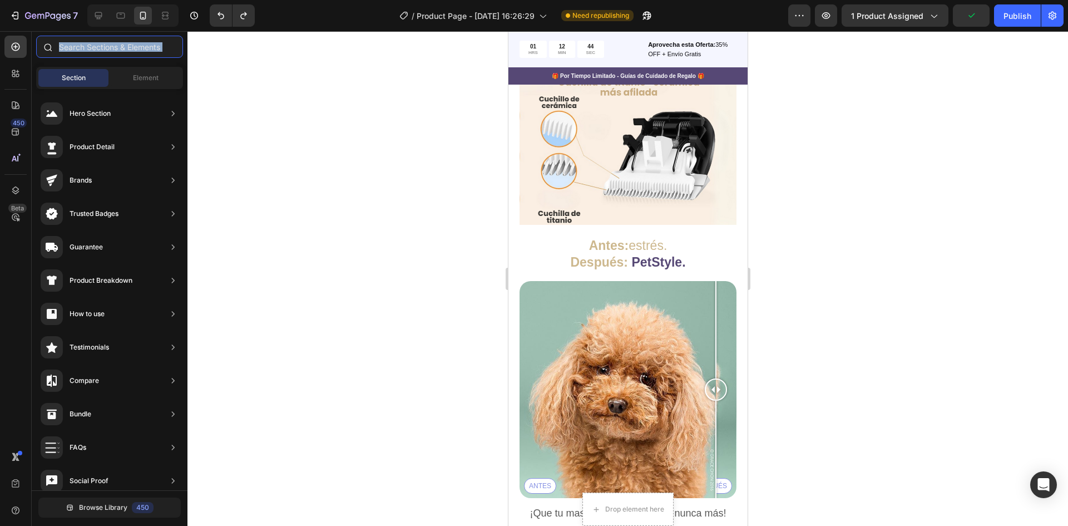
click at [62, 48] on input "text" at bounding box center [109, 47] width 147 height 22
click at [110, 72] on div "Section Element" at bounding box center [109, 78] width 147 height 22
click at [142, 77] on span "Element" at bounding box center [146, 78] width 26 height 10
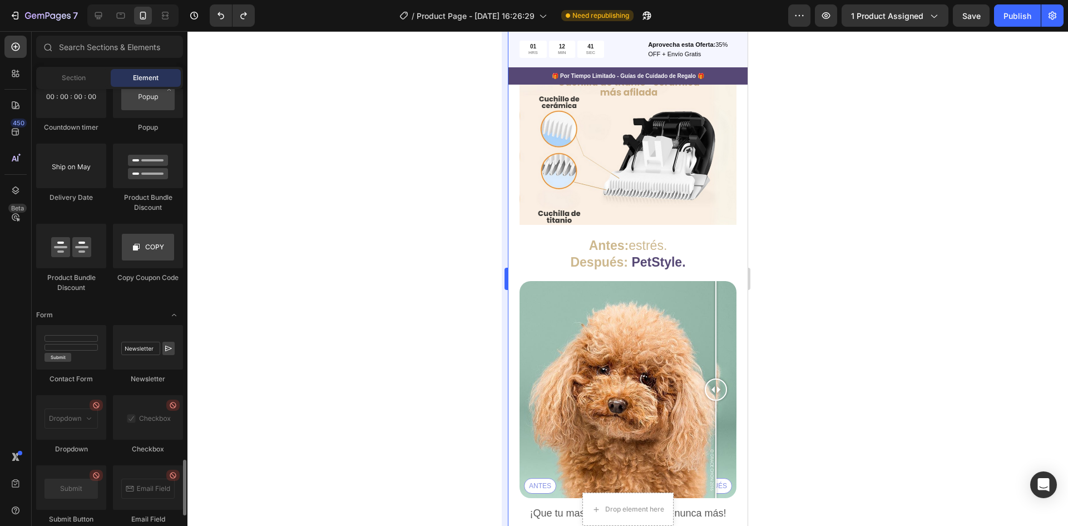
scroll to position [2449, 0]
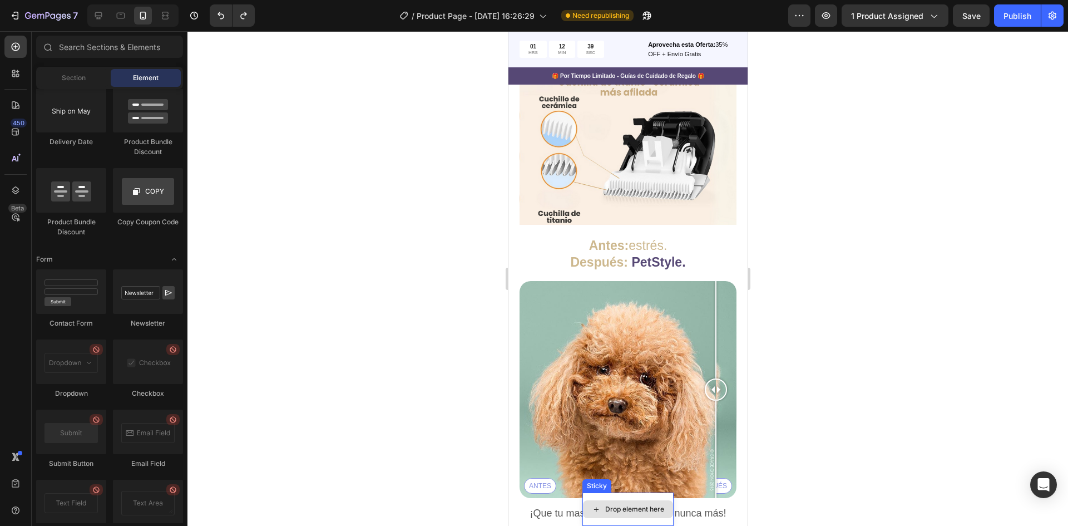
click at [641, 494] on div "Drop element here" at bounding box center [627, 509] width 91 height 33
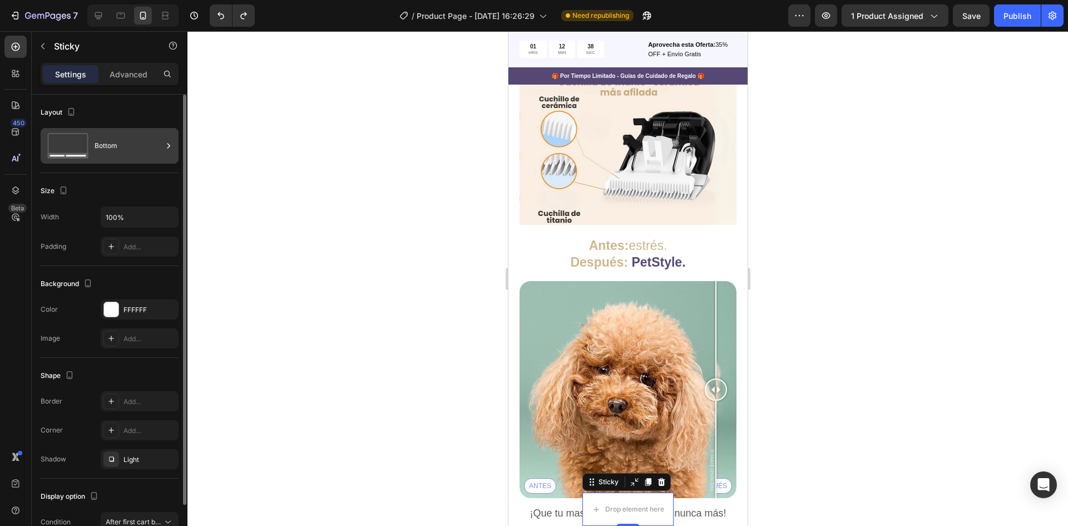
click at [117, 146] on div "Bottom" at bounding box center [129, 146] width 68 height 26
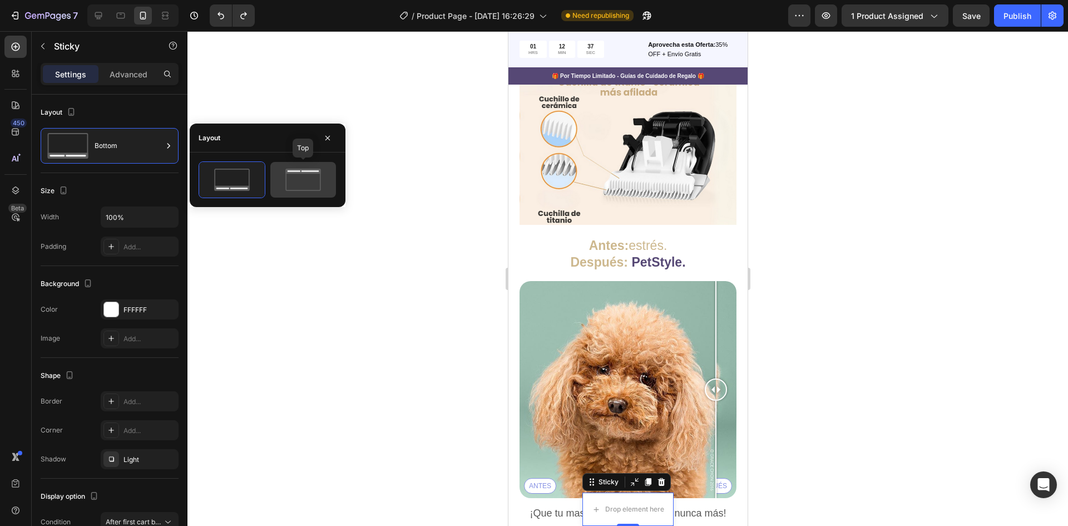
click at [296, 182] on icon at bounding box center [303, 180] width 52 height 22
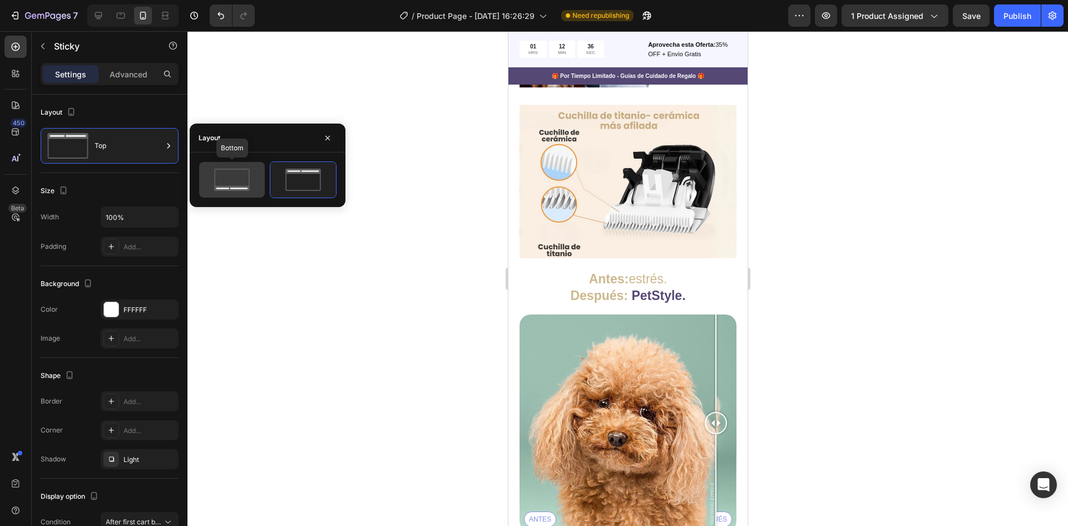
click at [237, 170] on icon at bounding box center [232, 180] width 52 height 22
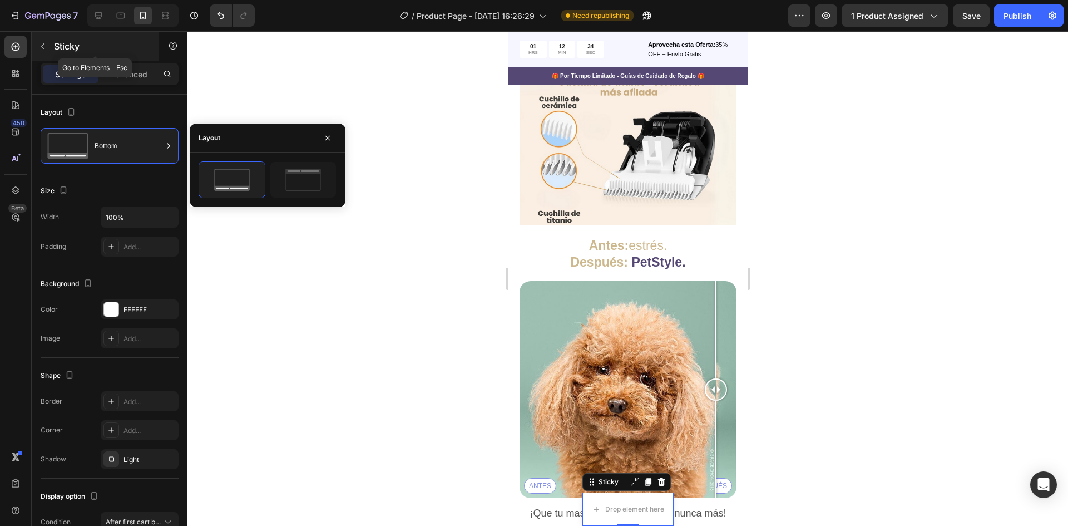
click at [71, 48] on p "Sticky" at bounding box center [101, 46] width 95 height 13
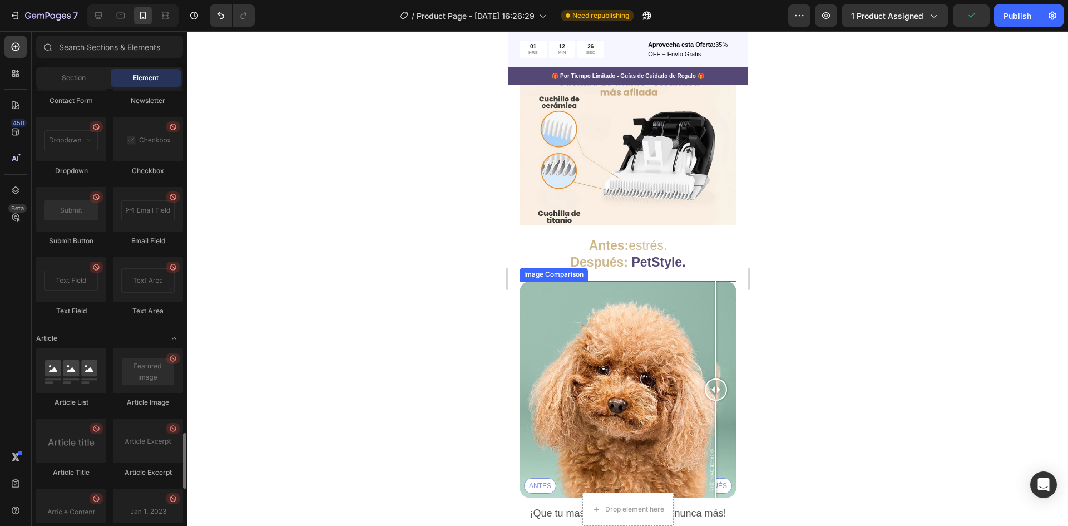
scroll to position [2346, 0]
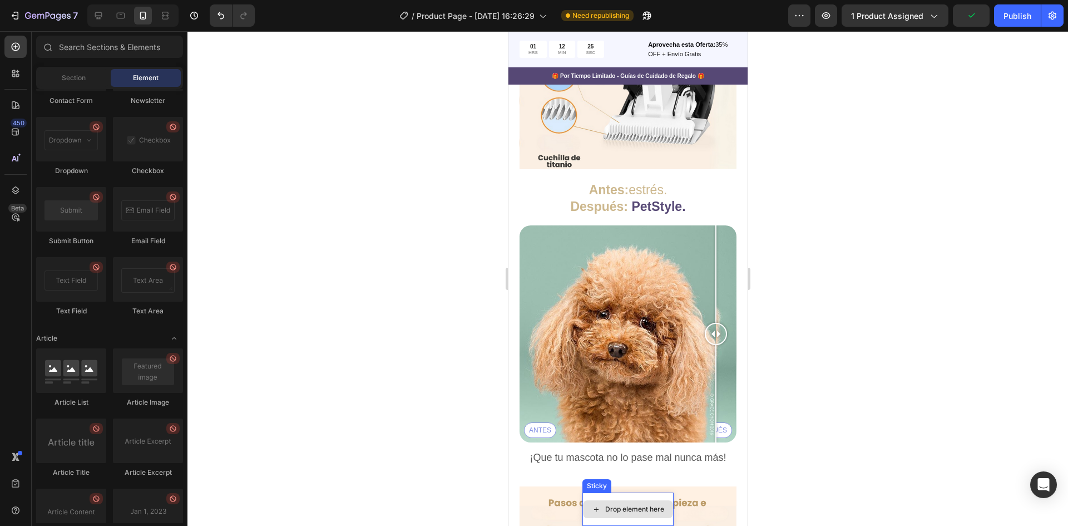
click at [636, 499] on div "Drop element here" at bounding box center [627, 509] width 91 height 33
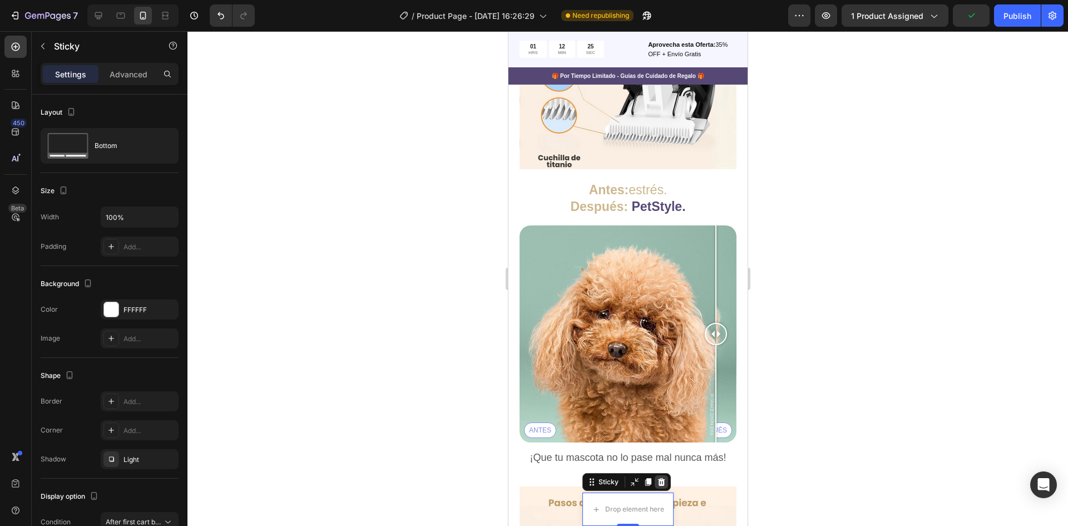
click at [657, 485] on icon at bounding box center [661, 481] width 9 height 9
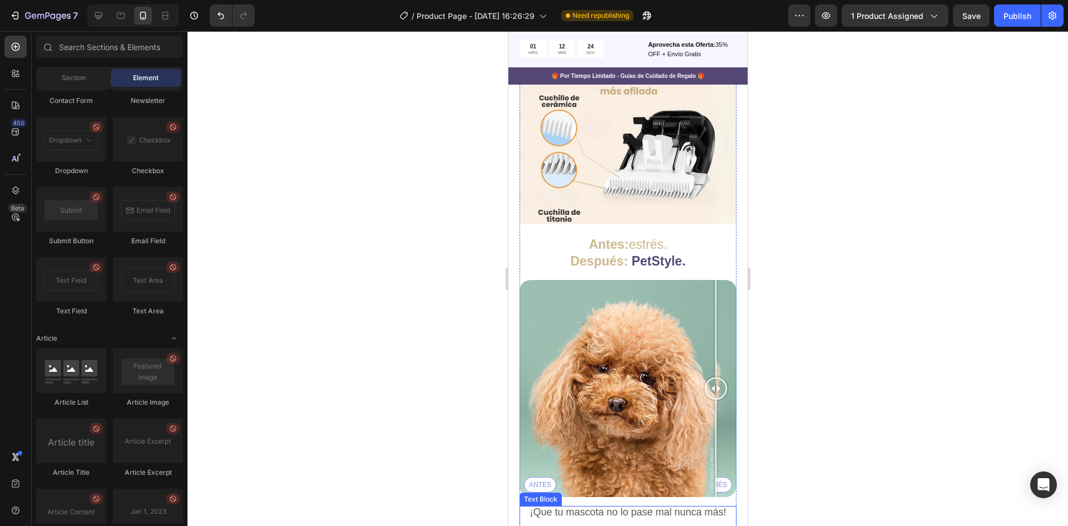
scroll to position [2291, 0]
click at [624, 508] on span "¡Que tu mascota no lo pase mal nunca más!" at bounding box center [627, 513] width 196 height 11
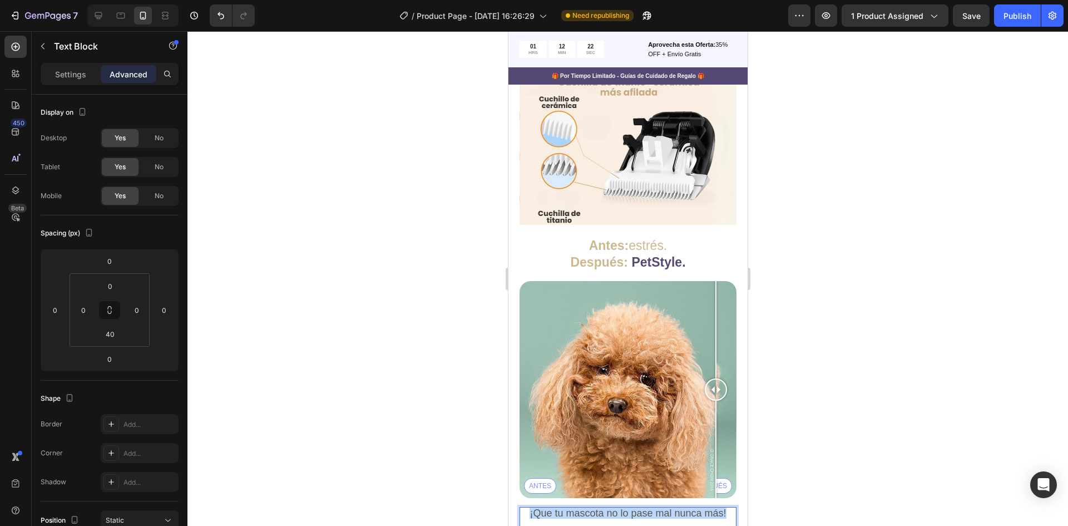
click at [624, 508] on span "¡Que tu mascota no lo pase mal nunca más!" at bounding box center [627, 513] width 196 height 11
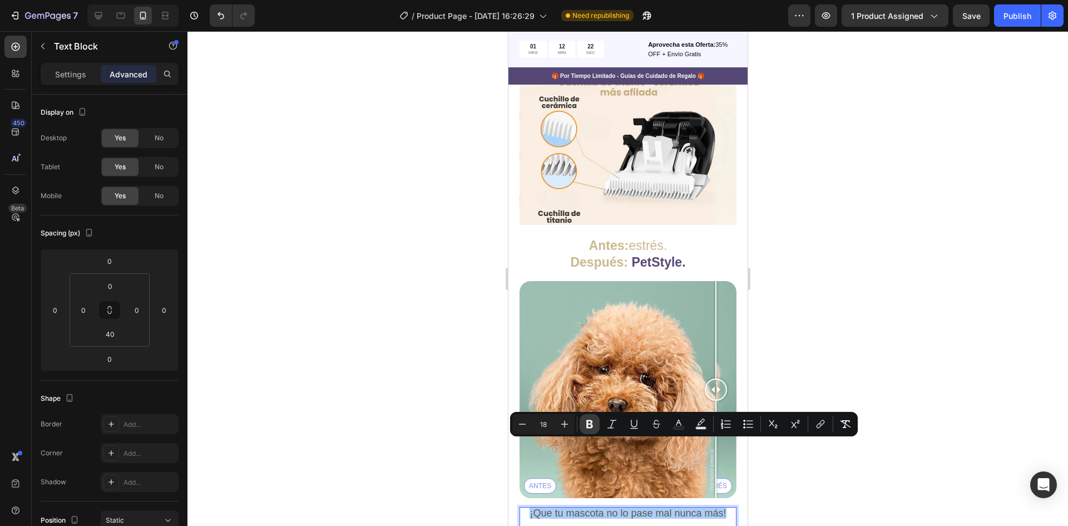
click at [585, 425] on icon "Editor contextual toolbar" at bounding box center [589, 423] width 11 height 11
click at [685, 508] on p "¡Que tu mascota no lo pase mal nunca más!" at bounding box center [627, 513] width 215 height 11
click at [663, 507] on div "¡Que tu mascota no lo pase mal nunca más! Text Block 0" at bounding box center [627, 524] width 217 height 35
drag, startPoint x: 637, startPoint y: 475, endPoint x: 649, endPoint y: 481, distance: 14.0
click at [637, 507] on div "¡Que tu mascota no lo pase mal nunca más! Text Block 0" at bounding box center [627, 524] width 217 height 35
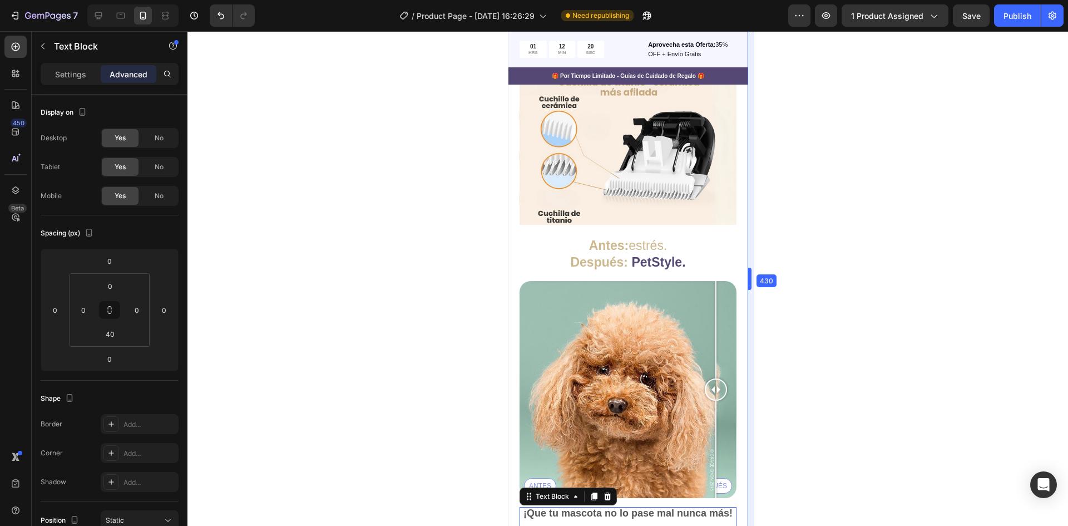
drag, startPoint x: 753, startPoint y: 482, endPoint x: 236, endPoint y: 451, distance: 517.9
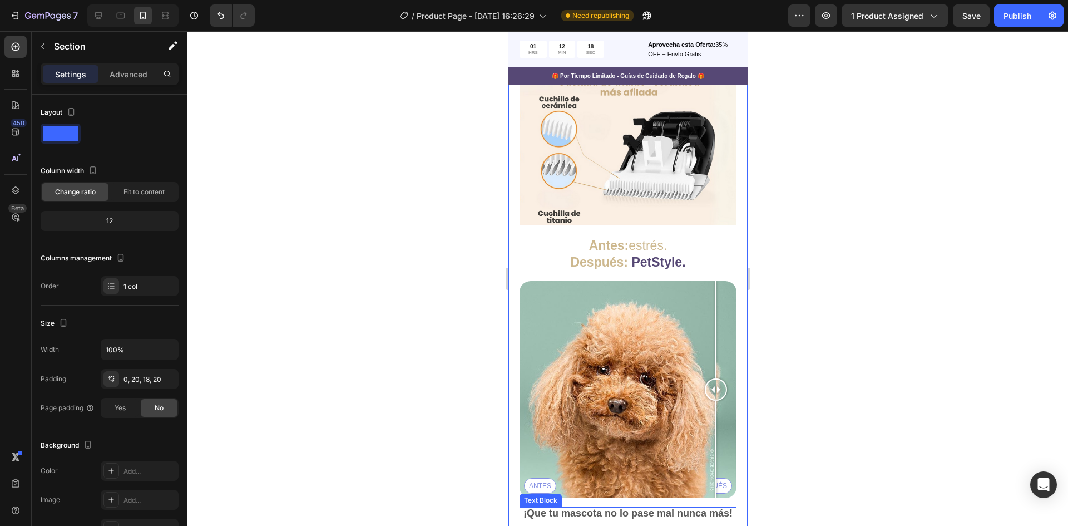
click at [600, 508] on p "¡Que tu mascota no lo pase mal nunca más!" at bounding box center [627, 513] width 215 height 11
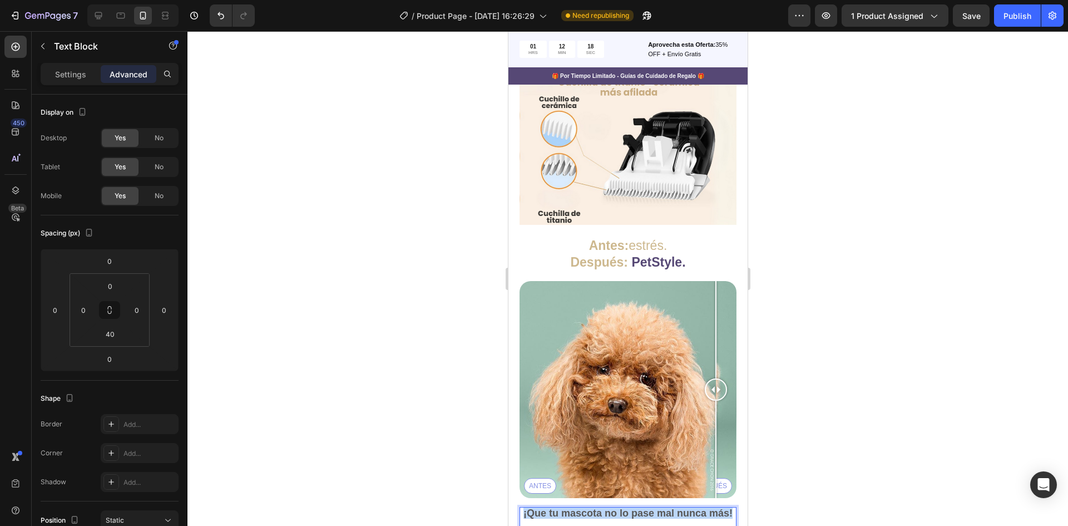
click at [602, 508] on p "¡Que tu mascota no lo pase mal nunca más!" at bounding box center [627, 513] width 215 height 11
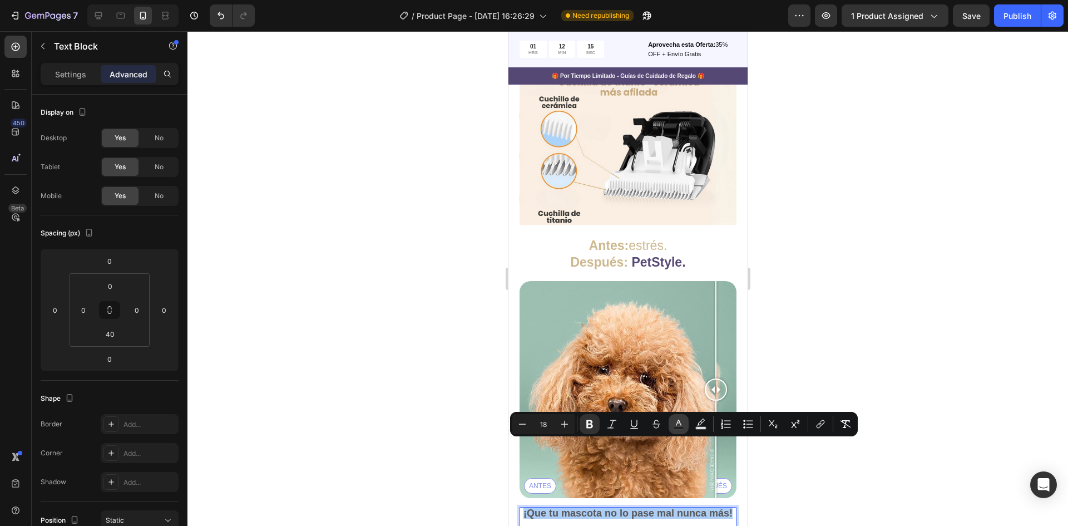
click at [684, 427] on rect "Editor contextual toolbar" at bounding box center [679, 428] width 11 height 3
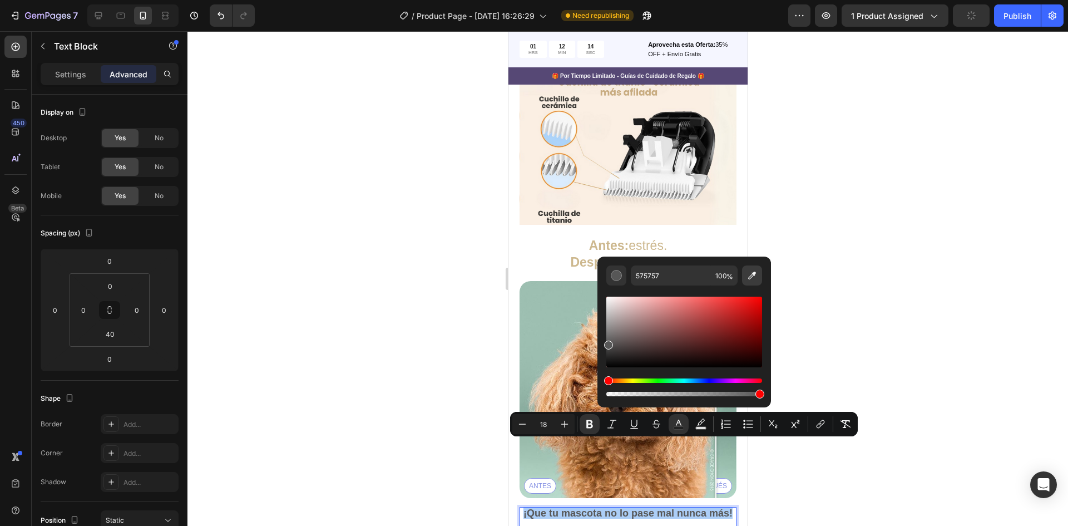
click at [754, 281] on button "Editor contextual toolbar" at bounding box center [752, 275] width 20 height 20
type input "CDB88E"
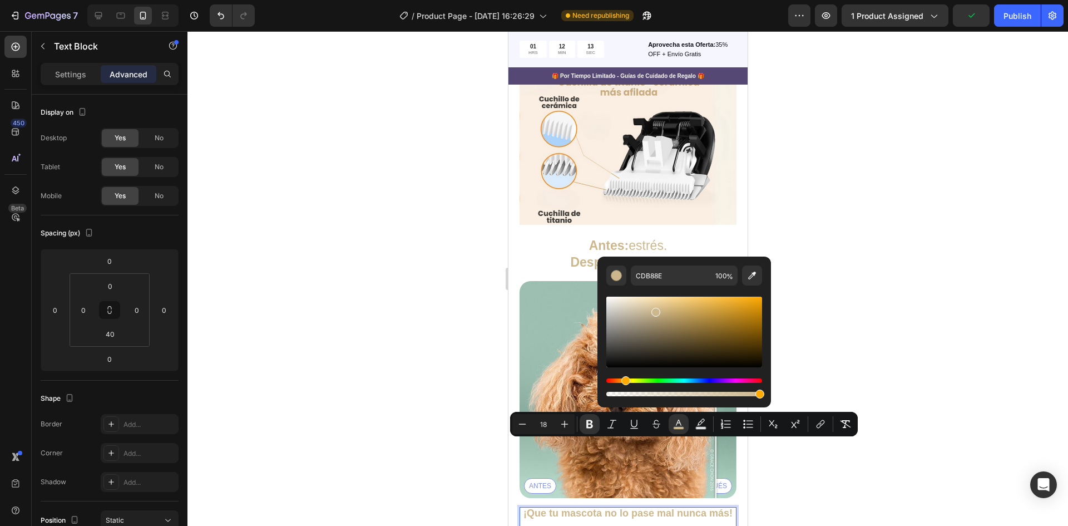
click at [871, 239] on div at bounding box center [628, 278] width 881 height 495
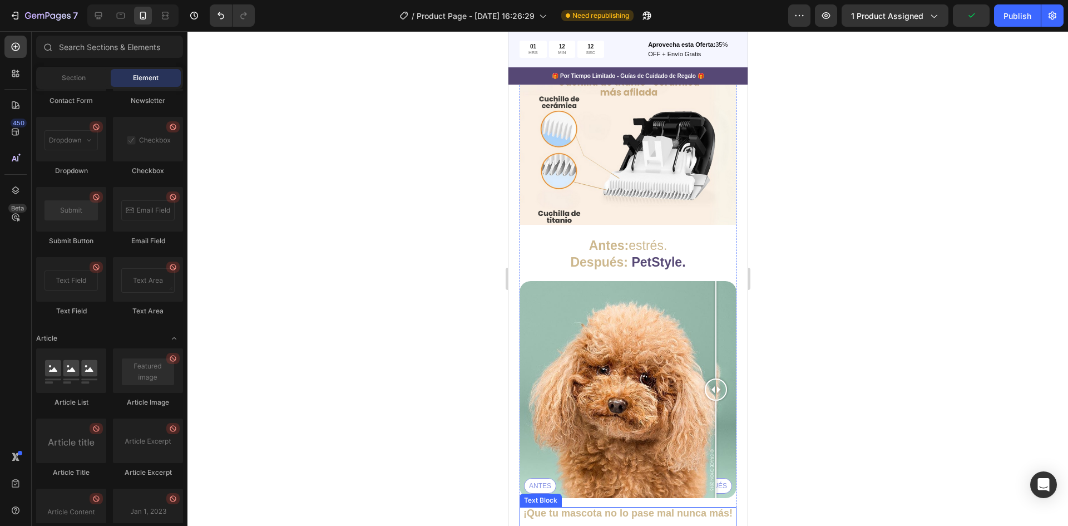
click at [653, 508] on p "¡Que tu mascota no lo pase mal nunca más!" at bounding box center [627, 513] width 215 height 11
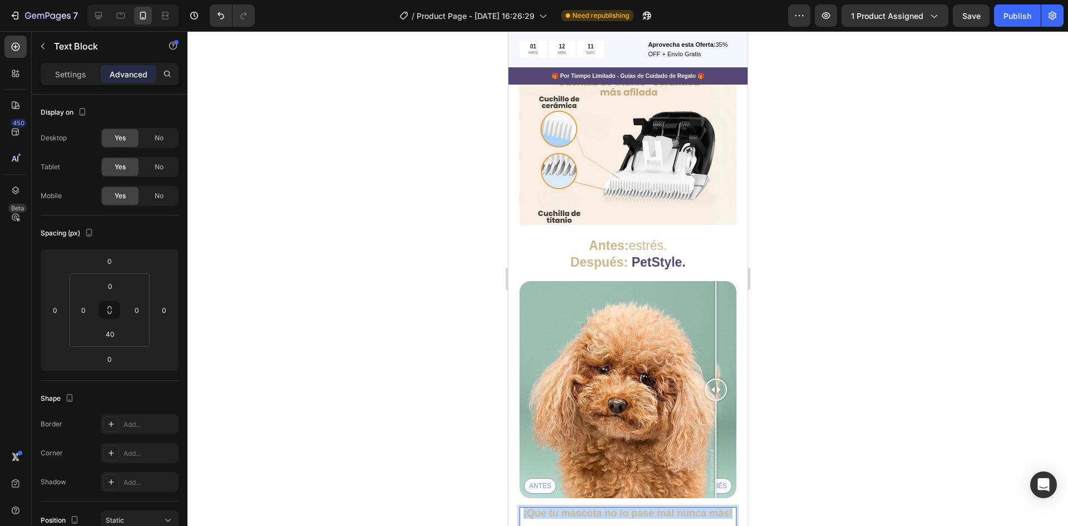
click at [653, 508] on p "¡Que tu mascota no lo pase mal nunca más!" at bounding box center [627, 513] width 215 height 11
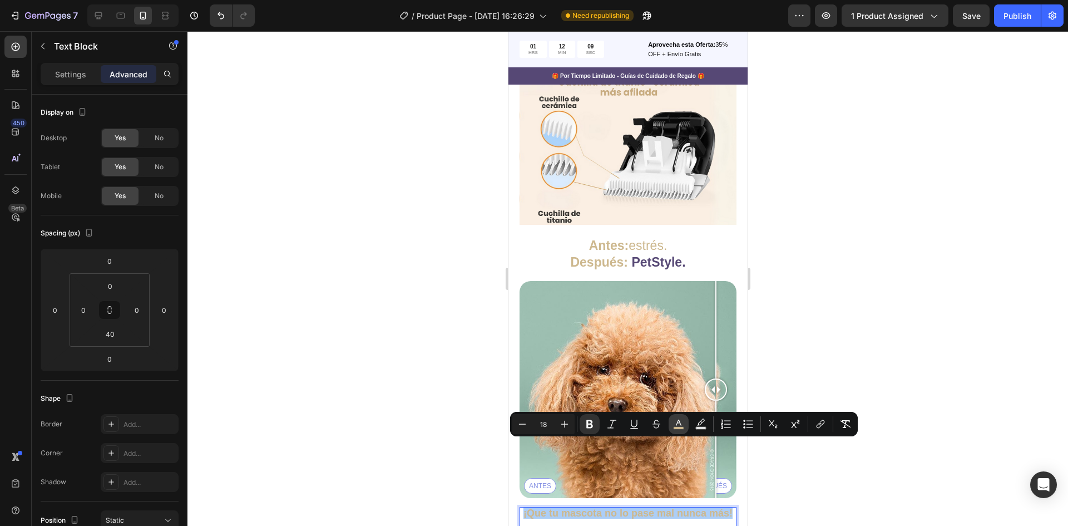
click at [676, 426] on icon "Editor contextual toolbar" at bounding box center [678, 423] width 11 height 11
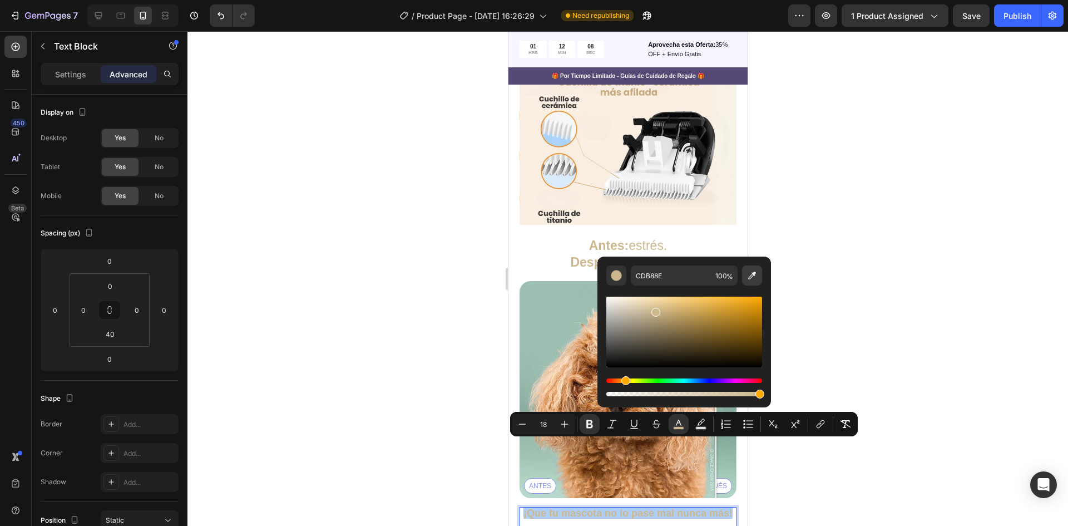
click at [754, 275] on icon "Editor contextual toolbar" at bounding box center [753, 276] width 8 height 8
type input "564875"
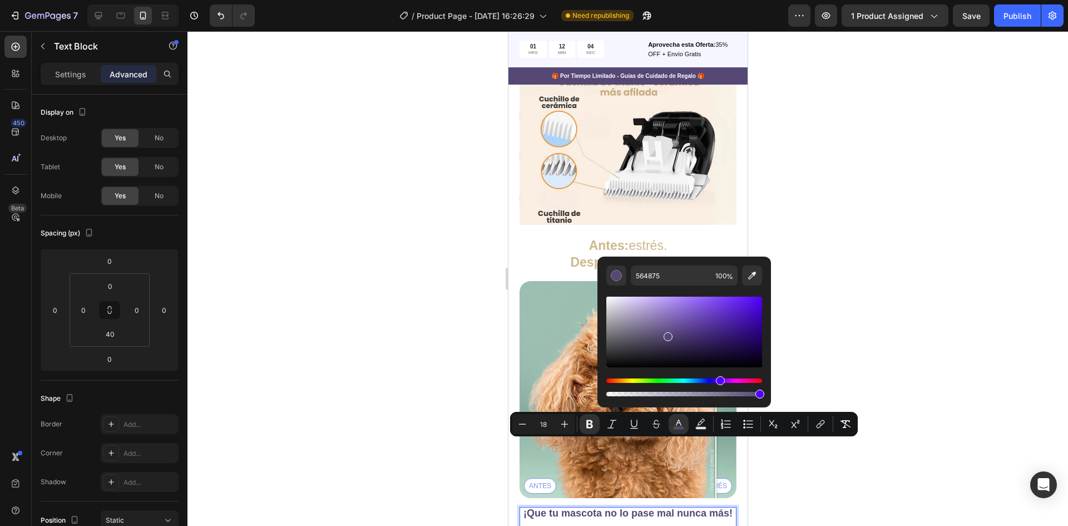
click at [867, 243] on div at bounding box center [628, 278] width 881 height 495
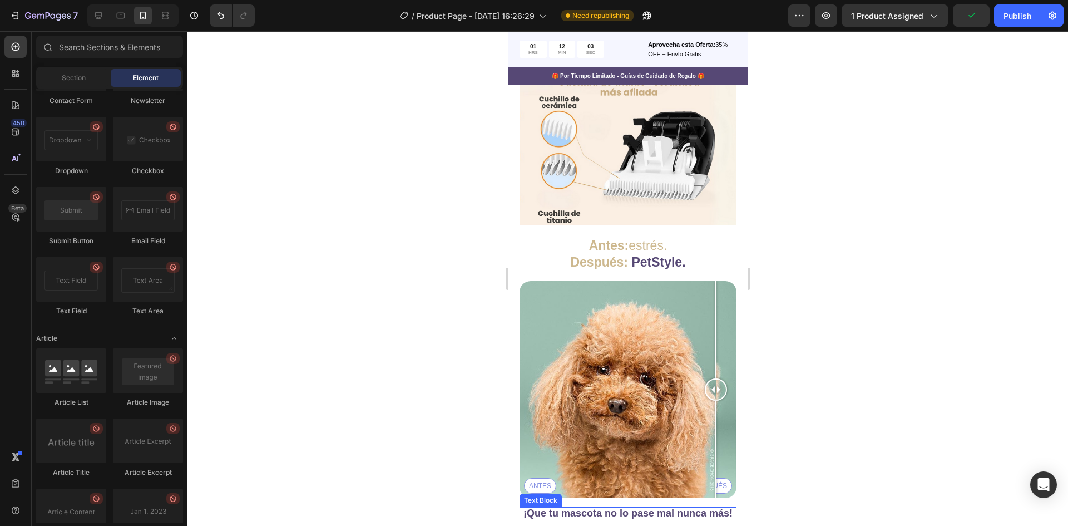
click at [544, 508] on p "¡Que tu mascota no lo pase mal nunca más!" at bounding box center [627, 513] width 215 height 11
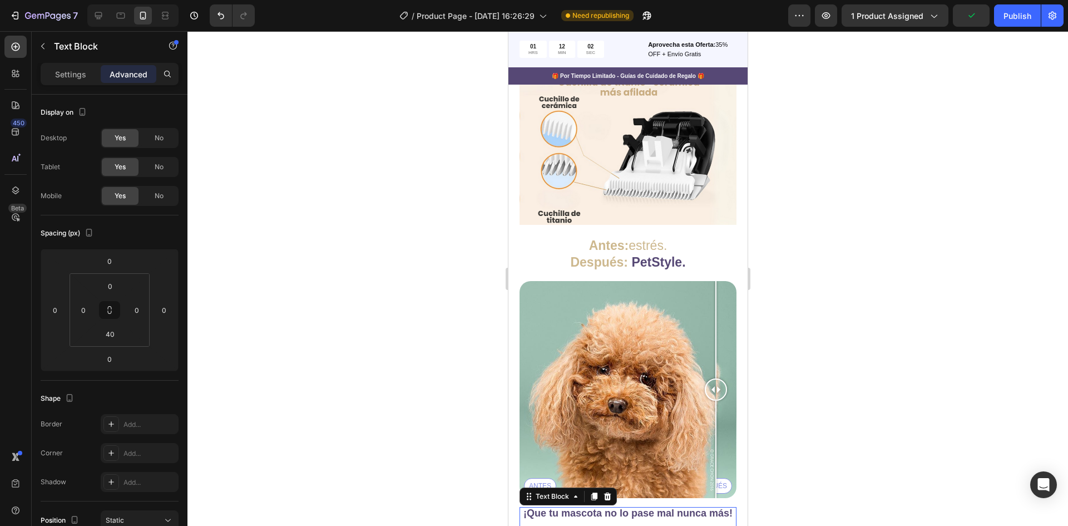
click at [568, 508] on strong "¡Que tu mascota no lo pase mal nunca más!" at bounding box center [627, 513] width 209 height 11
click at [569, 508] on strong "¡Que tu mascota no lo pase mal nunca más!" at bounding box center [627, 513] width 209 height 11
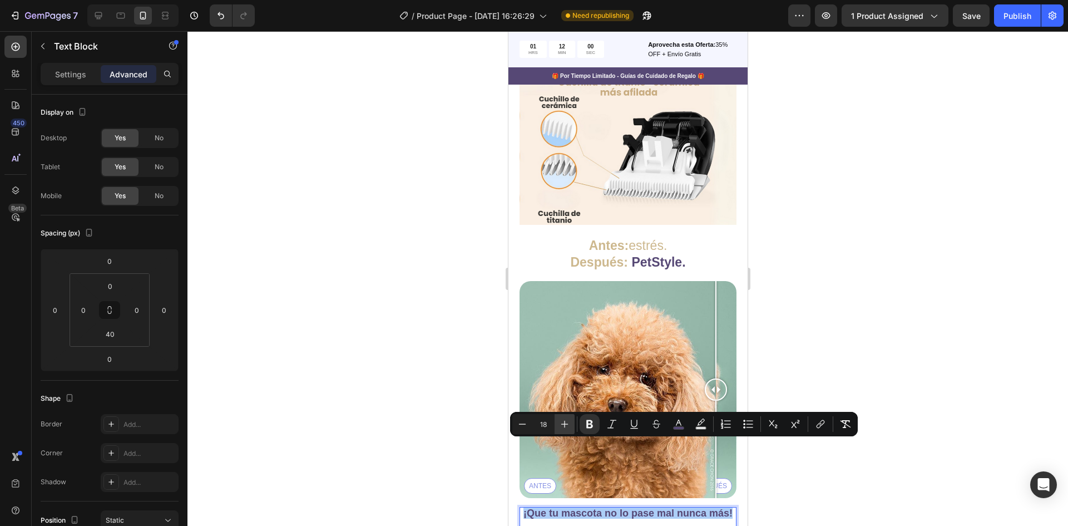
click at [568, 420] on icon "Editor contextual toolbar" at bounding box center [564, 423] width 11 height 11
type input "20"
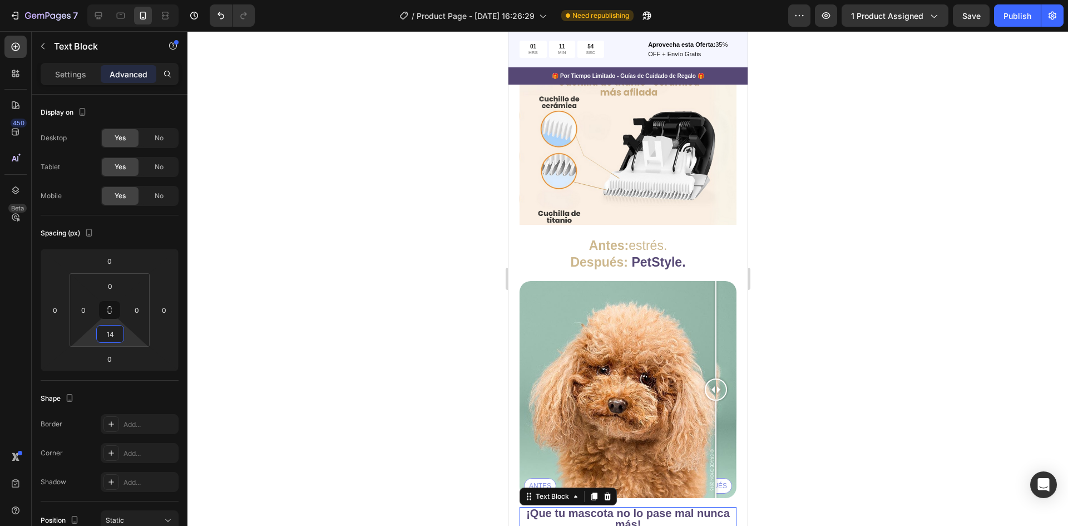
type input "16"
drag, startPoint x: 132, startPoint y: 336, endPoint x: 140, endPoint y: 345, distance: 11.8
click at [140, 0] on html "7 / Product Page - Aug 25, 16:26:29 Need republishing Preview 1 product assigne…" at bounding box center [534, 0] width 1068 height 0
click at [361, 368] on div at bounding box center [628, 278] width 881 height 495
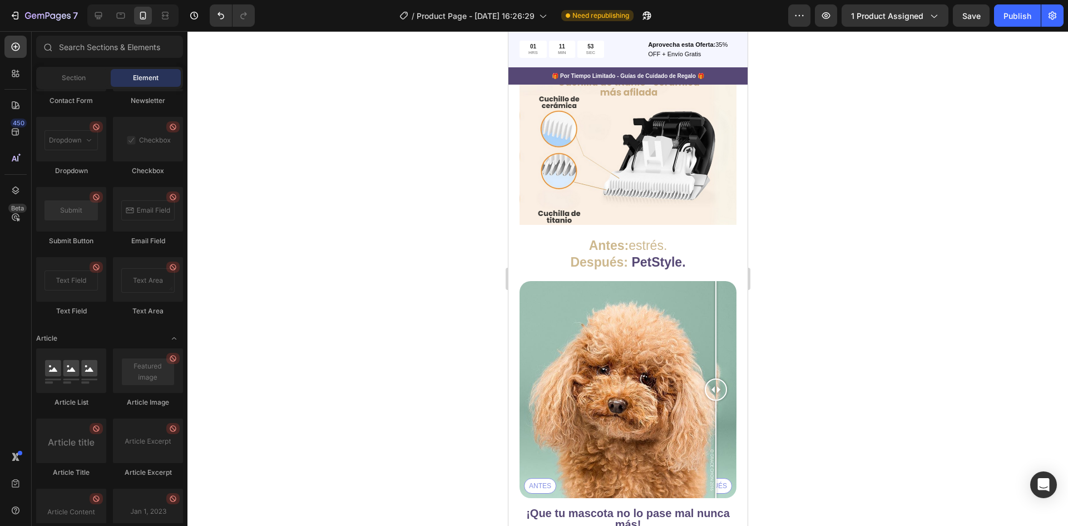
click at [833, 340] on div at bounding box center [628, 278] width 881 height 495
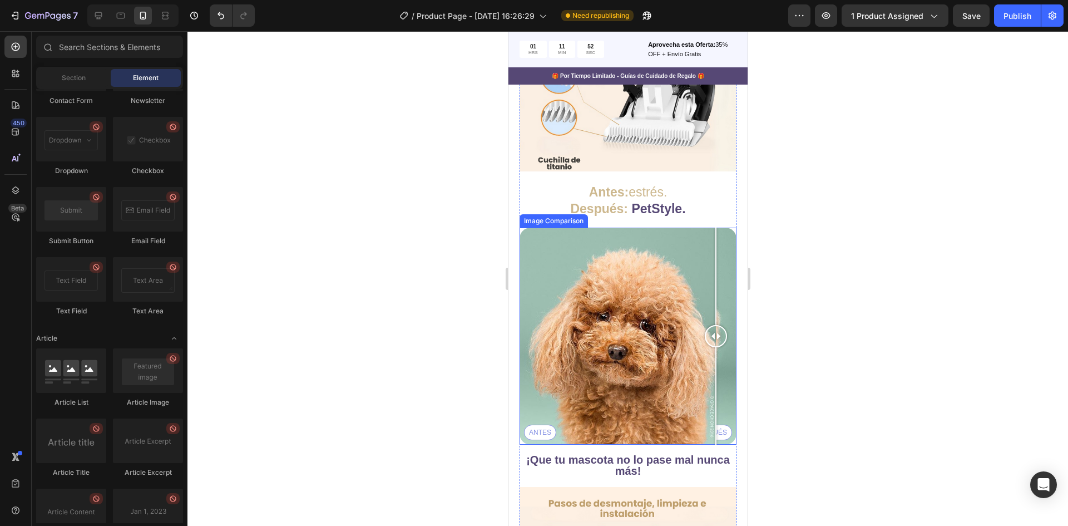
scroll to position [2346, 0]
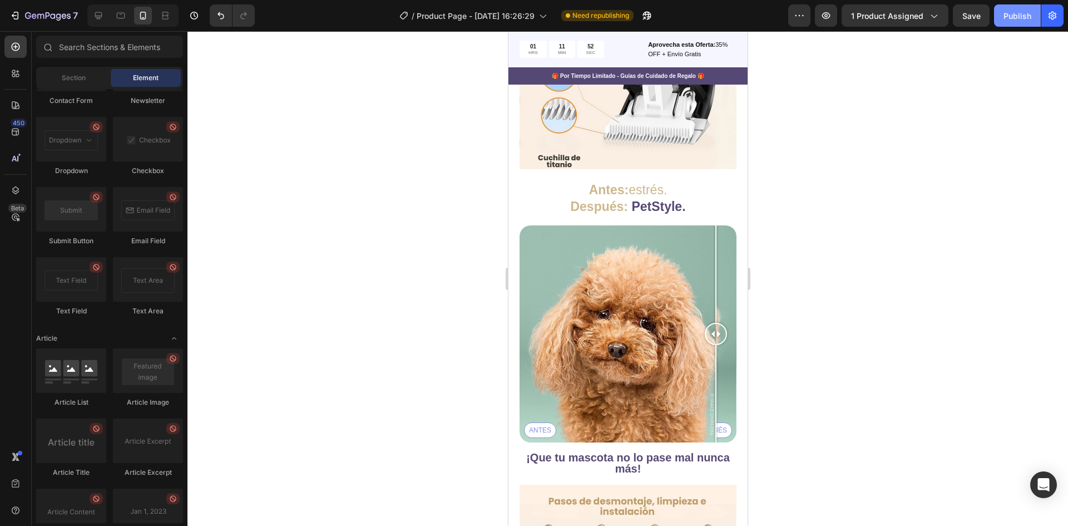
click at [1016, 12] on div "Publish" at bounding box center [1018, 16] width 28 height 12
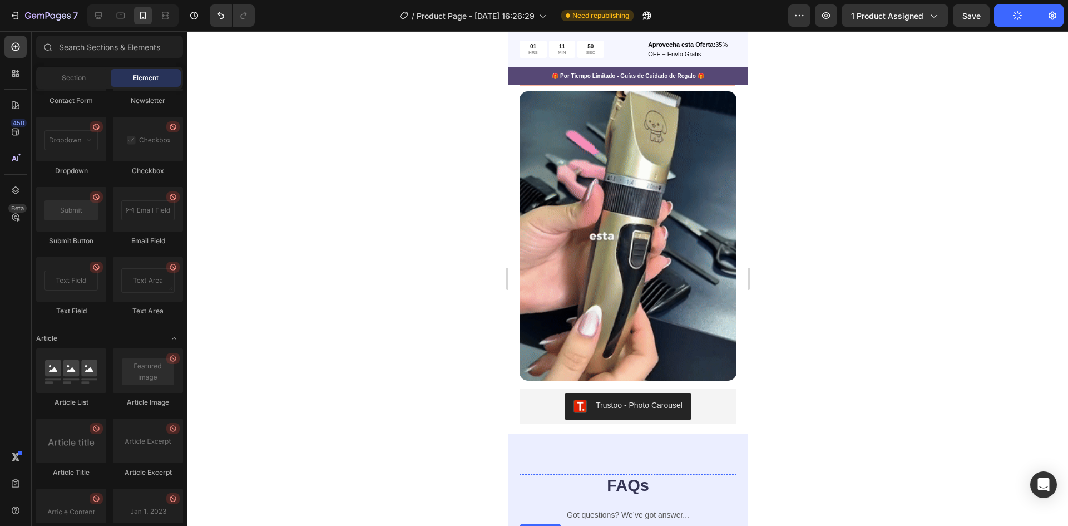
scroll to position [3181, 0]
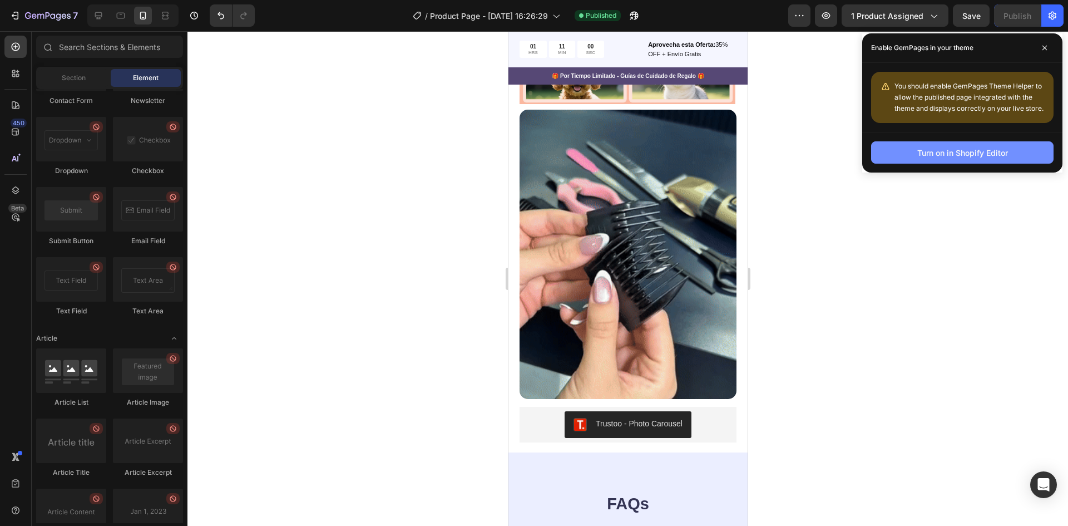
click at [974, 156] on div "Turn on in Shopify Editor" at bounding box center [963, 153] width 91 height 12
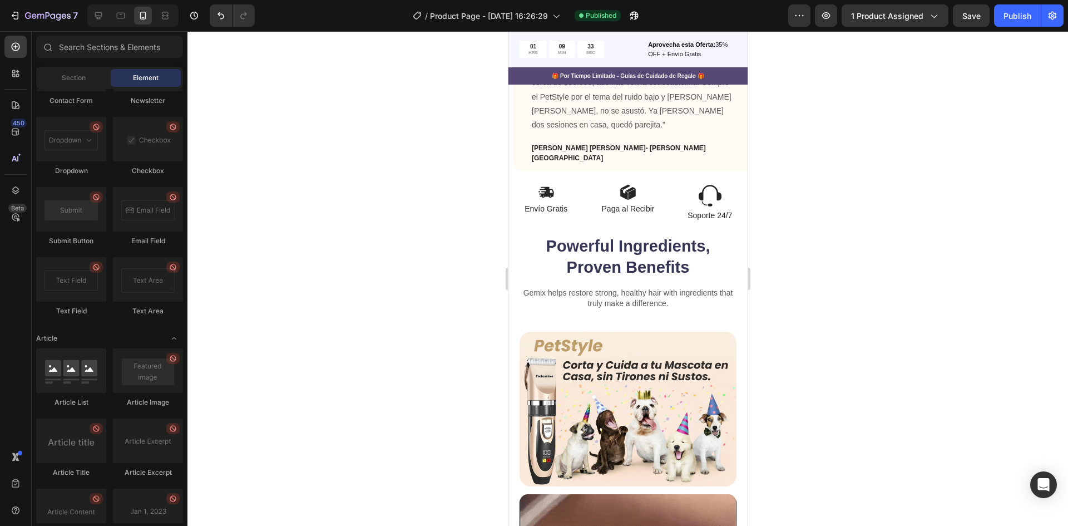
scroll to position [677, 0]
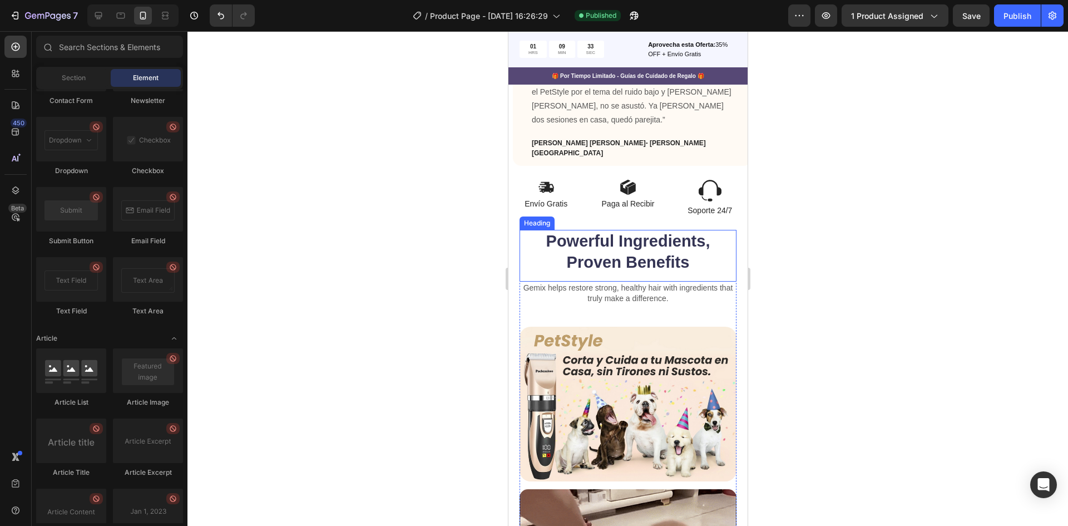
click at [666, 240] on h2 "Powerful Ingredients, Proven Benefits" at bounding box center [627, 252] width 217 height 44
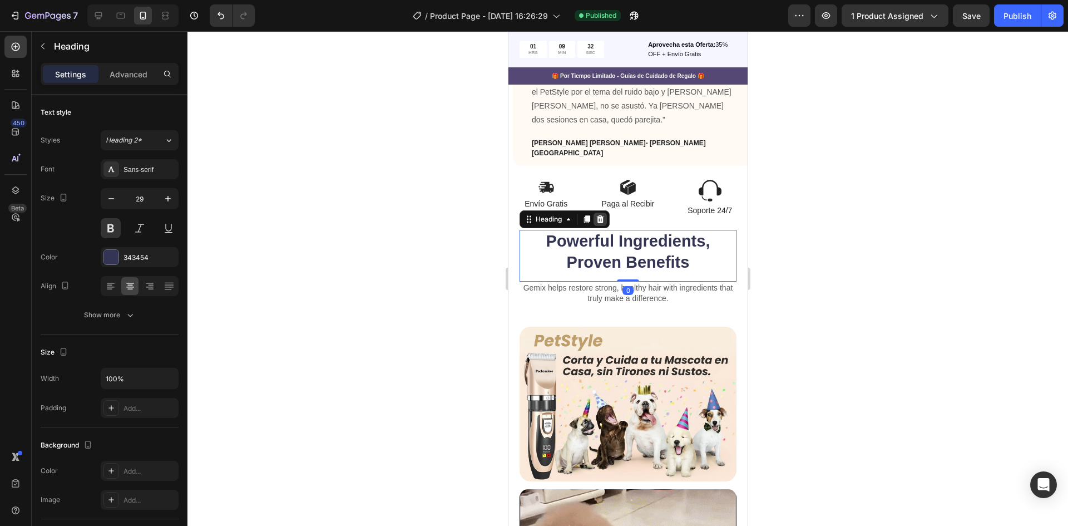
click at [600, 215] on icon at bounding box center [600, 219] width 7 height 8
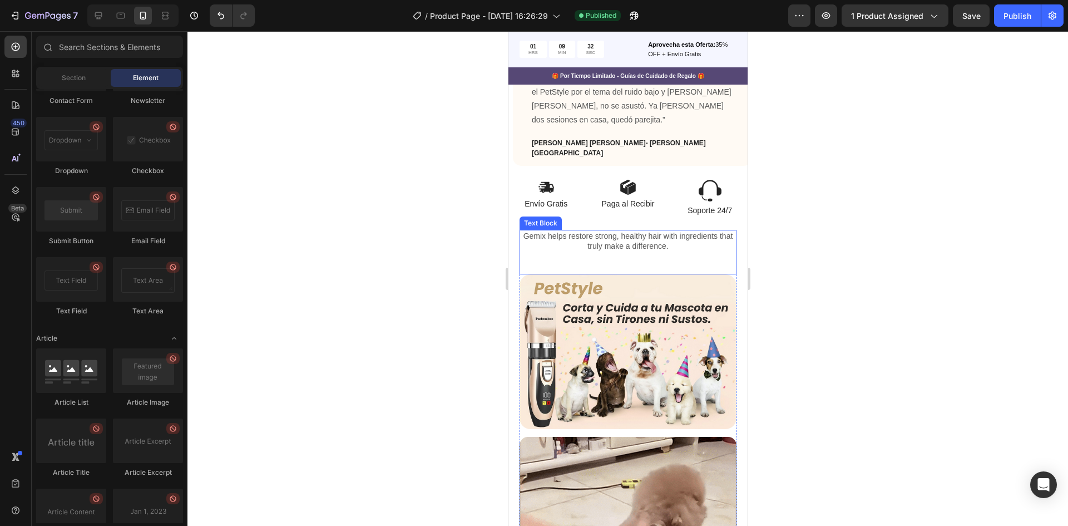
click at [619, 237] on p "Gemix helps restore strong, healthy hair with ingredients that truly make a dif…" at bounding box center [627, 241] width 215 height 20
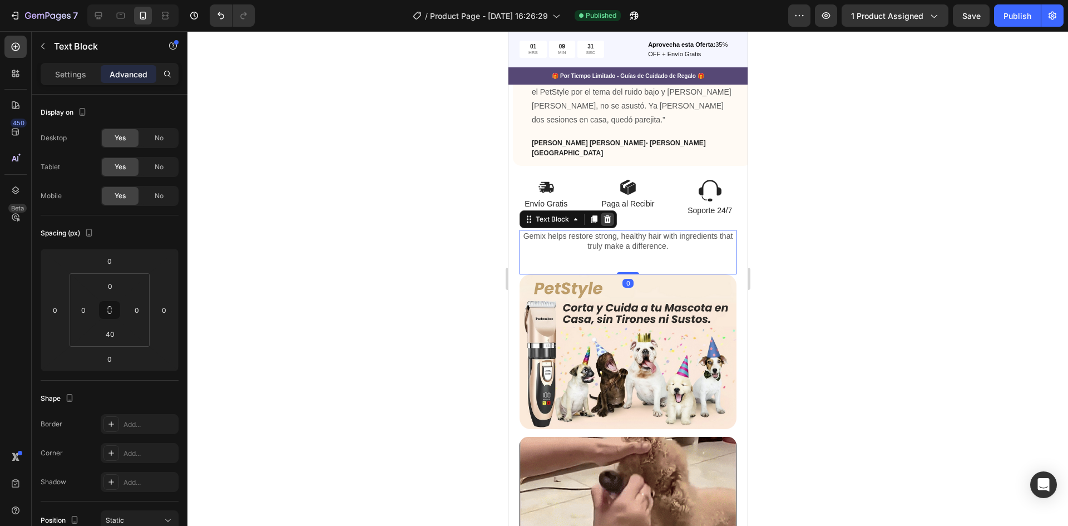
click at [607, 215] on icon at bounding box center [607, 219] width 7 height 8
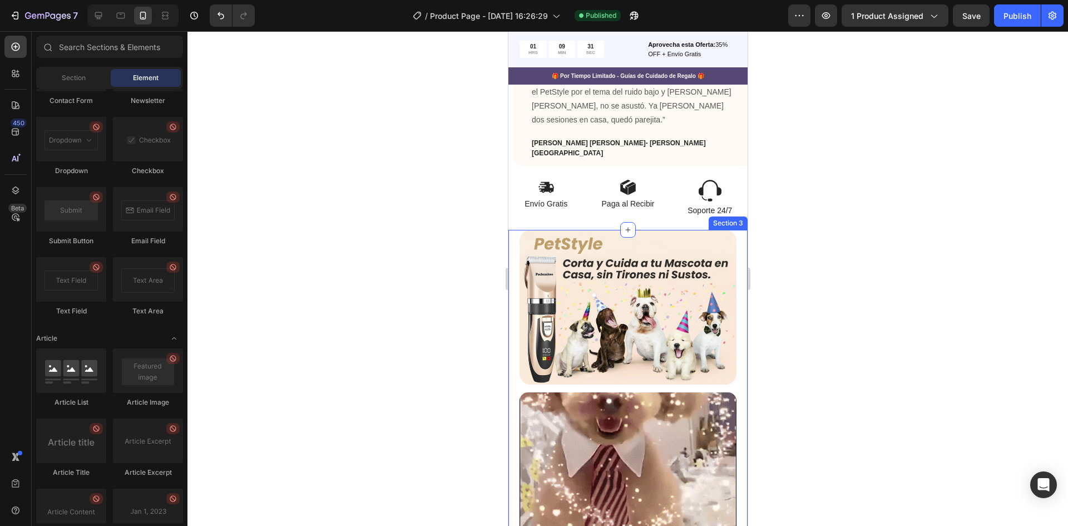
click at [826, 240] on div at bounding box center [628, 278] width 881 height 495
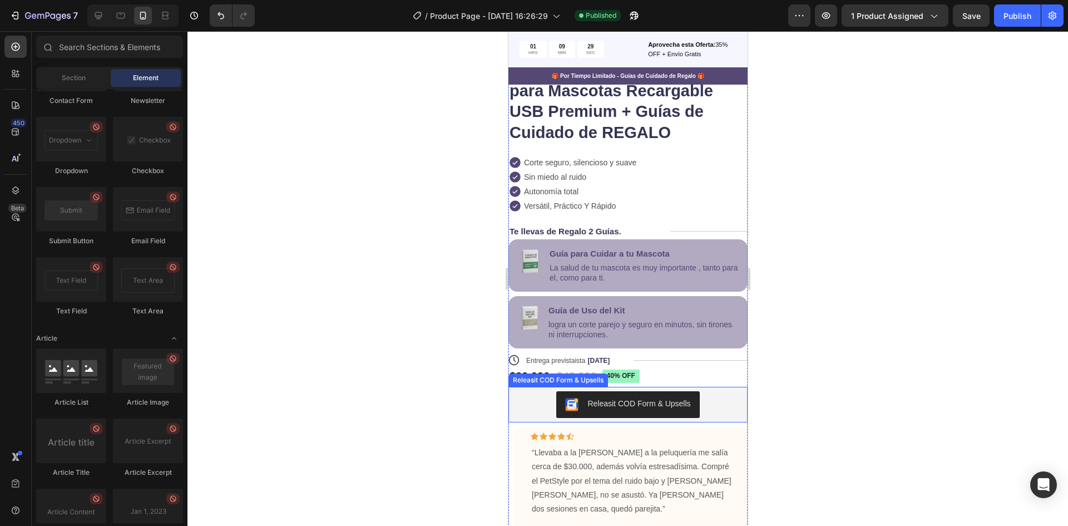
scroll to position [287, 0]
click at [1021, 22] on button "Publish" at bounding box center [1017, 15] width 47 height 22
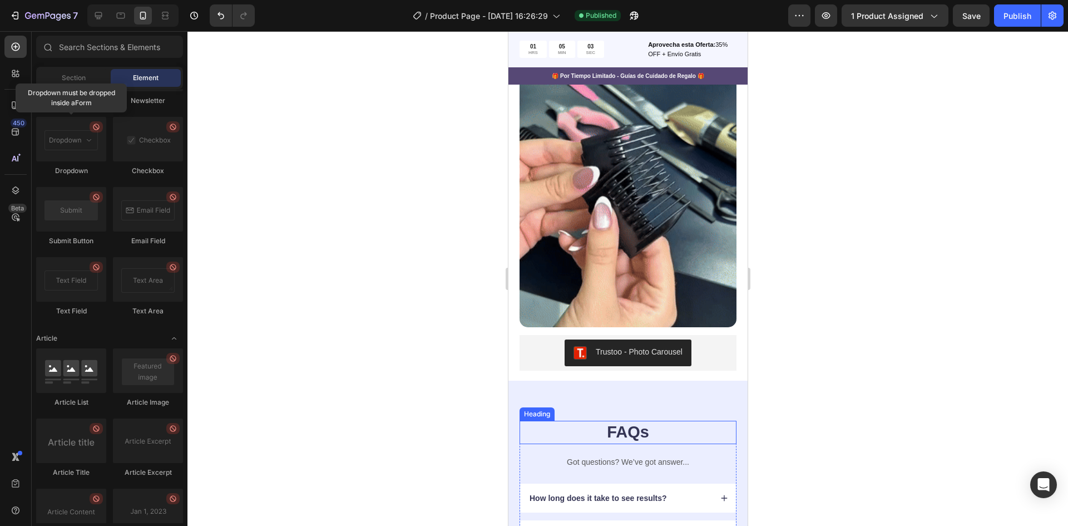
scroll to position [3269, 0]
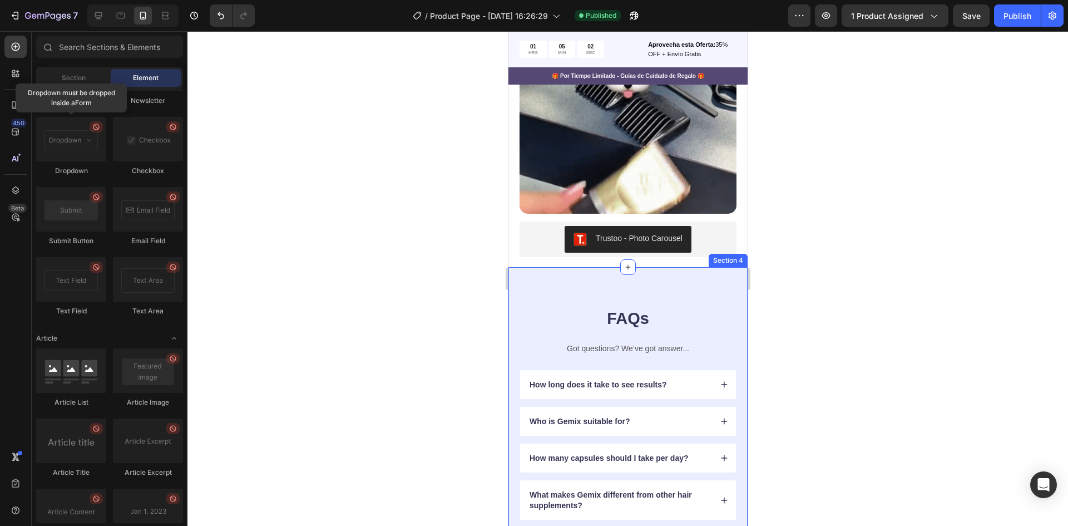
click at [548, 267] on div "FAQs Heading Got questions? We’ve got answer... Text Block How long does it tak…" at bounding box center [627, 450] width 239 height 366
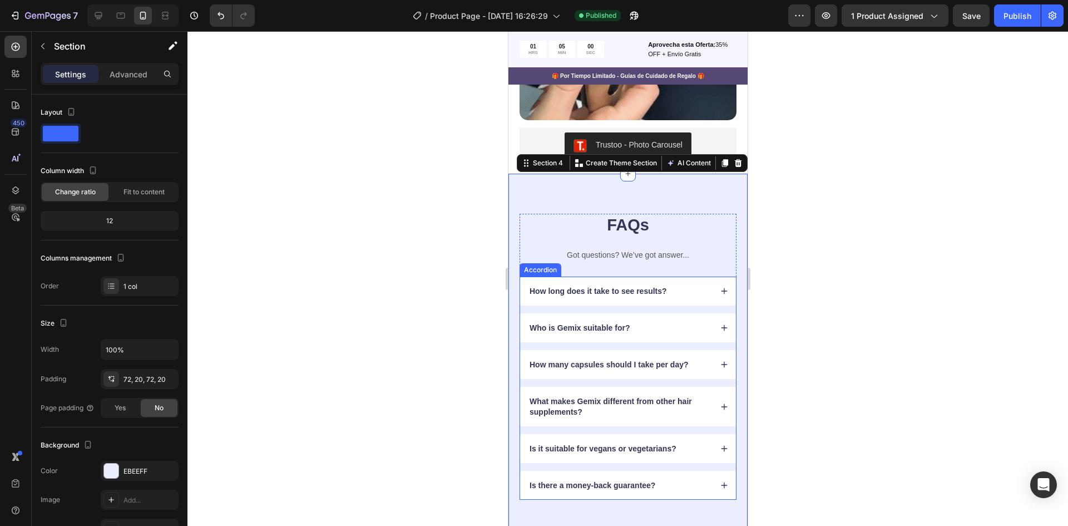
scroll to position [3381, 0]
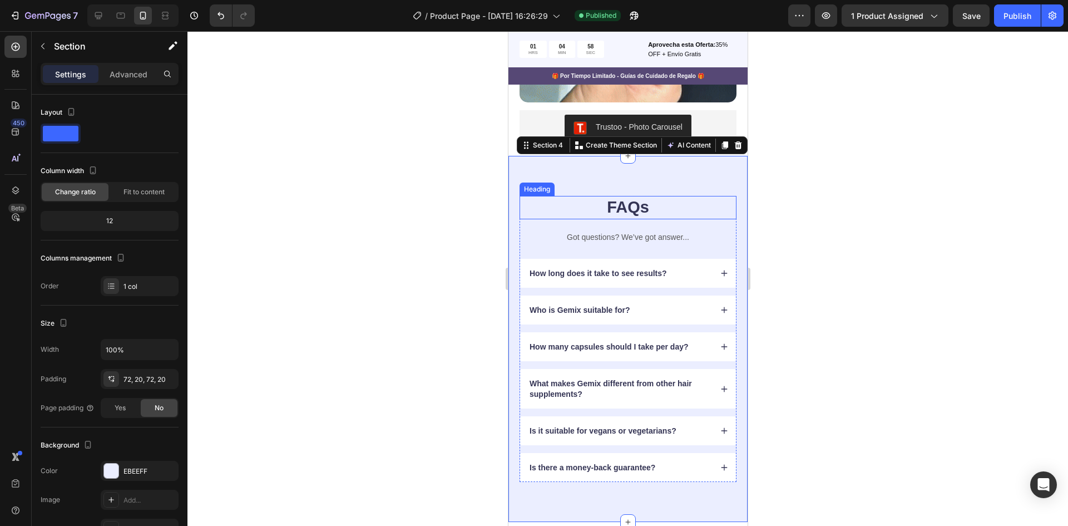
click at [652, 196] on h2 "FAQs" at bounding box center [627, 207] width 217 height 23
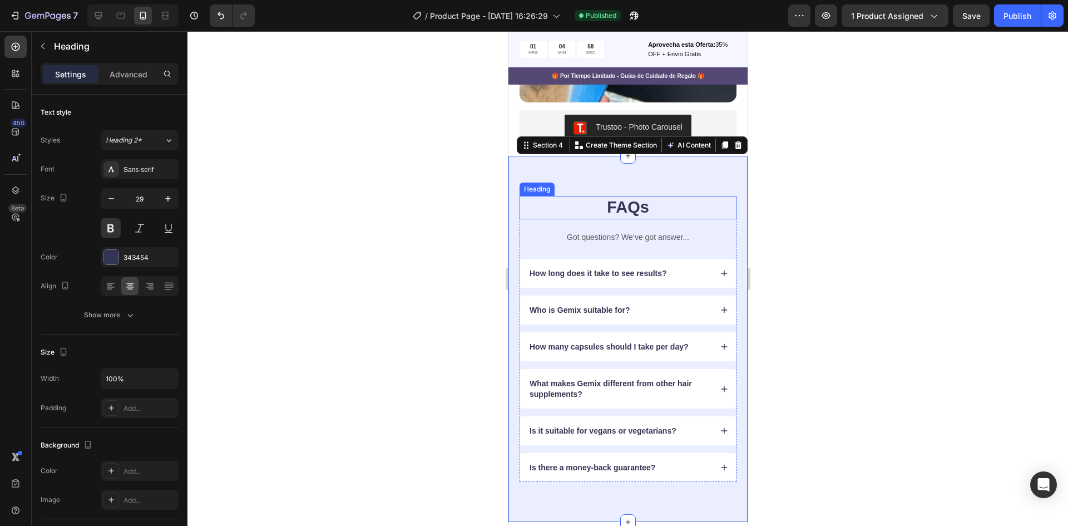
click at [652, 196] on h2 "FAQs" at bounding box center [627, 207] width 217 height 23
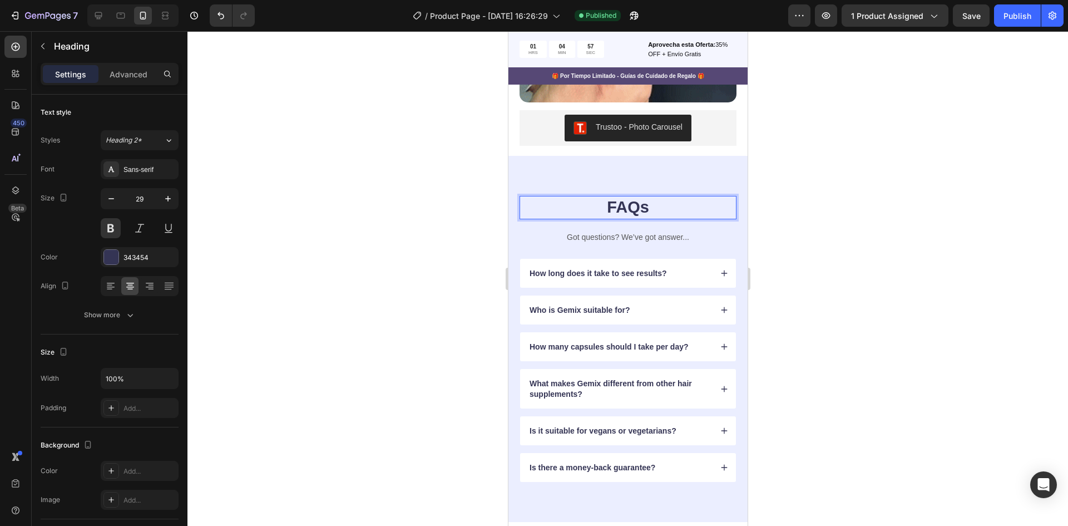
click at [652, 197] on p "FAQs" at bounding box center [627, 207] width 215 height 21
click at [650, 197] on p "FAQs" at bounding box center [627, 207] width 215 height 21
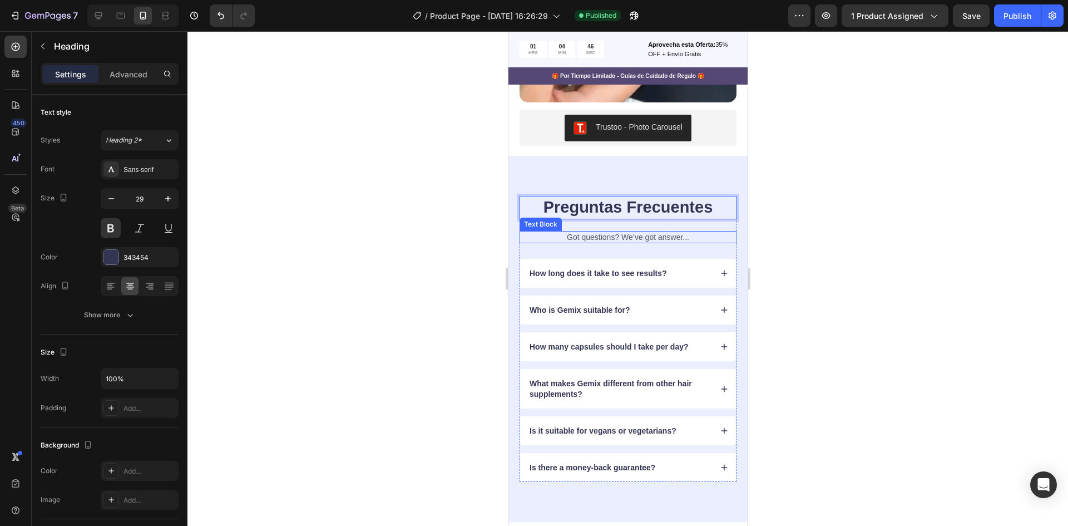
click at [643, 232] on p "Got questions? We’ve got answer..." at bounding box center [627, 237] width 215 height 10
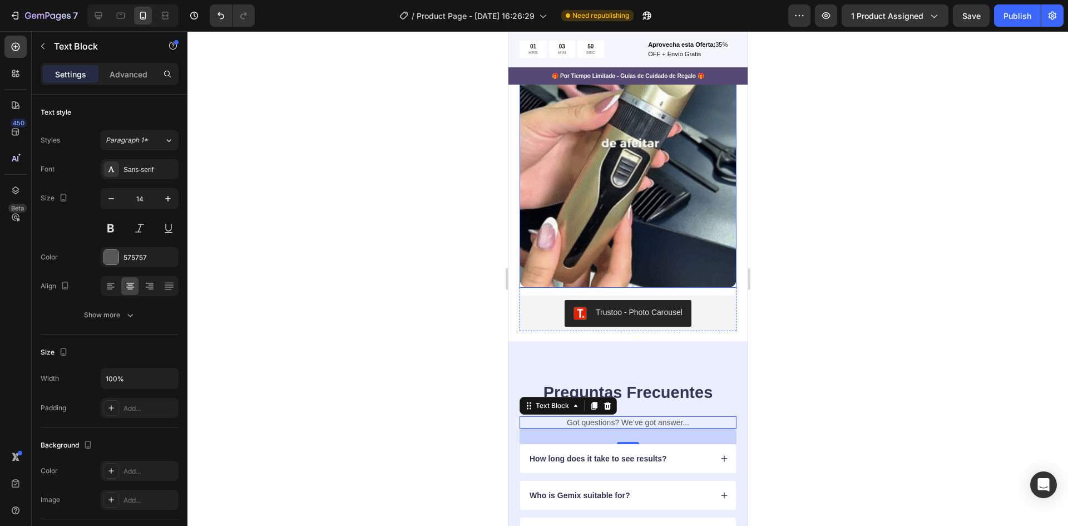
scroll to position [3214, 0]
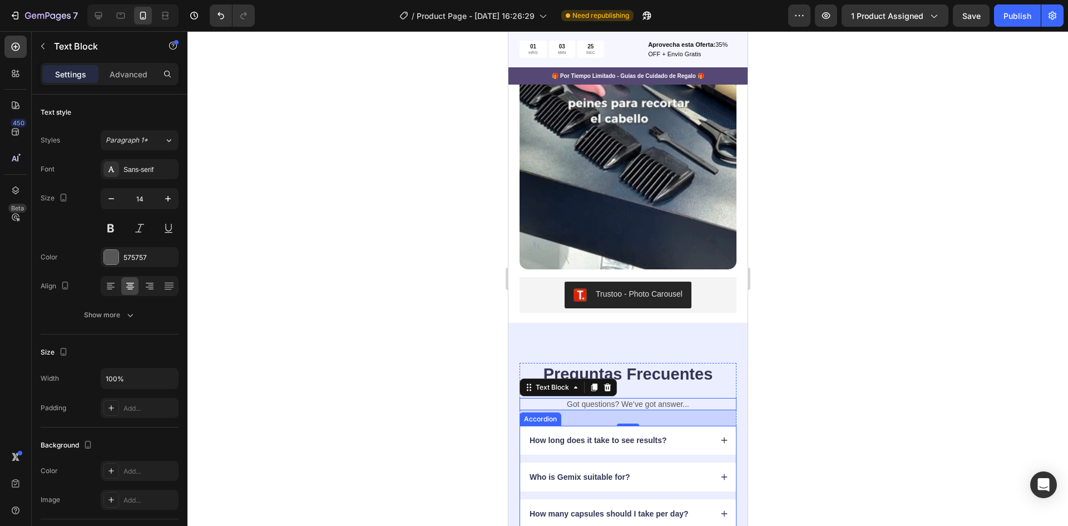
click at [562, 435] on p "How long does it take to see results?" at bounding box center [597, 440] width 137 height 10
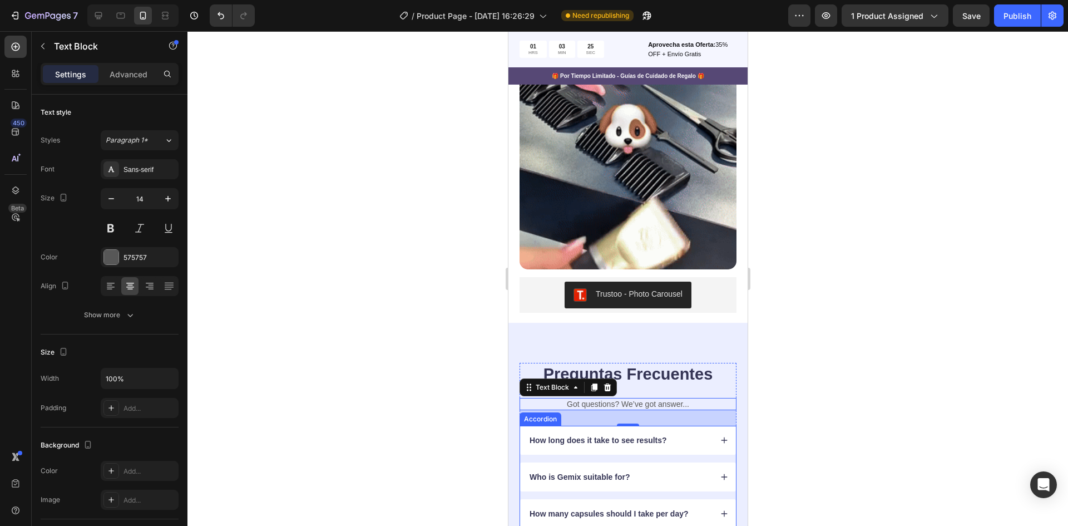
click at [562, 435] on p "How long does it take to see results?" at bounding box center [597, 440] width 137 height 10
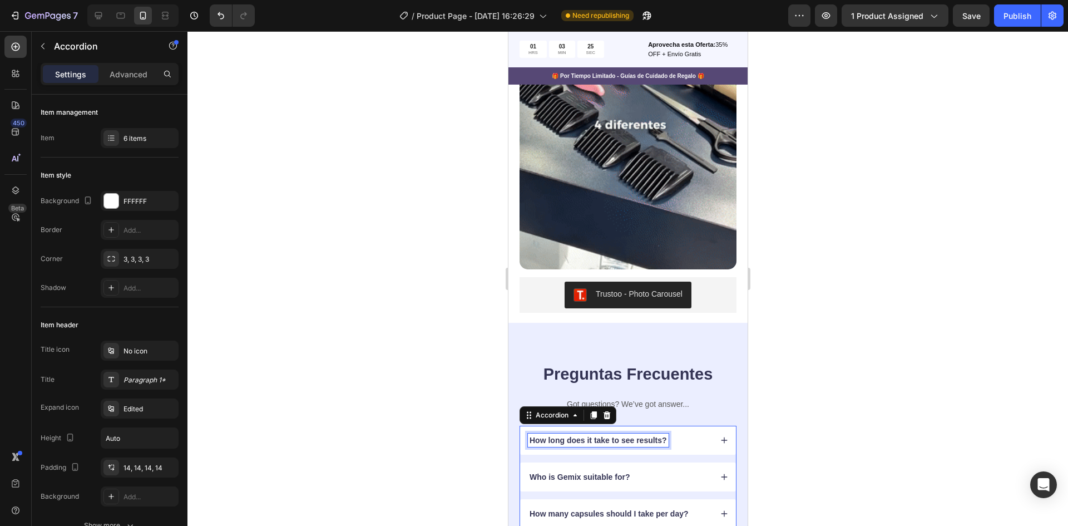
click at [562, 435] on p "How long does it take to see results?" at bounding box center [597, 440] width 137 height 10
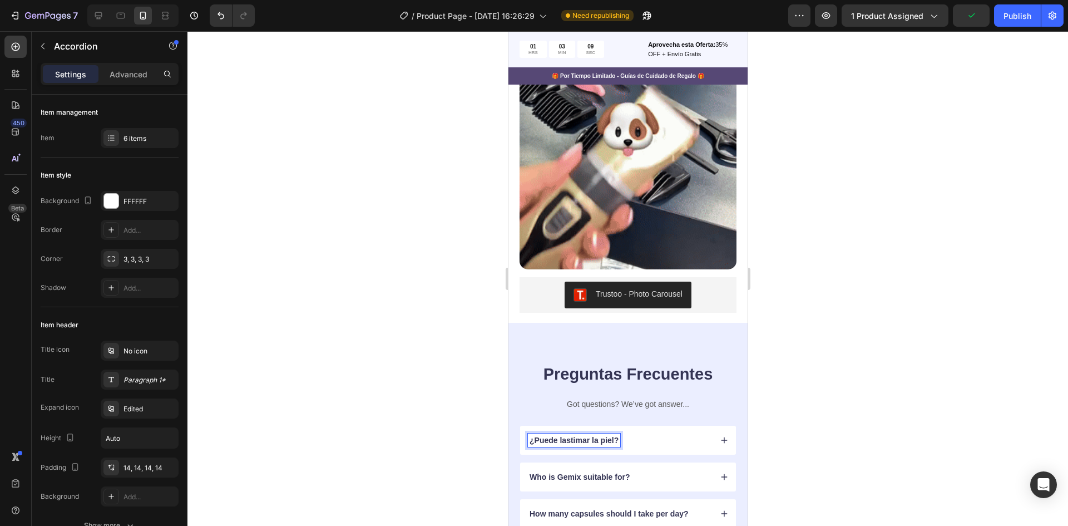
click at [720, 436] on icon at bounding box center [724, 440] width 8 height 8
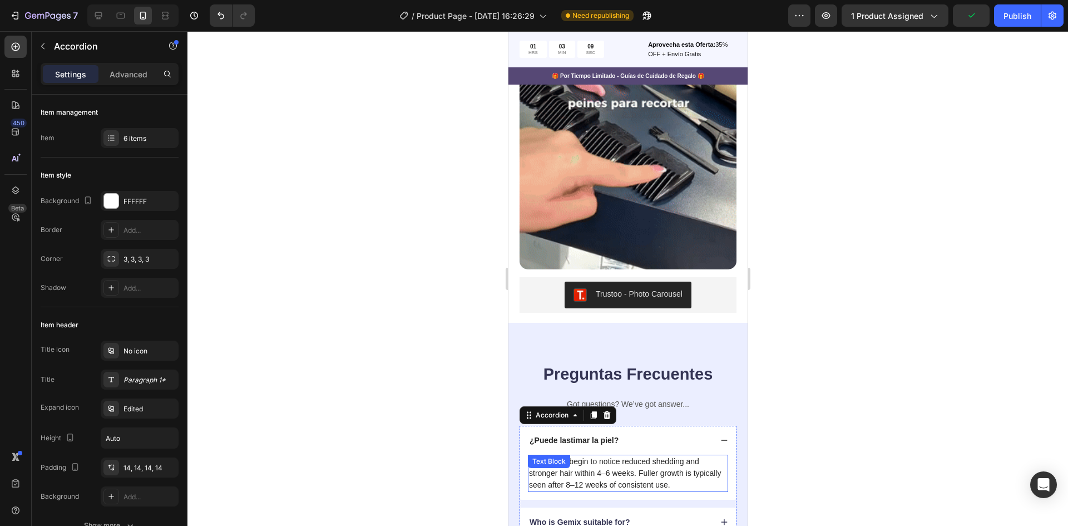
click at [648, 456] on p "Most users begin to notice reduced shedding and stronger hair within 4–6 weeks.…" at bounding box center [628, 473] width 198 height 35
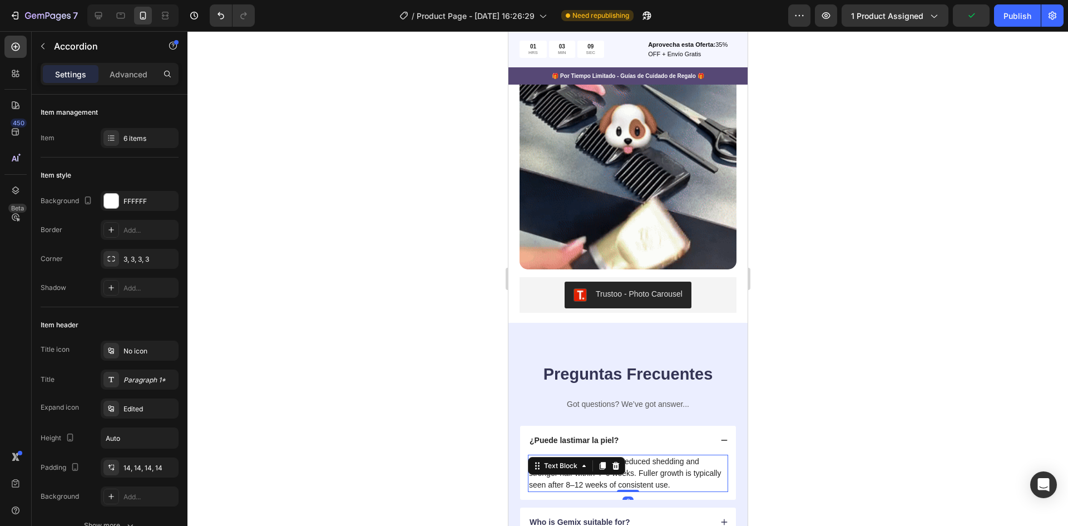
click at [648, 456] on p "Most users begin to notice reduced shedding and stronger hair within 4–6 weeks.…" at bounding box center [628, 473] width 198 height 35
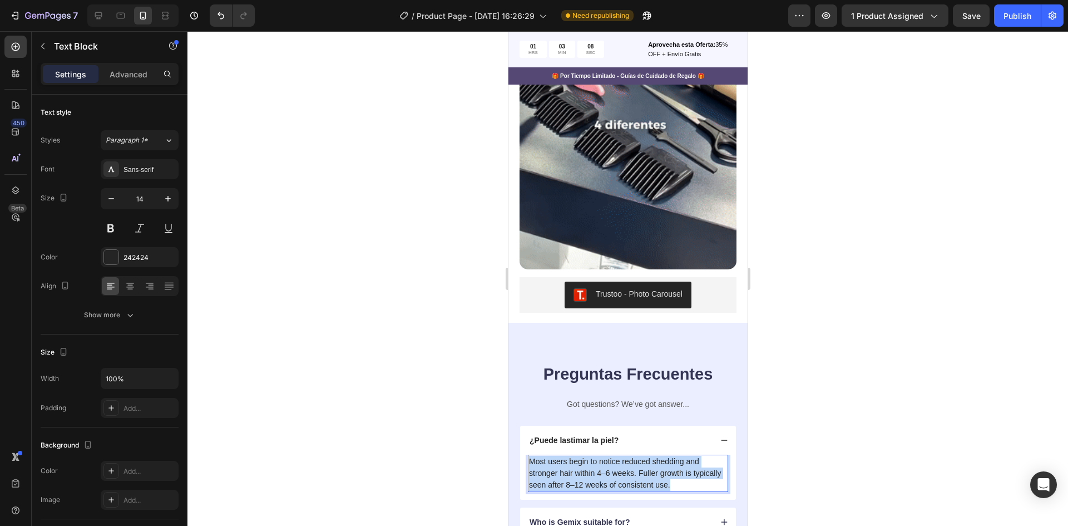
click at [647, 456] on p "Most users begin to notice reduced shedding and stronger hair within 4–6 weeks.…" at bounding box center [628, 473] width 198 height 35
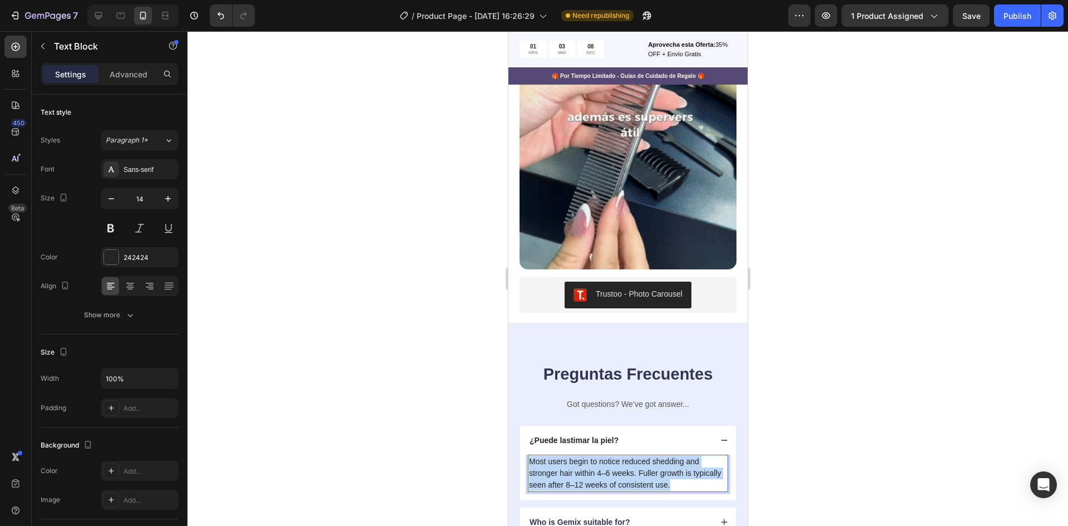
click at [647, 456] on p "Most users begin to notice reduced shedding and stronger hair within 4–6 weeks.…" at bounding box center [628, 473] width 198 height 35
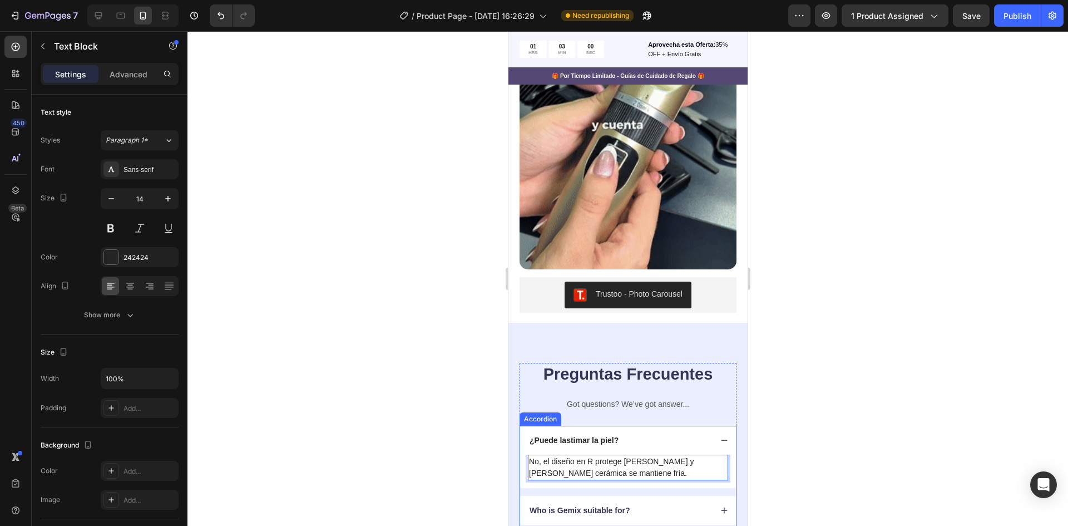
click at [583, 505] on p "Who is Gemix suitable for?" at bounding box center [579, 510] width 100 height 10
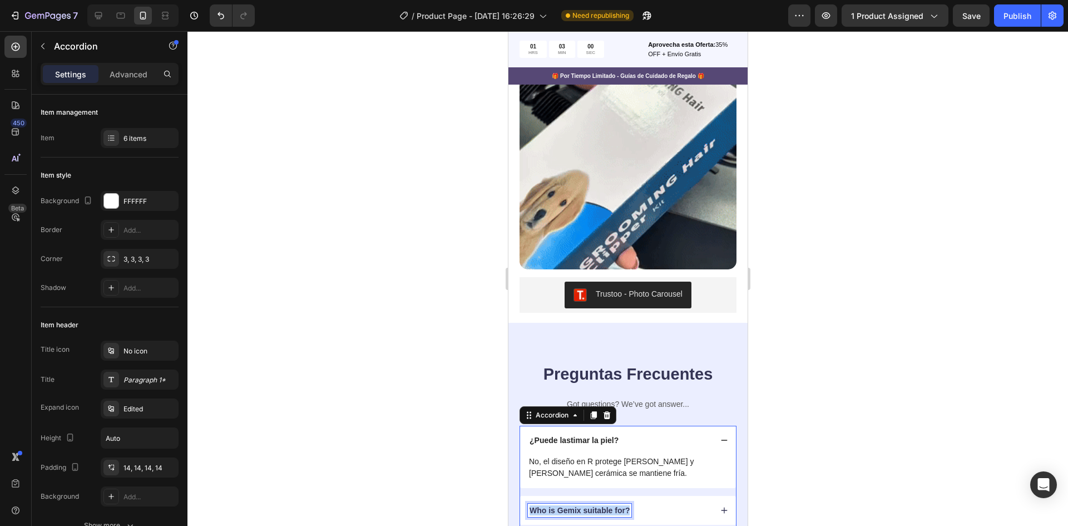
click at [583, 505] on p "Who is Gemix suitable for?" at bounding box center [579, 510] width 100 height 10
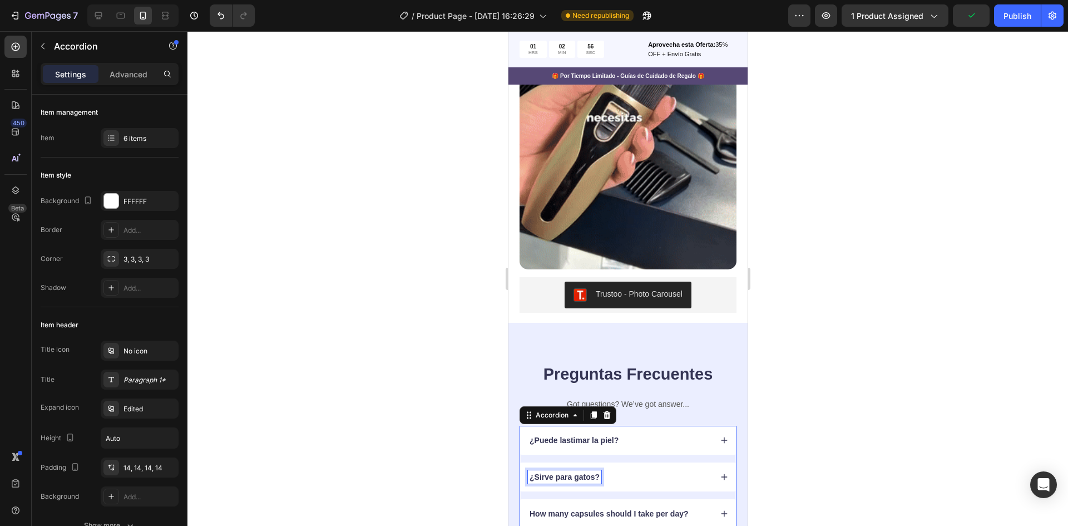
scroll to position [3180, 0]
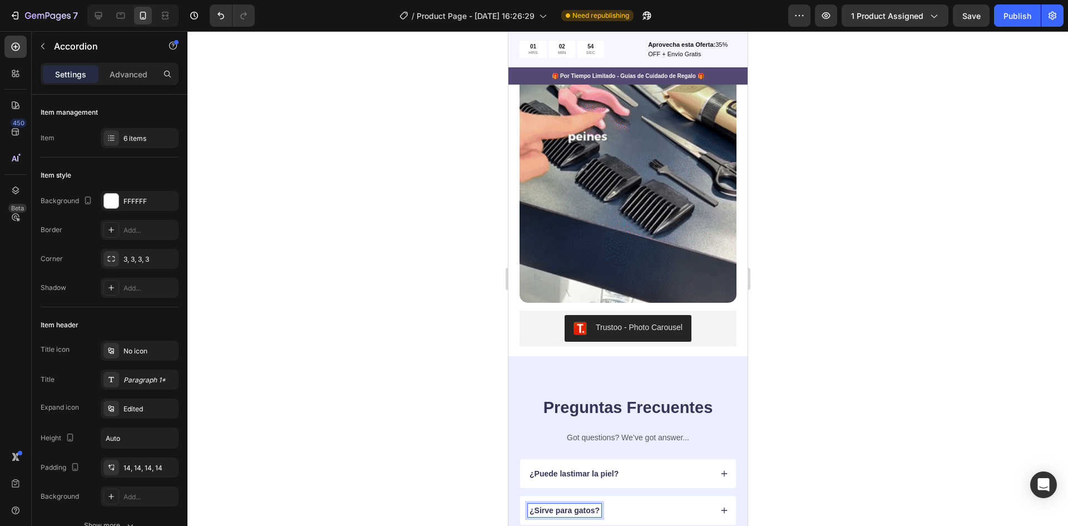
click at [710, 496] on div "¿Sirve para gatos?" at bounding box center [628, 510] width 216 height 29
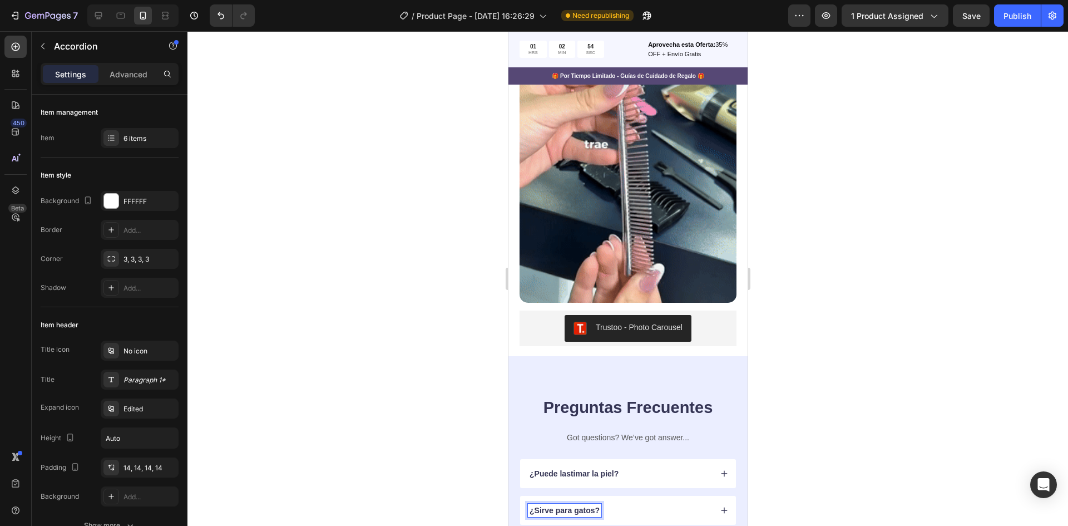
click at [710, 496] on div "¿Sirve para gatos?" at bounding box center [628, 510] width 216 height 29
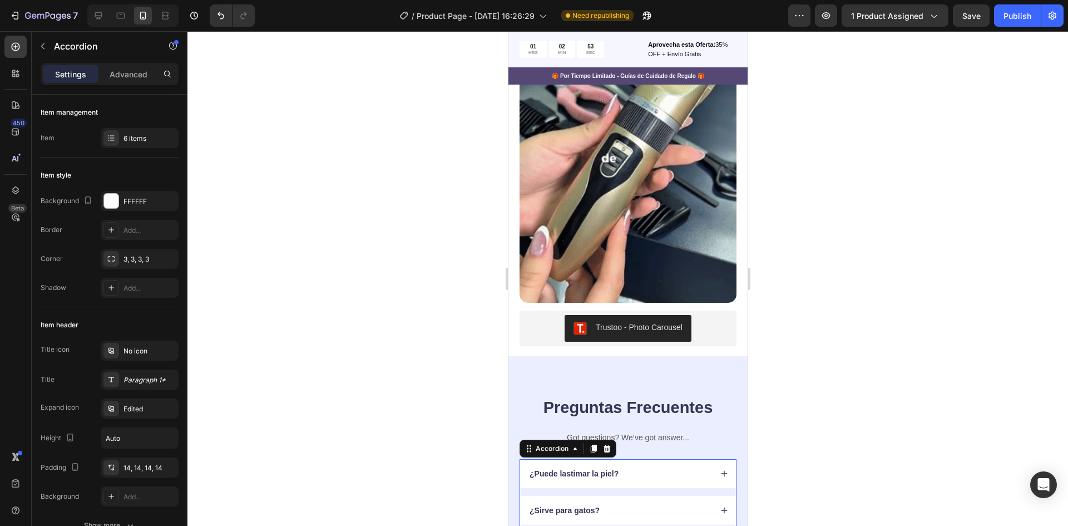
click at [720, 506] on icon at bounding box center [724, 510] width 8 height 8
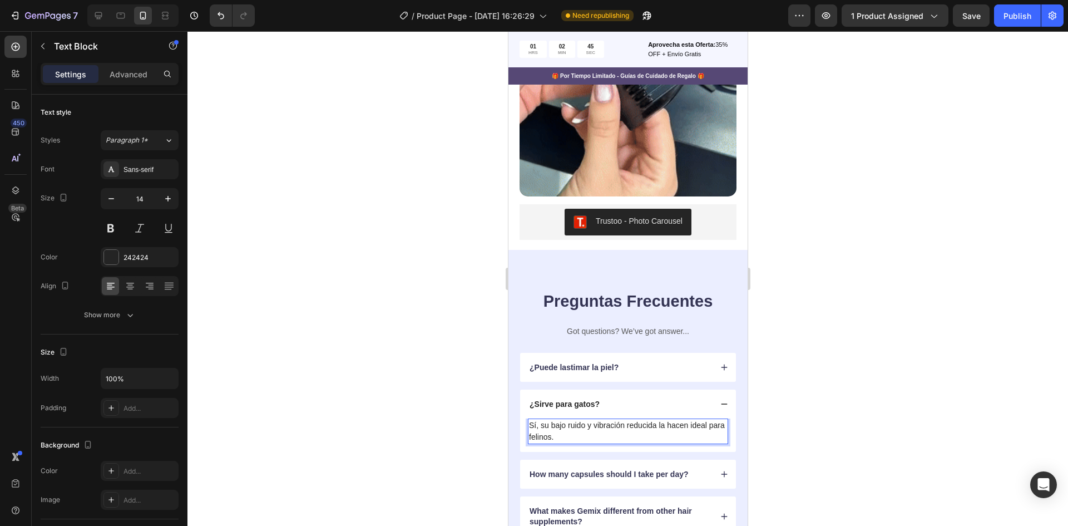
scroll to position [3292, 0]
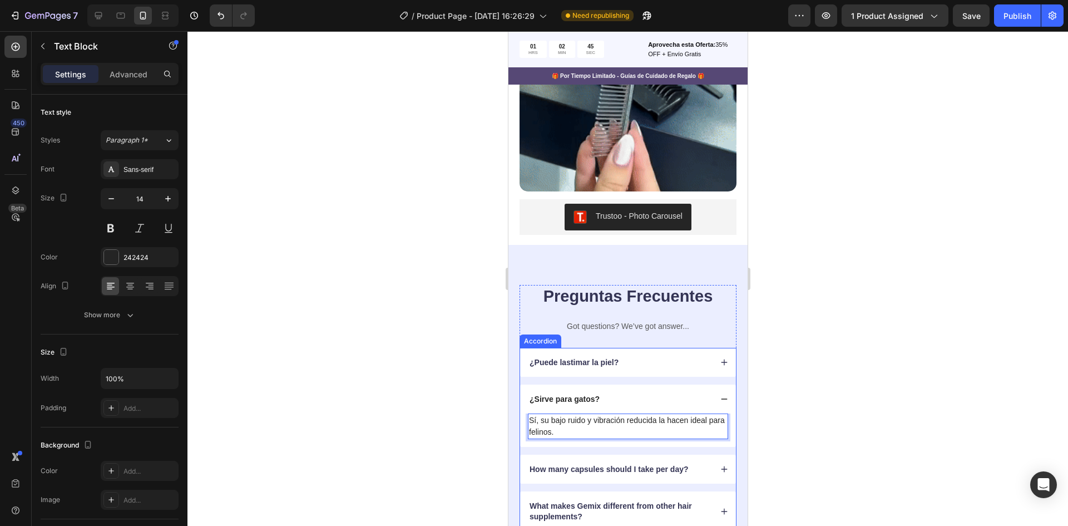
click at [583, 464] on p "How many capsules should I take per day?" at bounding box center [608, 469] width 159 height 10
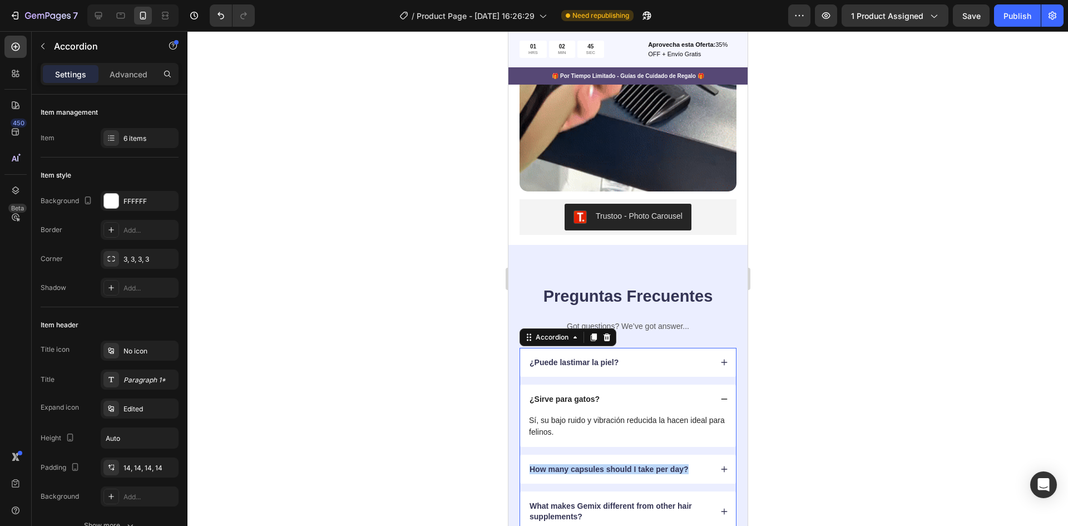
click at [583, 464] on p "How many capsules should I take per day?" at bounding box center [608, 469] width 159 height 10
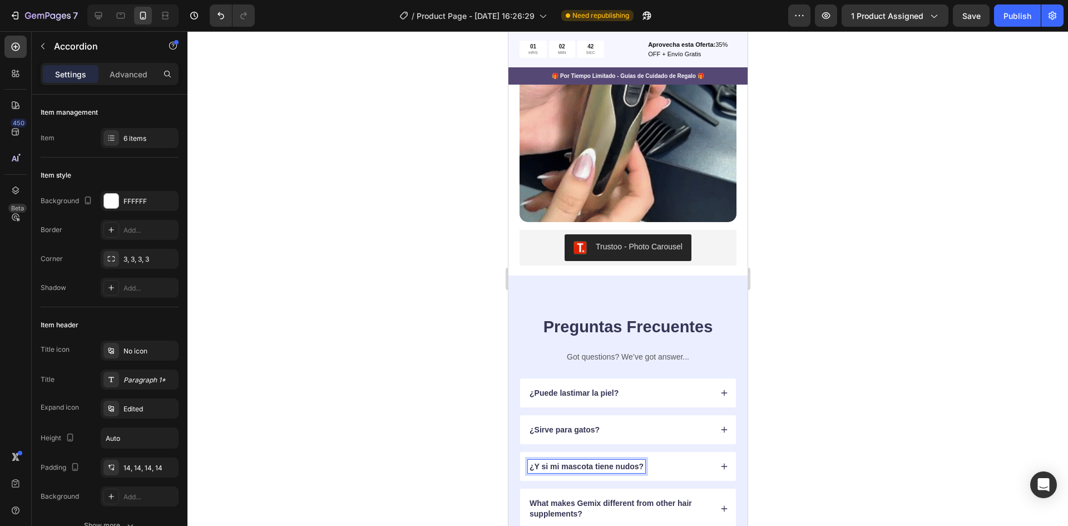
scroll to position [3258, 0]
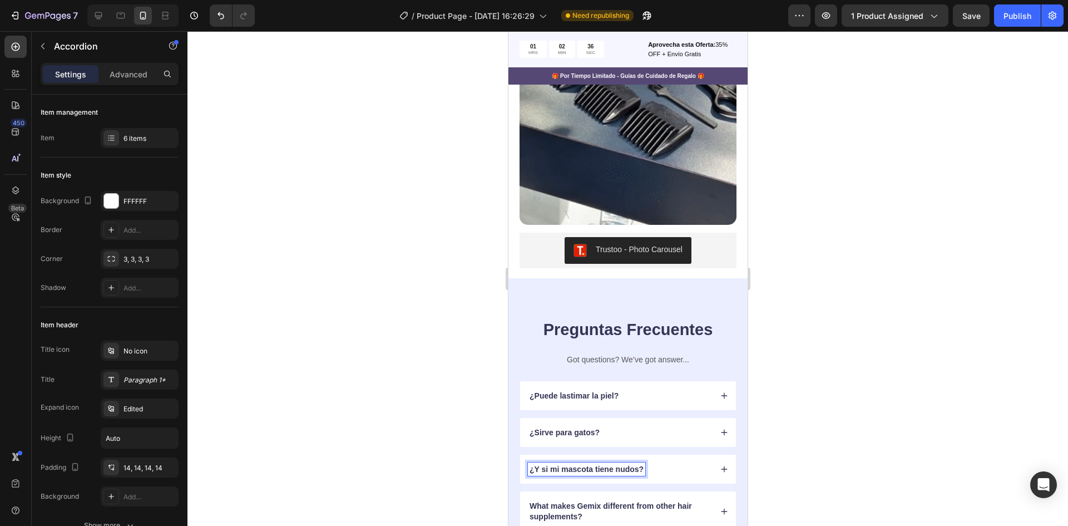
click at [721, 466] on icon at bounding box center [724, 469] width 6 height 6
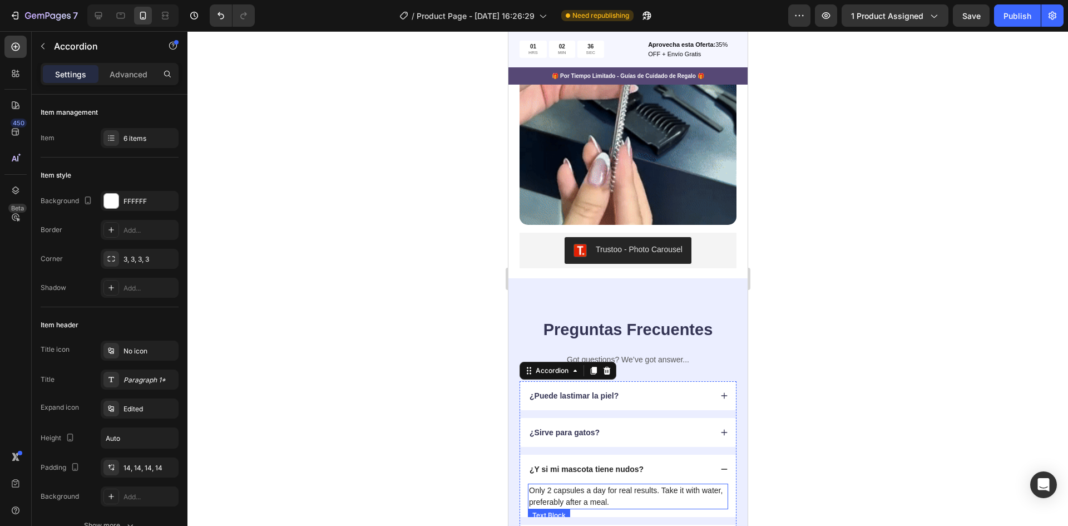
click at [658, 485] on p "Only 2 capsules a day for real results. Take it with water, preferably after a …" at bounding box center [628, 496] width 198 height 23
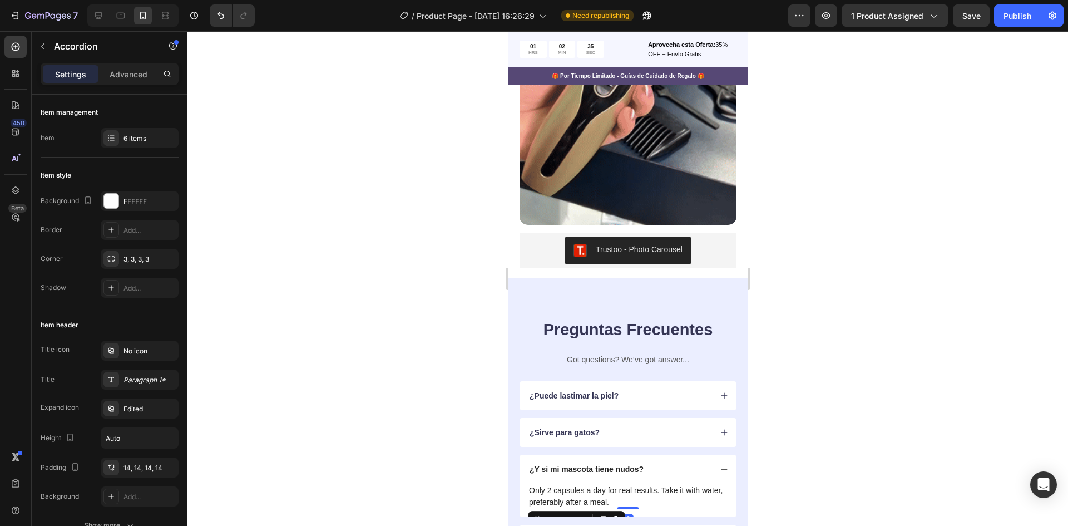
click at [658, 485] on p "Only 2 capsules a day for real results. Take it with water, preferably after a …" at bounding box center [628, 496] width 198 height 23
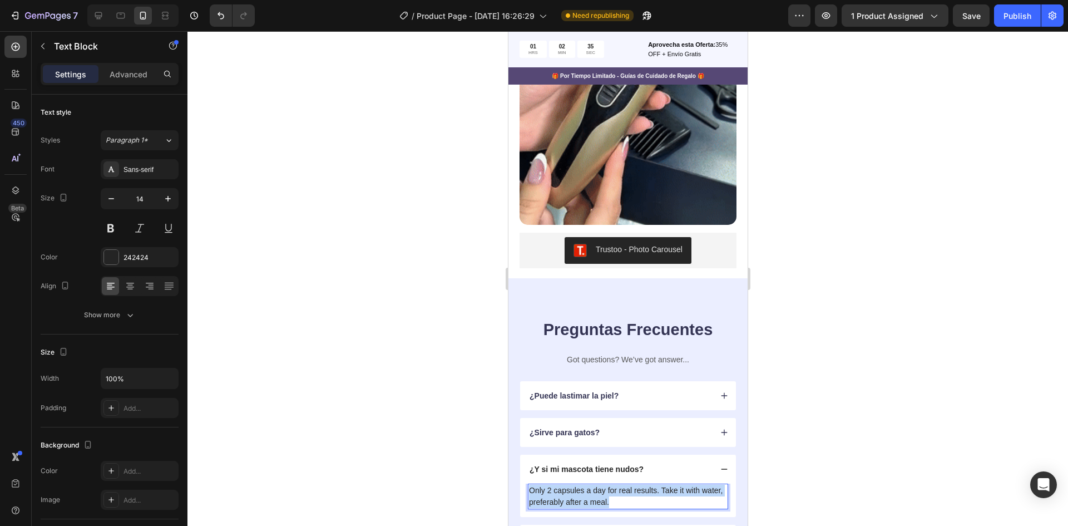
click at [658, 485] on p "Only 2 capsules a day for real results. Take it with water, preferably after a …" at bounding box center [628, 496] width 198 height 23
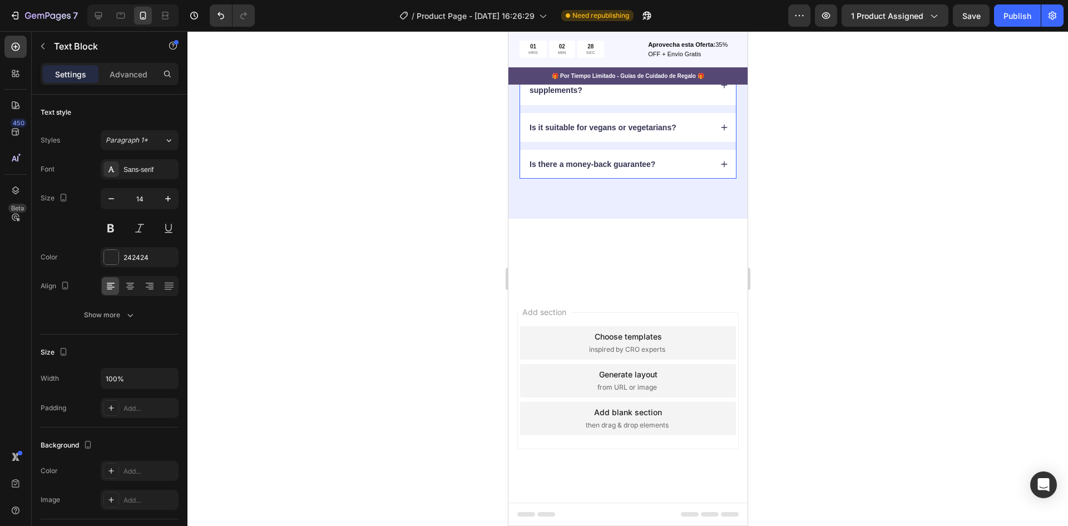
scroll to position [3370, 0]
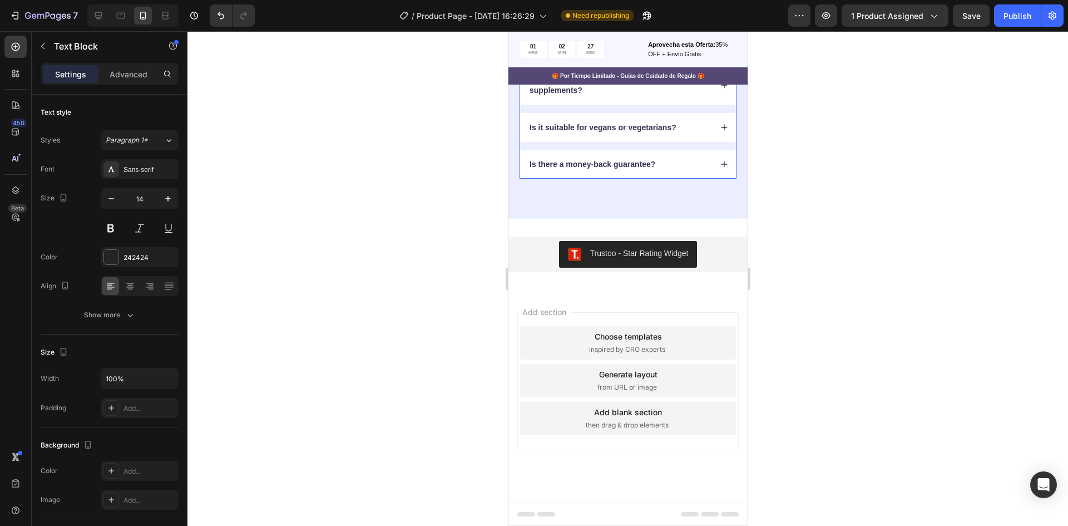
click at [569, 97] on div "What makes Gemix different from other hair supplements?" at bounding box center [620, 84] width 184 height 23
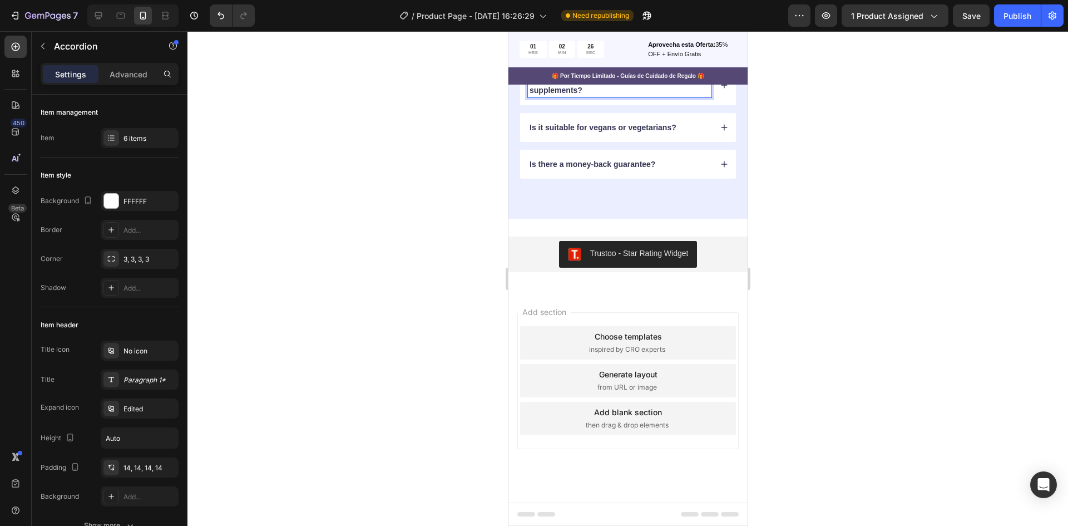
click at [582, 95] on p "What makes Gemix different from other hair supplements?" at bounding box center [619, 85] width 180 height 20
click at [721, 93] on icon at bounding box center [724, 90] width 6 height 6
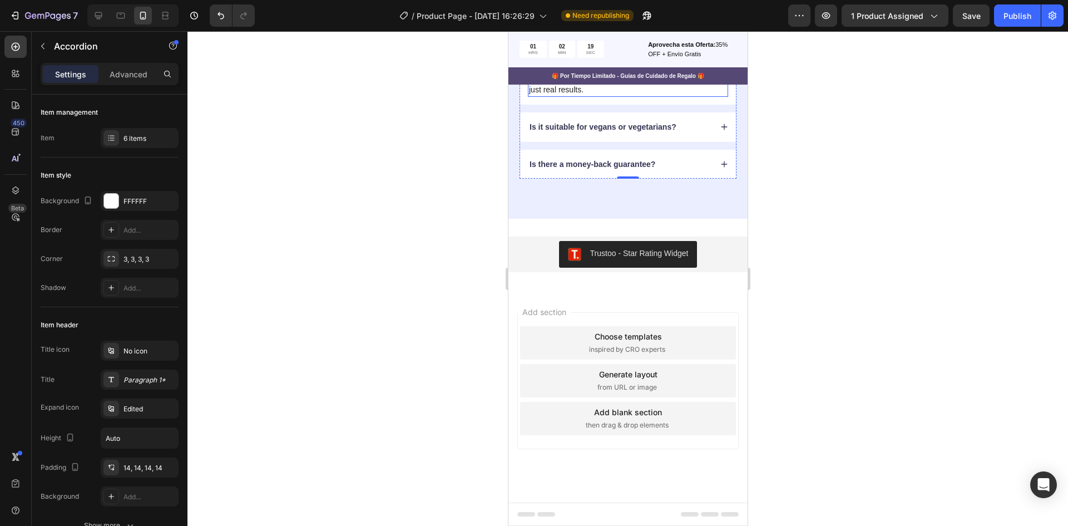
click at [583, 96] on p "It combines marine collagen, salmon cartilage extract, biotin, and other clinic…" at bounding box center [628, 72] width 198 height 47
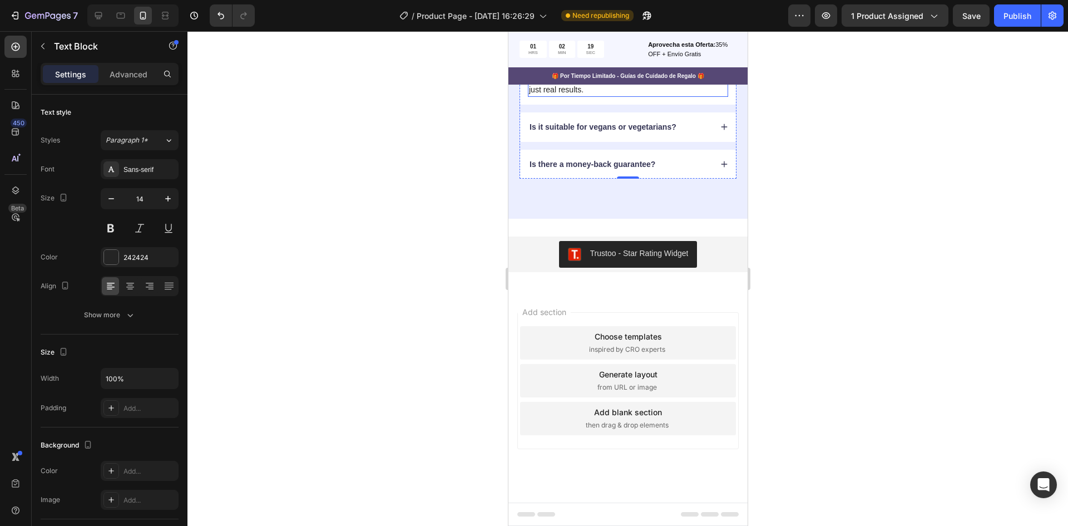
click at [583, 96] on p "It combines marine collagen, salmon cartilage extract, biotin, and other clinic…" at bounding box center [628, 72] width 198 height 47
click at [591, 132] on p "Is it suitable for vegans or vegetarians?" at bounding box center [602, 127] width 147 height 10
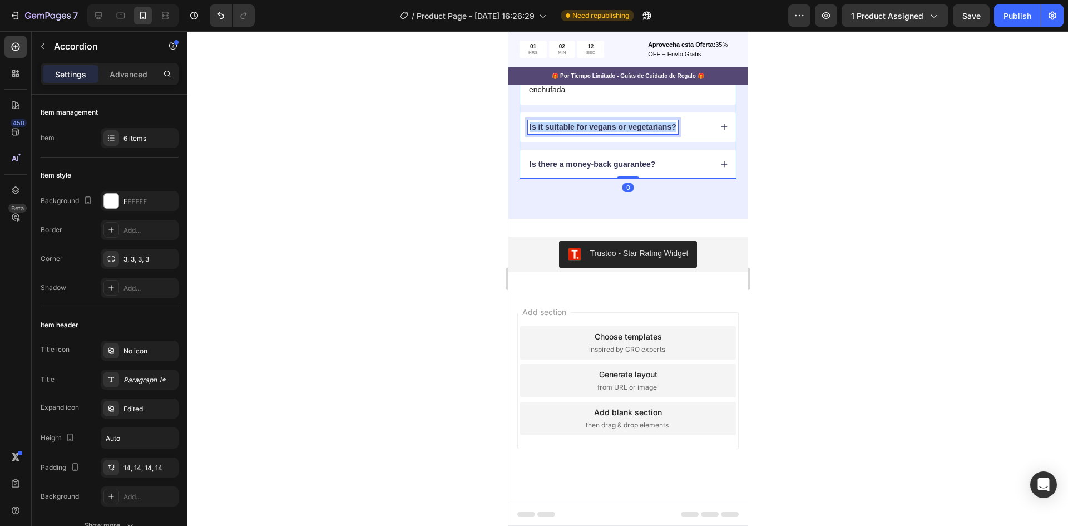
click at [591, 132] on p "Is it suitable for vegans or vegetarians?" at bounding box center [602, 127] width 147 height 10
click at [720, 131] on icon at bounding box center [724, 127] width 8 height 8
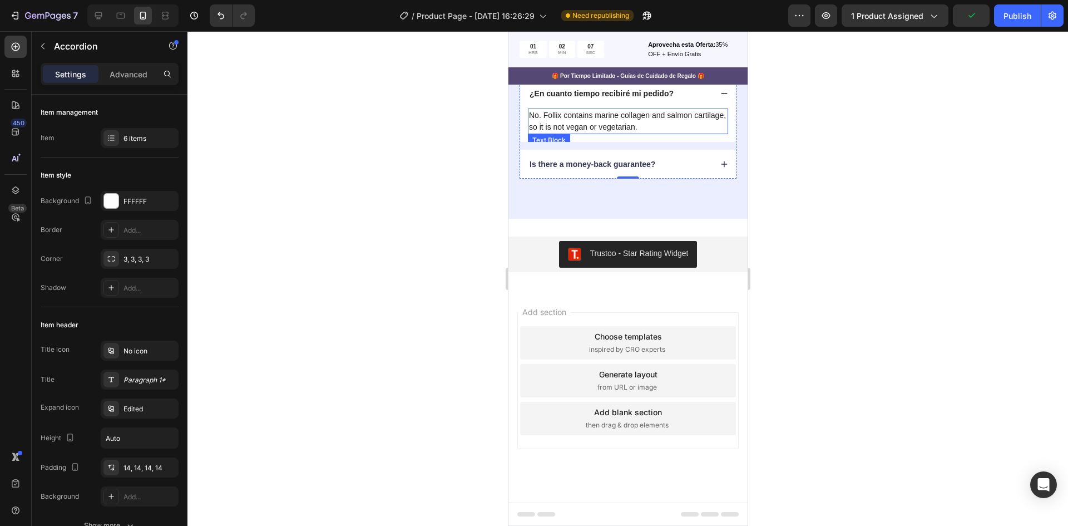
click at [641, 133] on p "No. Follix contains marine collagen and salmon cartilage, so it is not vegan or…" at bounding box center [628, 121] width 198 height 23
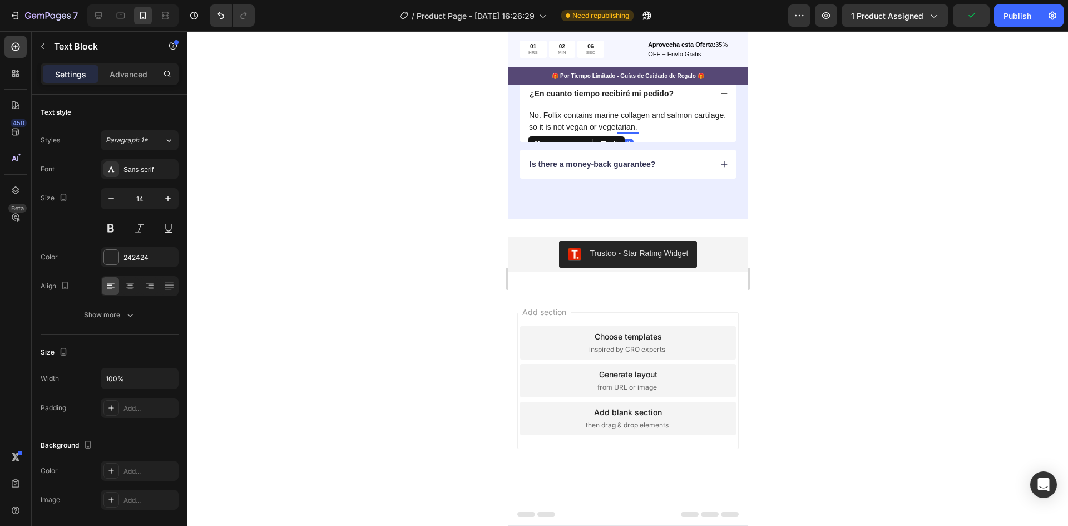
click at [641, 133] on p "No. Follix contains marine collagen and salmon cartilage, so it is not vegan or…" at bounding box center [628, 121] width 198 height 23
click at [608, 169] on p "Is there a money-back guarantee?" at bounding box center [592, 164] width 126 height 10
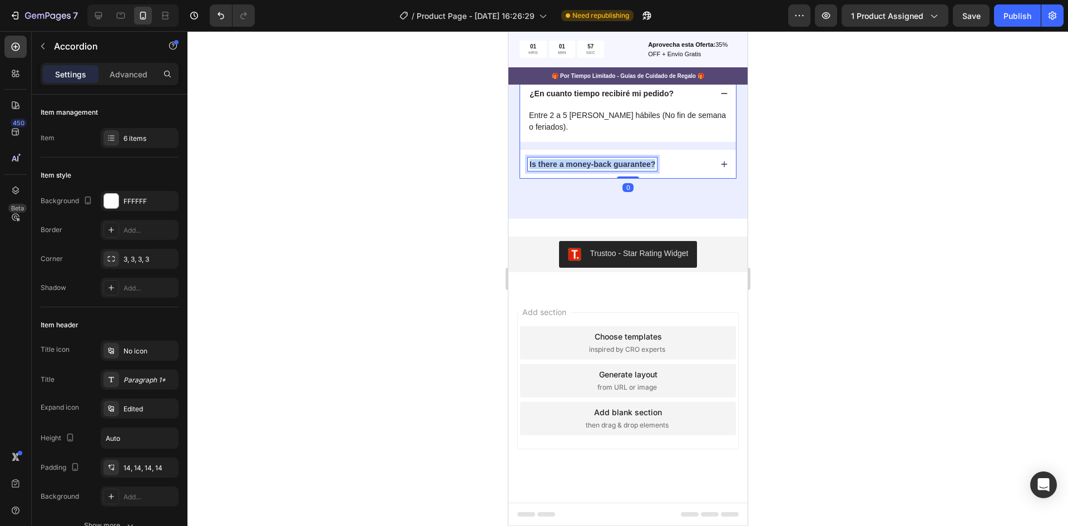
click at [607, 169] on p "Is there a money-back guarantee?" at bounding box center [592, 164] width 126 height 10
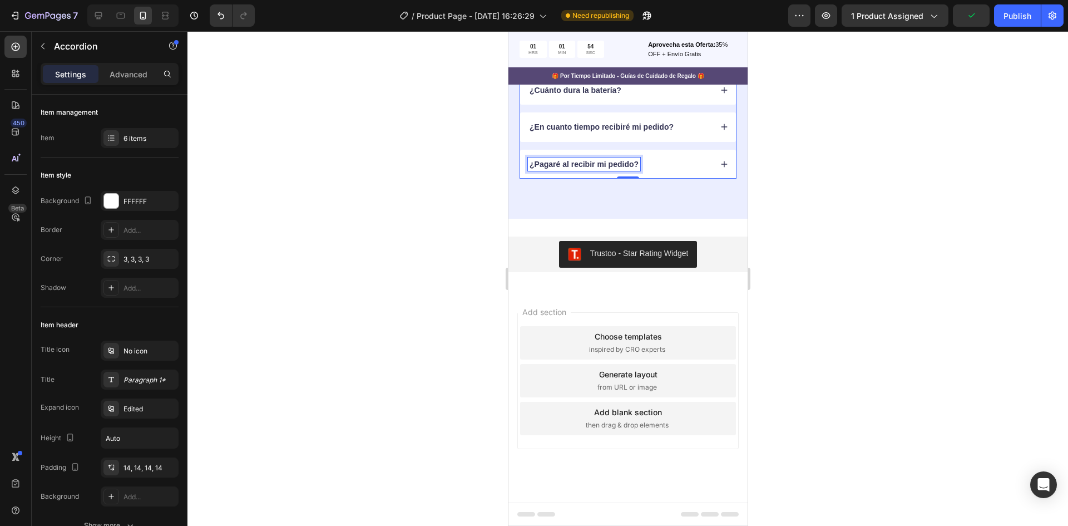
scroll to position [3281, 0]
click at [713, 179] on div "¿Pagaré al recibir mi pedido?" at bounding box center [628, 164] width 216 height 29
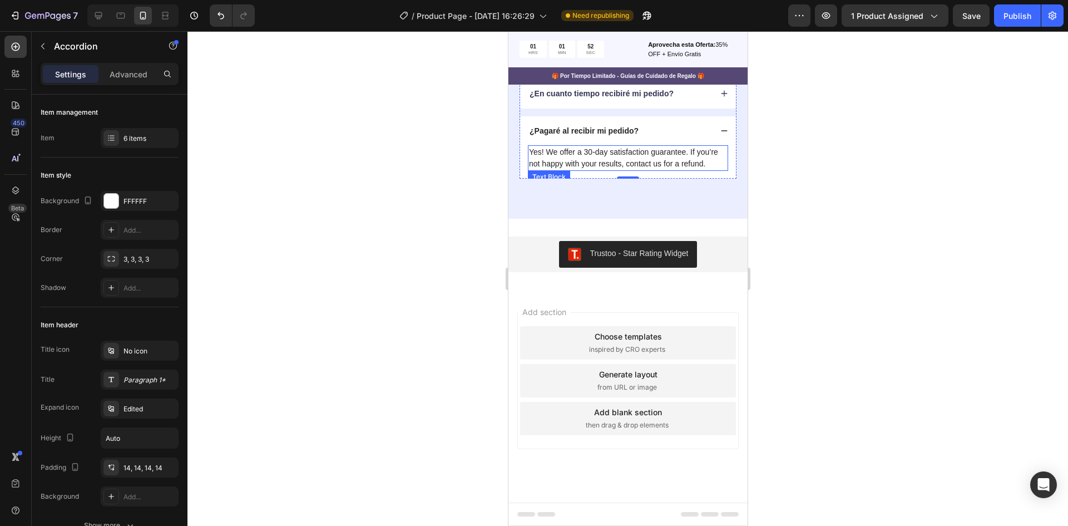
click at [637, 170] on p "Yes! We offer a 30-day satisfaction guarantee. If you’re not happy with your re…" at bounding box center [628, 157] width 198 height 23
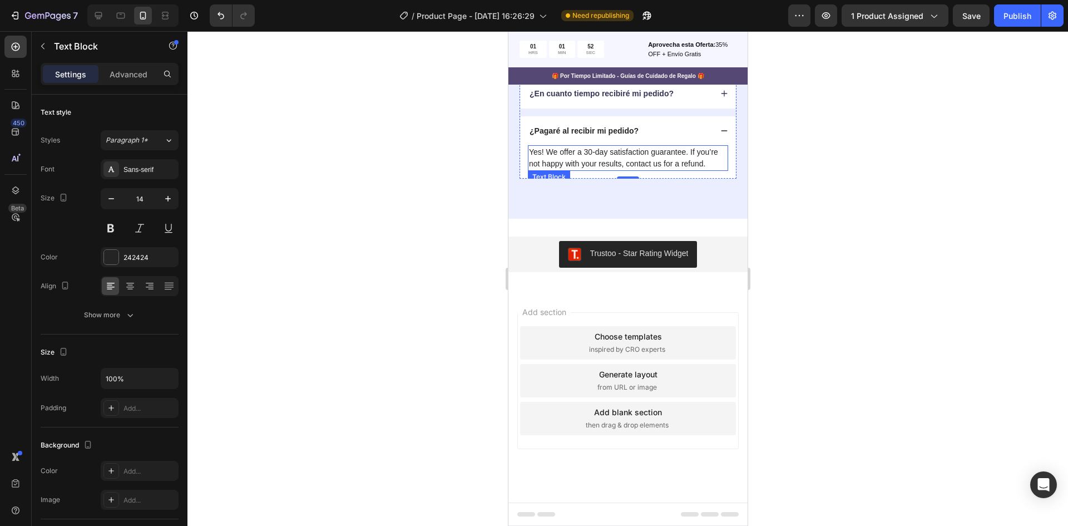
click at [637, 170] on p "Yes! We offer a 30-day satisfaction guarantee. If you’re not happy with your re…" at bounding box center [628, 157] width 198 height 23
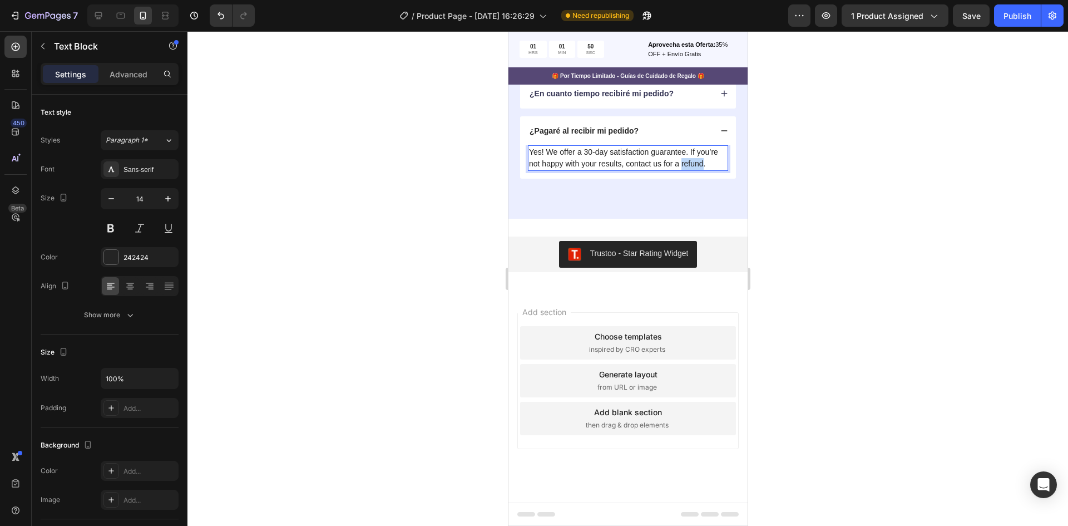
click at [696, 170] on p "Yes! We offer a 30-day satisfaction guarantee. If you’re not happy with your re…" at bounding box center [628, 157] width 198 height 23
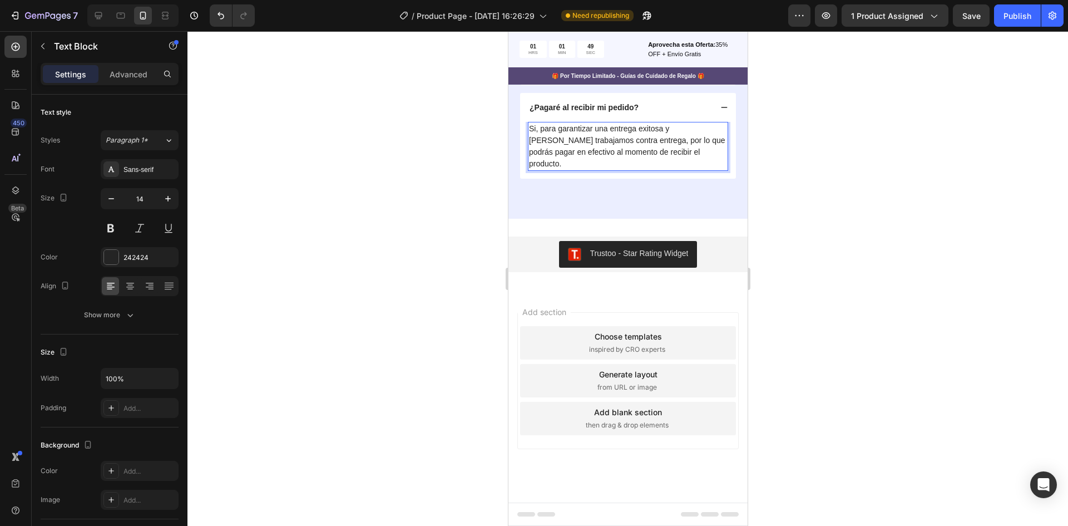
click at [836, 310] on div at bounding box center [628, 278] width 881 height 495
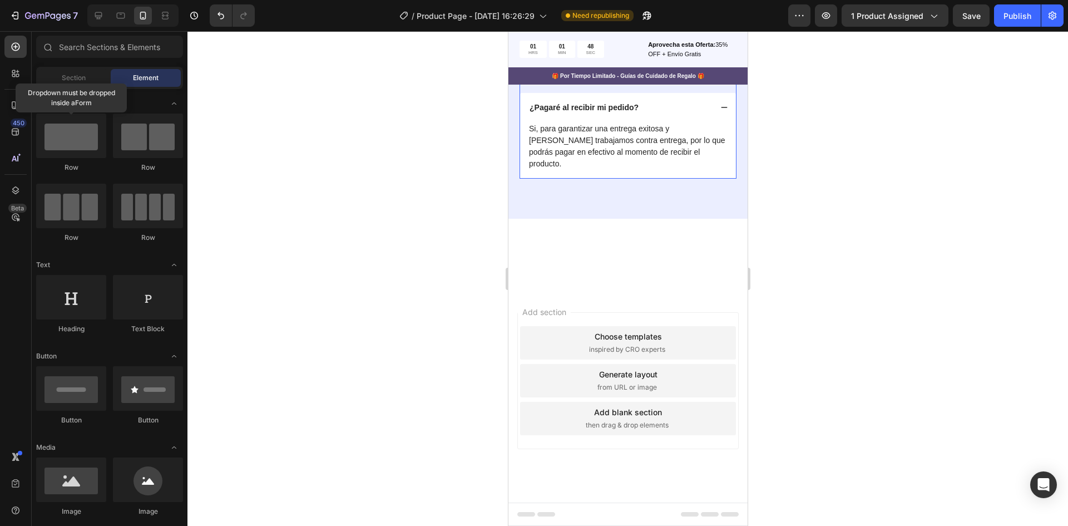
click at [722, 122] on div "¿Pagaré al recibir mi pedido?" at bounding box center [628, 107] width 216 height 29
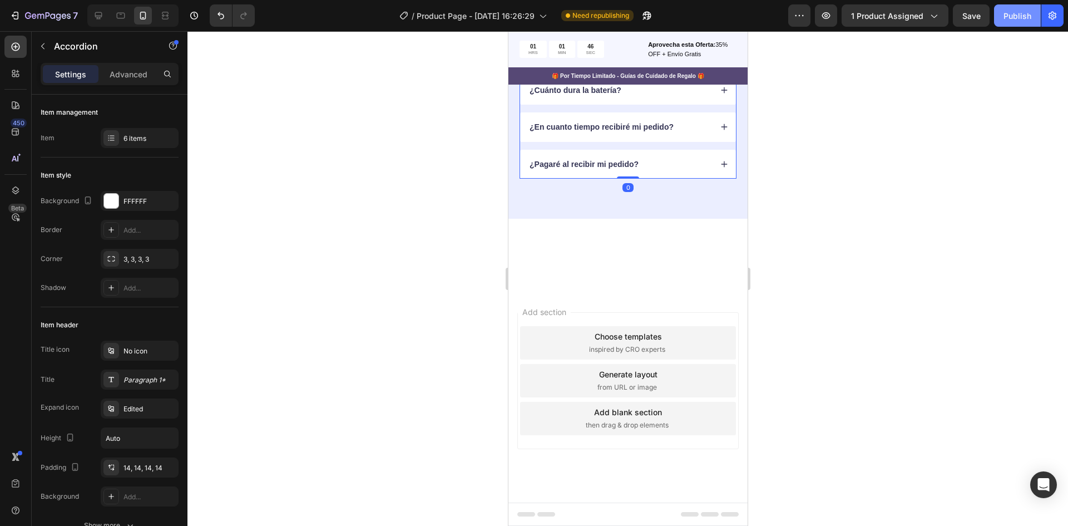
click at [1007, 22] on button "Publish" at bounding box center [1017, 15] width 47 height 22
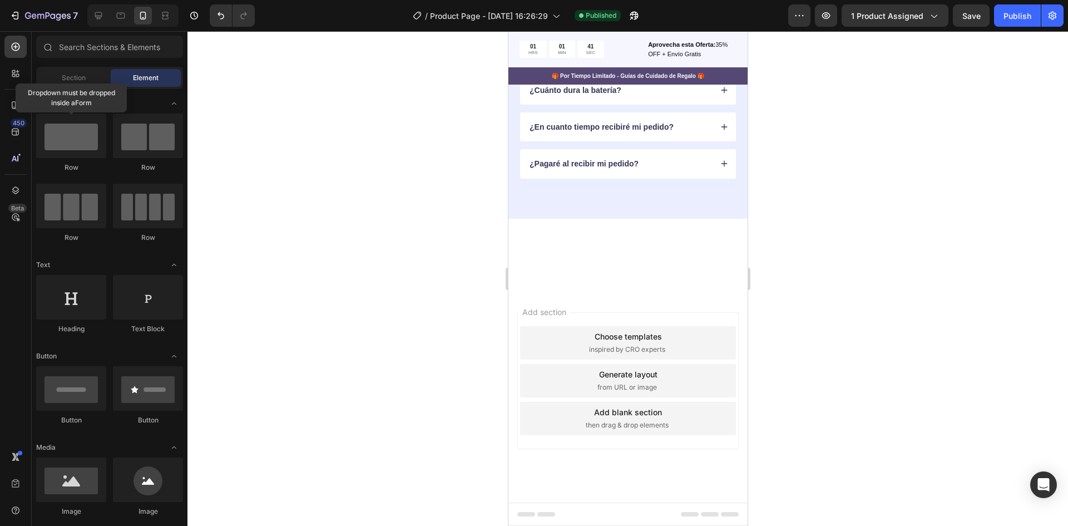
click at [762, 229] on div at bounding box center [628, 278] width 881 height 495
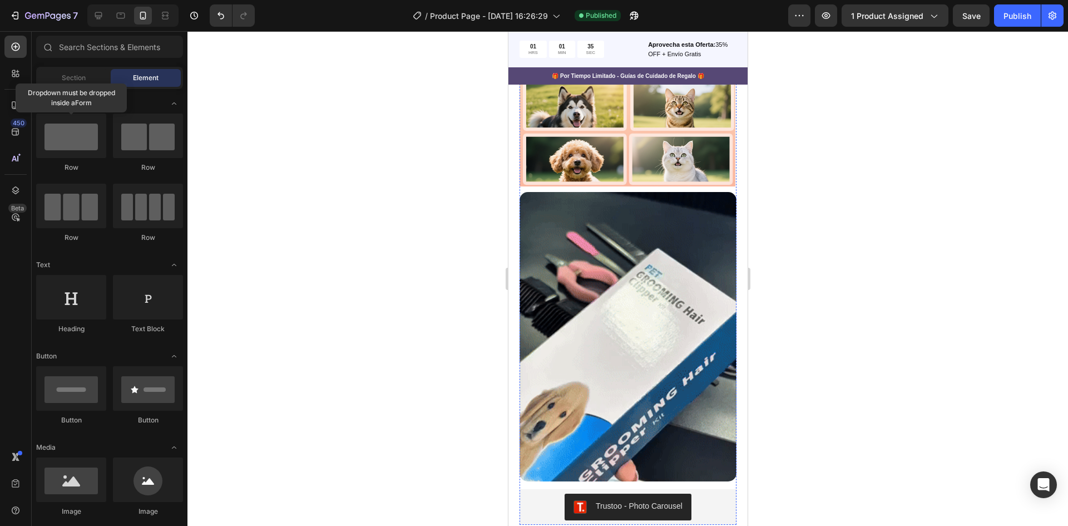
scroll to position [3174, 0]
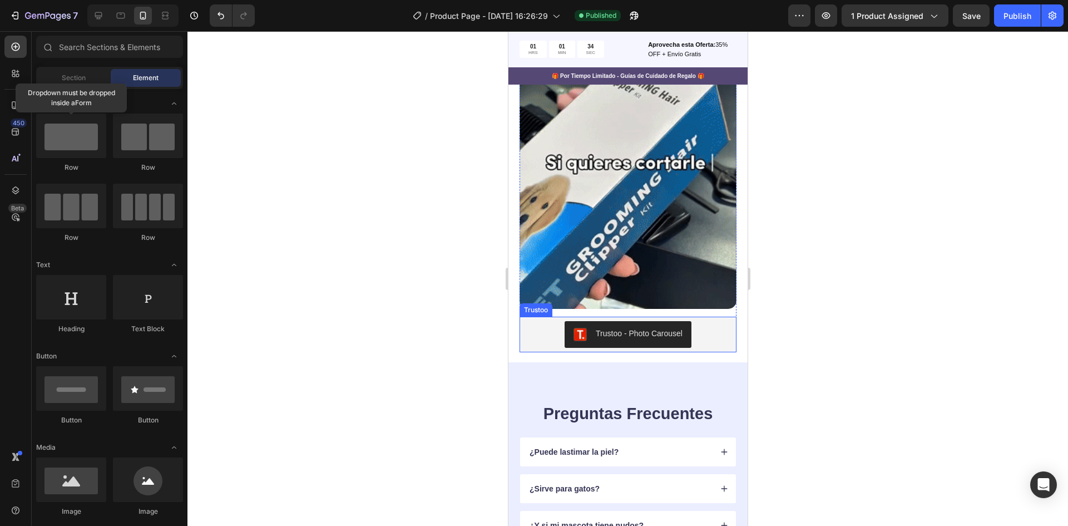
click at [688, 321] on div "Trustoo - Photo Carousel" at bounding box center [628, 334] width 208 height 27
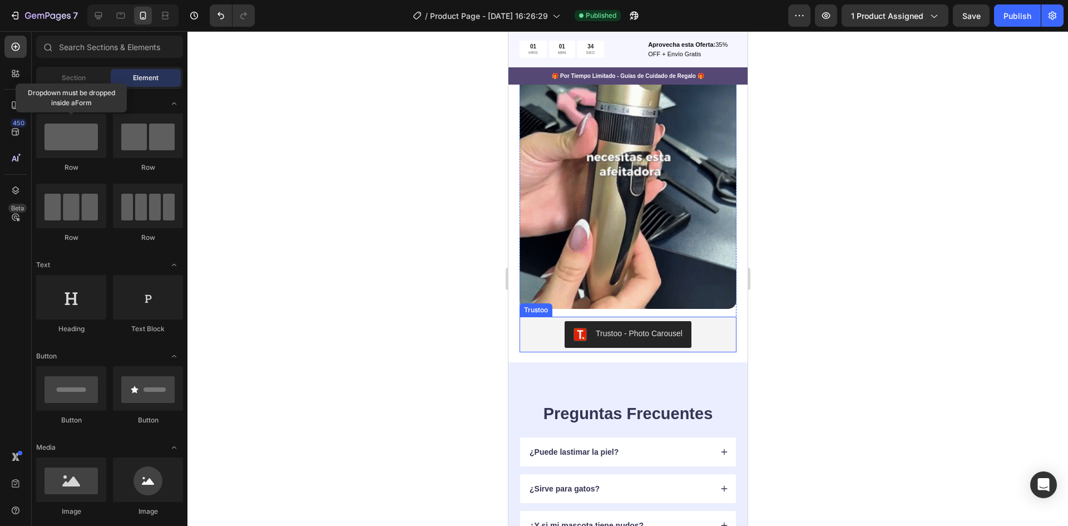
click at [688, 321] on div "Trustoo - Photo Carousel" at bounding box center [628, 334] width 208 height 27
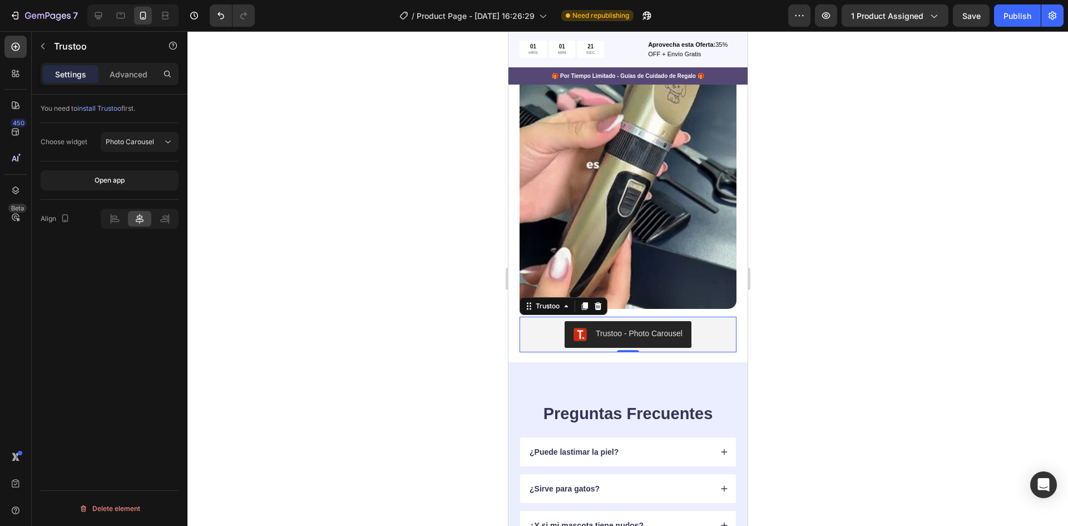
click at [711, 321] on div "Trustoo - Photo Carousel" at bounding box center [628, 334] width 208 height 27
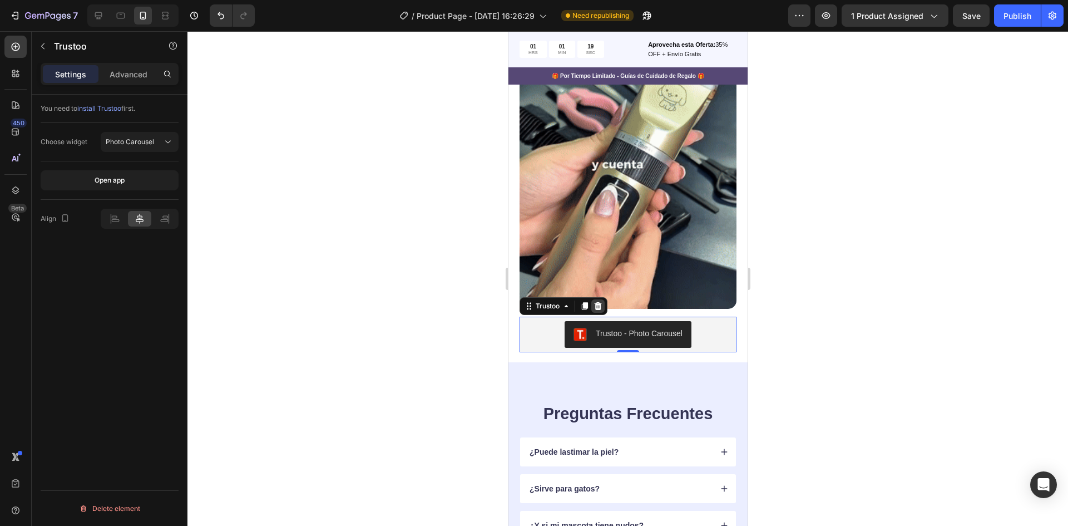
click at [597, 302] on icon at bounding box center [597, 306] width 9 height 9
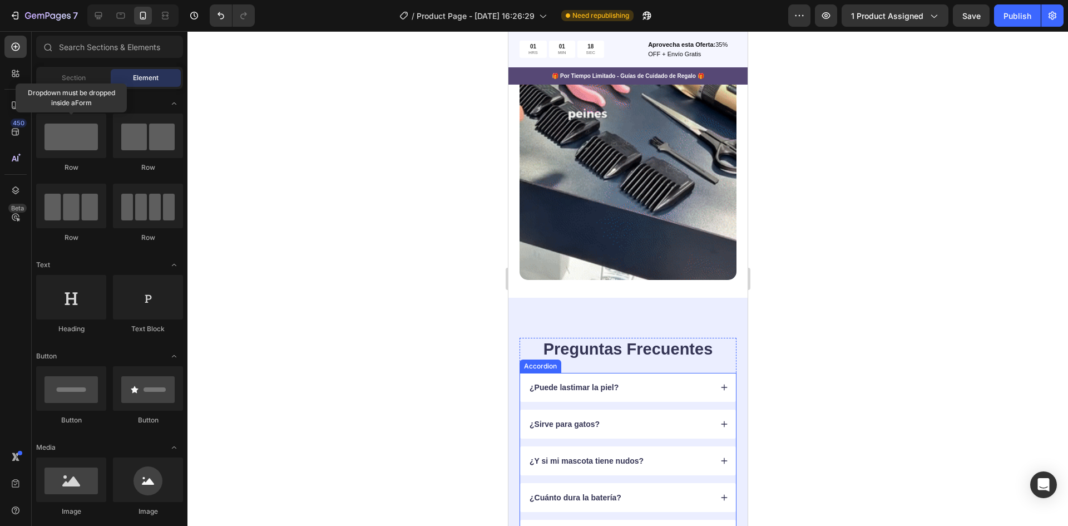
scroll to position [3515, 0]
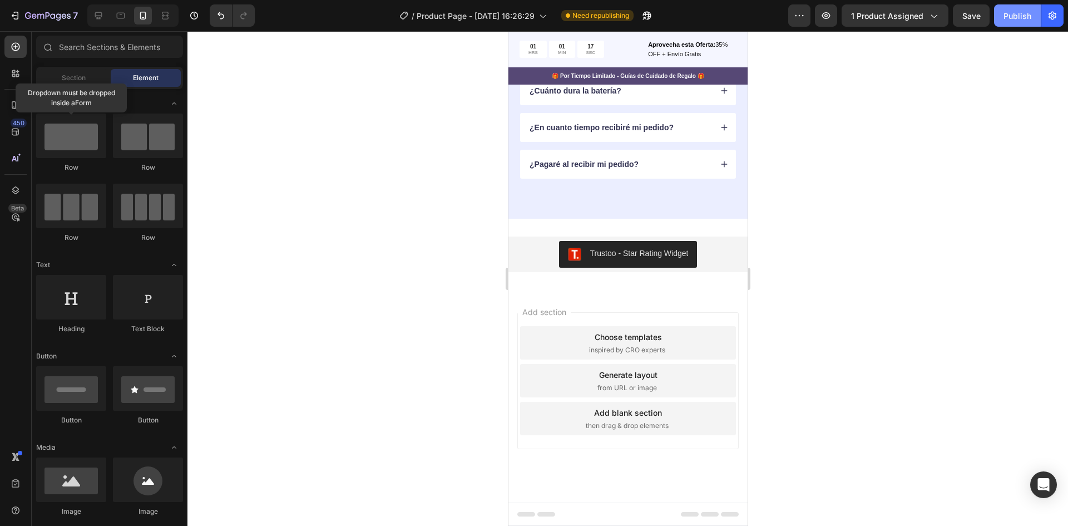
click at [1033, 11] on button "Publish" at bounding box center [1017, 15] width 47 height 22
click at [225, 17] on icon "Undo/Redo" at bounding box center [220, 15] width 11 height 11
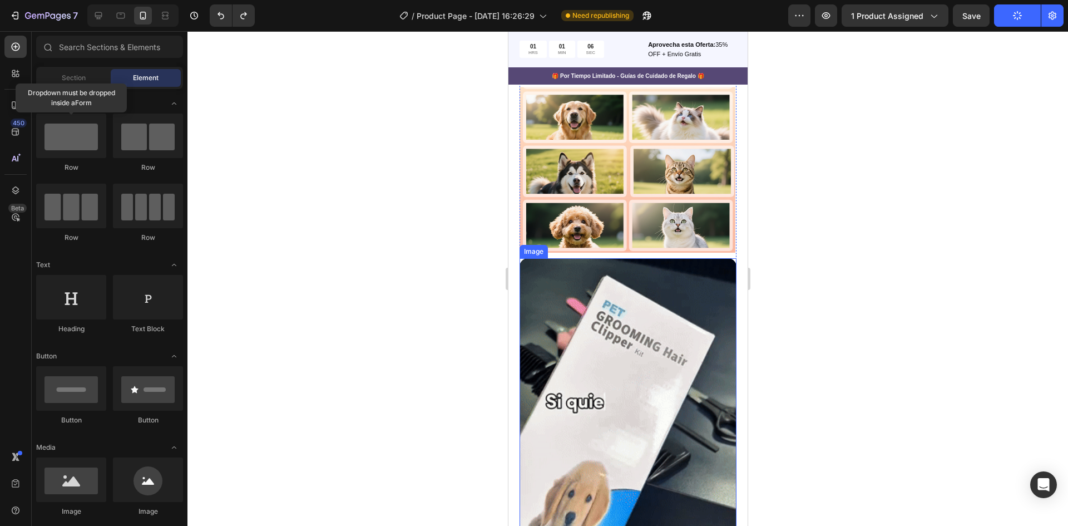
scroll to position [3046, 0]
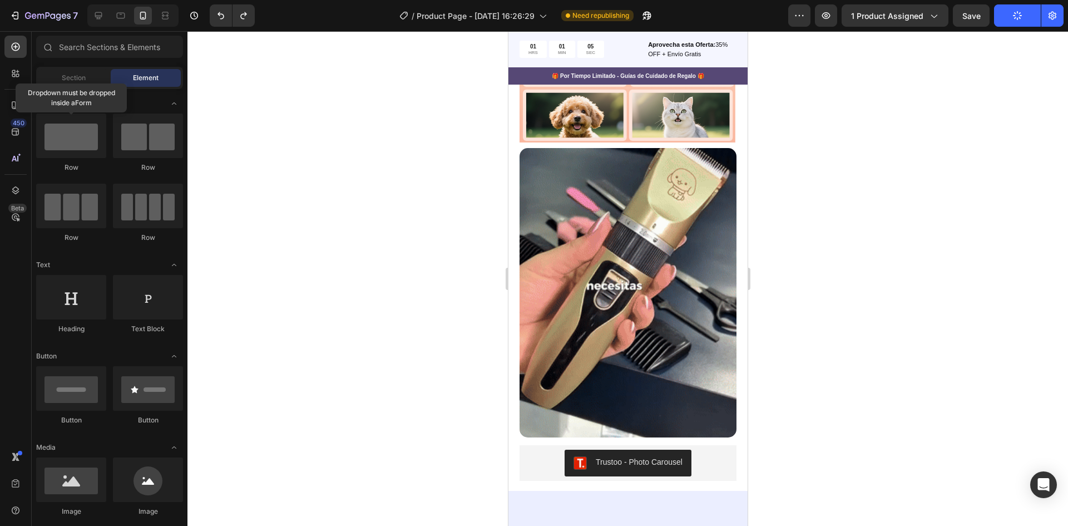
click at [1015, 17] on icon "button" at bounding box center [1017, 15] width 9 height 9
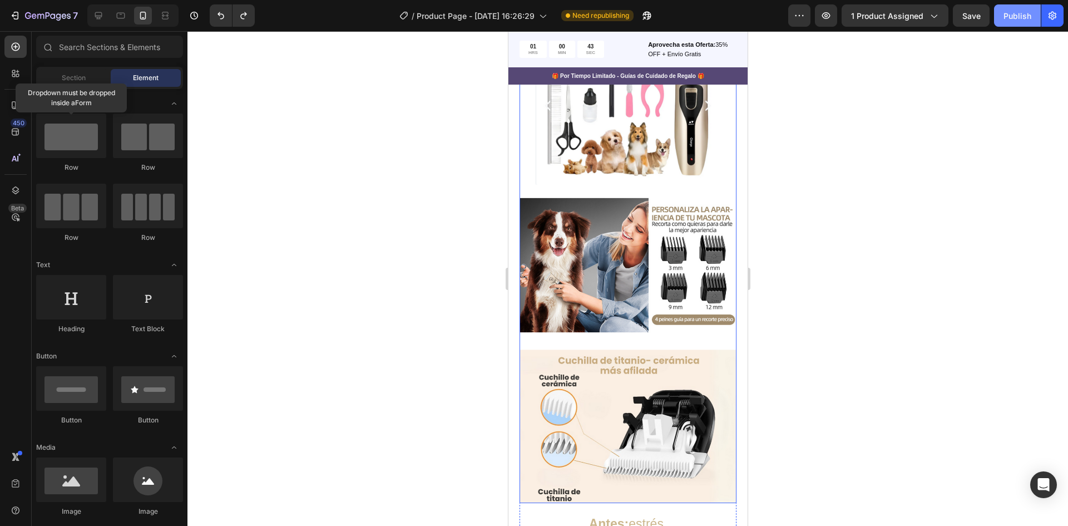
scroll to position [2100, 0]
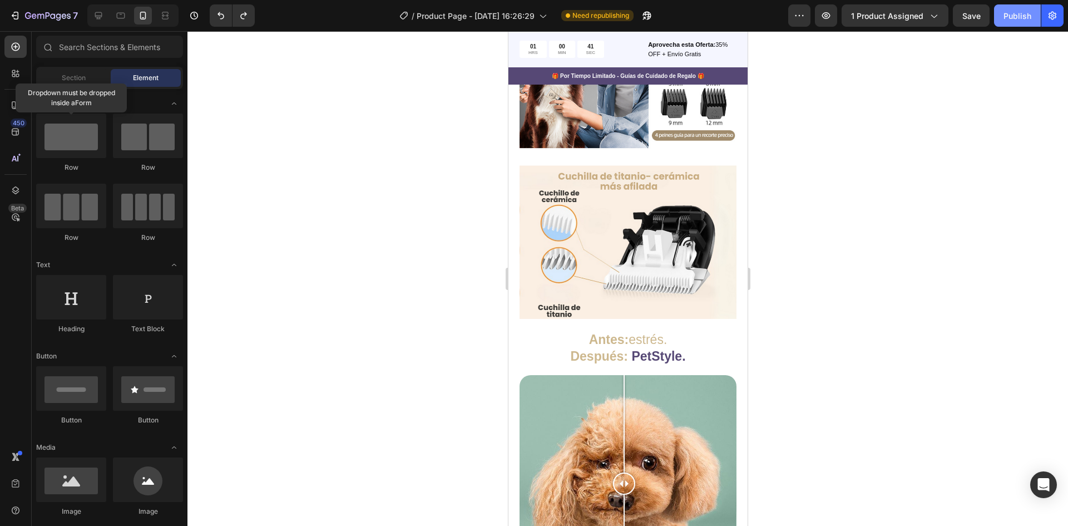
click at [1004, 14] on div "Publish" at bounding box center [1018, 16] width 28 height 12
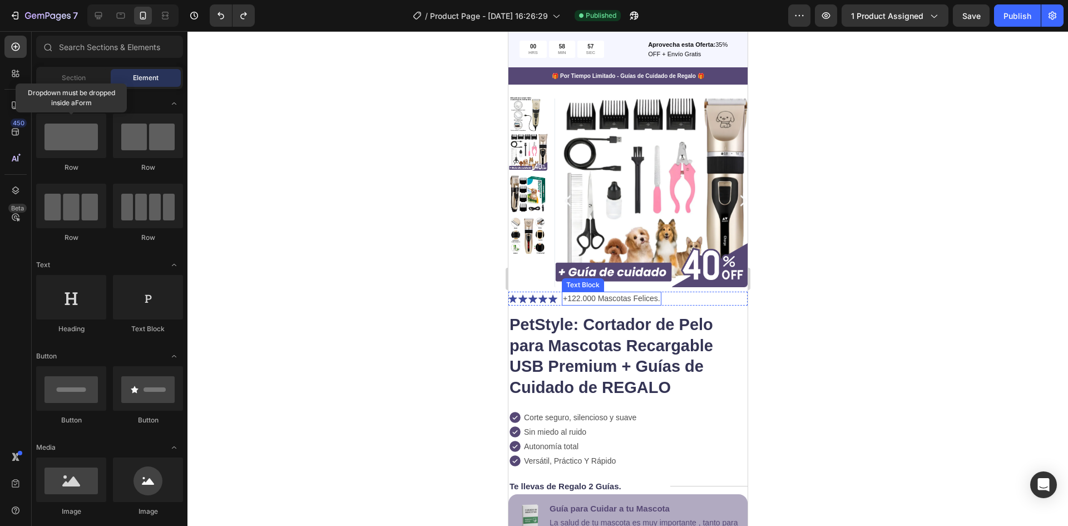
scroll to position [15, 0]
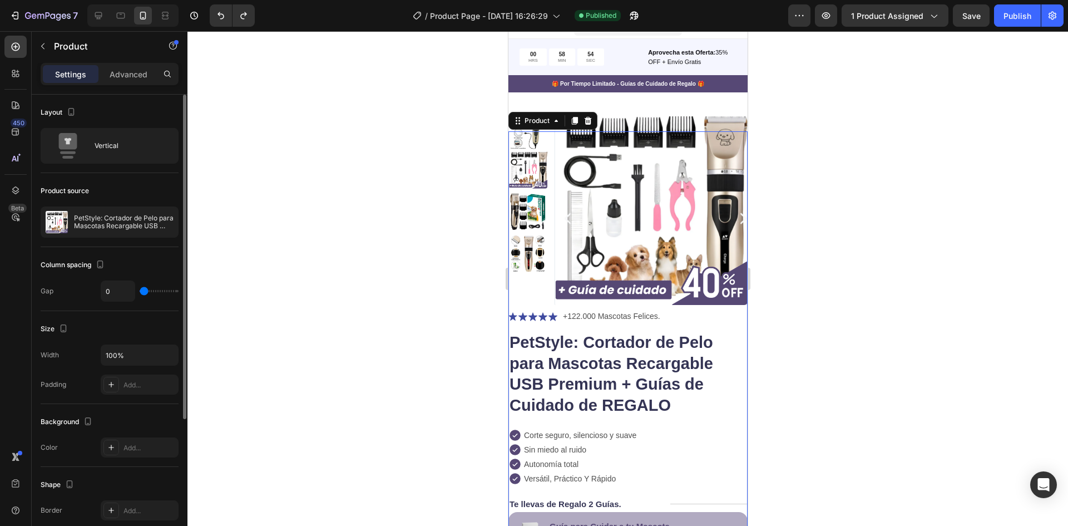
click at [125, 68] on p "Advanced" at bounding box center [129, 74] width 38 height 12
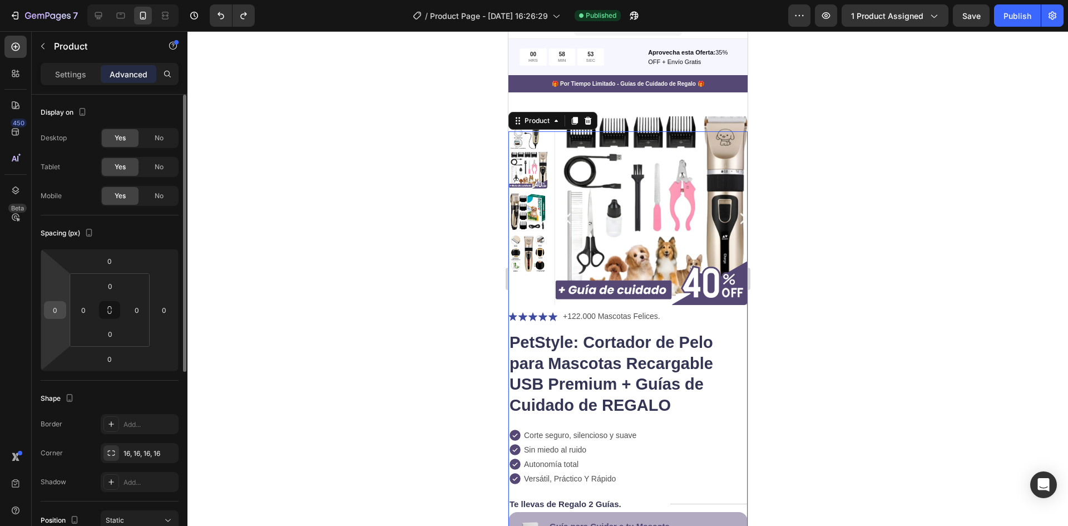
click at [60, 303] on input "0" at bounding box center [55, 310] width 17 height 17
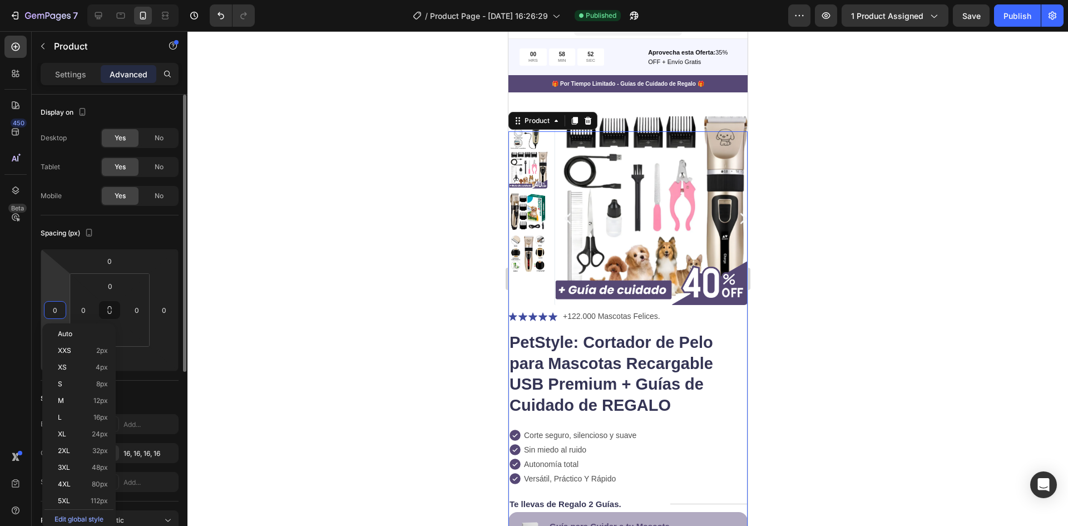
click at [58, 0] on html "7 / Product Page - Aug 25, 16:26:29 Published Preview 1 product assigned Save P…" at bounding box center [534, 0] width 1068 height 0
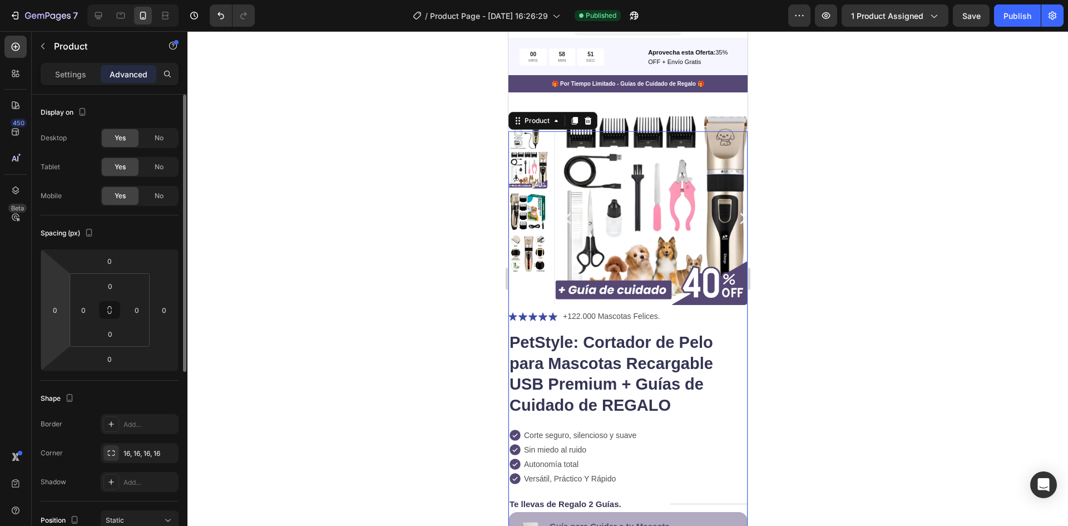
click at [56, 0] on html "7 / Product Page - Aug 25, 16:26:29 Published Preview 1 product assigned Save P…" at bounding box center [534, 0] width 1068 height 0
click at [58, 315] on input "0" at bounding box center [55, 310] width 17 height 17
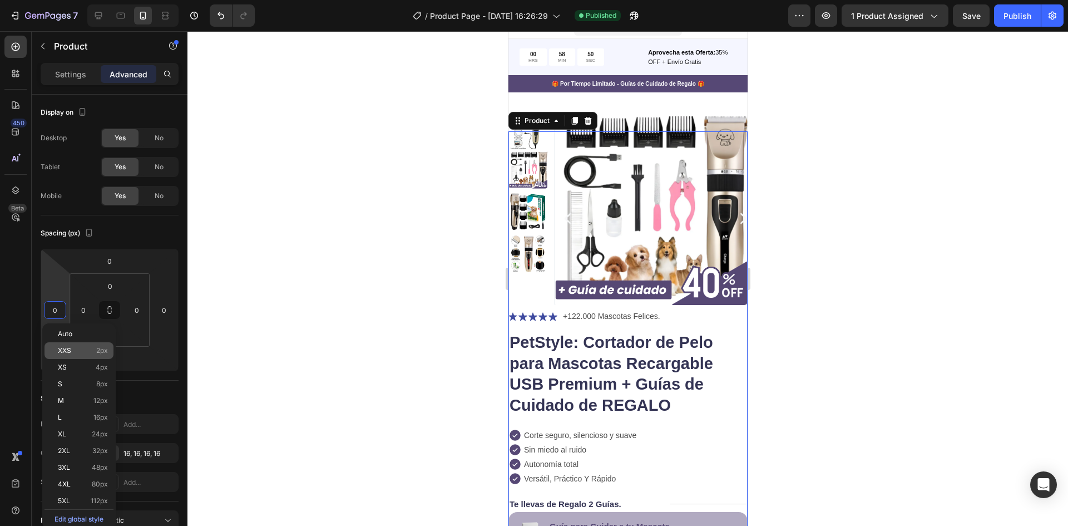
click at [85, 349] on p "XXS 2px" at bounding box center [83, 351] width 50 height 8
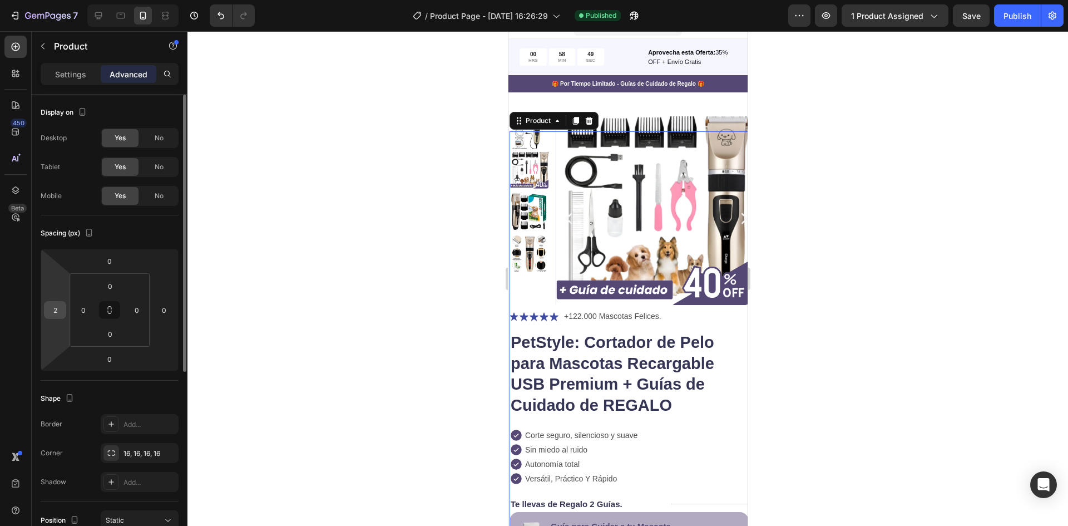
click at [55, 313] on input "2" at bounding box center [55, 310] width 17 height 17
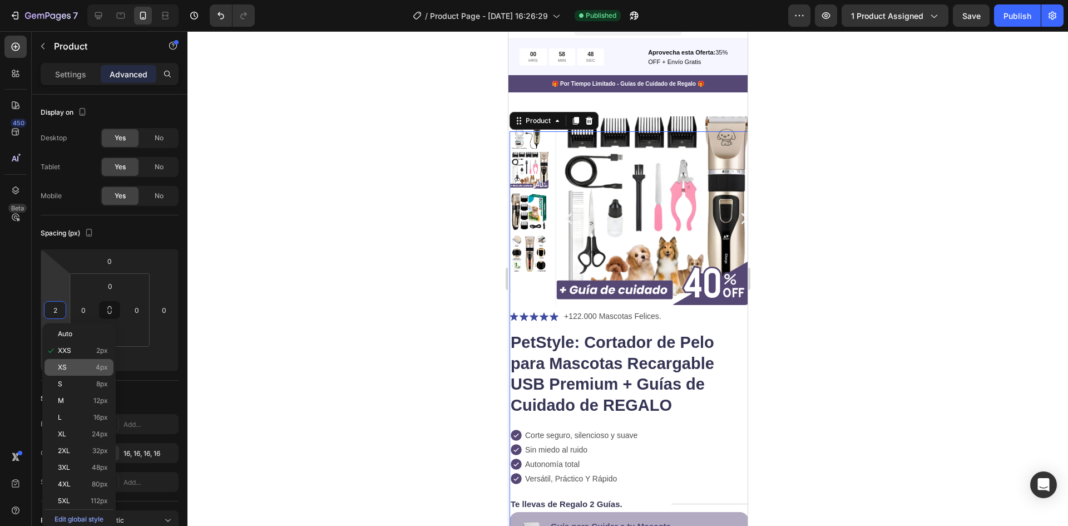
click at [75, 363] on p "XS 4px" at bounding box center [83, 367] width 50 height 8
type input "4"
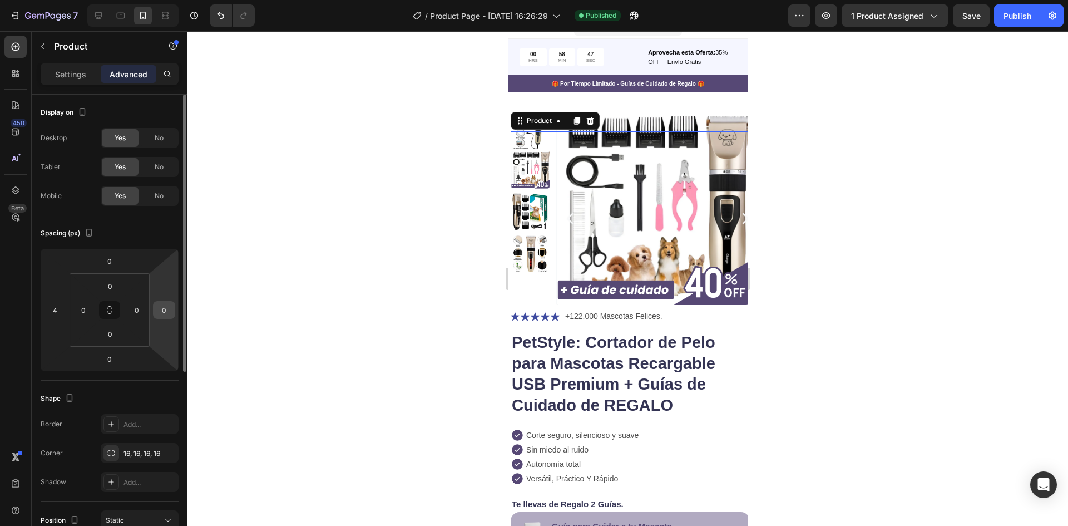
click at [166, 305] on input "0" at bounding box center [164, 310] width 17 height 17
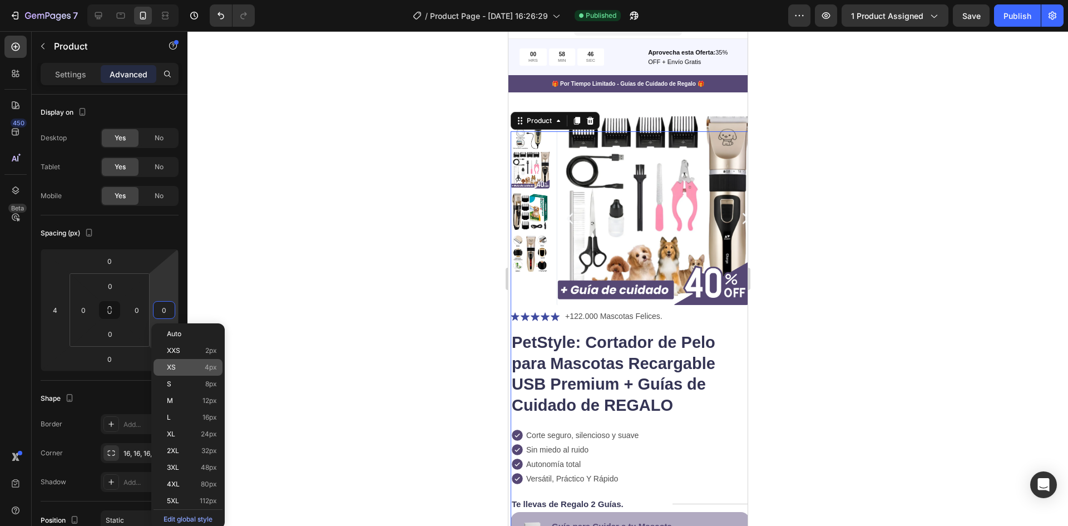
click at [181, 366] on p "XS 4px" at bounding box center [192, 367] width 50 height 8
type input "4"
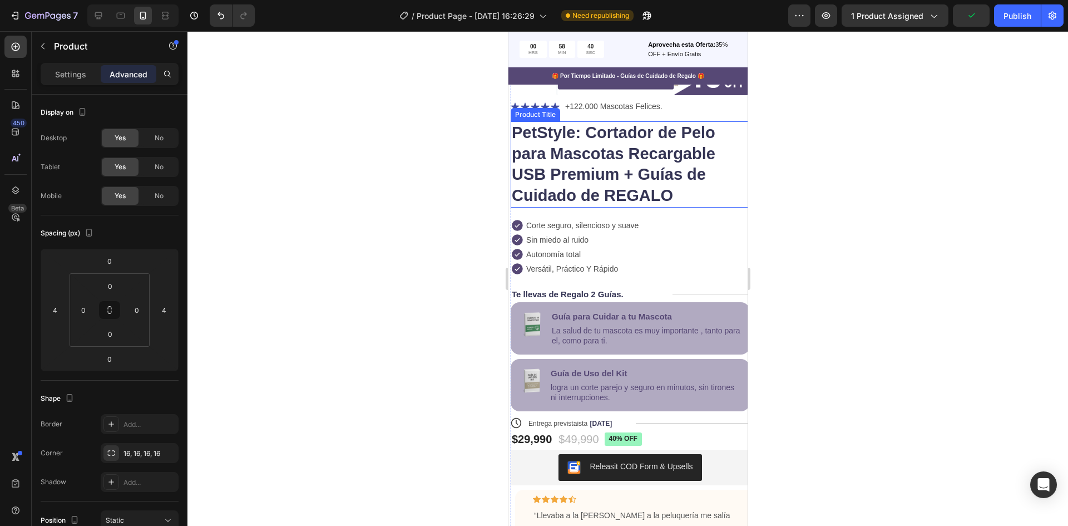
scroll to position [238, 0]
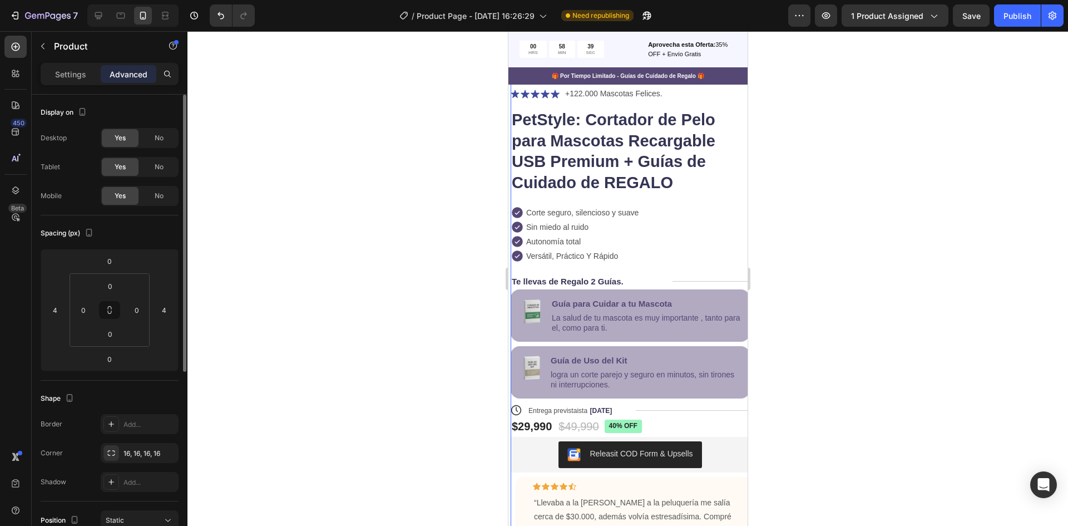
click at [37, 311] on div "Display on Desktop Yes No Tablet Yes No Mobile Yes No Spacing (px) 0 4 0 4 0 0 …" at bounding box center [110, 481] width 156 height 772
click at [47, 311] on input "4" at bounding box center [55, 310] width 17 height 17
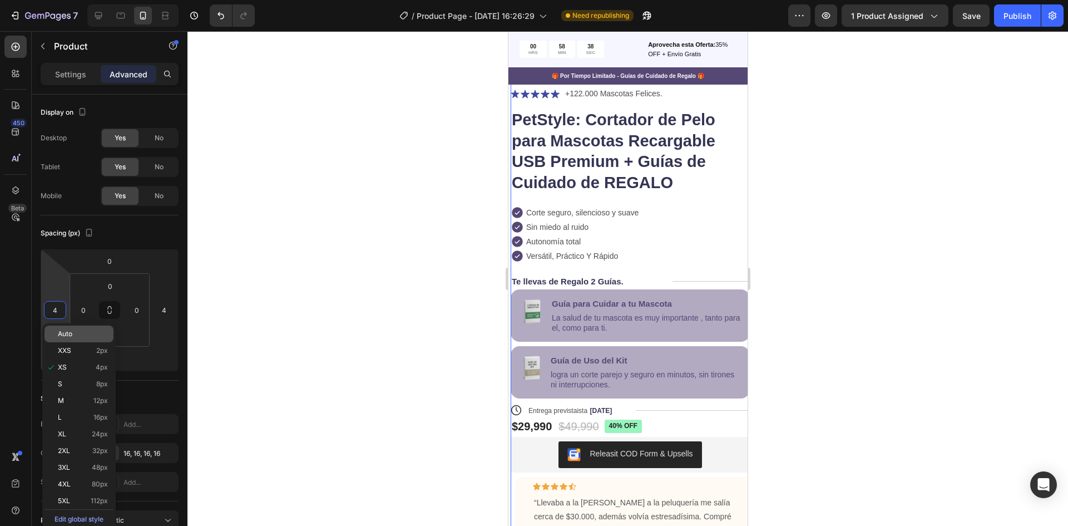
click at [56, 334] on div "Auto" at bounding box center [79, 334] width 69 height 17
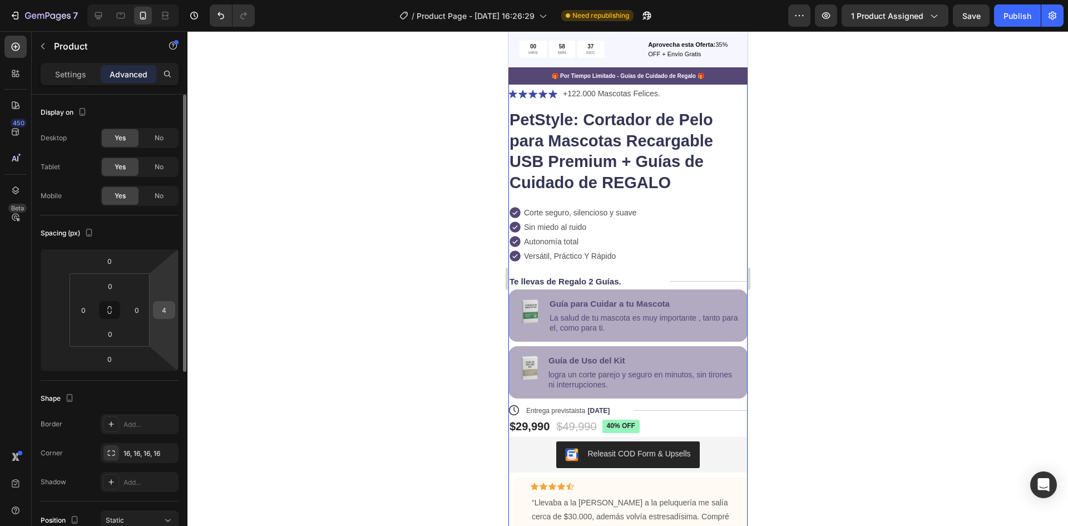
click at [165, 309] on input "4" at bounding box center [164, 310] width 17 height 17
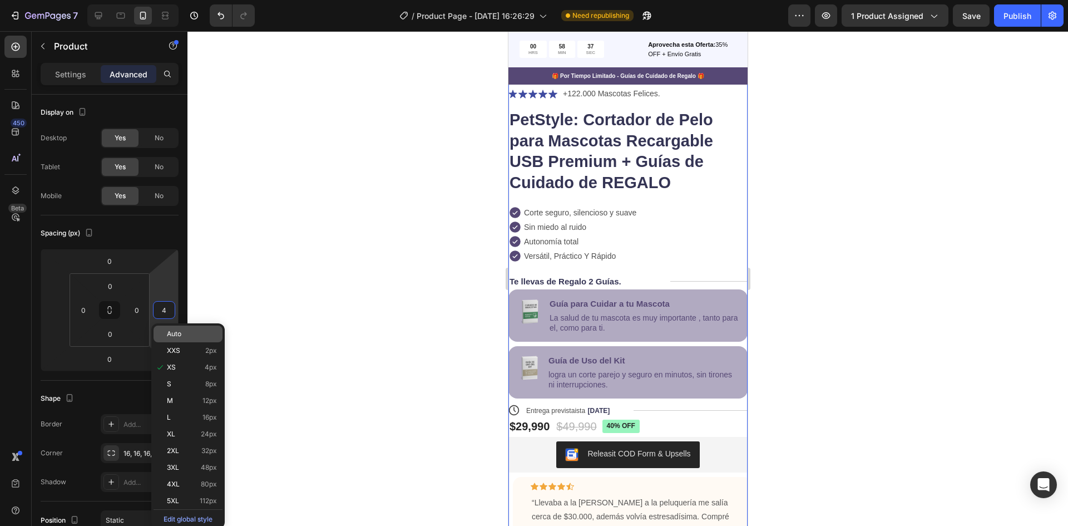
click at [176, 333] on span "Auto" at bounding box center [174, 334] width 14 height 8
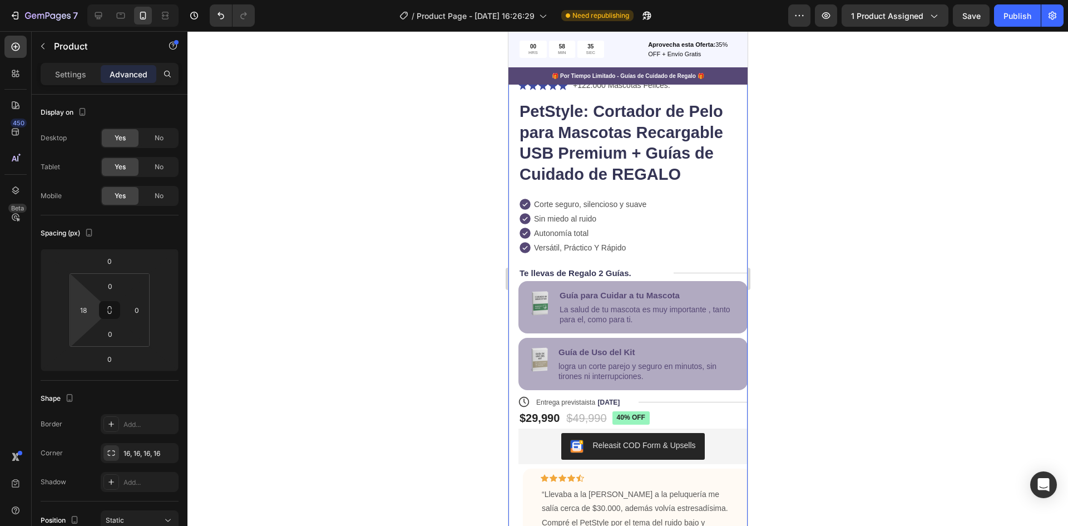
type input "4"
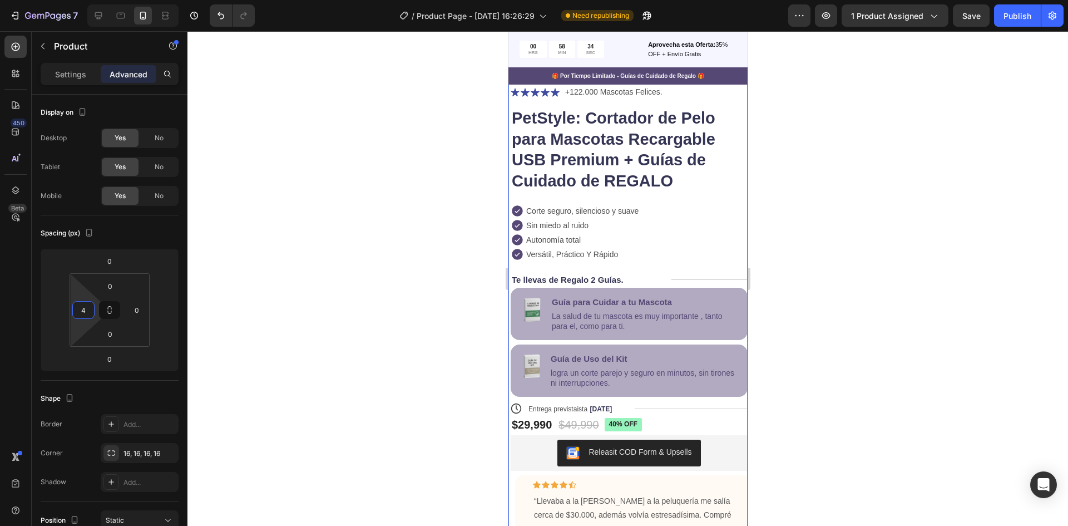
click at [85, 0] on html "7 / Product Page - Aug 25, 16:26:29 Need republishing Preview 1 product assigne…" at bounding box center [534, 0] width 1068 height 0
click at [84, 308] on input "4" at bounding box center [83, 310] width 17 height 17
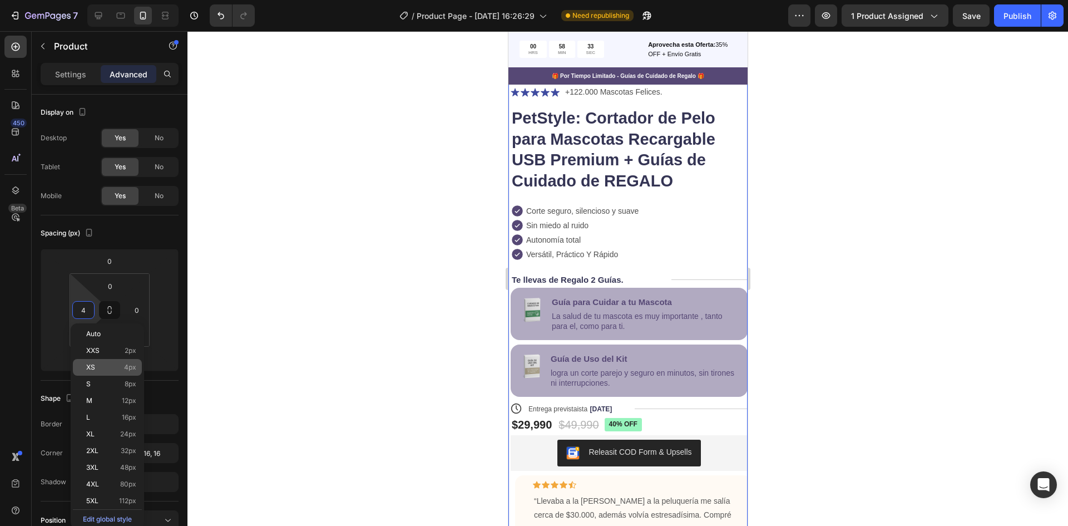
click at [106, 363] on div "XS 4px" at bounding box center [107, 367] width 69 height 17
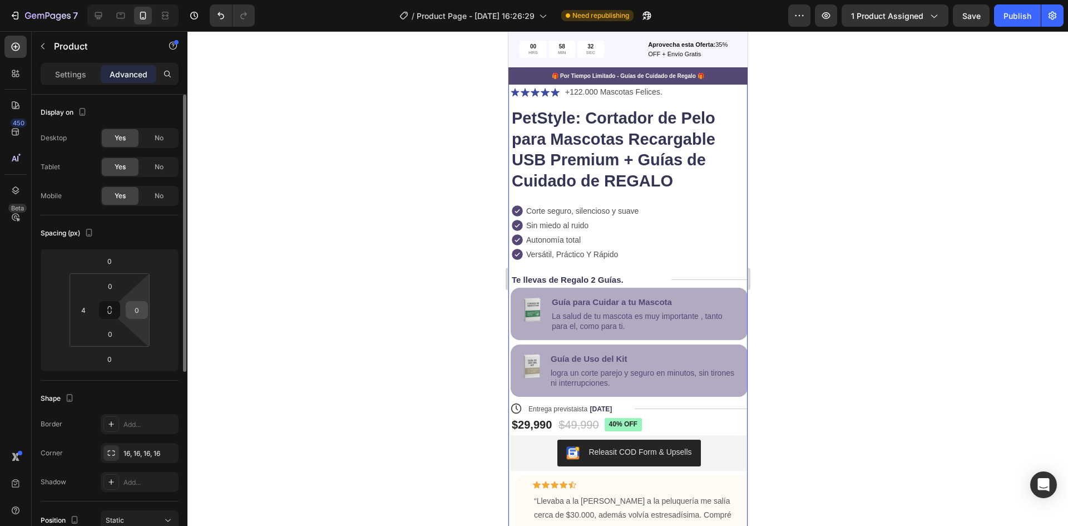
click at [137, 306] on input "0" at bounding box center [137, 310] width 17 height 17
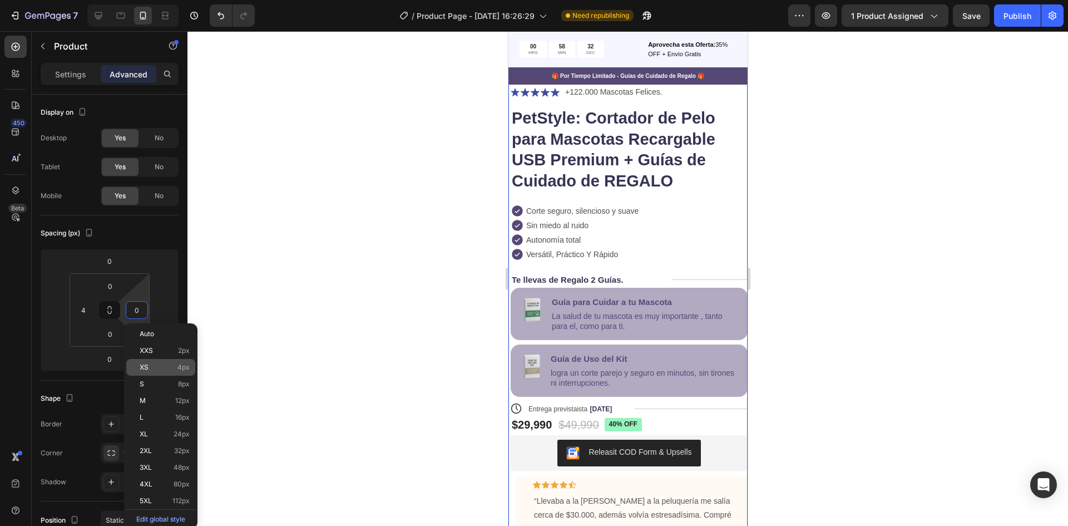
click at [157, 365] on p "XS 4px" at bounding box center [165, 367] width 50 height 8
type input "4"
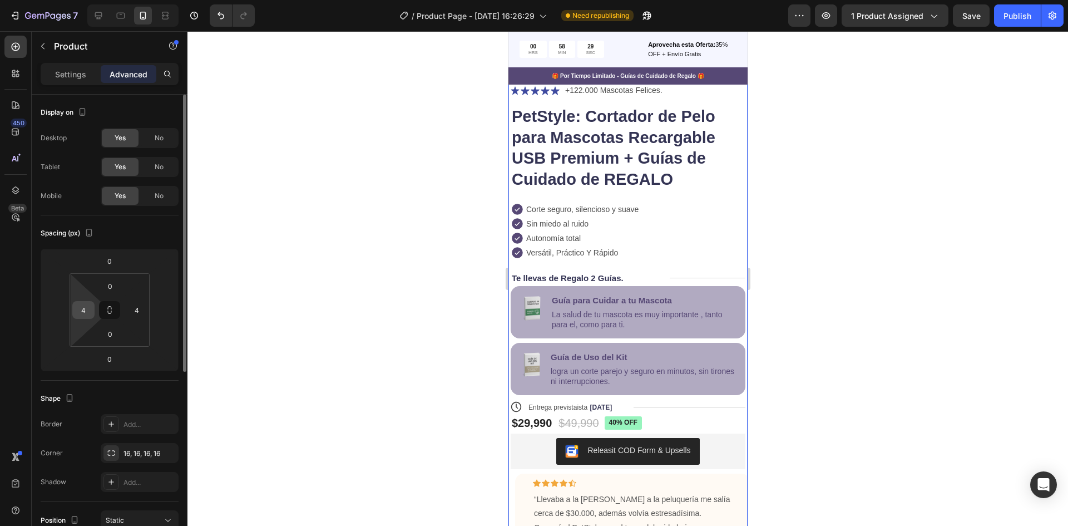
click at [81, 313] on input "4" at bounding box center [83, 310] width 17 height 17
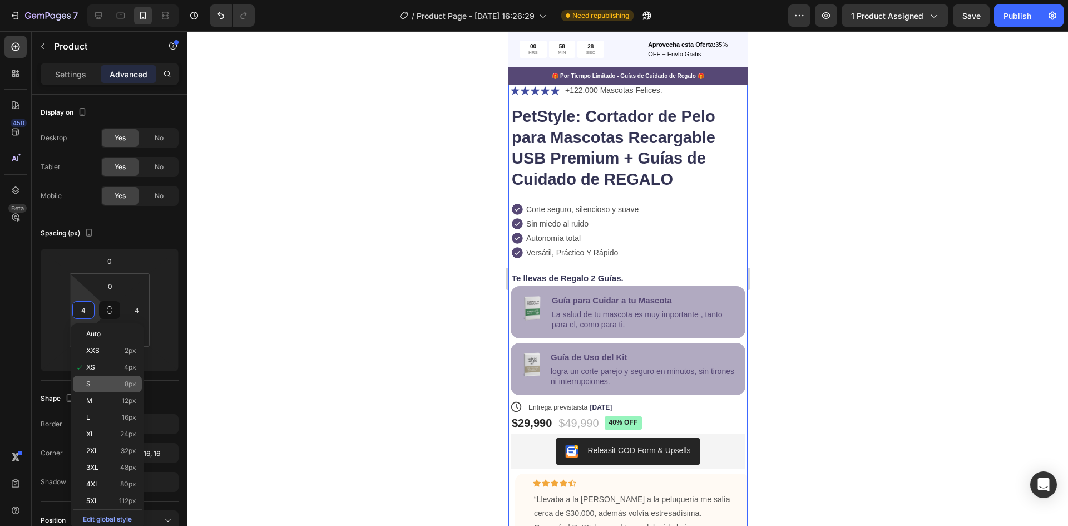
click at [101, 377] on div "S 8px" at bounding box center [107, 384] width 69 height 17
type input "8"
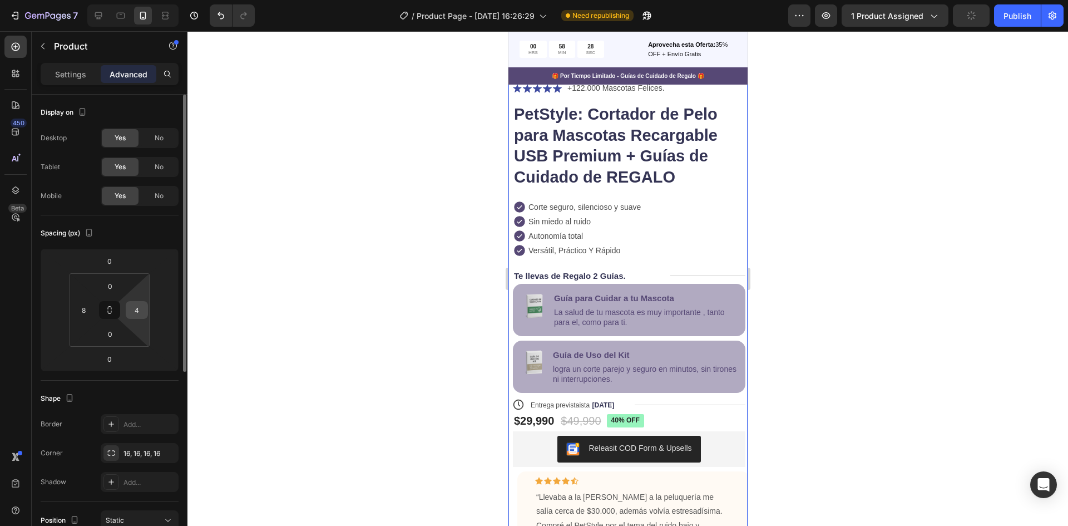
click at [132, 314] on input "4" at bounding box center [137, 310] width 17 height 17
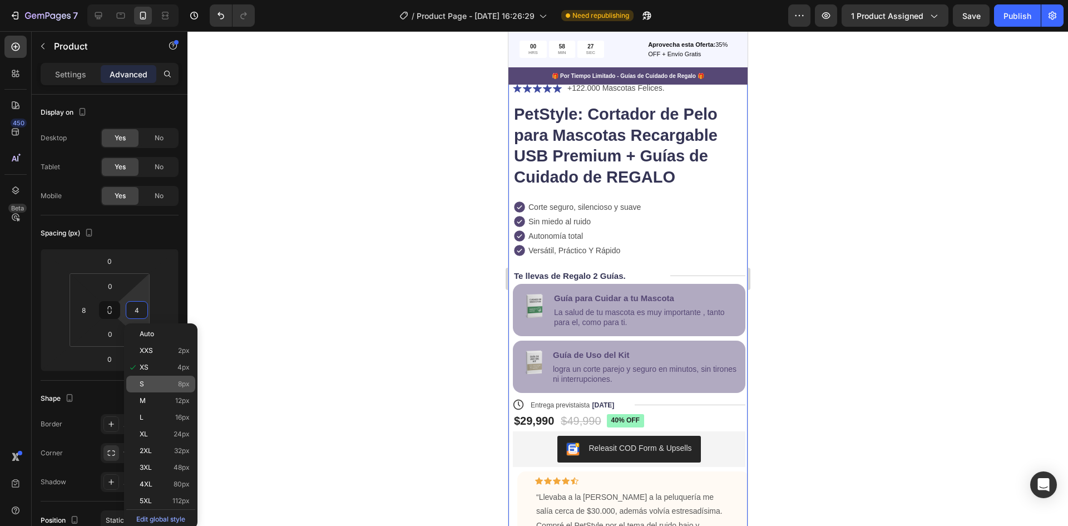
click at [155, 379] on div "S 8px" at bounding box center [160, 384] width 69 height 17
type input "8"
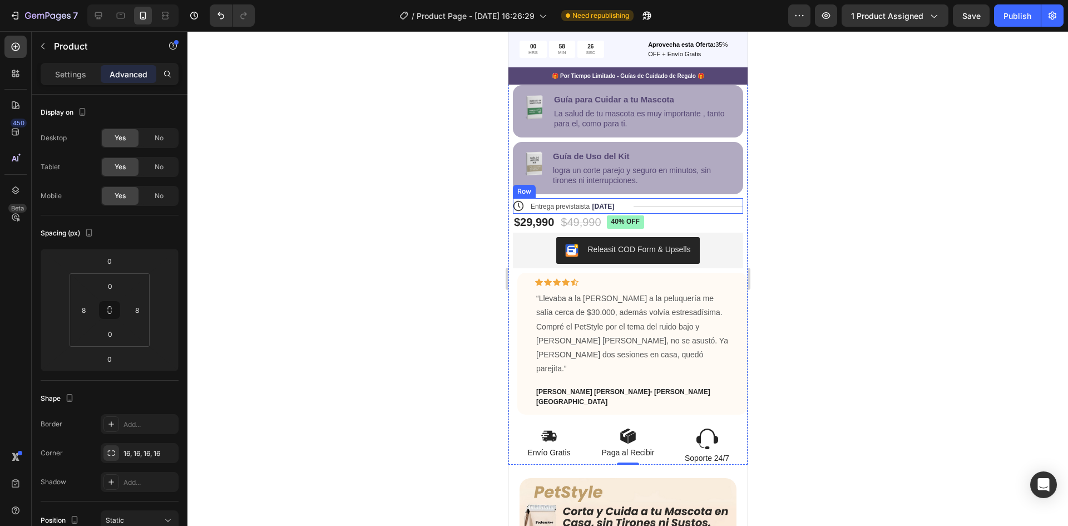
scroll to position [516, 0]
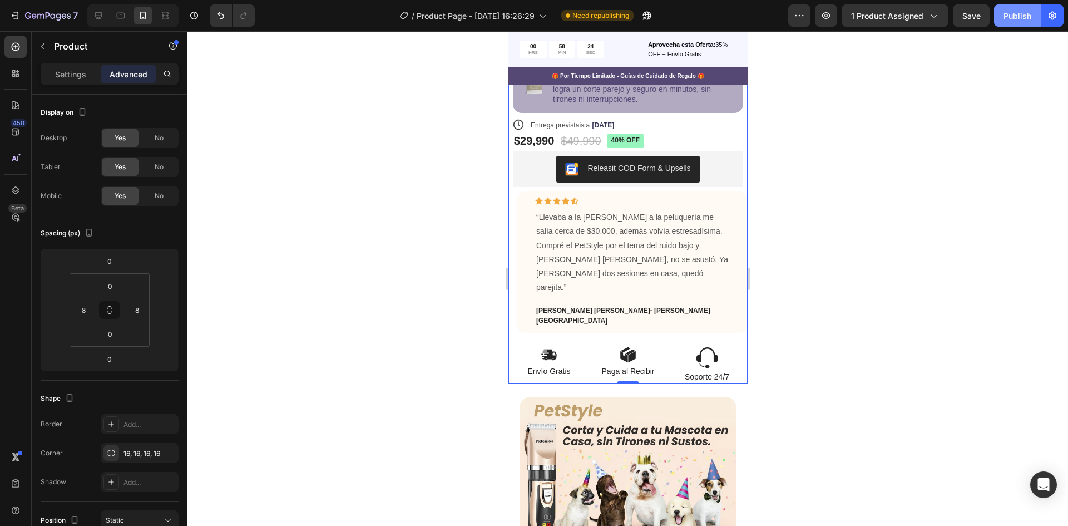
click at [1009, 15] on div "Publish" at bounding box center [1018, 16] width 28 height 12
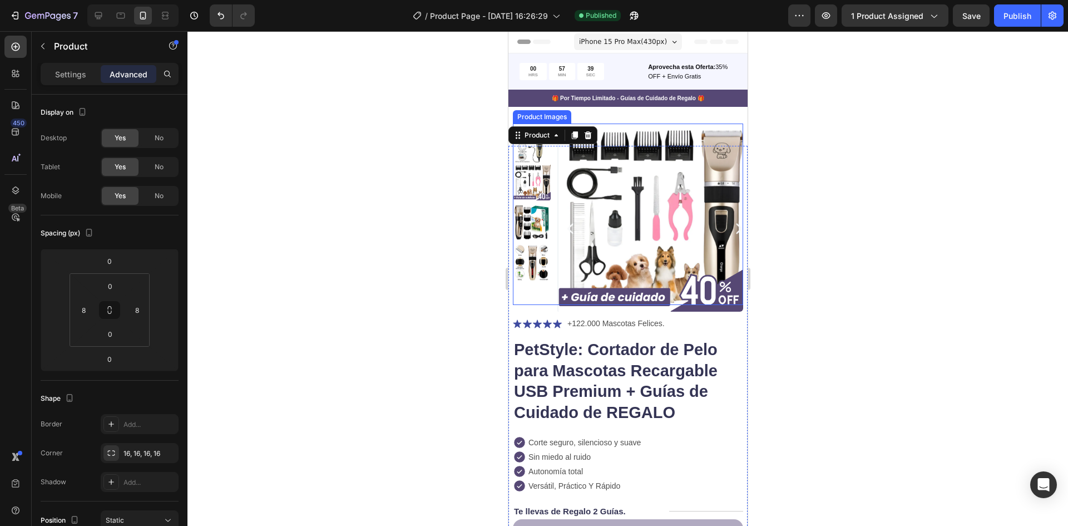
scroll to position [0, 0]
click at [559, 322] on icon at bounding box center [557, 324] width 9 height 9
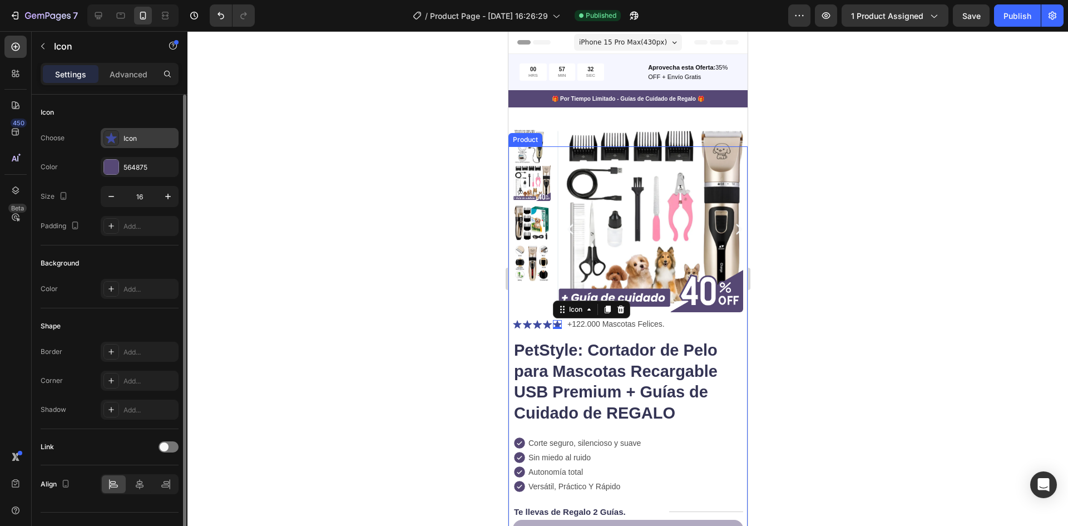
click at [132, 132] on div "Icon" at bounding box center [140, 138] width 78 height 20
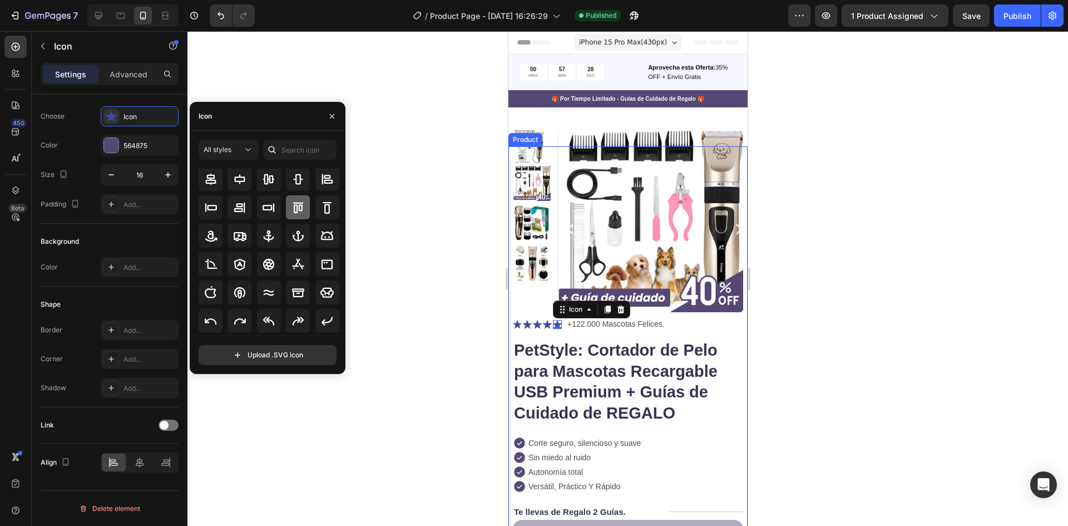
scroll to position [122, 0]
click at [335, 116] on icon "button" at bounding box center [332, 116] width 9 height 9
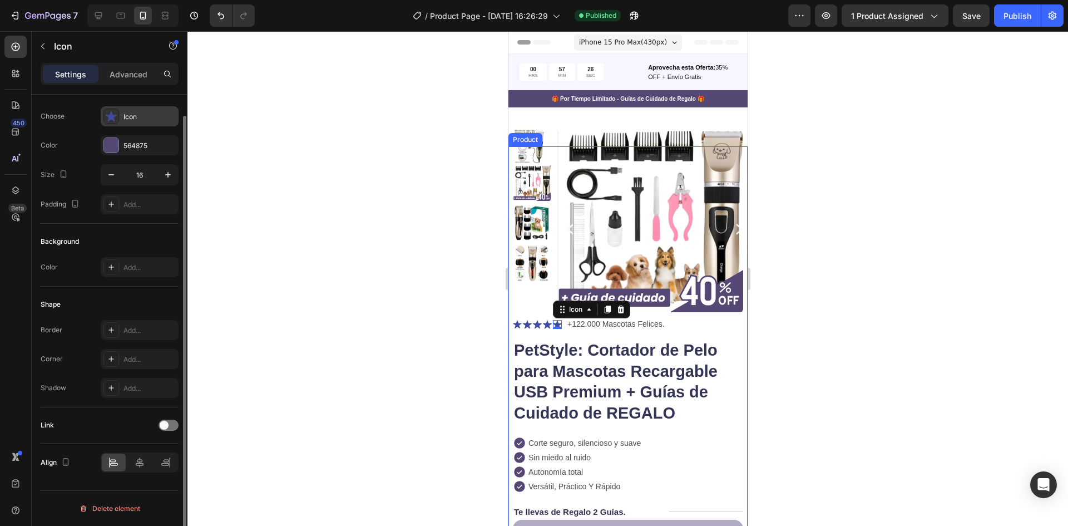
click at [110, 118] on icon at bounding box center [111, 116] width 11 height 11
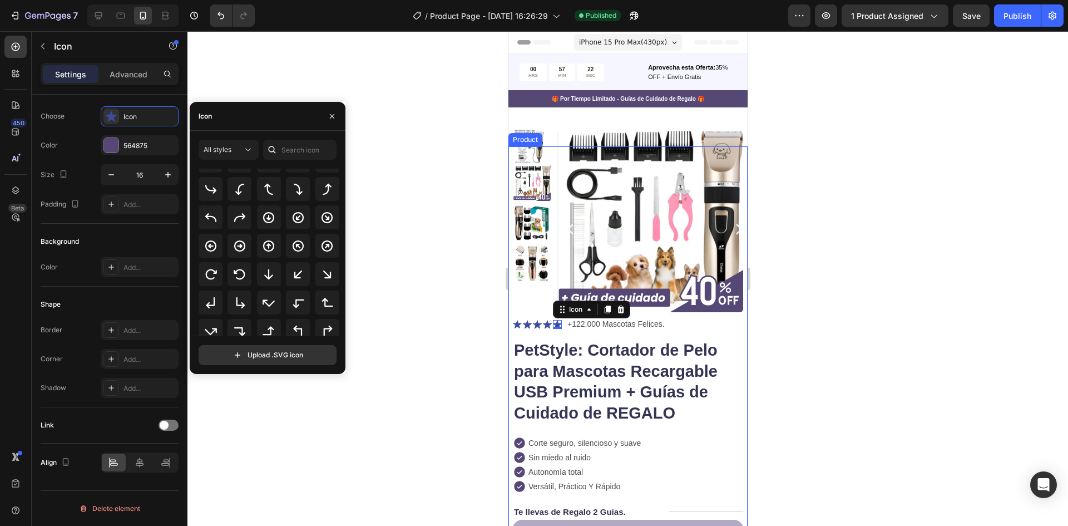
scroll to position [270, 0]
